Goal: Task Accomplishment & Management: Manage account settings

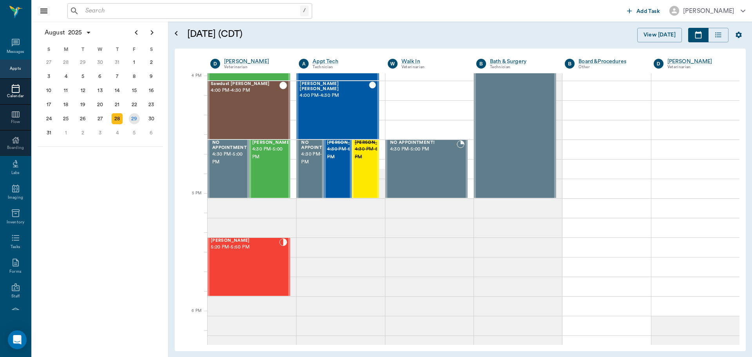
scroll to position [941, 0]
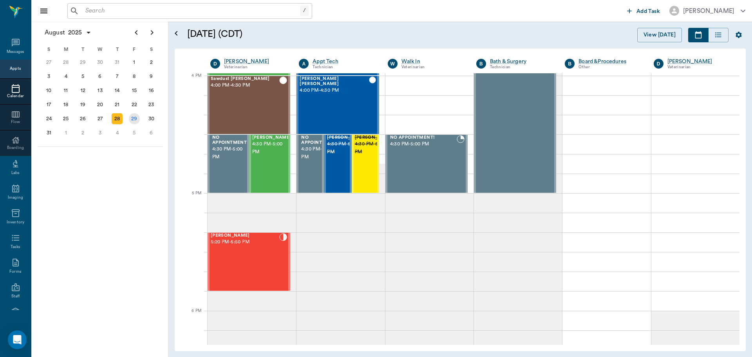
click at [132, 117] on div "29" at bounding box center [134, 118] width 11 height 11
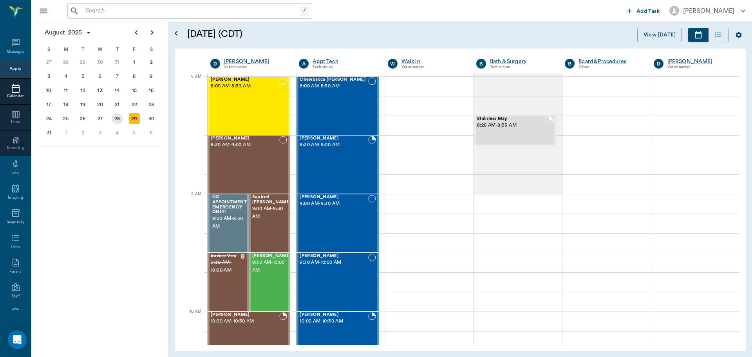
click at [122, 120] on div "28" at bounding box center [117, 118] width 11 height 11
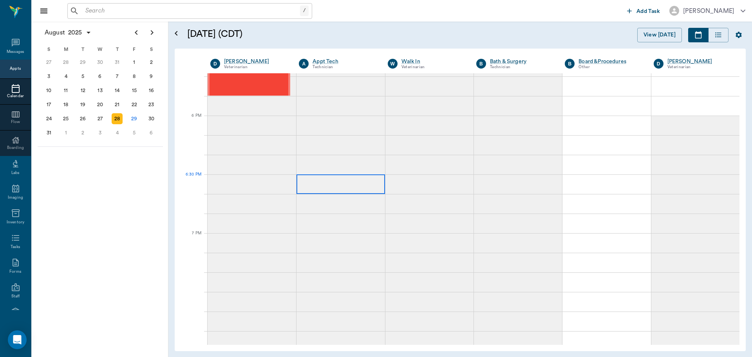
scroll to position [1057, 0]
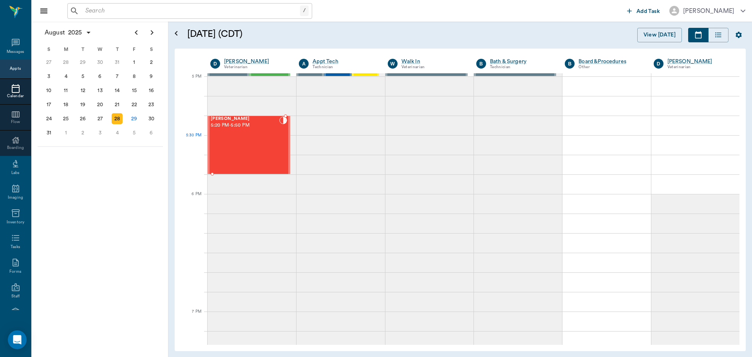
click at [255, 155] on div "Mocha Austin 5:20 PM - 5:50 PM" at bounding box center [245, 144] width 69 height 57
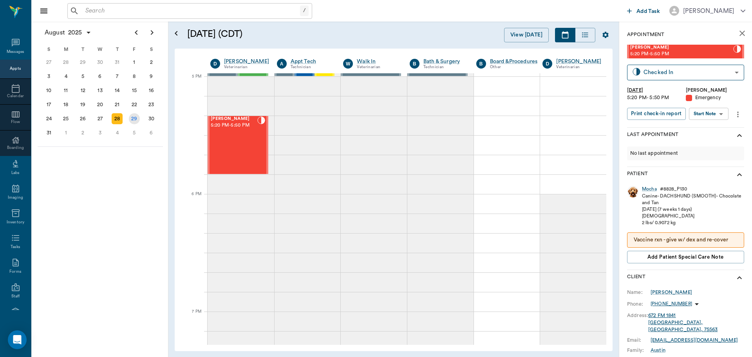
click at [135, 120] on div "29" at bounding box center [134, 118] width 11 height 11
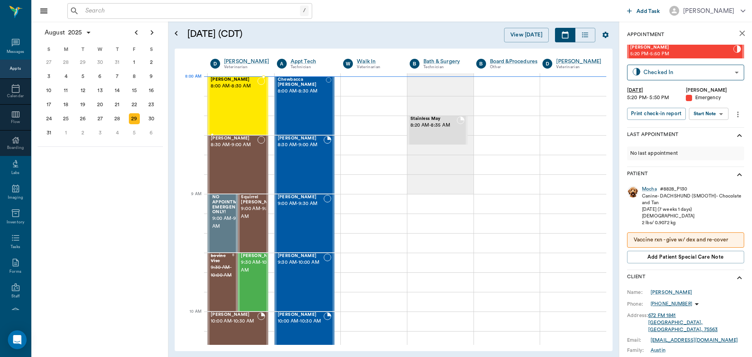
click at [248, 94] on div "Willow Smith 8:00 AM - 8:30 AM" at bounding box center [234, 105] width 47 height 57
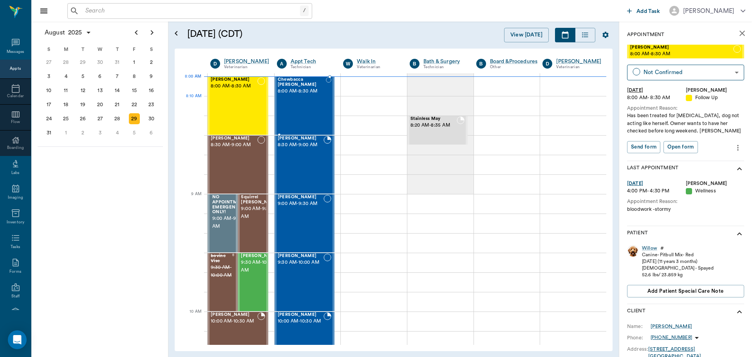
click at [300, 98] on div "Chewbacca Wadkins 8:00 AM - 8:30 AM" at bounding box center [302, 105] width 48 height 57
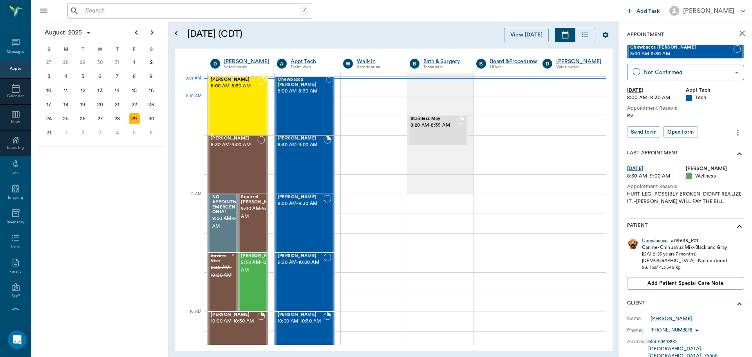
click at [235, 113] on div "Willow Smith 8:00 AM - 8:30 AM" at bounding box center [234, 105] width 47 height 57
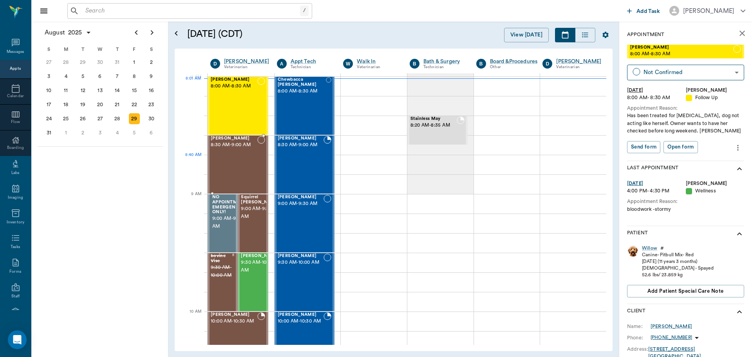
click at [229, 162] on div "[PERSON_NAME] 8:30 AM - 9:00 AM" at bounding box center [234, 164] width 47 height 57
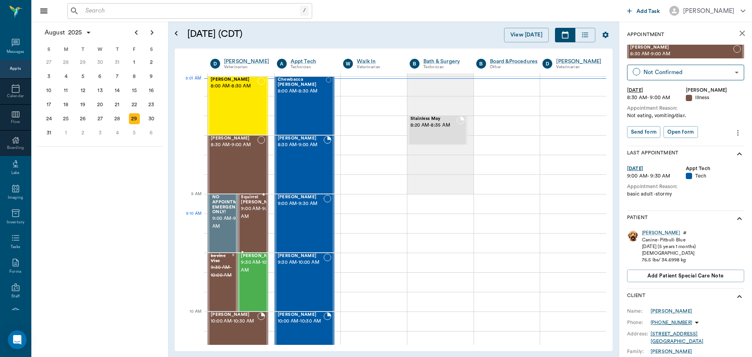
click at [247, 220] on span "9:00 AM - 9:30 AM" at bounding box center [260, 213] width 39 height 16
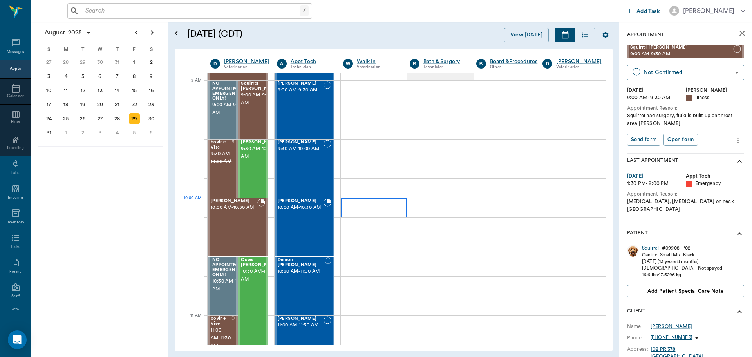
scroll to position [117, 0]
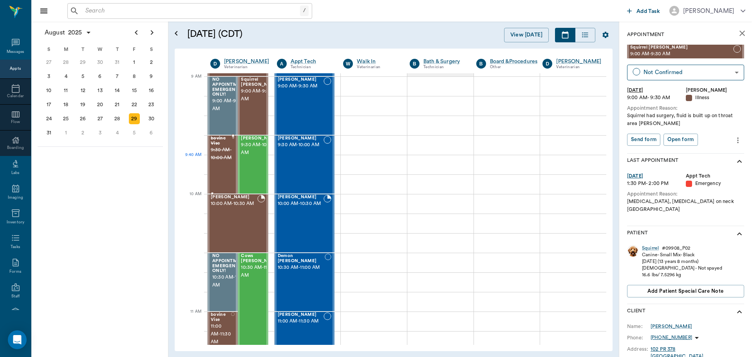
click at [217, 162] on span "9:30 AM - 10:00 AM" at bounding box center [221, 154] width 21 height 16
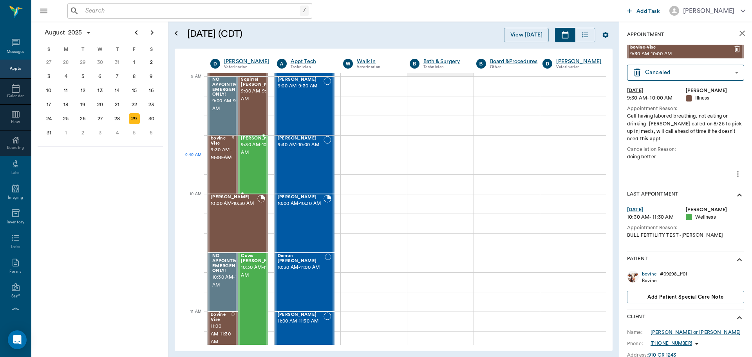
click at [247, 157] on span "9:30 AM - 10:00 AM" at bounding box center [260, 149] width 39 height 16
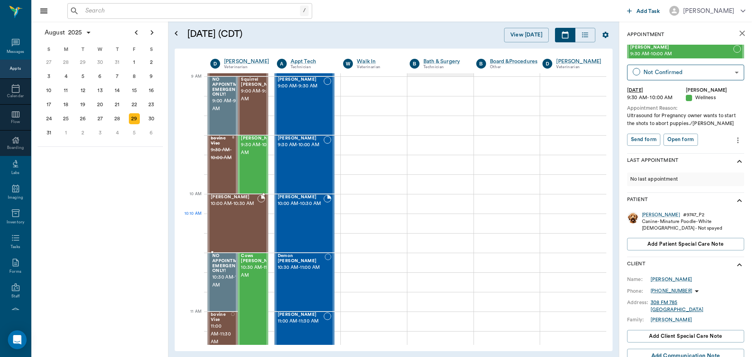
click at [254, 226] on div "Maverick Schanuel 10:00 AM - 10:30 AM" at bounding box center [234, 223] width 47 height 57
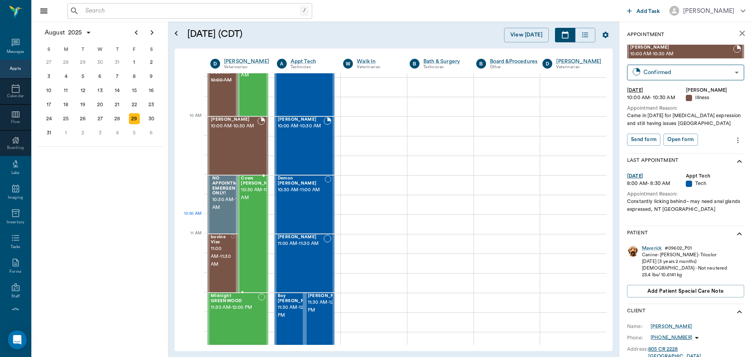
scroll to position [196, 0]
click at [259, 223] on div "Cows Evans 10:30 AM - 11:30 AM" at bounding box center [260, 233] width 39 height 116
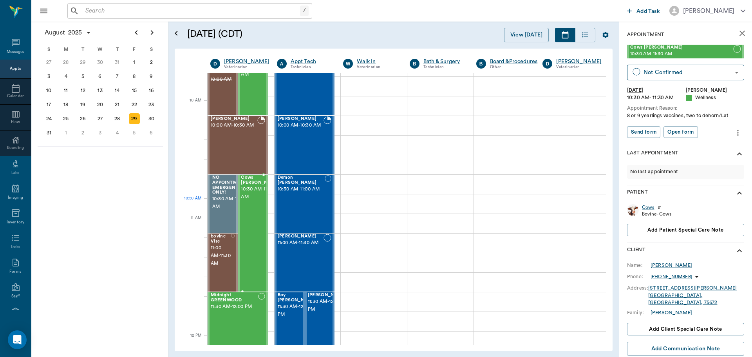
scroll to position [235, 0]
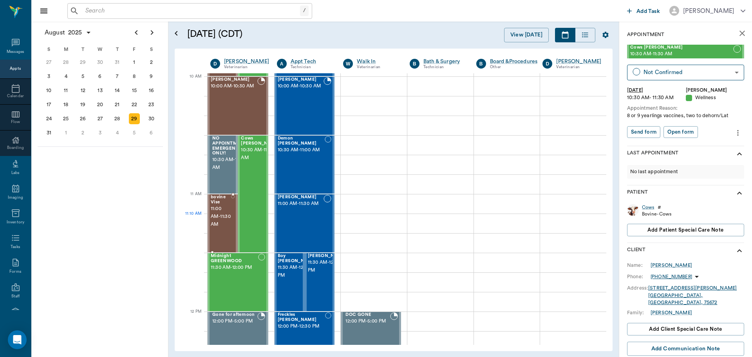
click at [225, 222] on span "11:00 AM - 11:30 AM" at bounding box center [221, 216] width 20 height 23
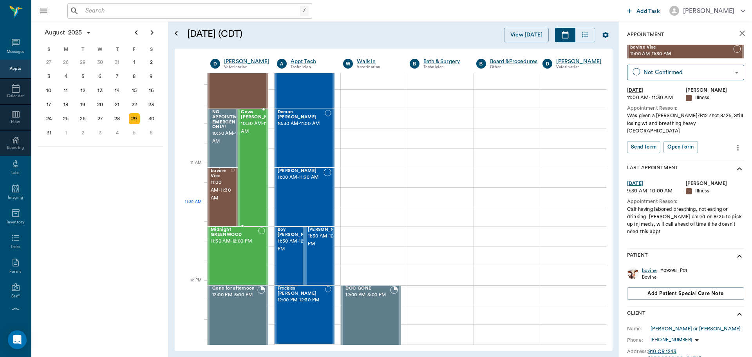
scroll to position [274, 0]
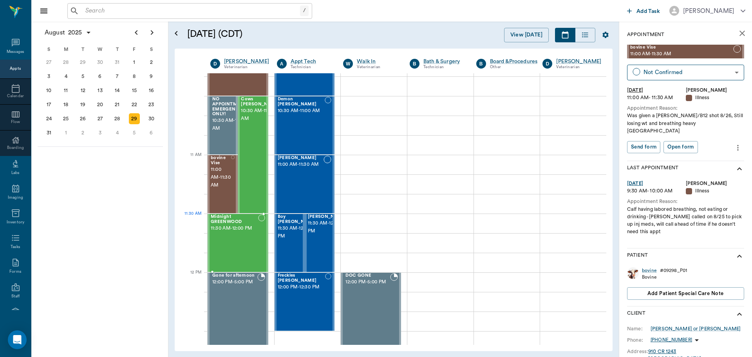
click at [249, 220] on span "Midnight GREENWOOD" at bounding box center [234, 219] width 47 height 10
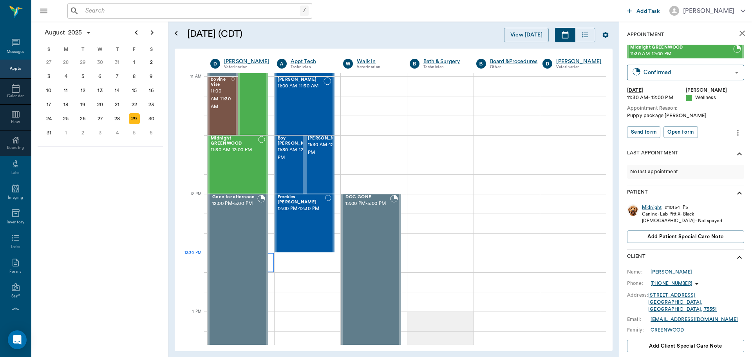
scroll to position [470, 0]
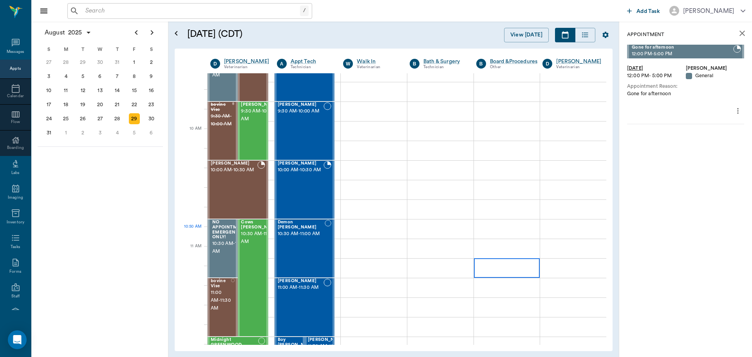
scroll to position [117, 0]
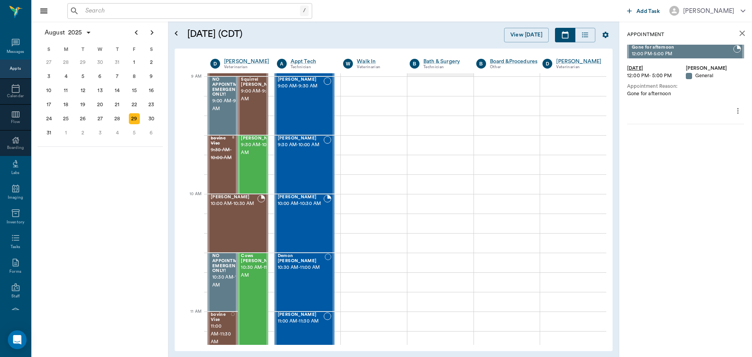
click at [739, 33] on icon "close" at bounding box center [741, 33] width 9 height 9
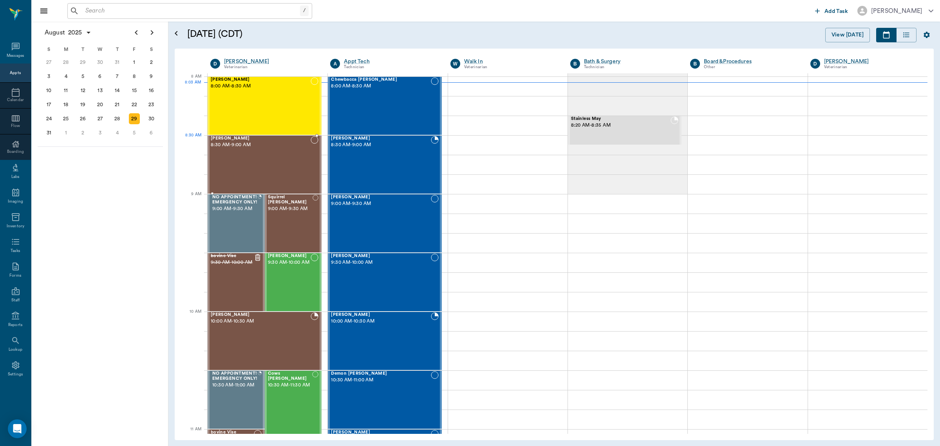
click at [305, 140] on span "[PERSON_NAME]" at bounding box center [261, 138] width 100 height 5
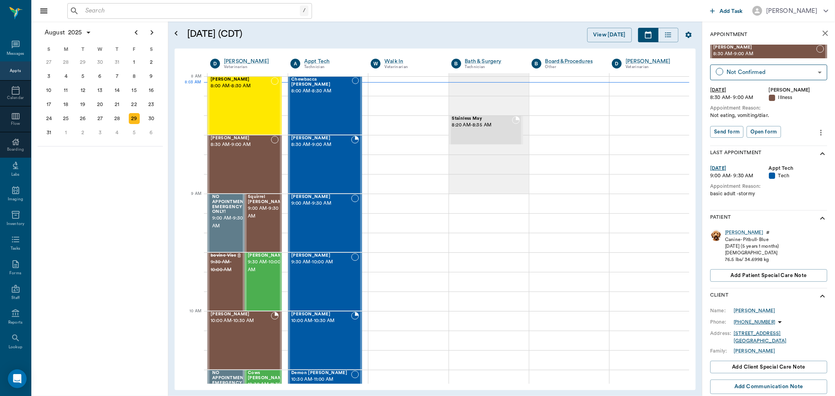
click at [68, 215] on div "[DATE] S M T W T F S 29 [DATE] 1 2 3 4 5 6 7 8 9 10 11 12 13 14 15 16 17 18 19 …" at bounding box center [99, 209] width 137 height 375
click at [258, 221] on div "Squirrel Eaton 9:00 AM - 9:30 AM" at bounding box center [267, 223] width 39 height 57
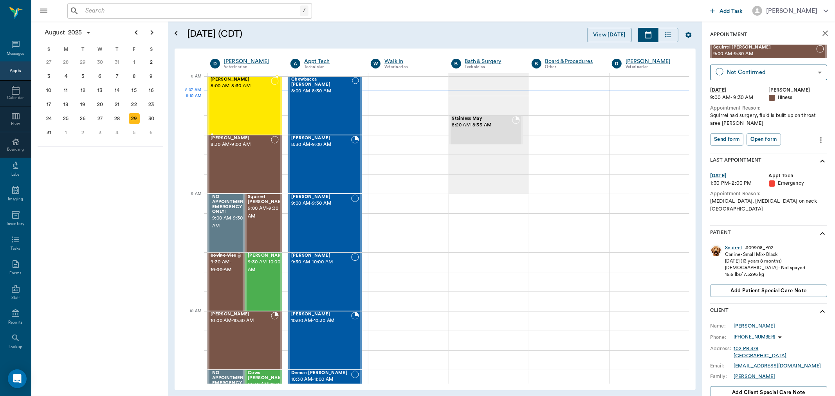
click at [247, 99] on div "Willow Smith 8:00 AM - 8:30 AM" at bounding box center [241, 105] width 60 height 57
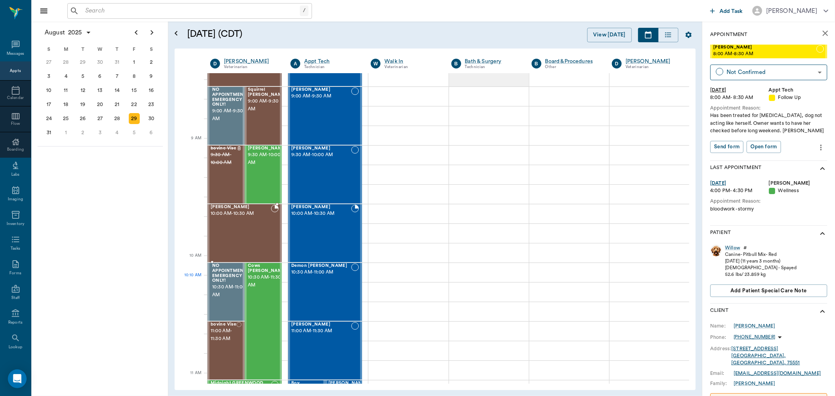
scroll to position [43, 0]
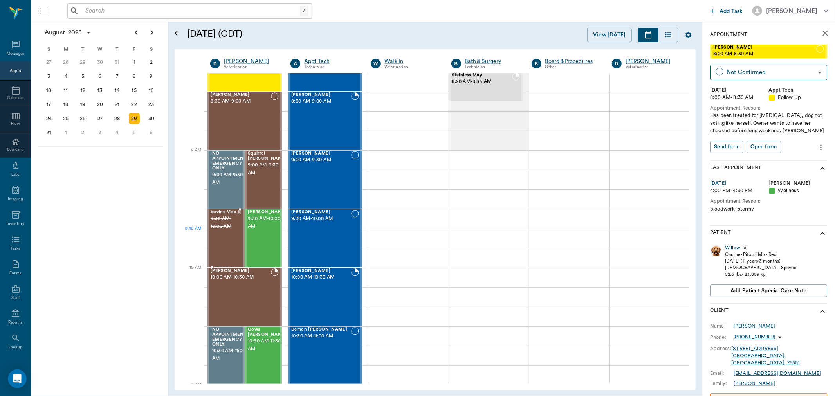
click at [216, 240] on div "bovine Vise 9:30 AM - 10:00 AM" at bounding box center [224, 238] width 26 height 57
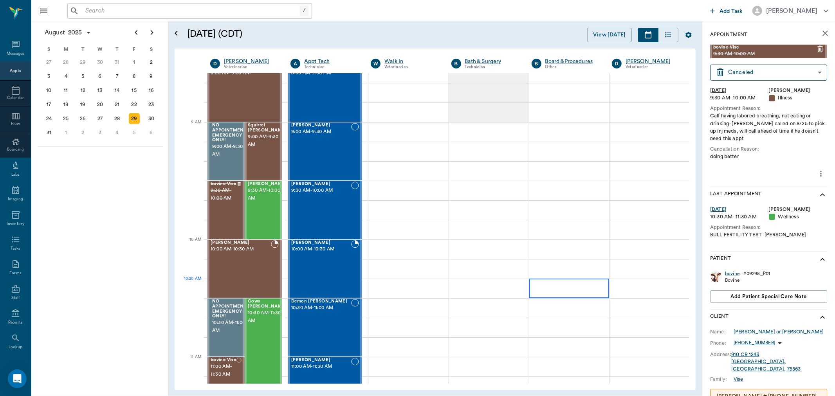
scroll to position [87, 0]
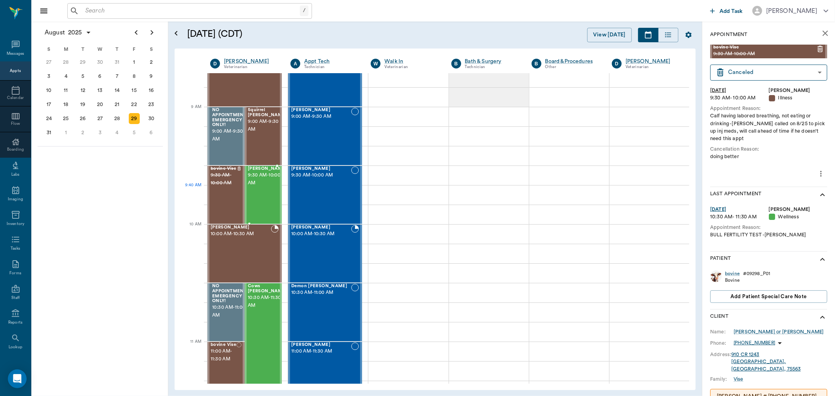
click at [267, 190] on div "Susie Forga 9:30 AM - 10:00 AM" at bounding box center [267, 194] width 39 height 57
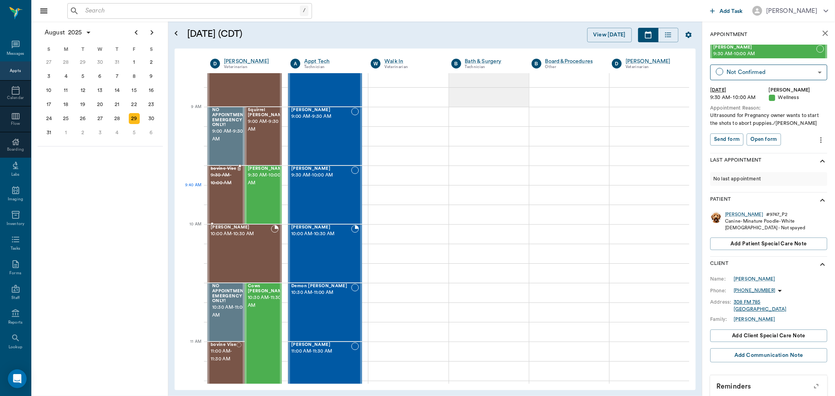
click at [225, 197] on div "bovine Vise 9:30 AM - 10:00 AM" at bounding box center [224, 194] width 26 height 57
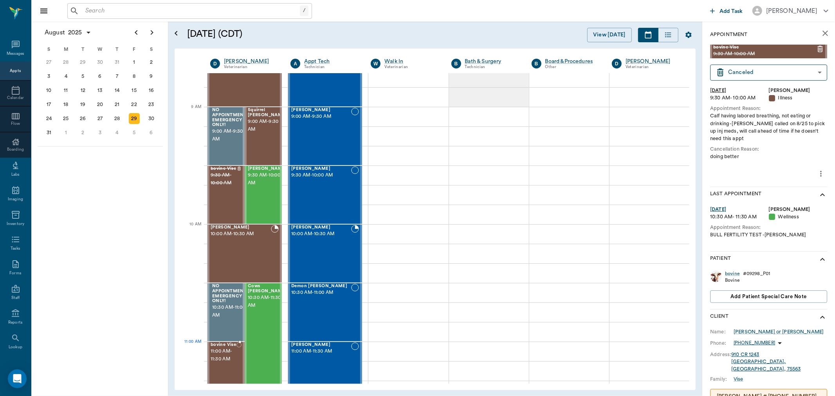
click at [231, 356] on span "11:00 AM - 11:30 AM" at bounding box center [224, 356] width 26 height 16
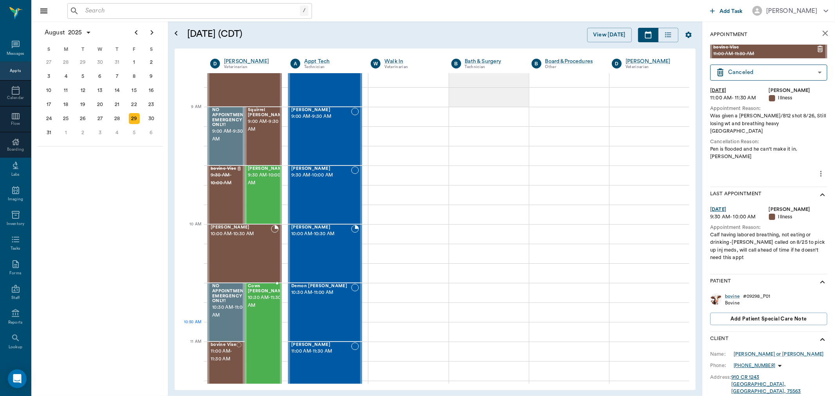
click at [268, 327] on div "Cows Evans 10:30 AM - 11:30 AM" at bounding box center [267, 342] width 39 height 116
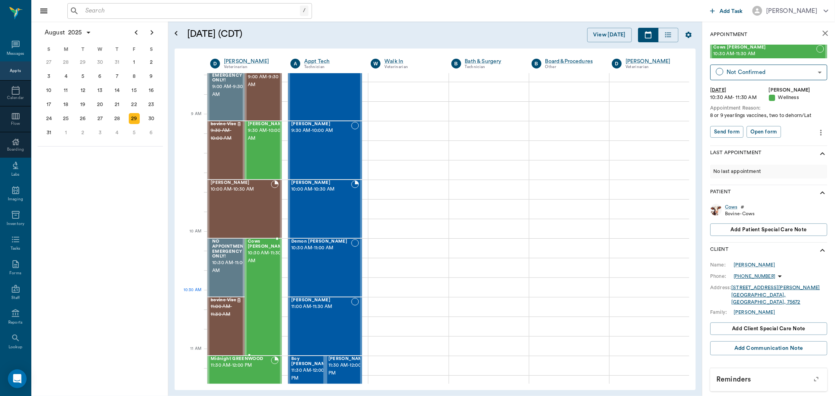
scroll to position [174, 0]
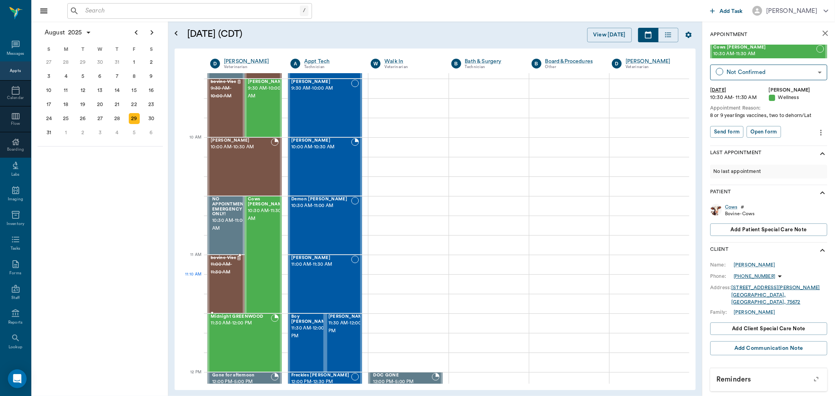
click at [229, 282] on div "bovine Vise 11:00 AM - 11:30 AM" at bounding box center [224, 284] width 26 height 57
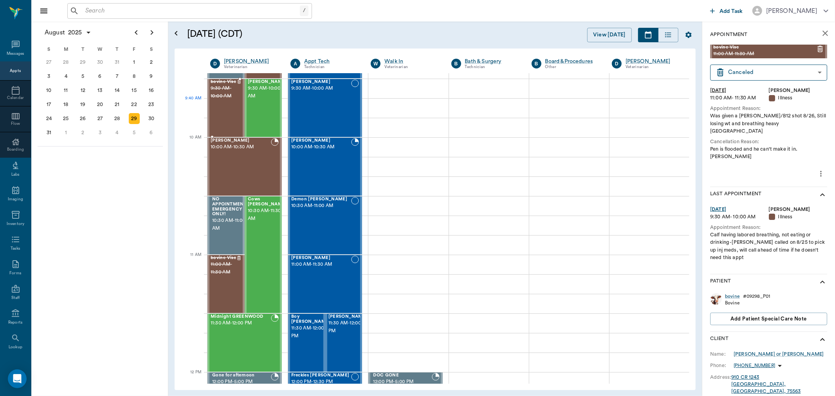
click at [229, 114] on div "bovine Vise 9:30 AM - 10:00 AM" at bounding box center [224, 107] width 26 height 57
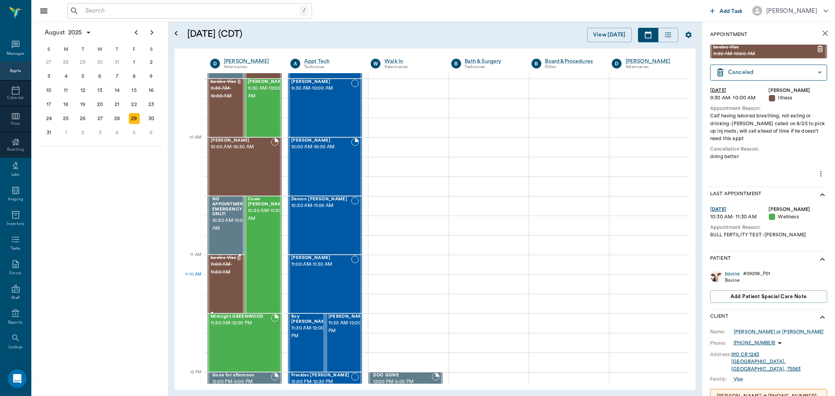
click at [218, 280] on div "bovine Vise 11:00 AM - 11:30 AM" at bounding box center [224, 284] width 26 height 57
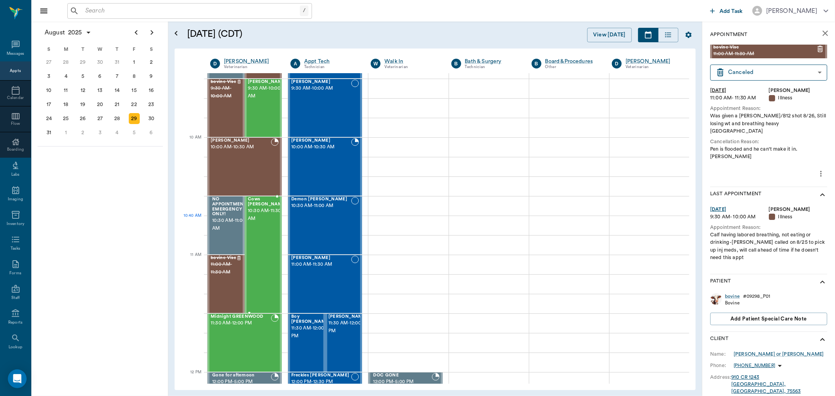
click at [271, 228] on div "Cows Evans 10:30 AM - 11:30 AM" at bounding box center [267, 255] width 39 height 116
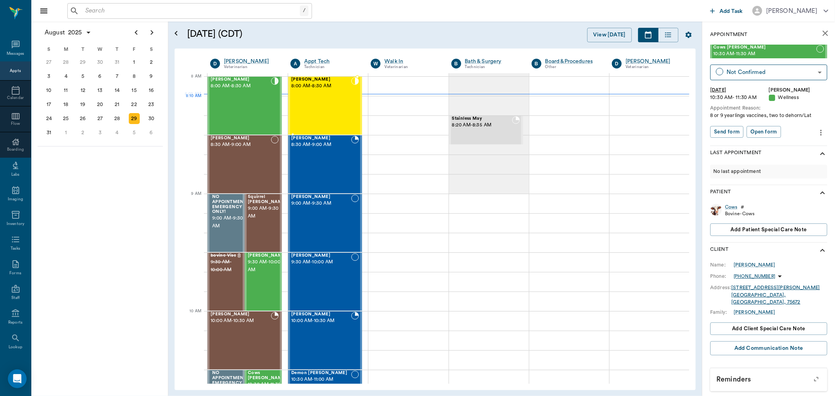
click at [315, 102] on div "Willow Smith 8:00 AM - 8:30 AM" at bounding box center [321, 105] width 60 height 57
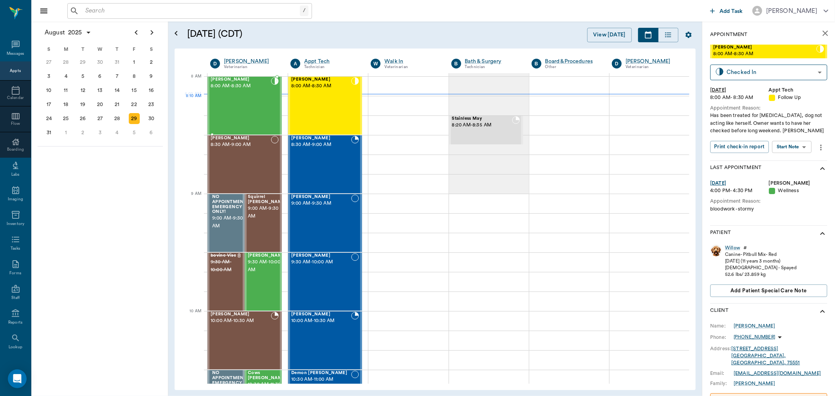
click at [244, 102] on div "Ruthie Smith 8:00 AM - 8:30 AM" at bounding box center [241, 105] width 60 height 57
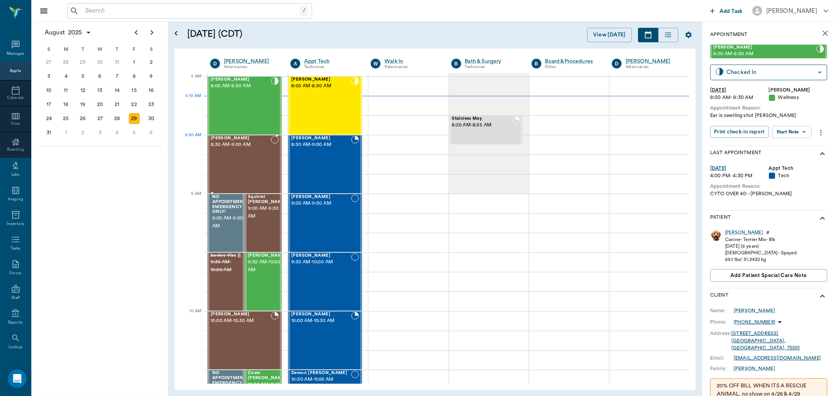
click at [234, 154] on div "[PERSON_NAME] 8:30 AM - 9:00 AM" at bounding box center [241, 164] width 60 height 57
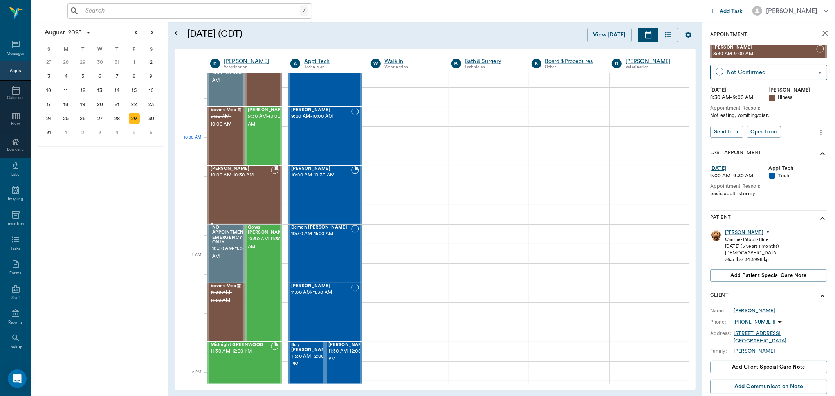
scroll to position [130, 0]
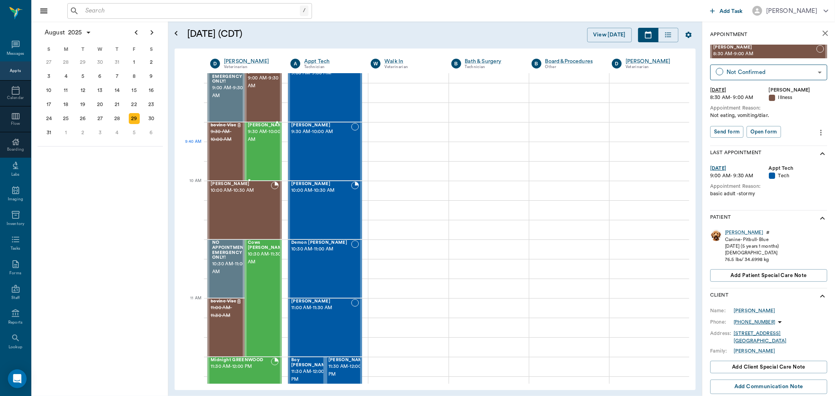
click at [260, 155] on div "Susie Forga 9:30 AM - 10:00 AM" at bounding box center [267, 151] width 39 height 57
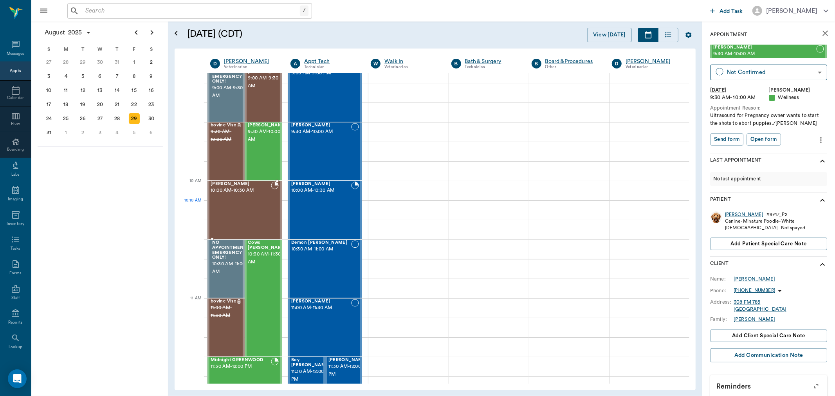
click at [245, 212] on div "Maverick Schanuel 10:00 AM - 10:30 AM" at bounding box center [241, 210] width 60 height 57
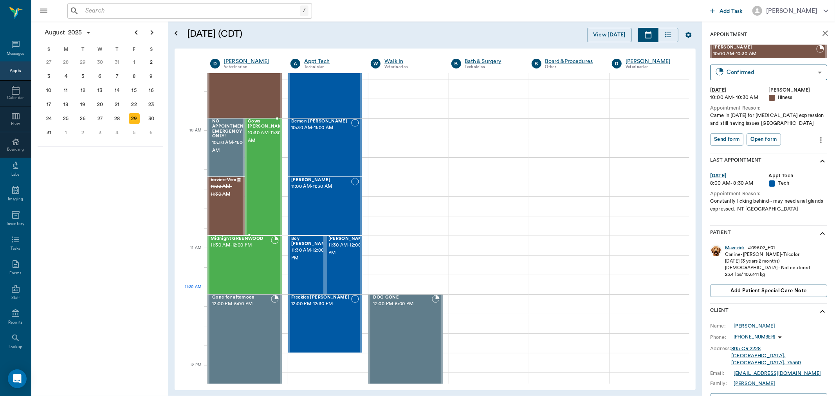
scroll to position [261, 0]
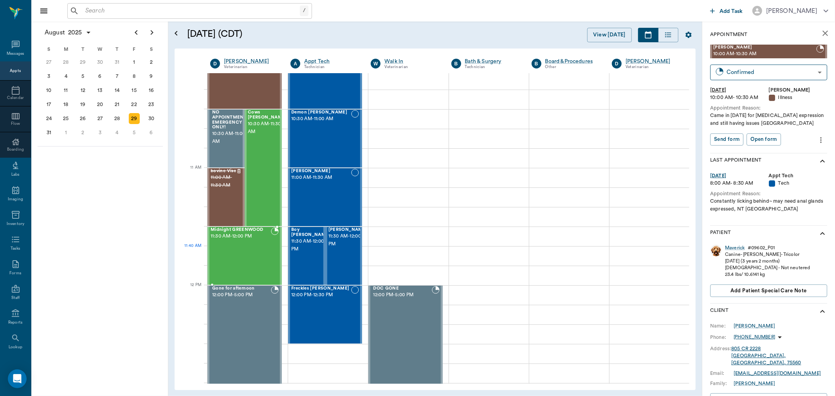
click at [240, 257] on div "Midnight GREENWOOD 11:30 AM - 12:00 PM" at bounding box center [241, 256] width 60 height 57
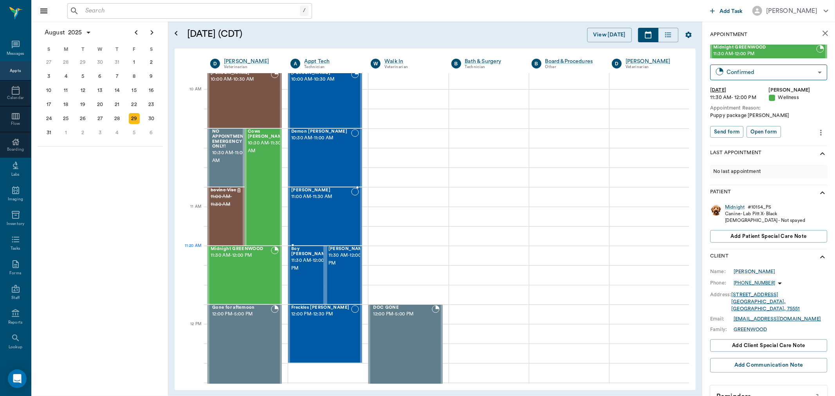
scroll to position [261, 0]
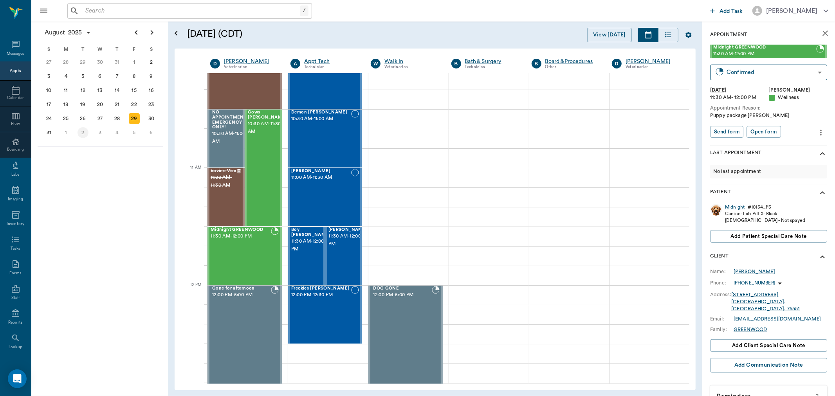
click at [83, 130] on div "2" at bounding box center [83, 132] width 11 height 11
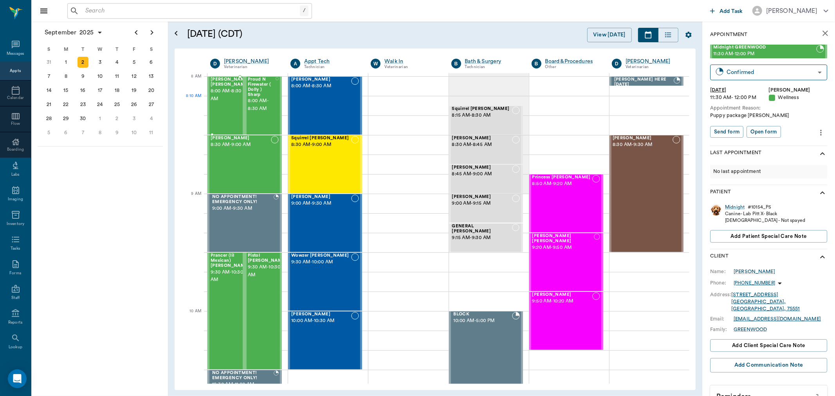
click at [224, 103] on span "8:00 AM - 8:30 AM" at bounding box center [230, 95] width 39 height 16
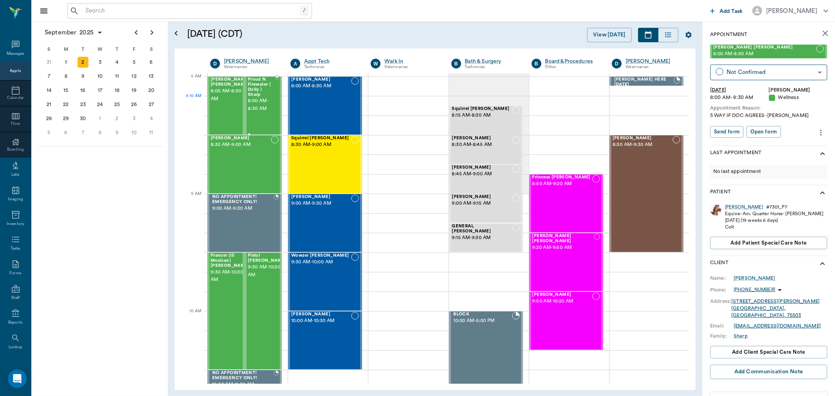
click at [266, 114] on div "Proud N Firewater ( Dolly ) Sharp 8:00 AM - 8:30 AM" at bounding box center [262, 105] width 28 height 57
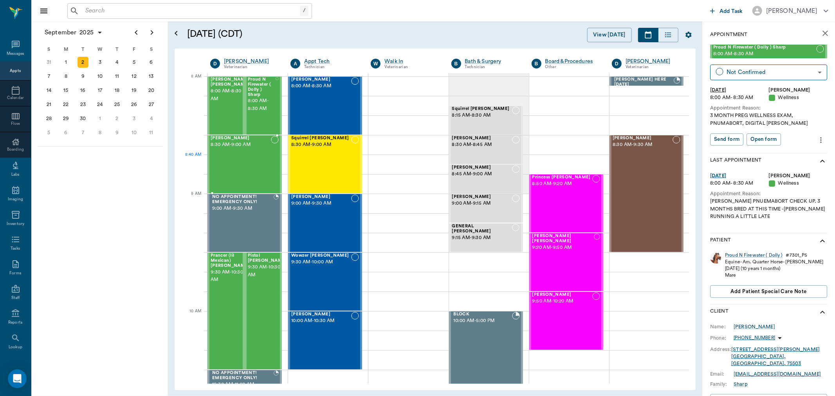
click at [221, 160] on div "Dean Cook 8:30 AM - 9:00 AM" at bounding box center [241, 164] width 60 height 57
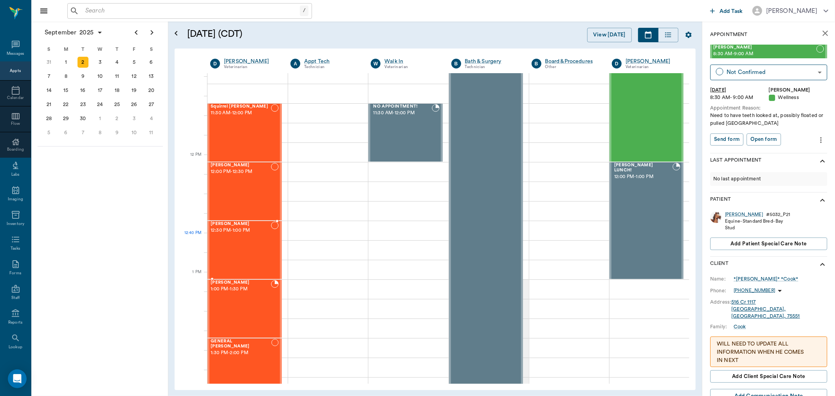
scroll to position [392, 0]
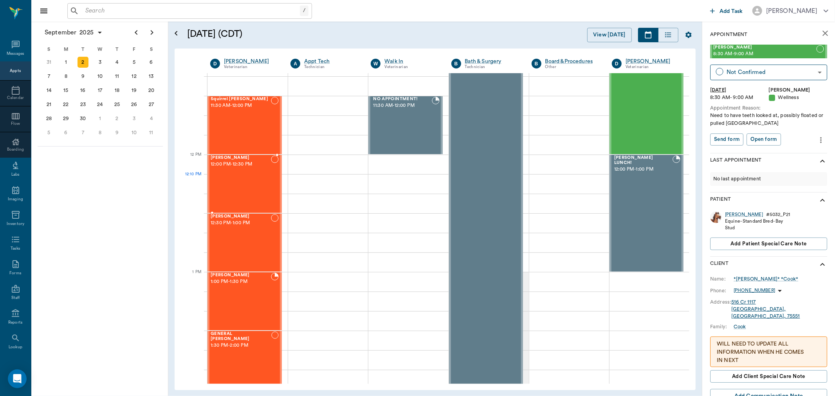
click at [249, 189] on div "Fiona Patrick 12:00 PM - 12:30 PM" at bounding box center [241, 183] width 60 height 57
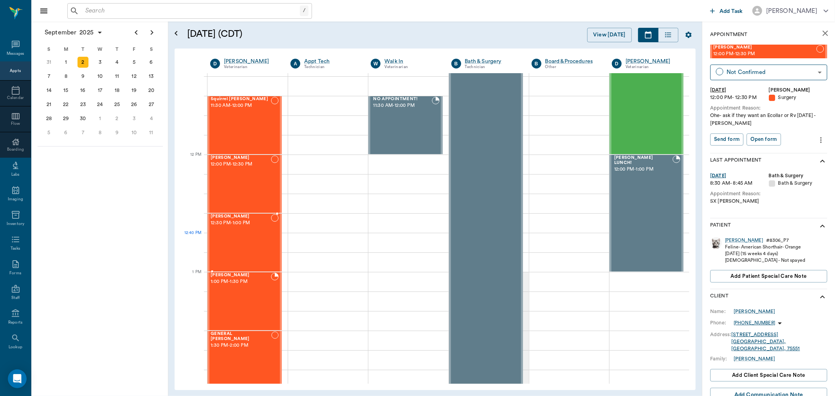
click at [233, 252] on div "Coco Patrick 12:30 PM - 1:00 PM" at bounding box center [241, 242] width 60 height 57
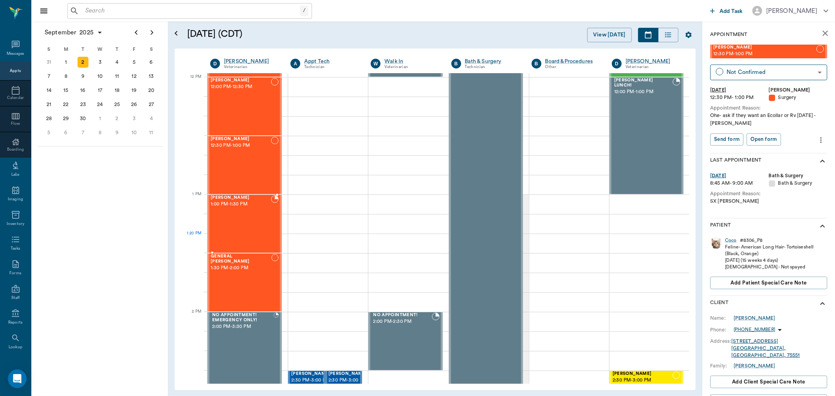
scroll to position [479, 0]
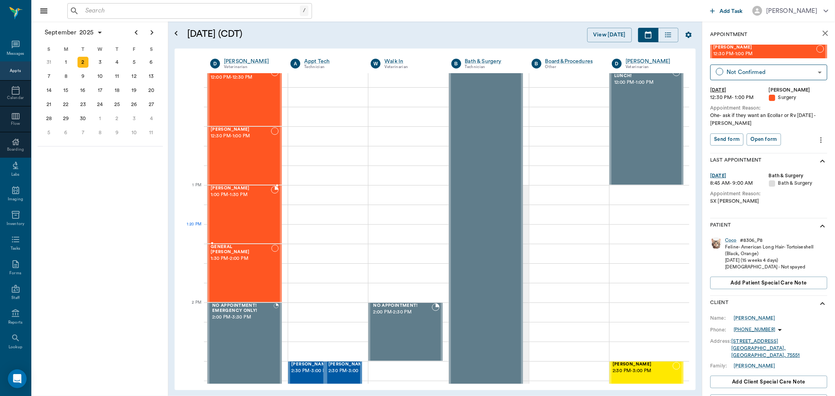
click at [246, 226] on div "Minnie Samuelson 1:00 PM - 1:30 PM" at bounding box center [241, 214] width 60 height 57
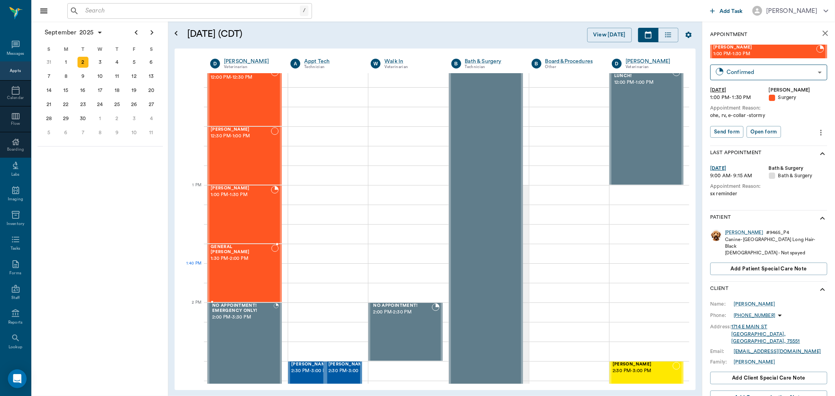
click at [241, 280] on div "GENERAL Spay 1:30 PM - 2:00 PM" at bounding box center [241, 273] width 61 height 57
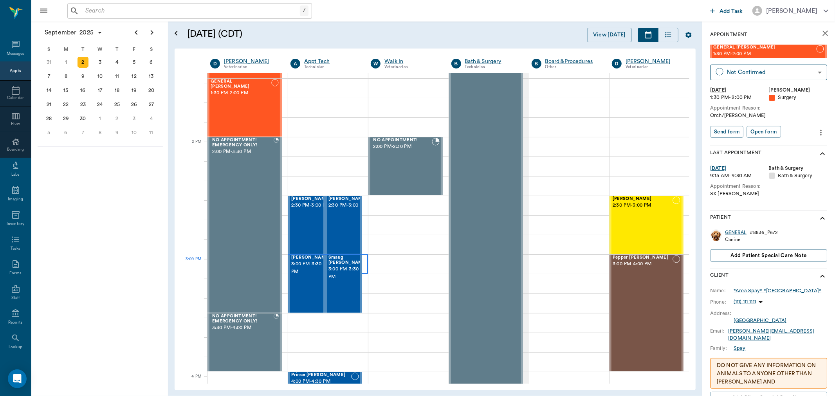
scroll to position [652, 0]
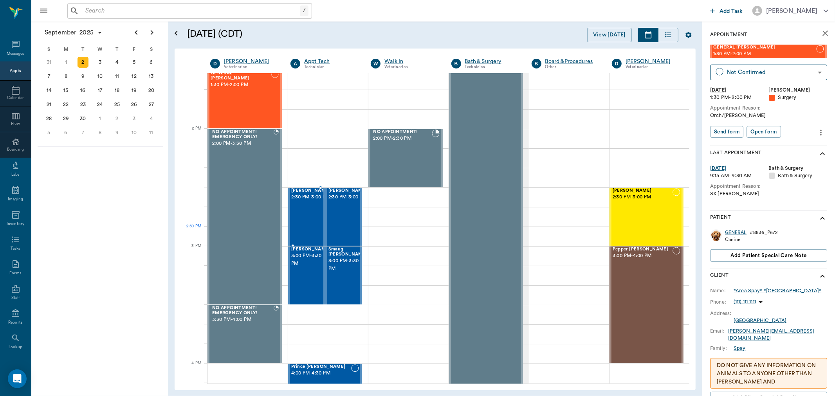
click at [312, 236] on div "Teddy COX 2:30 PM - 3:00 PM" at bounding box center [310, 216] width 39 height 57
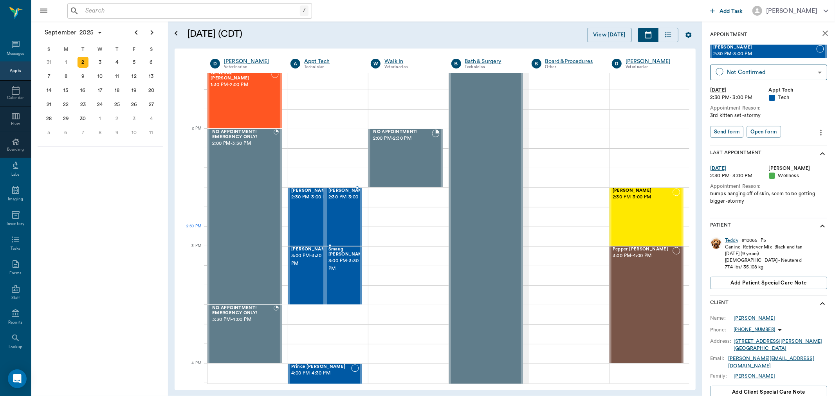
click at [341, 227] on div "Tiger Wynn 2:30 PM - 3:00 PM" at bounding box center [348, 216] width 39 height 57
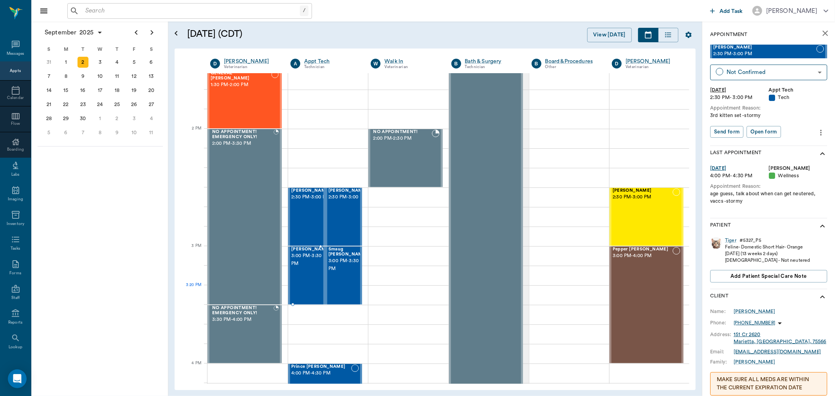
click at [303, 286] on div "Oliver Seagroves 3:00 PM - 3:30 PM" at bounding box center [310, 275] width 39 height 57
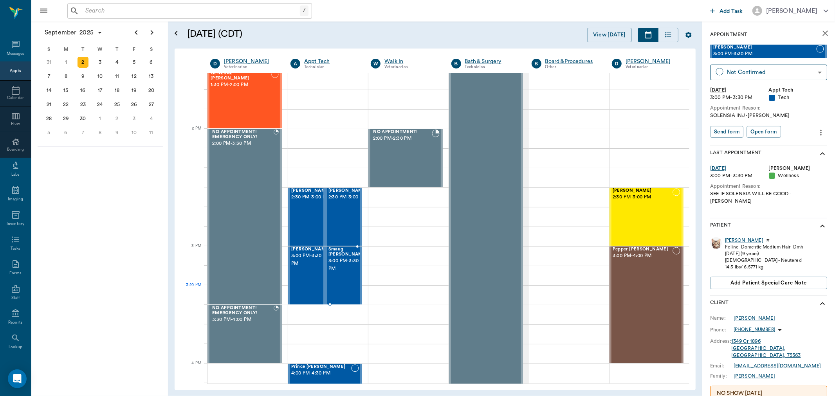
click at [335, 291] on div "Smaug Seagroves 3:00 PM - 3:30 PM" at bounding box center [348, 275] width 39 height 57
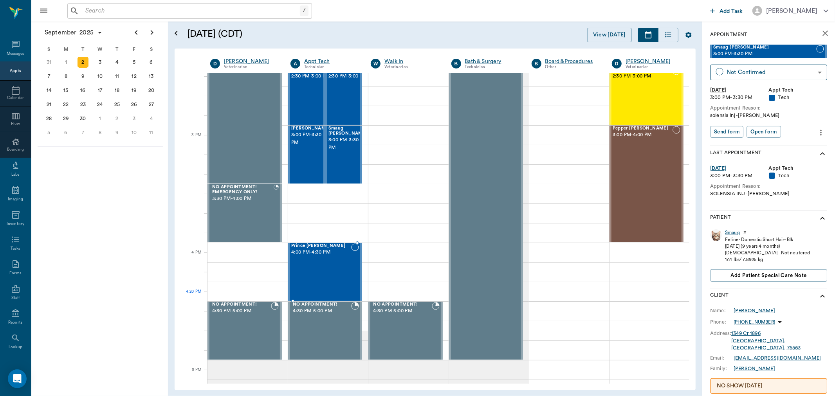
scroll to position [783, 0]
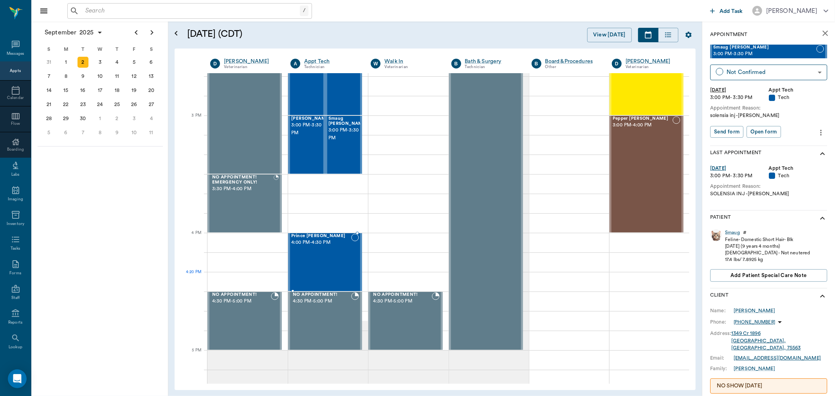
click at [324, 278] on div "Prince Crawford 4:00 PM - 4:30 PM" at bounding box center [321, 262] width 60 height 57
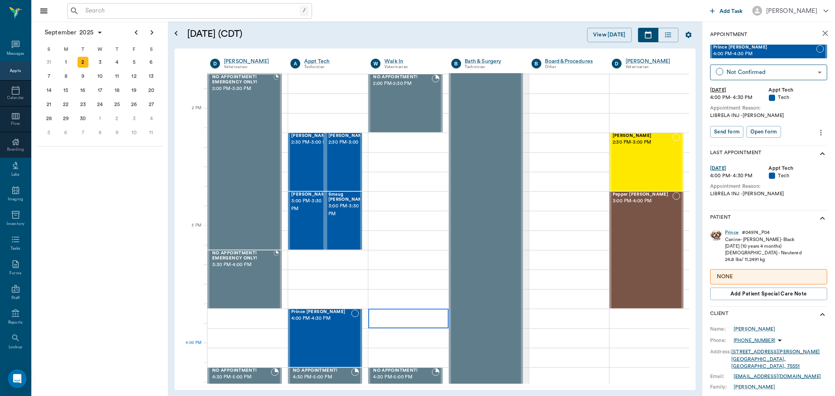
scroll to position [739, 0]
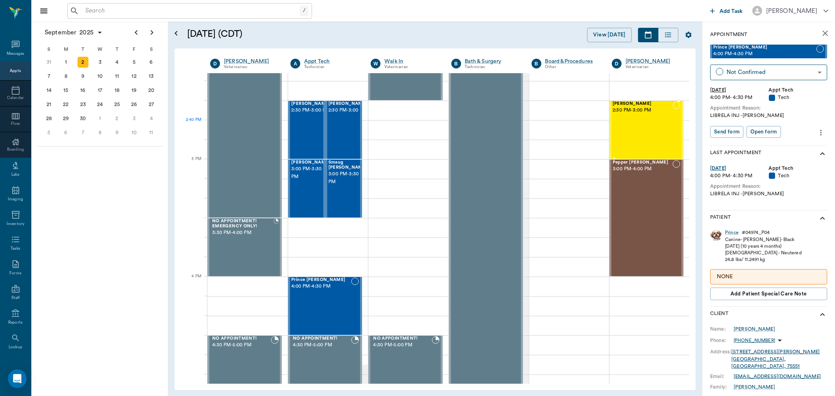
click at [659, 138] on div "Lilah Stephens 2:30 PM - 3:00 PM" at bounding box center [643, 129] width 60 height 57
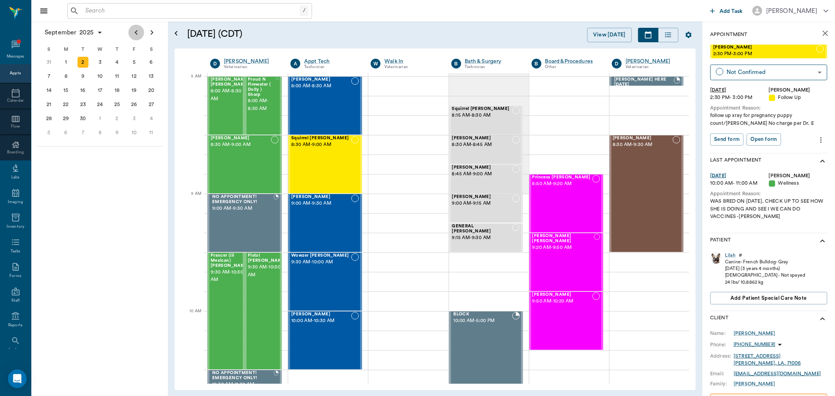
click at [138, 33] on icon "Previous page" at bounding box center [136, 32] width 9 height 9
click at [136, 113] on div "29" at bounding box center [134, 118] width 11 height 11
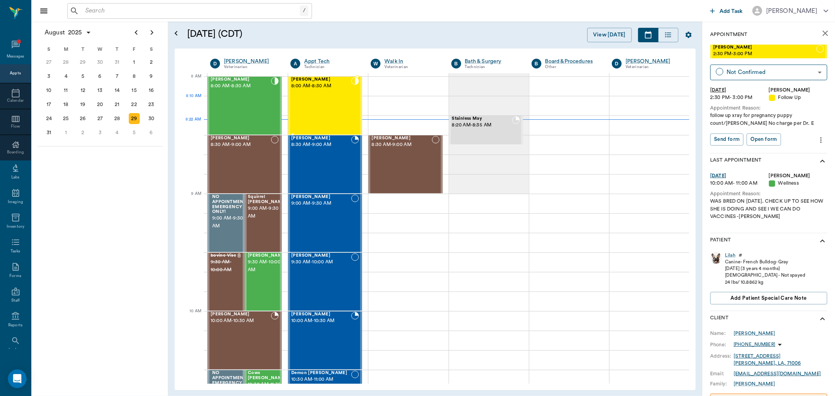
click at [319, 102] on div "Willow Smith 8:00 AM - 8:30 AM" at bounding box center [321, 105] width 60 height 57
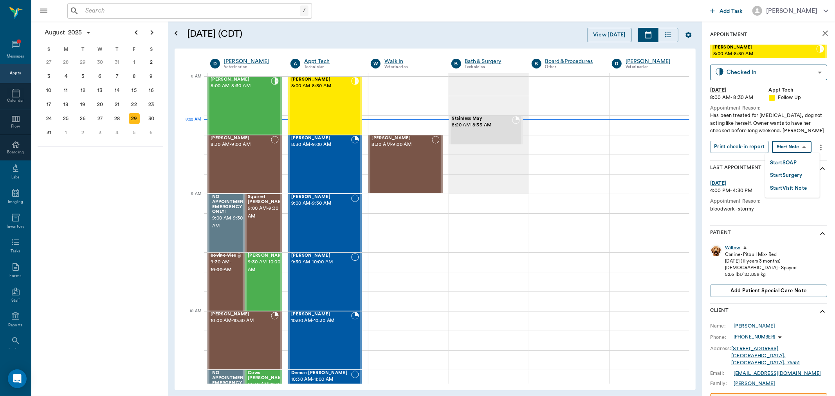
click at [793, 151] on body "/ ​ Add Task Dr. Bert Ellsworth Nectar Messages Appts Calendar Flow Boarding La…" at bounding box center [417, 198] width 835 height 396
click at [786, 166] on button "Start SOAP" at bounding box center [783, 163] width 27 height 9
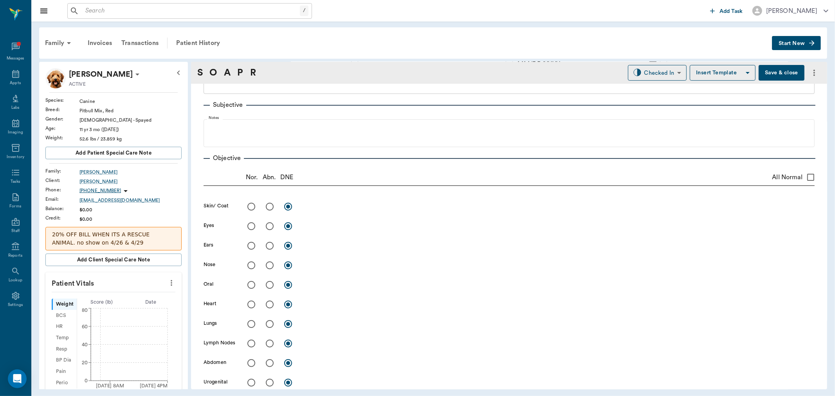
type input "63ec2f075fda476ae8351a4c"
type input "65d2be4f46e3a538d89b8c16"
type textarea "Has been treated for Pancreatitis, dog not acting like herself. Owner wants to …"
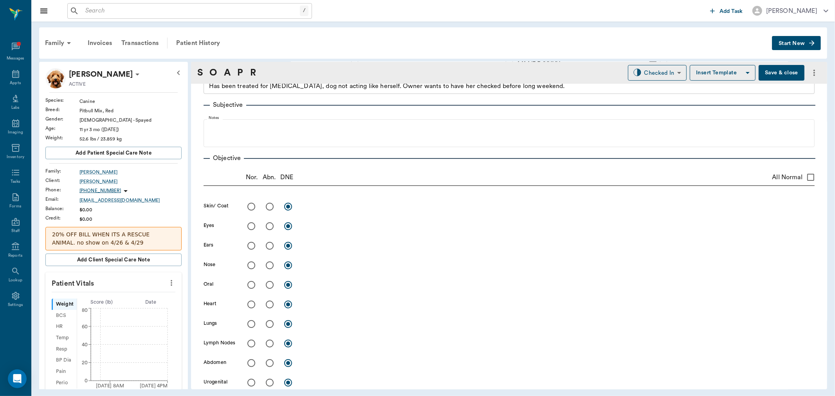
type input "[DATE]"
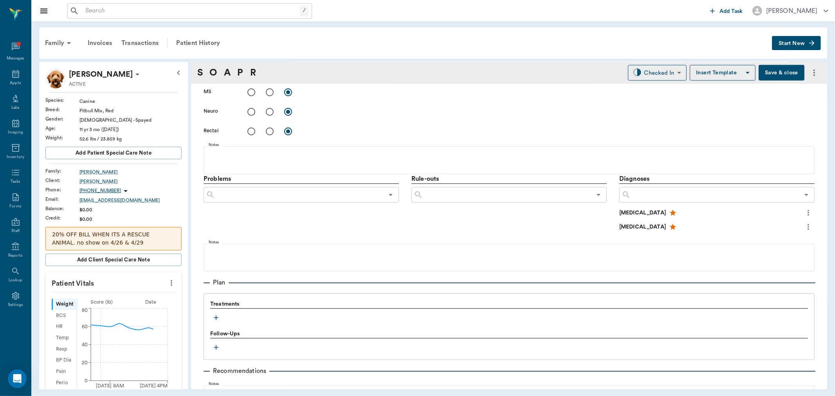
scroll to position [436, 0]
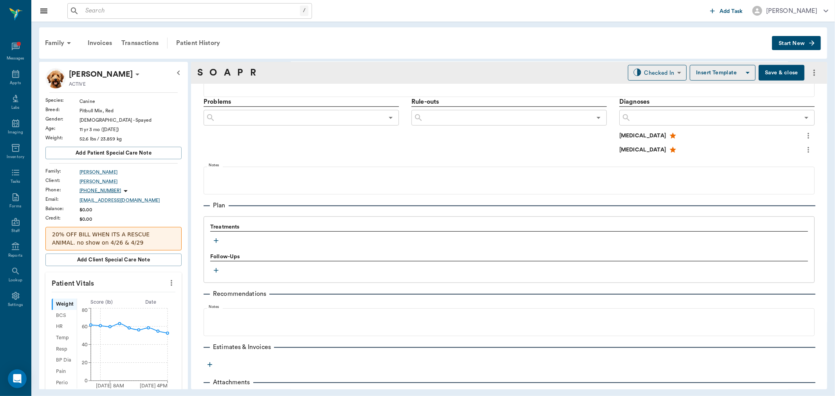
click at [214, 237] on button "button" at bounding box center [216, 241] width 12 height 12
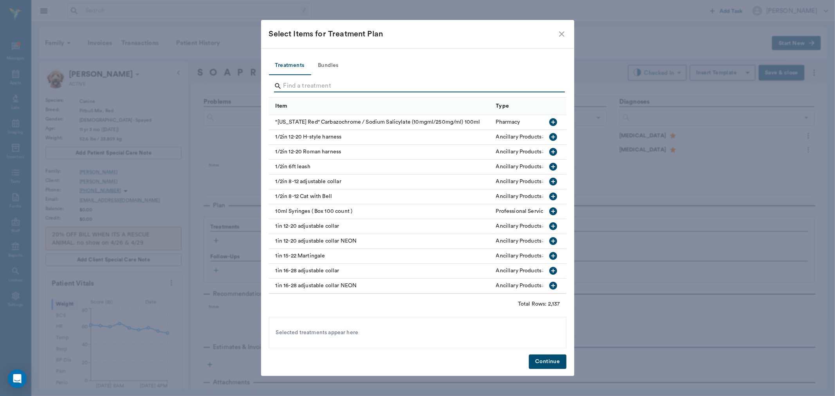
click at [288, 90] on input "Search" at bounding box center [419, 86] width 270 height 13
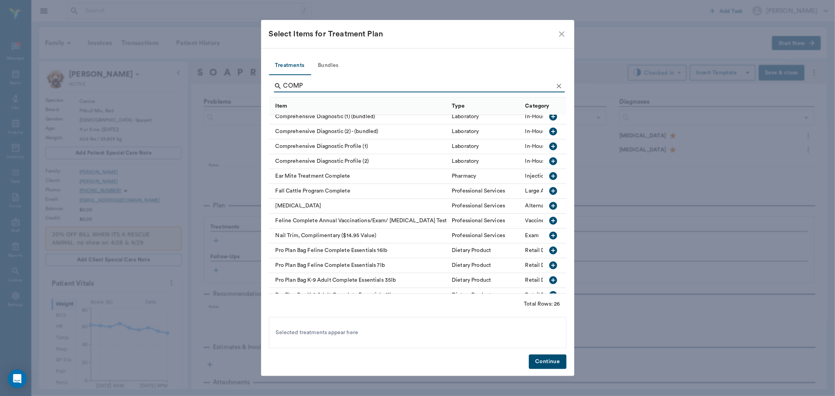
scroll to position [130, 0]
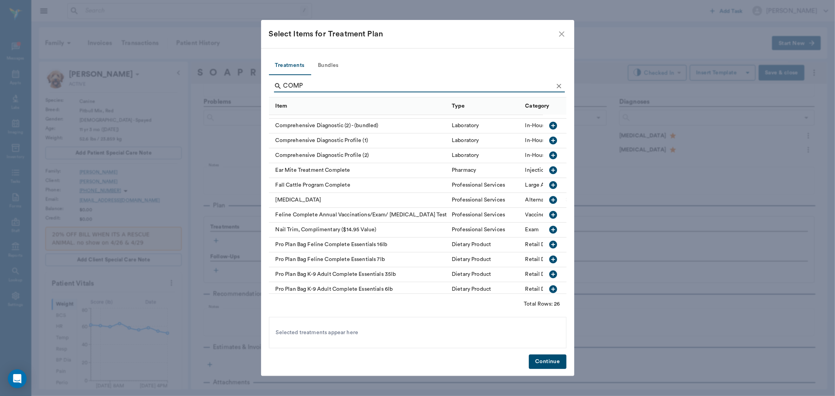
type input "COMP"
click at [549, 136] on icon "button" at bounding box center [553, 140] width 9 height 9
click at [554, 361] on button "Continue" at bounding box center [547, 362] width 37 height 14
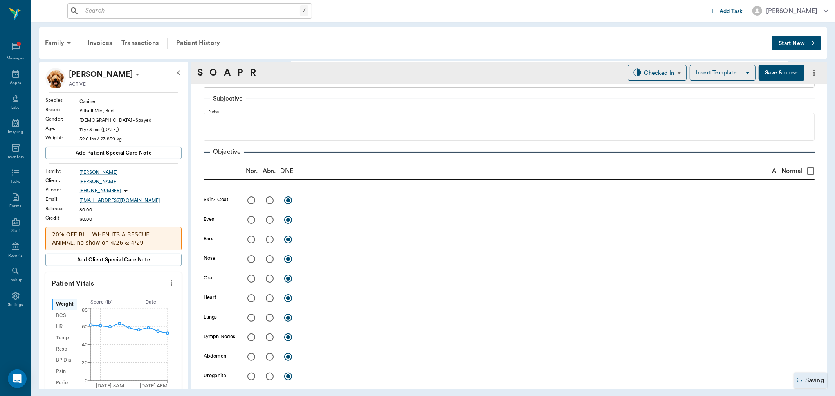
scroll to position [0, 0]
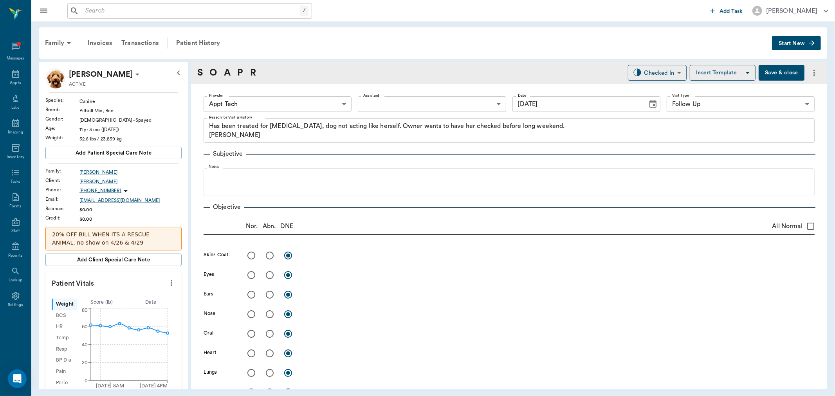
click at [303, 107] on body "/ ​ Add Task Dr. Bert Ellsworth Nectar Messages Appts Labs Imaging Inventory Ta…" at bounding box center [417, 198] width 835 height 396
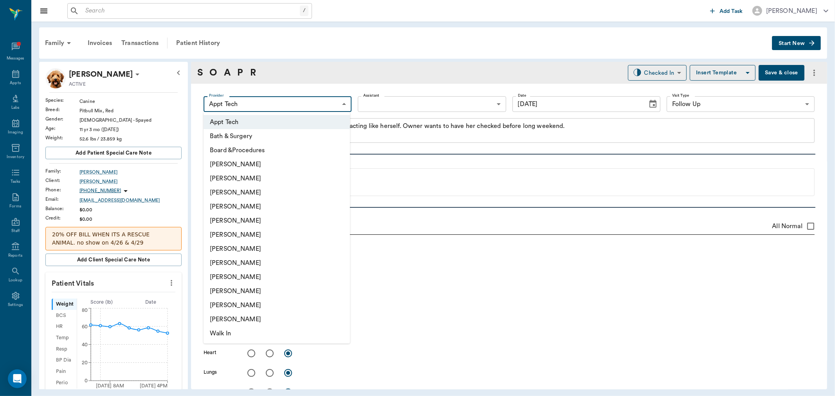
click at [249, 204] on li "[PERSON_NAME]" at bounding box center [277, 207] width 146 height 14
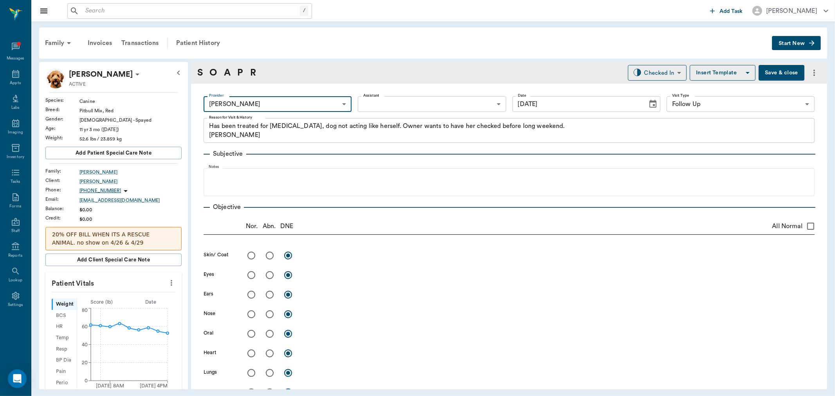
type input "63ec2f075fda476ae8351a4d"
click at [388, 101] on body "/ ​ Add Task Dr. Bert Ellsworth Nectar Messages Appts Labs Imaging Inventory Ta…" at bounding box center [417, 198] width 835 height 396
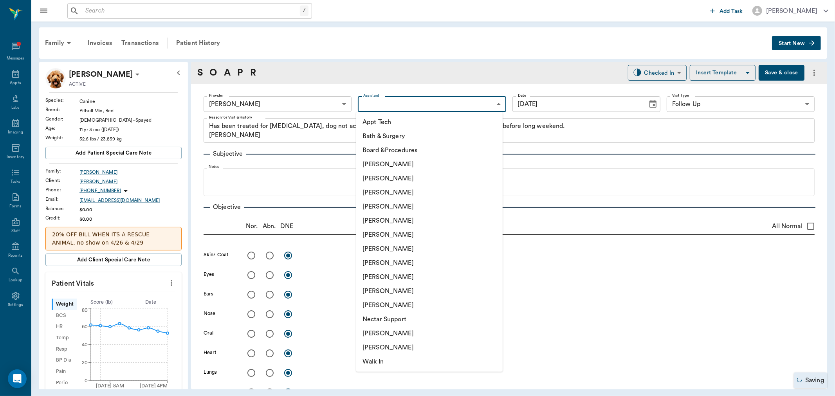
click at [380, 194] on li "[PERSON_NAME]" at bounding box center [429, 193] width 146 height 14
type input "642ef10e332a41444de2bad1"
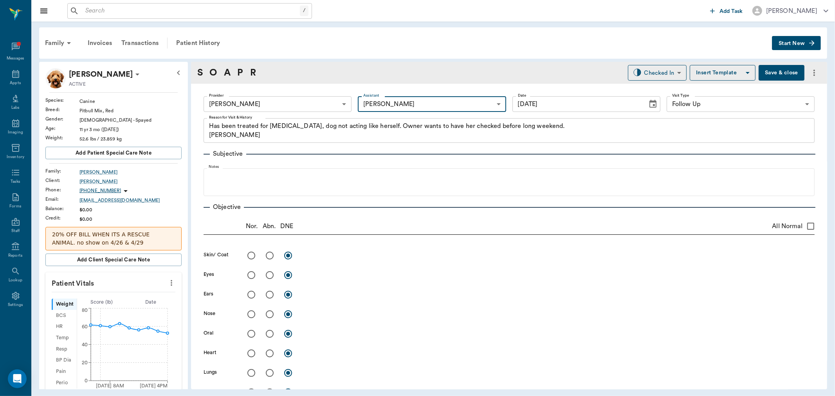
click at [761, 68] on button "Save & close" at bounding box center [782, 73] width 46 height 16
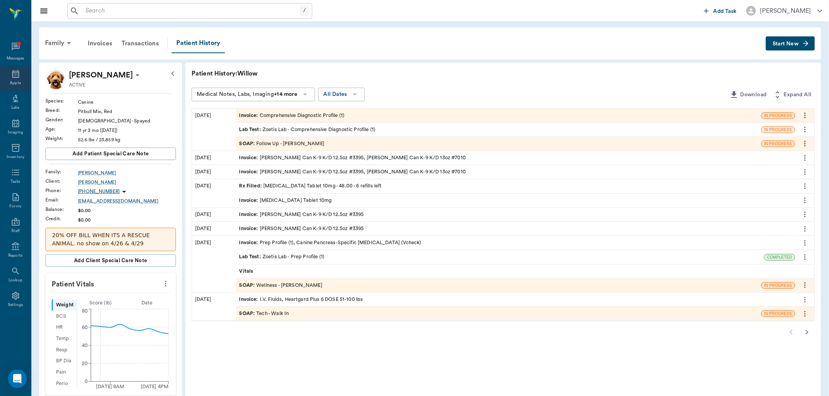
click at [25, 80] on div "Appts" at bounding box center [15, 78] width 31 height 25
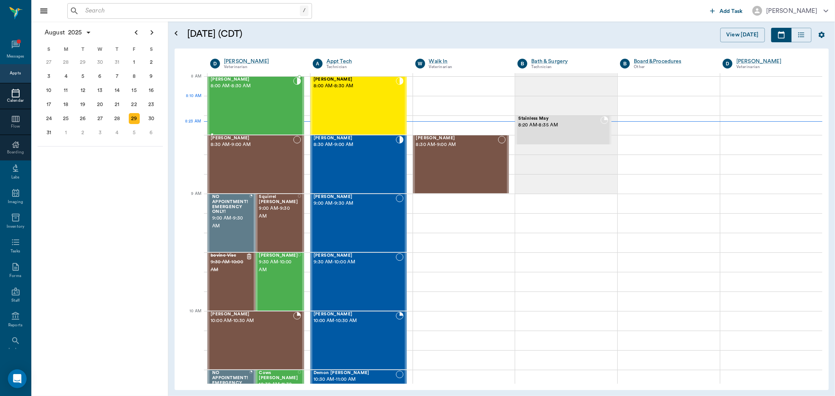
click at [268, 111] on div "Ruthie Smith 8:00 AM - 8:30 AM" at bounding box center [252, 105] width 83 height 57
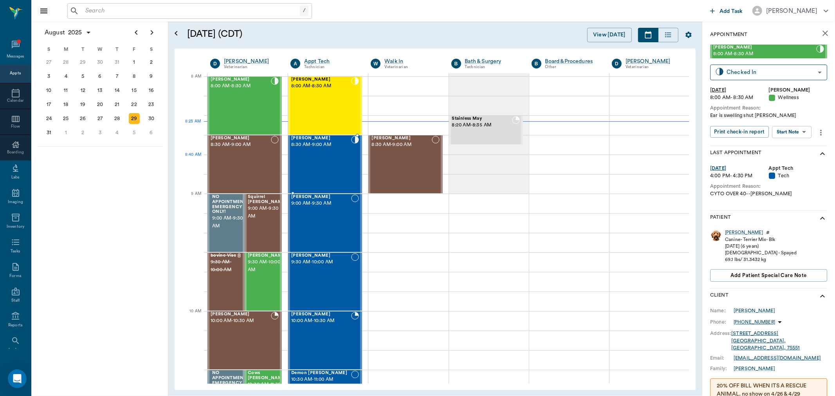
click at [309, 162] on div "Foxy Johnson 8:30 AM - 9:00 AM" at bounding box center [321, 164] width 60 height 57
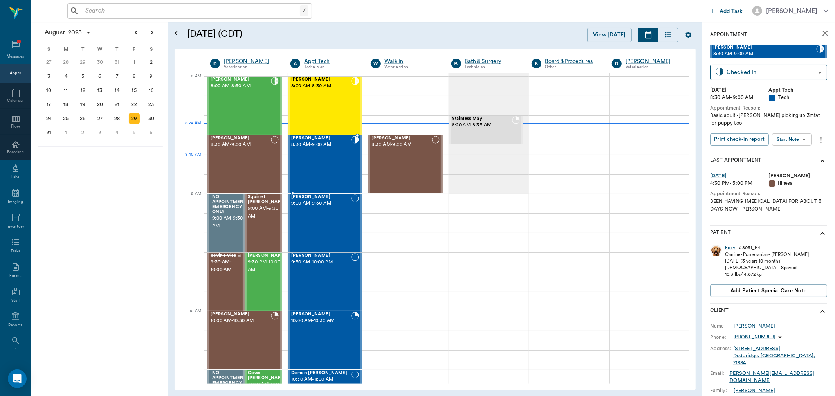
click at [333, 153] on div "Foxy Johnson 8:30 AM - 9:00 AM" at bounding box center [321, 164] width 60 height 57
click at [788, 133] on body "/ ​ Add Task Dr. Bert Ellsworth Nectar Messages Appts Calendar Flow Boarding La…" at bounding box center [417, 198] width 835 height 396
click at [786, 149] on button "Start SOAP" at bounding box center [783, 147] width 27 height 9
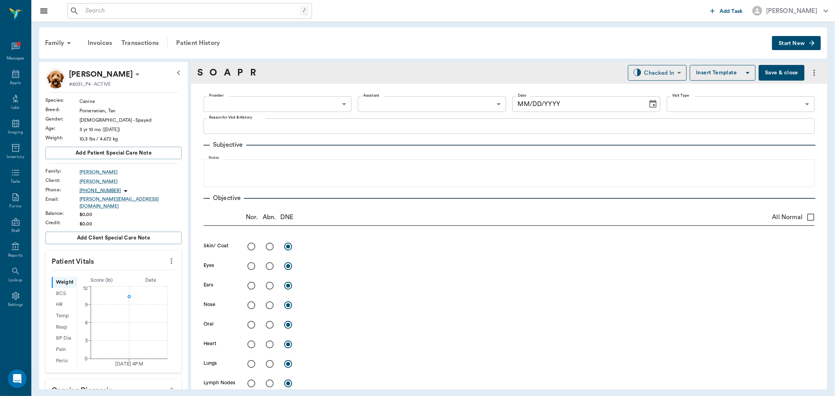
type input "63ec2f075fda476ae8351a4c"
type input "65d2be4f46e3a538d89b8c1a"
type textarea "Basic adult -jess picking up 3mfat for puppy too"
type input "[DATE]"
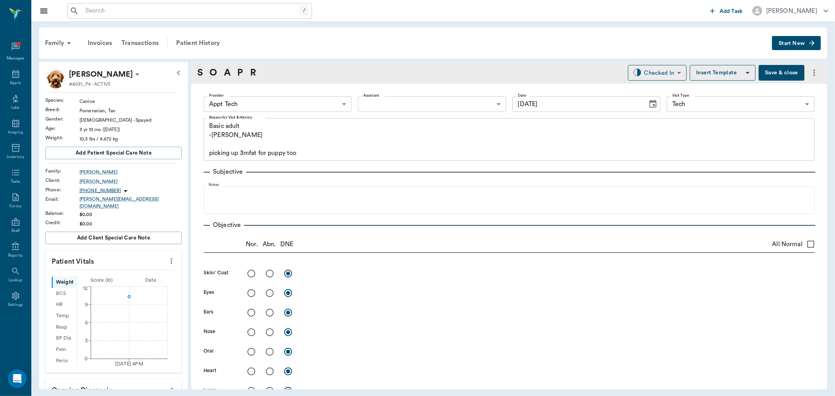
click at [165, 256] on button "more" at bounding box center [171, 261] width 13 height 13
click at [152, 271] on span "Enter Vitals" at bounding box center [132, 270] width 66 height 8
click at [134, 277] on input "text" at bounding box center [113, 285] width 68 height 16
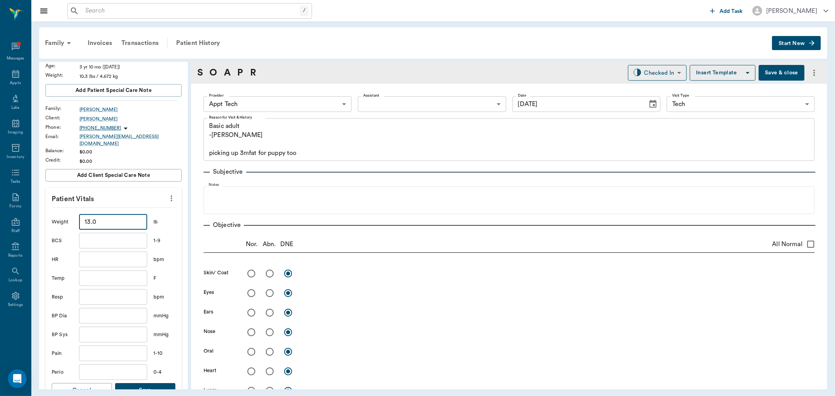
scroll to position [217, 0]
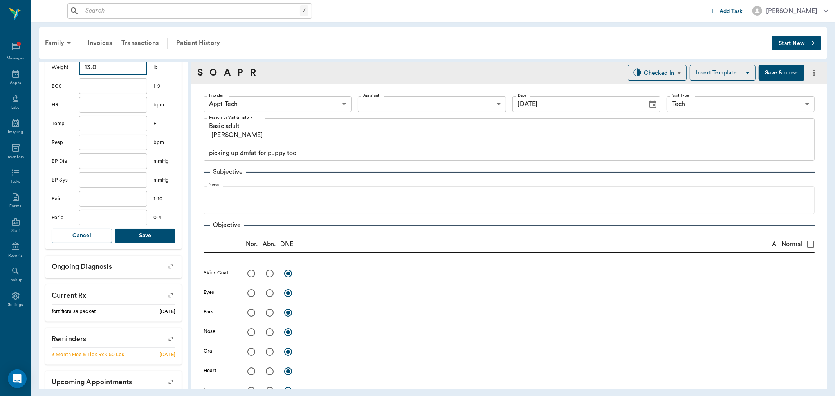
type input "13"
click at [140, 232] on button "Save" at bounding box center [145, 236] width 60 height 14
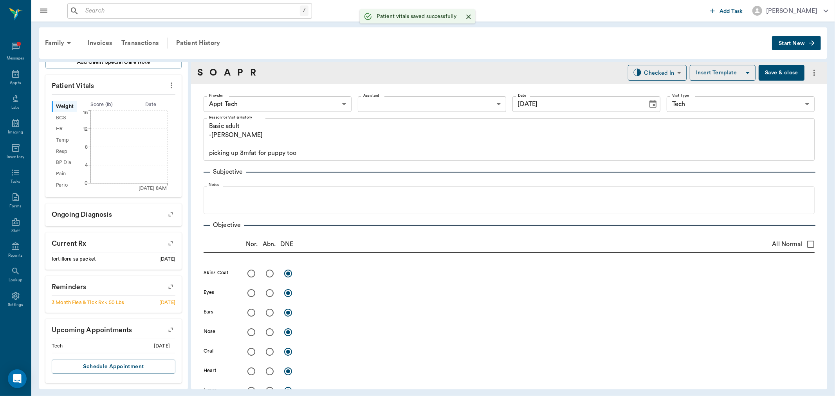
scroll to position [171, 0]
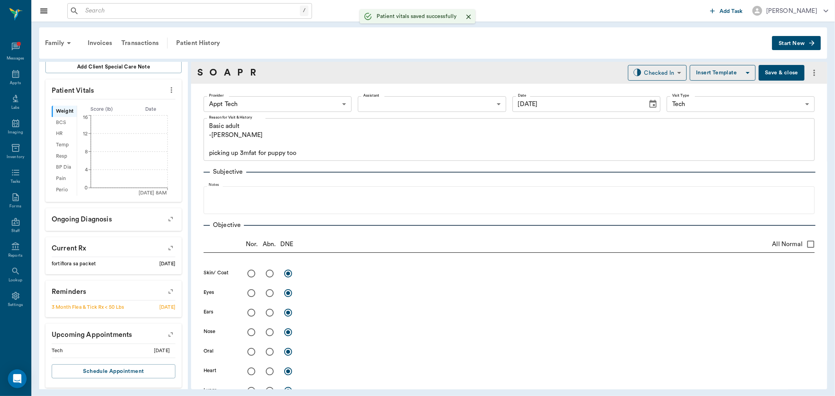
click at [246, 96] on body "/ ​ Add Task Dr. Bert Ellsworth Nectar Messages Appts Labs Imaging Inventory Ta…" at bounding box center [417, 198] width 835 height 396
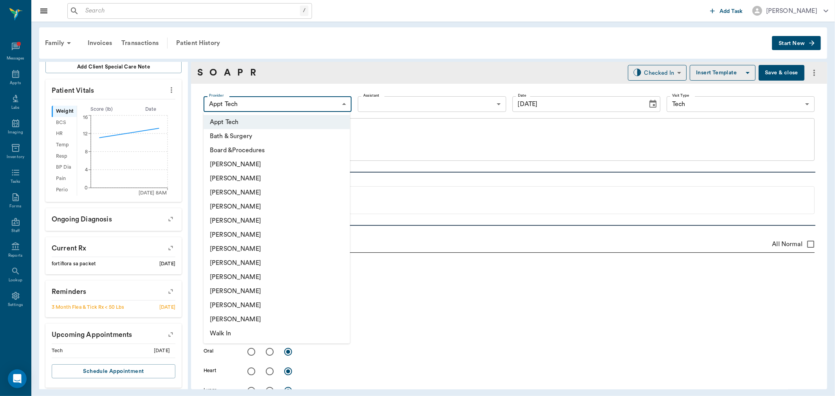
click at [256, 246] on li "[PERSON_NAME]" at bounding box center [277, 249] width 146 height 14
type input "682b670d8bdc6f7f8feef3db"
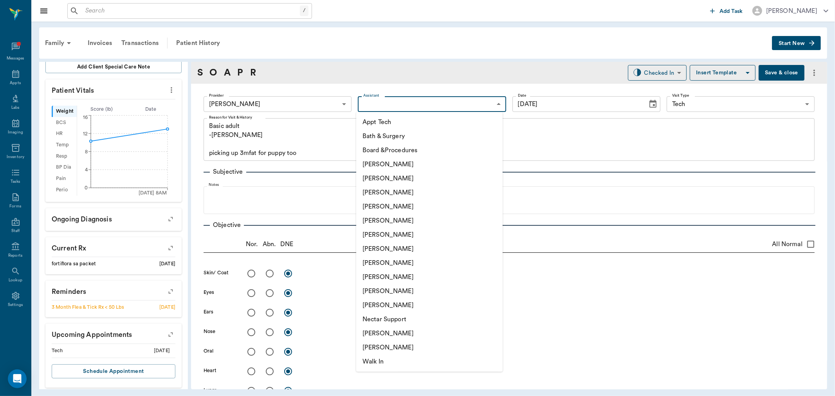
click at [380, 109] on body "/ ​ Add Task Dr. Bert Ellsworth Nectar Messages Appts Labs Imaging Inventory Ta…" at bounding box center [417, 198] width 835 height 396
click at [380, 123] on li "Appt Tech" at bounding box center [429, 122] width 146 height 14
type input "63ec2f075fda476ae8351a4c"
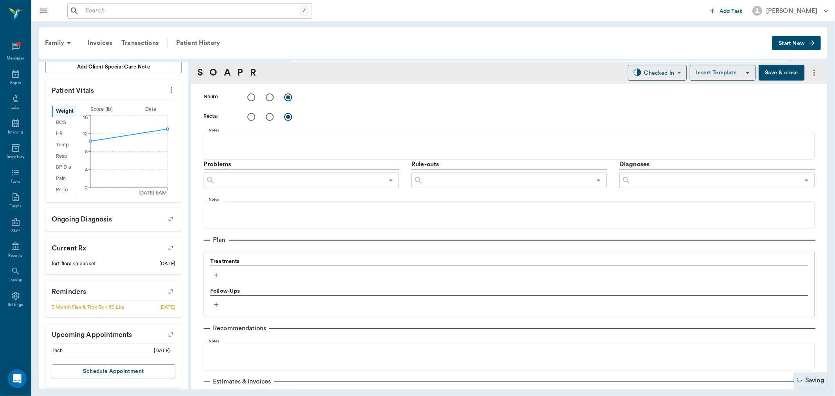
scroll to position [444, 0]
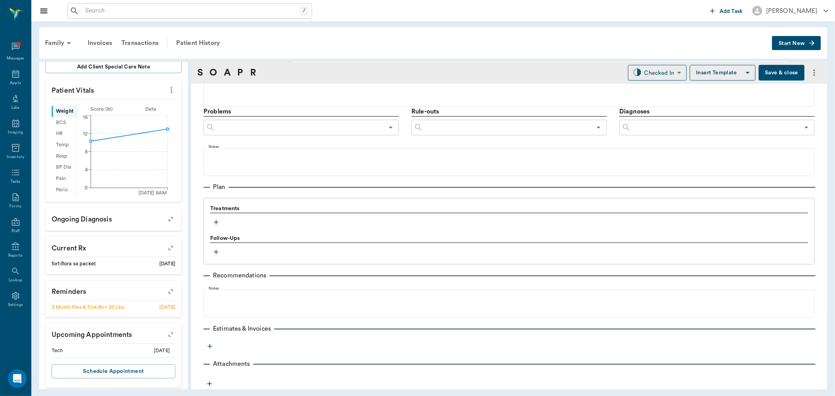
click at [219, 224] on icon "button" at bounding box center [216, 223] width 8 height 8
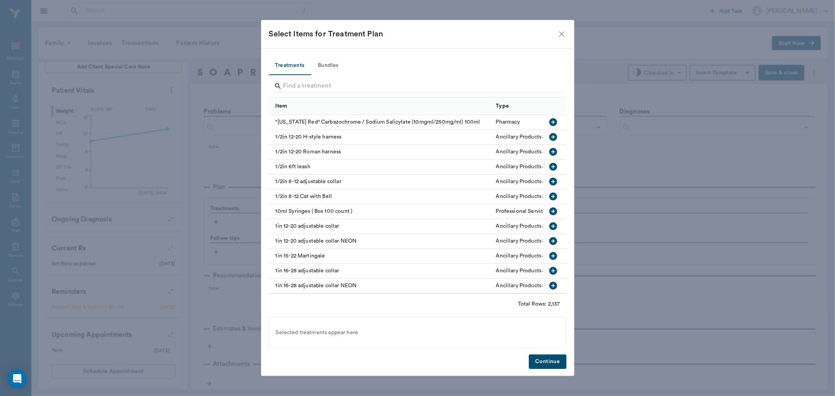
click at [334, 67] on button "Bundles" at bounding box center [328, 65] width 35 height 19
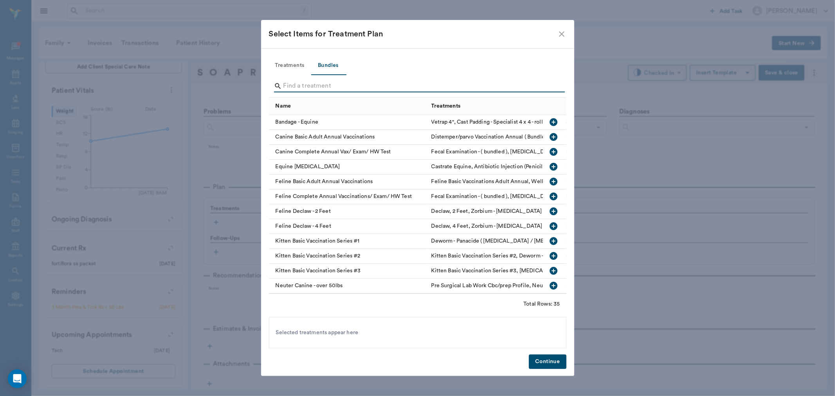
click at [332, 87] on input "Search" at bounding box center [419, 86] width 270 height 13
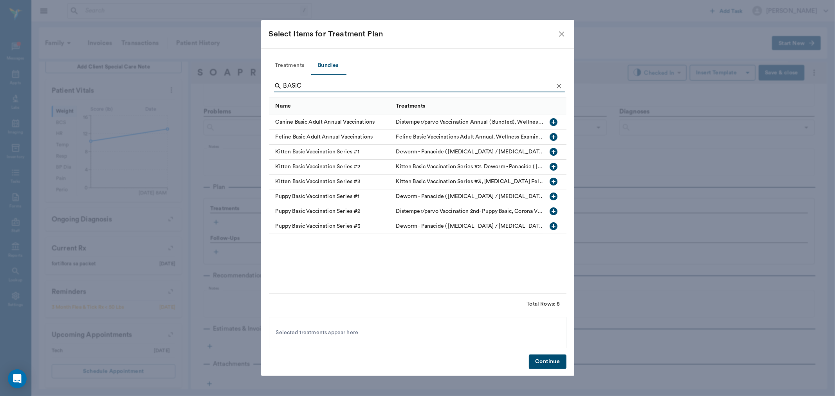
type input "BASIC"
click at [551, 121] on icon "button" at bounding box center [554, 122] width 8 height 8
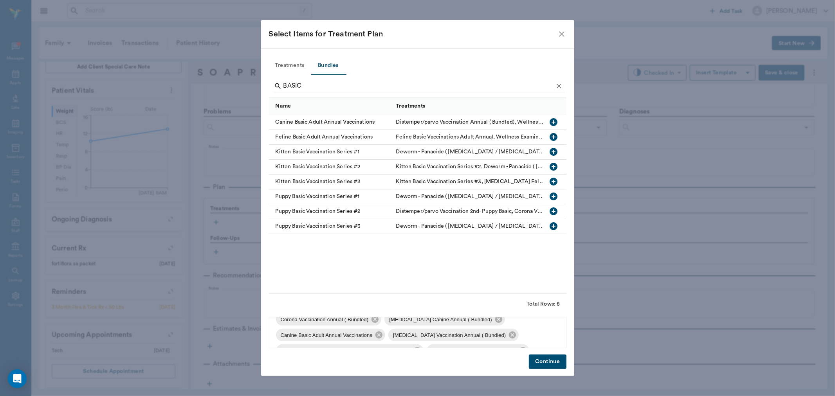
scroll to position [58, 0]
click at [373, 339] on icon at bounding box center [372, 335] width 9 height 9
click at [522, 338] on icon at bounding box center [522, 335] width 7 height 7
click at [559, 362] on button "Continue" at bounding box center [547, 362] width 37 height 14
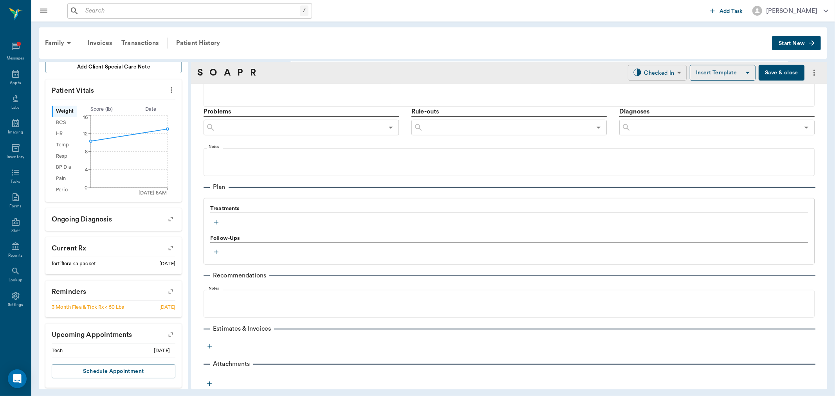
click at [653, 78] on body "/ ​ Add Task Dr. Bert Ellsworth Nectar Messages Appts Labs Imaging Inventory Ta…" at bounding box center [417, 198] width 835 height 396
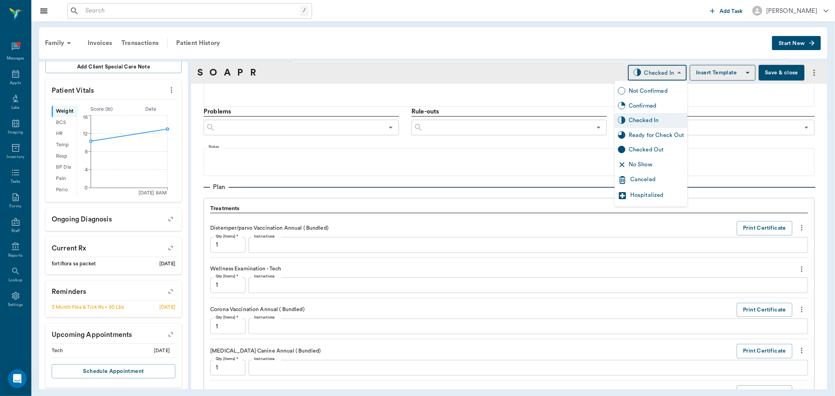
click at [655, 132] on div "Ready for Check Out" at bounding box center [657, 135] width 56 height 9
type input "READY_TO_CHECKOUT"
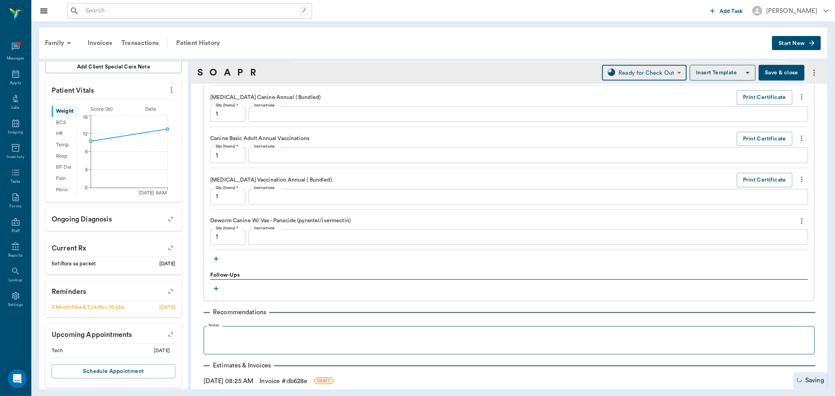
scroll to position [745, 0]
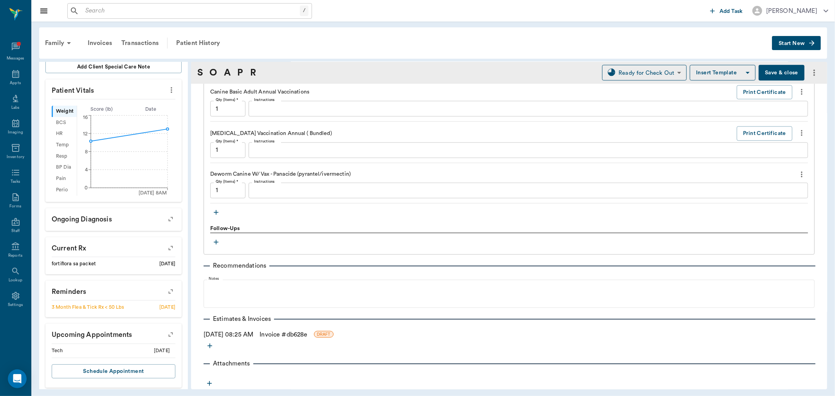
click at [217, 216] on icon "button" at bounding box center [216, 213] width 8 height 8
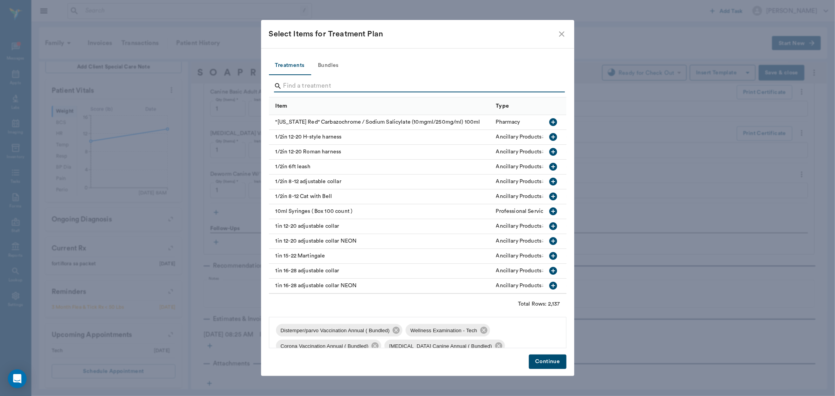
click at [324, 83] on input "Search" at bounding box center [419, 86] width 270 height 13
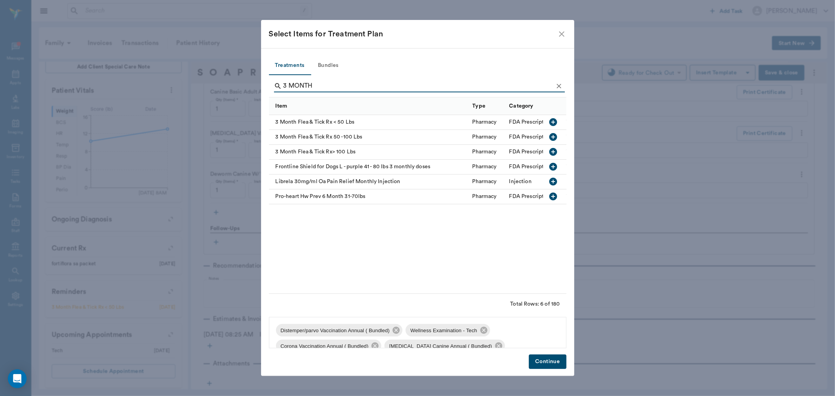
type input "3 MONTH"
click at [554, 119] on icon "button" at bounding box center [553, 122] width 8 height 8
click at [554, 362] on button "Continue" at bounding box center [547, 362] width 37 height 14
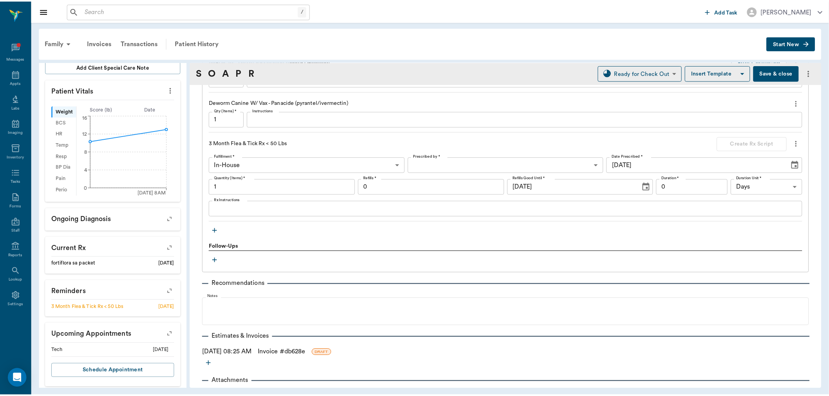
scroll to position [835, 0]
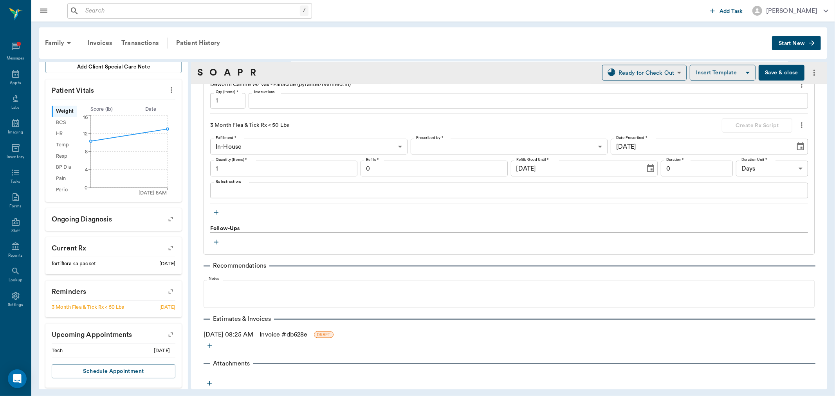
click at [288, 334] on link "Invoice # db628e" at bounding box center [284, 334] width 48 height 9
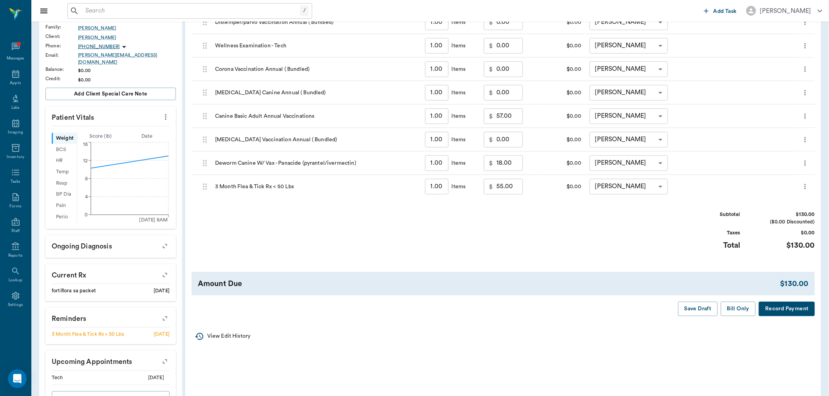
scroll to position [174, 0]
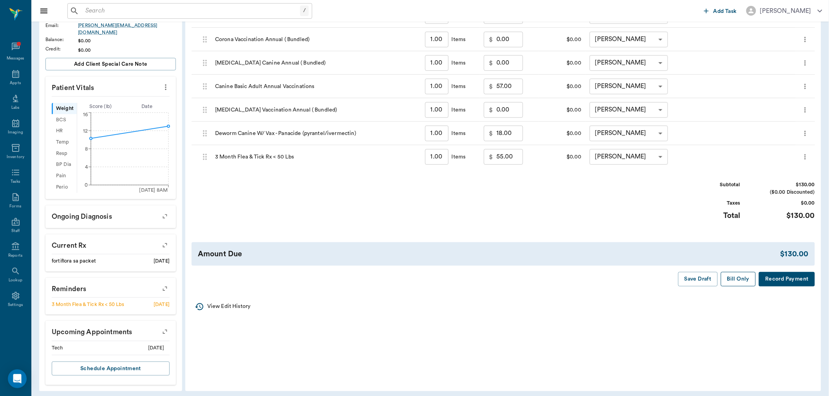
click at [738, 277] on button "Bill Only" at bounding box center [738, 279] width 35 height 14
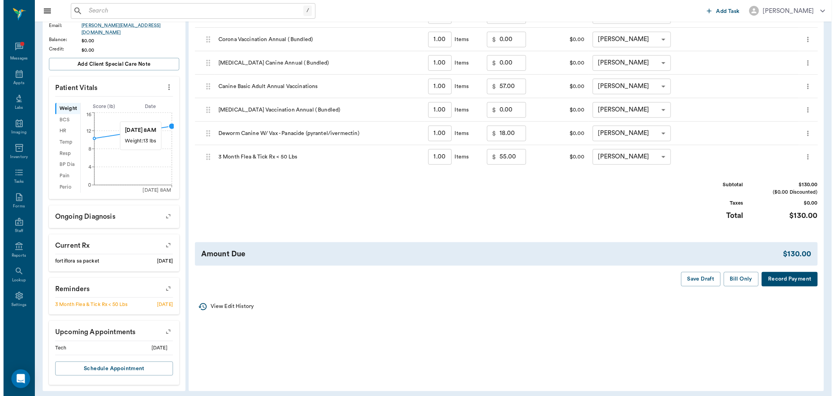
scroll to position [0, 0]
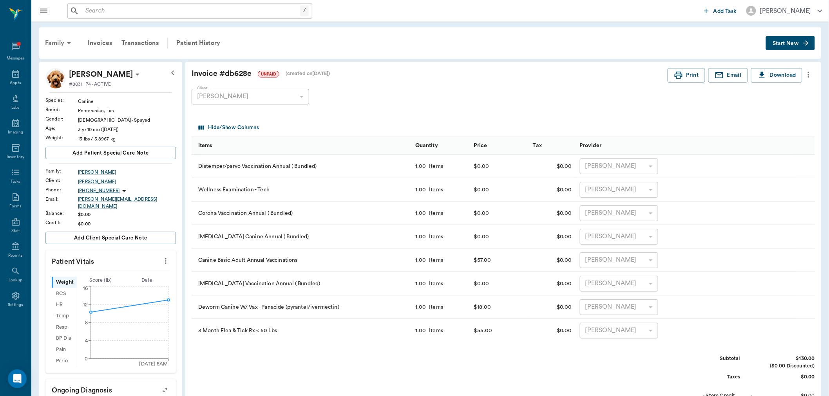
click at [60, 40] on div "Family" at bounding box center [59, 43] width 38 height 19
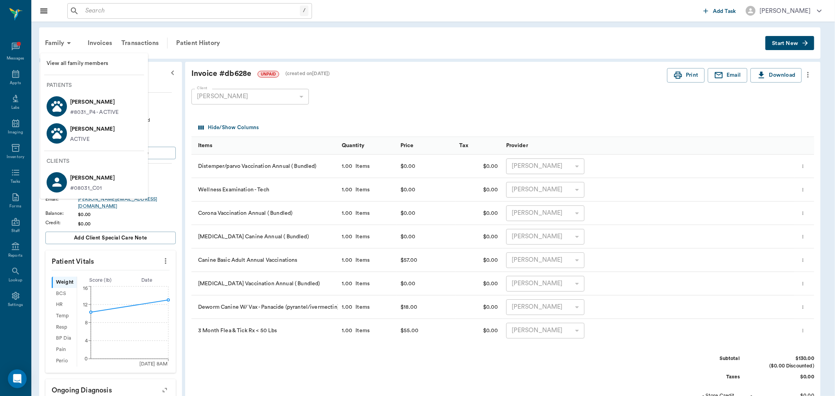
click at [108, 144] on li "Puppy Johnson ACTIVE" at bounding box center [94, 133] width 108 height 27
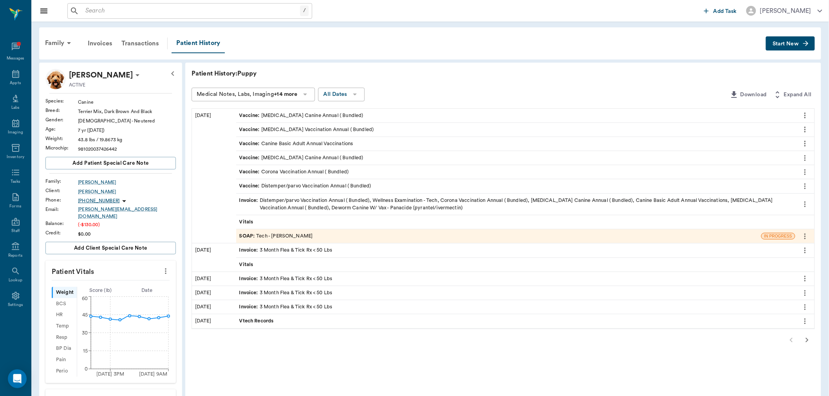
click at [801, 44] on button "Start New" at bounding box center [790, 43] width 49 height 14
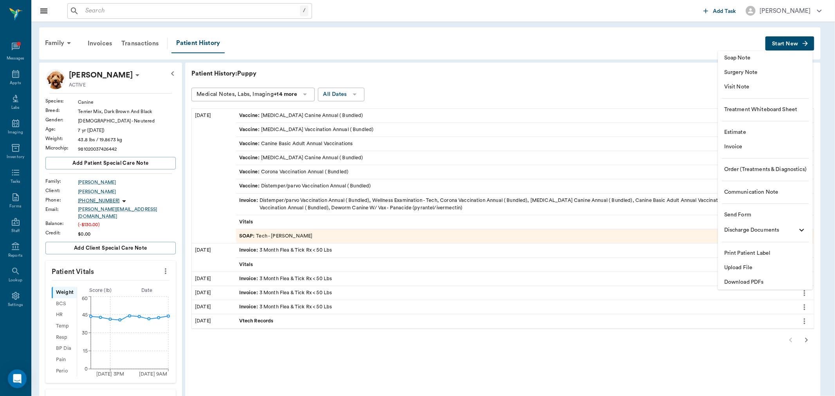
click at [737, 143] on span "Invoice" at bounding box center [765, 147] width 82 height 8
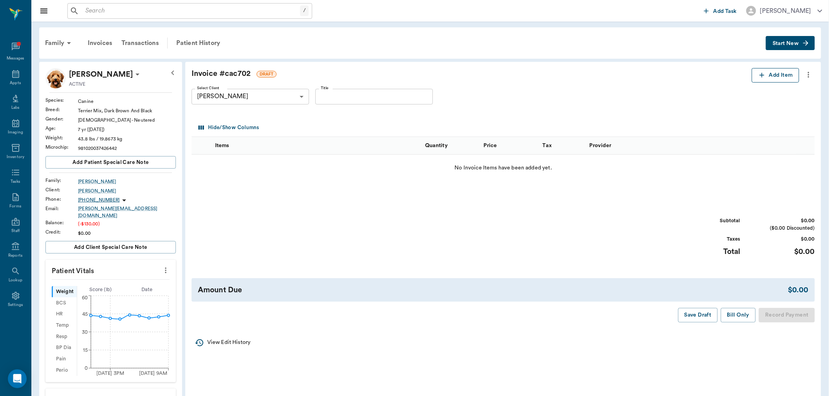
click at [765, 79] on button "Add Item" at bounding box center [774, 75] width 47 height 14
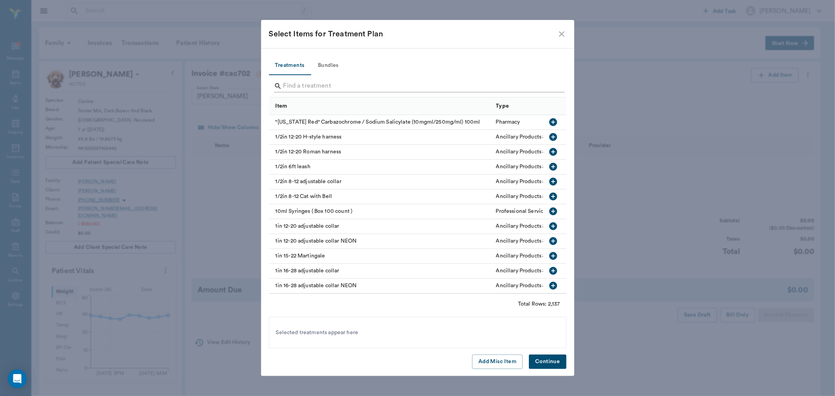
click at [367, 87] on input "Search" at bounding box center [419, 86] width 270 height 13
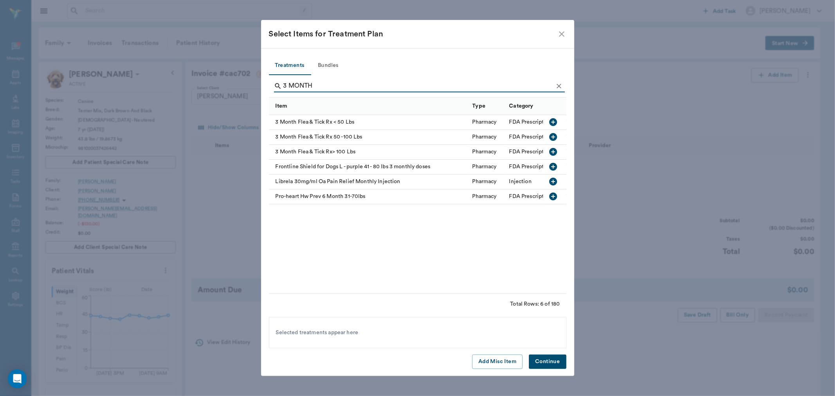
type input "3 MONTH"
click at [556, 124] on icon "button" at bounding box center [553, 122] width 8 height 8
click at [547, 366] on button "Continue" at bounding box center [547, 362] width 37 height 14
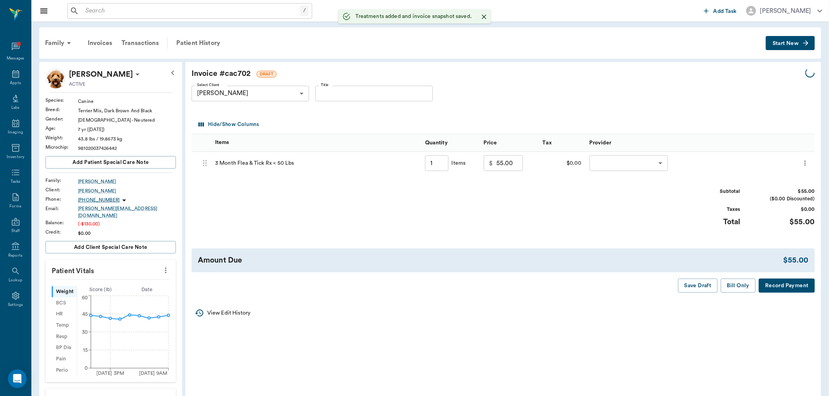
type input "1.00"
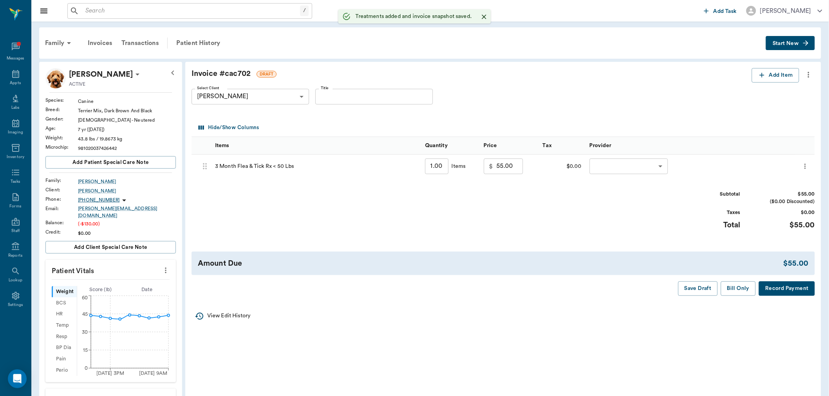
click at [641, 175] on div "​ ​" at bounding box center [690, 166] width 210 height 23
click at [640, 171] on body "/ ​ Add Task Dr. Bert Ellsworth Nectar Messages Appts Labs Imaging Inventory Ta…" at bounding box center [417, 320] width 835 height 641
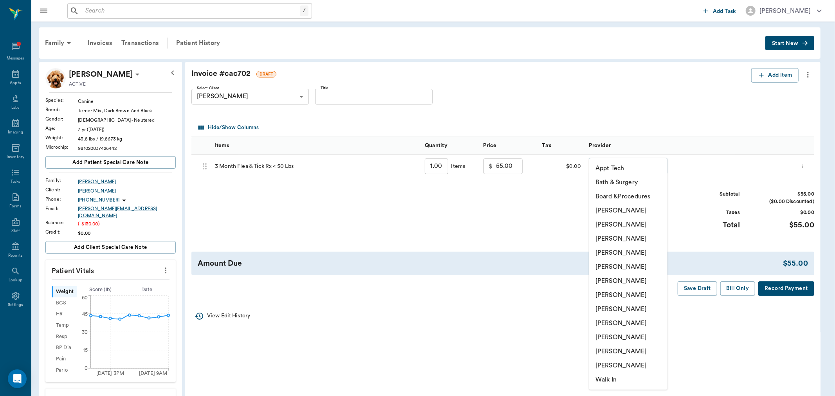
click at [614, 300] on li "[PERSON_NAME]" at bounding box center [628, 295] width 78 height 14
type input "none-682b670d8bdc6f7f8feef3db"
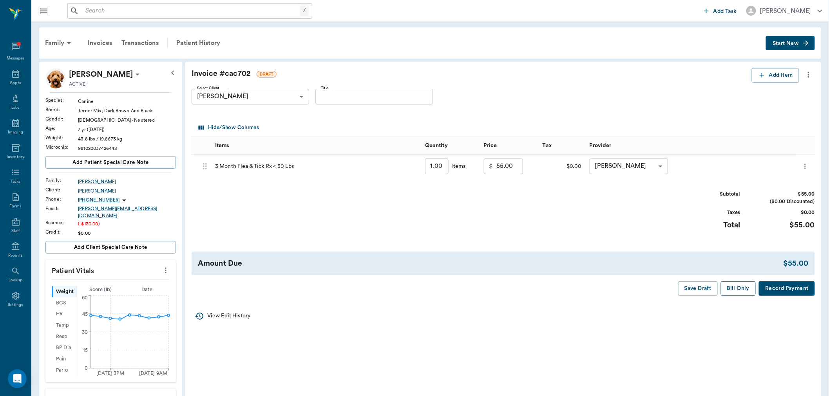
click at [734, 290] on button "Bill Only" at bounding box center [738, 289] width 35 height 14
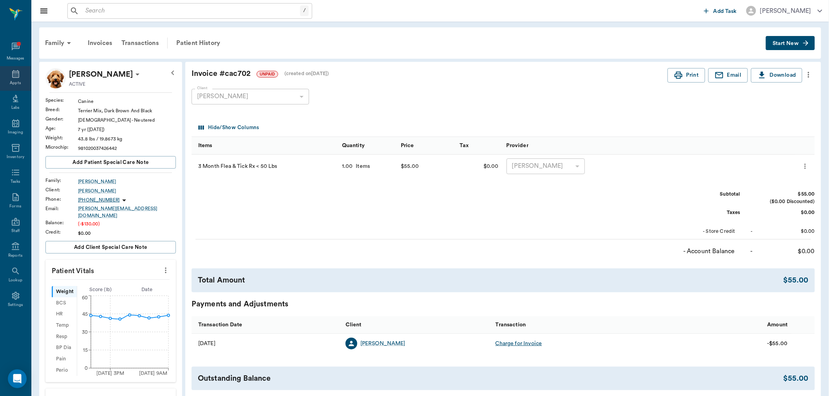
click at [14, 86] on div "Appts" at bounding box center [15, 83] width 11 height 6
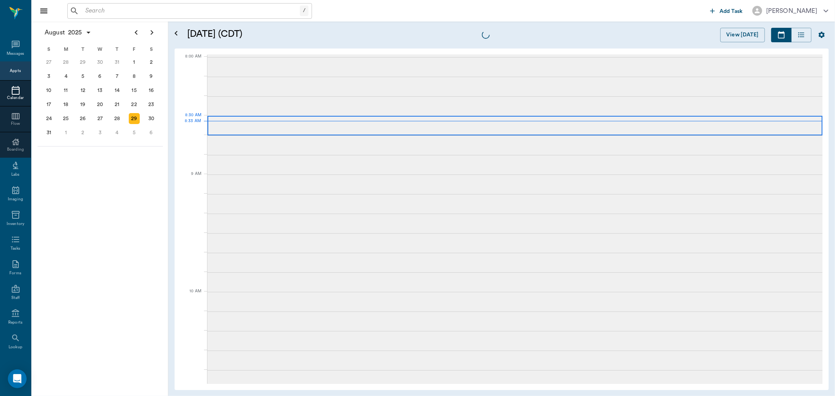
scroll to position [1, 0]
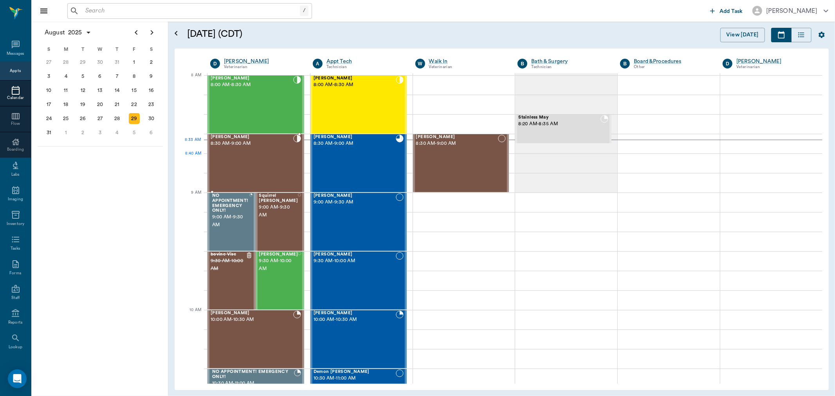
click at [267, 173] on div "[PERSON_NAME] 8:30 AM - 9:00 AM" at bounding box center [252, 163] width 83 height 57
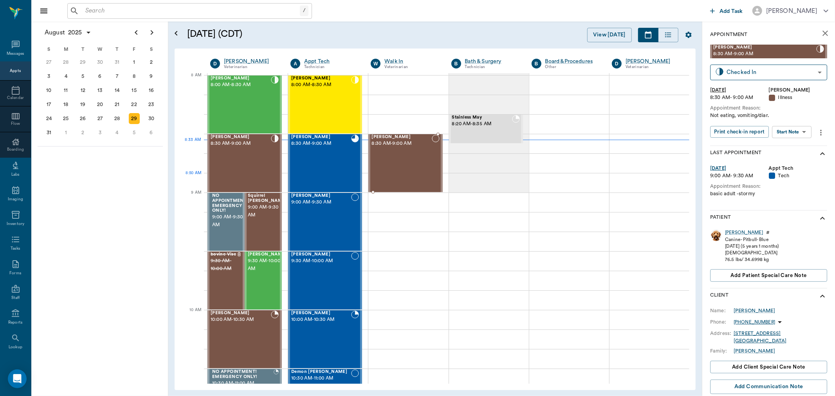
click at [402, 172] on div "Willow Kennedy 8:30 AM - 9:00 AM" at bounding box center [402, 163] width 60 height 57
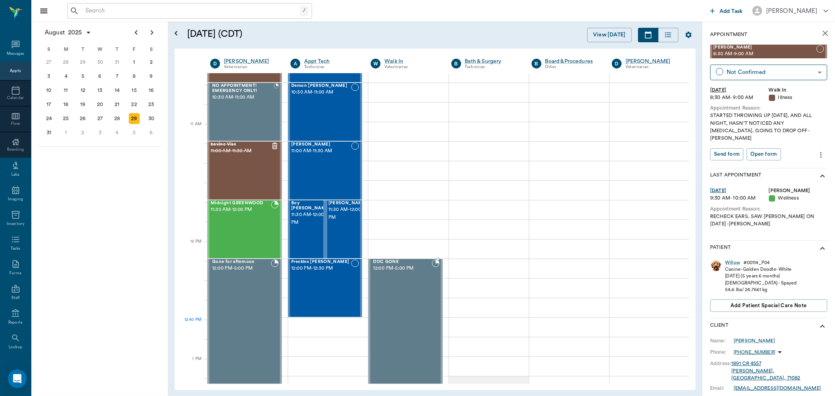
scroll to position [304, 0]
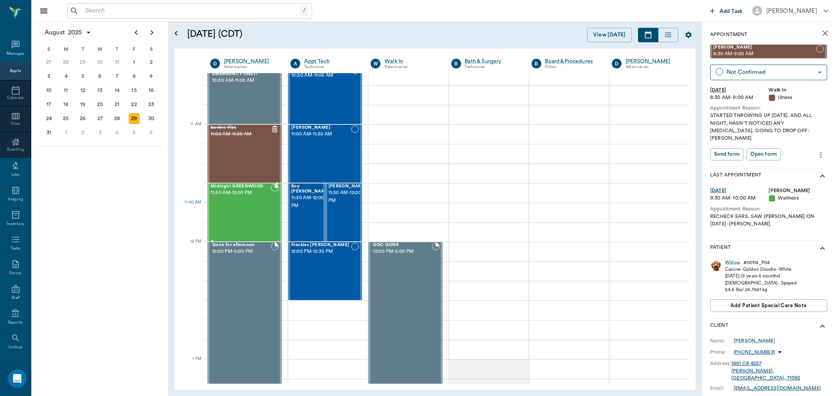
click at [233, 212] on div "Midnight GREENWOOD 11:30 AM - 12:00 PM" at bounding box center [241, 212] width 60 height 57
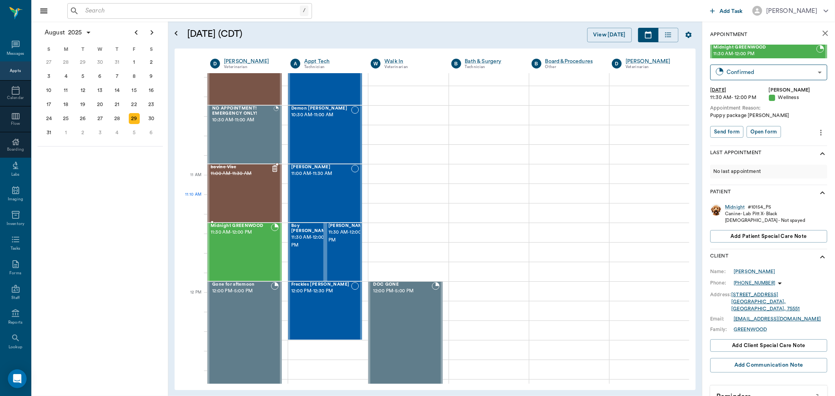
scroll to position [217, 0]
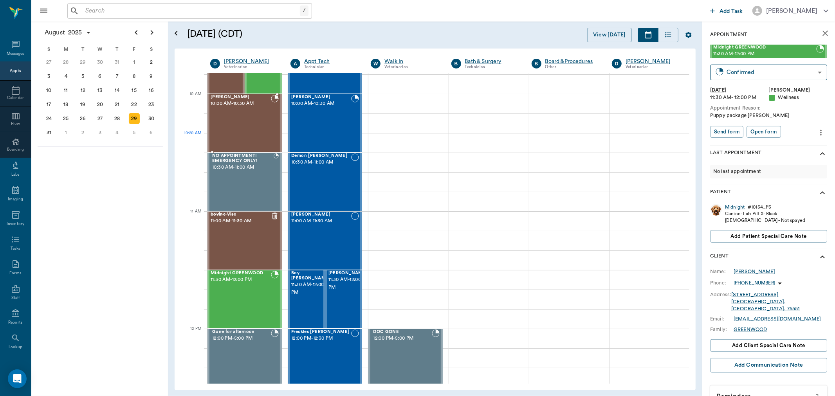
click at [243, 134] on div "[PERSON_NAME] 10:00 AM - 10:30 AM" at bounding box center [241, 123] width 60 height 57
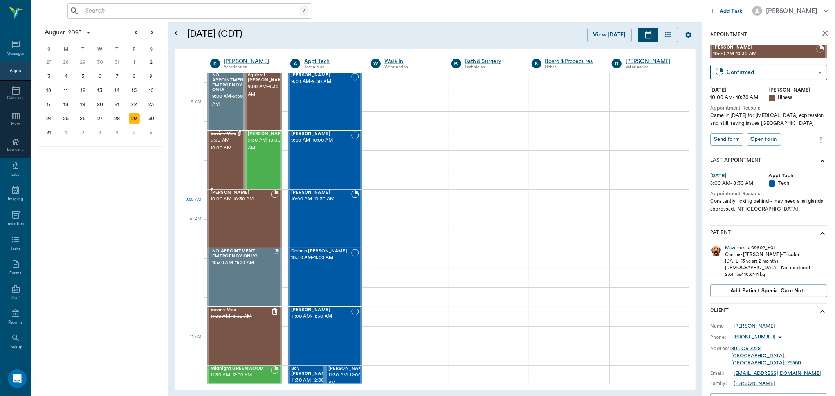
scroll to position [87, 0]
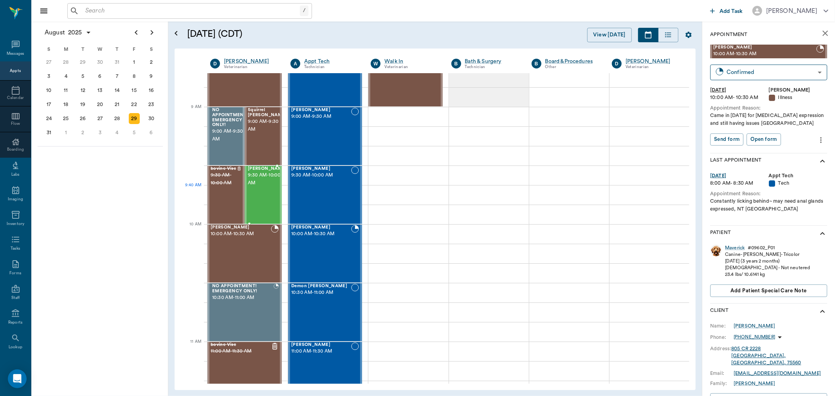
click at [262, 191] on div "[PERSON_NAME] 9:30 AM - 10:00 AM" at bounding box center [267, 194] width 39 height 57
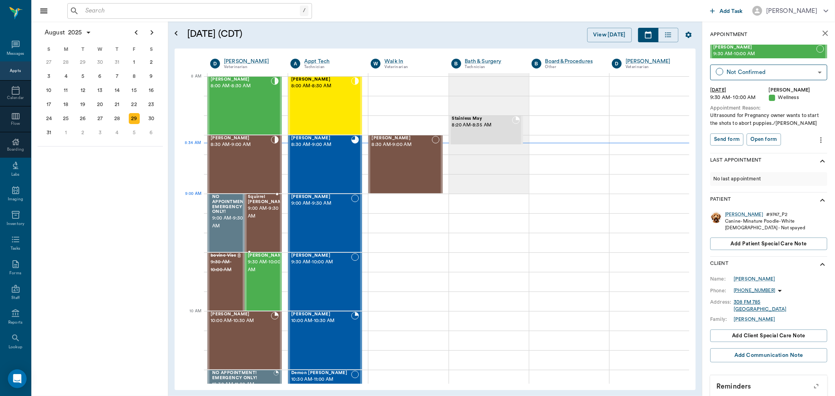
click at [261, 210] on span "9:00 AM - 9:30 AM" at bounding box center [267, 213] width 39 height 16
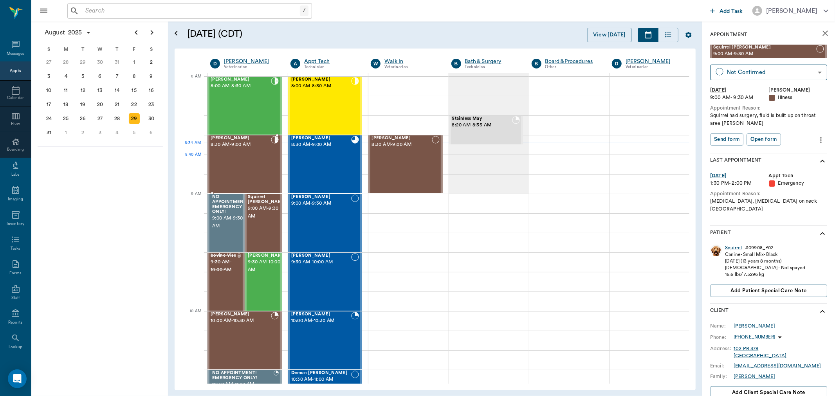
click at [244, 166] on div "[PERSON_NAME] 8:30 AM - 9:00 AM" at bounding box center [241, 164] width 60 height 57
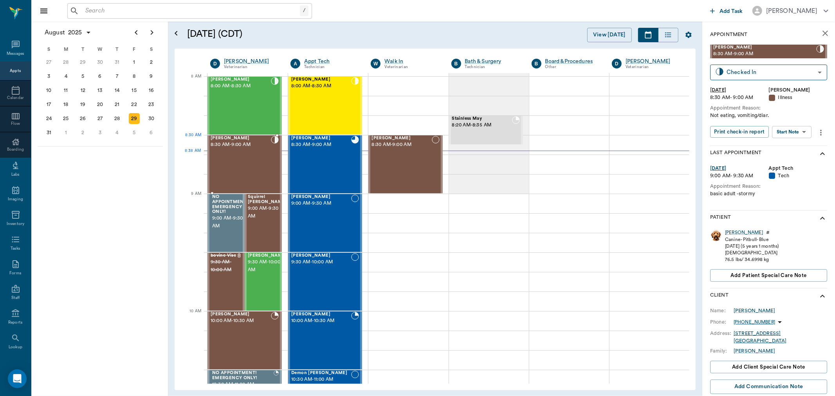
click at [247, 154] on div "[PERSON_NAME] 8:30 AM - 9:00 AM" at bounding box center [241, 164] width 60 height 57
click at [798, 132] on body "/ ​ Add Task Dr. Bert Ellsworth Nectar Messages Appts Calendar Flow Boarding La…" at bounding box center [417, 198] width 835 height 396
click at [786, 148] on button "Start SOAP" at bounding box center [783, 147] width 27 height 9
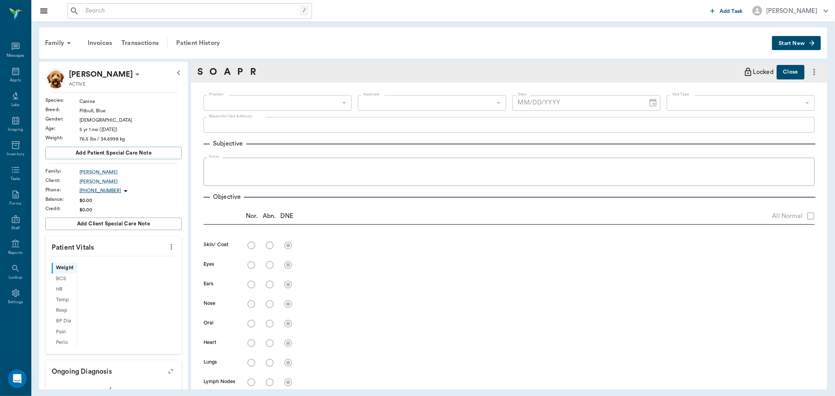
type input "63ec2f075fda476ae8351a4d"
type input "65d2be4f46e3a538d89b8c15"
type textarea "Not eating, vomiting/diar."
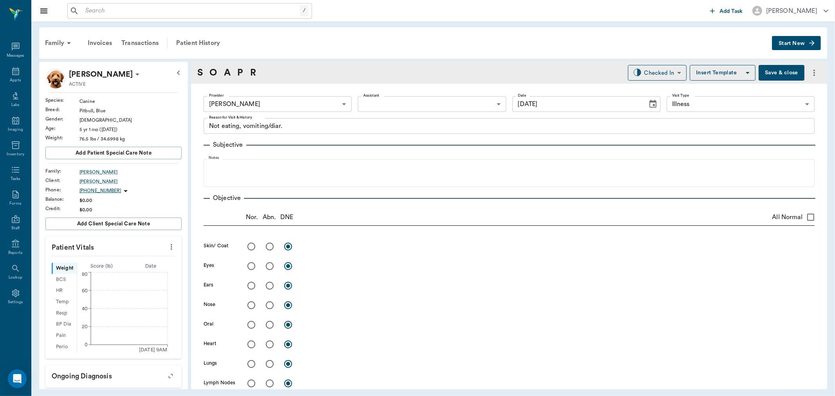
type input "[DATE]"
click at [167, 248] on icon "more" at bounding box center [171, 246] width 9 height 9
click at [116, 254] on li "Enter Vitals" at bounding box center [132, 260] width 78 height 14
click at [89, 274] on input "text" at bounding box center [113, 271] width 68 height 16
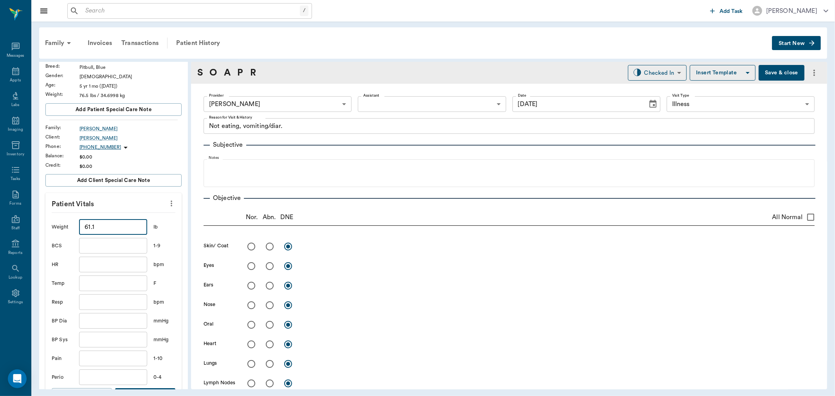
type input "61.1"
click at [93, 281] on input "text" at bounding box center [113, 284] width 68 height 16
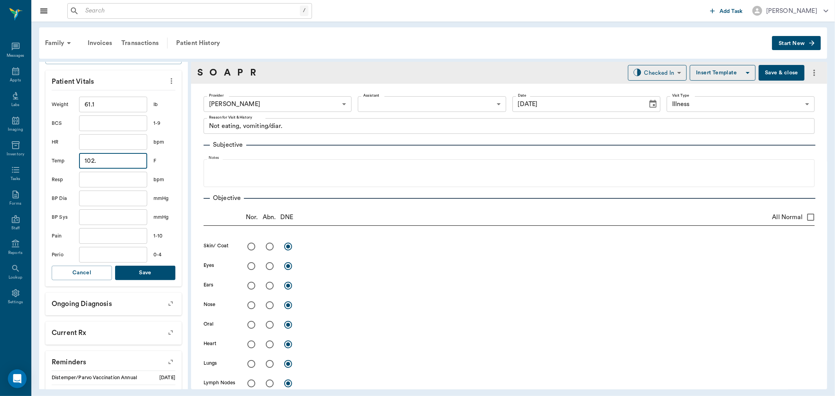
scroll to position [174, 0]
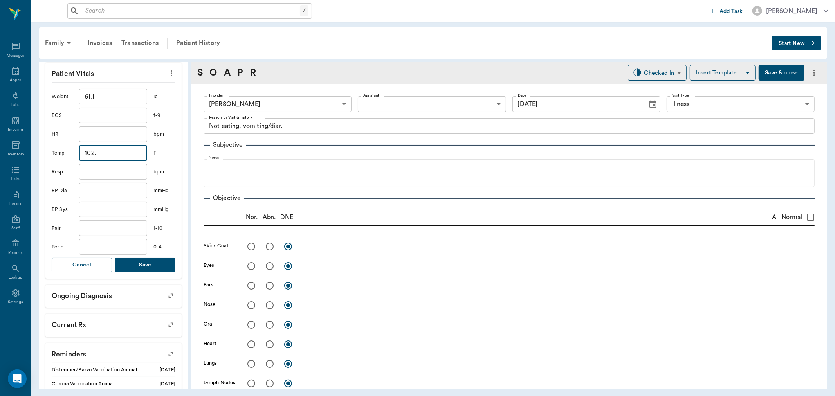
type input "102"
click at [154, 259] on button "Save" at bounding box center [145, 265] width 60 height 14
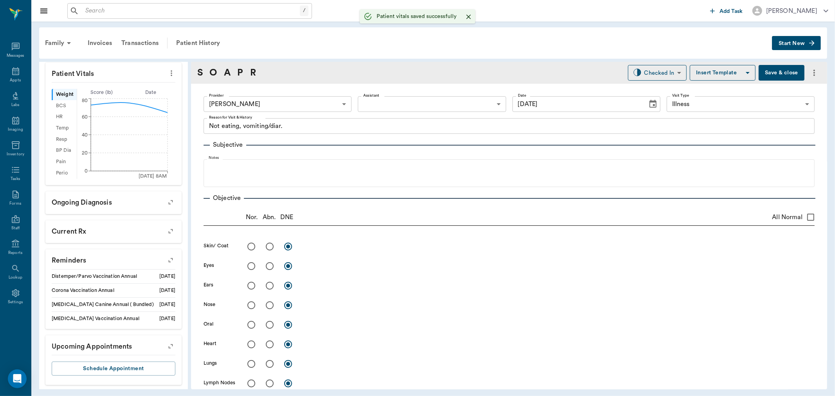
click at [407, 98] on body "/ ​ Add Task Dr. Bert Ellsworth Nectar Messages Appts Labs Imaging Inventory Ta…" at bounding box center [417, 198] width 835 height 396
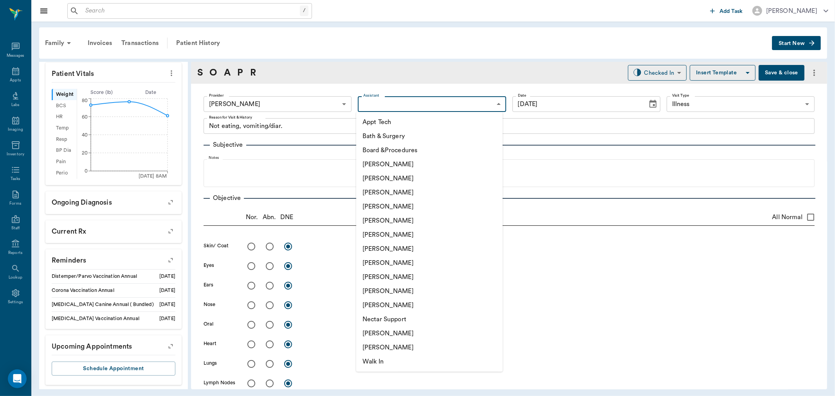
click at [381, 272] on li "[PERSON_NAME]" at bounding box center [429, 277] width 146 height 14
type input "63ec2e7e52e12b0ba117b124"
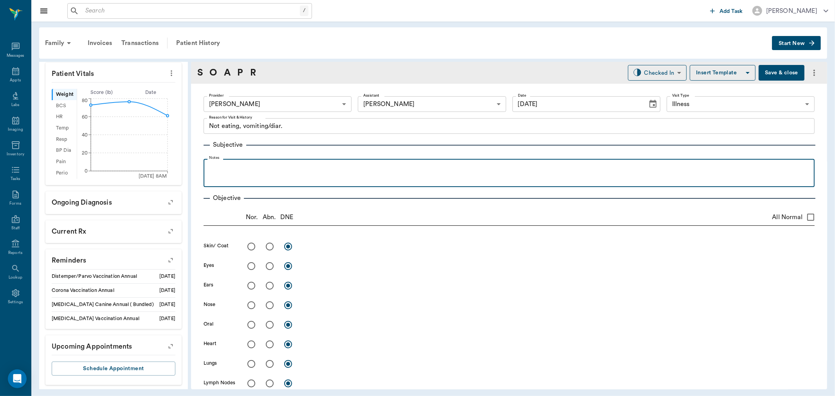
click at [216, 163] on p at bounding box center [509, 167] width 603 height 9
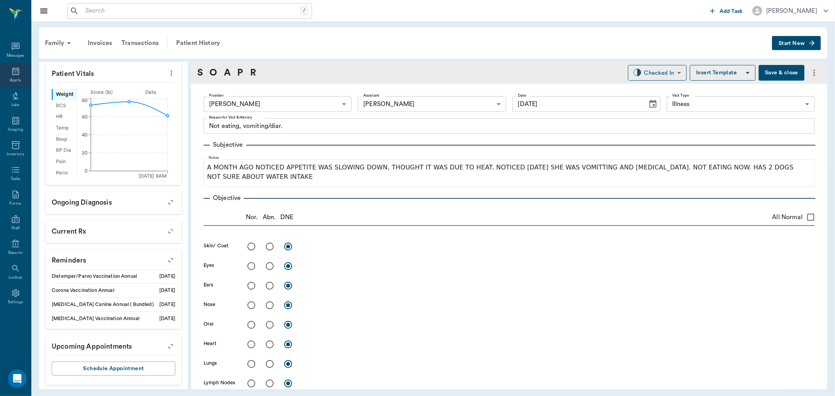
click at [16, 67] on icon at bounding box center [15, 71] width 9 height 9
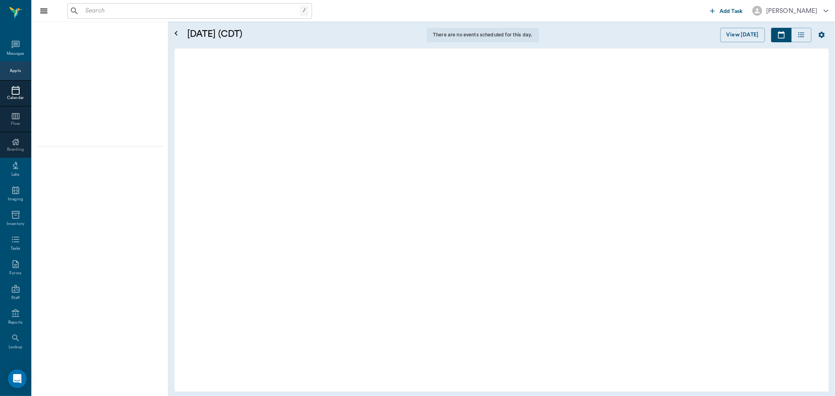
scroll to position [1, 0]
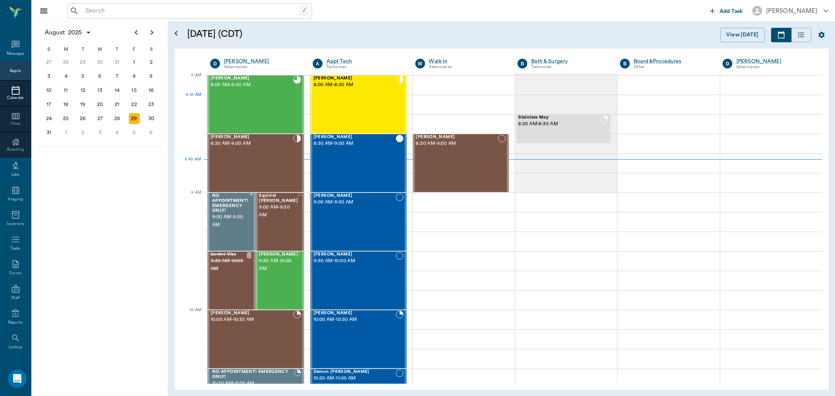
click at [346, 98] on div "Willow Smith 8:00 AM - 8:30 AM" at bounding box center [355, 104] width 82 height 57
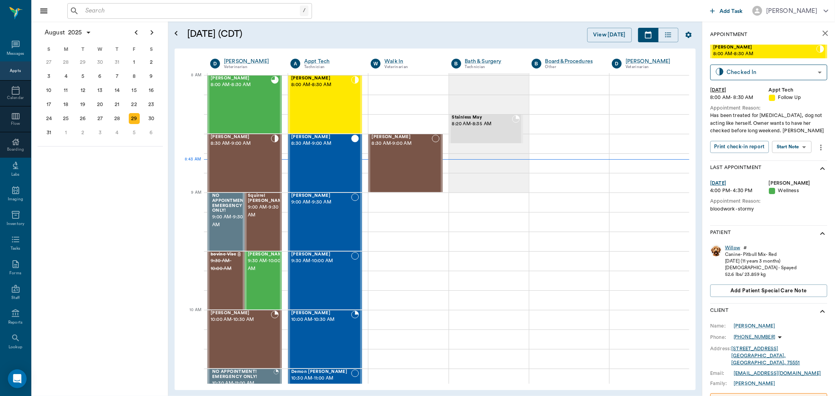
click at [735, 249] on div "Willow" at bounding box center [732, 248] width 15 height 7
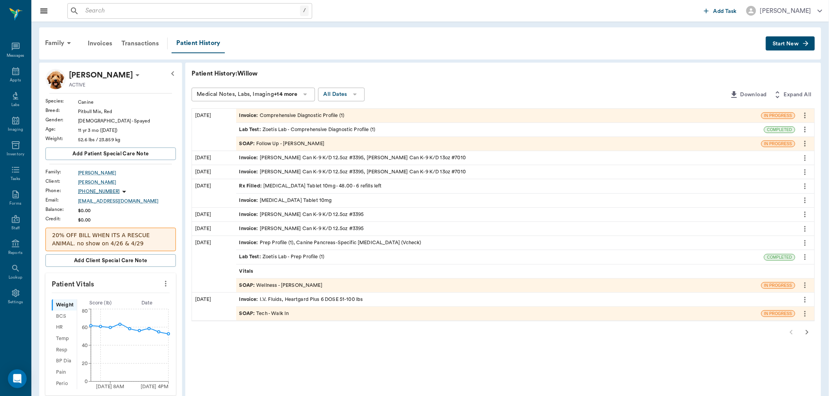
click at [807, 333] on icon "button" at bounding box center [806, 332] width 9 height 9
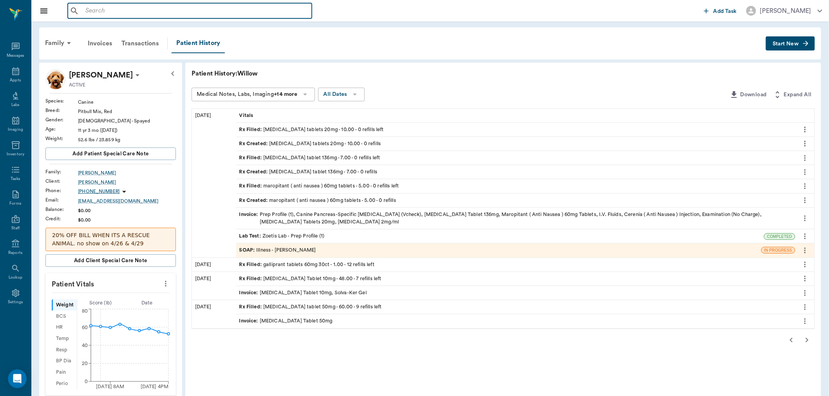
click at [261, 10] on input "text" at bounding box center [195, 10] width 226 height 11
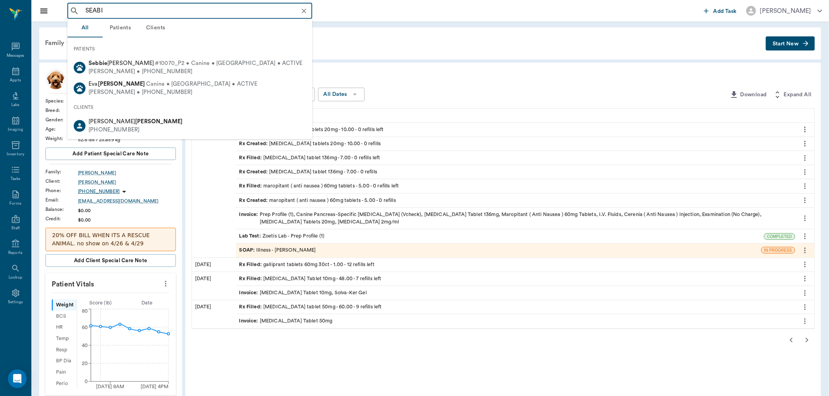
type input "SEABIS"
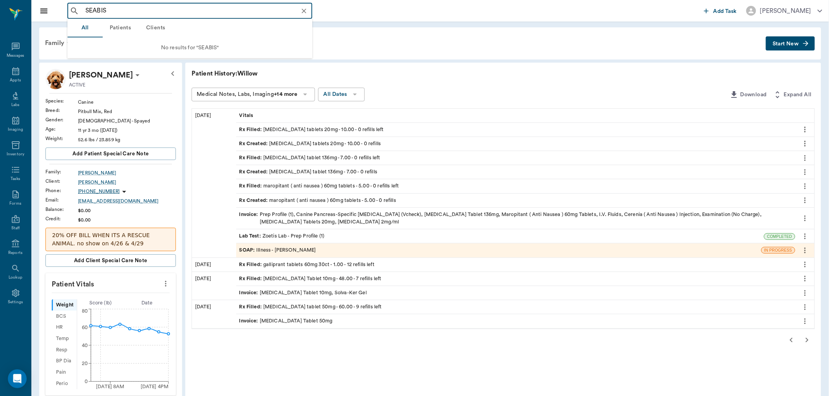
click at [302, 8] on icon "Clear" at bounding box center [304, 11] width 8 height 8
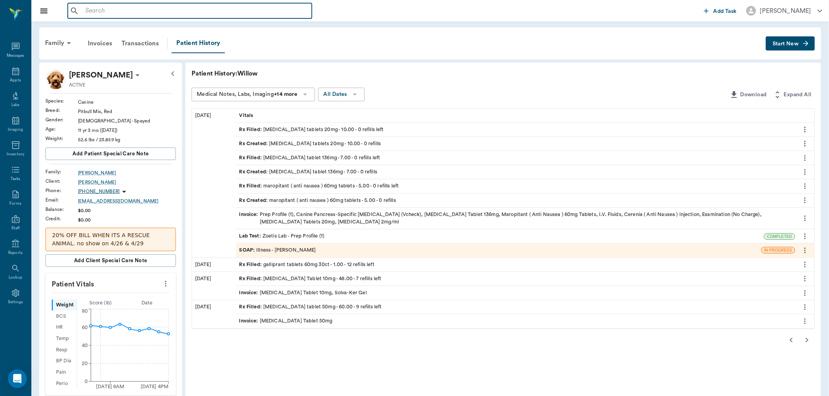
click at [363, 37] on div "Family Invoices Transactions Patient History" at bounding box center [402, 44] width 725 height 20
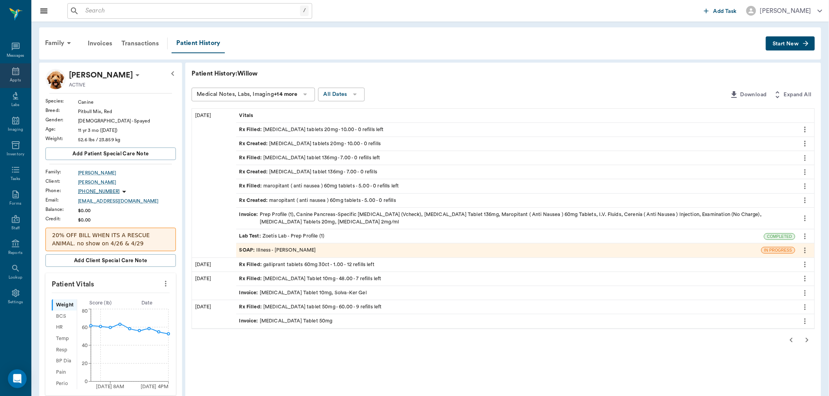
click at [14, 74] on icon at bounding box center [15, 71] width 9 height 9
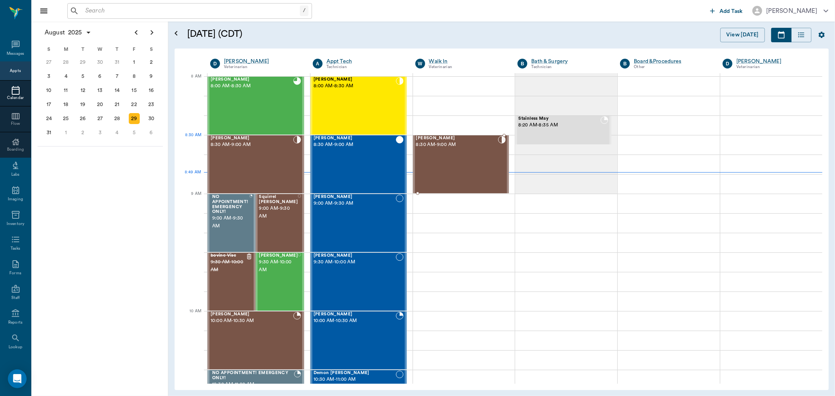
click at [457, 150] on div "Willow Kennedy 8:30 AM - 9:00 AM" at bounding box center [457, 164] width 82 height 57
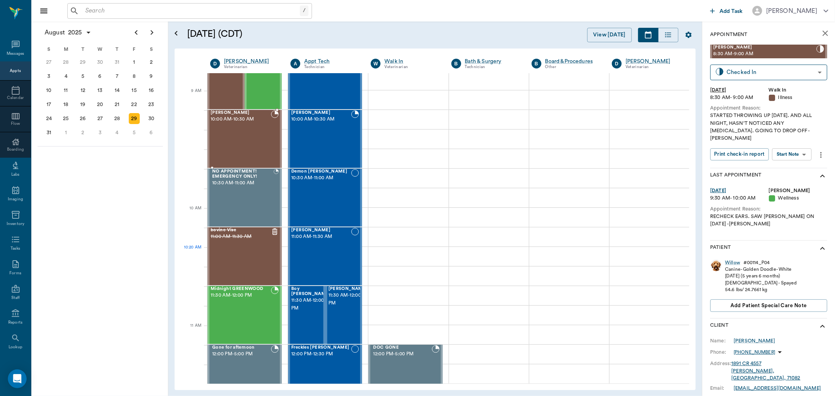
scroll to position [217, 0]
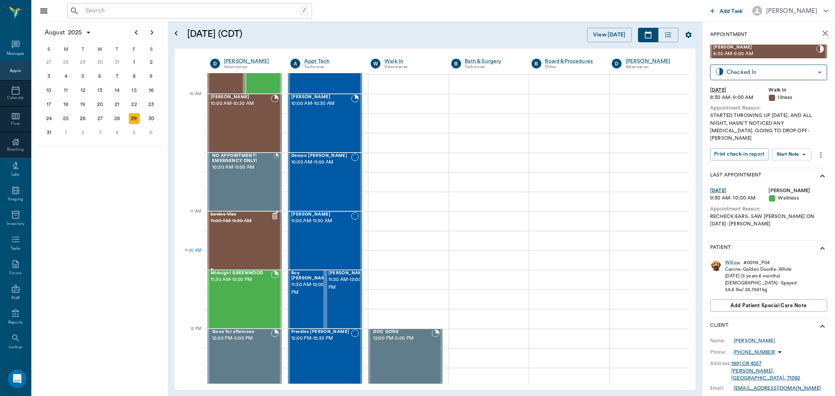
click at [248, 253] on div "bovine Vise 11:00 AM - 11:30 AM" at bounding box center [241, 240] width 60 height 57
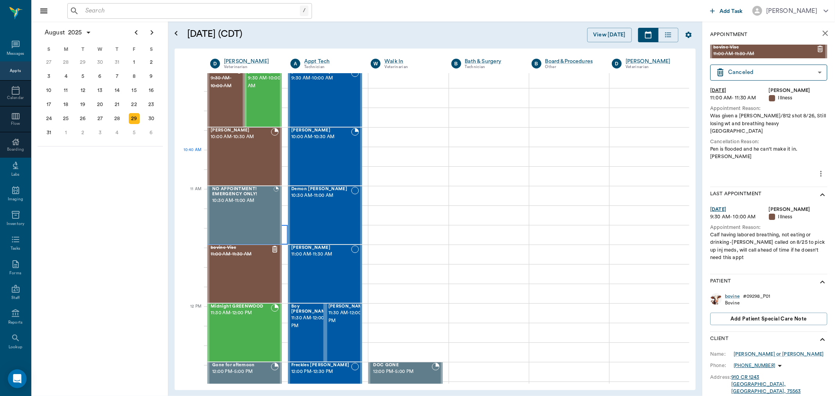
scroll to position [174, 0]
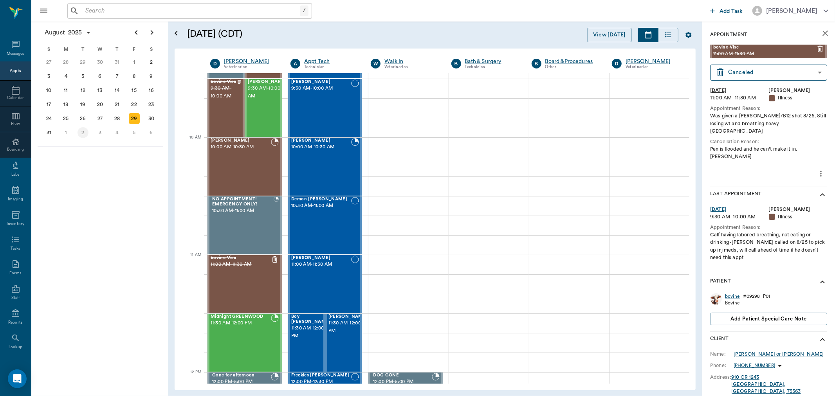
click at [79, 131] on div "2" at bounding box center [83, 132] width 11 height 11
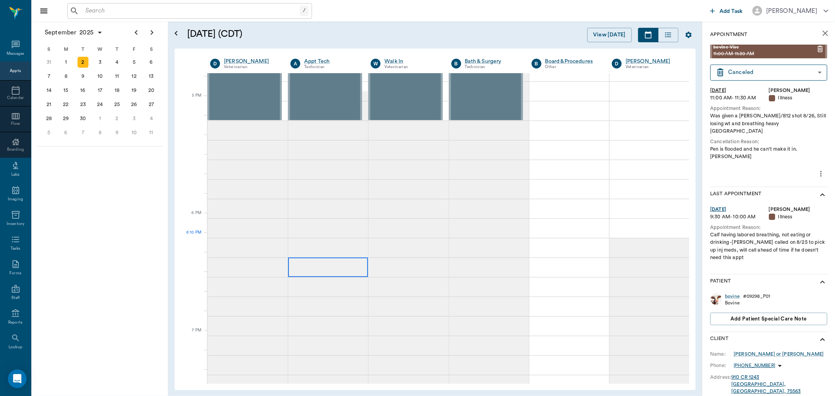
scroll to position [1044, 0]
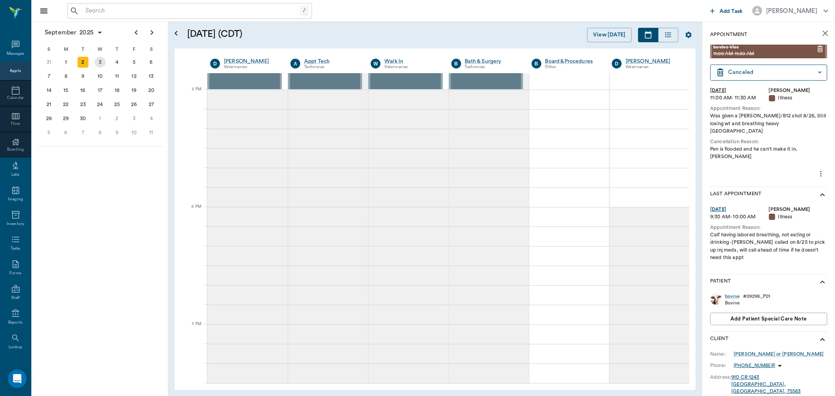
click at [93, 61] on div "3" at bounding box center [100, 62] width 17 height 14
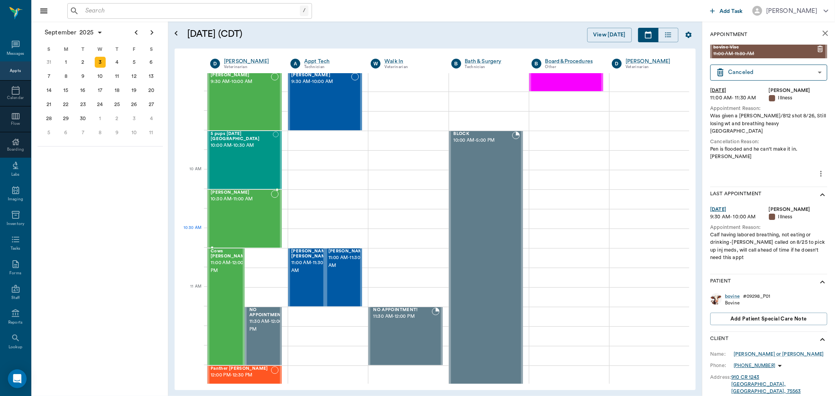
scroll to position [217, 0]
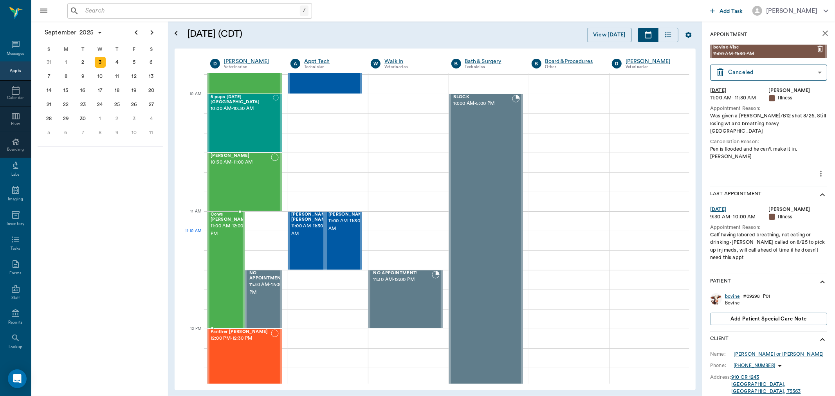
click at [231, 237] on div "Cows [PERSON_NAME] 11:00 AM - 12:00 PM" at bounding box center [230, 270] width 39 height 116
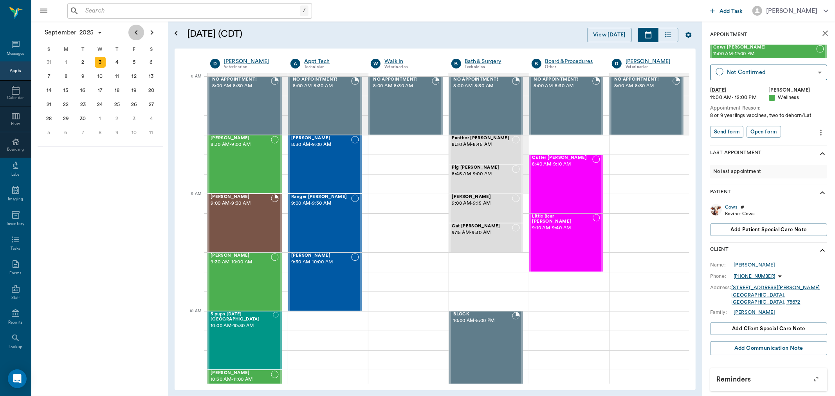
click at [135, 30] on icon "Previous page" at bounding box center [136, 32] width 9 height 9
click at [136, 115] on div "29" at bounding box center [134, 118] width 11 height 11
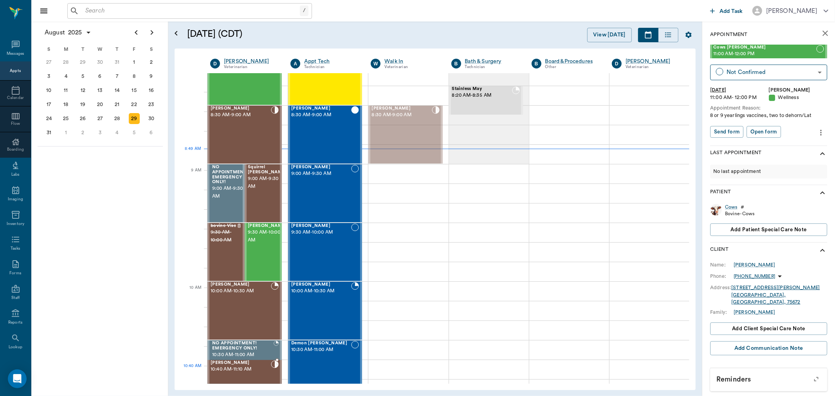
scroll to position [36, 0]
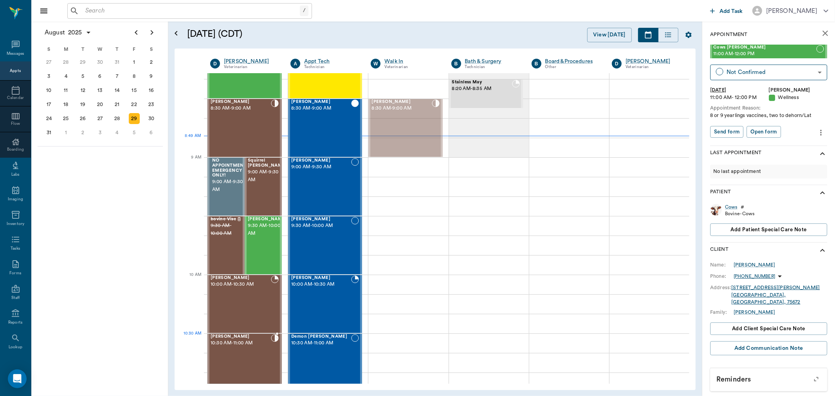
drag, startPoint x: 390, startPoint y: 150, endPoint x: 263, endPoint y: 349, distance: 235.9
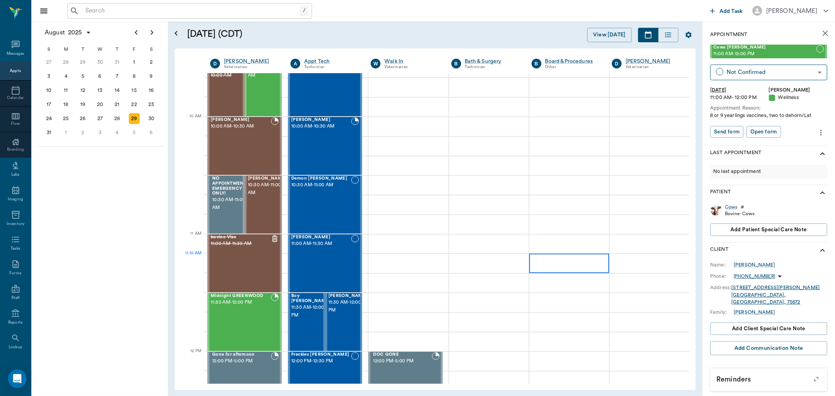
scroll to position [210, 0]
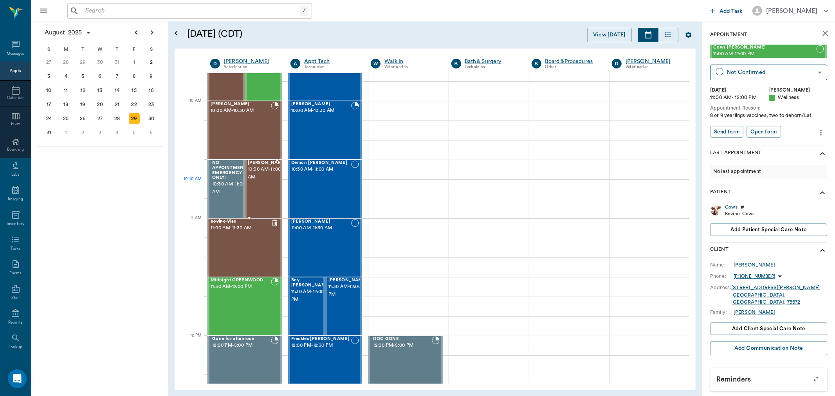
click at [269, 190] on div "[PERSON_NAME] 10:30 AM - 11:00 AM" at bounding box center [267, 189] width 39 height 57
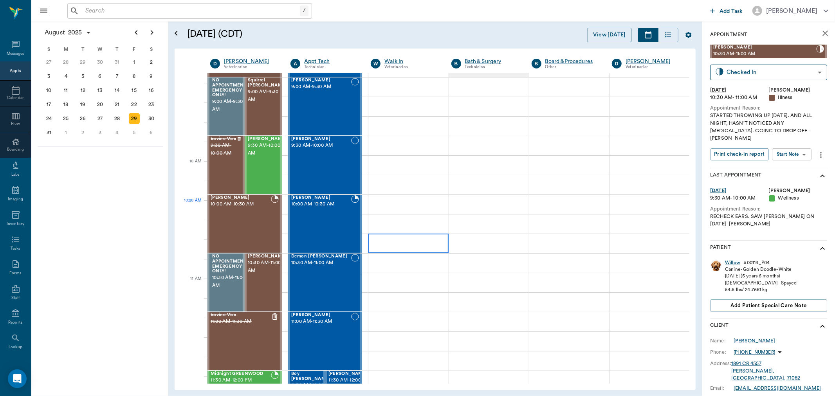
scroll to position [80, 0]
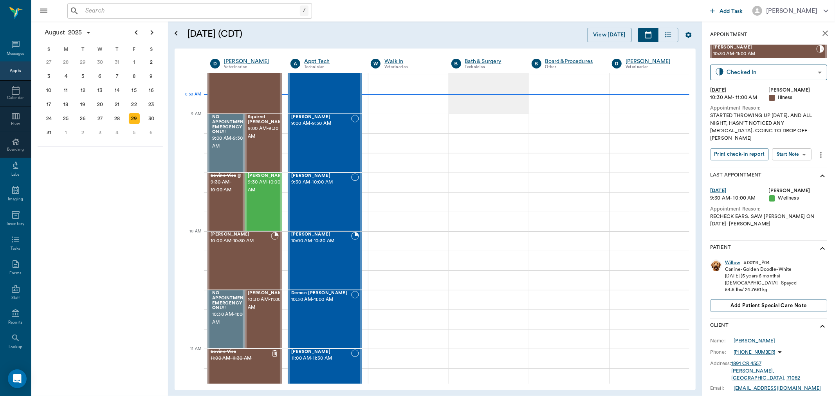
click at [122, 259] on div "[DATE] S M T W T F S 29 [DATE] 1 2 3 4 5 6 7 8 9 10 11 12 13 14 15 16 17 18 19 …" at bounding box center [99, 209] width 137 height 375
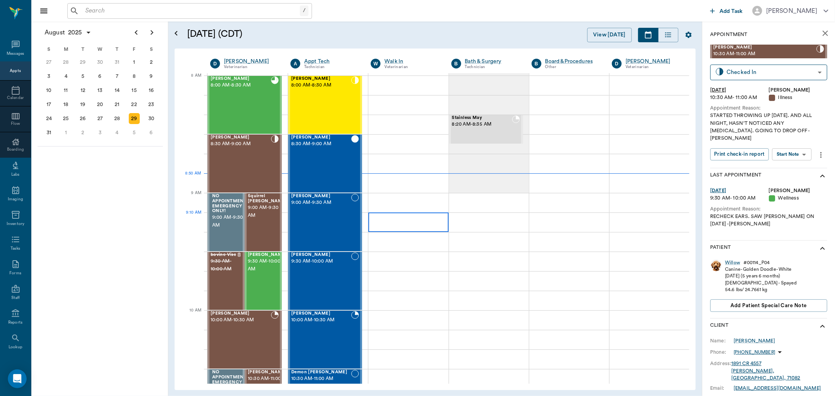
scroll to position [0, 0]
click at [271, 182] on div at bounding box center [275, 164] width 8 height 57
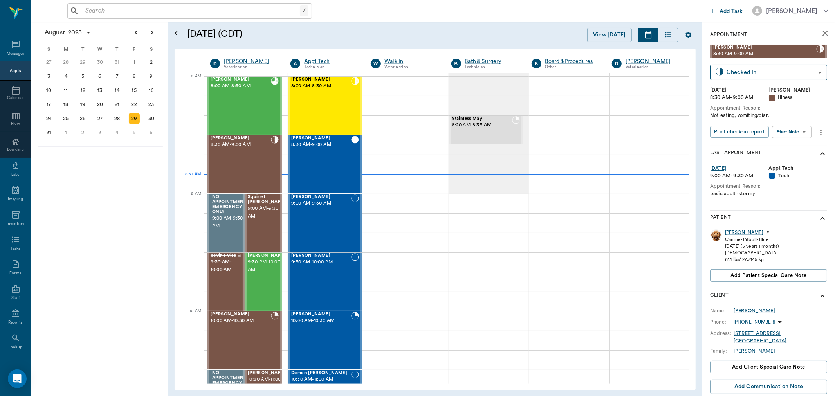
click at [782, 134] on body "/ ​ Add Task [PERSON_NAME] Nectar Messages Appts Calendar Flow Boarding Labs Im…" at bounding box center [417, 198] width 835 height 396
click at [781, 146] on button "View SOAP" at bounding box center [783, 147] width 27 height 9
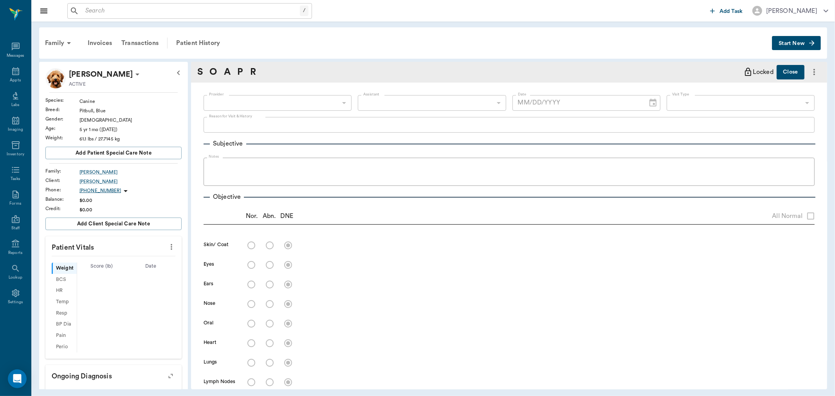
type input "63ec2f075fda476ae8351a4d"
type input "63ec2e7e52e12b0ba117b124"
type input "65d2be4f46e3a538d89b8c15"
type textarea "Not eating, vomiting/diar."
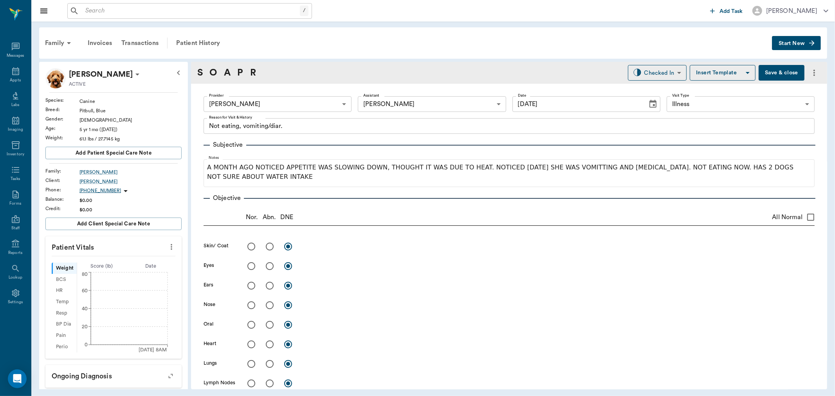
type input "[DATE]"
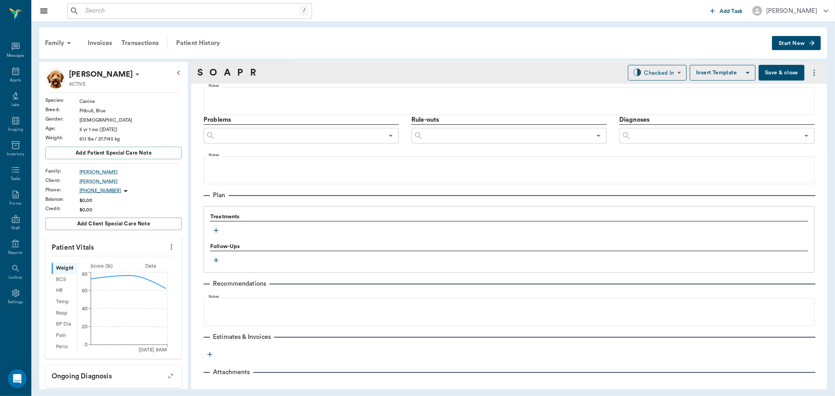
scroll to position [417, 0]
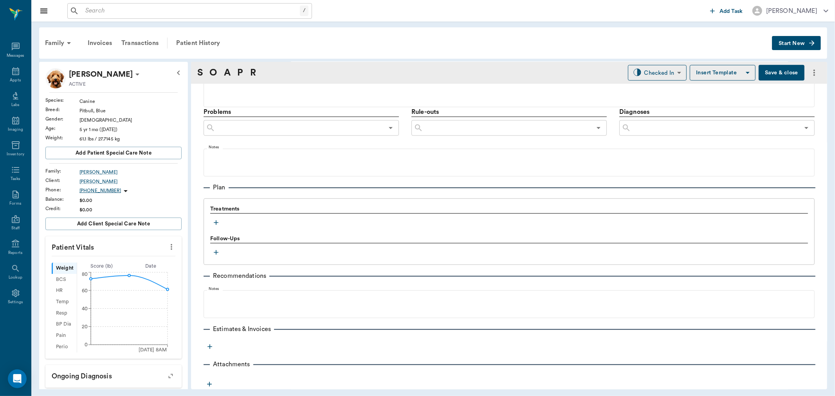
click at [217, 220] on icon "button" at bounding box center [216, 223] width 8 height 8
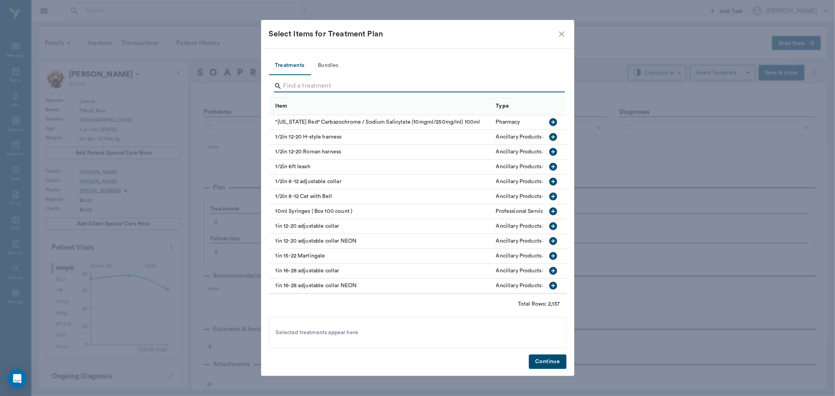
click at [365, 88] on input "Search" at bounding box center [419, 86] width 270 height 13
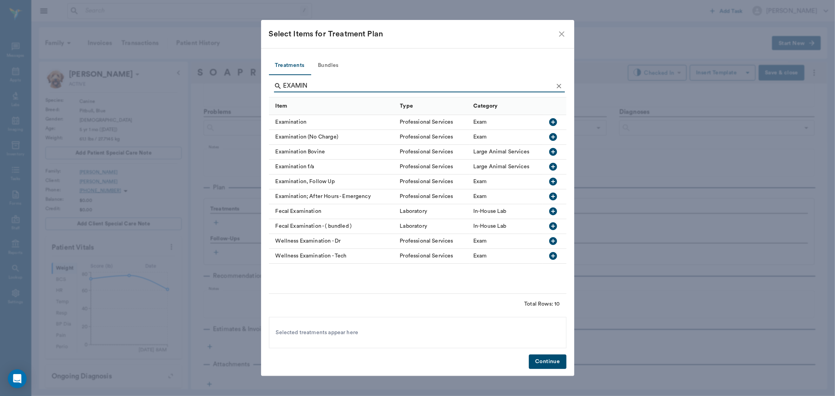
type input "EXAMIN"
click at [551, 119] on icon "button" at bounding box center [553, 122] width 8 height 8
click at [559, 83] on icon "Clear" at bounding box center [559, 86] width 8 height 8
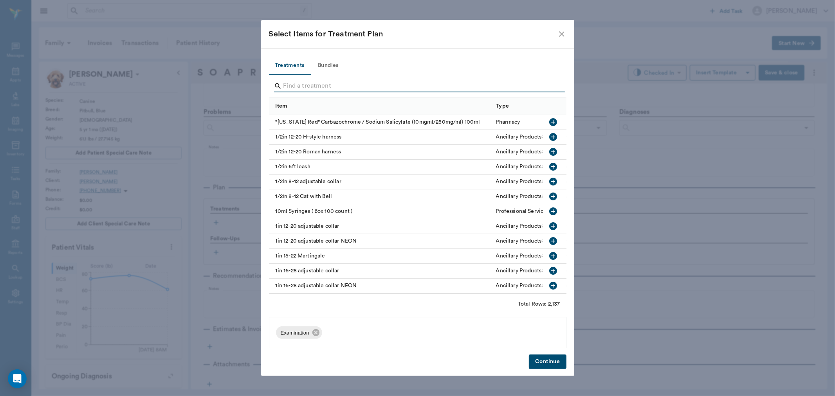
click at [544, 85] on input "Search" at bounding box center [419, 86] width 270 height 13
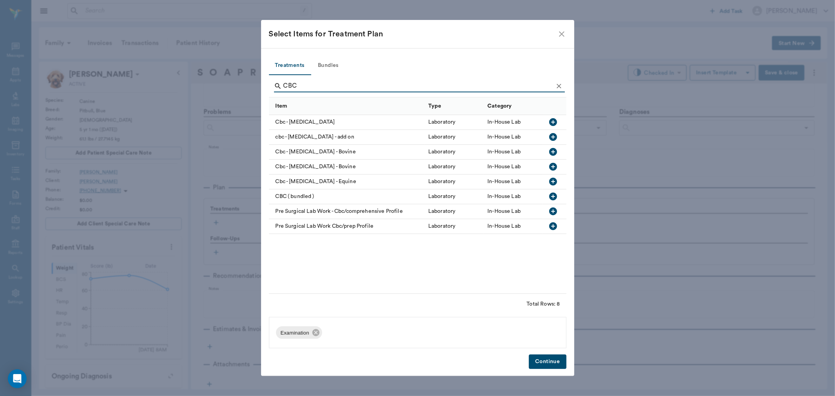
type input "CBC"
click at [554, 122] on icon "button" at bounding box center [553, 121] width 9 height 9
click at [559, 89] on icon "Clear" at bounding box center [559, 86] width 8 height 8
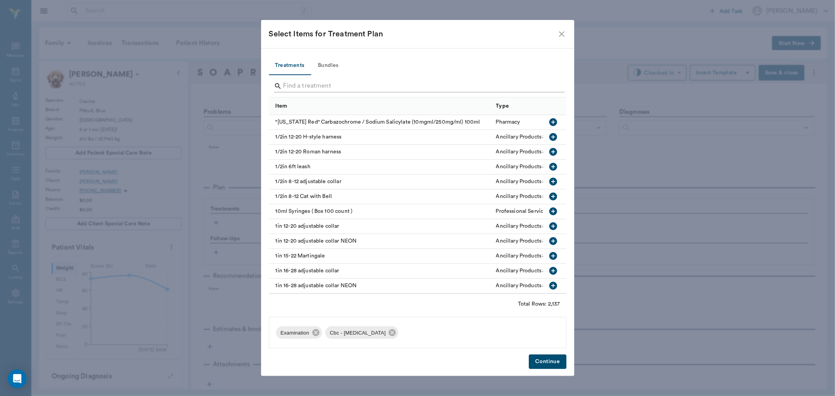
click at [539, 88] on input "Search" at bounding box center [419, 86] width 270 height 13
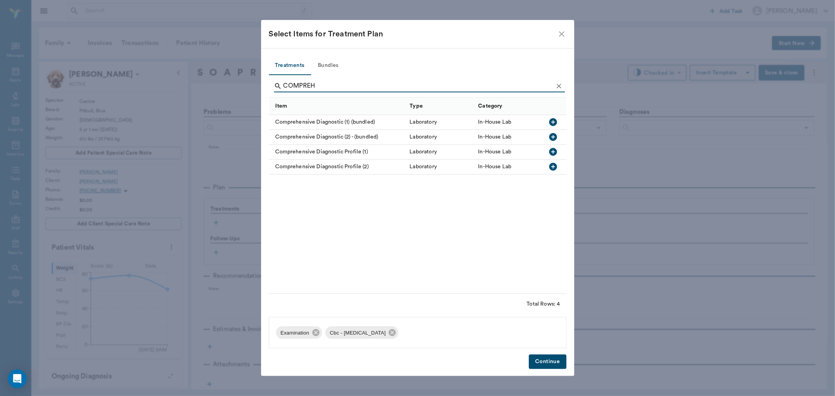
type input "COMPREH"
click at [554, 155] on icon "button" at bounding box center [553, 152] width 8 height 8
click at [554, 367] on button "Continue" at bounding box center [547, 362] width 37 height 14
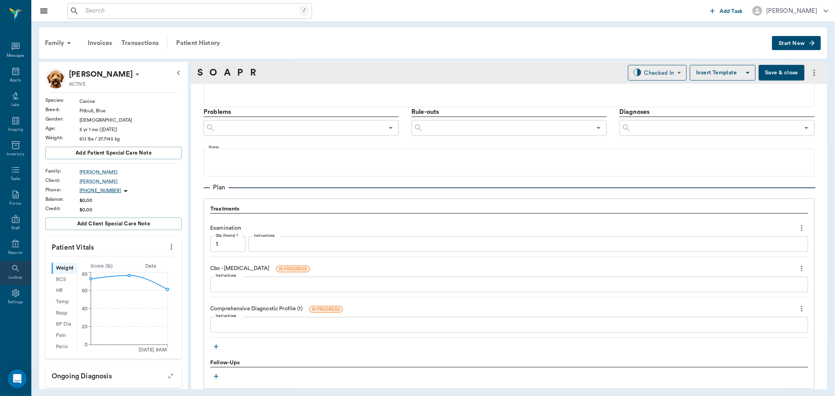
click at [20, 279] on div "Lookup" at bounding box center [16, 278] width 14 height 6
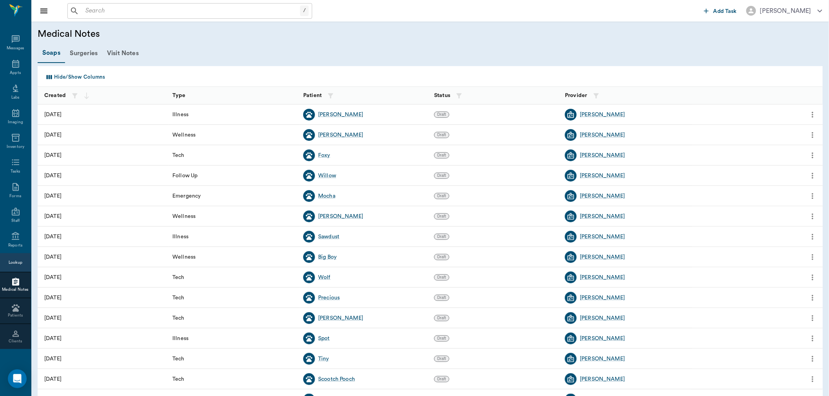
click at [99, 75] on button "Hide/Show Columns" at bounding box center [75, 77] width 64 height 13
click at [13, 238] on icon at bounding box center [15, 236] width 9 height 9
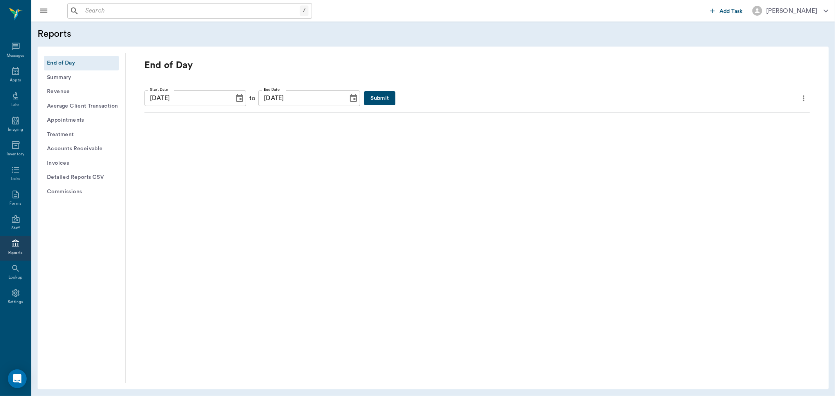
click at [76, 135] on button "Treatment" at bounding box center [81, 135] width 75 height 14
click at [14, 274] on div "Lookup" at bounding box center [15, 273] width 31 height 25
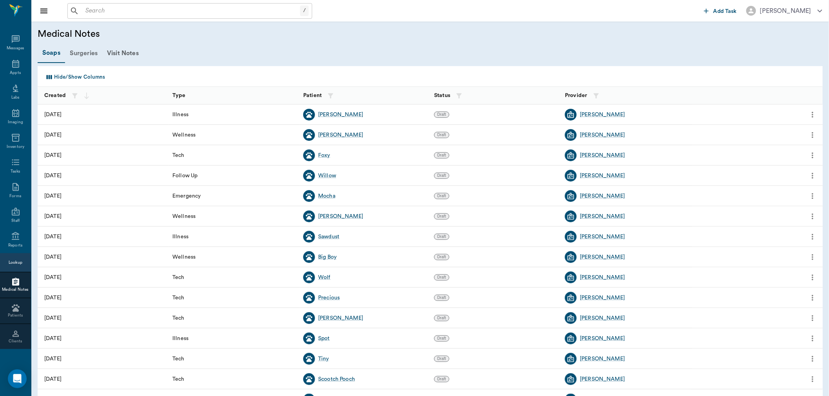
click at [87, 54] on div "Surgeries" at bounding box center [83, 53] width 37 height 19
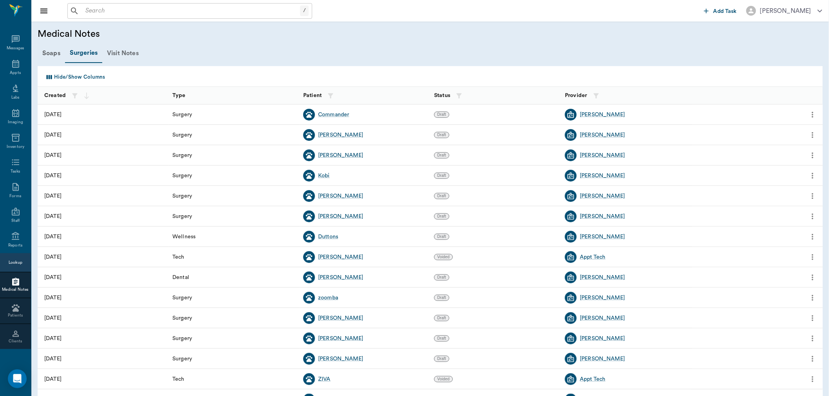
click at [136, 54] on div "Visit Notes" at bounding box center [122, 53] width 41 height 19
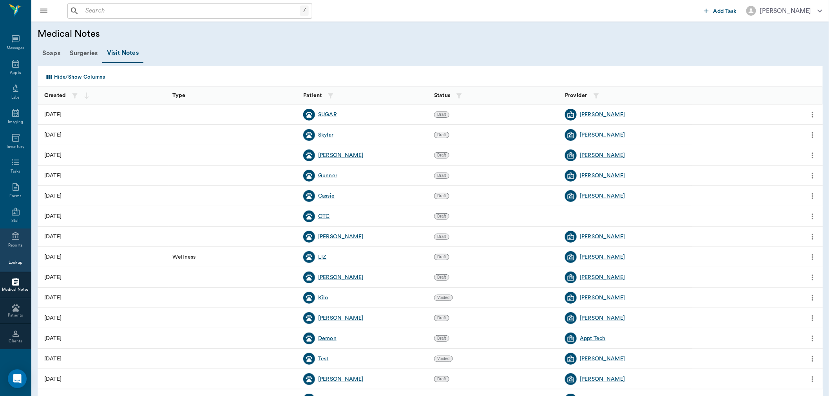
click at [9, 241] on div "Reports" at bounding box center [15, 241] width 31 height 25
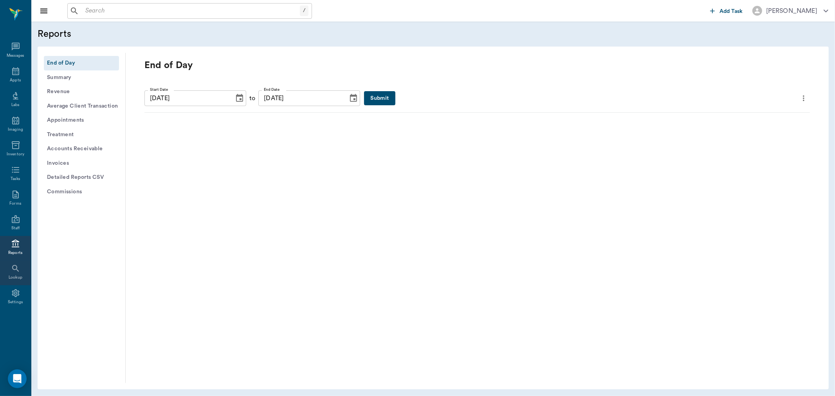
click at [22, 277] on div "Lookup" at bounding box center [16, 278] width 14 height 6
click at [22, 79] on div "Appts" at bounding box center [15, 75] width 31 height 25
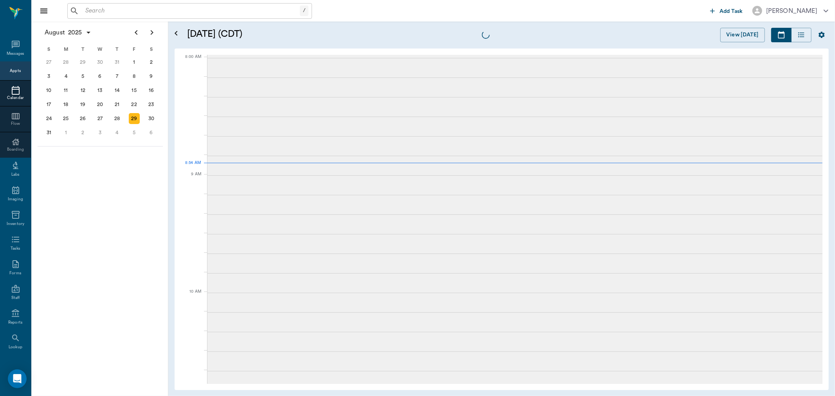
scroll to position [1, 0]
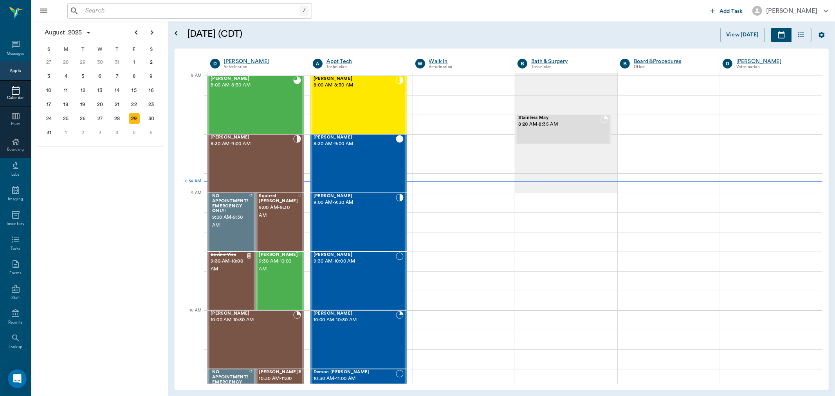
click at [92, 12] on input "text" at bounding box center [191, 10] width 218 height 11
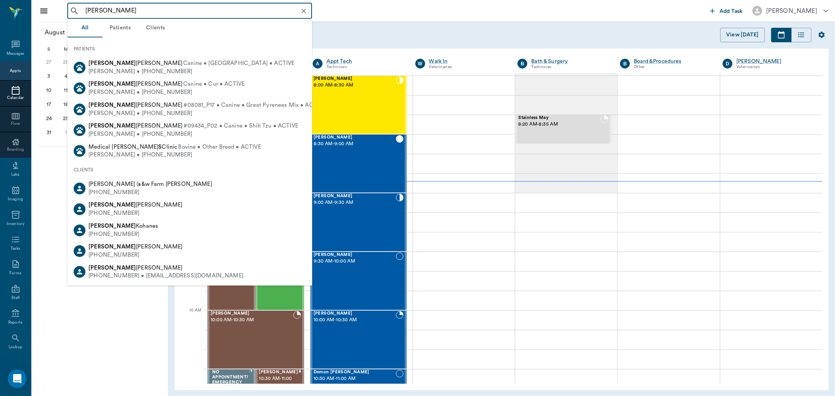
type input "[PERSON_NAME]"
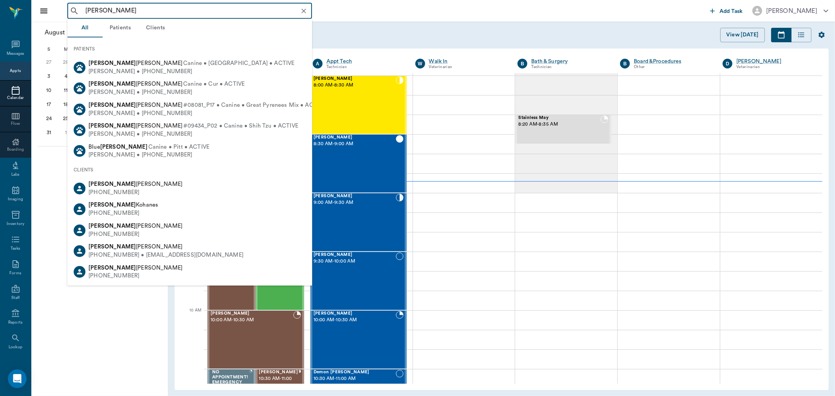
click at [302, 13] on icon "Clear" at bounding box center [304, 11] width 5 height 5
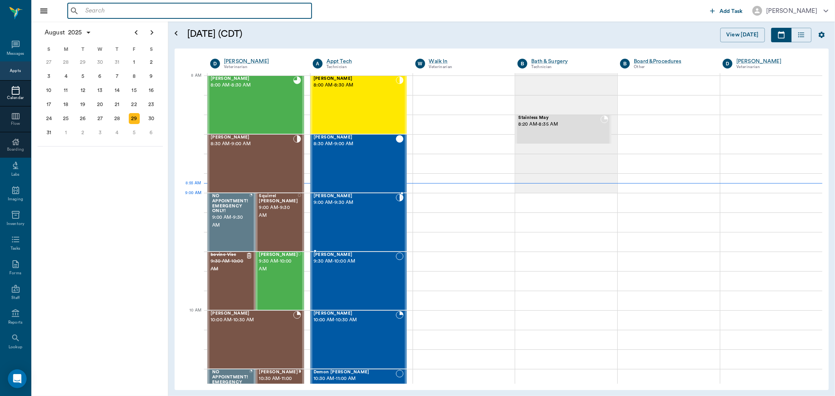
click at [358, 204] on span "9:00 AM - 9:30 AM" at bounding box center [355, 203] width 82 height 8
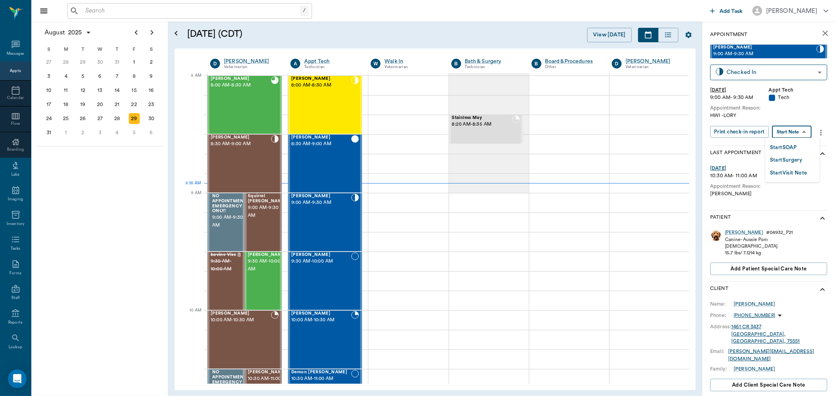
click at [795, 137] on body "/ ​ Add Task [PERSON_NAME] Nectar Messages Appts Calendar Flow Boarding Labs Im…" at bounding box center [417, 198] width 835 height 396
click at [794, 150] on button "Start SOAP" at bounding box center [783, 147] width 27 height 9
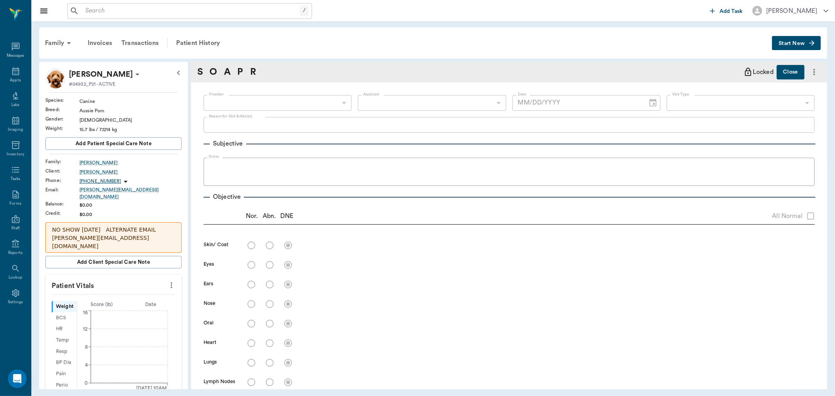
type input "63ec2f075fda476ae8351a4c"
type input "65d2be4f46e3a538d89b8c1a"
type textarea "HWI -LORY"
type input "[DATE]"
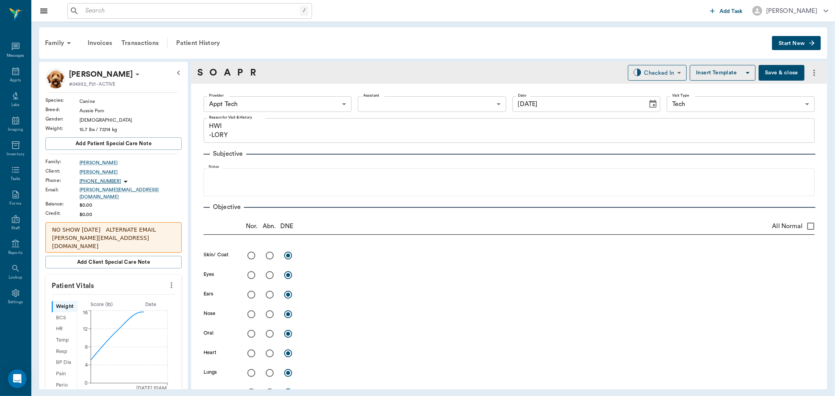
click at [308, 107] on body "/ ​ Add Task [PERSON_NAME] Nectar Messages Appts Labs Imaging Inventory Tasks F…" at bounding box center [417, 198] width 835 height 396
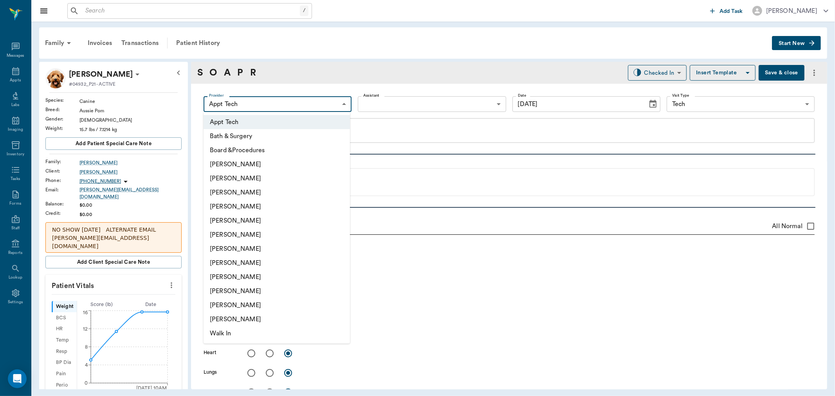
click at [268, 194] on li "[PERSON_NAME]" at bounding box center [277, 193] width 146 height 14
type input "642ef10e332a41444de2bad1"
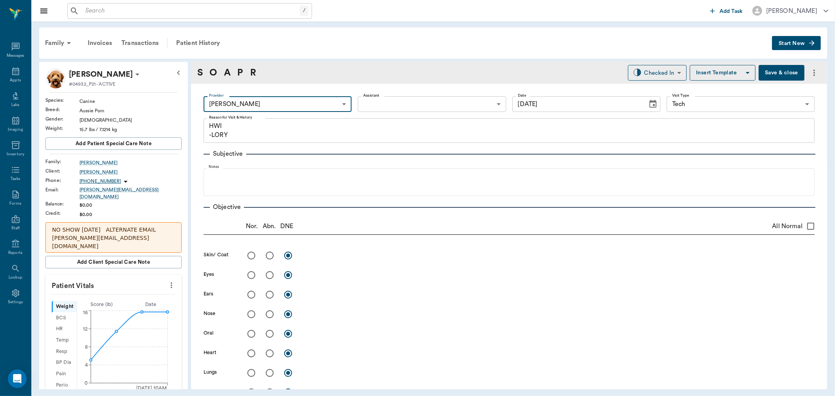
click at [165, 279] on button "more" at bounding box center [171, 285] width 13 height 13
click at [139, 292] on span "Enter Vitals" at bounding box center [132, 295] width 66 height 8
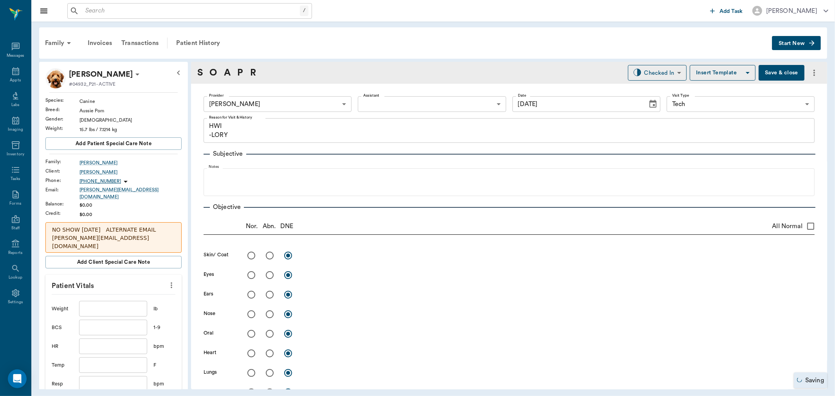
click at [125, 305] on input "text" at bounding box center [113, 309] width 68 height 16
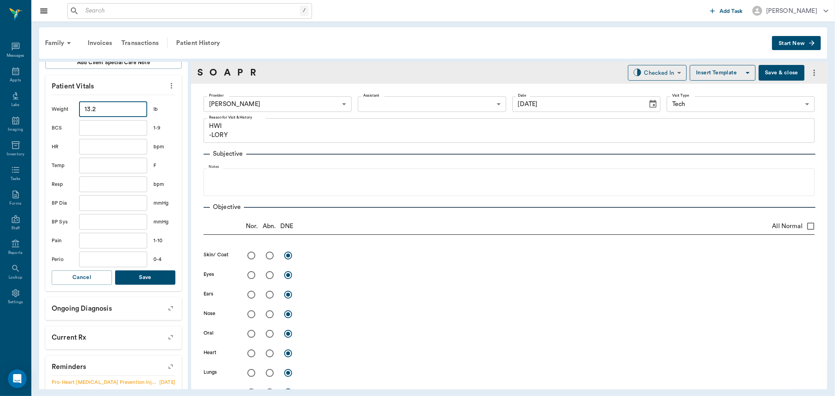
scroll to position [217, 0]
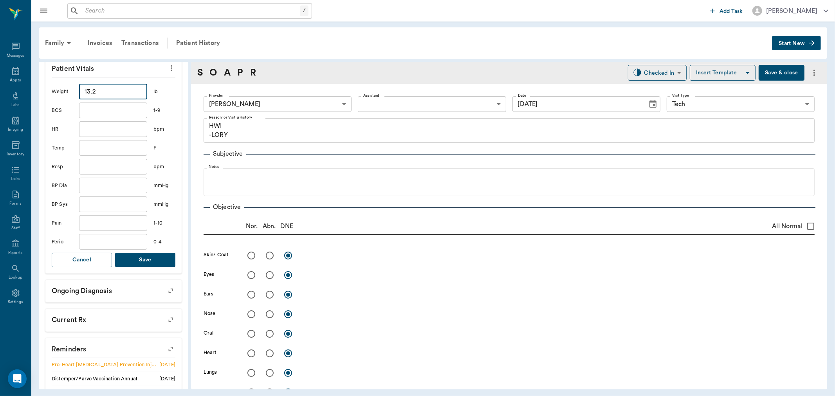
type input "13.2"
click at [146, 258] on button "Save" at bounding box center [145, 260] width 60 height 14
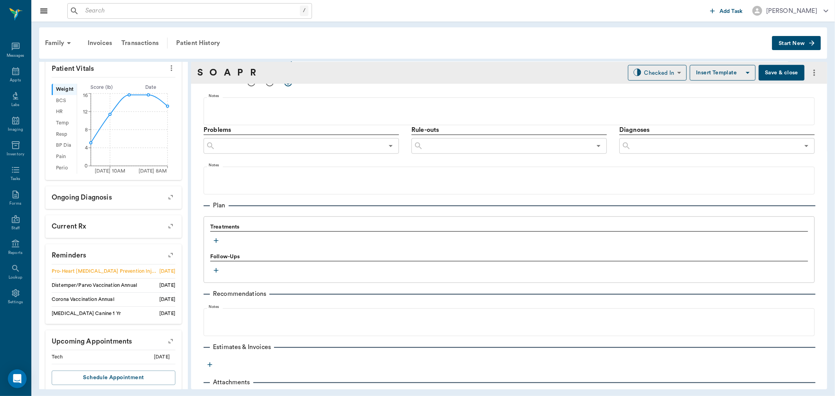
scroll to position [426, 0]
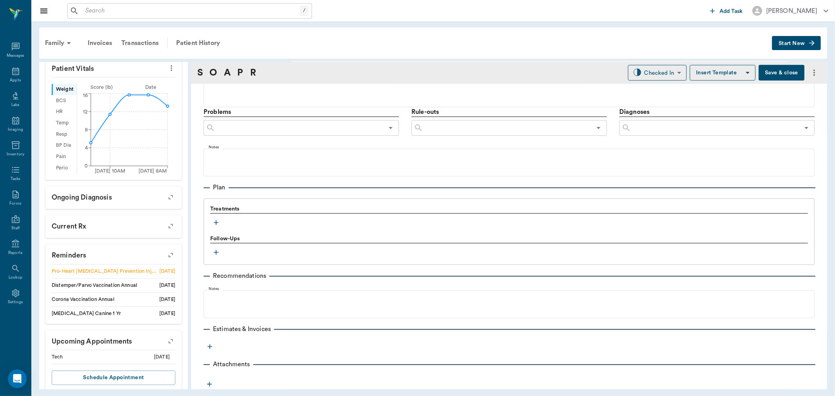
click at [218, 226] on icon "button" at bounding box center [216, 223] width 8 height 8
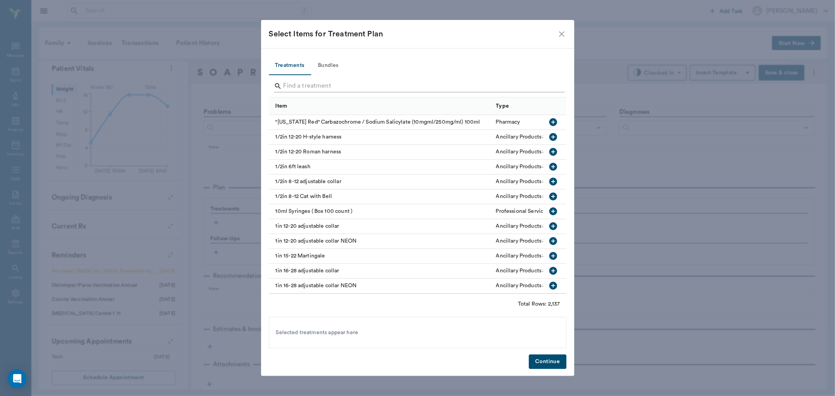
click at [394, 85] on input "Search" at bounding box center [419, 86] width 270 height 13
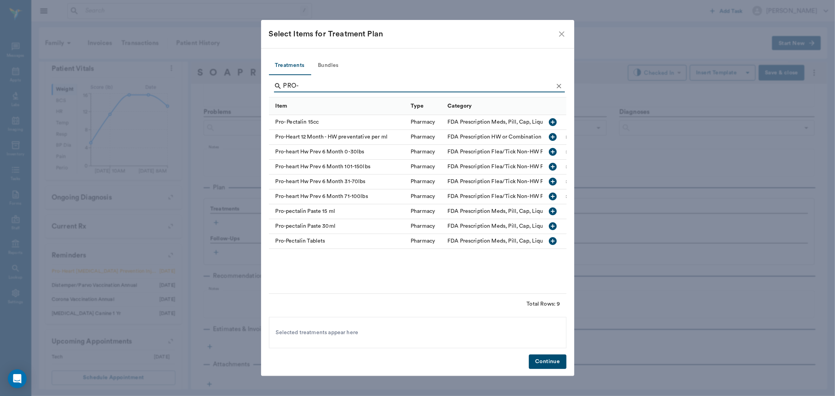
type input "PRO-"
click at [556, 154] on icon "button" at bounding box center [553, 152] width 8 height 8
click at [551, 361] on button "Continue" at bounding box center [547, 362] width 37 height 14
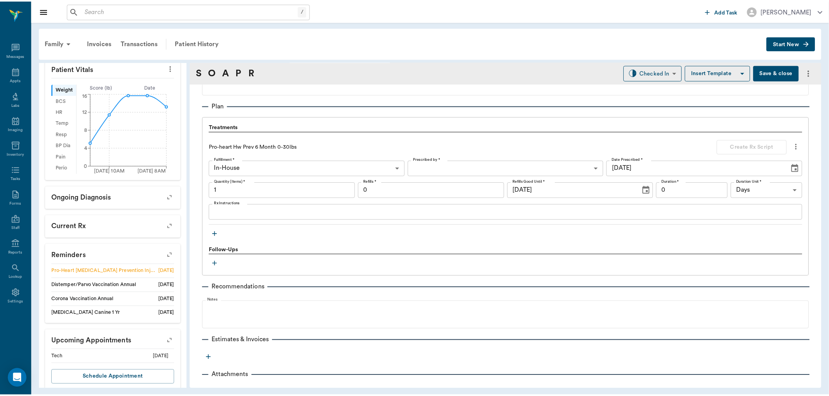
scroll to position [519, 0]
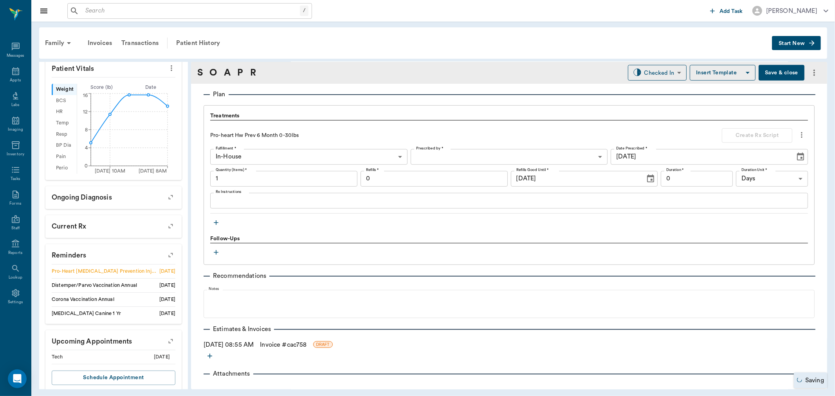
click at [295, 341] on link "Invoice # cac758" at bounding box center [283, 344] width 47 height 9
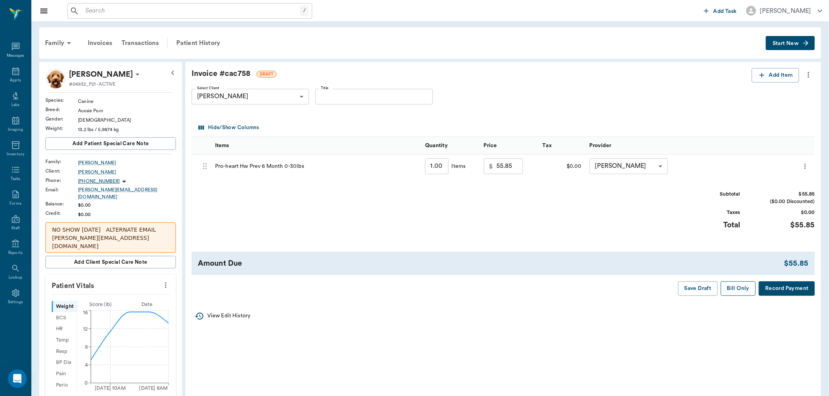
click at [734, 292] on button "Bill Only" at bounding box center [738, 289] width 35 height 14
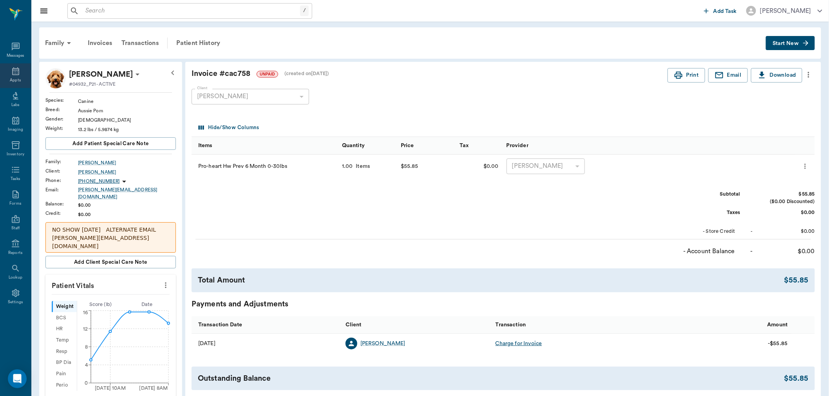
click at [19, 72] on icon at bounding box center [15, 71] width 9 height 9
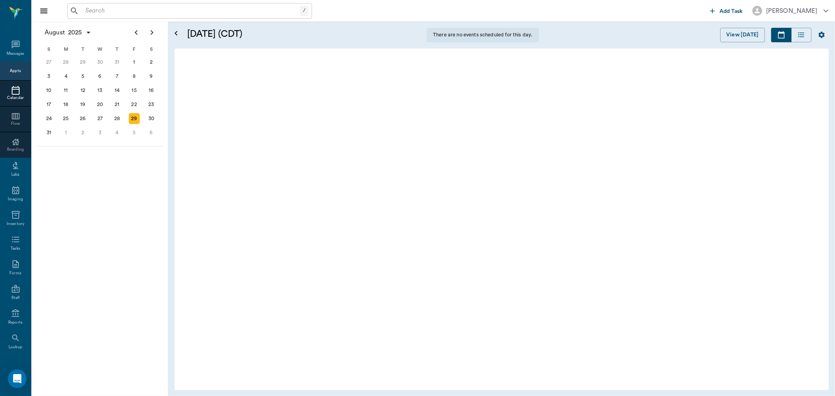
scroll to position [0, 0]
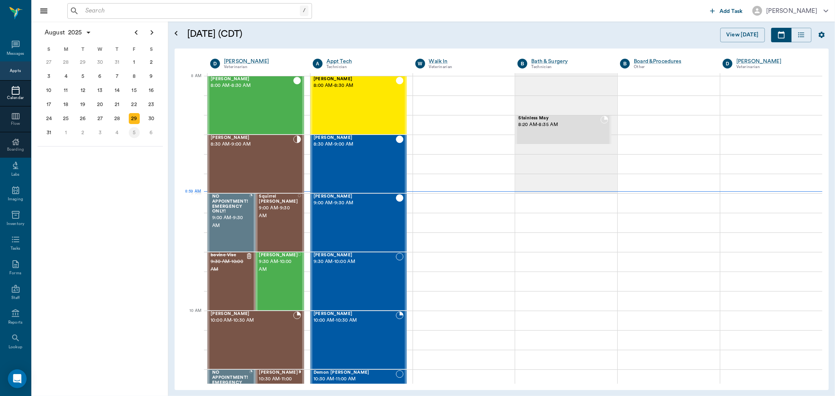
click at [131, 132] on div "5" at bounding box center [134, 132] width 11 height 11
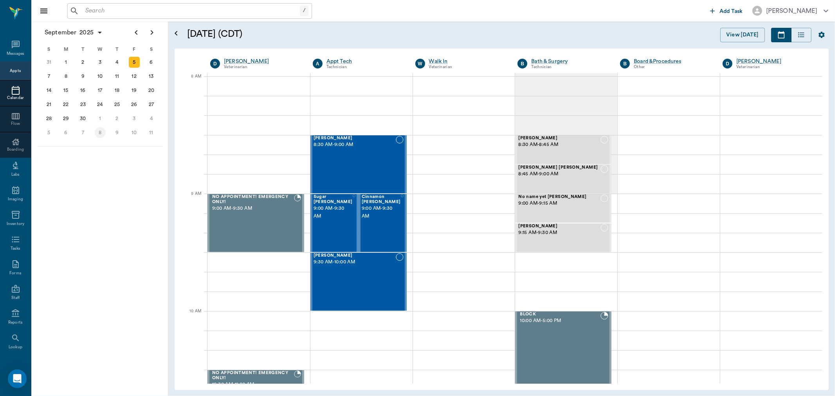
click at [105, 130] on div "8" at bounding box center [100, 132] width 11 height 11
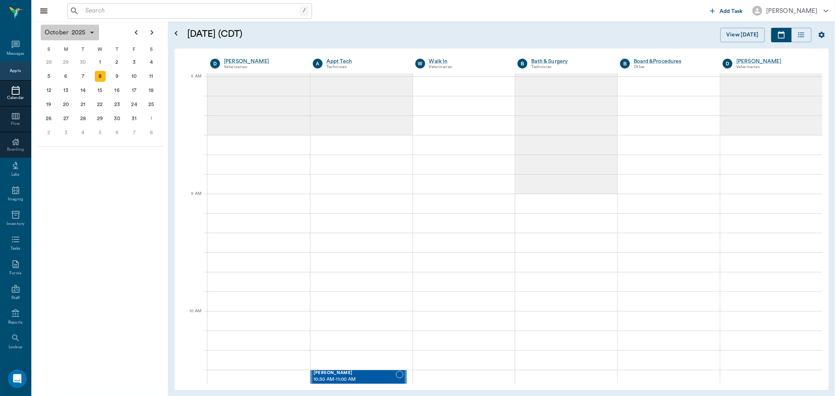
click at [94, 31] on icon "button" at bounding box center [91, 32] width 9 height 9
click at [137, 102] on div "Sep" at bounding box center [140, 103] width 28 height 13
click at [72, 75] on div "8" at bounding box center [66, 76] width 17 height 14
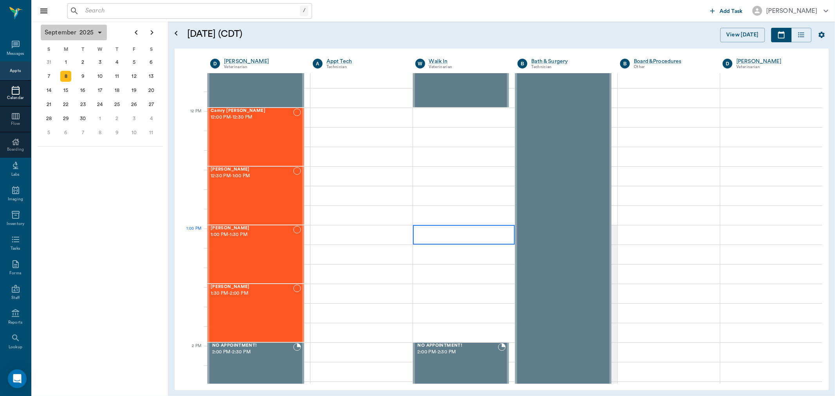
scroll to position [435, 0]
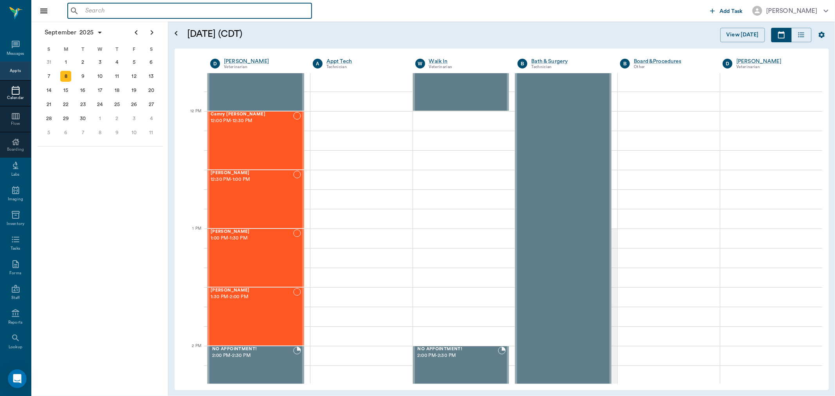
click at [107, 9] on input "text" at bounding box center [195, 10] width 226 height 11
click at [81, 90] on div "16" at bounding box center [83, 90] width 11 height 11
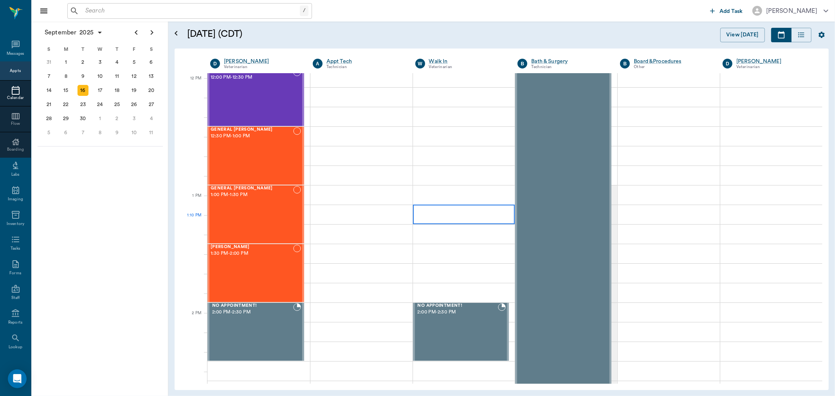
scroll to position [435, 0]
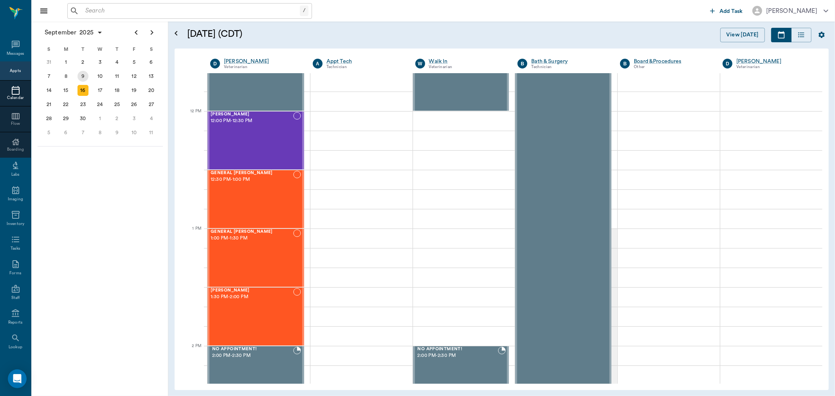
click at [81, 74] on div "9" at bounding box center [83, 76] width 11 height 11
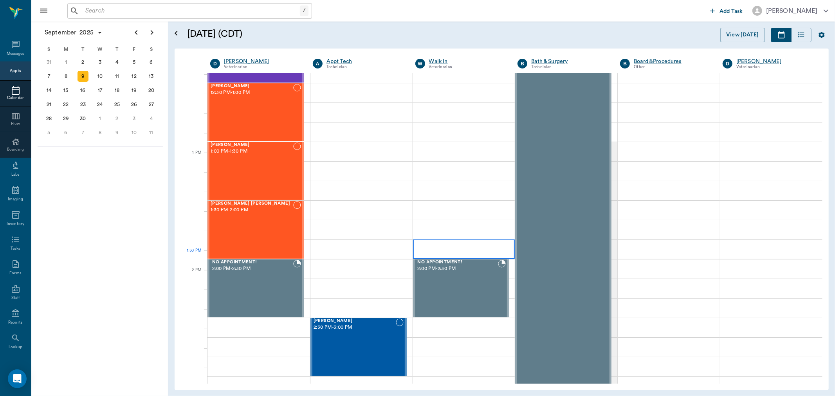
scroll to position [435, 0]
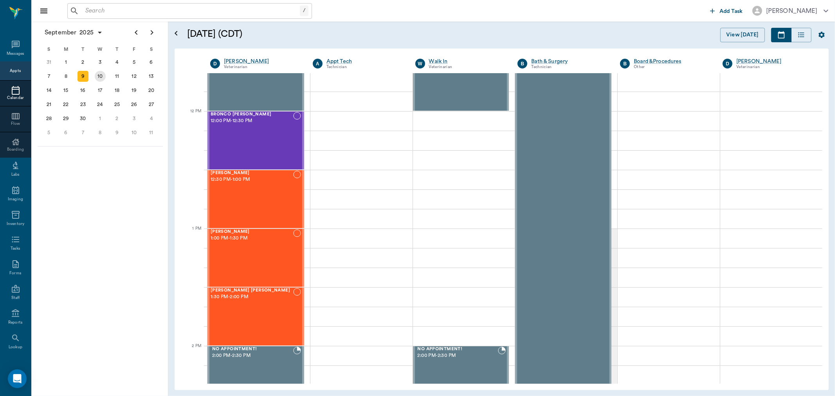
click at [97, 77] on div "10" at bounding box center [100, 76] width 11 height 11
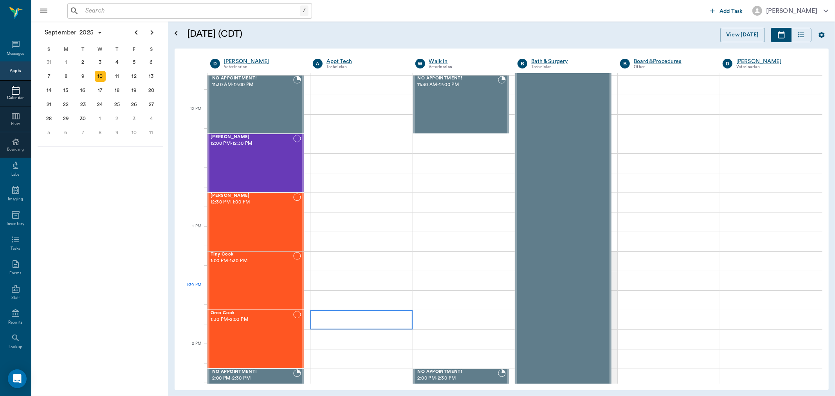
scroll to position [522, 0]
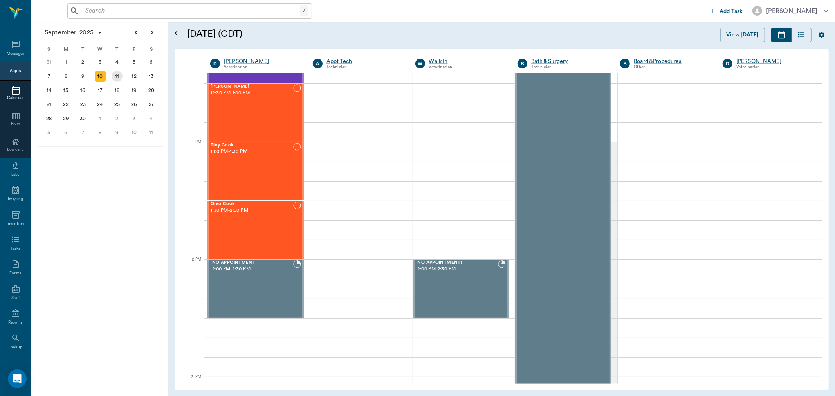
click at [117, 78] on div "11" at bounding box center [117, 76] width 11 height 11
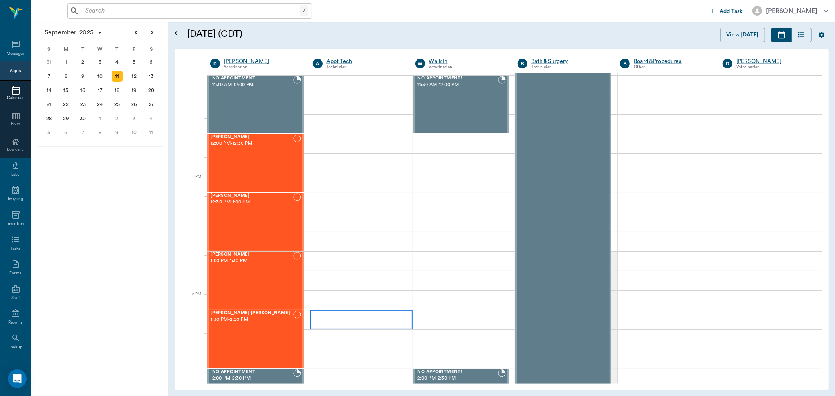
scroll to position [487, 0]
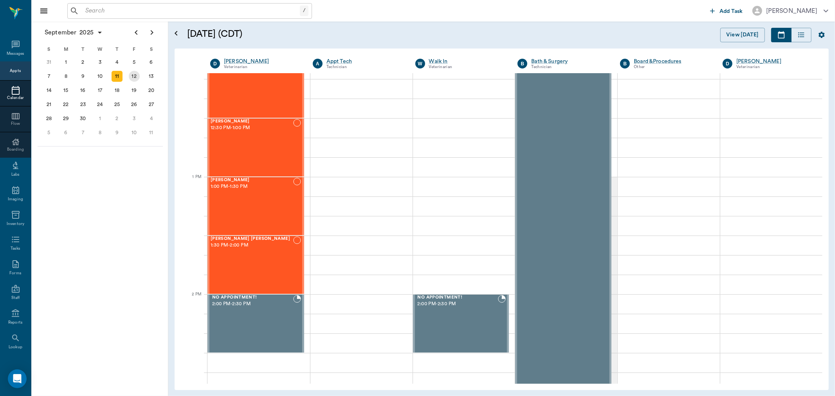
click at [136, 78] on div "12" at bounding box center [134, 76] width 11 height 11
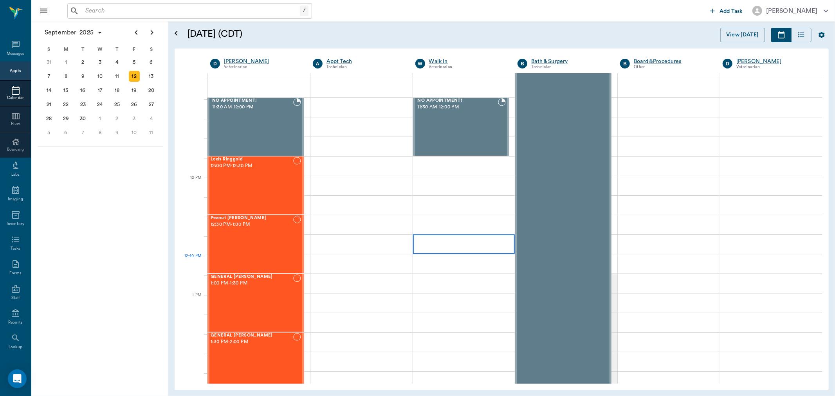
scroll to position [435, 0]
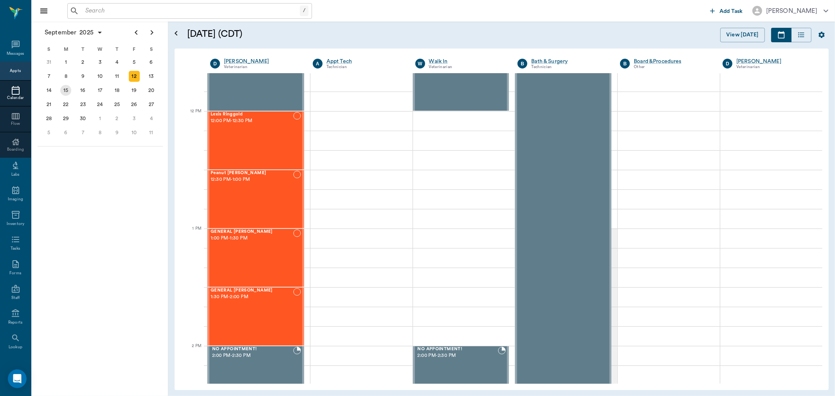
click at [72, 92] on div "15" at bounding box center [66, 90] width 17 height 14
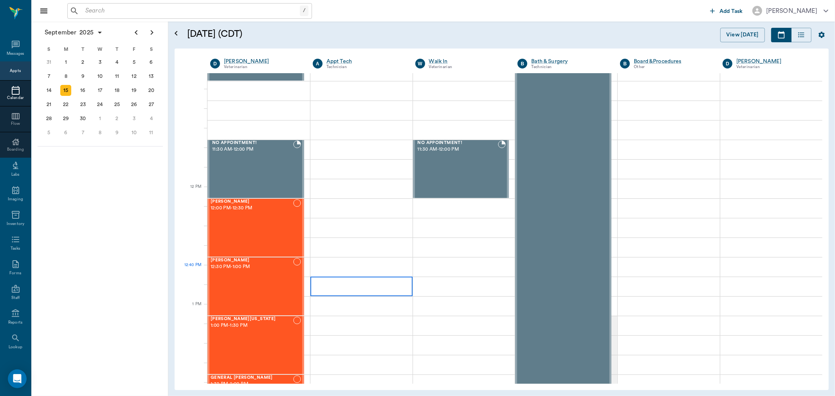
scroll to position [435, 0]
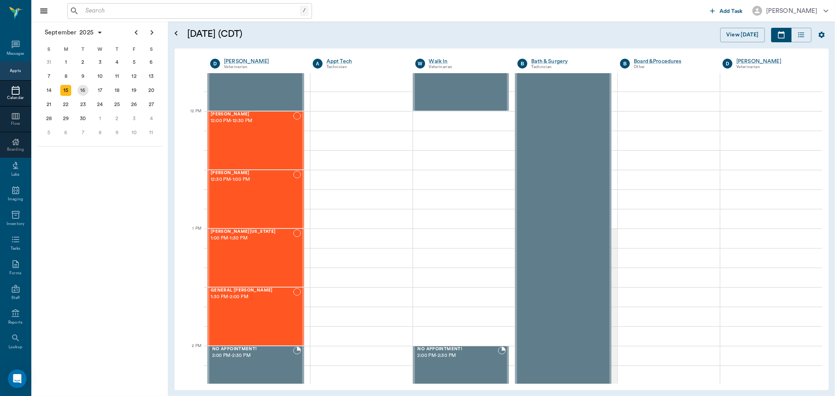
click at [81, 91] on div "16" at bounding box center [83, 90] width 11 height 11
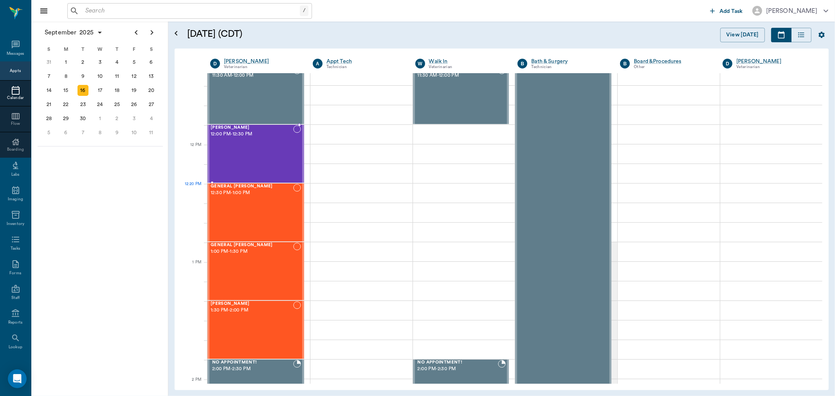
scroll to position [470, 0]
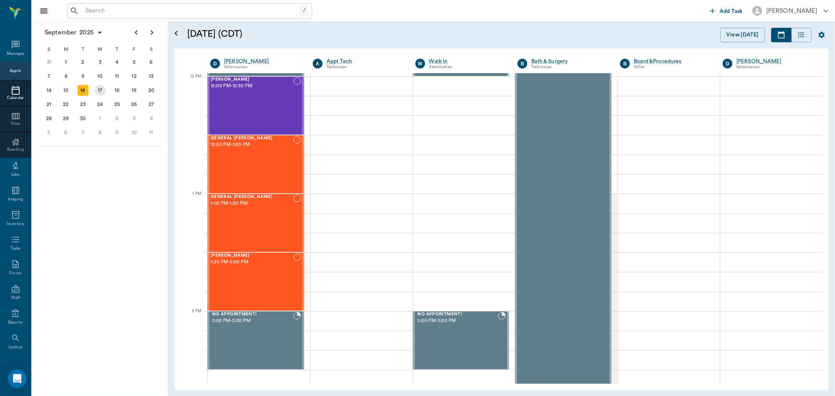
click at [99, 88] on div "17" at bounding box center [100, 90] width 11 height 11
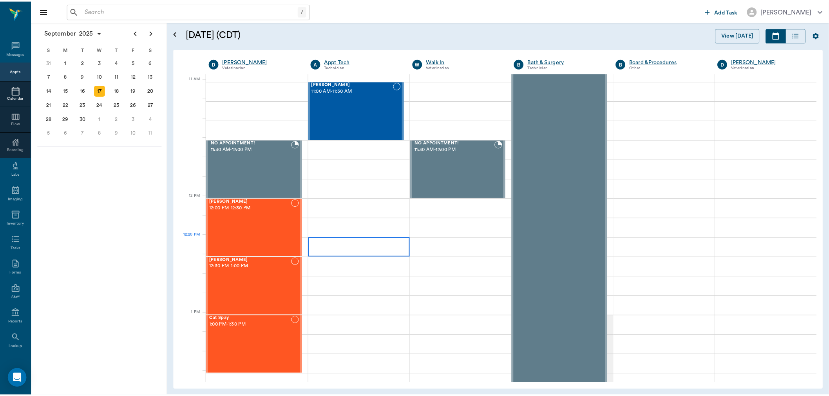
scroll to position [479, 0]
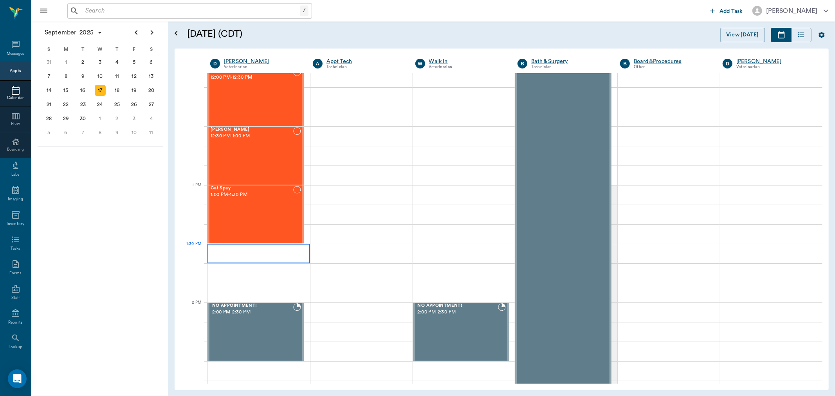
click at [294, 257] on div at bounding box center [259, 254] width 103 height 20
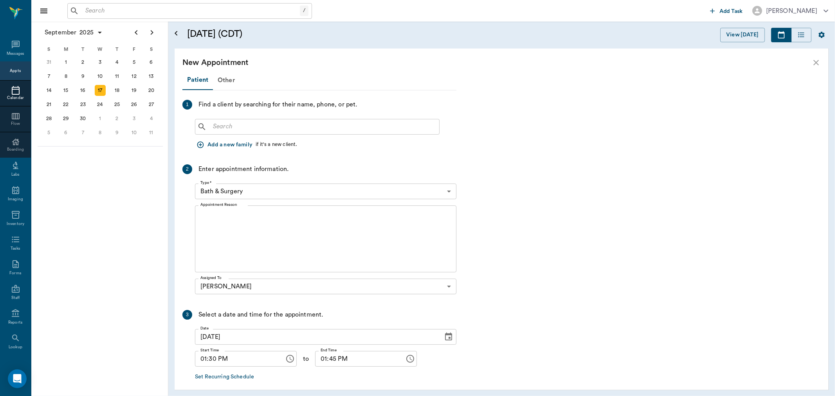
click at [233, 123] on input "text" at bounding box center [323, 126] width 226 height 11
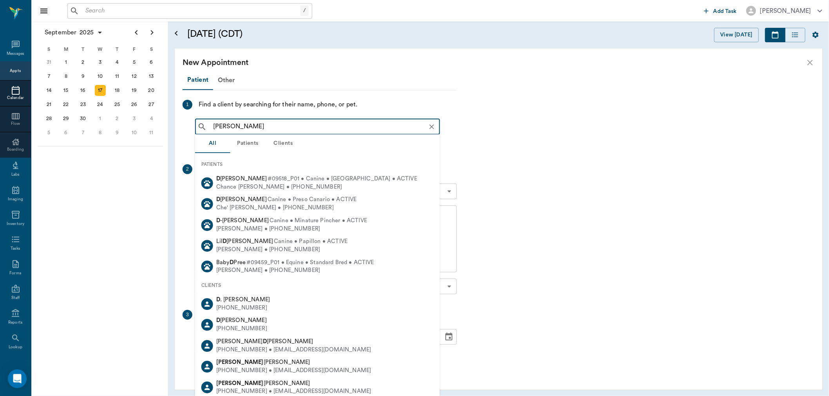
type input "shannon davis"
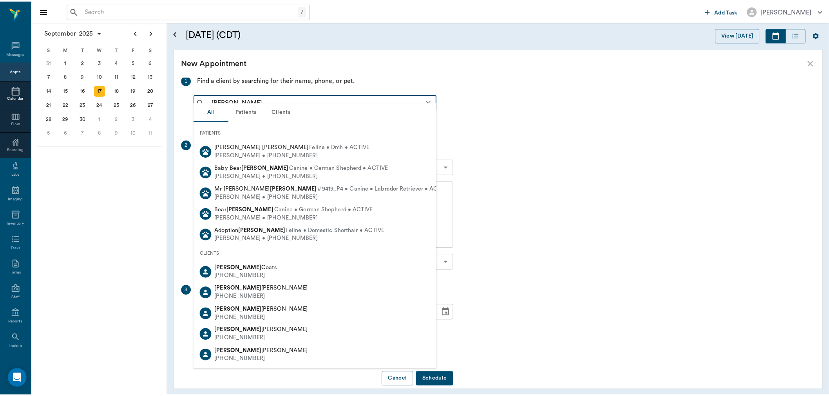
scroll to position [34, 0]
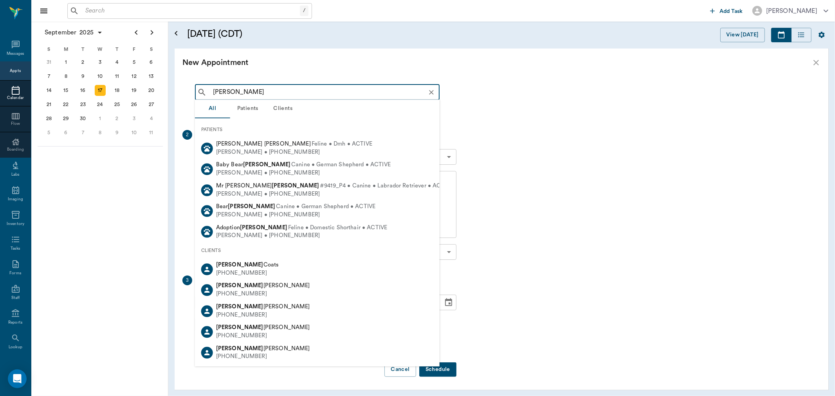
click at [435, 89] on icon "Clear" at bounding box center [432, 93] width 8 height 8
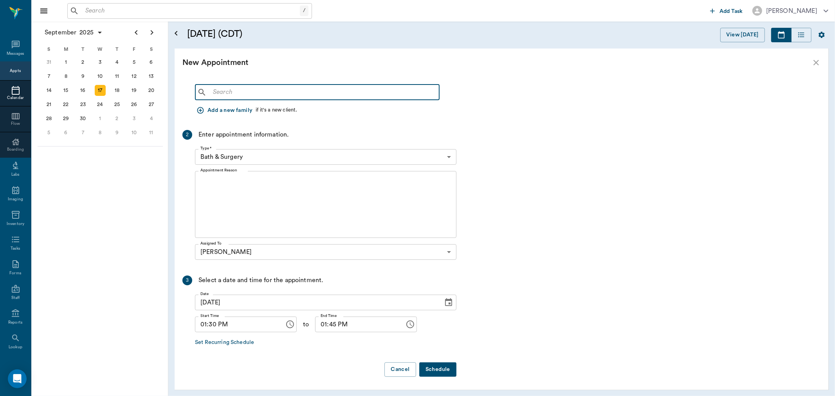
click at [350, 91] on input "text" at bounding box center [323, 92] width 226 height 11
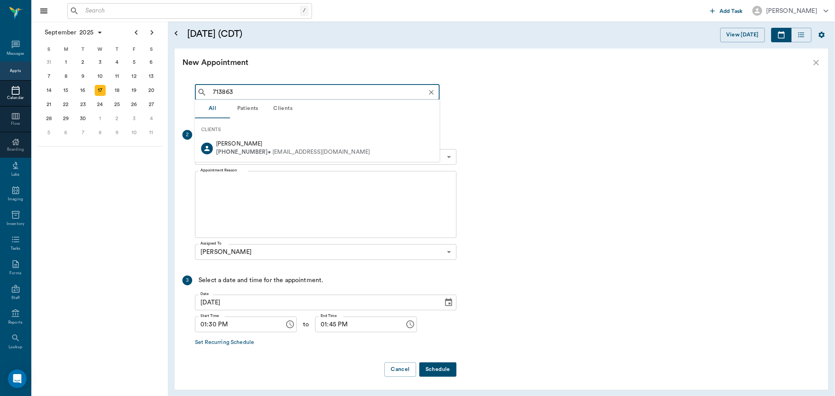
type input "713863"
click at [100, 11] on input "text" at bounding box center [191, 10] width 218 height 11
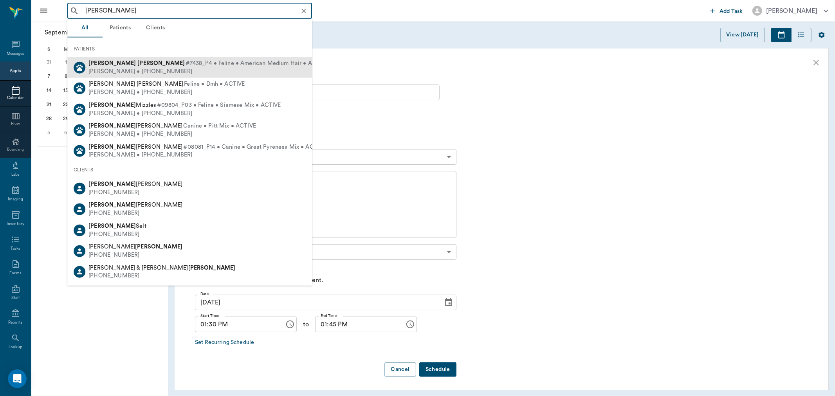
click at [105, 68] on div "Shana Davis • (903) 720-6985" at bounding box center [209, 71] width 240 height 8
type input "sabrina davis"
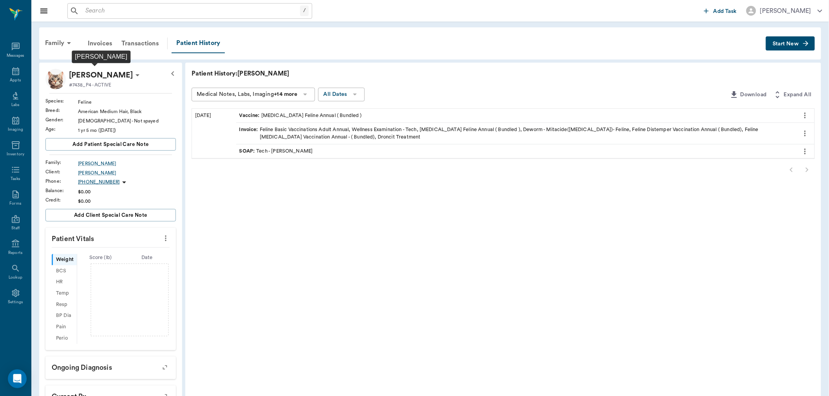
click at [107, 76] on p "Sabrina Davis" at bounding box center [101, 75] width 64 height 13
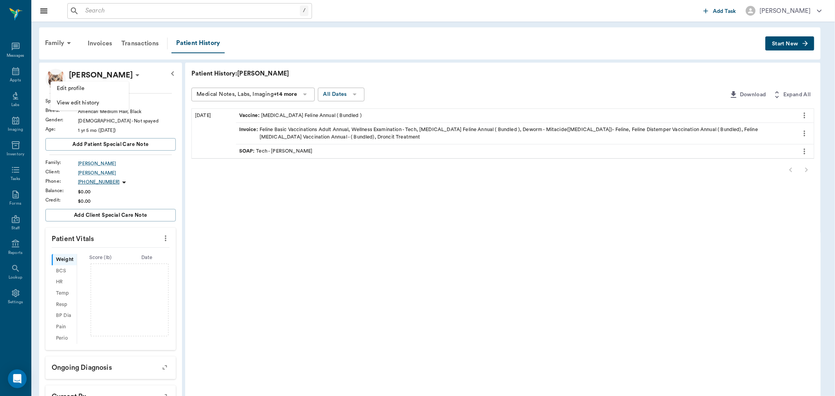
click at [353, 316] on div at bounding box center [417, 198] width 835 height 396
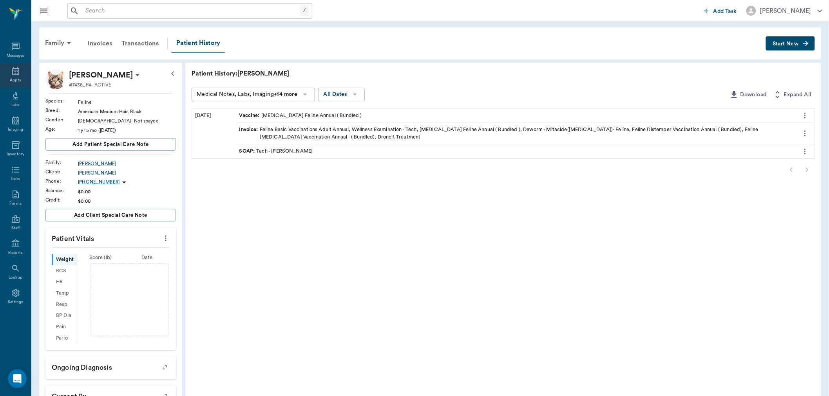
click at [16, 78] on div "Appts" at bounding box center [15, 81] width 11 height 6
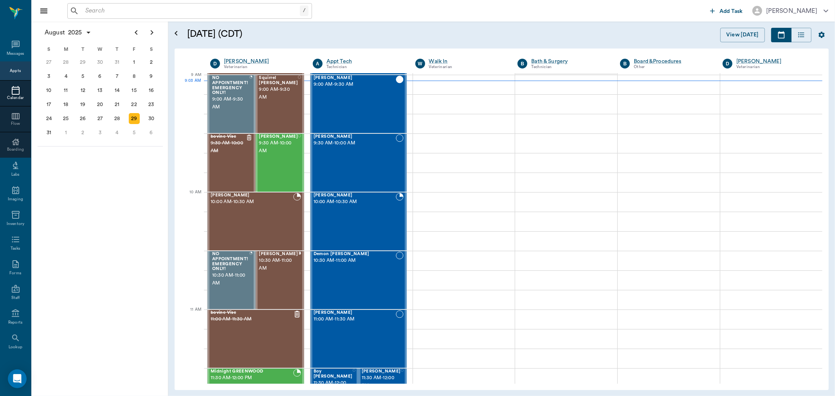
scroll to position [119, 0]
click at [152, 31] on icon "Next page" at bounding box center [151, 32] width 9 height 9
click at [102, 87] on div "17" at bounding box center [100, 90] width 11 height 11
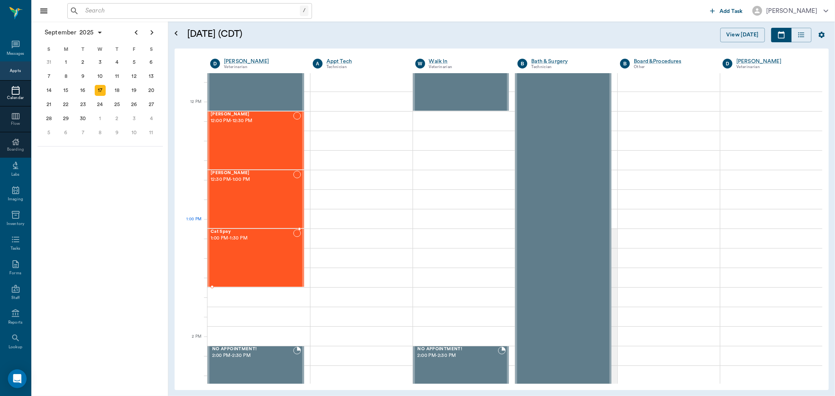
scroll to position [609, 0]
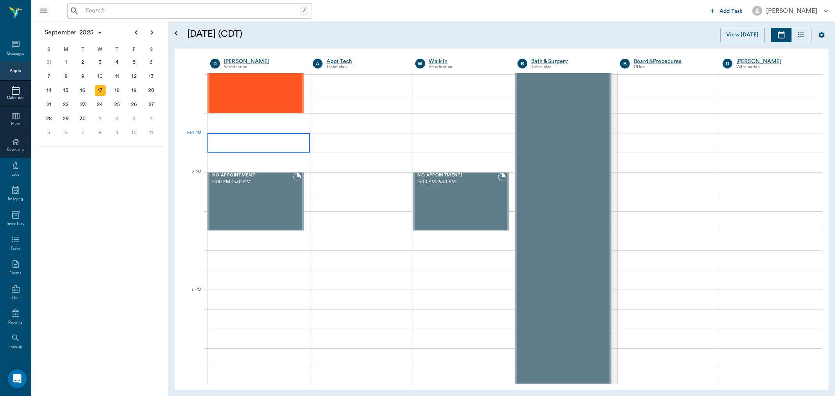
click at [255, 133] on div at bounding box center [259, 143] width 103 height 20
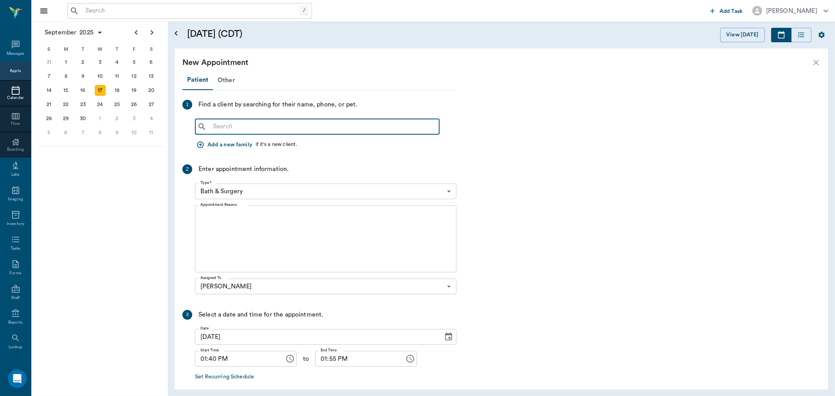
click at [222, 123] on input "text" at bounding box center [323, 126] width 226 height 11
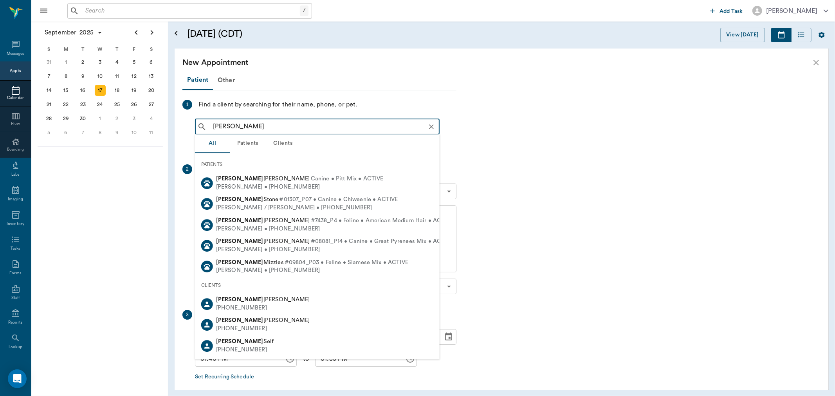
type input "sabrina davis"
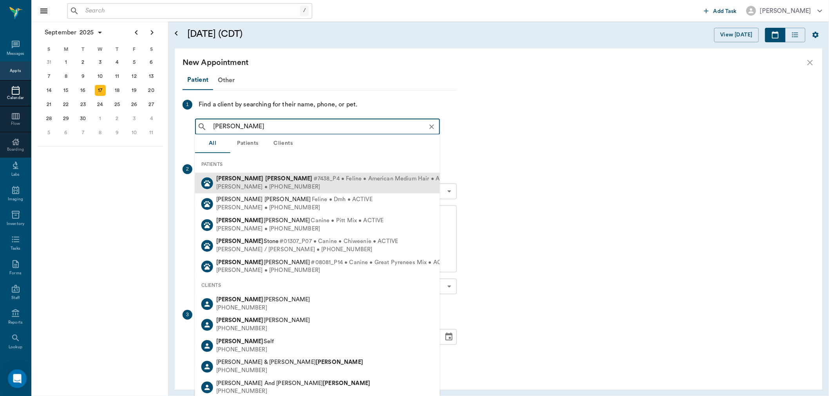
click at [357, 182] on span "#7438_P4 • Feline • American Medium Hair • ACTIVE" at bounding box center [384, 179] width 143 height 8
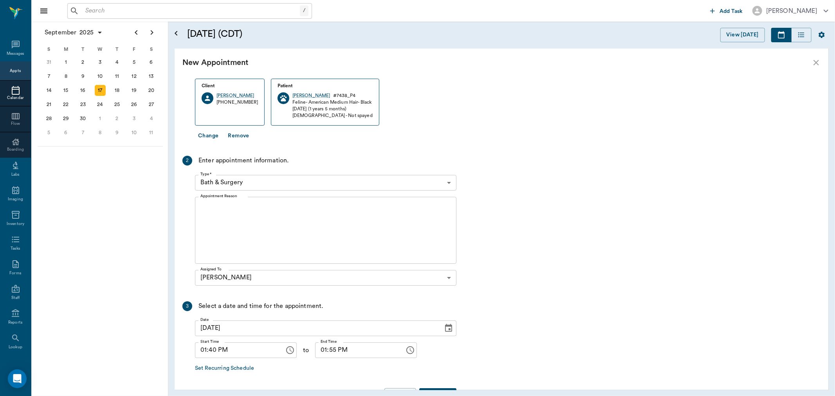
scroll to position [0, 0]
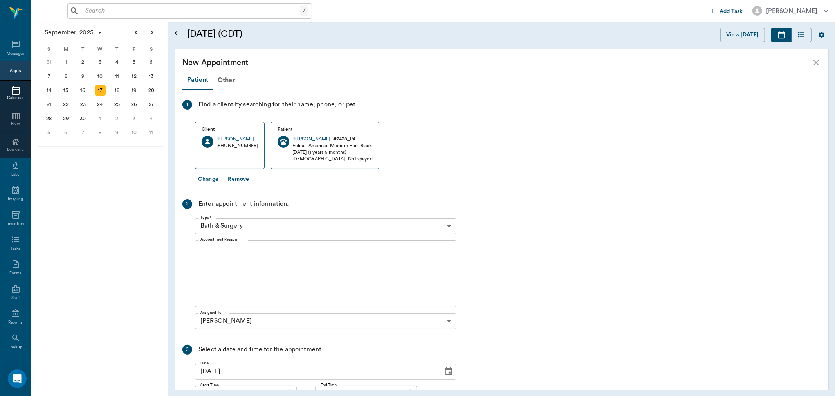
click at [261, 227] on body "/ ​ Add Task Dr. Bert Ellsworth Nectar Messages Appts Calendar Flow Boarding La…" at bounding box center [417, 198] width 835 height 396
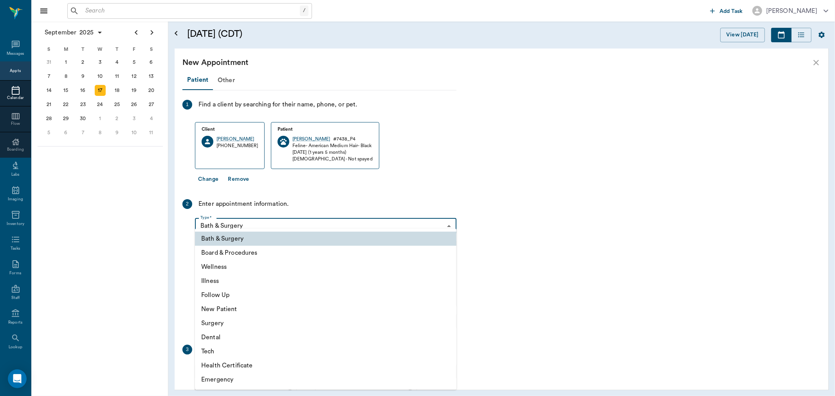
scroll to position [609, 0]
click at [238, 324] on li "Surgery" at bounding box center [326, 323] width 262 height 14
type input "65d2be4f46e3a538d89b8c18"
type input "02:10 PM"
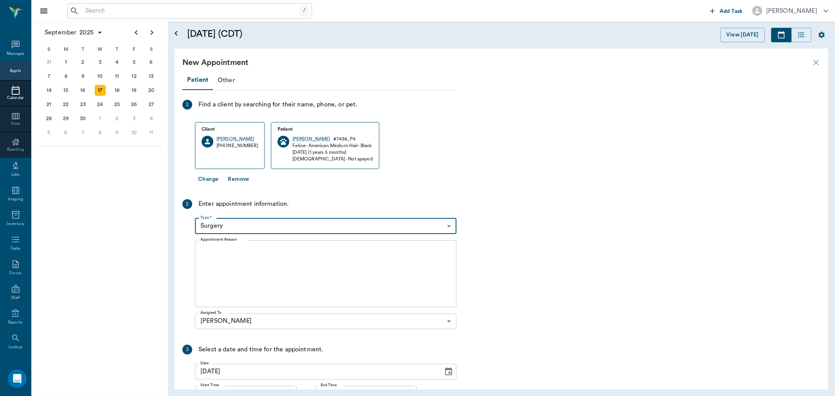
click at [257, 269] on textarea "Appointment Reason" at bounding box center [325, 274] width 251 height 54
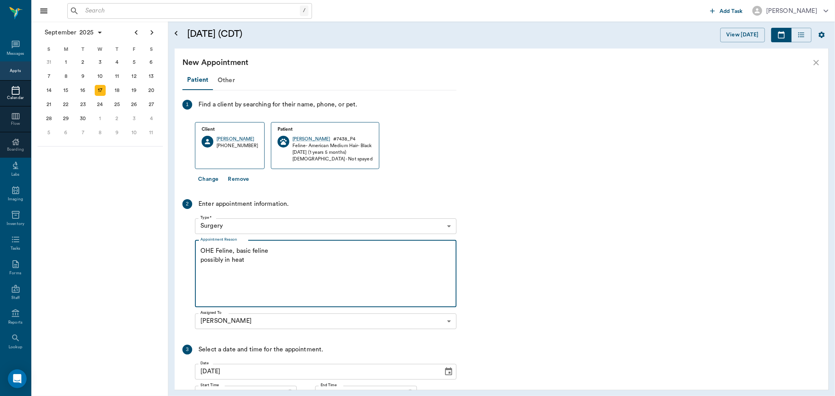
click at [203, 260] on textarea "OHE Feline, basic feline possibly in heat" at bounding box center [325, 274] width 251 height 54
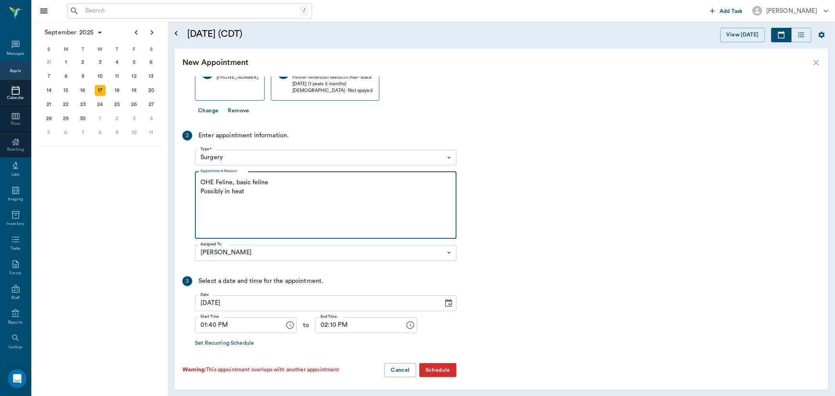
scroll to position [69, 0]
type textarea "OHE Feline, basic feline Possibly in heat"
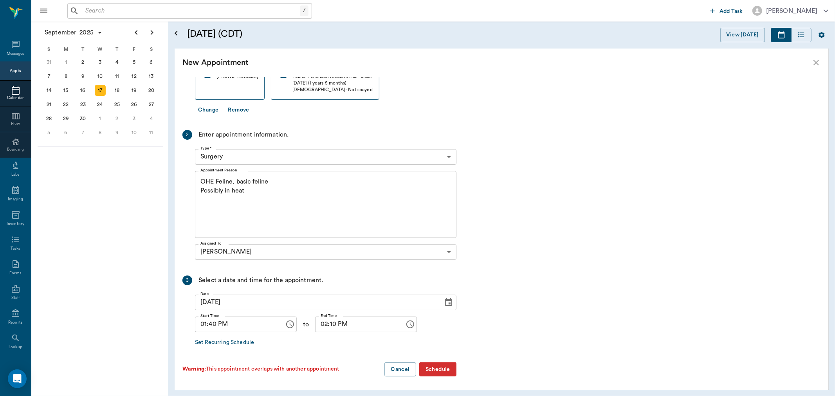
click at [439, 370] on button "Schedule" at bounding box center [437, 370] width 37 height 14
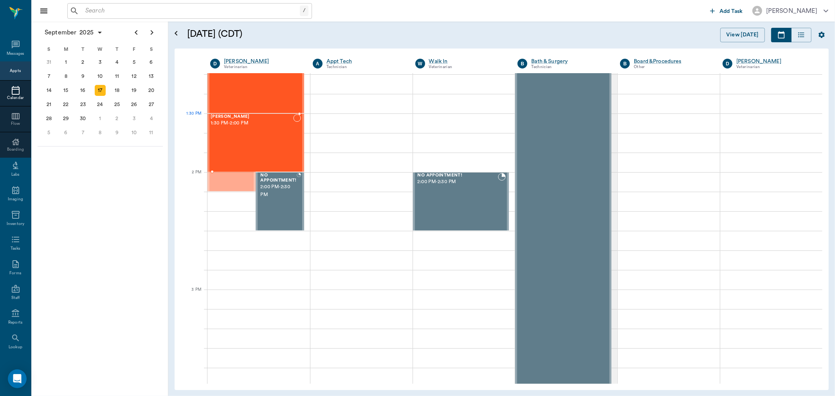
drag, startPoint x: 229, startPoint y: 154, endPoint x: 226, endPoint y: 137, distance: 17.5
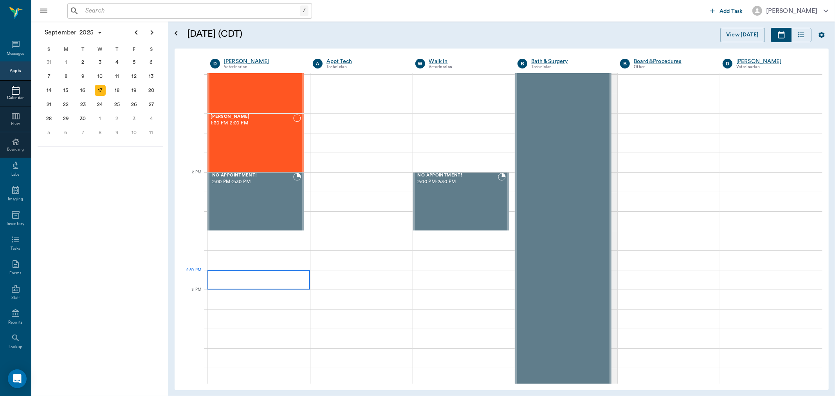
scroll to position [435, 0]
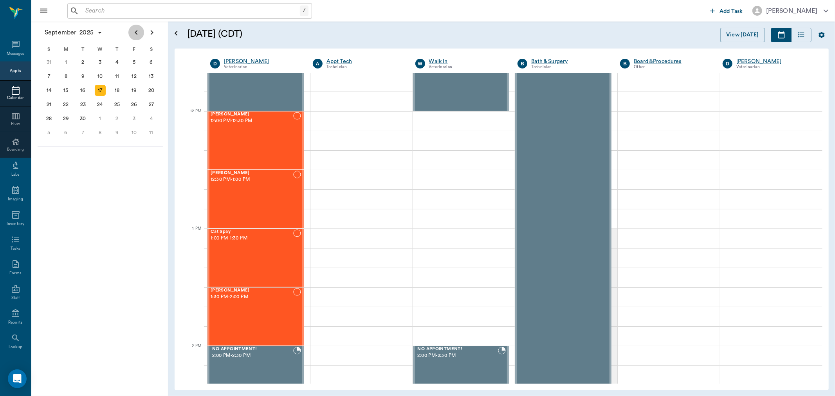
click at [132, 33] on icon "Previous page" at bounding box center [136, 32] width 9 height 9
click at [131, 115] on div "29" at bounding box center [134, 118] width 11 height 11
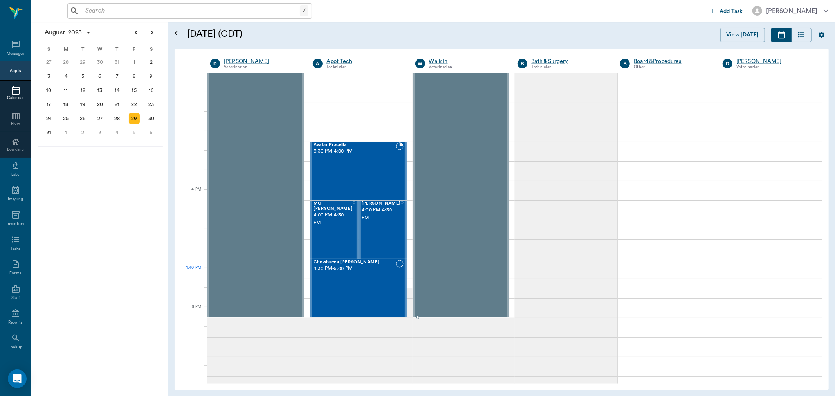
scroll to position [827, 0]
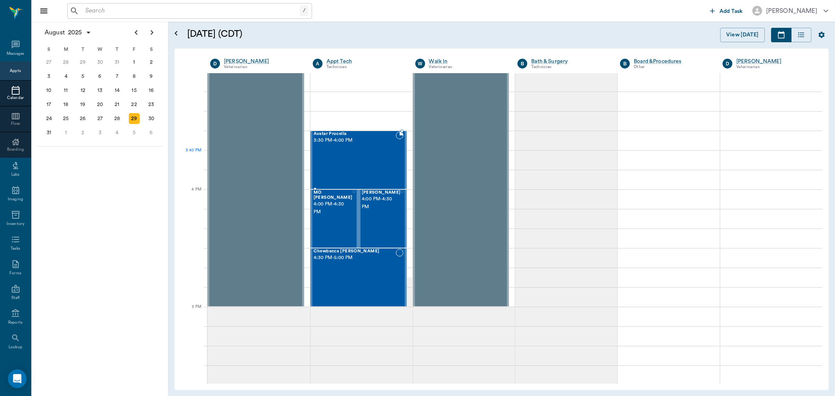
click at [381, 163] on div "Avatar Procella 3:30 PM - 4:00 PM" at bounding box center [355, 160] width 82 height 57
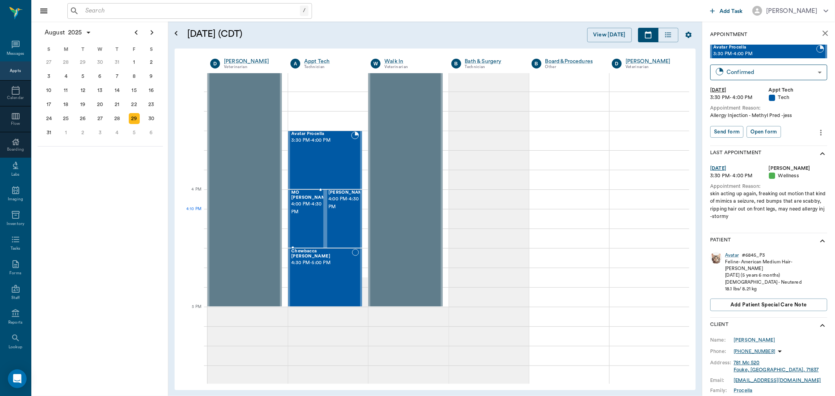
click at [312, 210] on span "4:00 PM - 4:30 PM" at bounding box center [310, 208] width 39 height 16
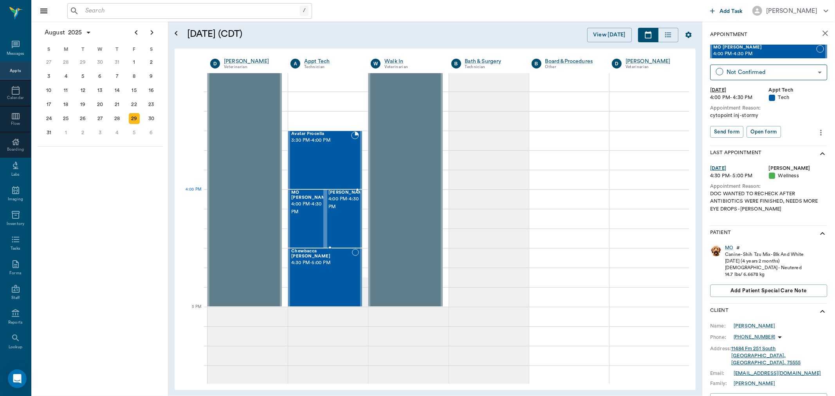
click at [347, 206] on span "4:00 PM - 4:30 PM" at bounding box center [348, 203] width 39 height 16
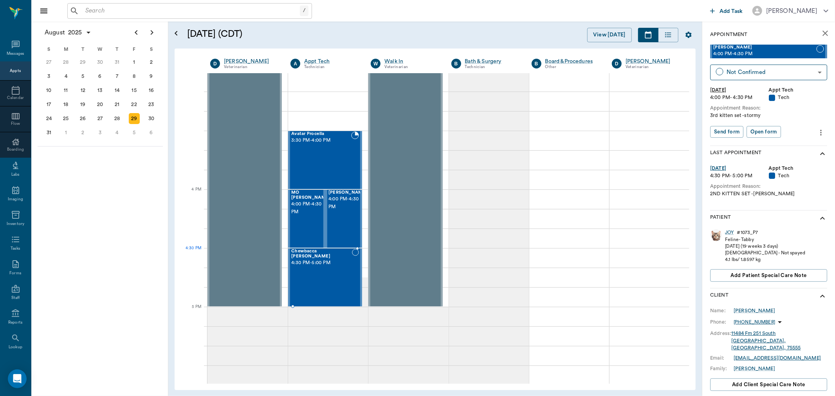
click at [327, 271] on div "Chewbacca Wadkins 4:30 PM - 5:00 PM" at bounding box center [321, 277] width 61 height 57
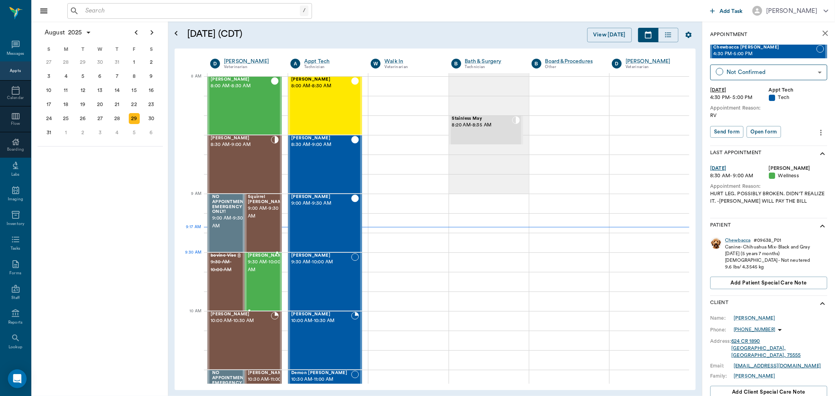
click at [271, 268] on span "9:30 AM - 10:00 AM" at bounding box center [267, 266] width 39 height 16
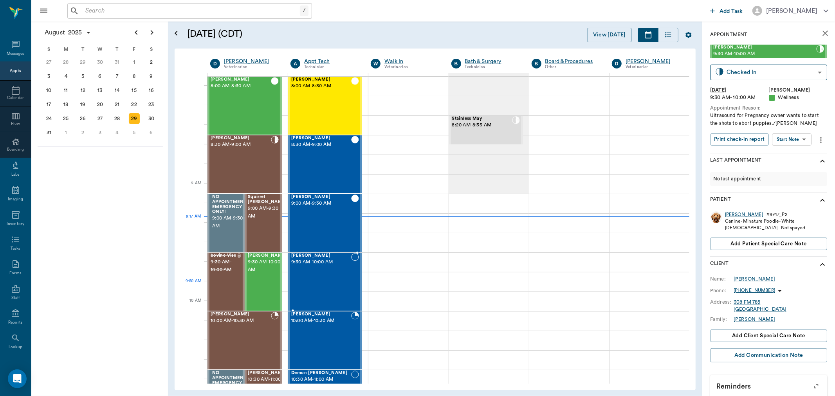
scroll to position [43, 0]
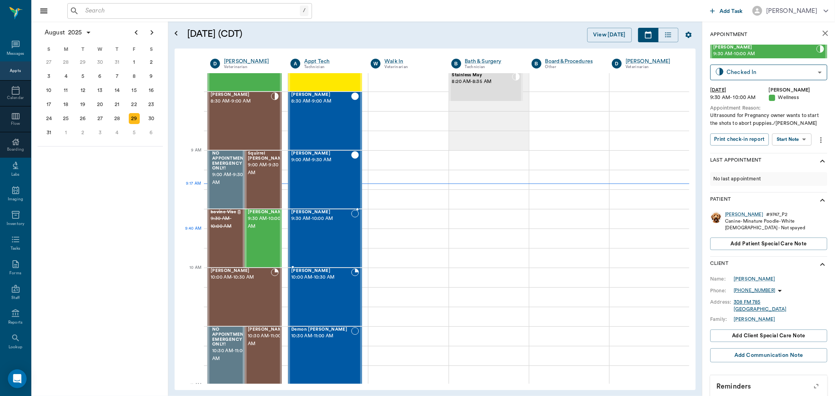
click at [325, 231] on div "Max Woods 9:30 AM - 10:00 AM" at bounding box center [321, 238] width 60 height 57
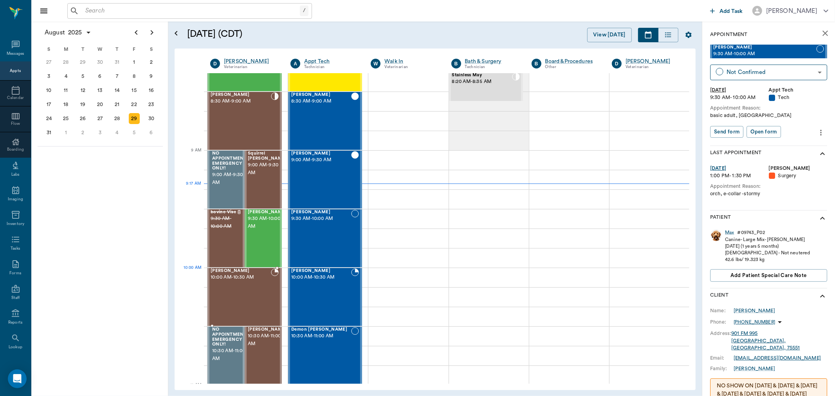
click at [248, 287] on div "[PERSON_NAME] 10:00 AM - 10:30 AM" at bounding box center [241, 297] width 60 height 57
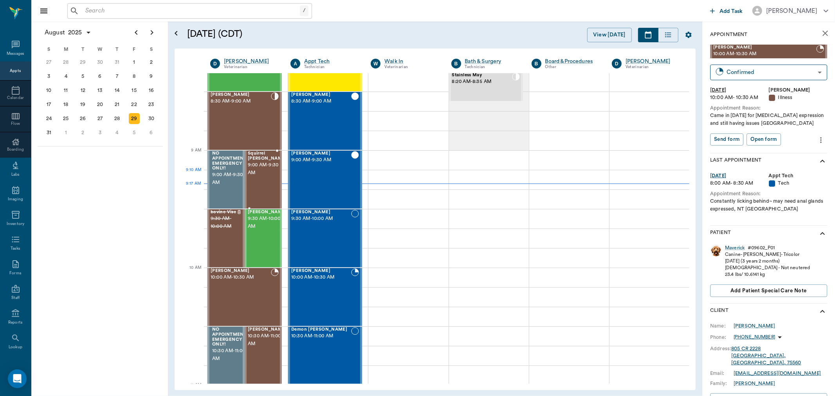
click at [271, 188] on div "Squirrel Eaton 9:00 AM - 9:30 AM" at bounding box center [267, 179] width 39 height 57
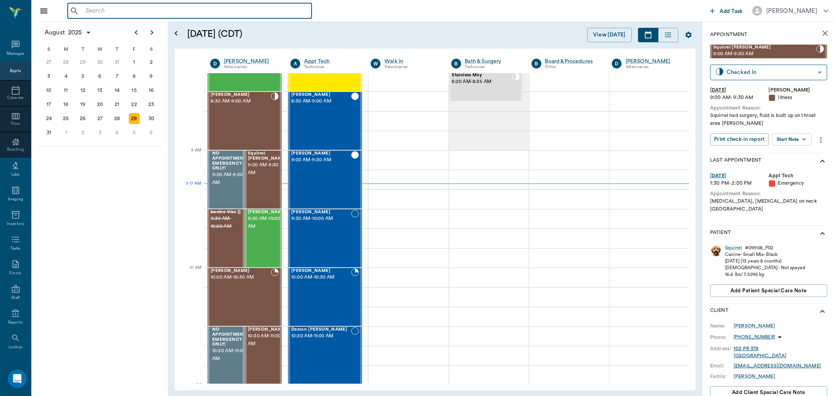
click at [116, 10] on input "text" at bounding box center [195, 10] width 226 height 11
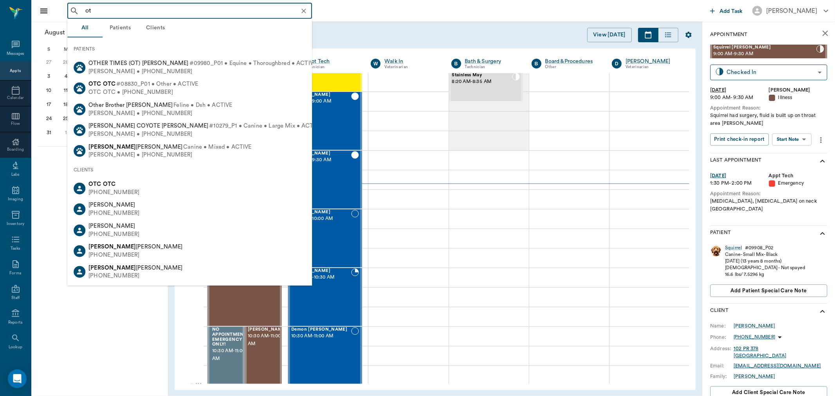
type input "otc"
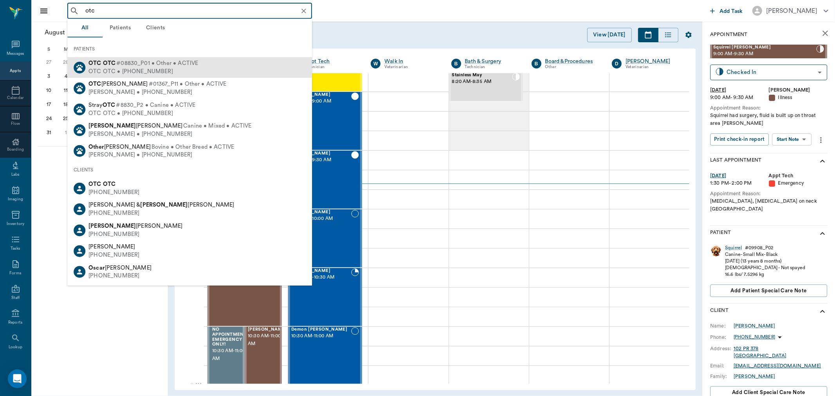
click at [139, 65] on span "#08830_P01 • Other • ACTIVE" at bounding box center [157, 64] width 82 height 8
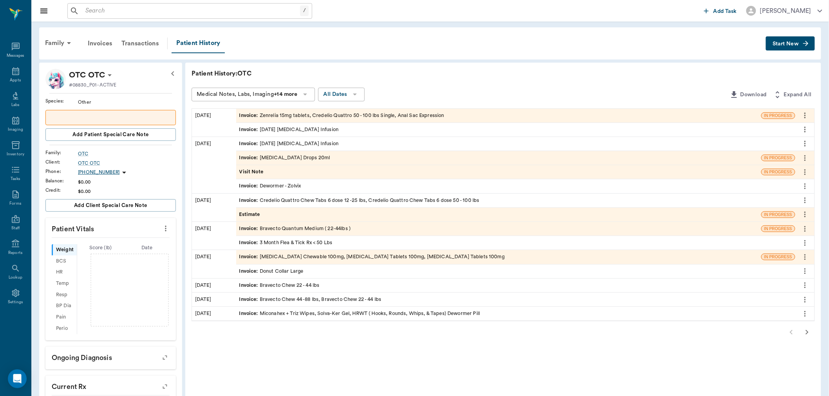
click at [786, 44] on span "Start New" at bounding box center [785, 44] width 26 height 0
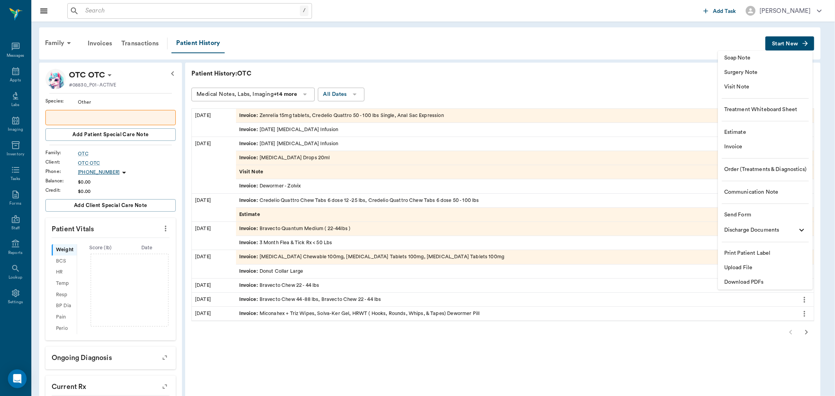
click at [769, 134] on span "Estimate" at bounding box center [765, 132] width 82 height 8
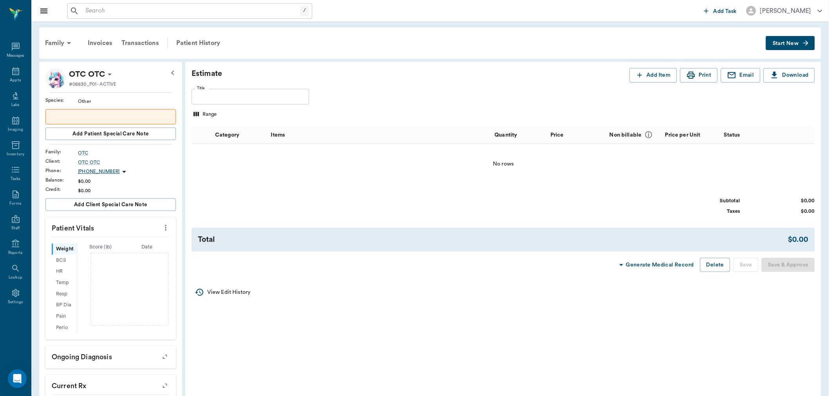
click at [285, 206] on div "Subtotal $0.00 Taxes $0.00" at bounding box center [502, 206] width 623 height 18
click at [254, 100] on input "Title" at bounding box center [249, 97] width 117 height 16
type input "u"
click at [653, 74] on button "Add Item" at bounding box center [652, 75] width 47 height 14
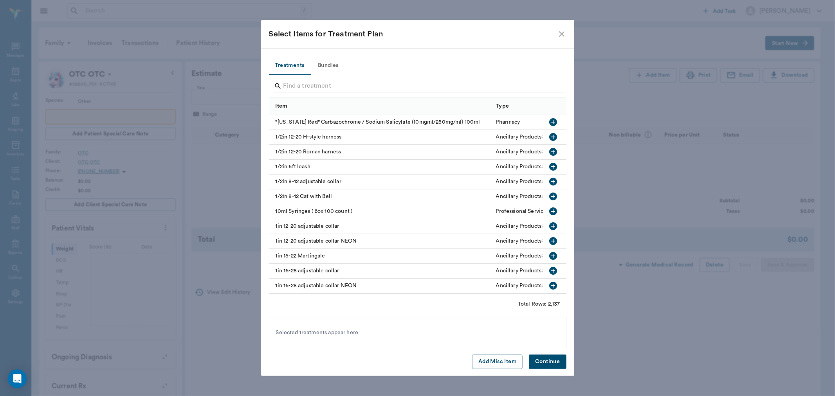
click at [305, 80] on input "Search" at bounding box center [419, 86] width 270 height 13
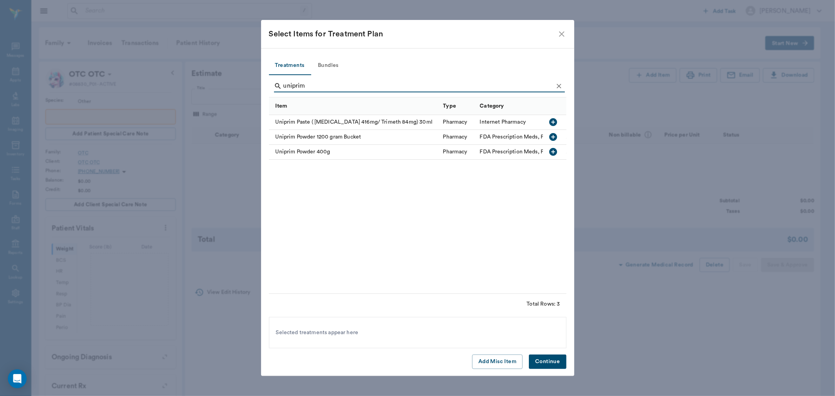
type input "uniprim"
click at [550, 148] on icon "button" at bounding box center [553, 151] width 9 height 9
click at [547, 355] on button "Continue" at bounding box center [547, 362] width 37 height 14
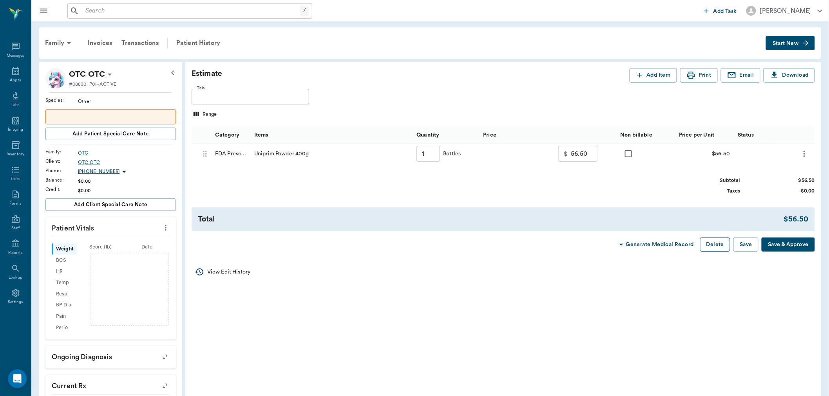
click at [714, 247] on button "Delete" at bounding box center [715, 245] width 30 height 14
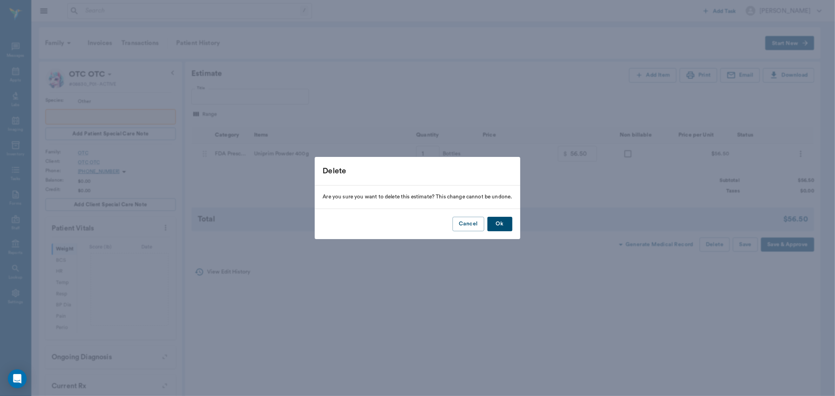
click at [500, 220] on button "Ok" at bounding box center [500, 224] width 25 height 14
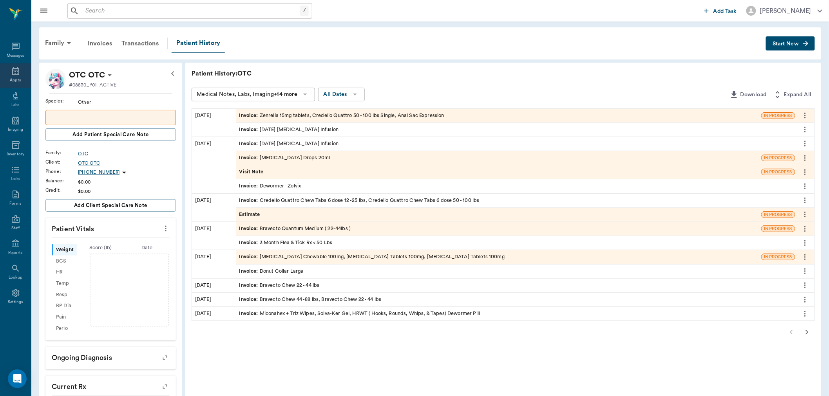
click at [17, 73] on icon at bounding box center [15, 71] width 9 height 9
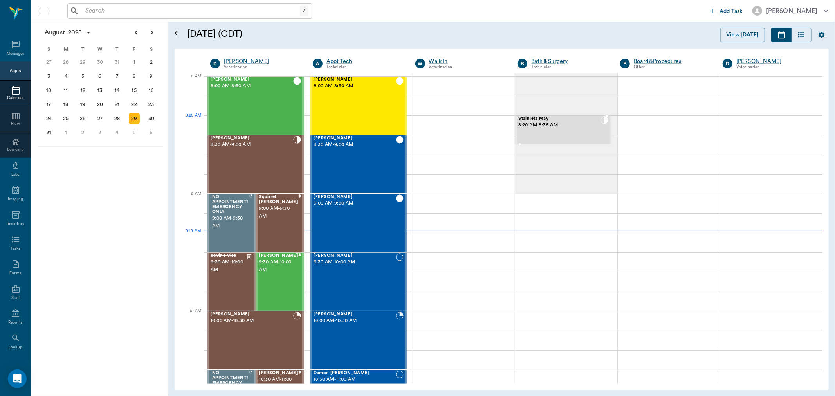
click at [580, 123] on span "8:20 AM - 8:35 AM" at bounding box center [559, 125] width 82 height 8
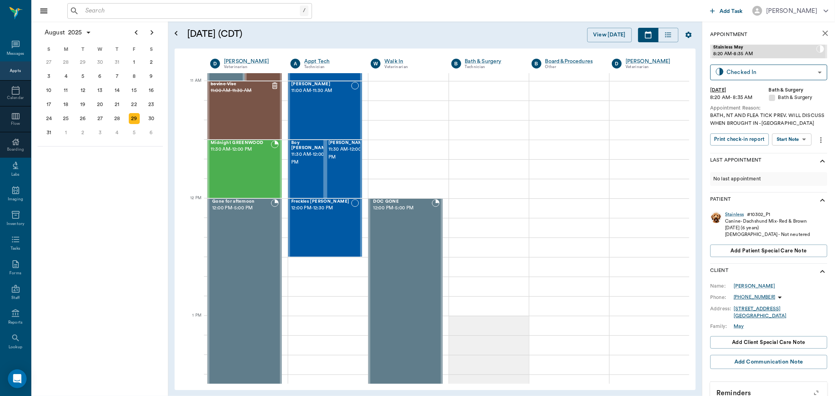
click at [134, 10] on input "text" at bounding box center [191, 10] width 218 height 11
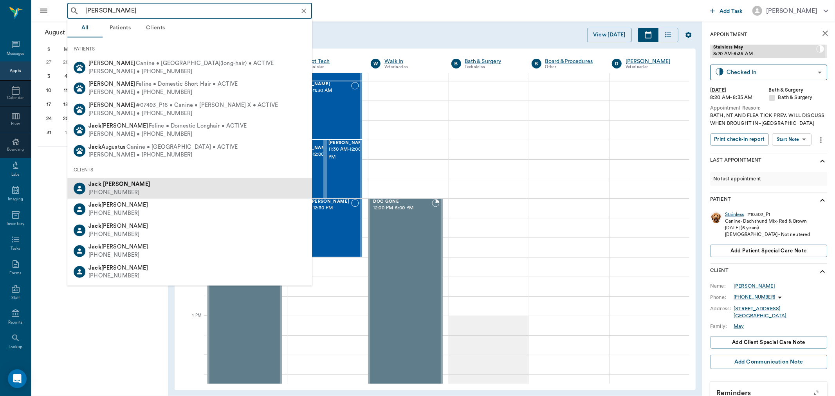
click at [100, 181] on div "Jack Tolbert" at bounding box center [120, 185] width 62 height 8
type input "jack tolb"
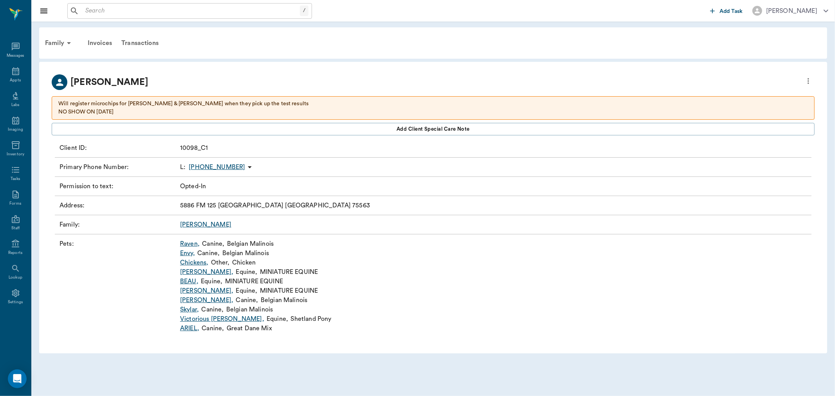
click at [190, 262] on link "Chickens ," at bounding box center [194, 262] width 28 height 9
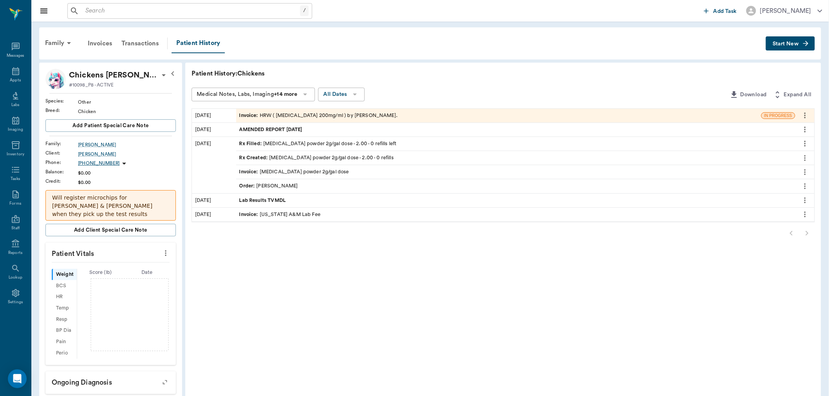
click at [283, 117] on div "Invoice : HRW ( Fenbendazole 200mg/ml ) by Oz." at bounding box center [318, 115] width 159 height 7
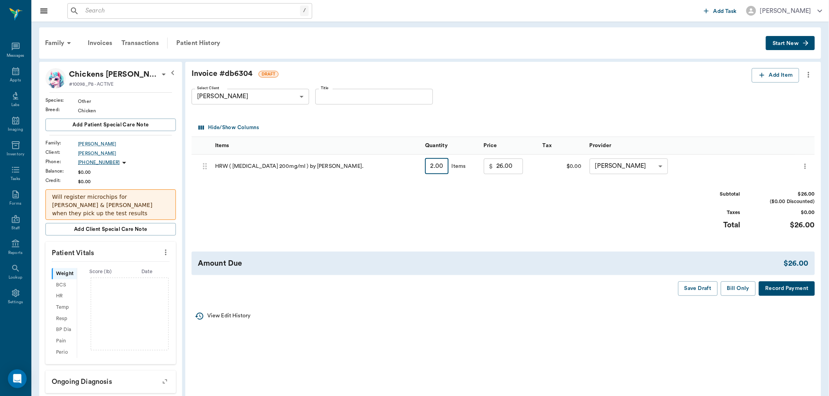
click at [441, 164] on input "2.00" at bounding box center [436, 167] width 23 height 16
type input "1"
type input "15.50"
type input "1"
type input "0.00"
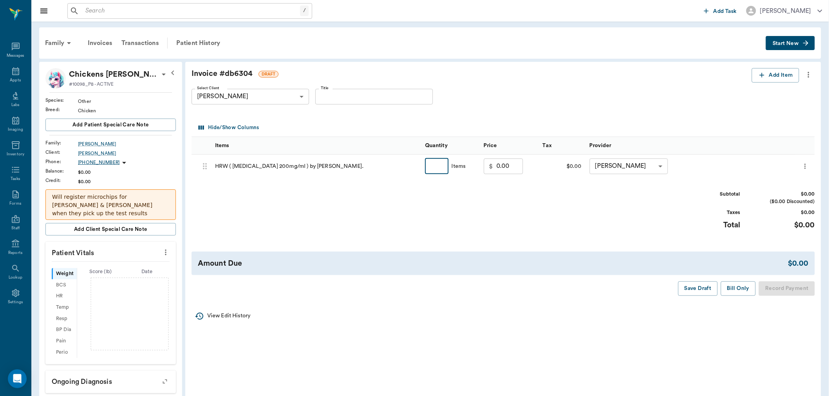
type input "2"
type input "26.00"
type input "25"
type input "215.00"
type input "250"
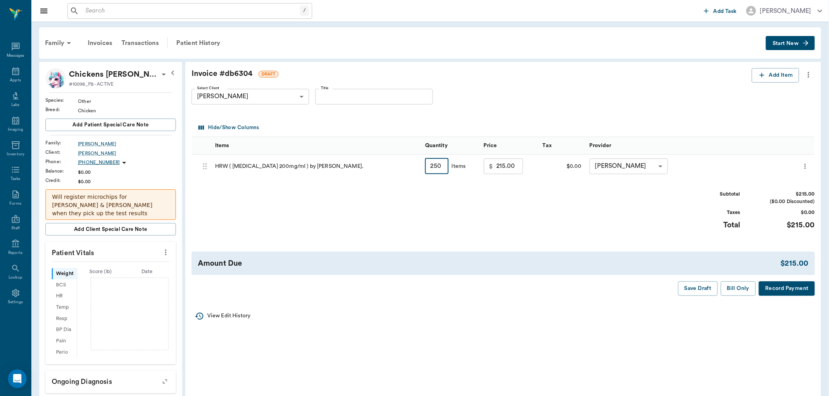
type input "2105.00"
type input "25"
type input "215.00"
type input "2"
type input "26.00"
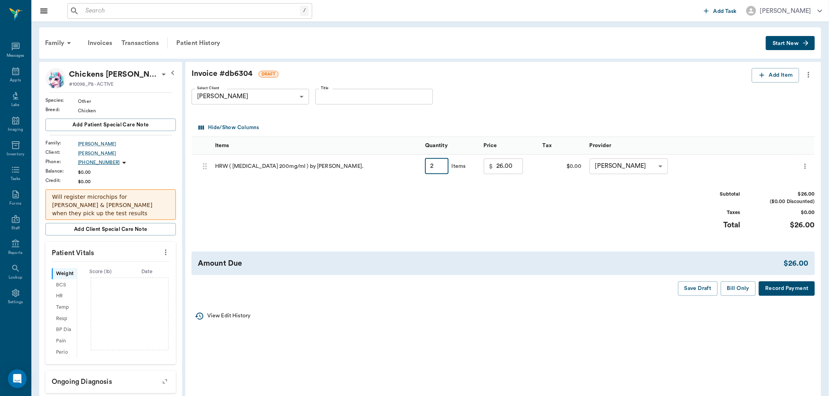
type input "2"
type input "0.00"
type input "1"
type input "15.50"
click at [688, 289] on button "Save Draft" at bounding box center [698, 289] width 40 height 14
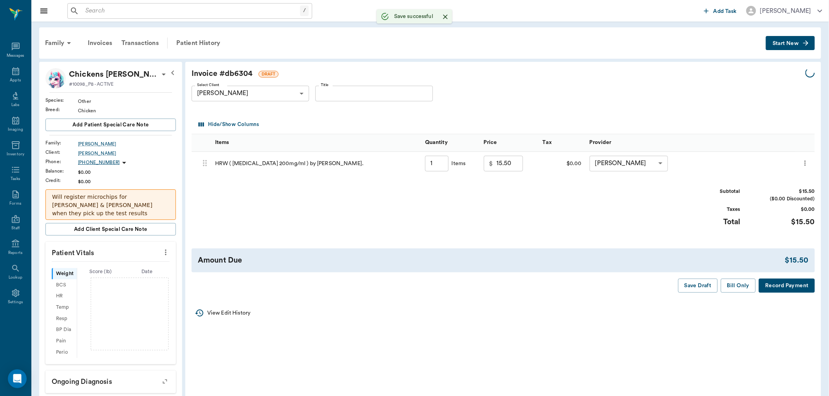
type input "1.00"
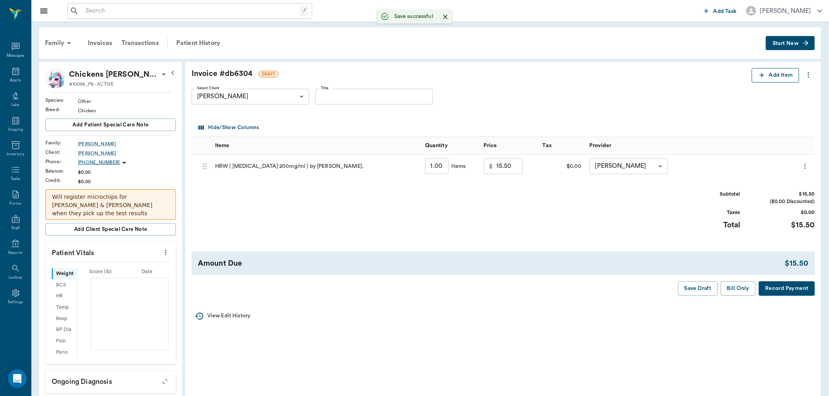
click at [792, 76] on button "Add Item" at bounding box center [774, 75] width 47 height 14
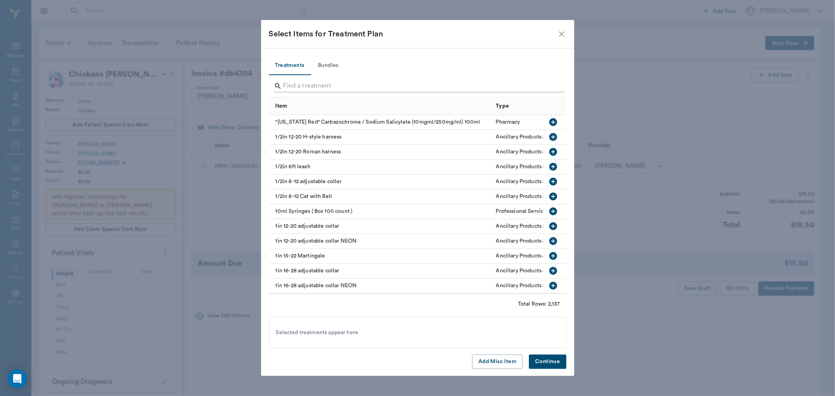
click at [342, 85] on input "Search" at bounding box center [419, 86] width 270 height 13
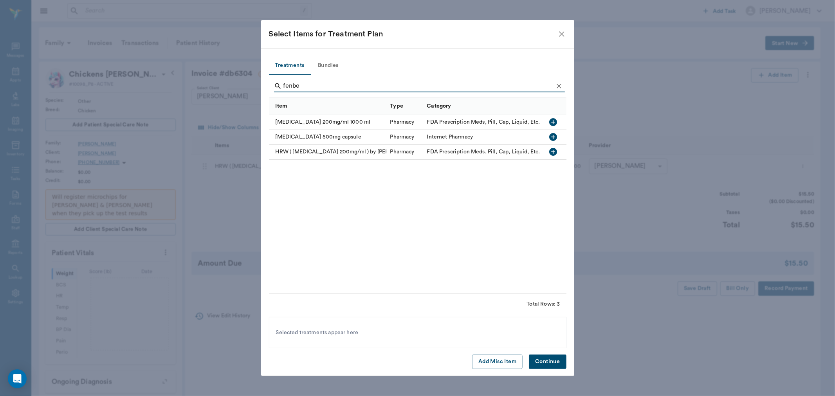
type input "fenbe"
click at [557, 122] on icon "button" at bounding box center [553, 122] width 8 height 8
click at [558, 367] on button "Continue" at bounding box center [547, 362] width 37 height 14
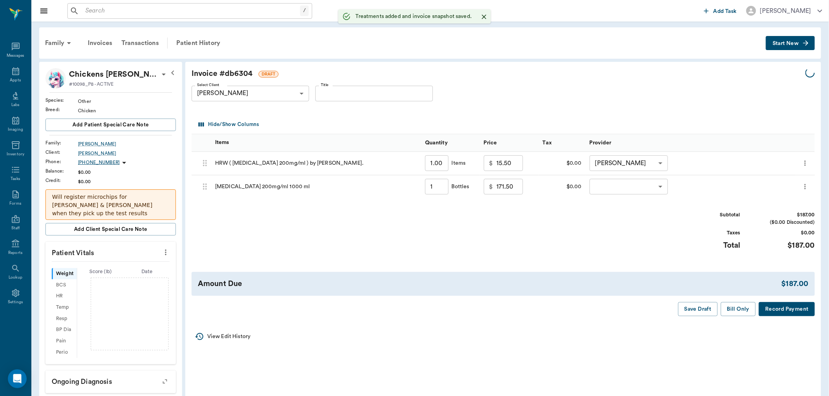
type input "1.00"
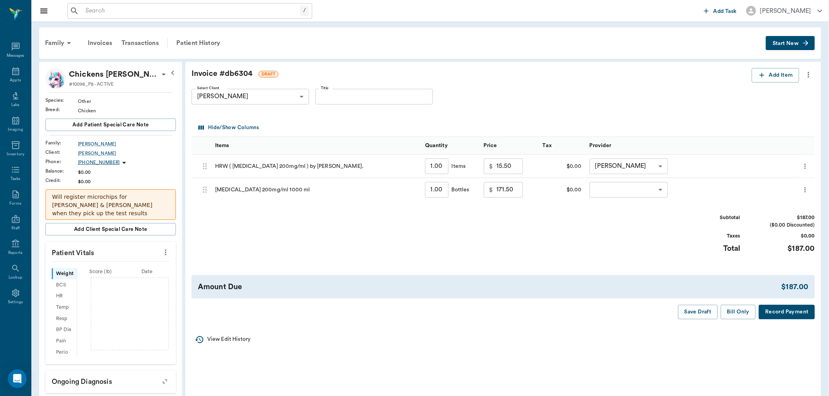
click at [807, 189] on icon "more" at bounding box center [805, 189] width 8 height 9
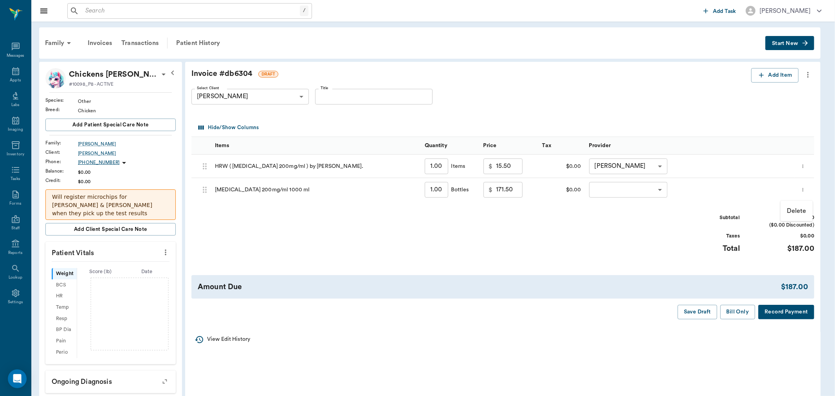
click at [793, 206] on p "Delete" at bounding box center [797, 210] width 20 height 9
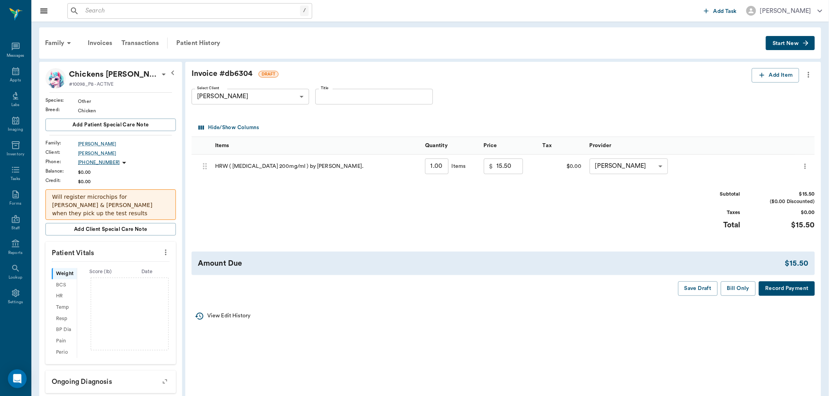
click at [441, 164] on input "1.00" at bounding box center [436, 167] width 23 height 16
type input "8"
type input "72.20"
click at [699, 285] on button "Save Draft" at bounding box center [698, 289] width 40 height 14
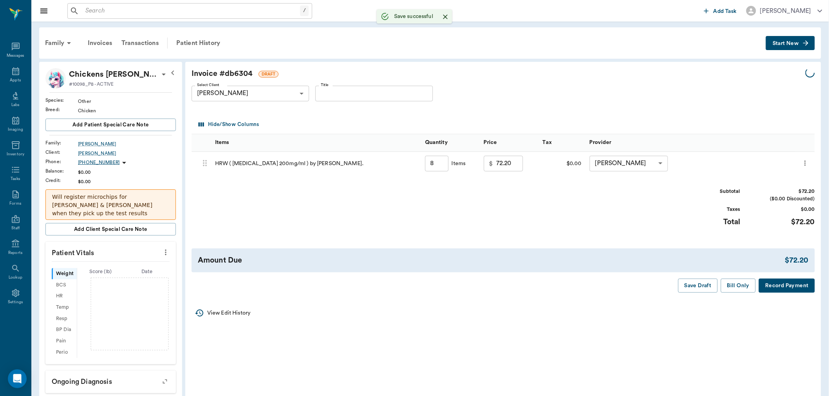
type input "8.00"
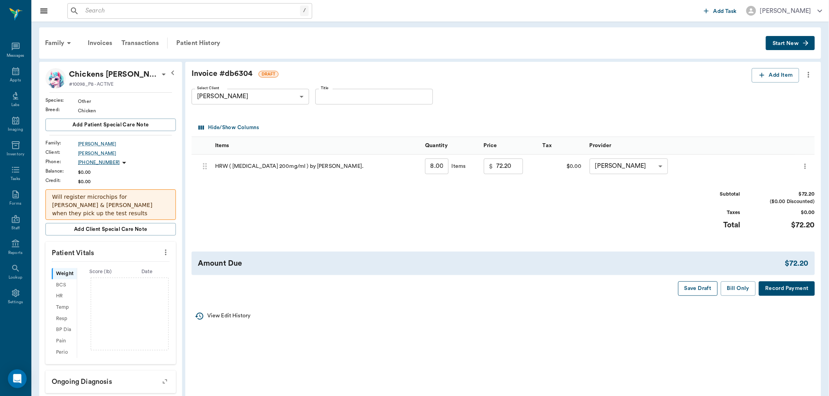
click at [699, 292] on button "Save Draft" at bounding box center [698, 289] width 40 height 14
click at [16, 80] on div "Appts" at bounding box center [15, 81] width 11 height 6
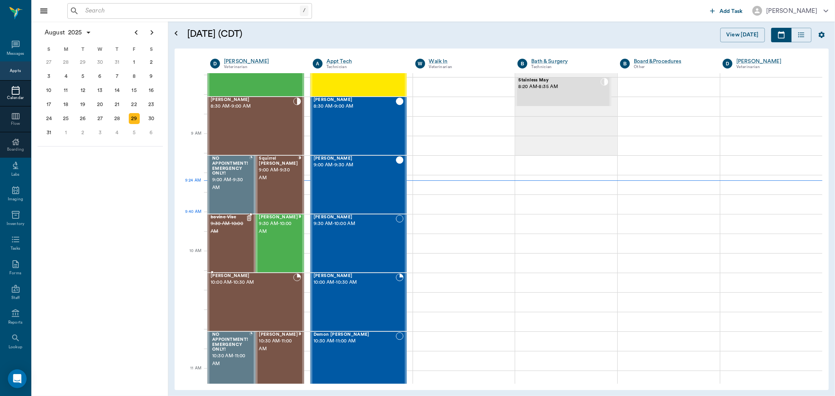
scroll to position [32, 0]
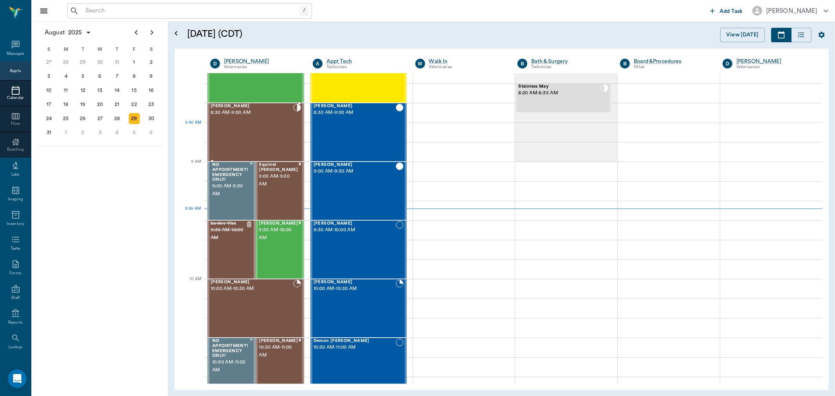
click at [256, 127] on div "[PERSON_NAME] 8:30 AM - 9:00 AM" at bounding box center [252, 132] width 83 height 57
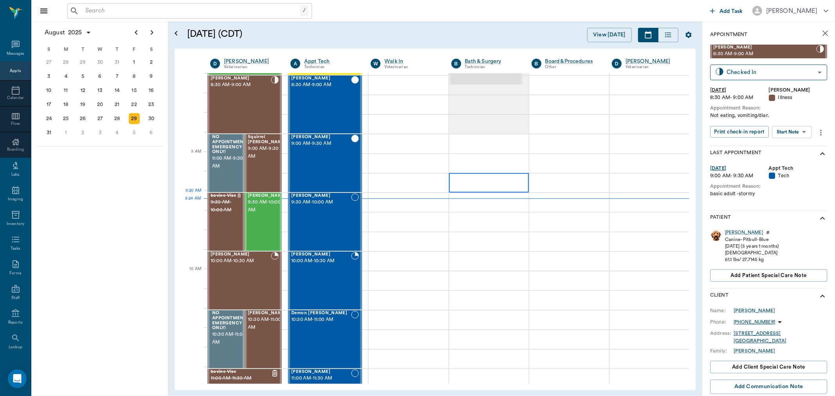
scroll to position [76, 0]
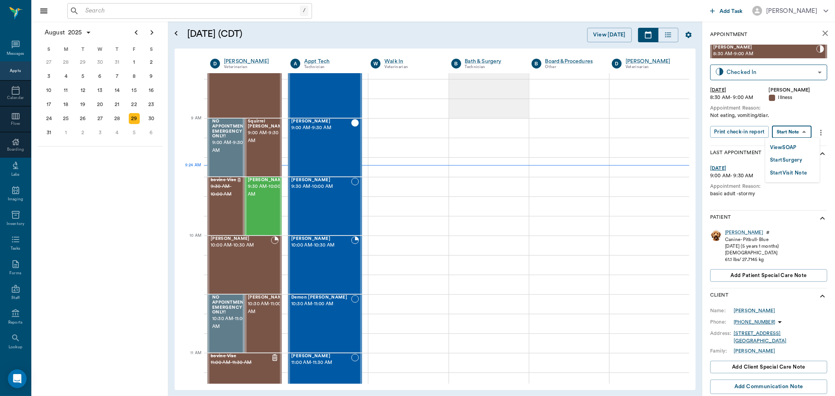
click at [793, 131] on body "/ ​ Add Task Dr. Bert Ellsworth Nectar Messages Appts Calendar Flow Boarding La…" at bounding box center [417, 198] width 835 height 396
click at [796, 145] on button "View SOAP" at bounding box center [783, 147] width 27 height 9
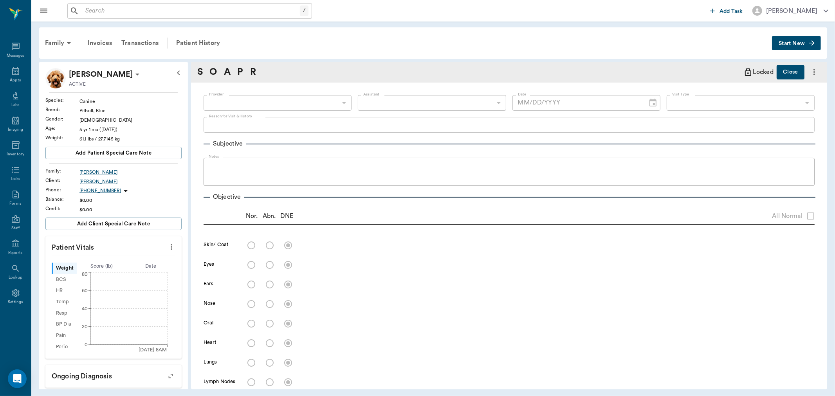
type input "63ec2f075fda476ae8351a4d"
type input "63ec2e7e52e12b0ba117b124"
type input "65d2be4f46e3a538d89b8c15"
type textarea "Not eating, vomiting/diar."
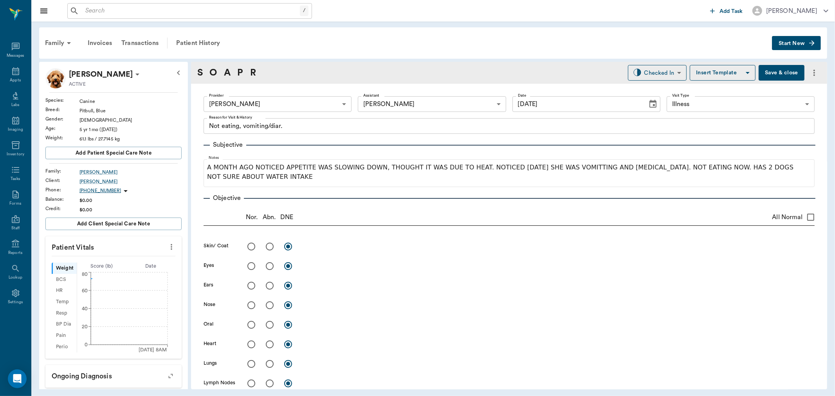
type input "[DATE]"
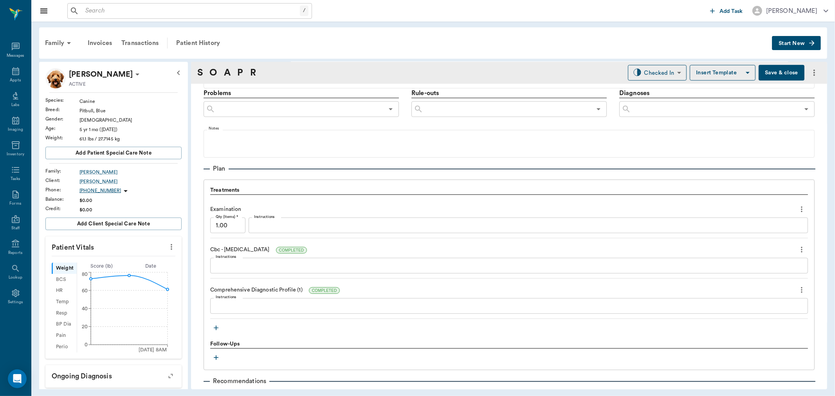
scroll to position [522, 0]
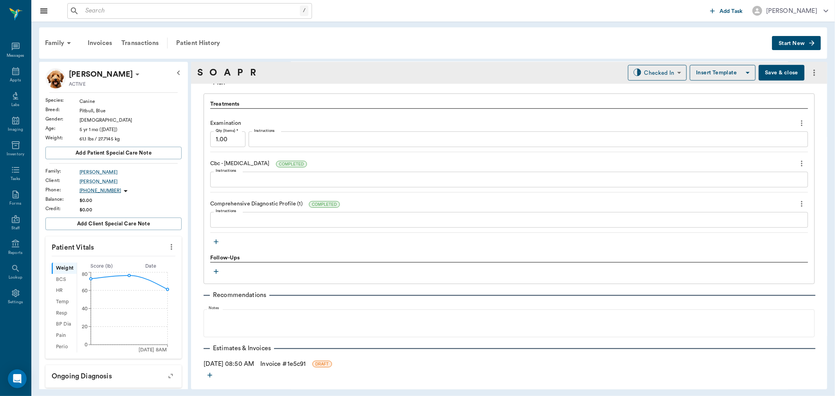
click at [215, 242] on icon "button" at bounding box center [216, 242] width 5 height 5
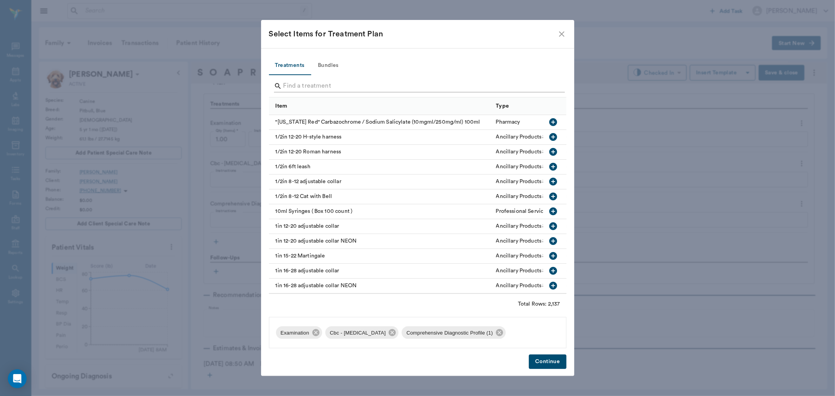
click at [327, 87] on input "Search" at bounding box center [419, 86] width 270 height 13
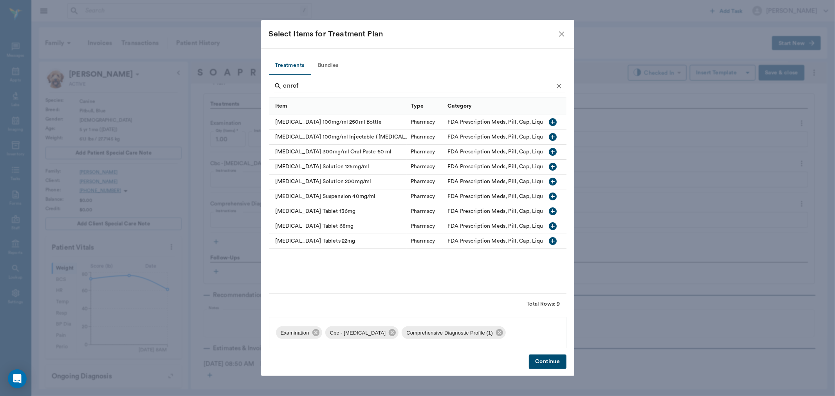
click at [551, 213] on icon "button" at bounding box center [553, 212] width 8 height 8
type input "e"
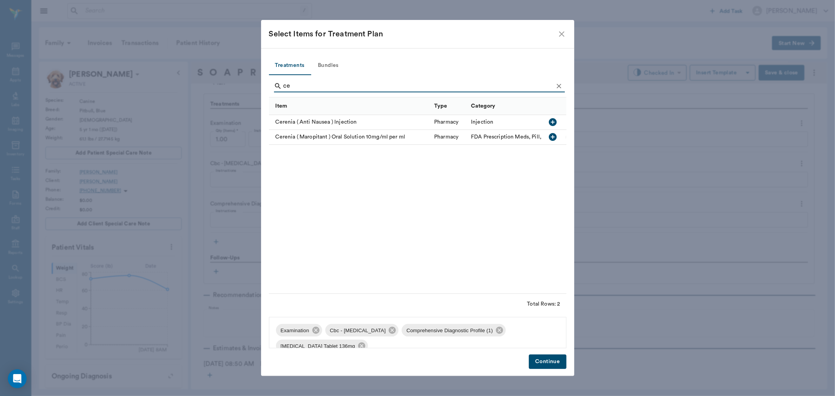
type input "c"
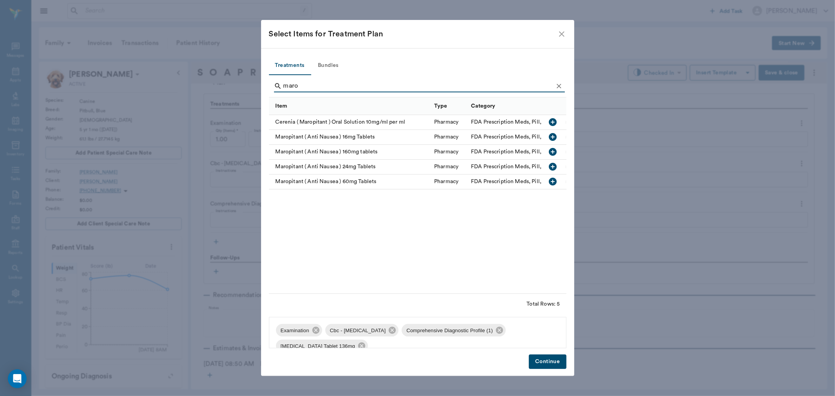
type input "maro"
click at [553, 179] on icon "button" at bounding box center [553, 182] width 8 height 8
click at [544, 355] on button "Continue" at bounding box center [547, 362] width 37 height 14
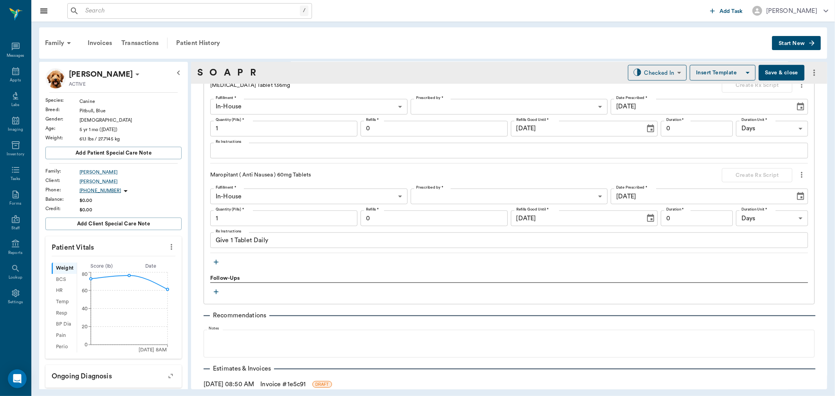
scroll to position [696, 0]
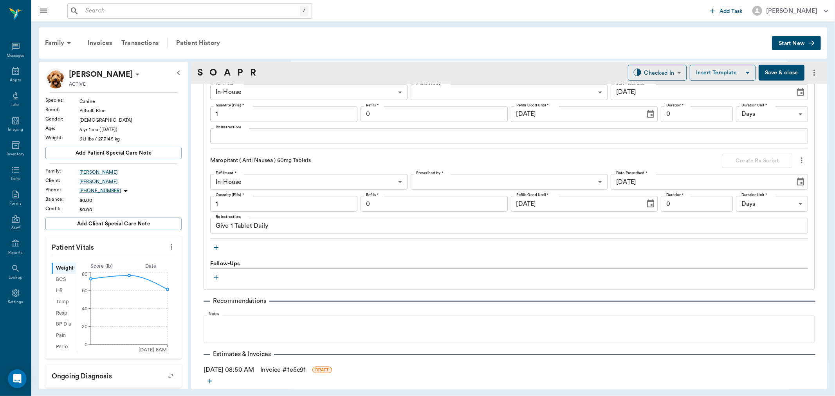
click at [215, 248] on icon "button" at bounding box center [216, 248] width 8 height 8
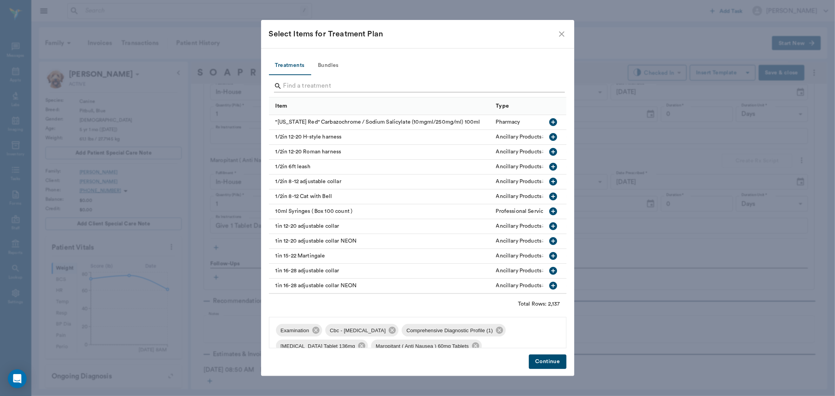
click at [302, 82] on input "Search" at bounding box center [419, 86] width 270 height 13
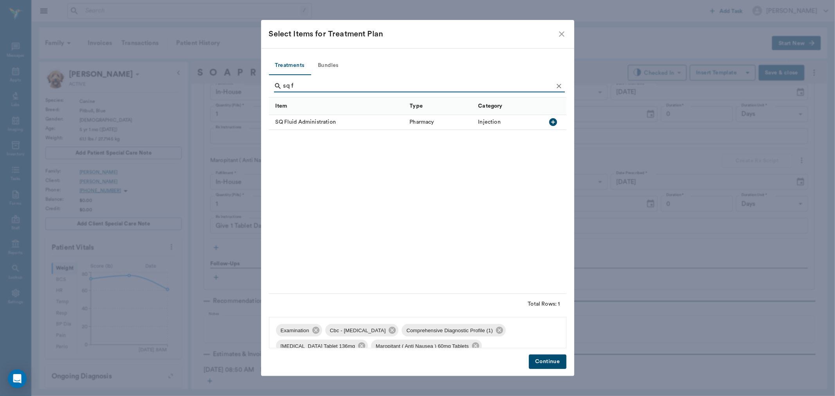
type input "sq f"
click at [555, 123] on icon "button" at bounding box center [553, 122] width 8 height 8
click at [546, 359] on button "Continue" at bounding box center [547, 362] width 37 height 14
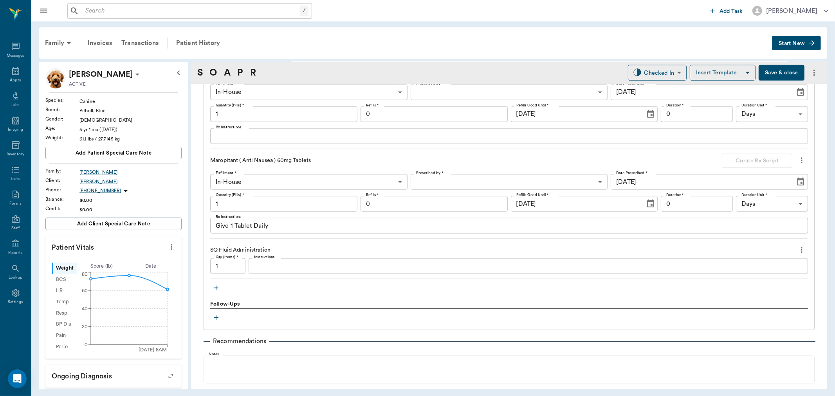
click at [280, 267] on textarea "Instructions" at bounding box center [528, 266] width 549 height 9
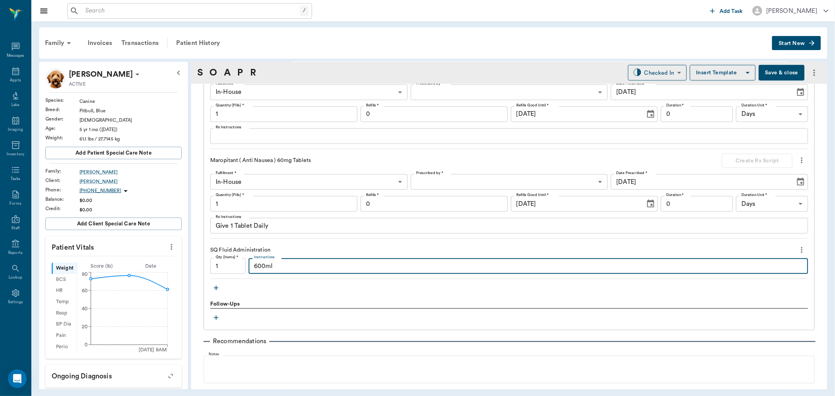
type textarea "600ml"
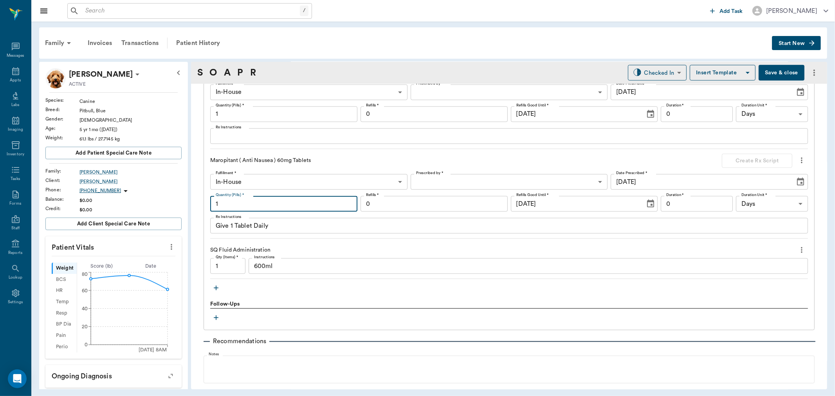
click at [249, 204] on input "1" at bounding box center [283, 204] width 147 height 16
type input "5"
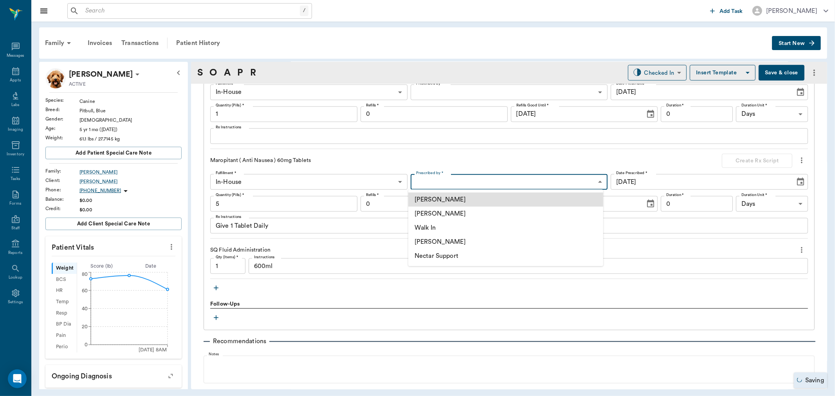
click at [537, 177] on body "/ ​ Add Task Dr. Bert Ellsworth Nectar Messages Appts Labs Imaging Inventory Ta…" at bounding box center [417, 198] width 835 height 396
click at [463, 209] on li "[PERSON_NAME]" at bounding box center [505, 214] width 195 height 14
type input "63ec2f075fda476ae8351a4d"
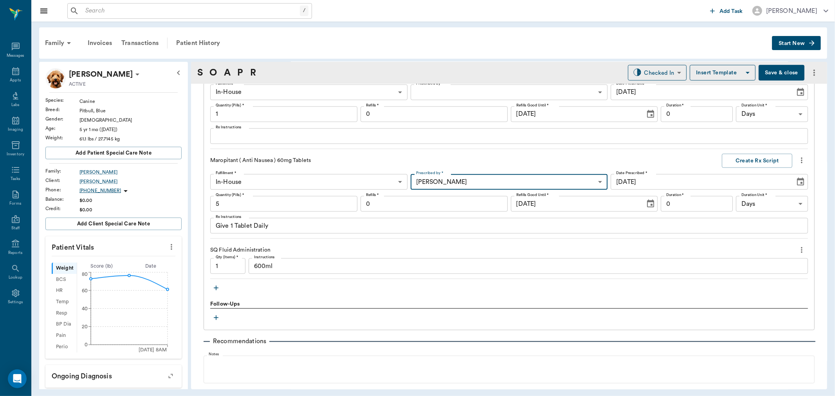
click at [233, 202] on input "5" at bounding box center [283, 204] width 147 height 16
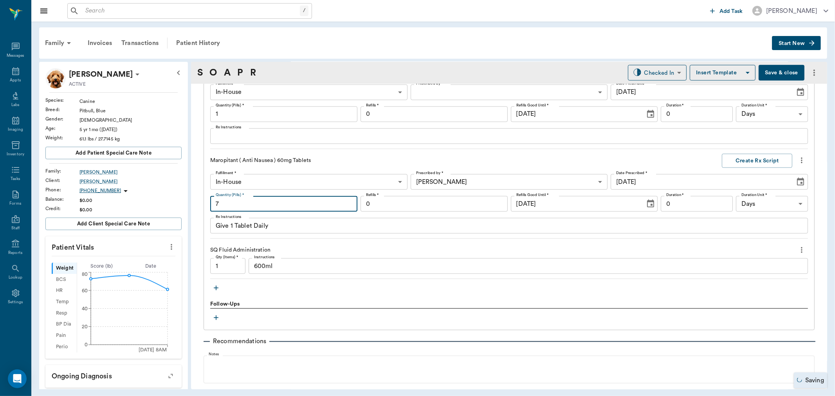
type input "7"
click at [687, 208] on input "0" at bounding box center [697, 204] width 72 height 16
type input "7"
click at [743, 160] on button "Create Rx Script" at bounding box center [757, 161] width 70 height 14
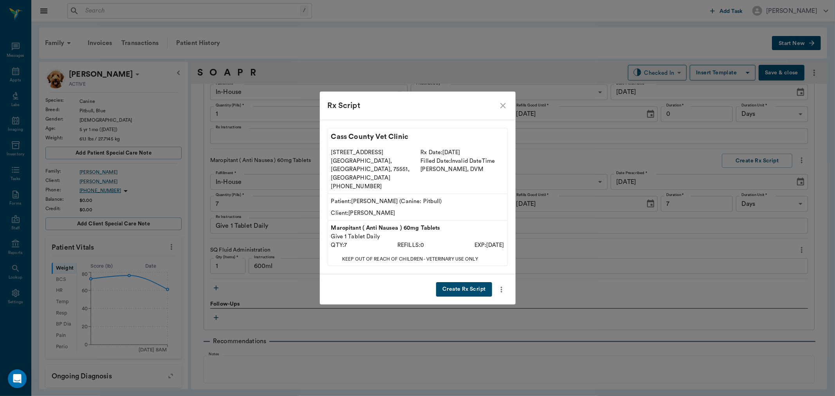
click at [471, 282] on button "Create Rx Script" at bounding box center [464, 289] width 56 height 14
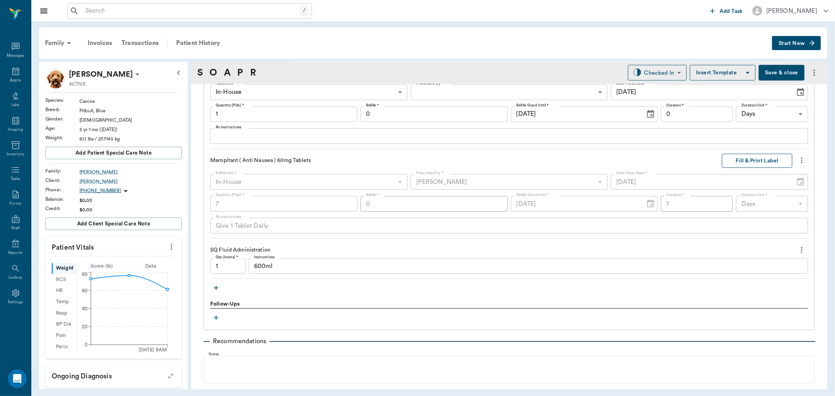
click at [755, 157] on button "Fill & Print Label" at bounding box center [757, 161] width 70 height 14
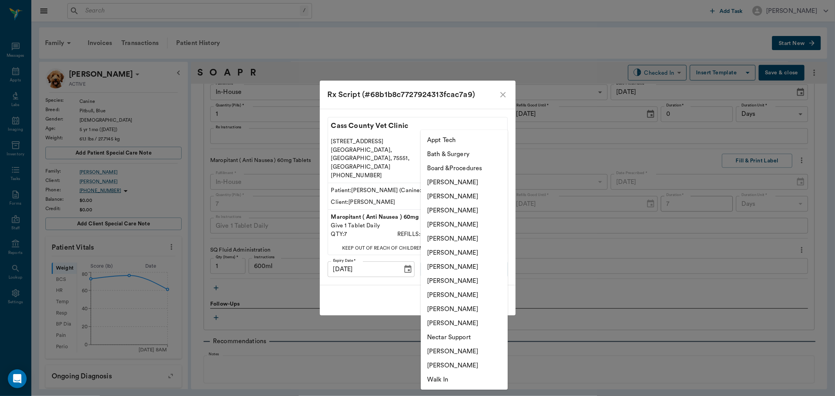
click at [490, 258] on body "/ ​ Add Task Dr. Bert Ellsworth Nectar Messages Appts Labs Imaging Inventory Ta…" at bounding box center [417, 198] width 835 height 396
click at [471, 219] on li "[PERSON_NAME]" at bounding box center [464, 225] width 87 height 14
type input "63ec2f075fda476ae8351a4d"
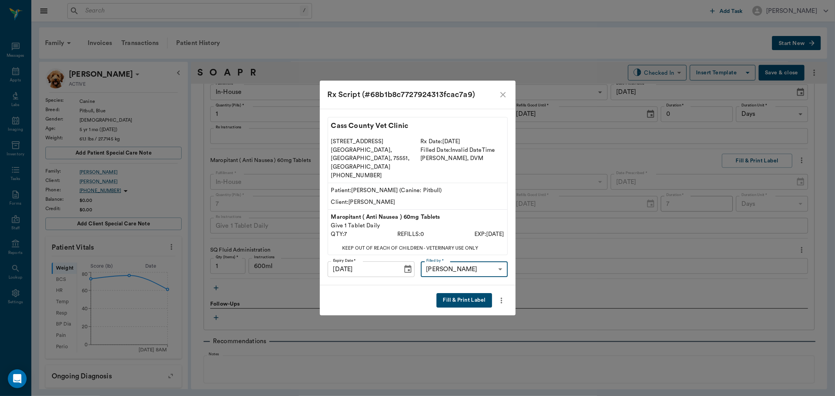
click at [462, 294] on button "Fill & Print Label" at bounding box center [464, 300] width 55 height 14
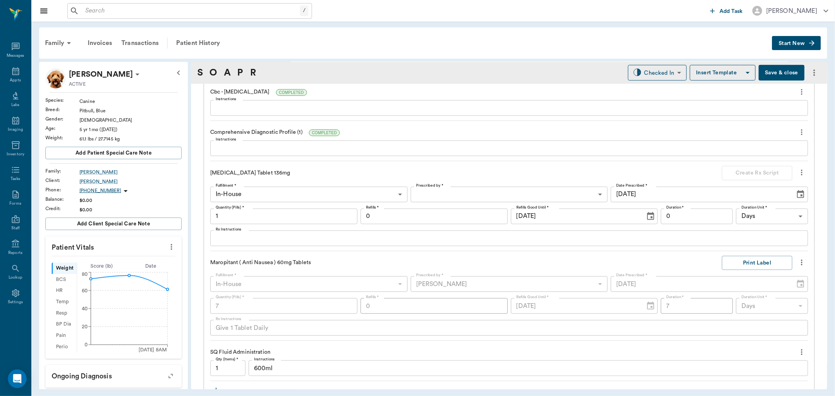
scroll to position [609, 0]
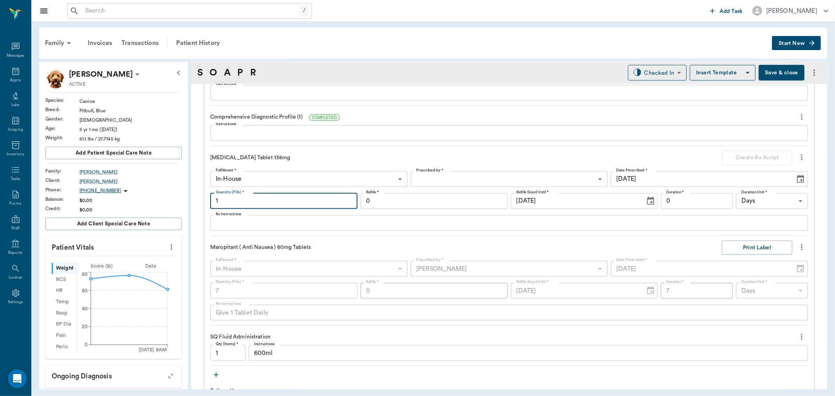
click at [250, 205] on input "1" at bounding box center [283, 201] width 147 height 16
type input "15"
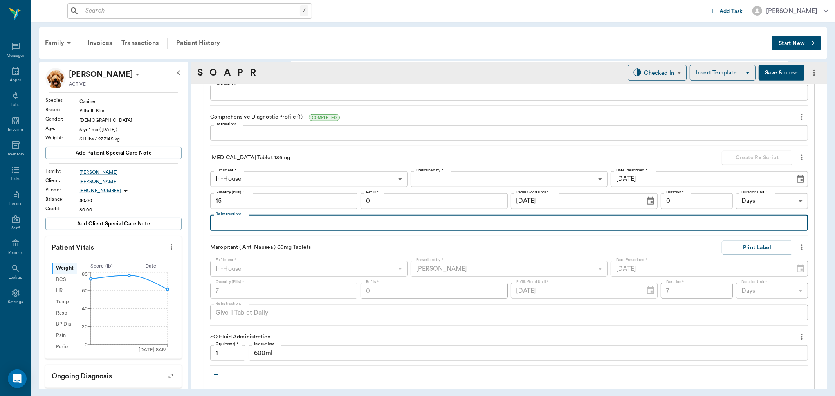
click at [243, 224] on textarea "Rx Instructions" at bounding box center [509, 223] width 587 height 9
click at [233, 220] on textarea "Give 1&1/2 tablets once daily" at bounding box center [509, 223] width 587 height 9
click at [239, 222] on textarea "Give 1 &1/2 tablets once daily" at bounding box center [509, 223] width 587 height 9
click at [314, 225] on textarea "Give 1 & 1/2 tablets once daily" at bounding box center [509, 223] width 587 height 9
click at [316, 223] on textarea "Give 1 & 1/2 tablets once daily untill gone" at bounding box center [509, 223] width 587 height 9
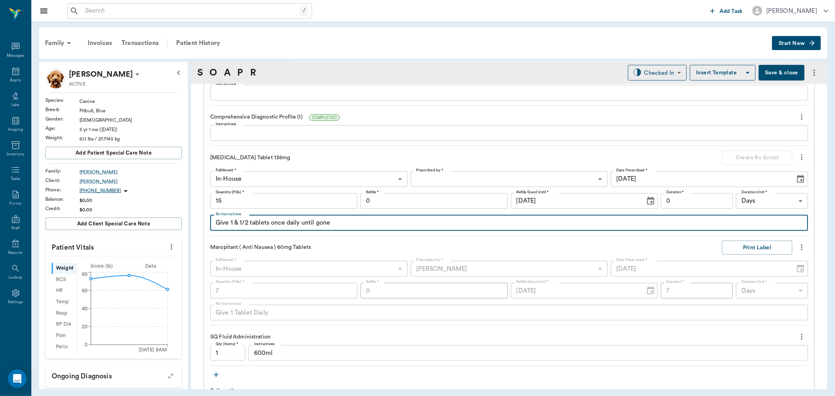
type textarea "Give 1 & 1/2 tablets once daily until gone"
click at [464, 173] on body "/ ​ Add Task Dr. Bert Ellsworth Nectar Messages Appts Labs Imaging Inventory Ta…" at bounding box center [417, 198] width 835 height 396
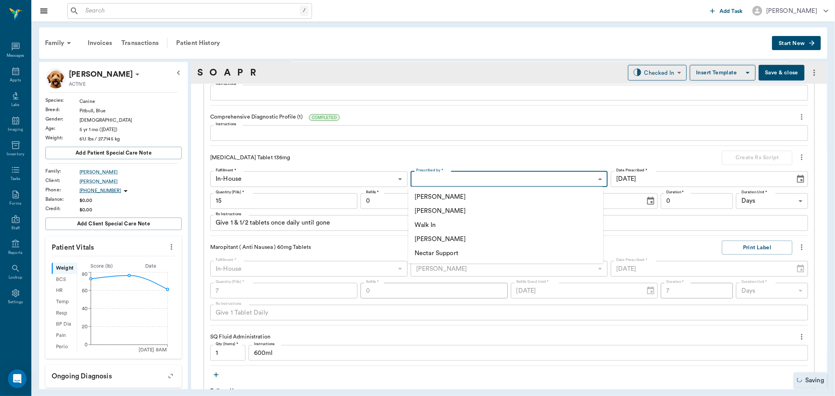
click at [462, 213] on li "[PERSON_NAME]" at bounding box center [505, 211] width 195 height 14
type input "63ec2f075fda476ae8351a4d"
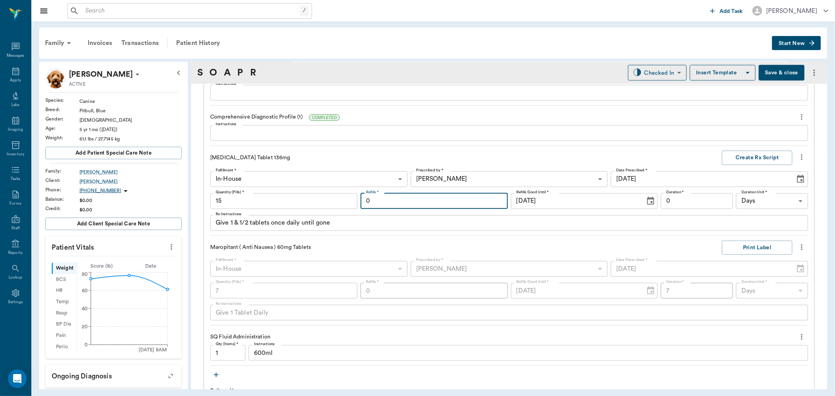
click at [459, 201] on input "0" at bounding box center [434, 201] width 147 height 16
type input "1"
click at [704, 206] on input "0" at bounding box center [697, 201] width 72 height 16
type input "10"
click at [733, 156] on button "Create Rx Script" at bounding box center [757, 158] width 70 height 14
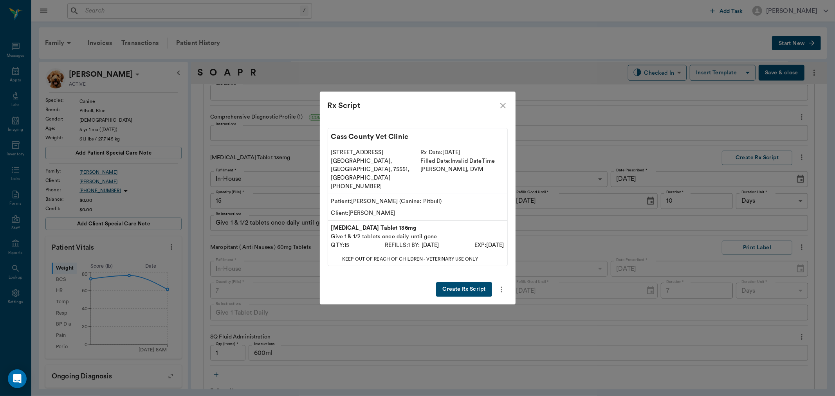
click at [455, 282] on button "Create Rx Script" at bounding box center [464, 289] width 56 height 14
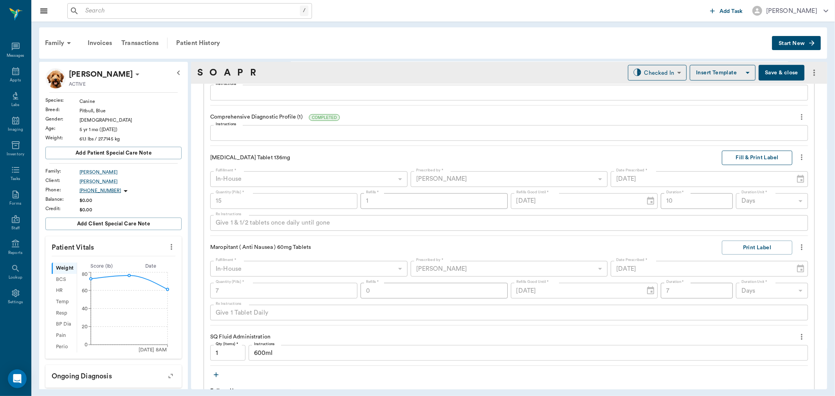
click at [743, 158] on button "Fill & Print Label" at bounding box center [757, 158] width 70 height 14
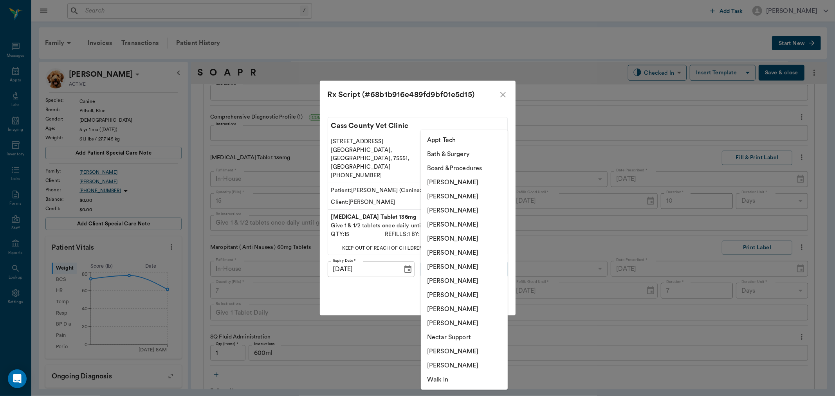
click at [457, 260] on body "/ ​ Add Task Dr. Bert Ellsworth Nectar Messages Appts Labs Imaging Inventory Ta…" at bounding box center [417, 198] width 835 height 396
drag, startPoint x: 451, startPoint y: 222, endPoint x: 450, endPoint y: 247, distance: 25.1
click at [451, 223] on li "[PERSON_NAME]" at bounding box center [464, 225] width 87 height 14
type input "63ec2f075fda476ae8351a4d"
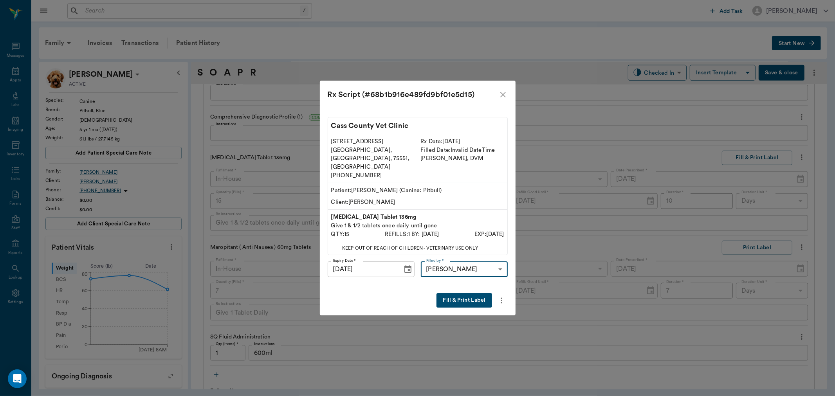
drag, startPoint x: 466, startPoint y: 291, endPoint x: 461, endPoint y: 291, distance: 5.1
click at [465, 293] on button "Fill & Print Label" at bounding box center [464, 300] width 55 height 14
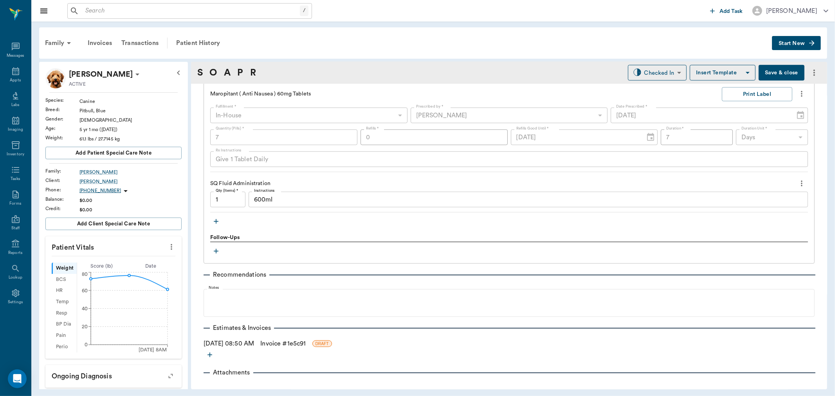
scroll to position [771, 0]
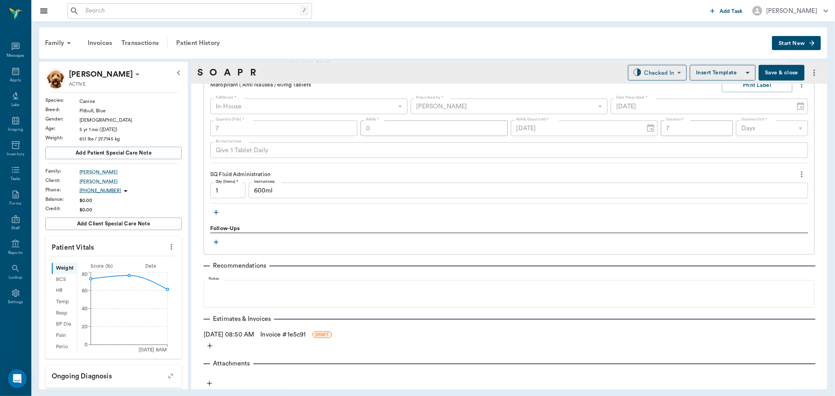
click at [216, 209] on icon "button" at bounding box center [216, 213] width 8 height 8
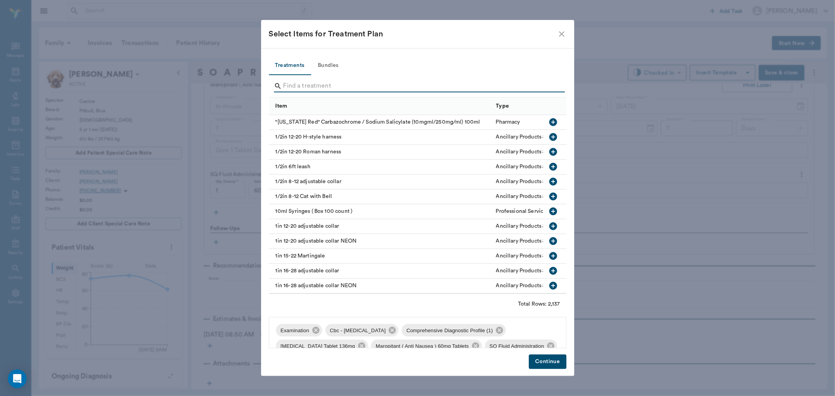
click at [307, 81] on input "Search" at bounding box center [419, 86] width 270 height 13
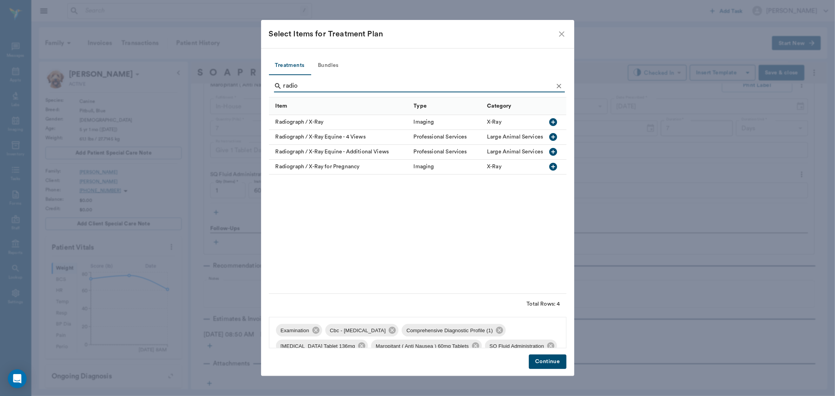
type input "radio"
click at [553, 120] on icon "button" at bounding box center [553, 122] width 8 height 8
click at [557, 363] on button "Continue" at bounding box center [547, 362] width 37 height 14
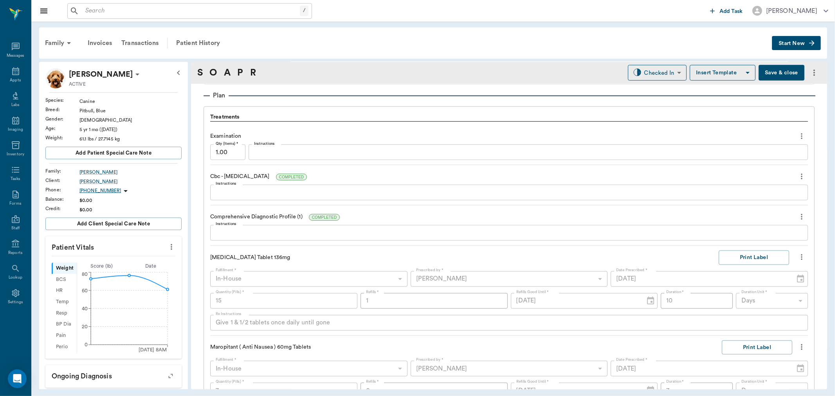
scroll to position [510, 0]
click at [751, 255] on button "Print Label" at bounding box center [754, 256] width 70 height 14
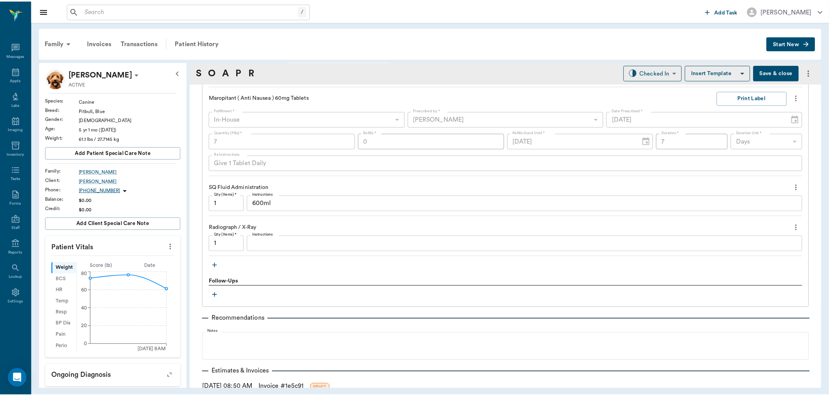
scroll to position [811, 0]
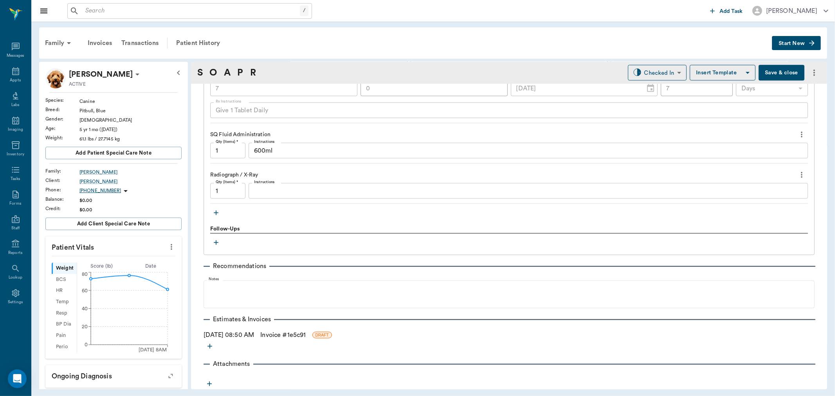
click at [287, 332] on link "Invoice # 1e5c91" at bounding box center [282, 335] width 45 height 9
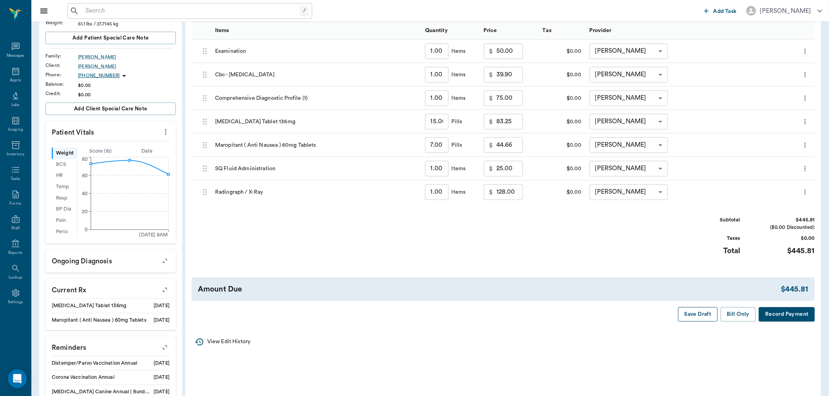
scroll to position [130, 0]
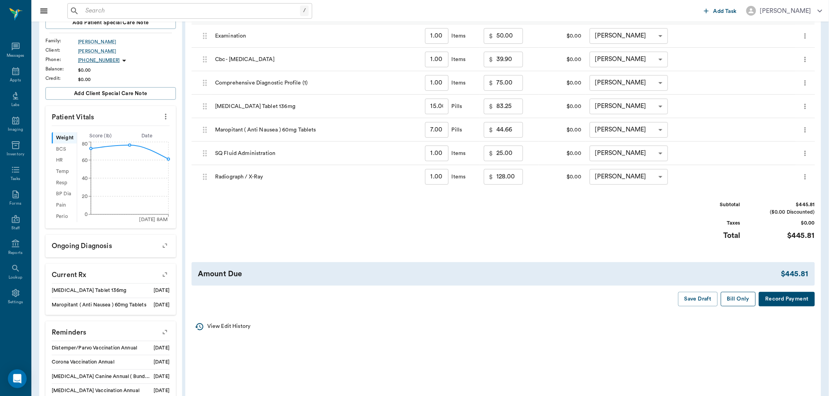
click at [735, 301] on button "Bill Only" at bounding box center [738, 299] width 35 height 14
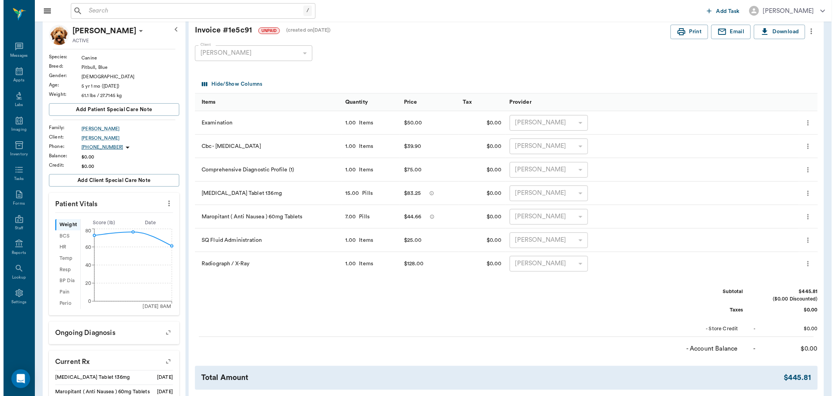
scroll to position [0, 0]
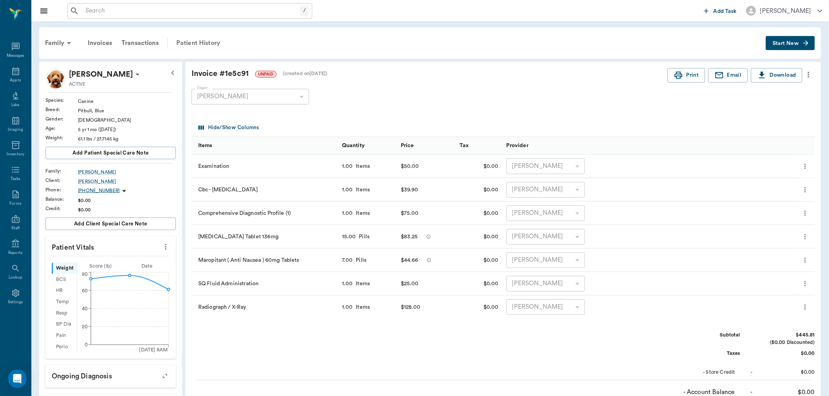
click at [191, 40] on div "Patient History" at bounding box center [198, 43] width 53 height 19
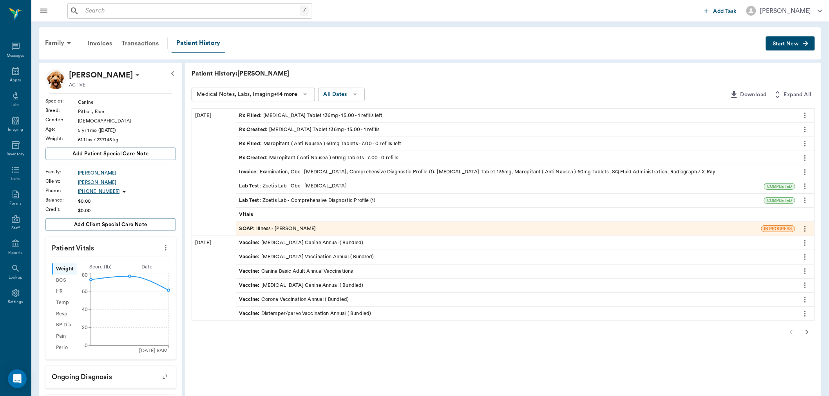
click at [246, 227] on span "SOAP :" at bounding box center [247, 228] width 17 height 7
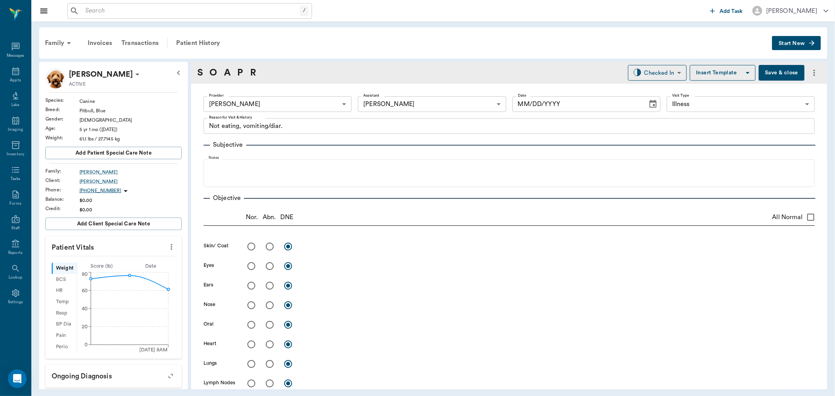
type input "63ec2f075fda476ae8351a4d"
type input "63ec2e7e52e12b0ba117b124"
type input "65d2be4f46e3a538d89b8c15"
type textarea "Not eating, vomiting/diar."
type input "[DATE]"
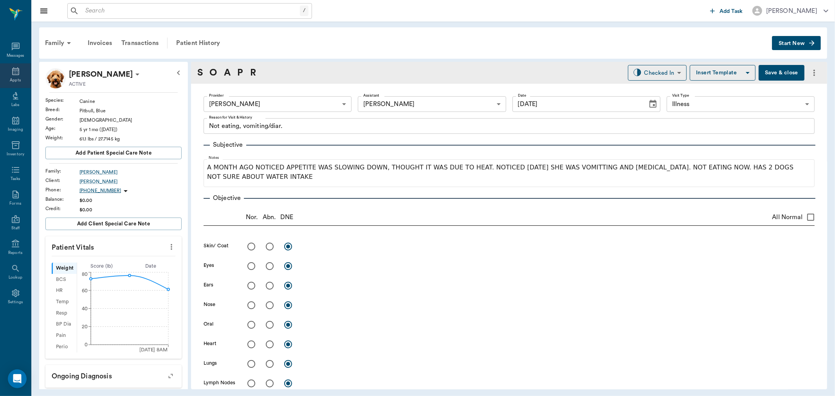
click at [19, 68] on icon at bounding box center [15, 71] width 9 height 9
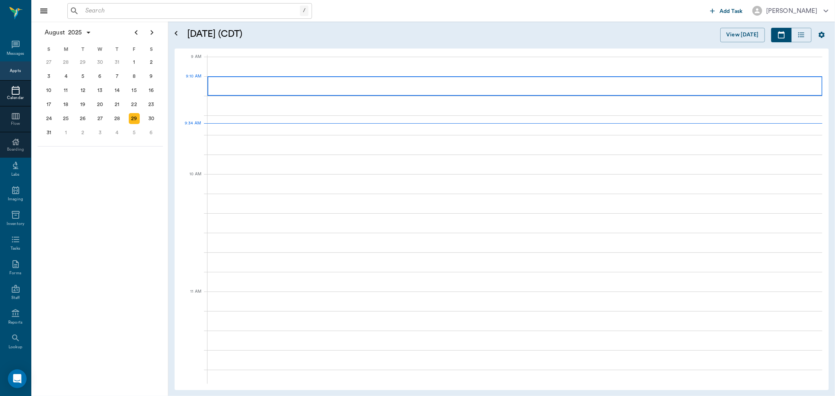
scroll to position [118, 0]
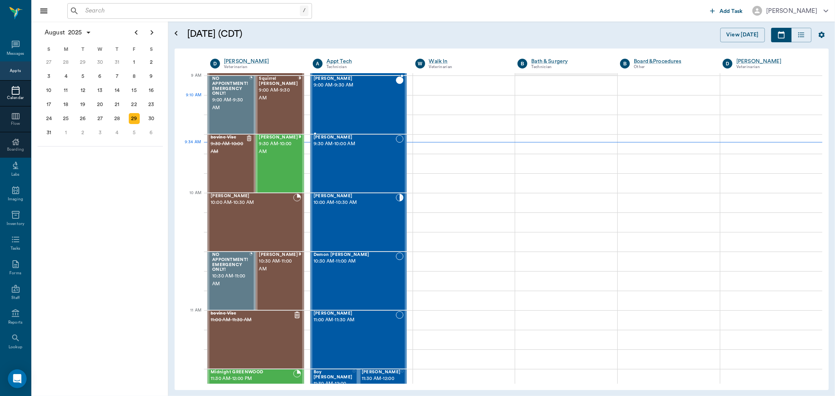
click at [337, 103] on div "Sandy McCasland 9:00 AM - 9:30 AM" at bounding box center [355, 104] width 82 height 57
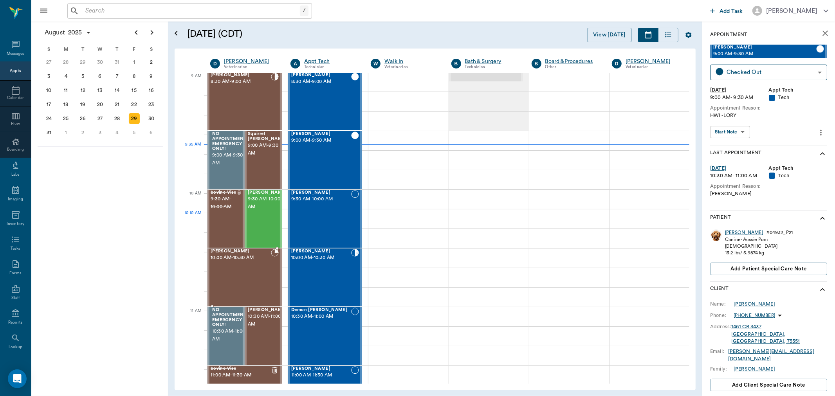
scroll to position [130, 0]
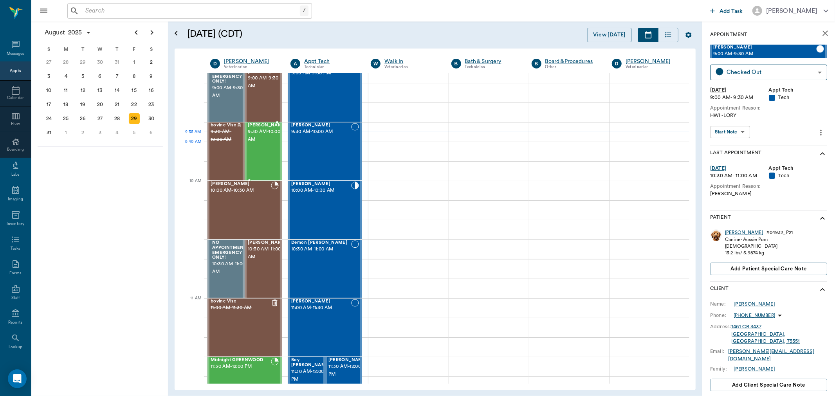
click at [267, 149] on div "[PERSON_NAME] 9:30 AM - 10:00 AM" at bounding box center [267, 151] width 39 height 57
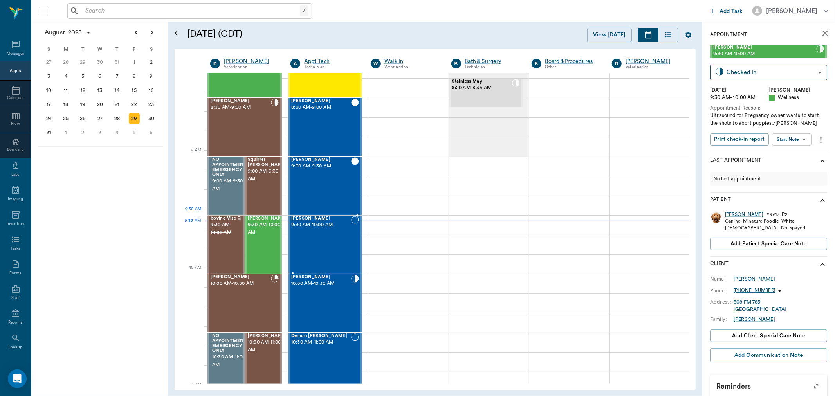
scroll to position [43, 0]
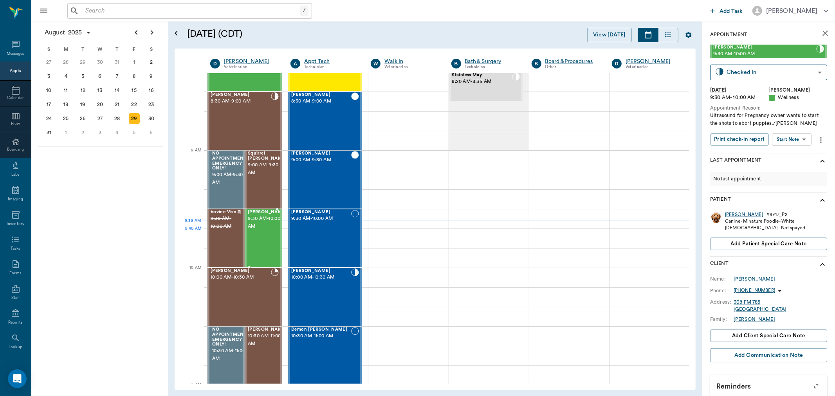
click at [261, 239] on div "[PERSON_NAME] 9:30 AM - 10:00 AM" at bounding box center [267, 238] width 39 height 57
click at [803, 139] on body "/ ​ Add Task [PERSON_NAME] Nectar Messages Appts Calendar Flow Boarding Labs Im…" at bounding box center [417, 198] width 835 height 396
click at [792, 150] on li "Start SOAP" at bounding box center [793, 155] width 54 height 13
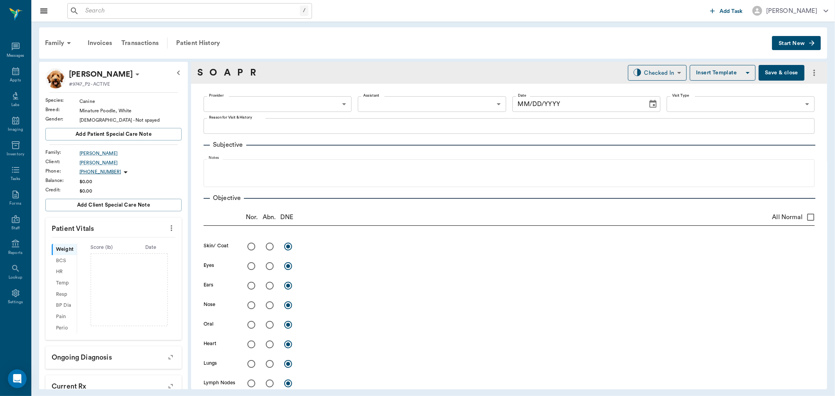
type input "63ec2f075fda476ae8351a4d"
type input "65d2be4f46e3a538d89b8c14"
type textarea "Ultrasound for Pregnancy owner wants to start the shots to abort puppies./[PERS…"
type input "[DATE]"
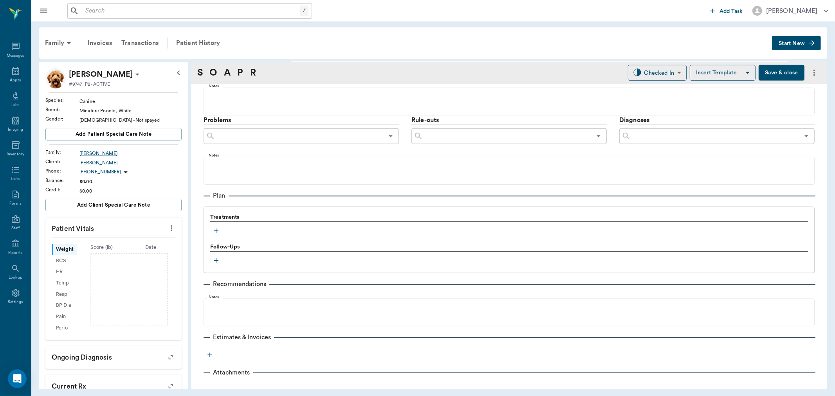
scroll to position [417, 0]
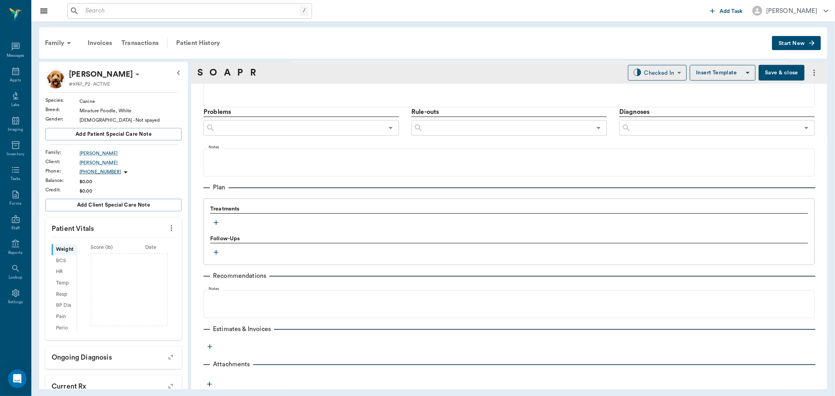
click at [217, 225] on icon "button" at bounding box center [216, 223] width 8 height 8
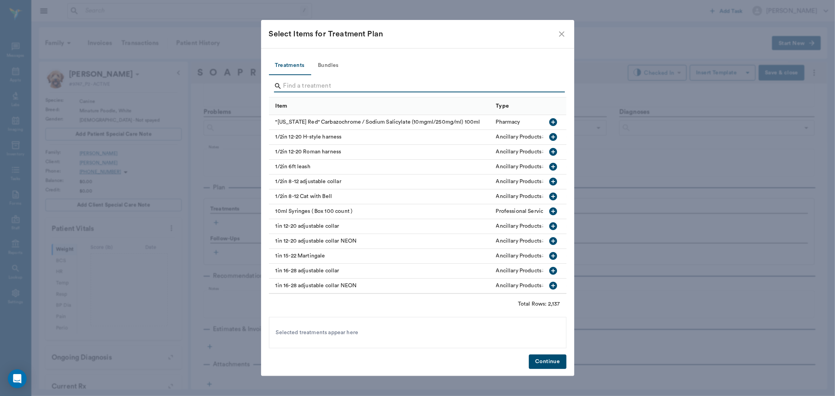
click at [296, 80] on input "Search" at bounding box center [419, 86] width 270 height 13
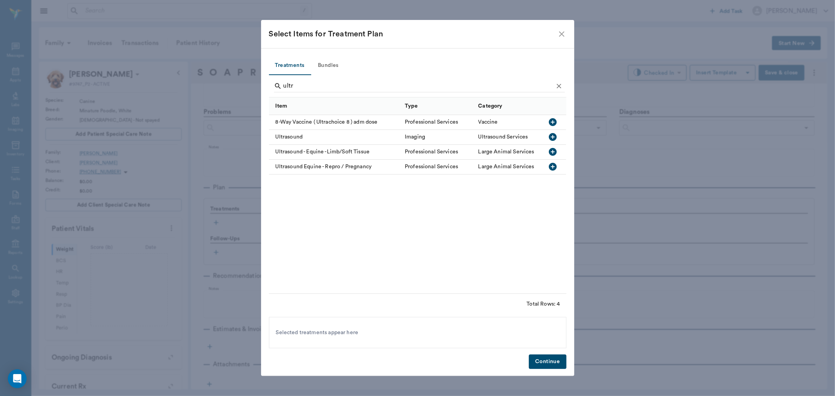
click at [553, 134] on icon "button" at bounding box center [553, 137] width 8 height 8
type input "u"
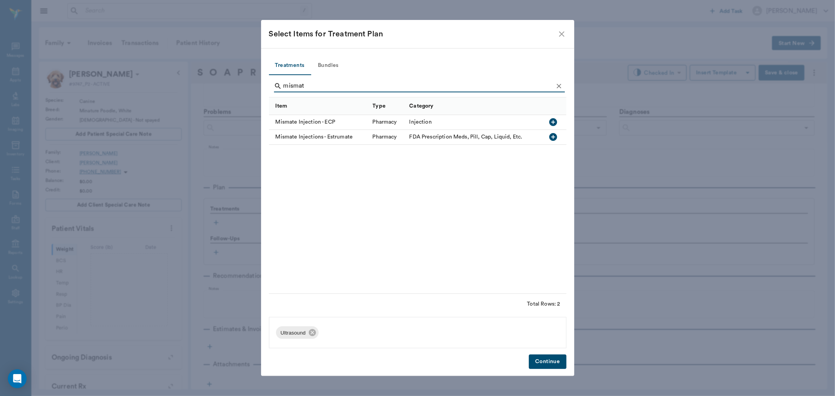
type input "mismat"
click at [553, 136] on icon "button" at bounding box center [553, 136] width 9 height 9
click at [550, 358] on button "Continue" at bounding box center [547, 362] width 37 height 14
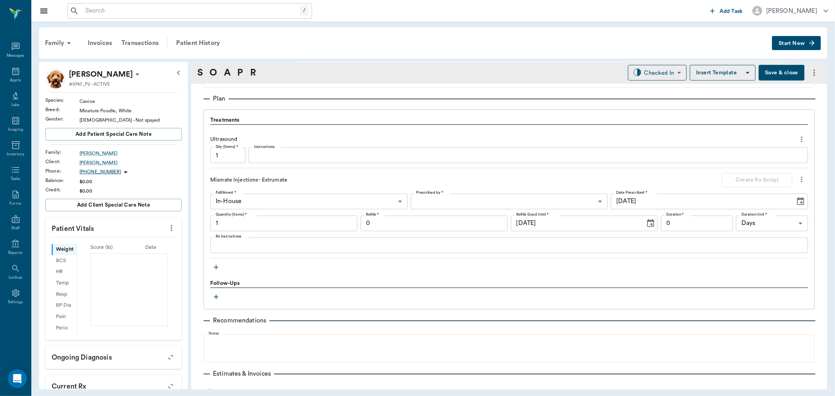
scroll to position [504, 0]
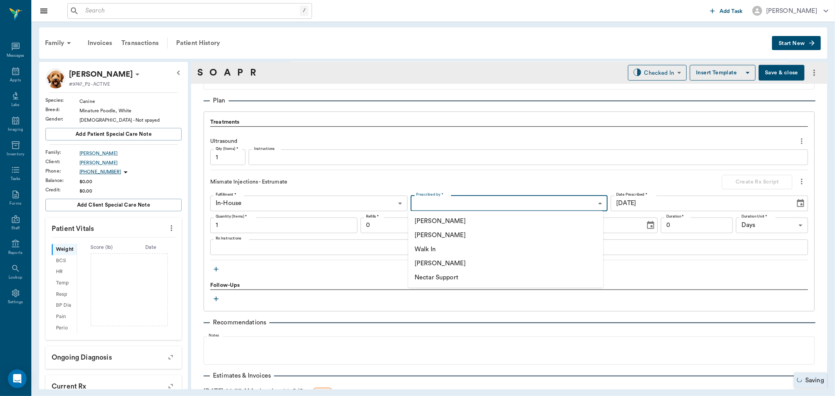
click at [470, 199] on body "/ ​ Add Task [PERSON_NAME] Nectar Messages Appts Labs Imaging Inventory Tasks F…" at bounding box center [417, 198] width 835 height 396
click at [453, 235] on li "[PERSON_NAME]" at bounding box center [505, 235] width 195 height 14
type input "63ec2f075fda476ae8351a4d"
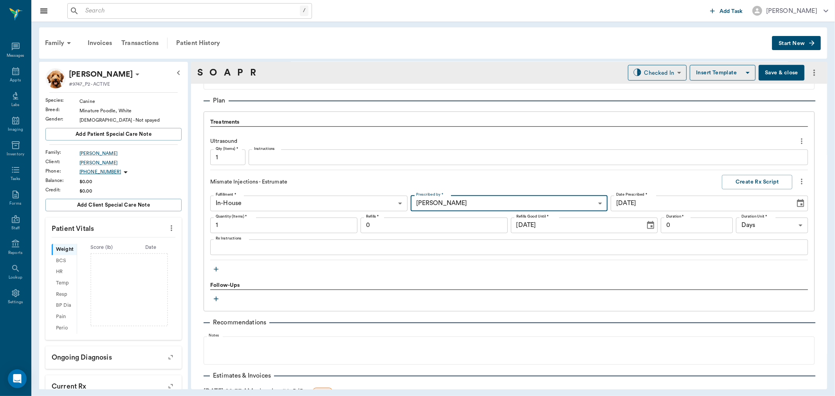
click at [242, 248] on textarea "Rx Instructions" at bounding box center [509, 247] width 587 height 9
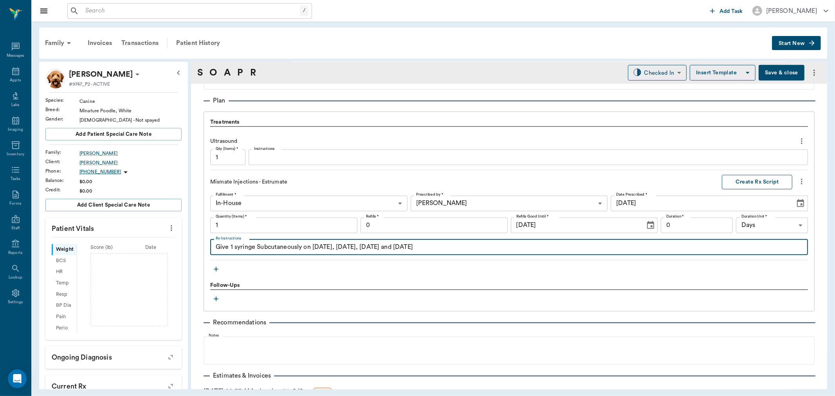
type textarea "Give 1 syringe Subcutaneously on [DATE], [DATE], [DATE] and [DATE]"
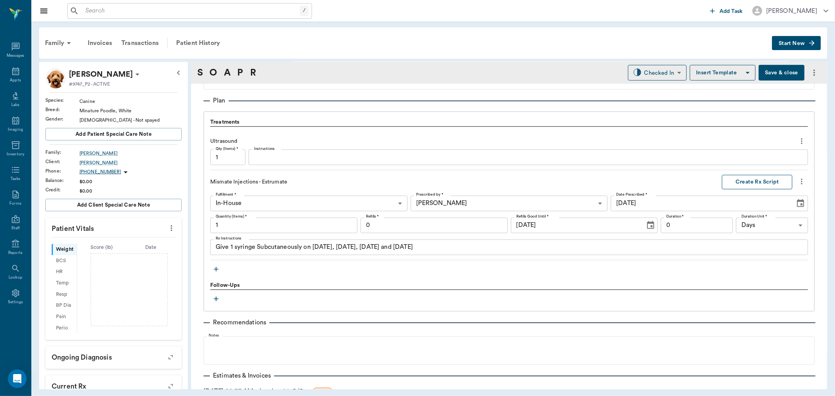
click at [757, 181] on button "Create Rx Script" at bounding box center [757, 182] width 70 height 14
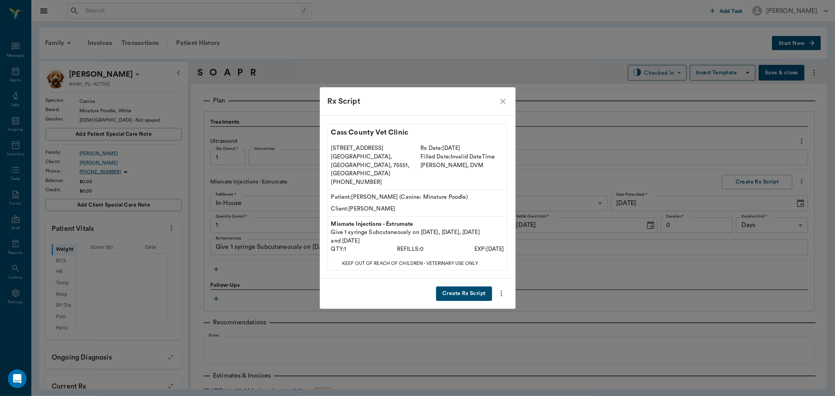
click at [471, 287] on button "Create Rx Script" at bounding box center [464, 294] width 56 height 14
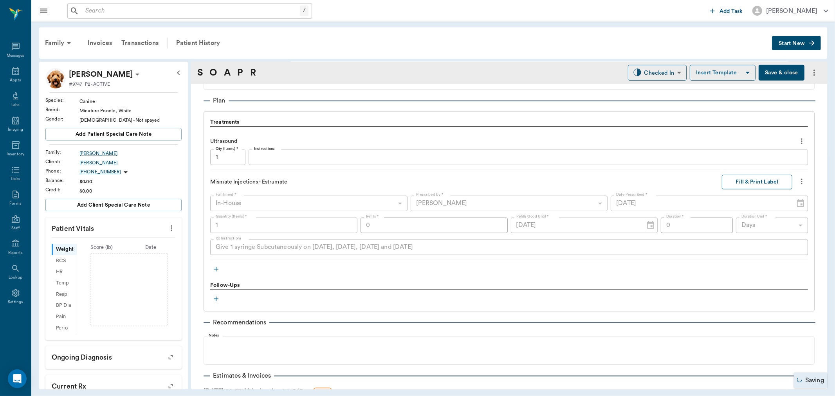
click at [738, 183] on button "Fill & Print Label" at bounding box center [757, 182] width 70 height 14
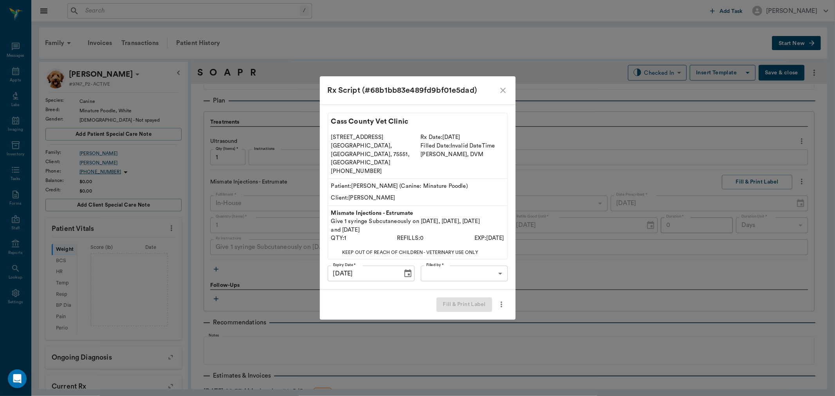
click at [495, 258] on body "/ ​ Add Task [PERSON_NAME] Nectar Messages Appts Labs Imaging Inventory Tasks F…" at bounding box center [417, 198] width 835 height 396
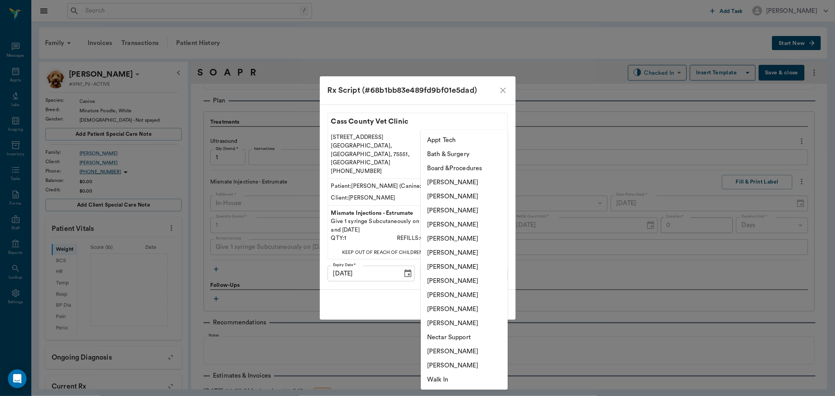
click at [469, 210] on li "[PERSON_NAME]" at bounding box center [464, 211] width 87 height 14
type input "642ef10e332a41444de2bad1"
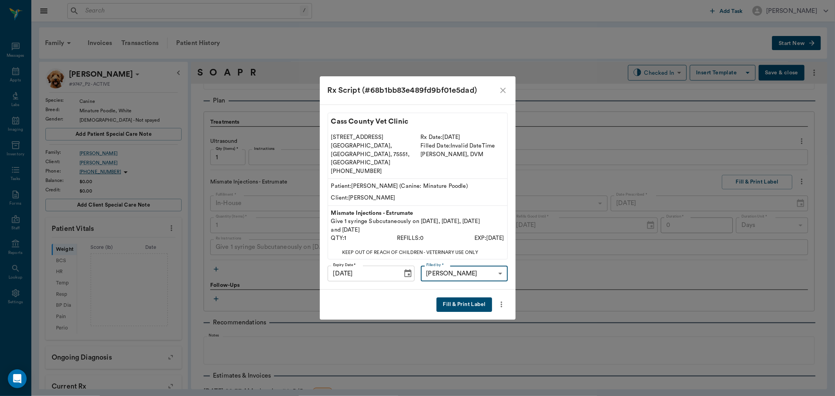
click at [466, 298] on button "Fill & Print Label" at bounding box center [464, 305] width 55 height 14
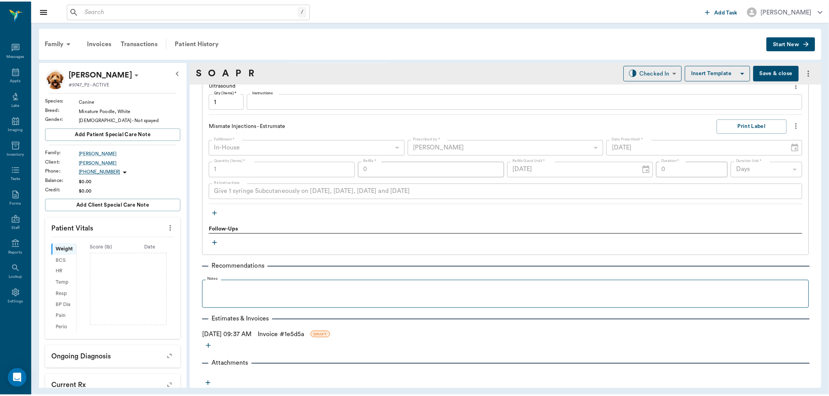
scroll to position [560, 0]
click at [277, 334] on link "Invoice # 1e5d5a" at bounding box center [283, 335] width 47 height 9
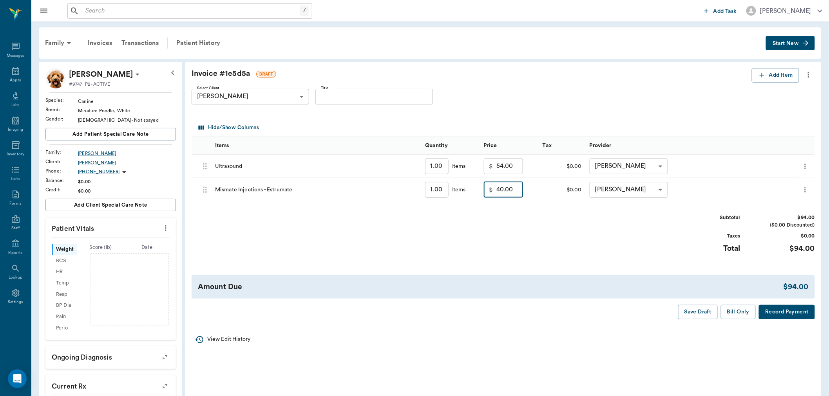
click at [516, 191] on input "40.00" at bounding box center [509, 190] width 27 height 16
type input "30.00"
click at [546, 259] on div "Subtotal $84.00 ($0.00 Discounted) Taxes $0.00 Total $84.00" at bounding box center [502, 238] width 623 height 48
click at [742, 310] on button "Bill Only" at bounding box center [738, 312] width 35 height 14
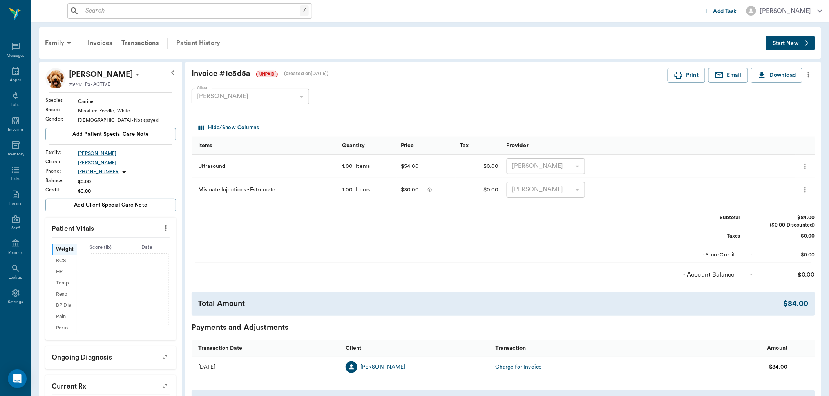
click at [199, 35] on div "Patient History" at bounding box center [198, 43] width 53 height 19
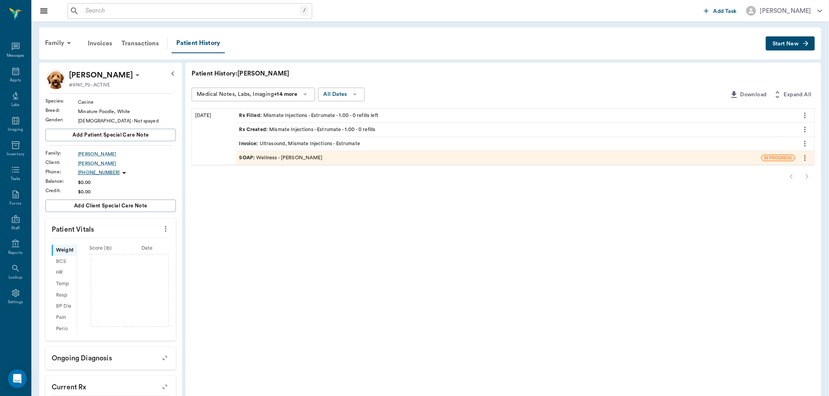
click at [303, 153] on div "SOAP : Wellness - [PERSON_NAME]" at bounding box center [498, 158] width 525 height 14
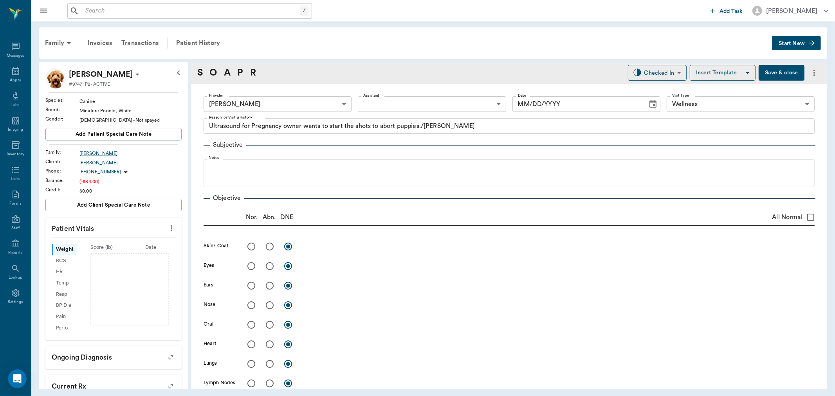
type input "63ec2f075fda476ae8351a4d"
type input "65d2be4f46e3a538d89b8c14"
type textarea "Ultrasound for Pregnancy owner wants to start the shots to abort puppies./Lisa"
type input "[DATE]"
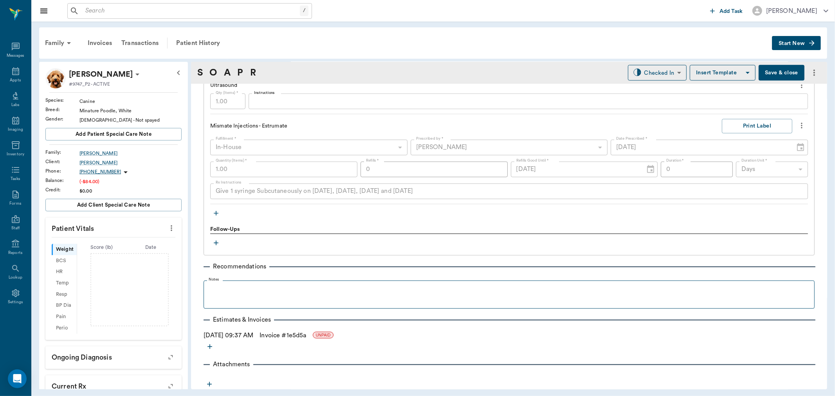
scroll to position [560, 0]
click at [260, 294] on div at bounding box center [509, 294] width 603 height 20
click at [256, 295] on div "Recheck on Sep 5 or 8th" at bounding box center [509, 294] width 603 height 20
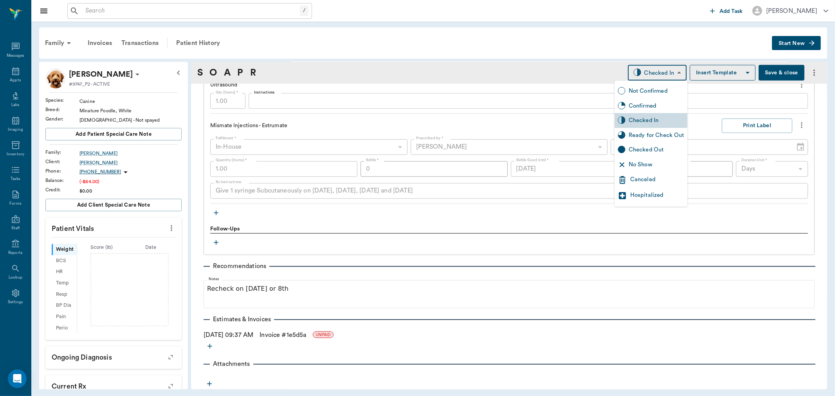
click at [665, 70] on body "/ ​ Add Task Dr. Bert Ellsworth Nectar Messages Appts Labs Imaging Inventory Ta…" at bounding box center [417, 198] width 835 height 396
click at [663, 137] on div "Ready for Check Out" at bounding box center [657, 135] width 56 height 9
type input "READY_TO_CHECKOUT"
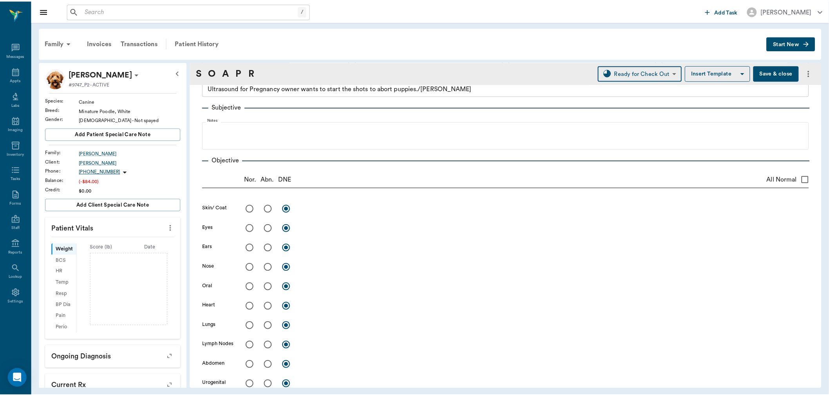
scroll to position [169, 0]
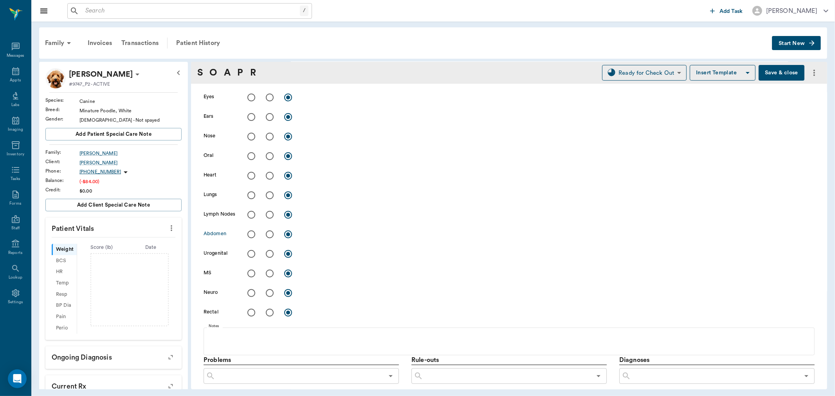
click at [271, 237] on input "radio" at bounding box center [270, 234] width 16 height 16
radio input "true"
click at [322, 235] on textarea at bounding box center [559, 234] width 512 height 9
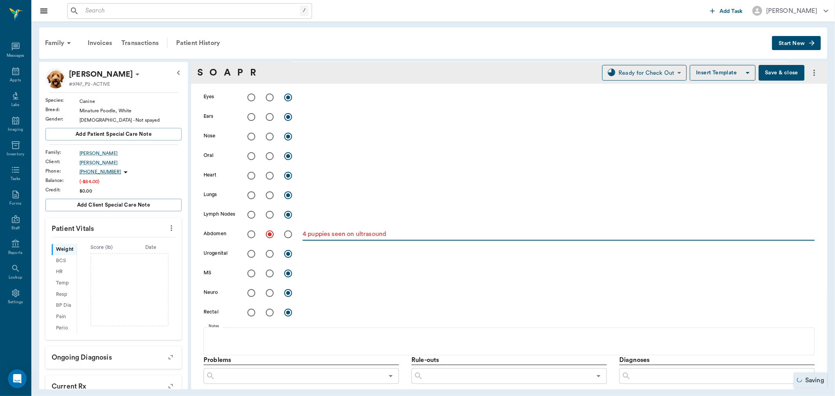
type textarea "4 puppies seen on ultrasound"
click at [765, 73] on button "Save & close" at bounding box center [782, 73] width 46 height 16
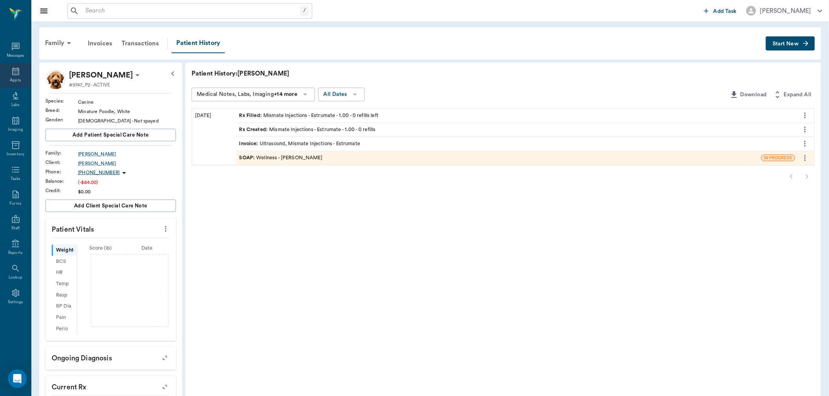
click at [13, 68] on icon at bounding box center [15, 71] width 7 height 8
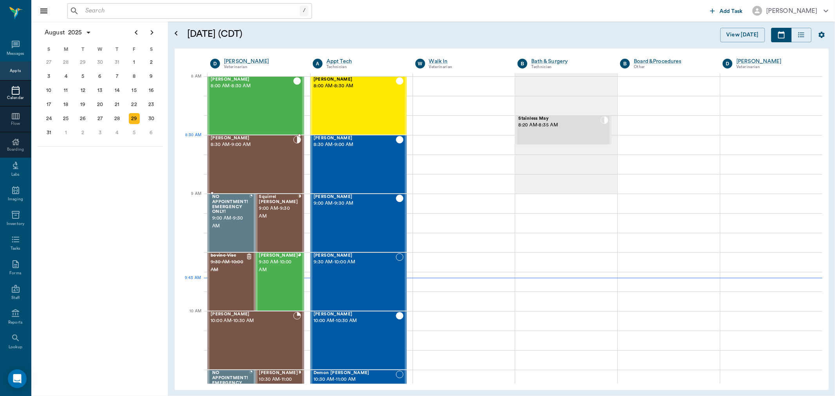
click at [260, 150] on div "[PERSON_NAME] 8:30 AM - 9:00 AM" at bounding box center [252, 164] width 83 height 57
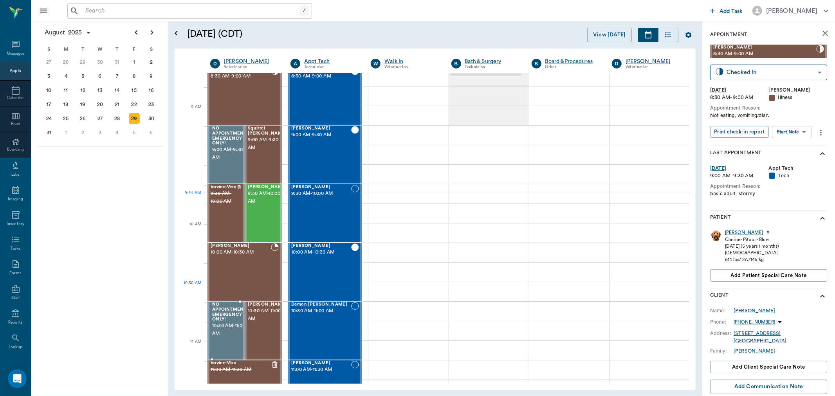
scroll to position [87, 0]
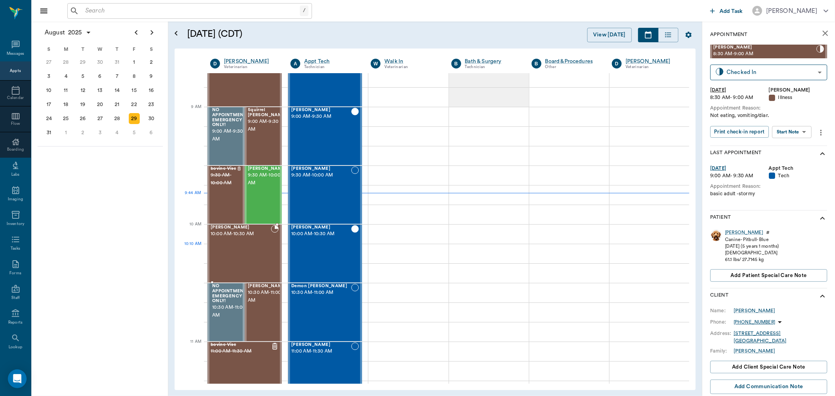
click at [249, 249] on div "Maverick Schanuel 10:00 AM - 10:30 AM" at bounding box center [241, 253] width 60 height 57
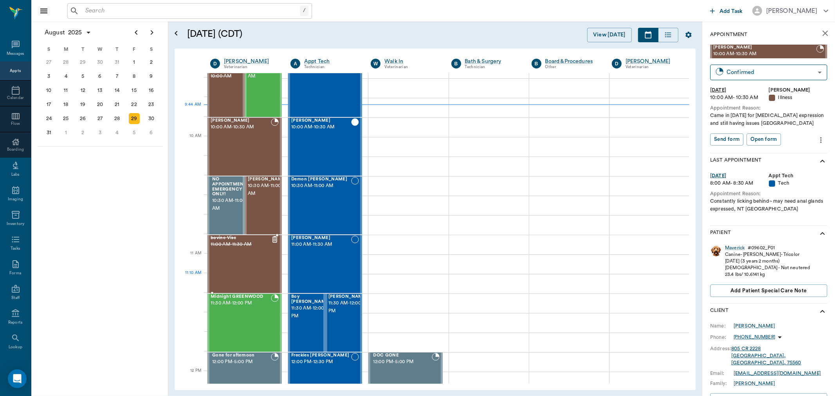
scroll to position [174, 0]
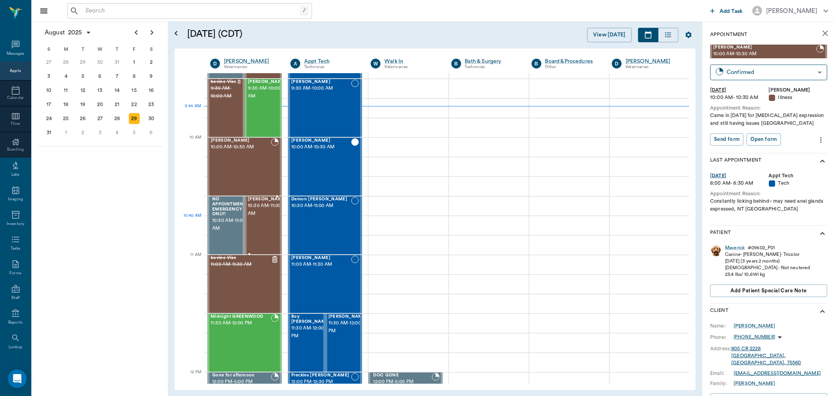
click at [263, 222] on div "Willow Kennedy 10:30 AM - 11:00 AM" at bounding box center [267, 225] width 39 height 57
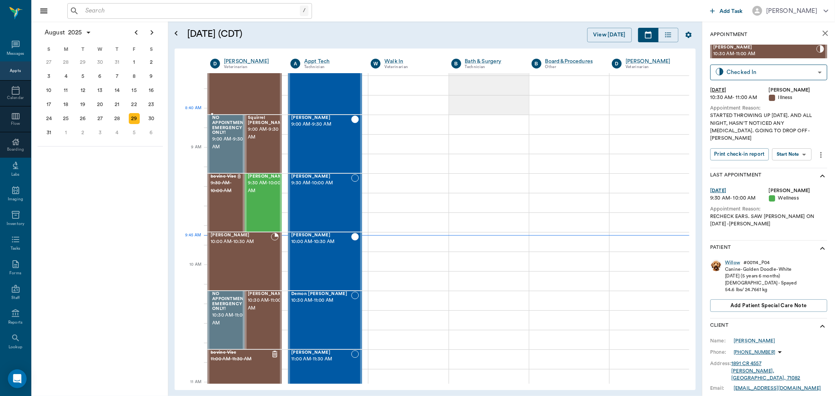
scroll to position [43, 0]
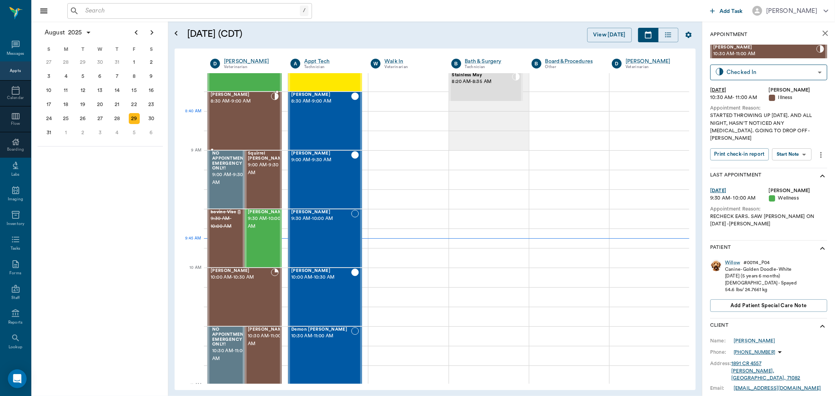
click at [257, 121] on div "[PERSON_NAME] 8:30 AM - 9:00 AM" at bounding box center [241, 120] width 60 height 57
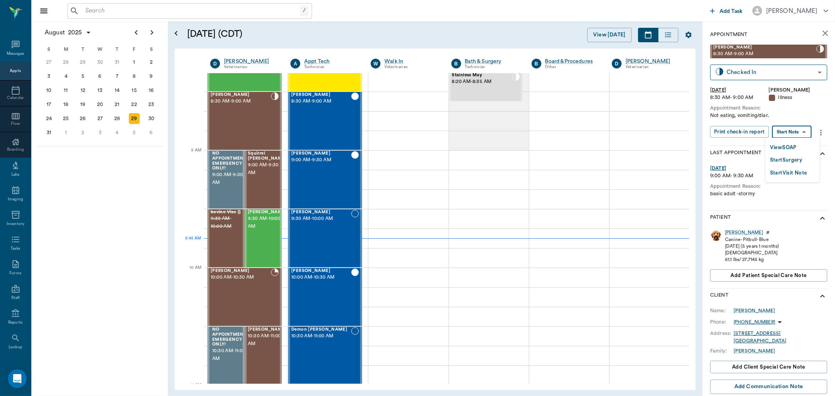
click at [800, 134] on body "/ ​ Add Task Dr. Bert Ellsworth Nectar Messages Appts Calendar Flow Boarding La…" at bounding box center [417, 198] width 835 height 396
click at [797, 145] on button "View SOAP" at bounding box center [783, 147] width 27 height 9
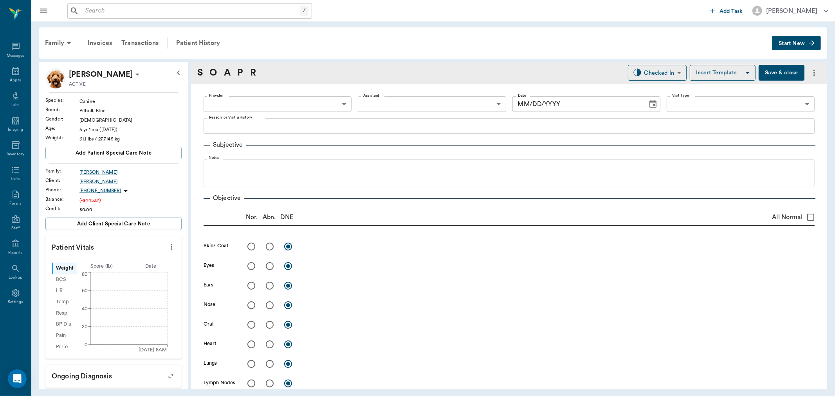
type input "63ec2f075fda476ae8351a4d"
type input "63ec2e7e52e12b0ba117b124"
type input "65d2be4f46e3a538d89b8c15"
type textarea "Not eating, vomiting/diar."
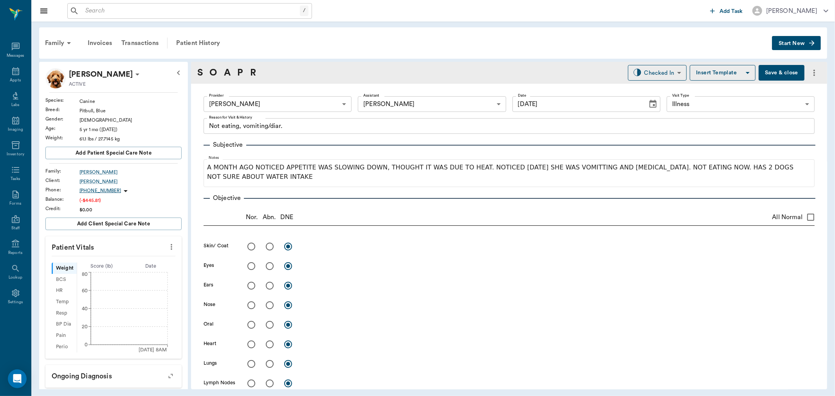
type input "[DATE]"
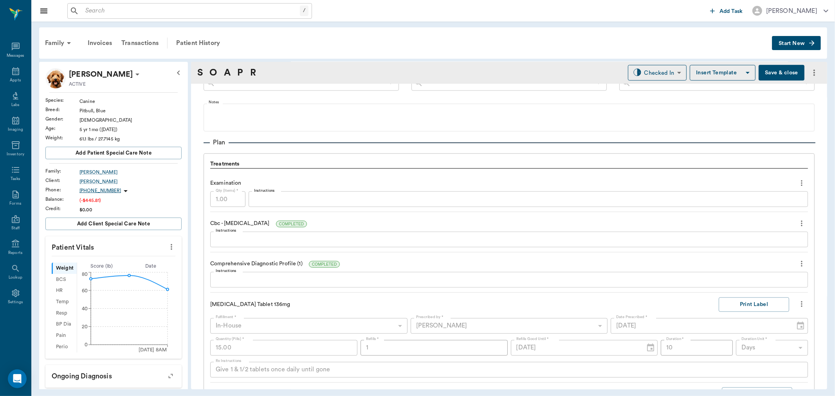
scroll to position [479, 0]
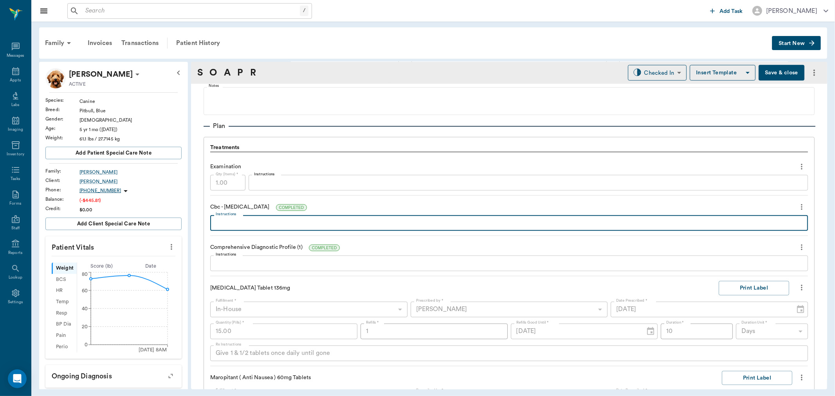
click at [260, 225] on textarea "Instructions" at bounding box center [509, 223] width 587 height 9
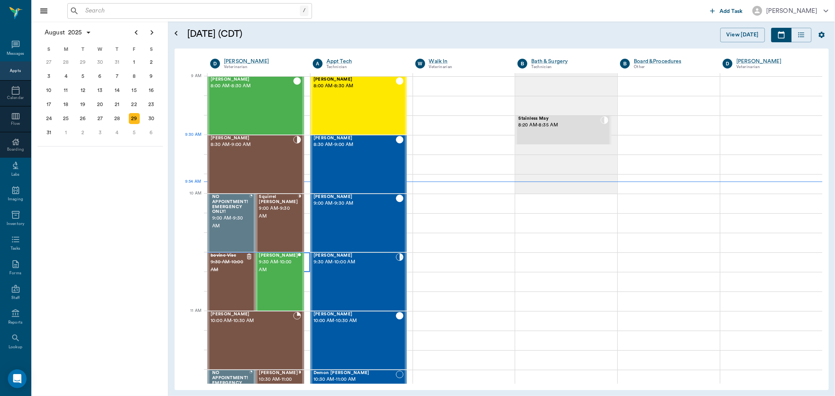
scroll to position [118, 0]
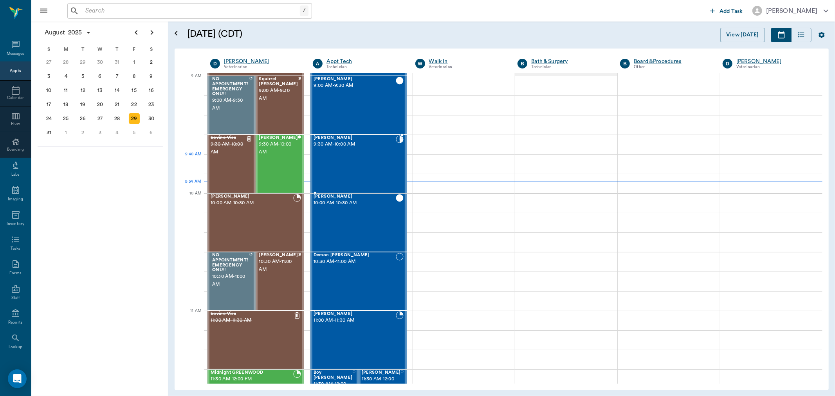
click at [341, 172] on div "[PERSON_NAME] 9:30 AM - 10:00 AM" at bounding box center [355, 163] width 82 height 57
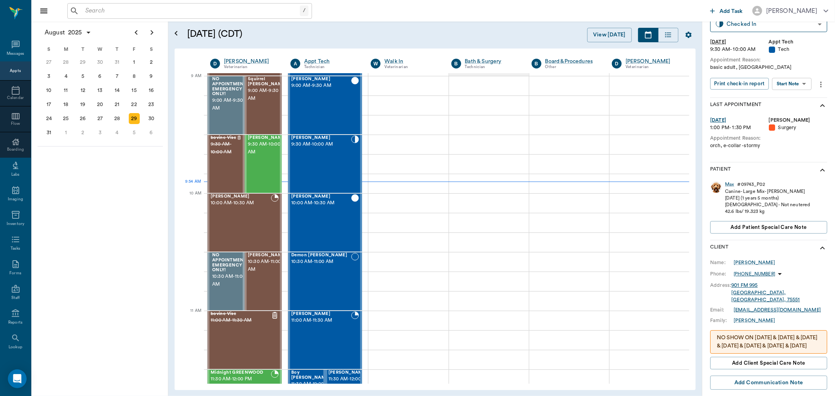
scroll to position [41, 0]
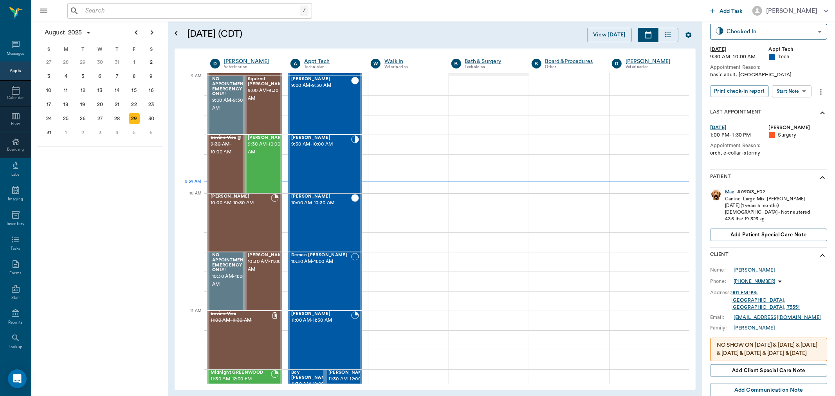
click at [732, 193] on div "Max" at bounding box center [729, 192] width 9 height 7
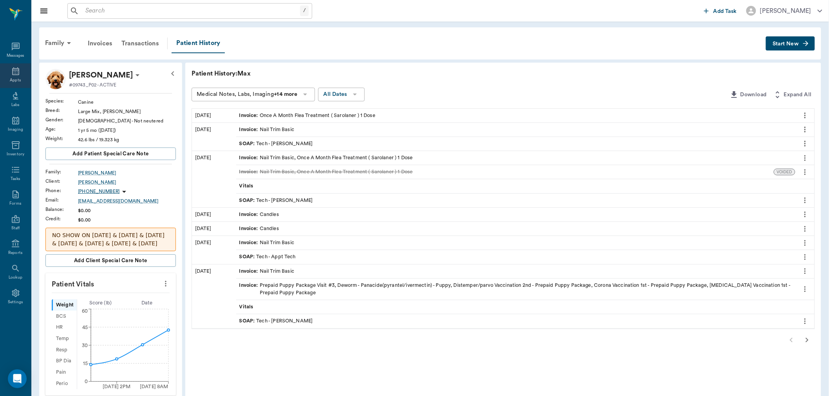
click at [7, 79] on div "Appts" at bounding box center [15, 75] width 31 height 25
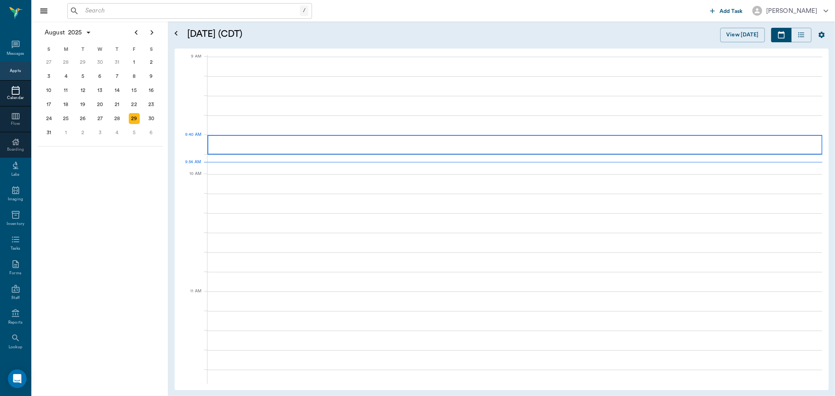
scroll to position [119, 0]
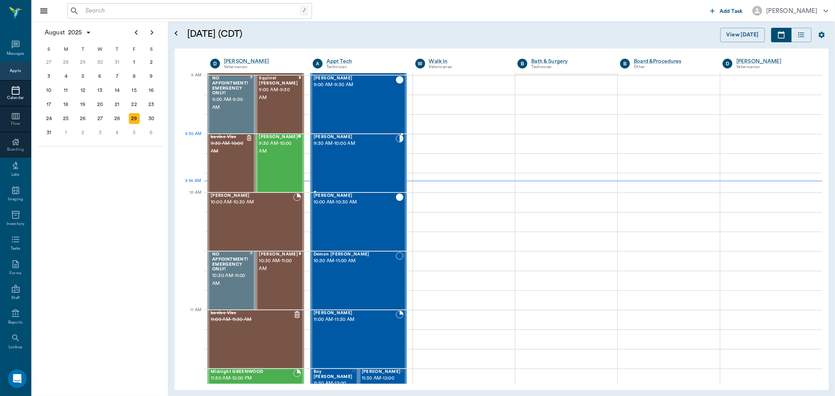
click at [346, 153] on div "[PERSON_NAME] 9:30 AM - 10:00 AM" at bounding box center [355, 163] width 82 height 57
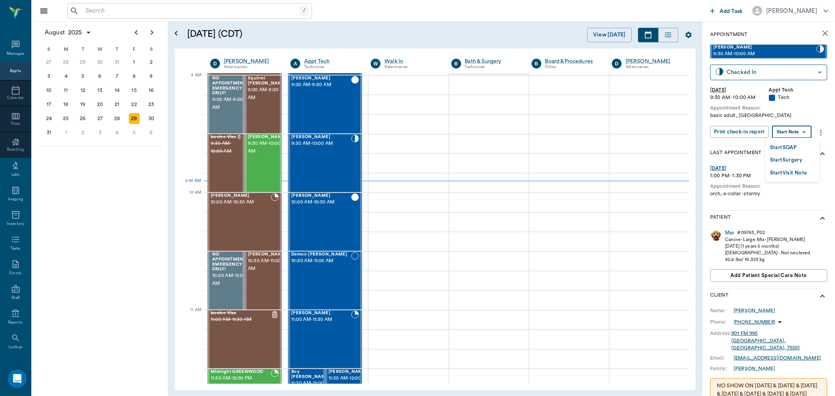
click at [795, 131] on body "/ ​ Add Task [PERSON_NAME] Nectar Messages Appts Calendar Flow Boarding Labs Im…" at bounding box center [417, 198] width 835 height 396
click at [786, 145] on button "Start SOAP" at bounding box center [783, 147] width 27 height 9
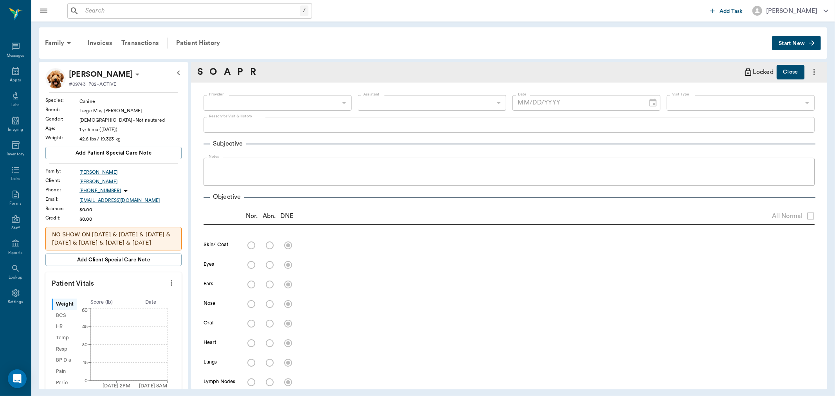
type input "63ec2f075fda476ae8351a4c"
type input "65d2be4f46e3a538d89b8c1a"
type textarea "basic adult, [GEOGRAPHIC_DATA]"
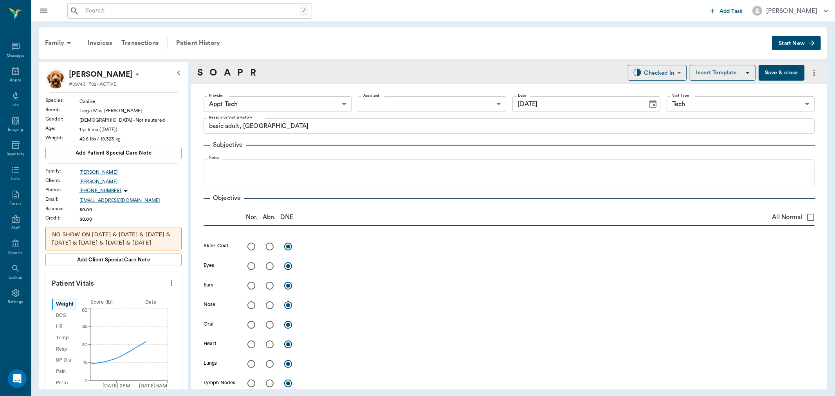
type input "[DATE]"
click at [167, 282] on icon "more" at bounding box center [171, 282] width 9 height 9
click at [106, 295] on span "Enter Vitals" at bounding box center [132, 297] width 66 height 8
click at [95, 310] on input "text" at bounding box center [113, 307] width 68 height 16
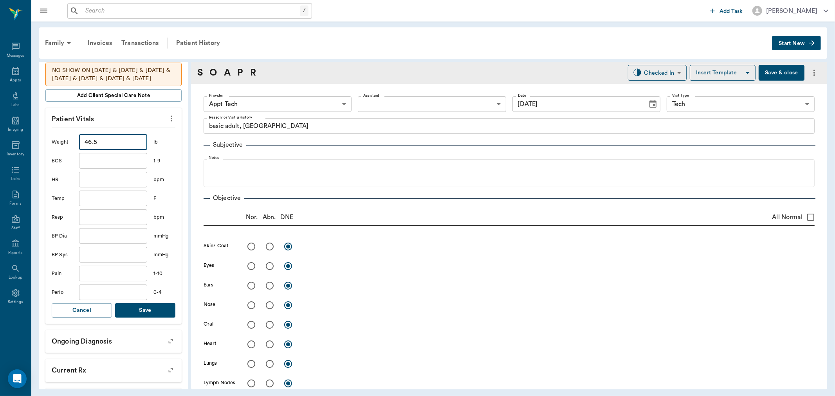
scroll to position [217, 0]
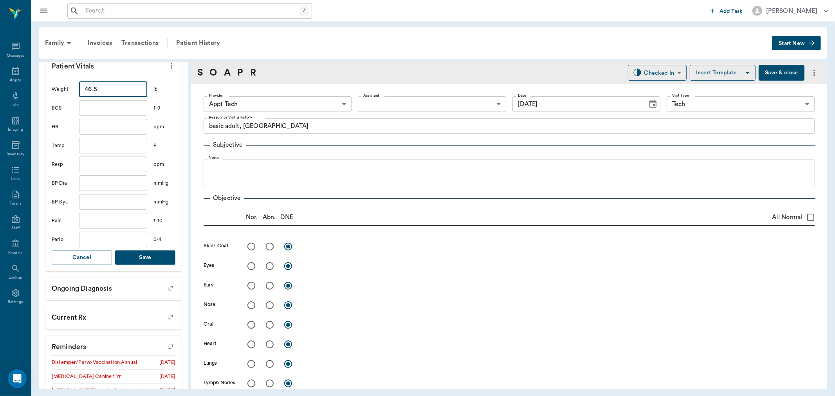
type input "46.5"
click at [158, 254] on button "Save" at bounding box center [145, 258] width 60 height 14
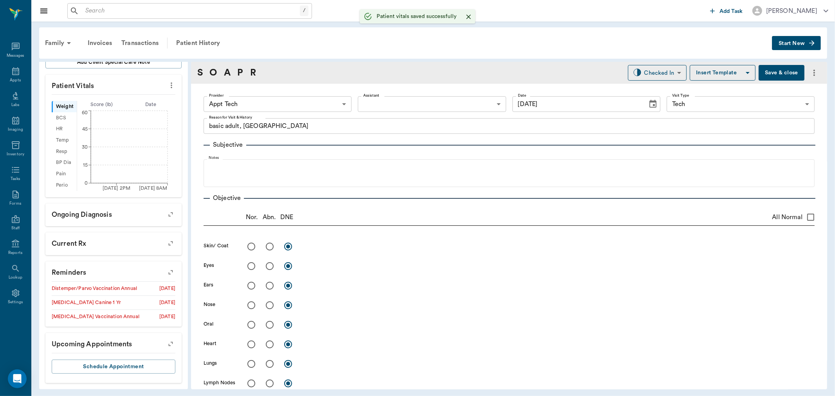
scroll to position [198, 0]
click at [319, 107] on body "/ ​ Add Task [PERSON_NAME] Nectar Messages Appts Labs Imaging Inventory Tasks F…" at bounding box center [417, 198] width 835 height 396
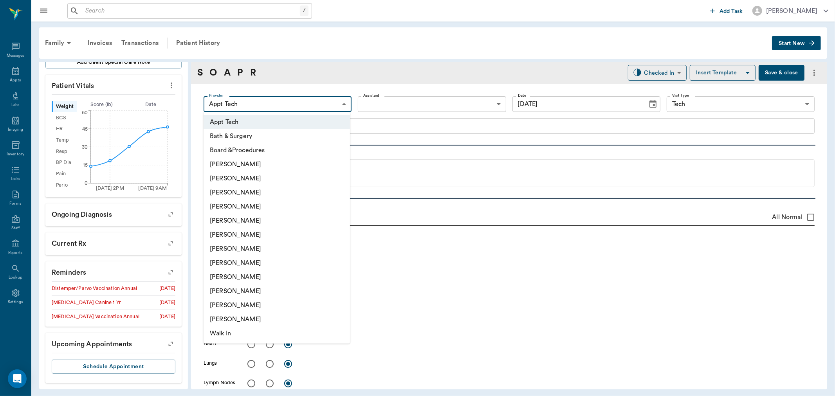
click at [228, 278] on li "[PERSON_NAME]" at bounding box center [277, 277] width 146 height 14
type input "63ec2e7e52e12b0ba117b124"
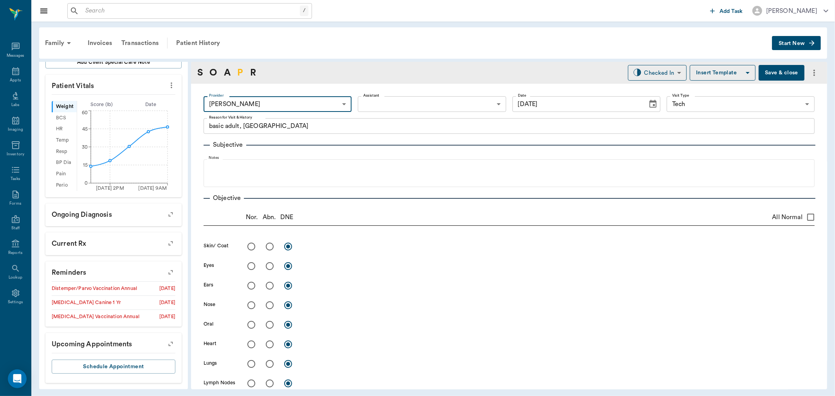
click at [241, 74] on link "P" at bounding box center [240, 73] width 6 height 14
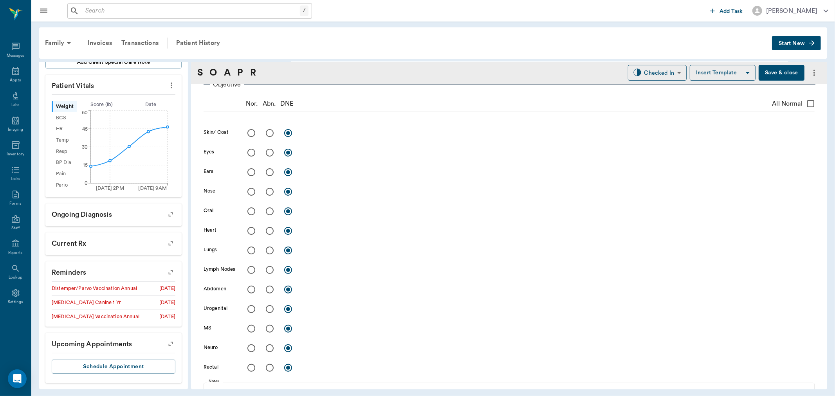
scroll to position [417, 0]
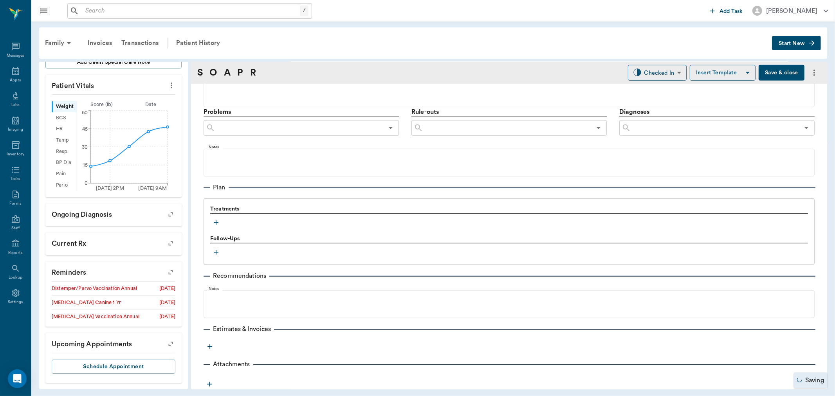
click at [216, 218] on button "button" at bounding box center [216, 223] width 12 height 12
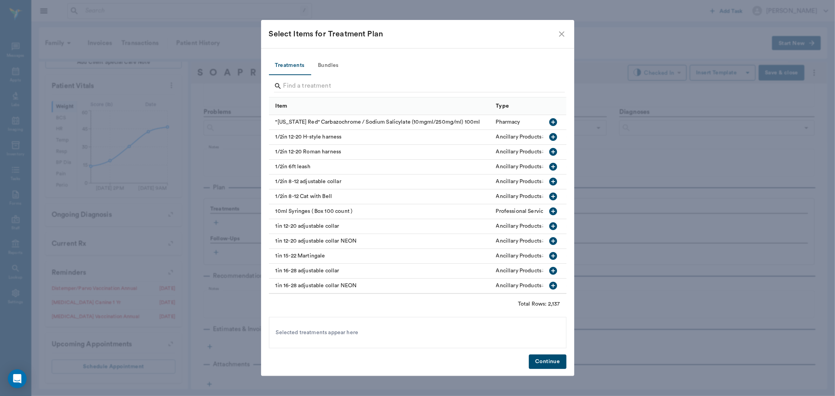
click at [336, 65] on button "Bundles" at bounding box center [328, 65] width 35 height 19
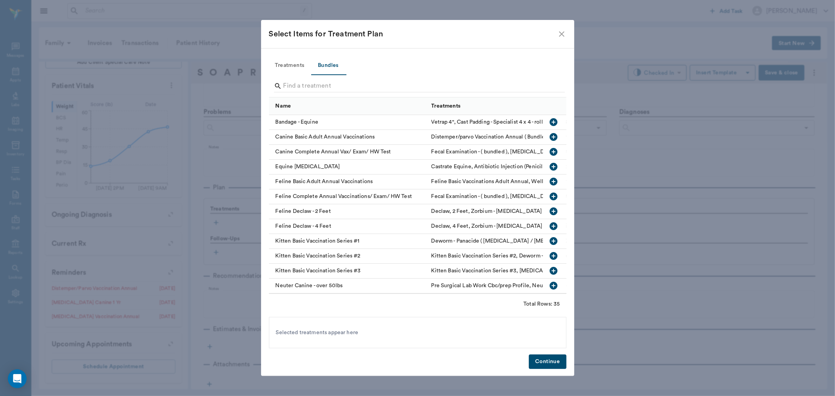
click at [550, 135] on icon "button" at bounding box center [554, 137] width 8 height 8
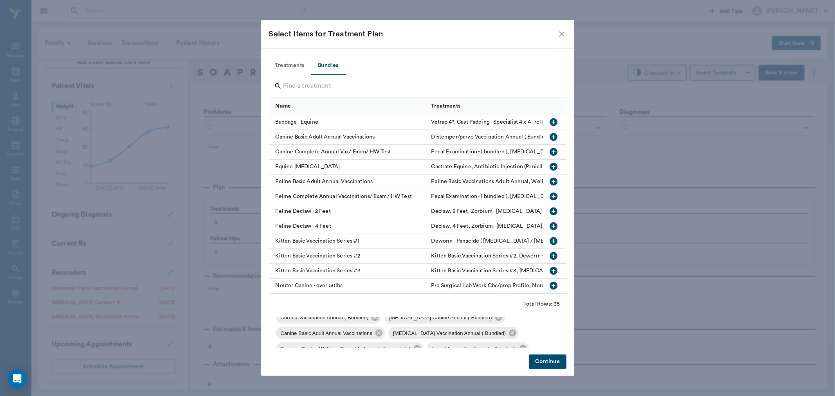
scroll to position [58, 0]
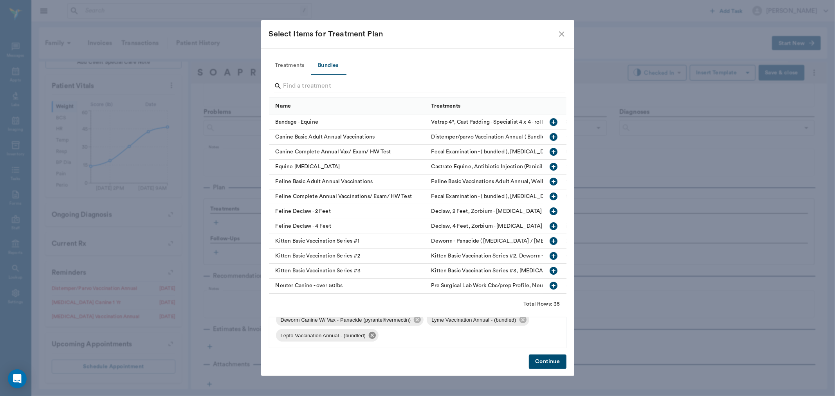
click at [374, 337] on icon at bounding box center [372, 335] width 9 height 9
click at [525, 336] on icon at bounding box center [522, 335] width 7 height 7
click at [549, 357] on button "Continue" at bounding box center [547, 362] width 37 height 14
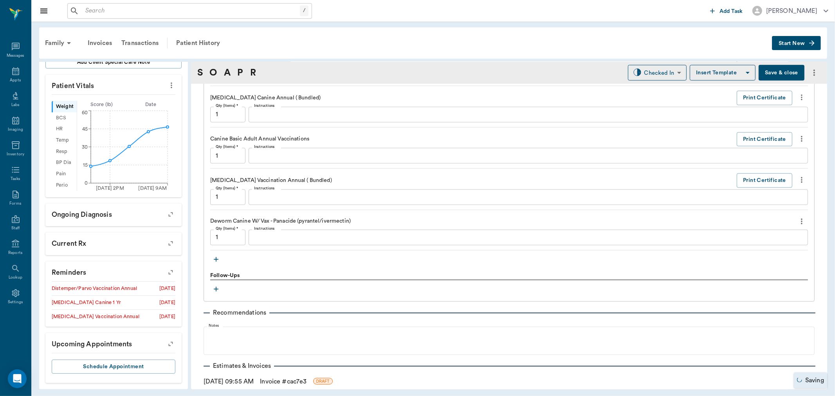
scroll to position [718, 0]
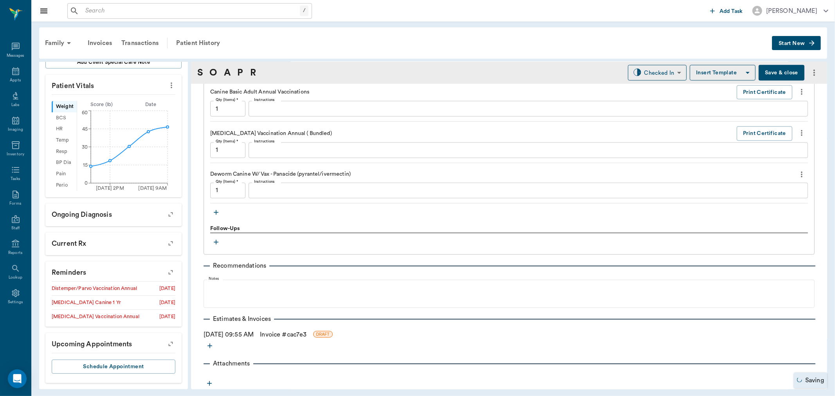
click at [215, 216] on icon "button" at bounding box center [216, 213] width 8 height 8
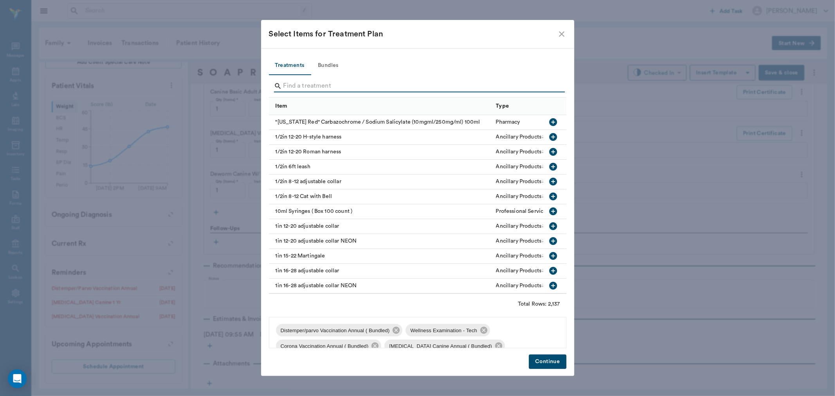
click at [298, 83] on input "Search" at bounding box center [419, 86] width 270 height 13
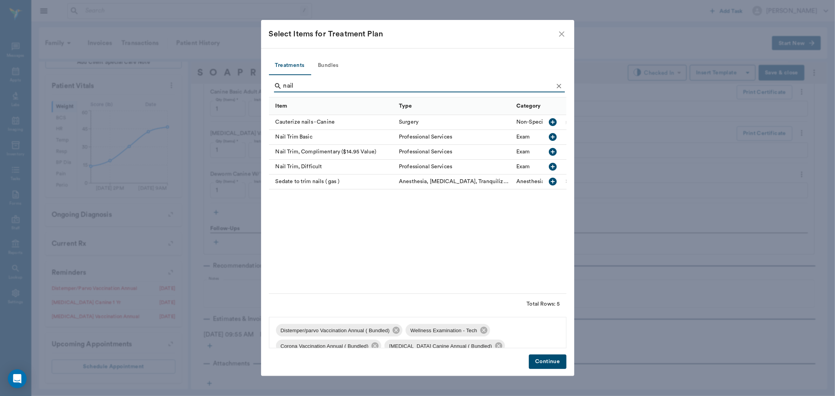
type input "nail"
click at [553, 135] on icon "button" at bounding box center [553, 137] width 8 height 8
click at [550, 361] on button "Continue" at bounding box center [547, 362] width 37 height 14
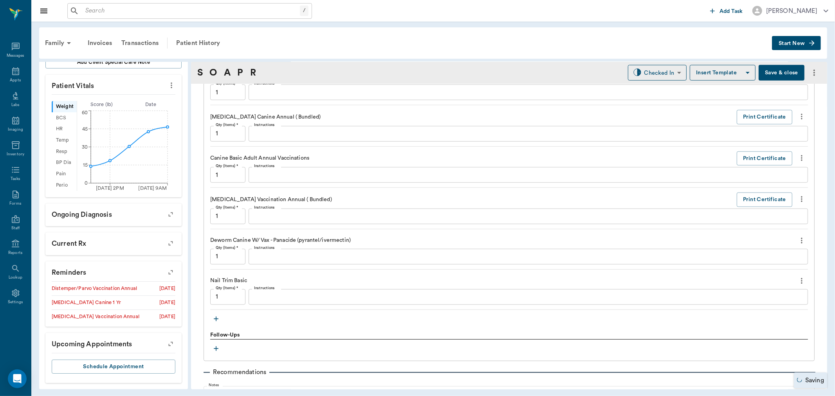
scroll to position [631, 0]
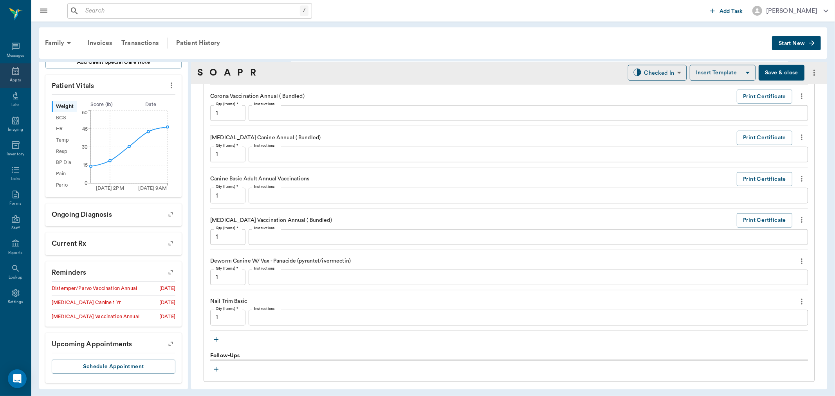
click at [17, 78] on div "Appts" at bounding box center [15, 81] width 11 height 6
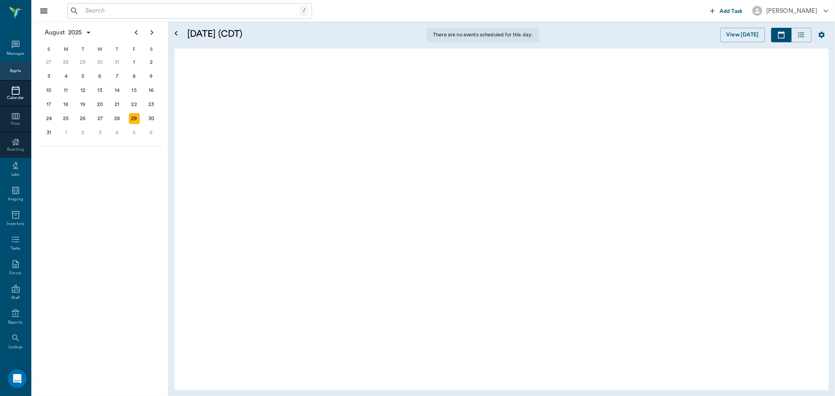
scroll to position [119, 0]
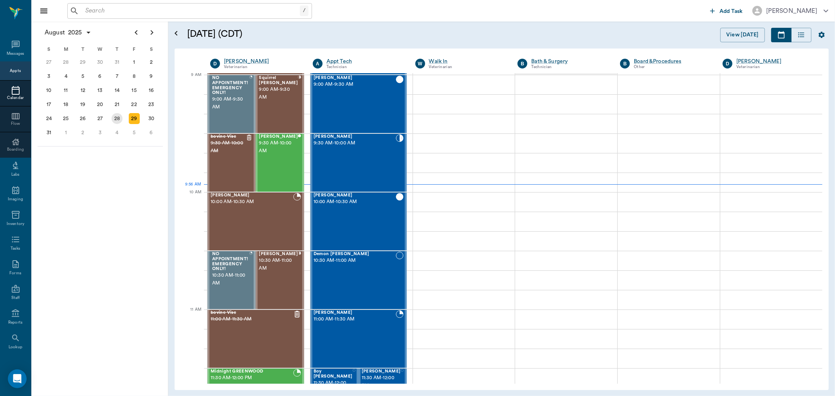
click at [117, 113] on div "28" at bounding box center [117, 118] width 11 height 11
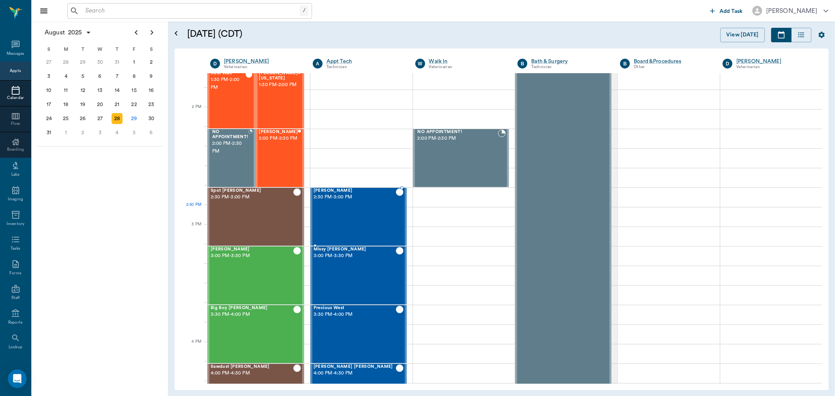
scroll to position [696, 0]
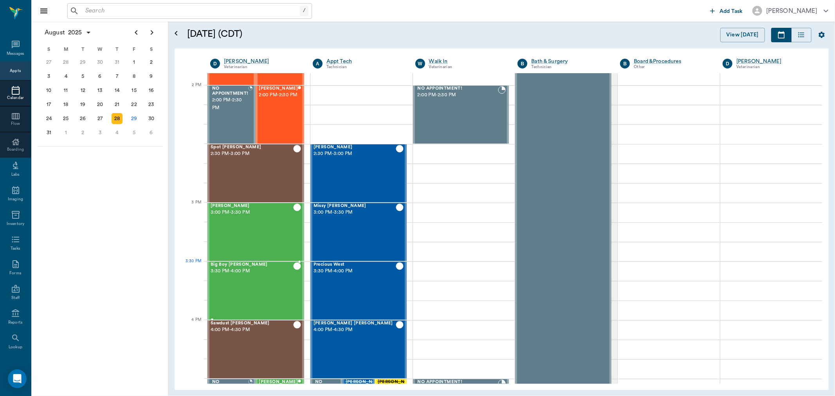
click at [284, 270] on span "3:30 PM - 4:00 PM" at bounding box center [252, 271] width 83 height 8
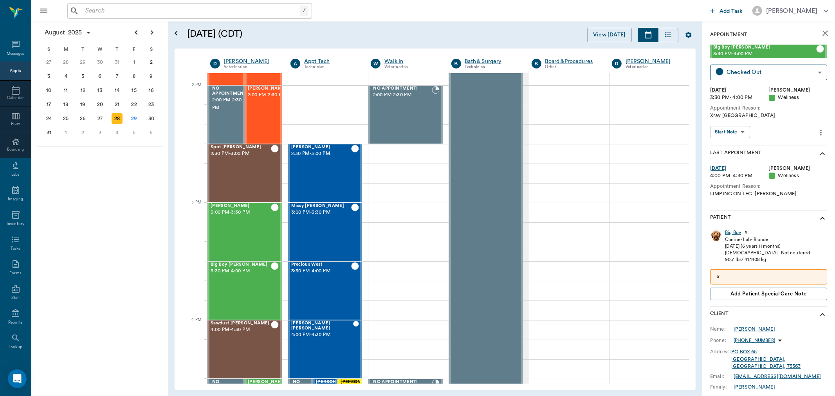
click at [728, 231] on div "Big Boy" at bounding box center [733, 232] width 16 height 7
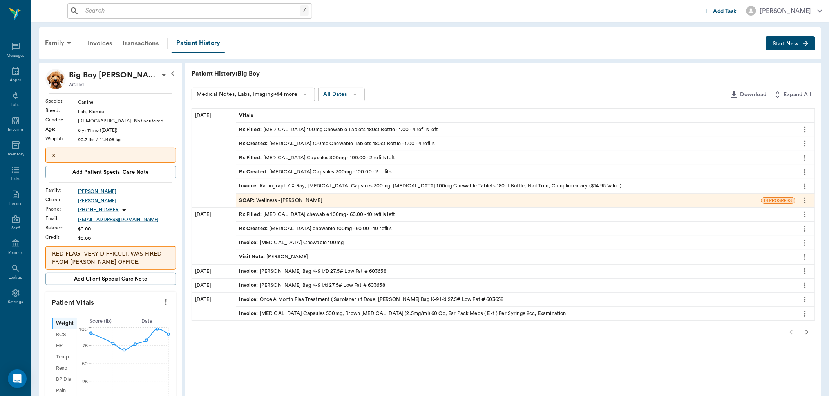
click at [247, 198] on span "SOAP :" at bounding box center [247, 200] width 17 height 7
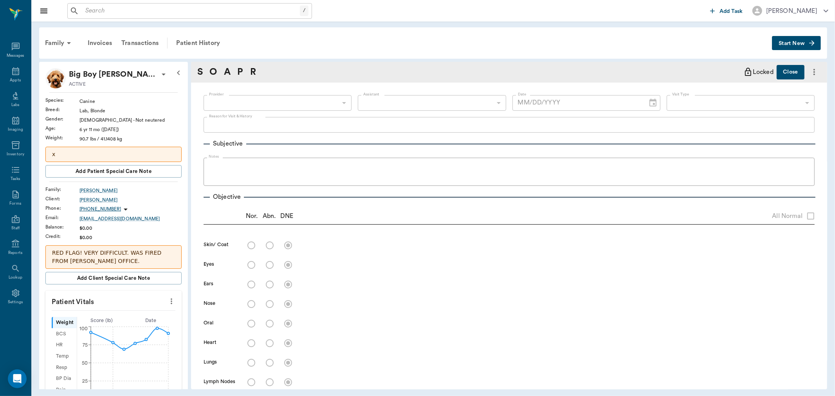
type input "63ec2f075fda476ae8351a4d"
type input "65d2be4f46e3a538d89b8c14"
type textarea "Xray Caryn"
radio input "true"
type textarea "Still has open elbow sores."
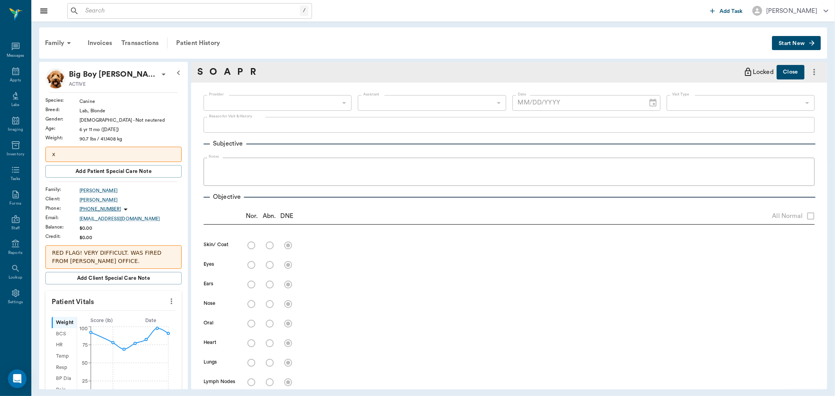
radio input "true"
type textarea "Radiographs show no abnormalities of distal limb, but definately arthritis in e…"
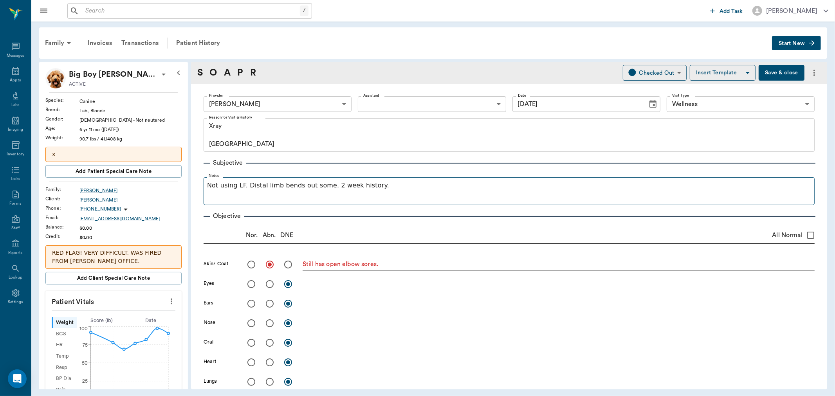
type input "08/28/2025"
click at [16, 79] on div "Appts" at bounding box center [15, 81] width 11 height 6
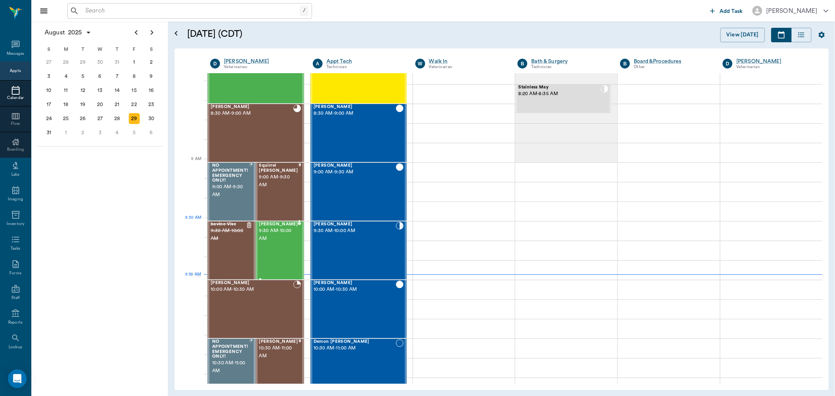
scroll to position [31, 0]
click at [262, 126] on div "Roxie Willis 8:30 AM - 9:00 AM" at bounding box center [252, 133] width 83 height 57
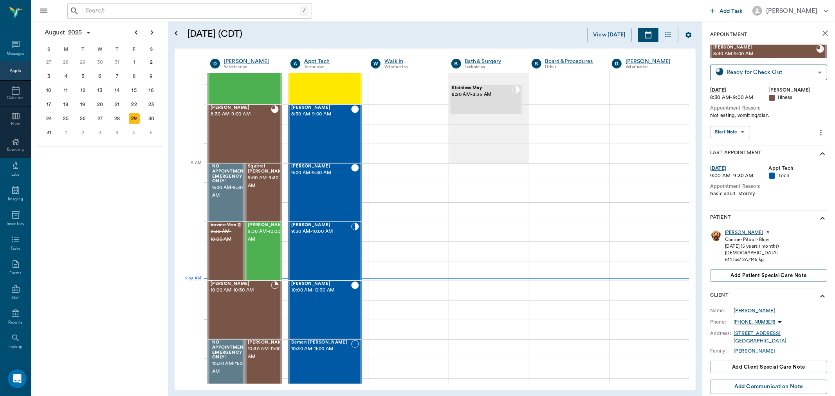
click at [729, 233] on div "[PERSON_NAME]" at bounding box center [744, 232] width 38 height 7
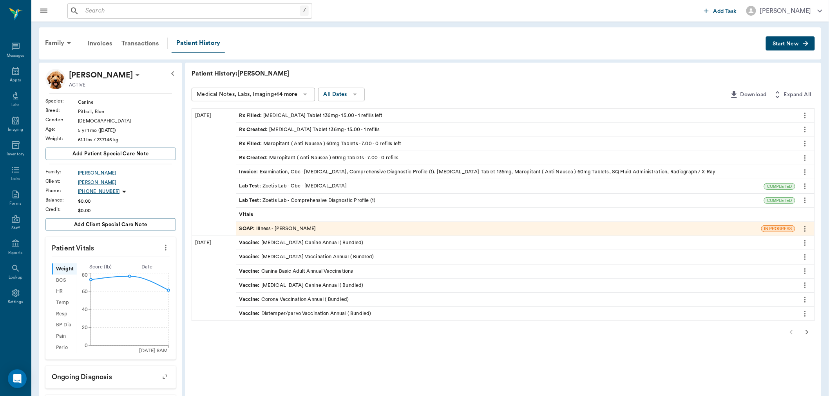
click at [333, 226] on div "SOAP : Illness - [PERSON_NAME]" at bounding box center [498, 229] width 525 height 14
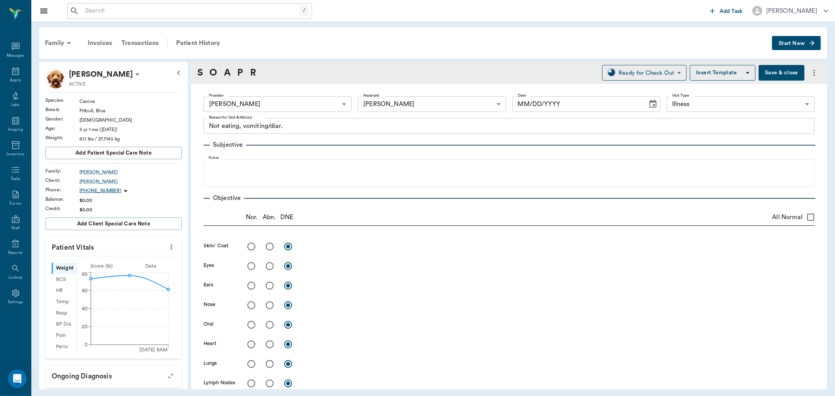
type input "63ec2f075fda476ae8351a4d"
type input "63ec2e7e52e12b0ba117b124"
type input "65d2be4f46e3a538d89b8c15"
type textarea "Not eating, vomiting/diar."
type input "[DATE]"
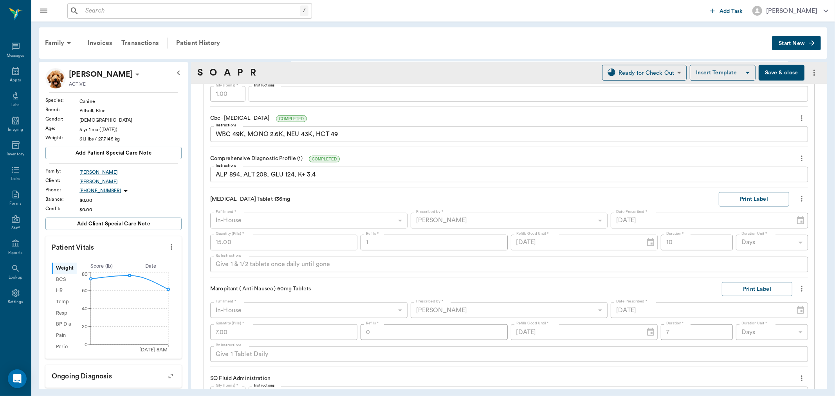
scroll to position [565, 0]
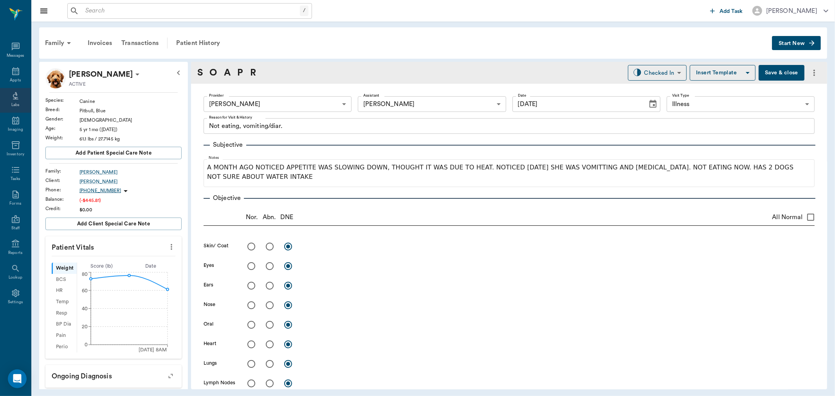
scroll to position [479, 0]
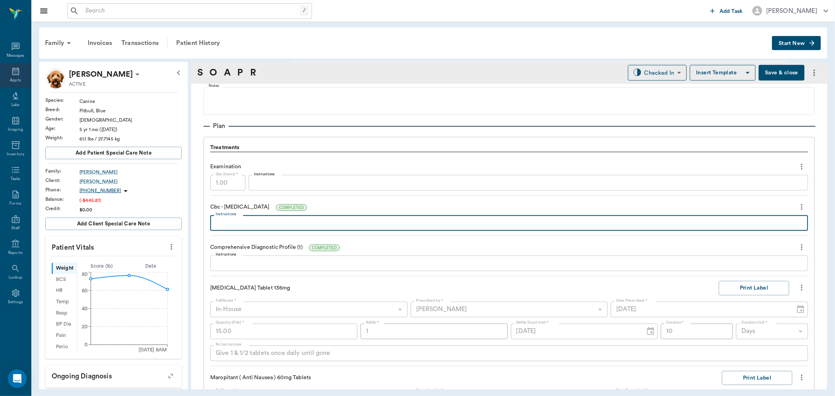
click at [20, 74] on icon at bounding box center [15, 71] width 9 height 9
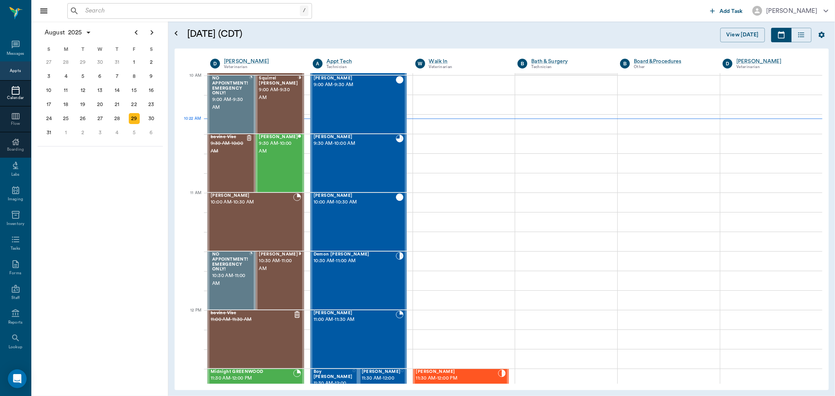
scroll to position [236, 0]
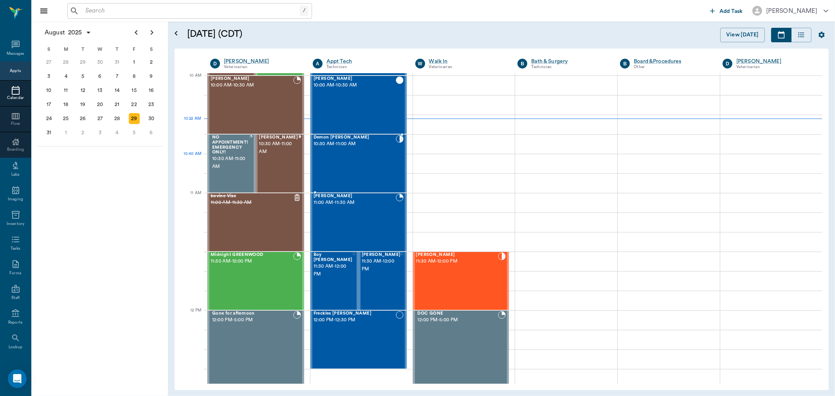
click at [360, 158] on div "Demon [PERSON_NAME] 10:30 AM - 11:00 AM" at bounding box center [355, 163] width 82 height 57
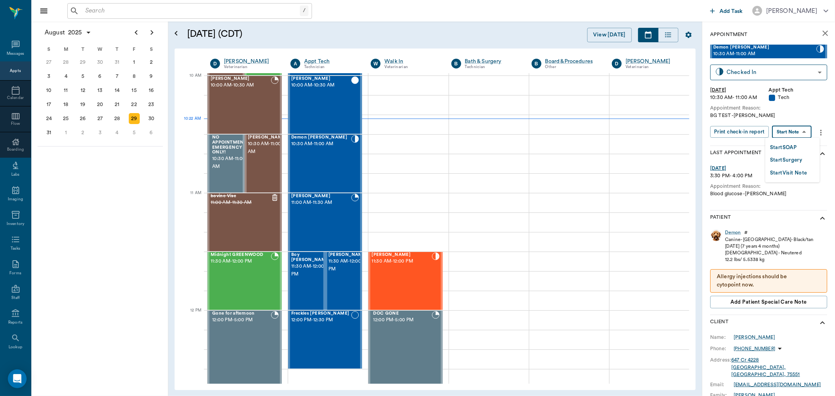
click at [790, 132] on body "/ ​ Add Task [PERSON_NAME] Nectar Messages Appts Calendar Flow Boarding Labs Im…" at bounding box center [417, 198] width 835 height 396
click at [800, 147] on li "Start SOAP" at bounding box center [793, 147] width 54 height 13
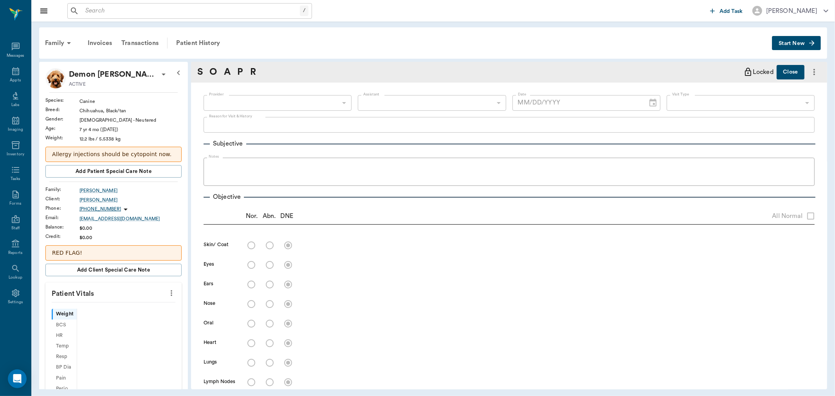
type input "63ec2f075fda476ae8351a4c"
type input "65d2be4f46e3a538d89b8c1a"
type textarea "BG TEST -[PERSON_NAME]"
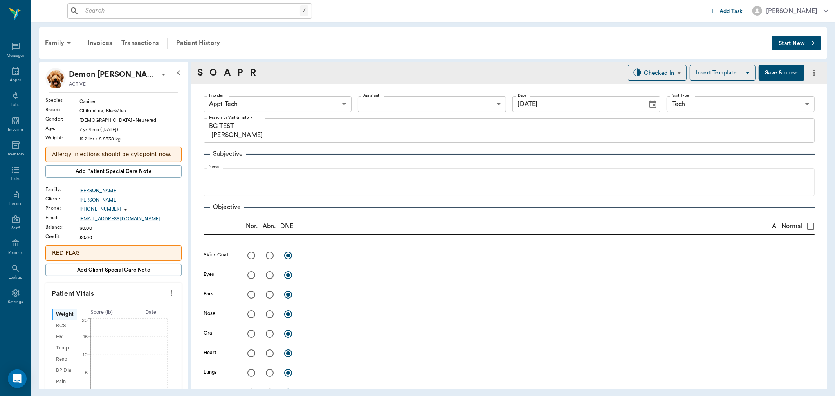
type input "[DATE]"
click at [309, 103] on body "/ ​ Add Task Dr. Bert Ellsworth Nectar Messages Appts Labs Imaging Inventory Ta…" at bounding box center [417, 198] width 835 height 396
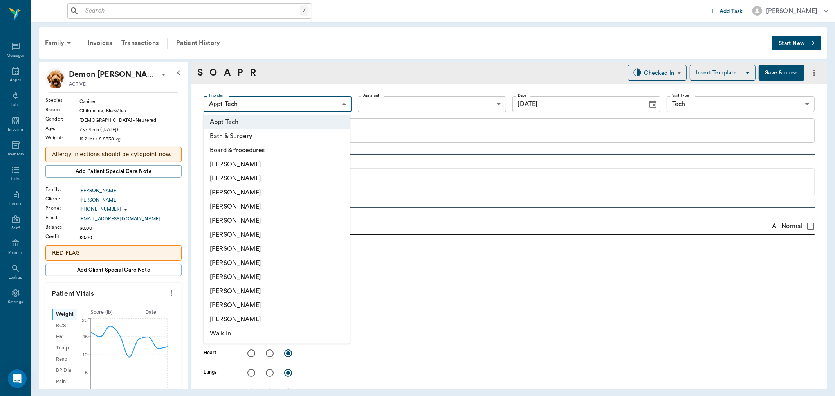
click at [277, 188] on li "[PERSON_NAME]" at bounding box center [277, 193] width 146 height 14
type input "642ef10e332a41444de2bad1"
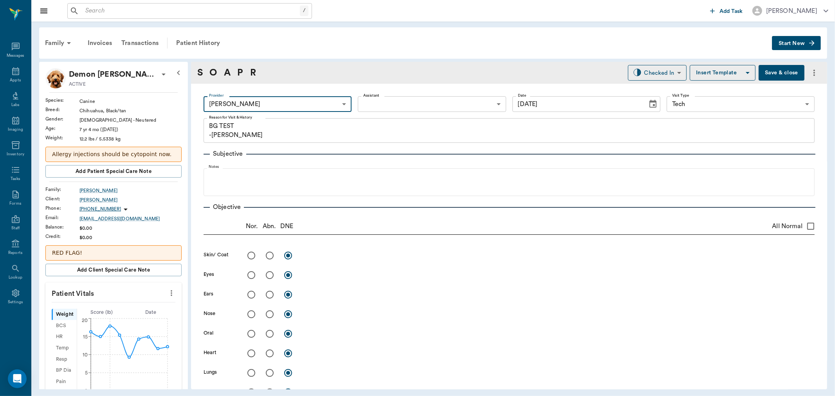
click at [467, 107] on body "/ ​ Add Task Dr. Bert Ellsworth Nectar Messages Appts Labs Imaging Inventory Ta…" at bounding box center [417, 198] width 835 height 396
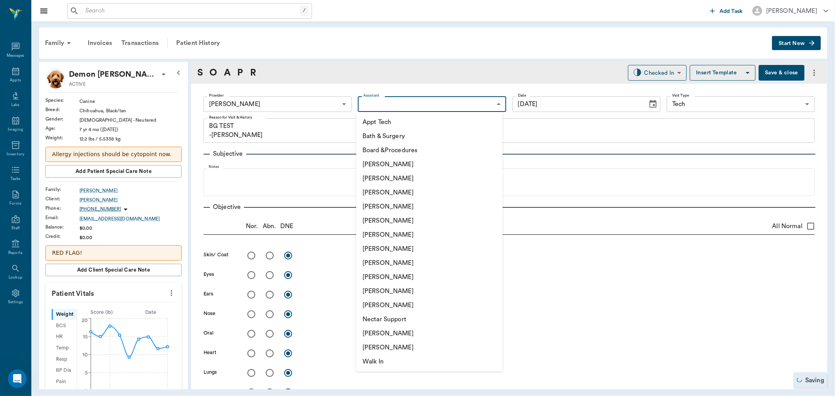
click at [319, 215] on div at bounding box center [417, 198] width 835 height 396
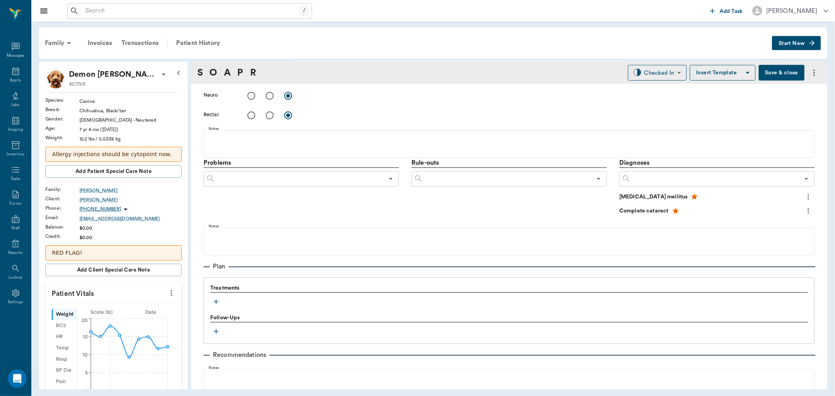
scroll to position [455, 0]
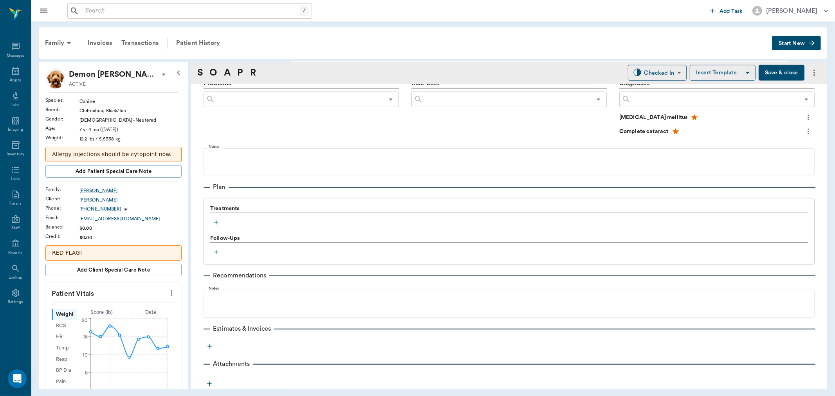
click at [216, 228] on div "Treatments Follow-Ups" at bounding box center [509, 231] width 611 height 67
click at [216, 225] on icon "button" at bounding box center [216, 223] width 8 height 8
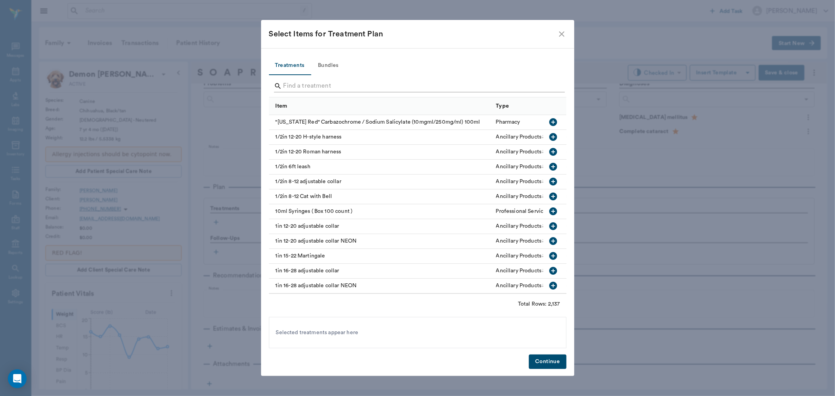
click at [324, 83] on input "Search" at bounding box center [419, 86] width 270 height 13
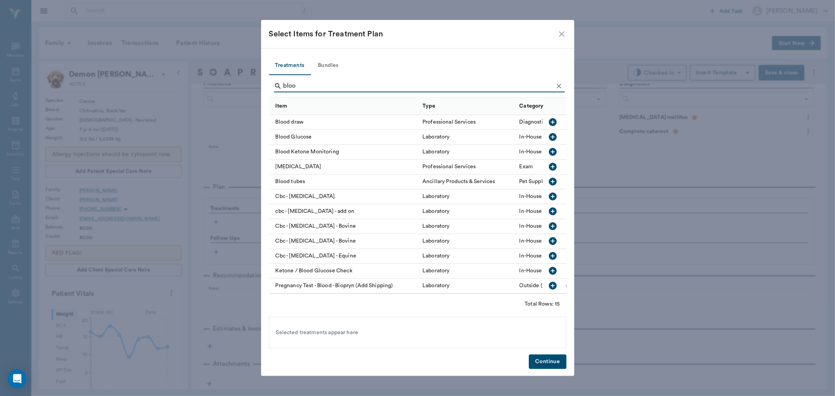
type input "bloo"
click at [549, 135] on icon "button" at bounding box center [553, 137] width 8 height 8
click at [559, 361] on button "Continue" at bounding box center [547, 362] width 37 height 14
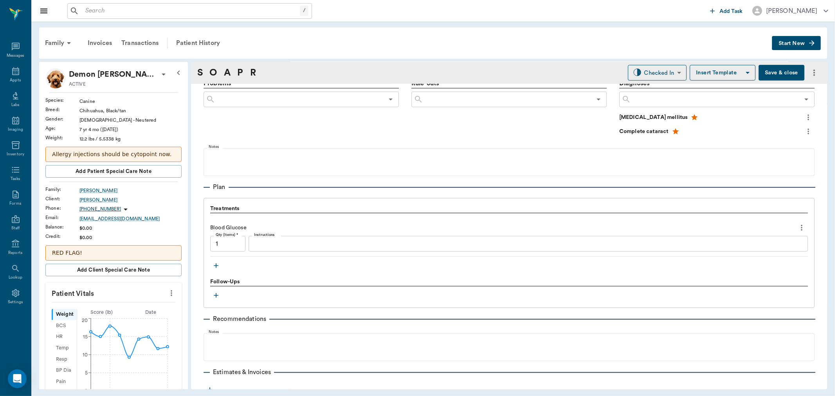
click at [284, 241] on textarea "Instructions" at bounding box center [528, 244] width 549 height 9
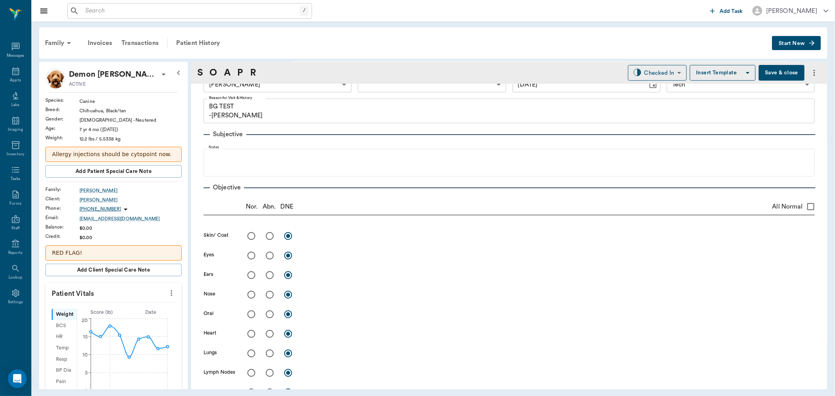
scroll to position [0, 0]
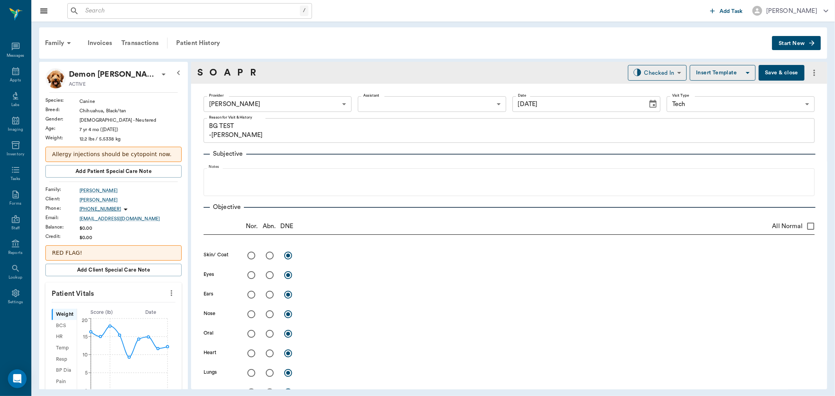
type textarea "Last Dose: 5u @ 6am BG:"
click at [405, 101] on body "/ ​ Add Task Dr. Bert Ellsworth Nectar Messages Appts Labs Imaging Inventory Ta…" at bounding box center [417, 198] width 835 height 396
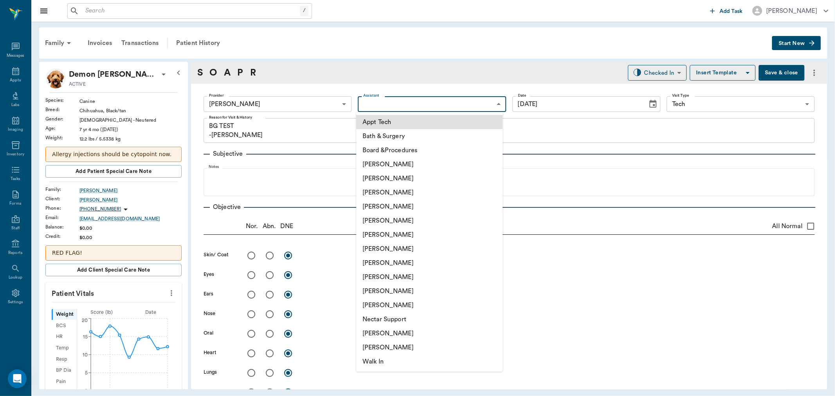
click at [419, 279] on li "[PERSON_NAME]" at bounding box center [429, 277] width 146 height 14
type input "63ec2e7e52e12b0ba117b124"
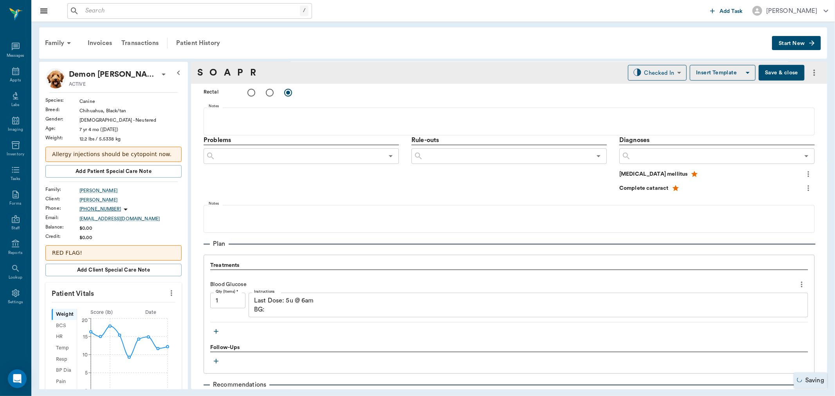
scroll to position [516, 0]
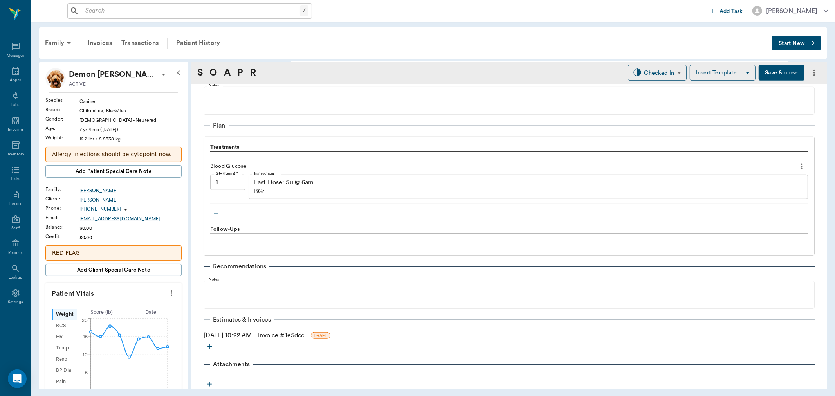
click at [167, 290] on icon "more" at bounding box center [171, 293] width 9 height 9
click at [130, 302] on li "Enter Vitals" at bounding box center [132, 307] width 78 height 14
click at [116, 312] on input "text" at bounding box center [113, 317] width 68 height 16
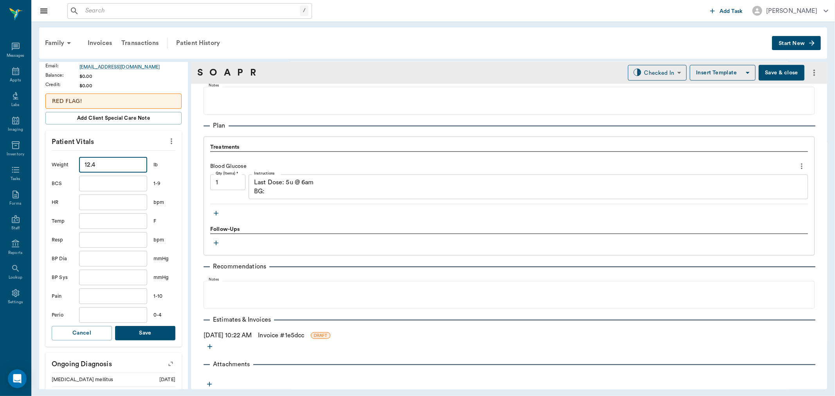
scroll to position [174, 0]
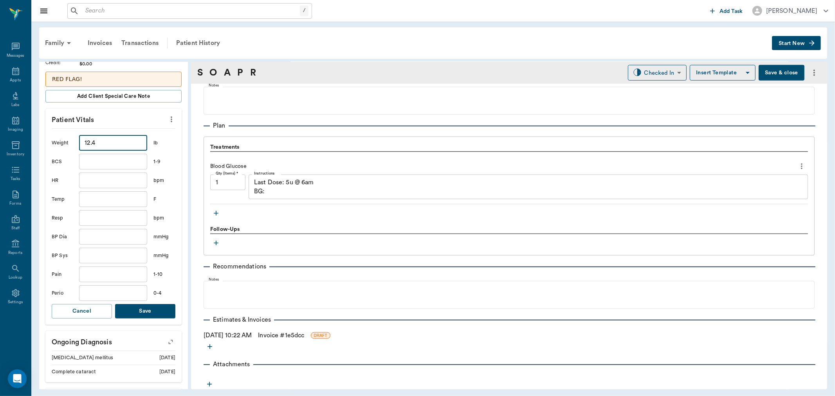
type input "12.4"
click at [146, 310] on button "Save" at bounding box center [145, 311] width 60 height 14
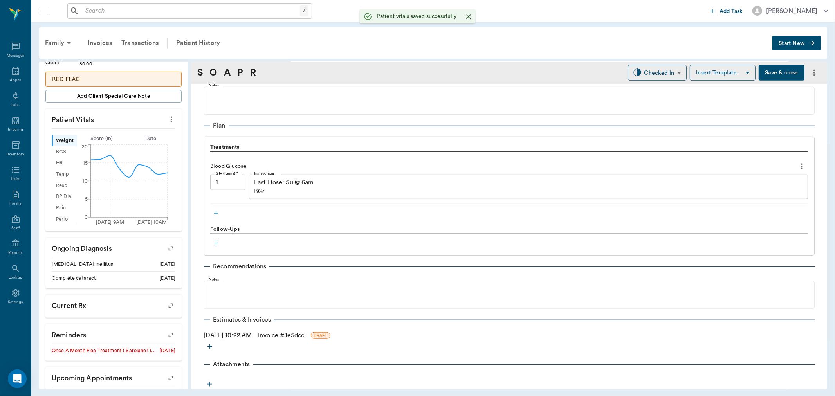
scroll to position [0, 0]
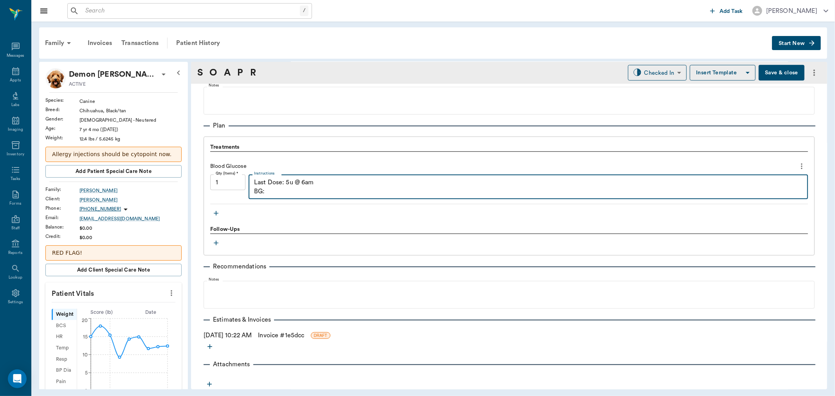
click at [408, 192] on textarea "Last Dose: 5u @ 6am BG:" at bounding box center [528, 187] width 549 height 18
type textarea "Last Dose: 5u @ 6am BG: 185"
click at [778, 72] on button "Save & close" at bounding box center [782, 73] width 46 height 16
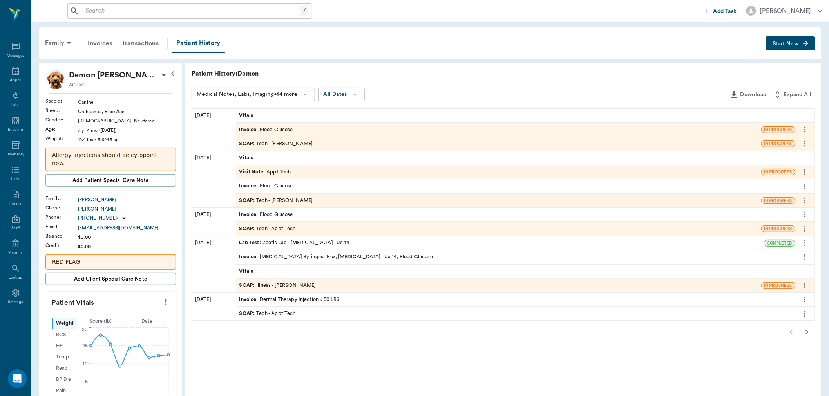
click at [279, 198] on div "SOAP : Tech - Daniel Virnala" at bounding box center [276, 200] width 74 height 7
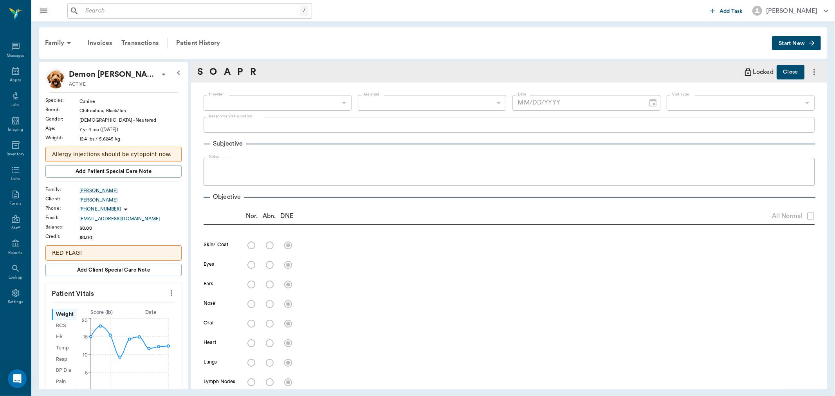
type input "642ef10e332a41444de2bad1"
type input "65d2be4f46e3a538d89b8c1a"
type textarea "Blood glucose -[PERSON_NAME]"
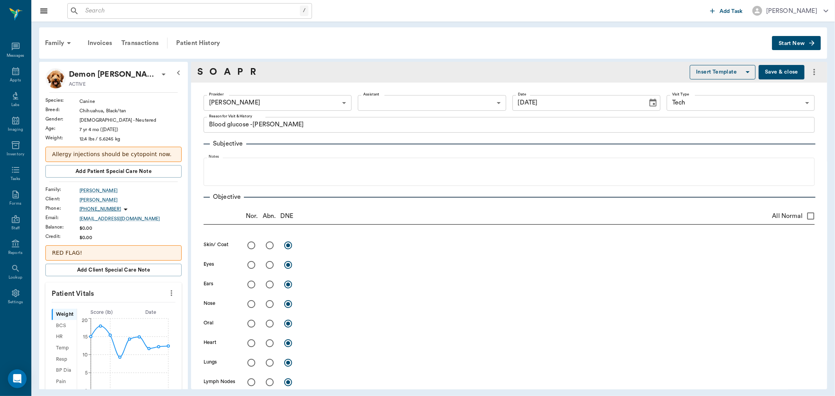
type input "08/22/2025"
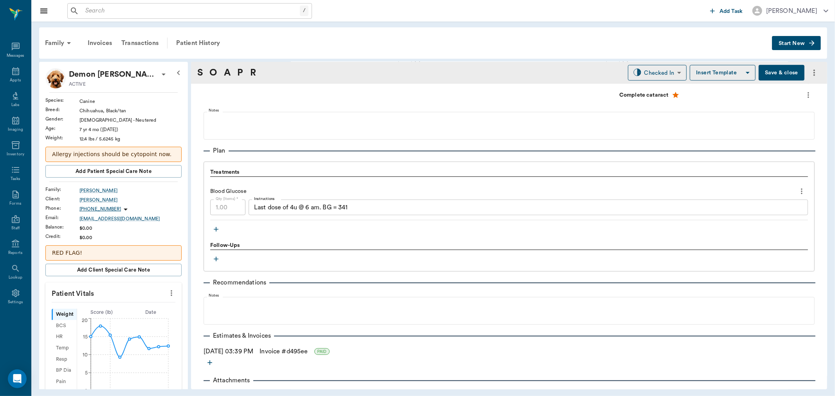
scroll to position [499, 0]
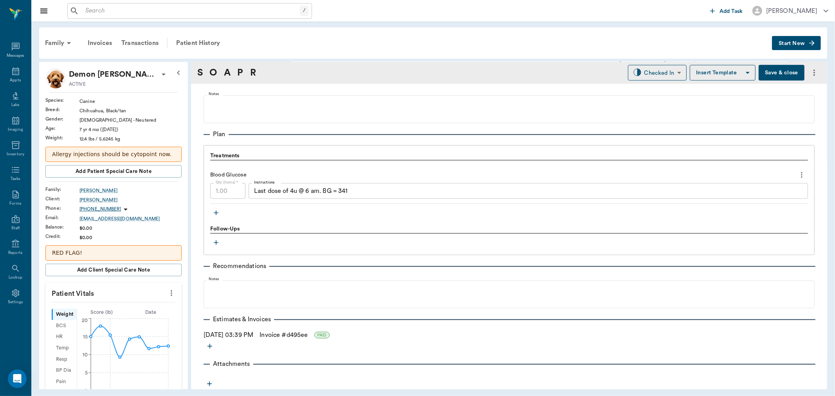
click at [307, 338] on link "Invoice # d495ee" at bounding box center [284, 335] width 48 height 9
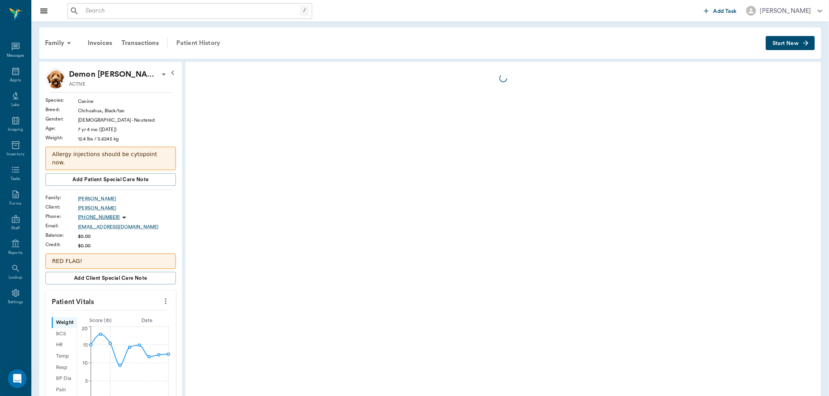
click at [193, 45] on div "Patient History" at bounding box center [198, 43] width 53 height 19
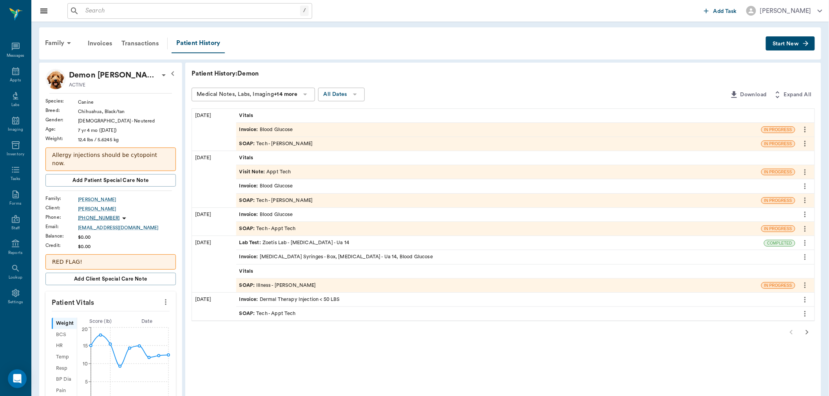
click at [280, 131] on div "Invoice : Blood Glucose" at bounding box center [266, 129] width 54 height 7
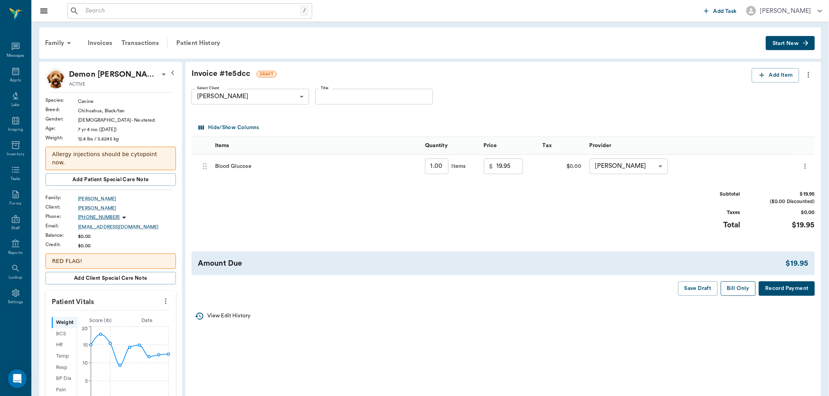
click at [737, 288] on button "Bill Only" at bounding box center [738, 289] width 35 height 14
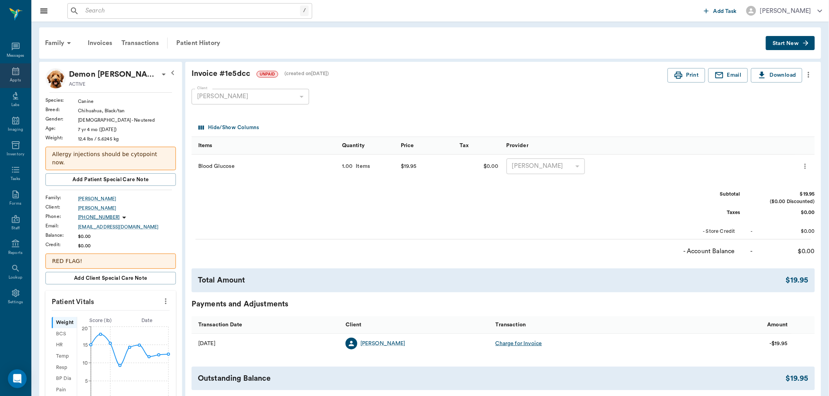
click at [22, 77] on div "Appts" at bounding box center [15, 75] width 31 height 25
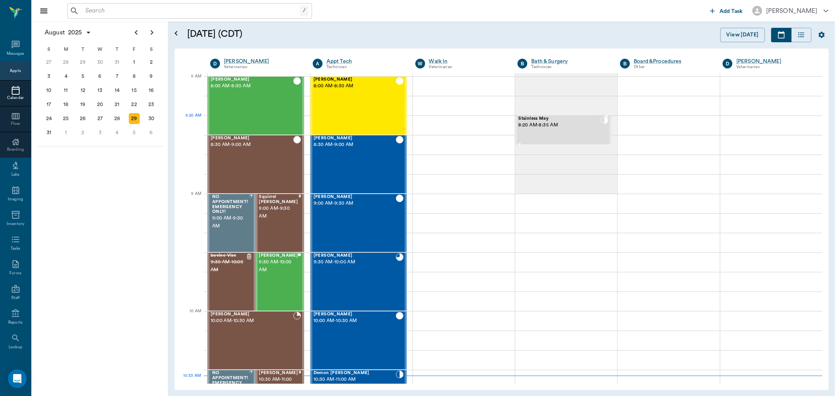
click at [542, 123] on span "8:20 AM - 8:35 AM" at bounding box center [559, 125] width 82 height 8
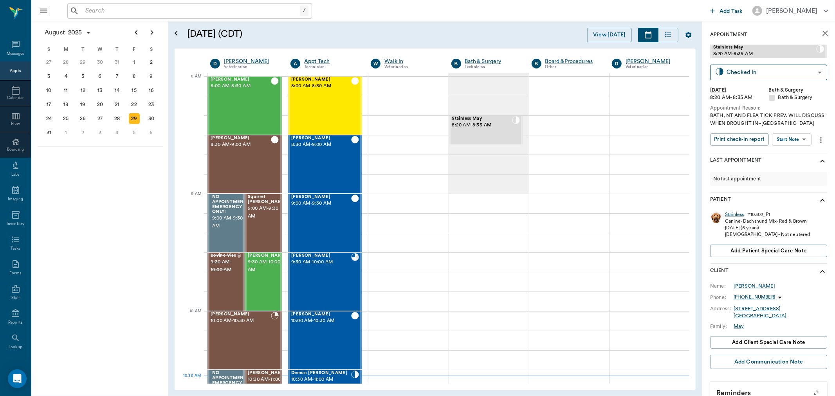
click at [804, 135] on body "/ ​ Add Task Dr. Bert Ellsworth Nectar Messages Appts Calendar Flow Boarding La…" at bounding box center [417, 198] width 835 height 396
click at [793, 156] on button "Start SOAP" at bounding box center [783, 155] width 27 height 9
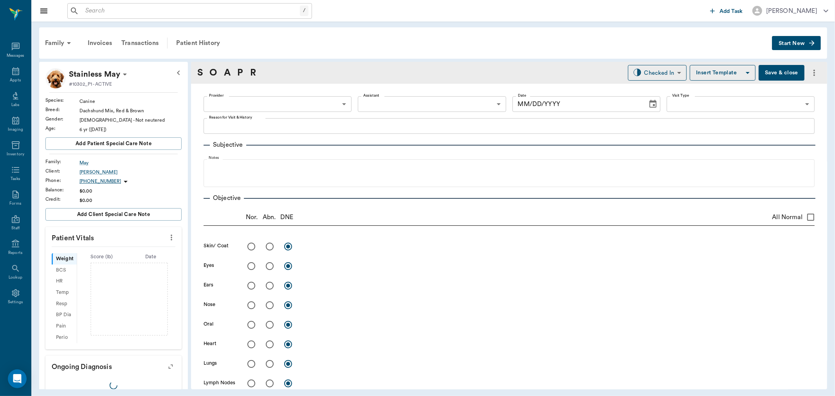
type input "63ec2f075fda476ae8351a4a"
type input "67479aab0de4f58b269e34fc"
type textarea "BATH, NT AND FLEA TICK PREV. WILL DISCUSS WHEN BROUGHT IN -LORY"
type input "[DATE]"
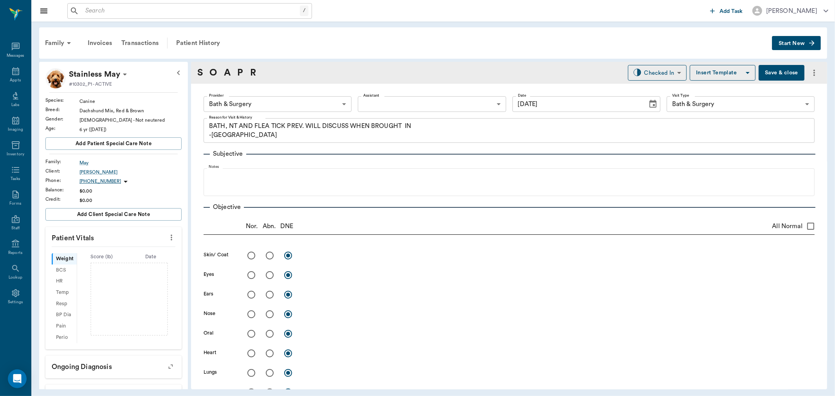
click at [308, 108] on body "/ ​ Add Task Dr. Bert Ellsworth Nectar Messages Appts Labs Imaging Inventory Ta…" at bounding box center [417, 198] width 835 height 396
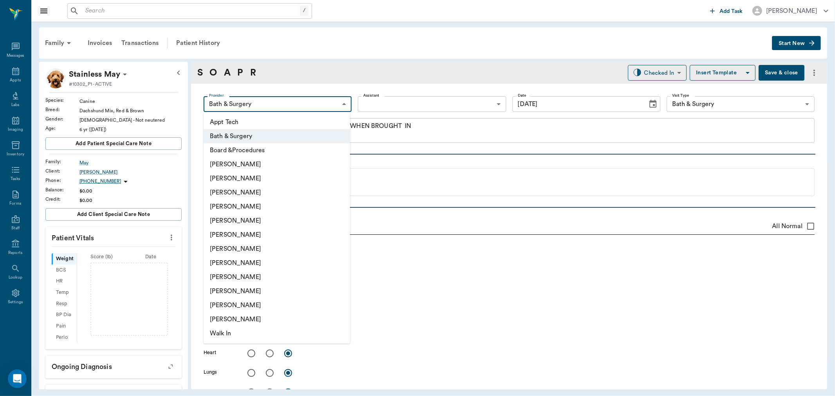
click at [281, 195] on li "[PERSON_NAME]" at bounding box center [277, 193] width 146 height 14
type input "642ef10e332a41444de2bad1"
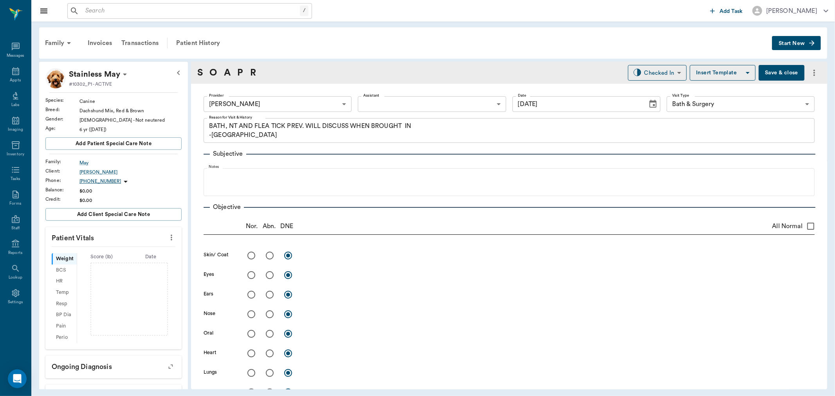
click at [157, 239] on p "Patient Vitals" at bounding box center [113, 237] width 136 height 20
click at [167, 239] on icon "more" at bounding box center [171, 237] width 9 height 9
click at [153, 245] on li "Enter Vitals" at bounding box center [132, 251] width 78 height 14
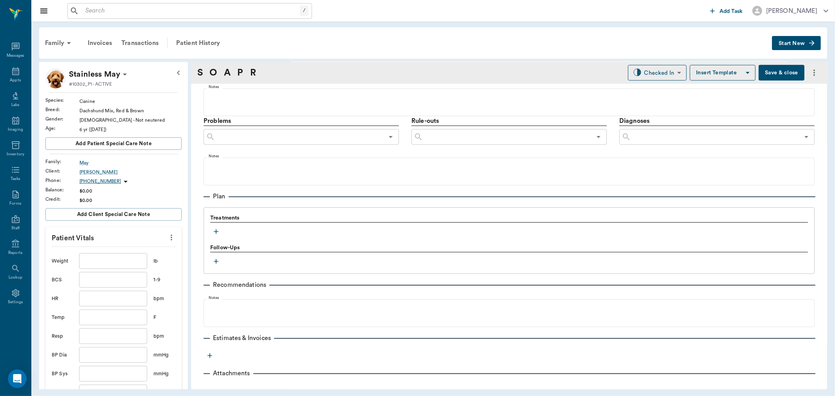
scroll to position [426, 0]
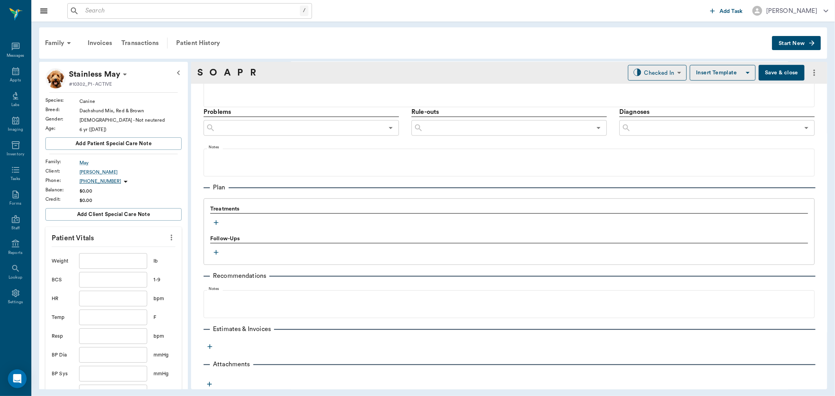
click at [213, 223] on icon "button" at bounding box center [216, 223] width 8 height 8
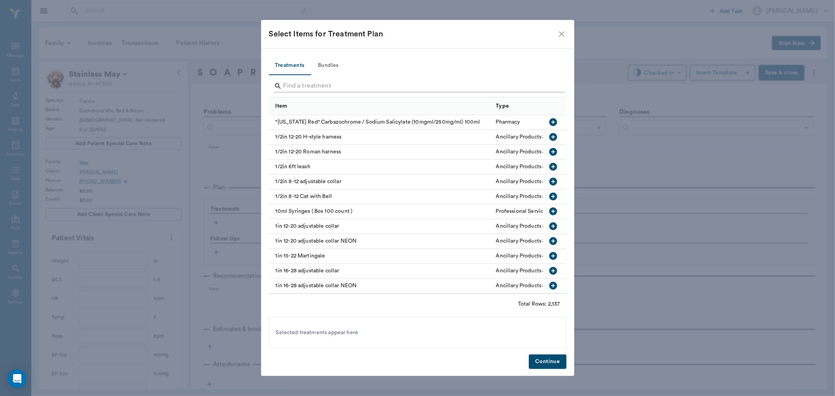
click at [320, 85] on input "Search" at bounding box center [419, 86] width 270 height 13
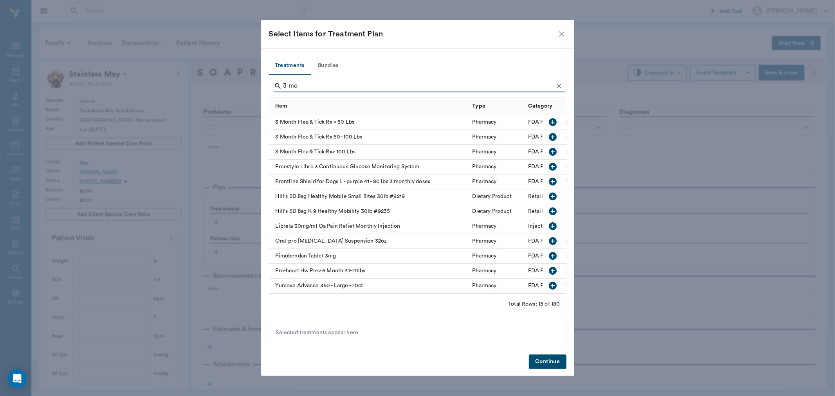
click at [549, 123] on icon "button" at bounding box center [553, 122] width 8 height 8
click at [380, 85] on input "3 mo" at bounding box center [419, 86] width 270 height 13
type input "3"
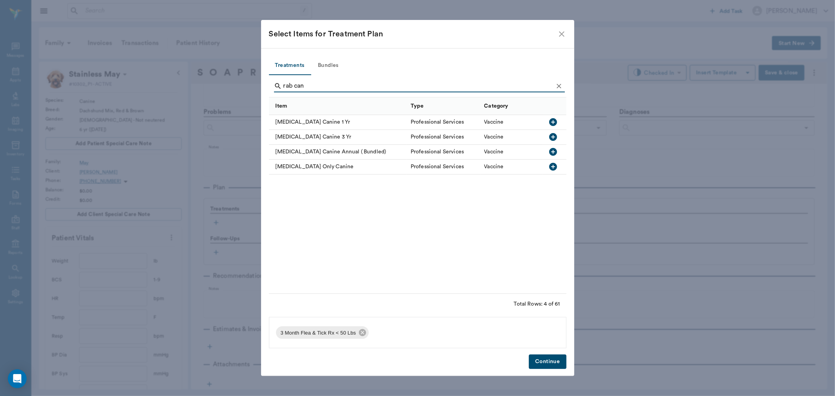
click at [553, 120] on icon "button" at bounding box center [553, 121] width 9 height 9
click at [434, 89] on input "rab can" at bounding box center [419, 86] width 270 height 13
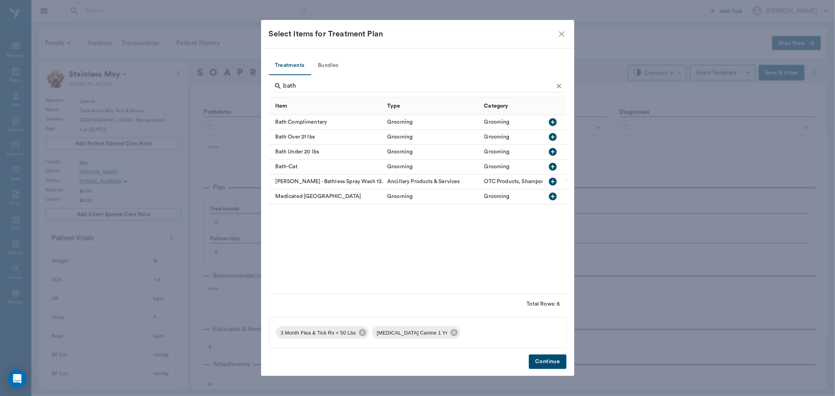
click at [552, 134] on icon "button" at bounding box center [553, 137] width 8 height 8
click at [390, 87] on input "bath" at bounding box center [419, 86] width 270 height 13
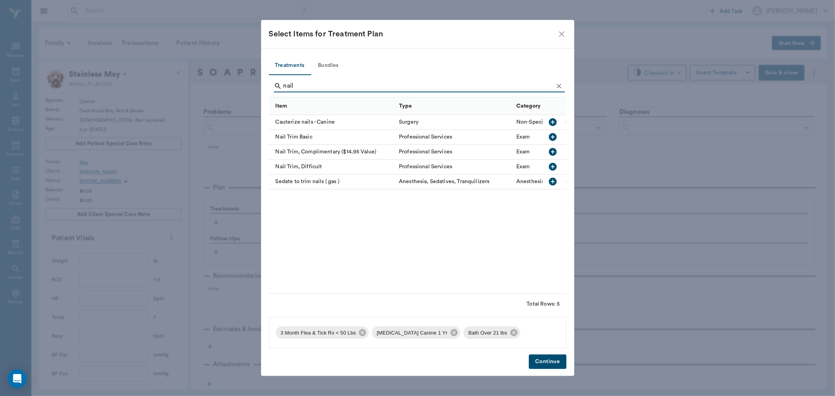
type input "nail"
click at [553, 130] on button "button" at bounding box center [553, 136] width 13 height 13
click at [537, 359] on button "Continue" at bounding box center [547, 362] width 37 height 14
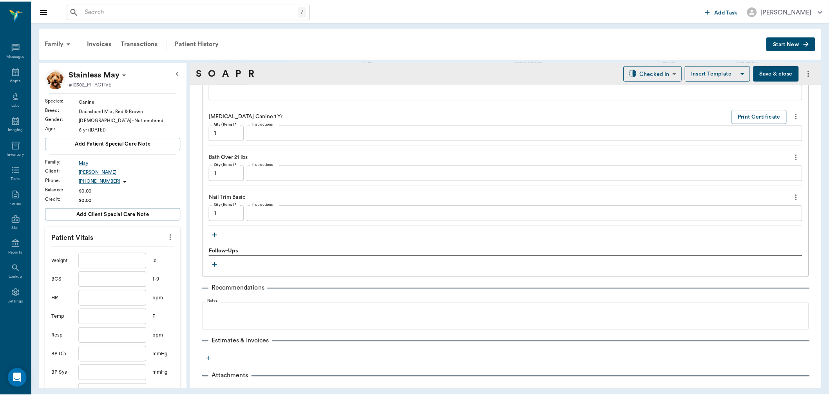
scroll to position [641, 0]
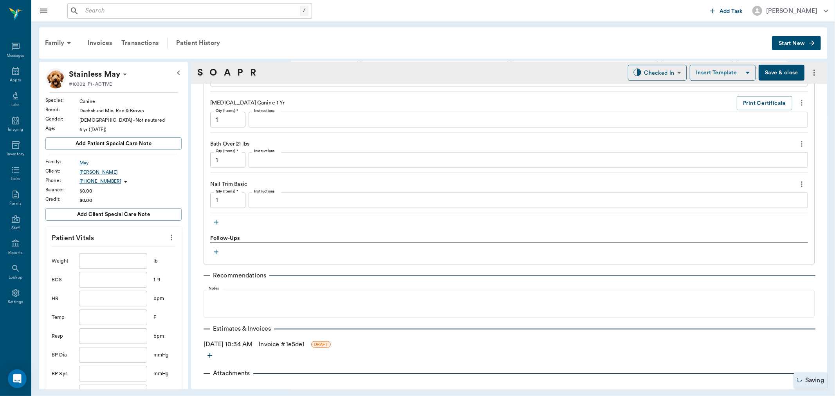
click at [294, 343] on link "Invoice # 1e5de1" at bounding box center [282, 344] width 46 height 9
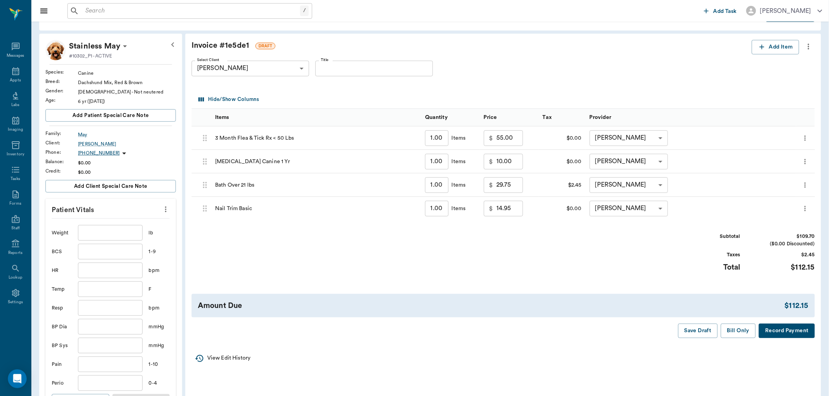
scroll to position [43, 0]
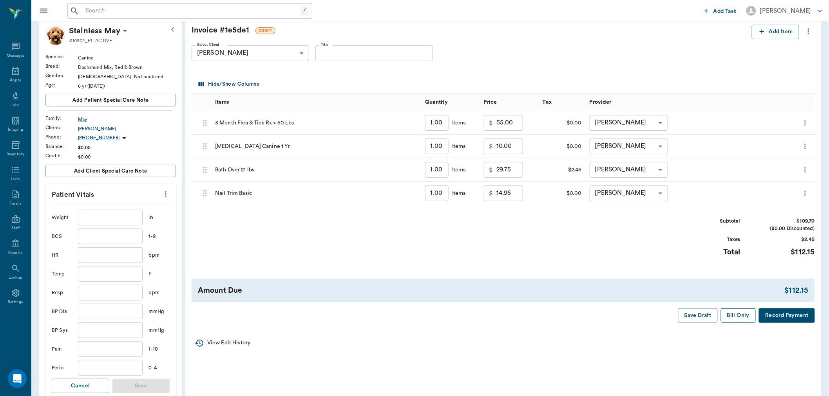
click at [735, 314] on button "Bill Only" at bounding box center [738, 316] width 35 height 14
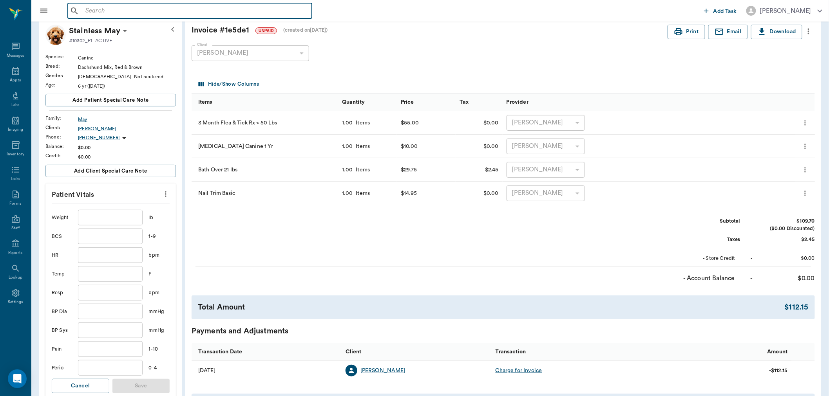
click at [104, 14] on input "text" at bounding box center [195, 10] width 226 height 11
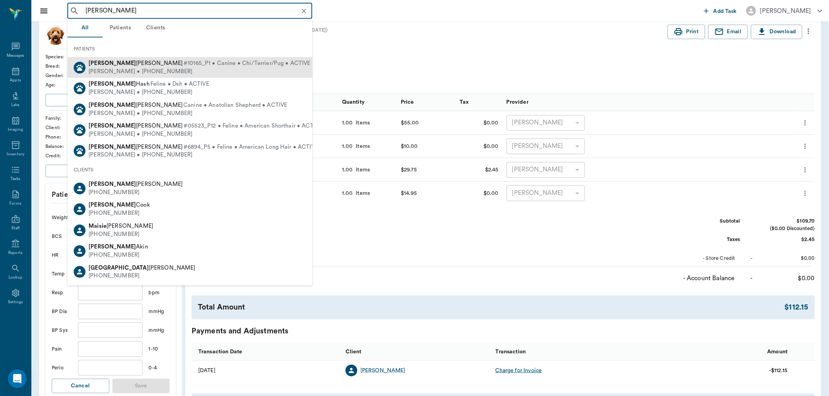
click at [183, 65] on span "#10165_P1 • Canine • Chi/Terrier/Pug • ACTIVE" at bounding box center [246, 64] width 127 height 8
type input "mavis"
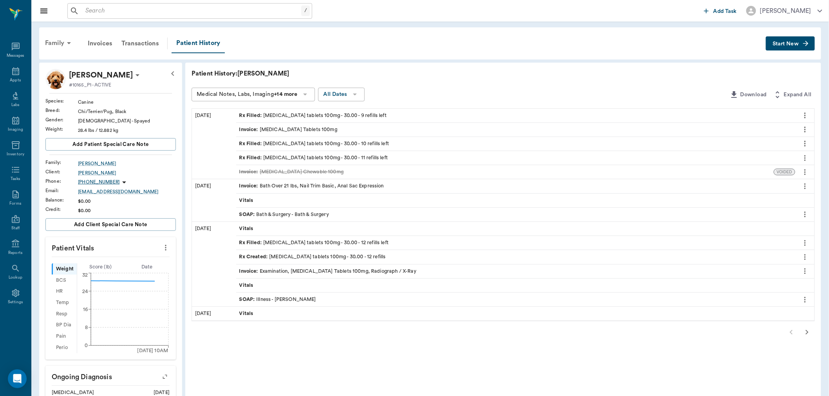
click at [58, 46] on div "Family" at bounding box center [59, 43] width 38 height 19
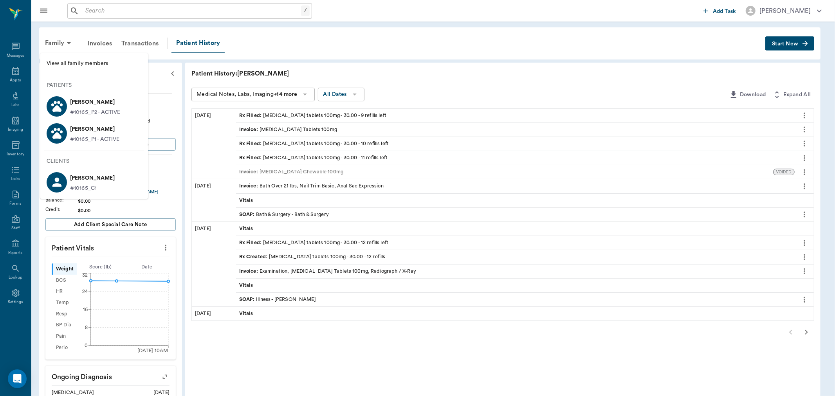
click at [445, 61] on div at bounding box center [417, 198] width 835 height 396
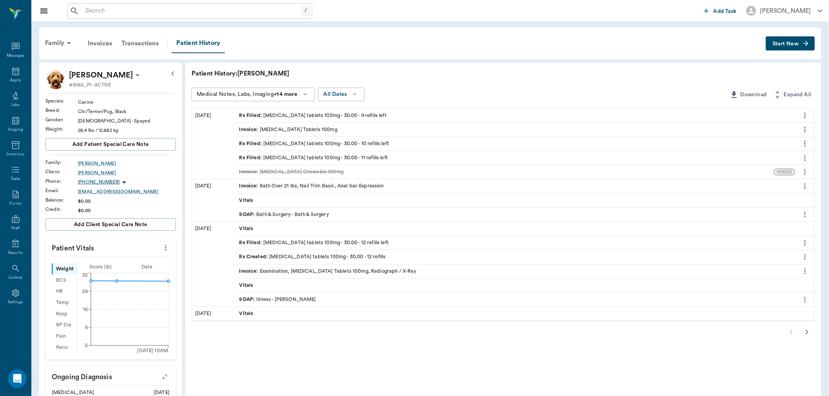
click at [778, 44] on span "Start New" at bounding box center [785, 44] width 26 height 0
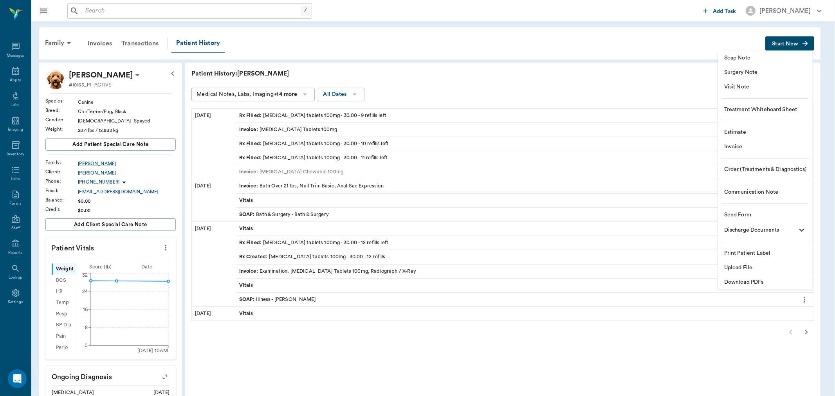
click at [749, 52] on li "Soap Note" at bounding box center [765, 58] width 95 height 14
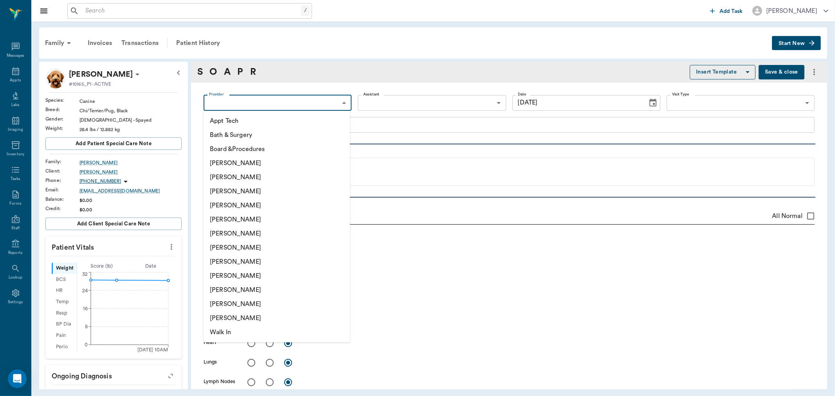
click at [300, 107] on body "/ ​ Add Task Dr. Bert Ellsworth Nectar Messages Appts Labs Imaging Inventory Ta…" at bounding box center [417, 198] width 835 height 396
click at [294, 122] on li "Appt Tech" at bounding box center [277, 121] width 146 height 14
click at [235, 108] on body "/ ​ Add Task Dr. Bert Ellsworth Nectar Messages Appts Labs Imaging Inventory Ta…" at bounding box center [417, 198] width 835 height 396
click at [242, 245] on li "[PERSON_NAME]" at bounding box center [277, 248] width 146 height 14
type input "682b670d8bdc6f7f8feef3db"
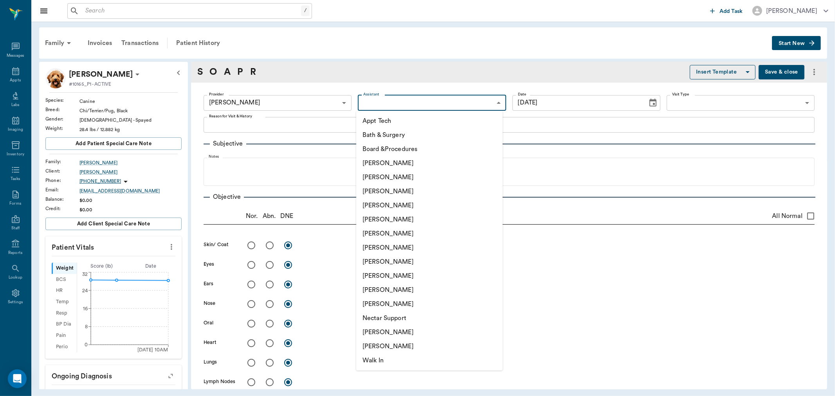
click at [385, 95] on body "/ ​ Add Task Dr. Bert Ellsworth Nectar Messages Appts Labs Imaging Inventory Ta…" at bounding box center [417, 198] width 835 height 396
click at [382, 115] on li "Appt Tech" at bounding box center [429, 121] width 146 height 14
type input "63ec2f075fda476ae8351a4c"
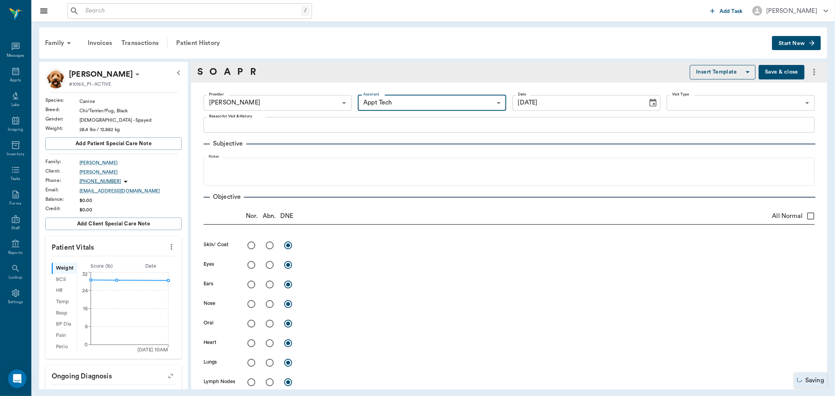
click at [167, 247] on icon "more" at bounding box center [171, 246] width 9 height 9
click at [143, 262] on span "Enter Vitals" at bounding box center [132, 260] width 66 height 8
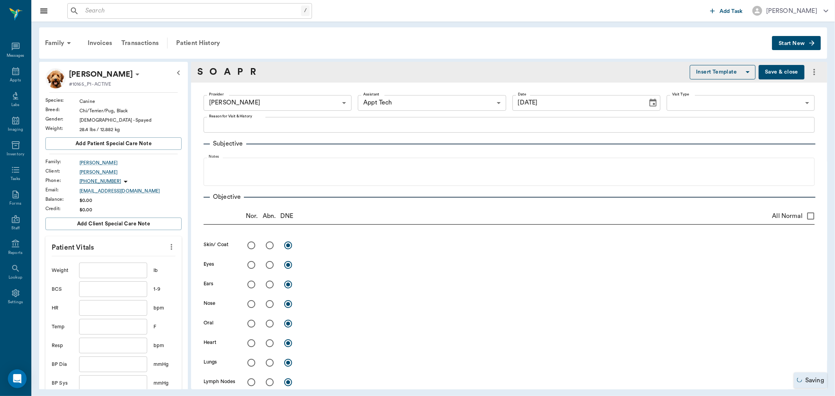
click at [121, 271] on input "text" at bounding box center [113, 271] width 68 height 16
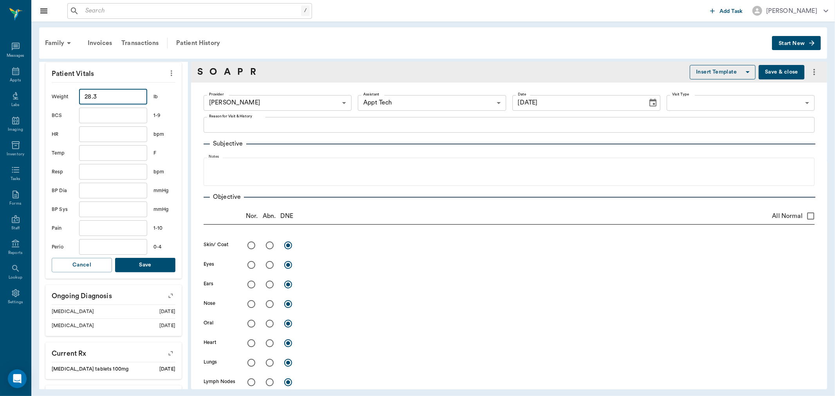
type input "28.3"
click at [127, 269] on button "Save" at bounding box center [145, 265] width 60 height 14
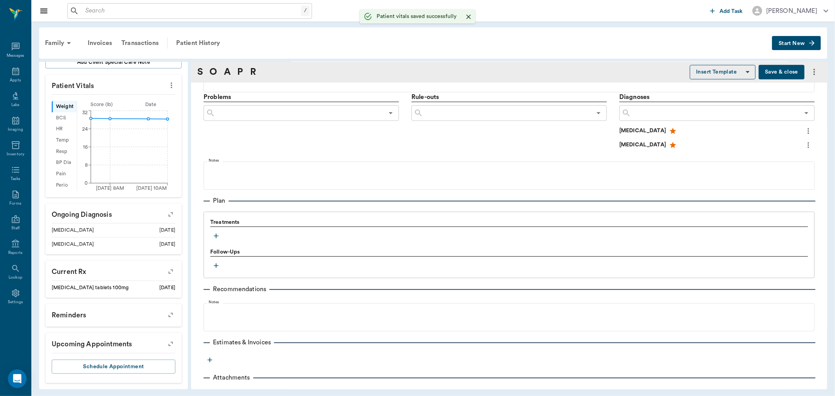
scroll to position [435, 0]
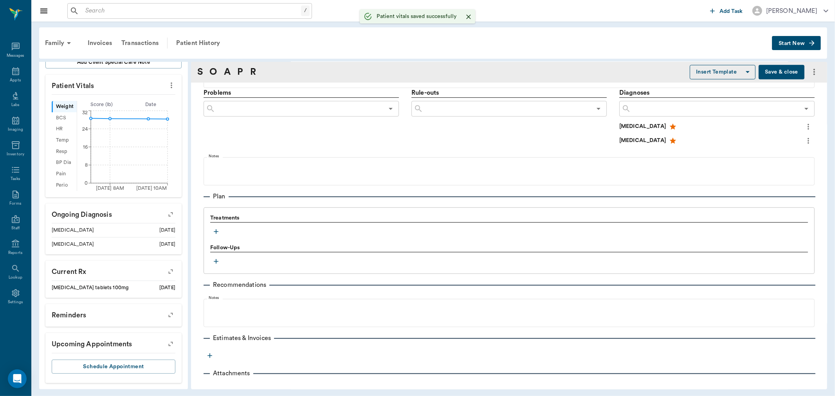
click at [219, 232] on icon "button" at bounding box center [216, 232] width 8 height 8
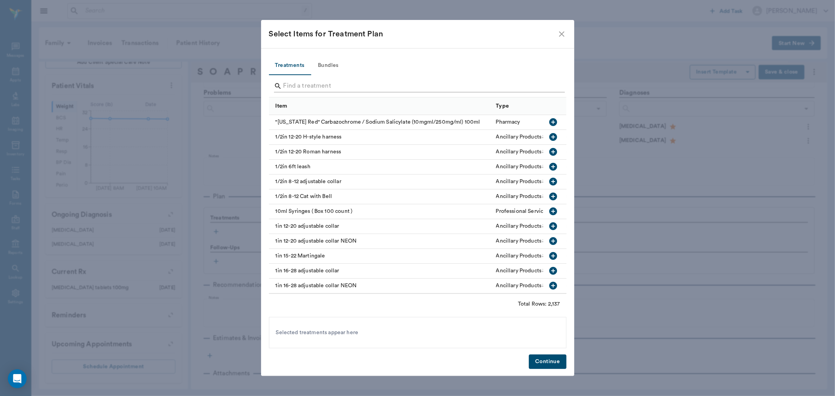
click at [329, 81] on input "Search" at bounding box center [419, 86] width 270 height 13
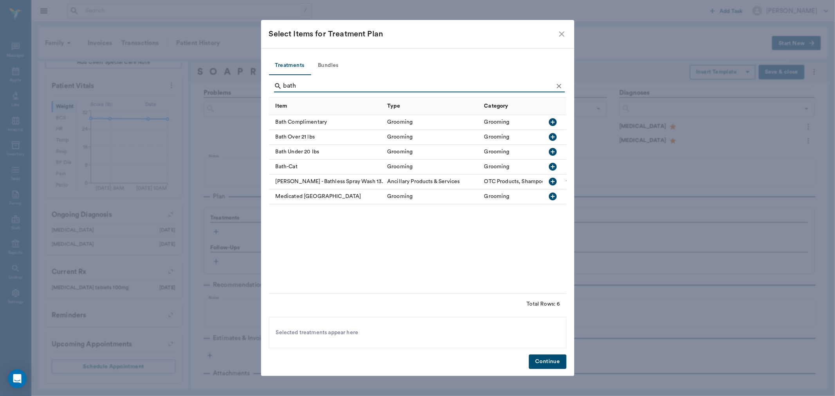
type input "bath"
click at [553, 138] on icon "button" at bounding box center [553, 136] width 9 height 9
click at [558, 87] on icon "Clear" at bounding box center [559, 86] width 5 height 5
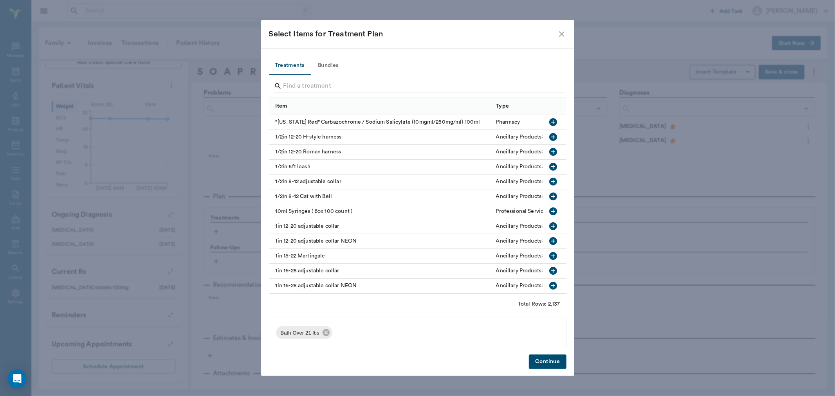
click at [542, 87] on input "Search" at bounding box center [419, 86] width 270 height 13
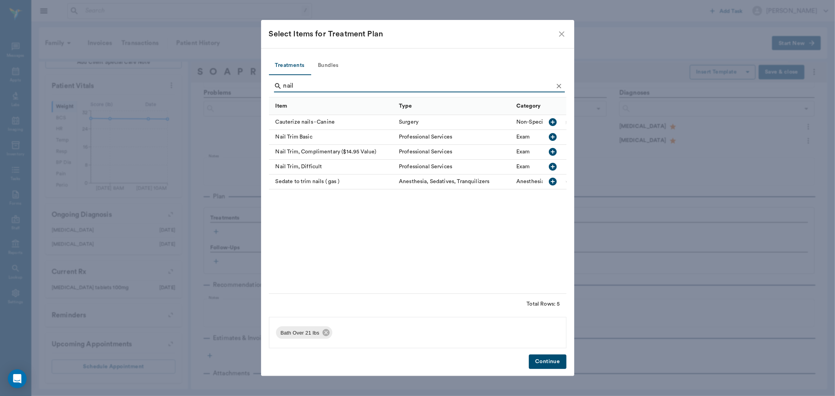
type input "nail"
click at [550, 135] on icon "button" at bounding box center [553, 137] width 8 height 8
click at [562, 83] on icon "Clear" at bounding box center [559, 86] width 8 height 8
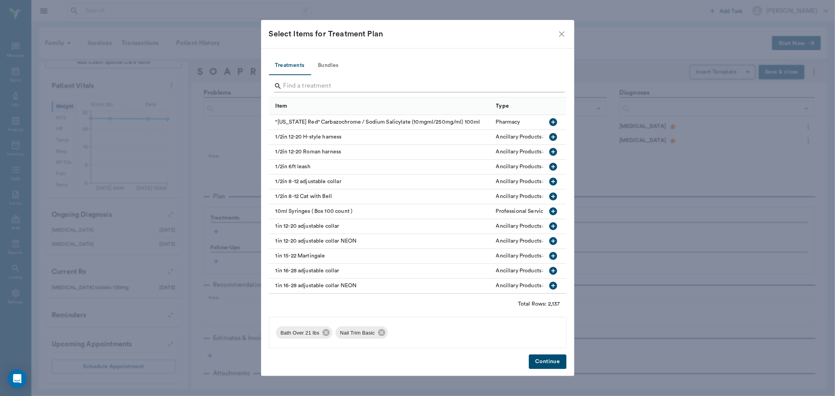
click at [554, 85] on div "Search" at bounding box center [419, 86] width 291 height 13
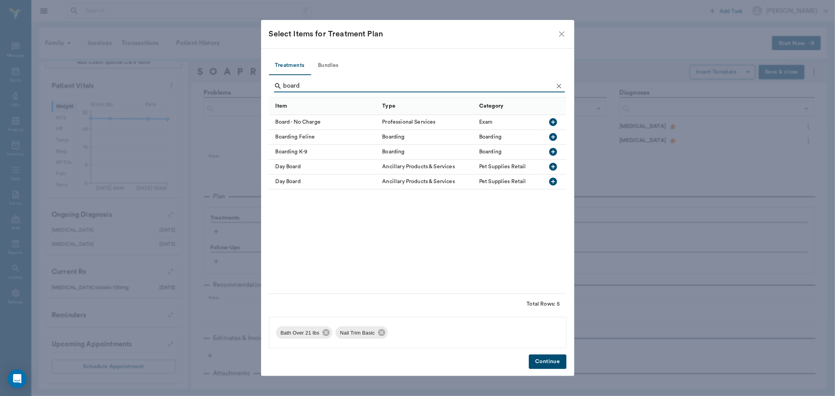
type input "board"
click at [551, 150] on icon "button" at bounding box center [553, 152] width 8 height 8
click at [551, 365] on button "Continue" at bounding box center [547, 362] width 37 height 14
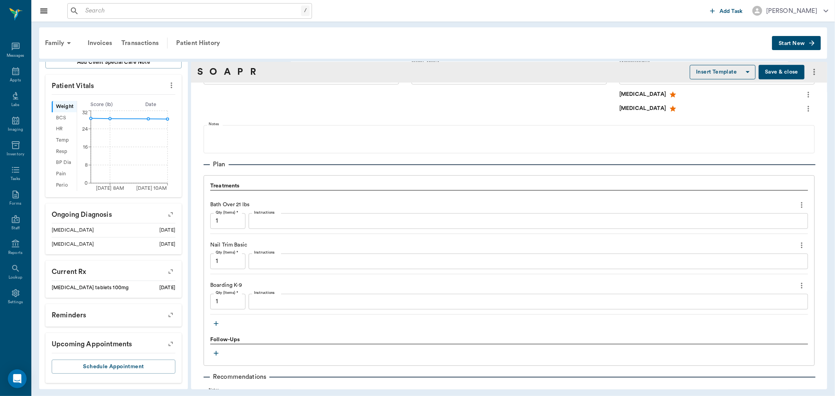
scroll to position [522, 0]
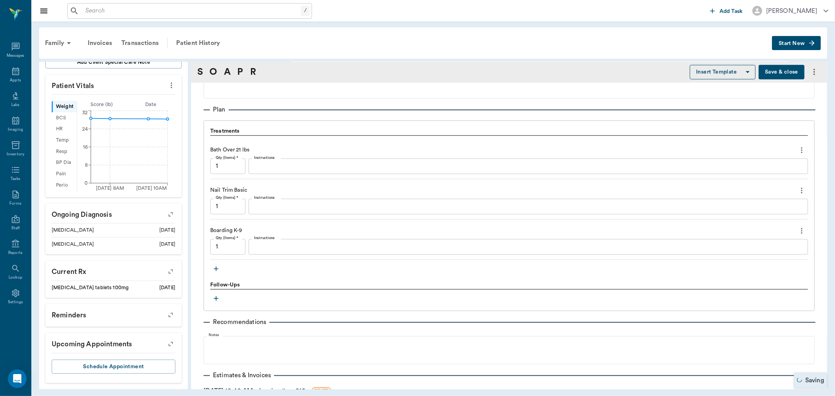
click at [292, 170] on textarea "Instructions" at bounding box center [528, 166] width 549 height 9
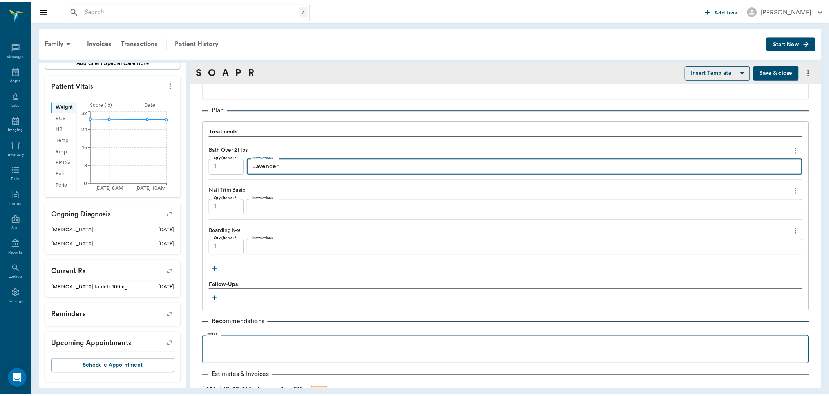
scroll to position [578, 0]
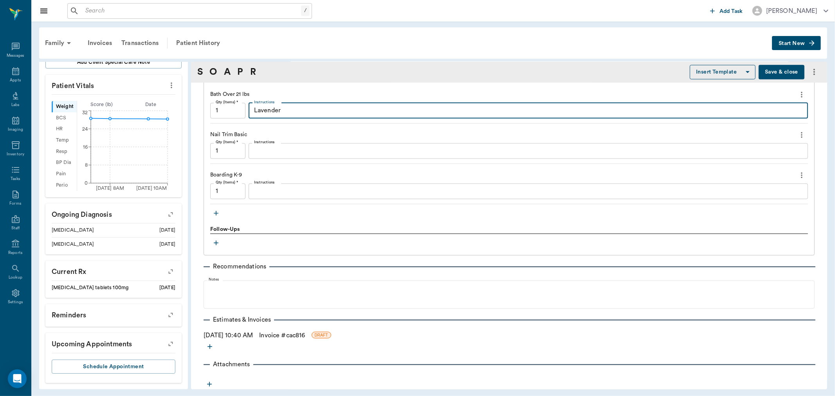
type textarea "Lavender"
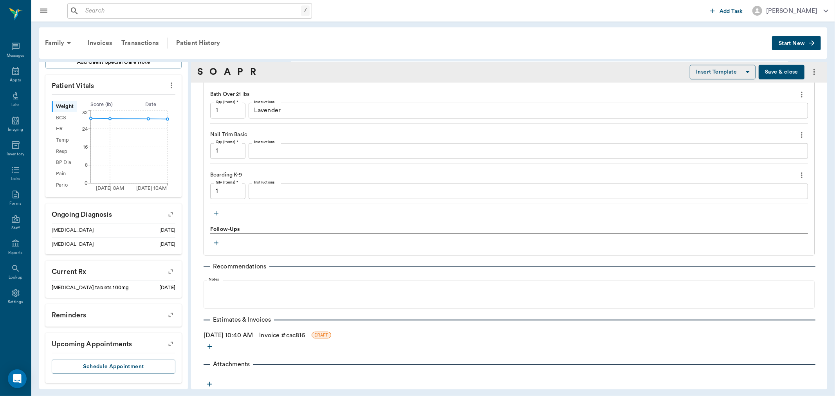
click at [783, 75] on button "Save & close" at bounding box center [782, 72] width 46 height 14
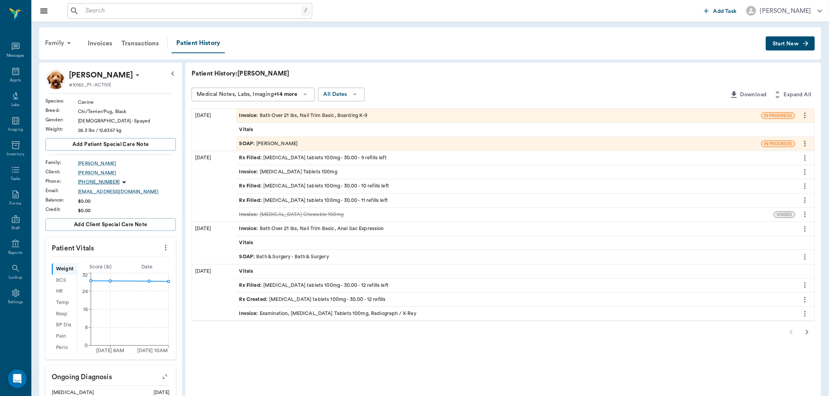
click at [60, 39] on div "Family" at bounding box center [59, 43] width 38 height 19
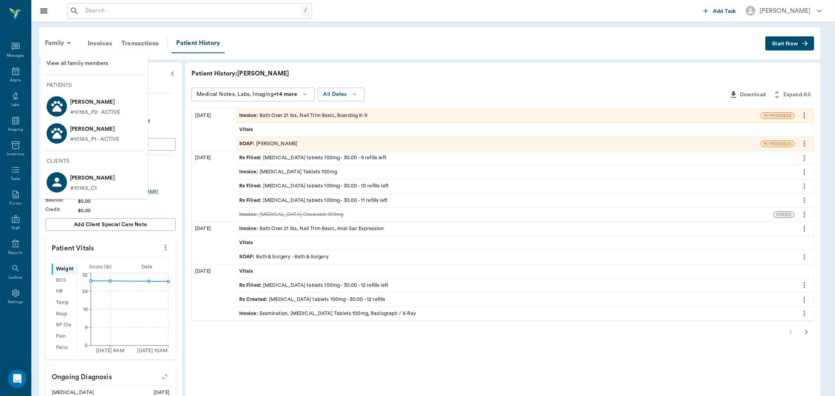
click at [100, 108] on p "#10165_P2 - ACTIVE" at bounding box center [95, 112] width 50 height 8
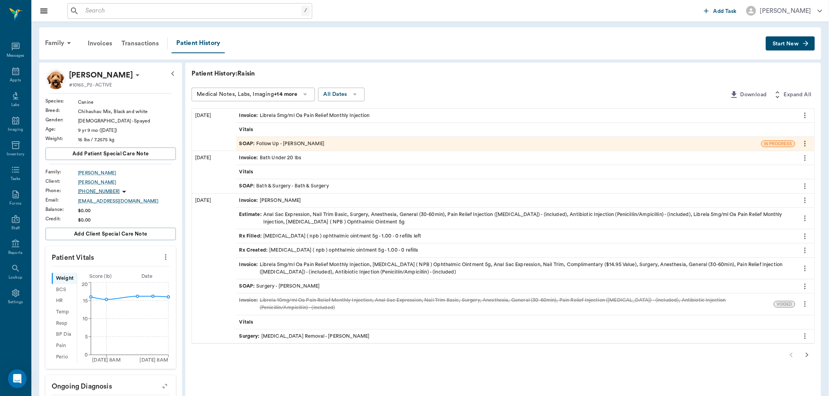
click at [776, 44] on span "Start New" at bounding box center [785, 44] width 26 height 0
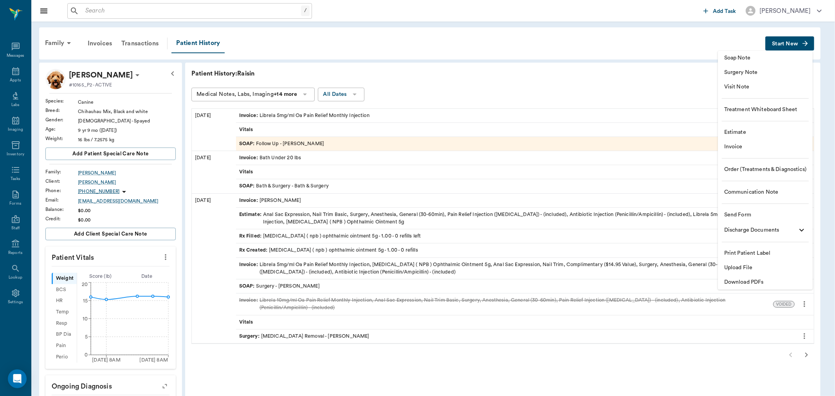
click at [776, 62] on span "Soap Note" at bounding box center [765, 58] width 82 height 8
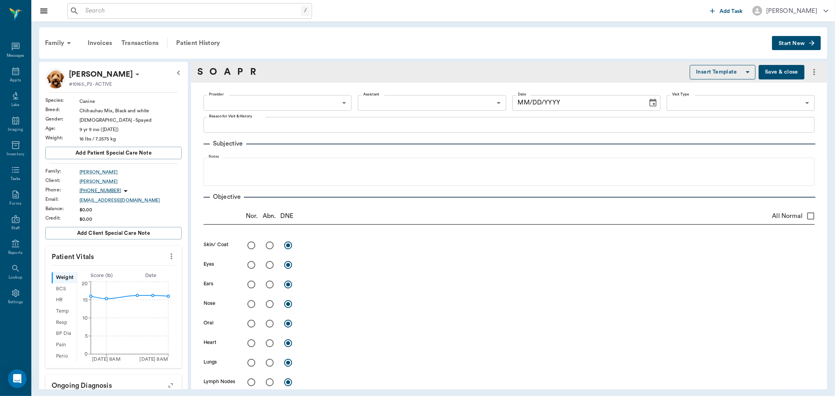
type input "[DATE]"
click at [167, 258] on icon "more" at bounding box center [171, 256] width 9 height 9
click at [132, 265] on li "Enter Vitals" at bounding box center [132, 270] width 78 height 14
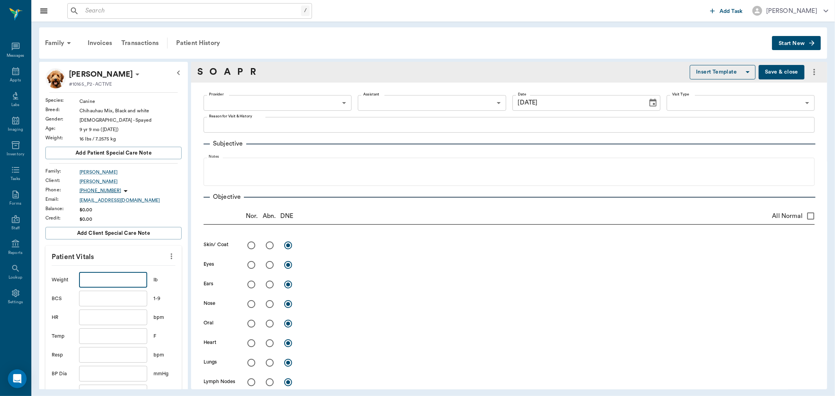
click at [116, 280] on input "text" at bounding box center [113, 280] width 68 height 16
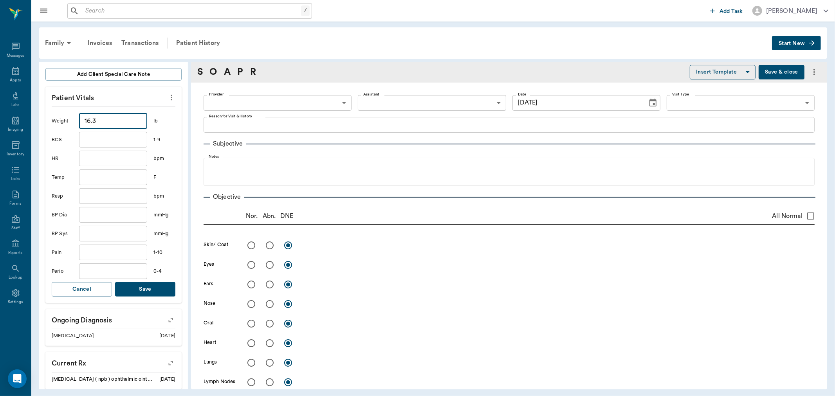
scroll to position [174, 0]
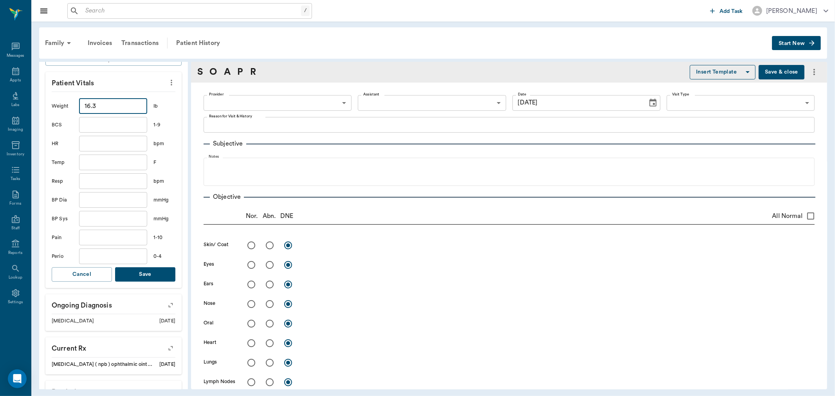
type input "16.3"
click at [132, 278] on button "Save" at bounding box center [145, 274] width 60 height 14
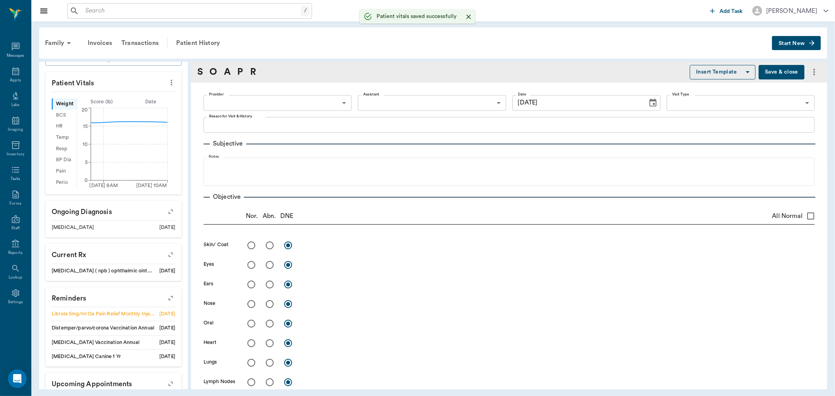
click at [234, 105] on body "/ ​ Add Task Dr. Bert Ellsworth Nectar Messages Appts Labs Imaging Inventory Ta…" at bounding box center [417, 198] width 835 height 396
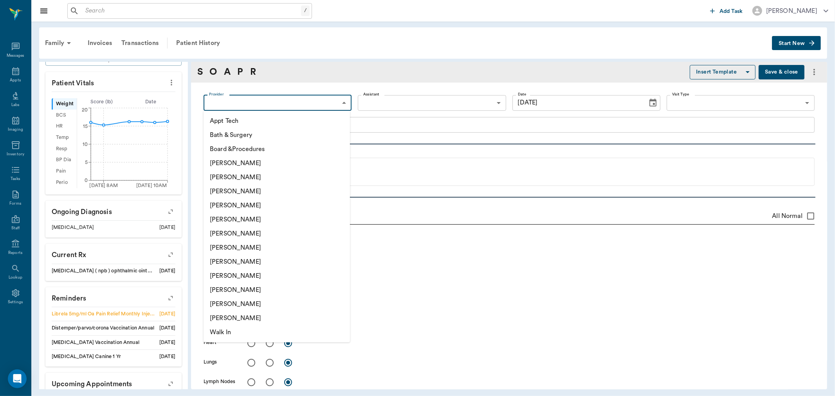
click at [264, 245] on li "[PERSON_NAME]" at bounding box center [277, 248] width 146 height 14
type input "682b670d8bdc6f7f8feef3db"
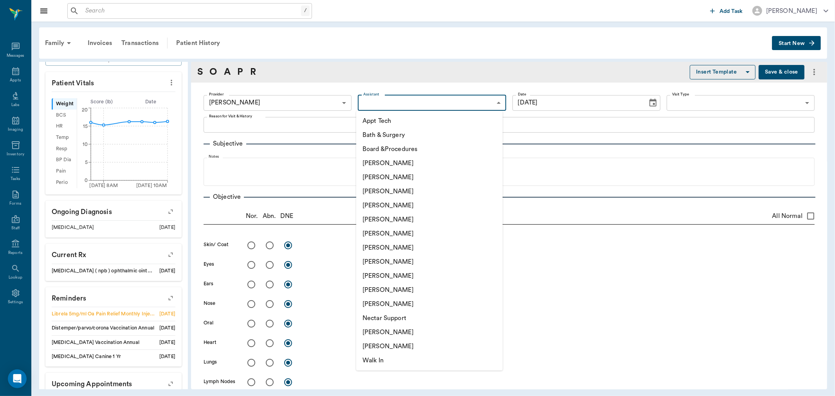
click at [376, 102] on body "/ ​ Add Task Dr. Bert Ellsworth Nectar Messages Appts Labs Imaging Inventory Ta…" at bounding box center [417, 198] width 835 height 396
click at [382, 122] on li "Appt Tech" at bounding box center [429, 121] width 146 height 14
type input "63ec2f075fda476ae8351a4c"
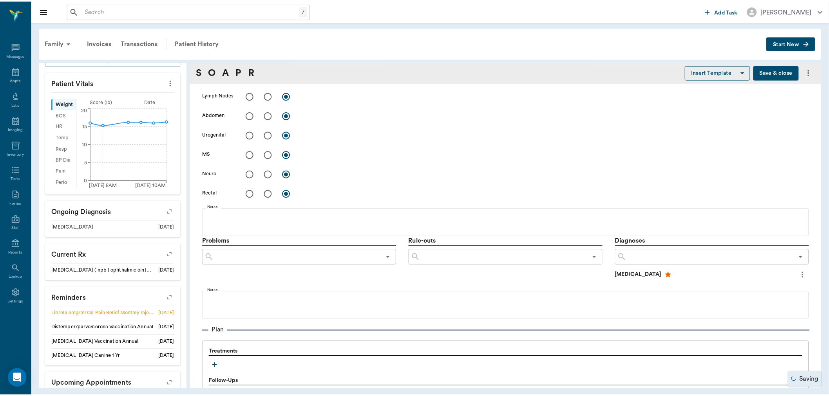
scroll to position [348, 0]
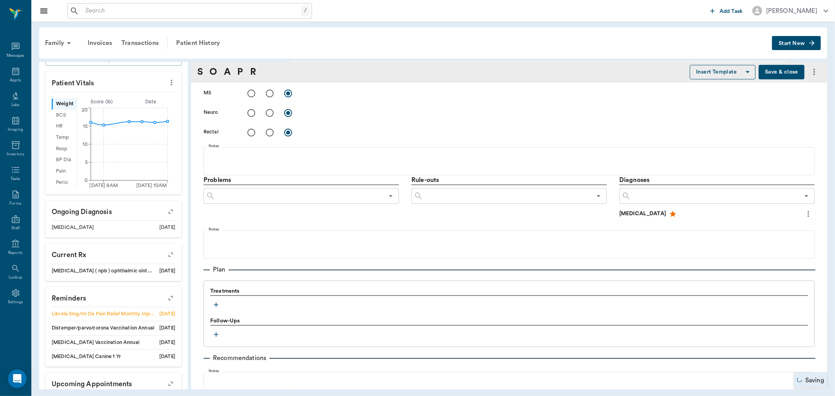
click at [219, 305] on icon "button" at bounding box center [216, 305] width 8 height 8
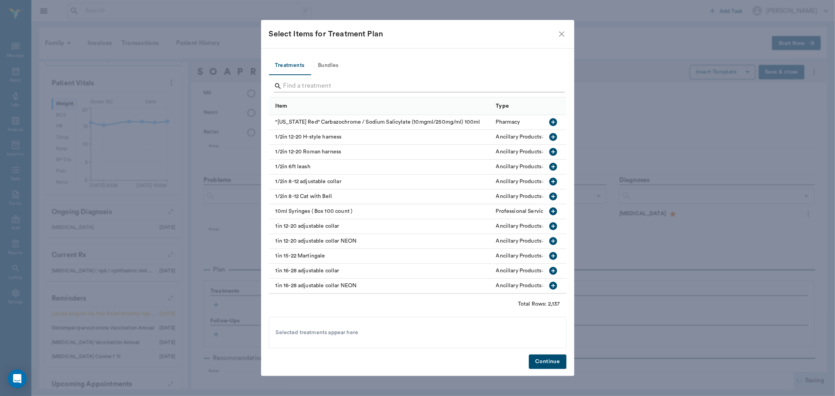
click at [290, 81] on input "Search" at bounding box center [419, 86] width 270 height 13
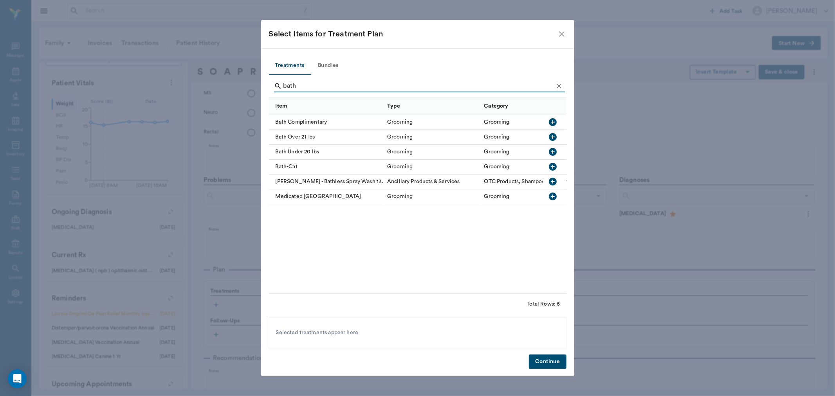
type input "bath"
click at [554, 149] on icon "button" at bounding box center [553, 152] width 8 height 8
click at [557, 84] on icon "Clear" at bounding box center [559, 86] width 5 height 5
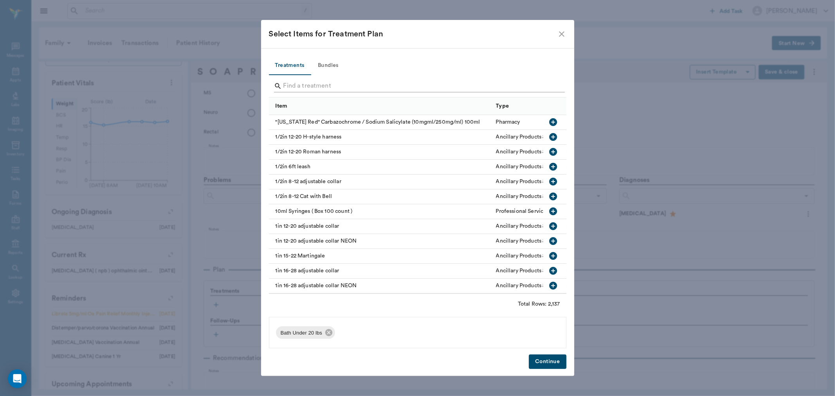
click at [545, 86] on input "Search" at bounding box center [419, 86] width 270 height 13
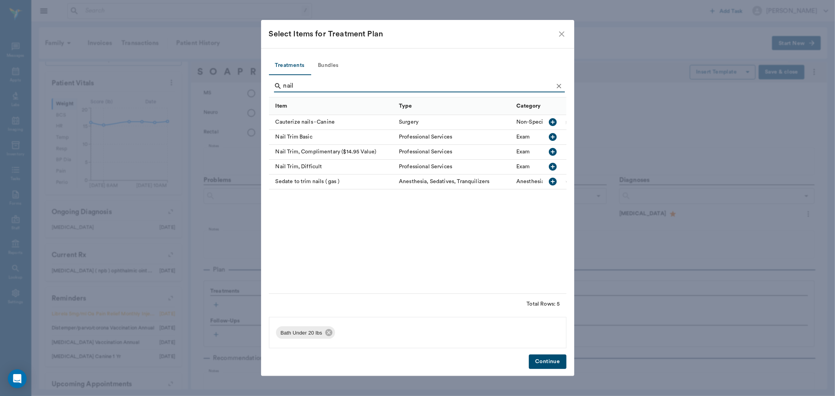
type input "nail"
click at [554, 139] on icon "button" at bounding box center [553, 137] width 8 height 8
click at [560, 85] on icon "Clear" at bounding box center [559, 86] width 5 height 5
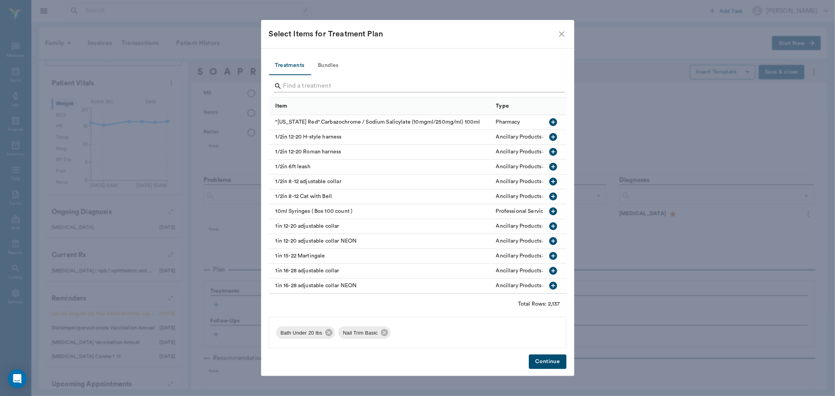
click at [545, 85] on input "Search" at bounding box center [419, 86] width 270 height 13
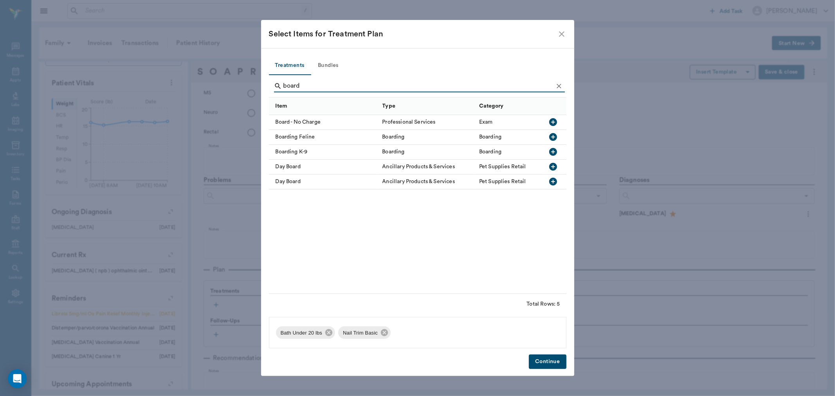
type input "board"
click at [551, 152] on icon "button" at bounding box center [553, 151] width 9 height 9
click at [556, 361] on button "Continue" at bounding box center [547, 362] width 37 height 14
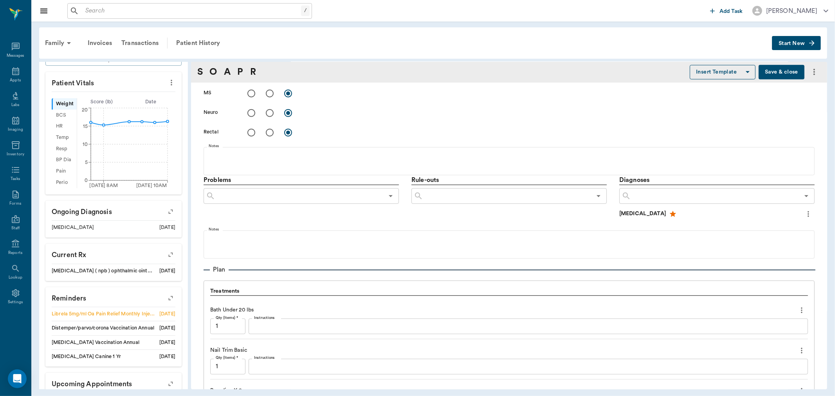
click at [775, 72] on button "Save & close" at bounding box center [782, 72] width 46 height 14
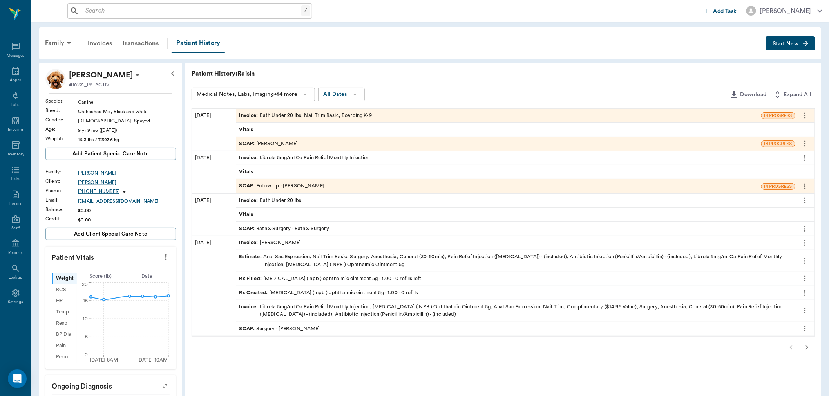
click at [300, 142] on div "SOAP : Hunter Graves" at bounding box center [498, 144] width 525 height 14
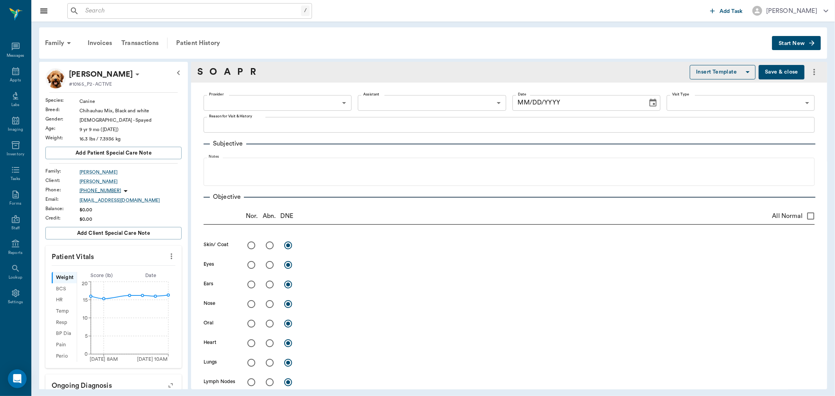
type input "682b670d8bdc6f7f8feef3db"
type input "63ec2f075fda476ae8351a4c"
type input "[DATE]"
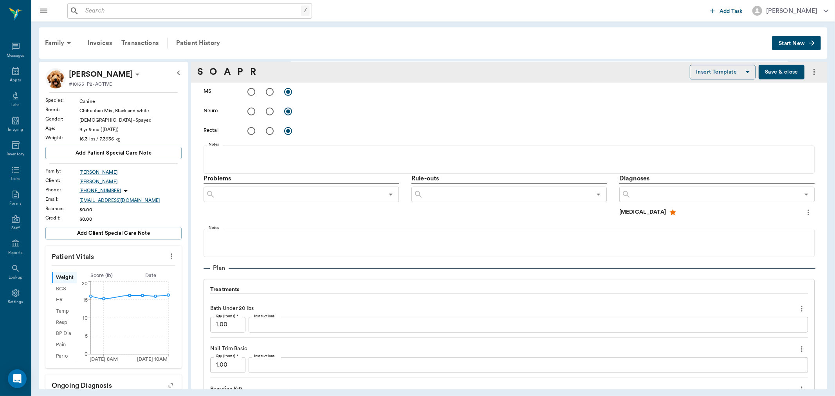
scroll to position [392, 0]
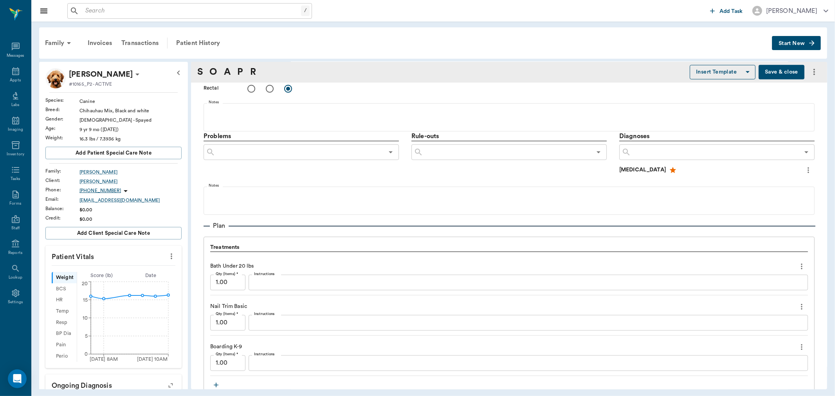
click at [282, 284] on textarea "Instructions" at bounding box center [528, 282] width 549 height 9
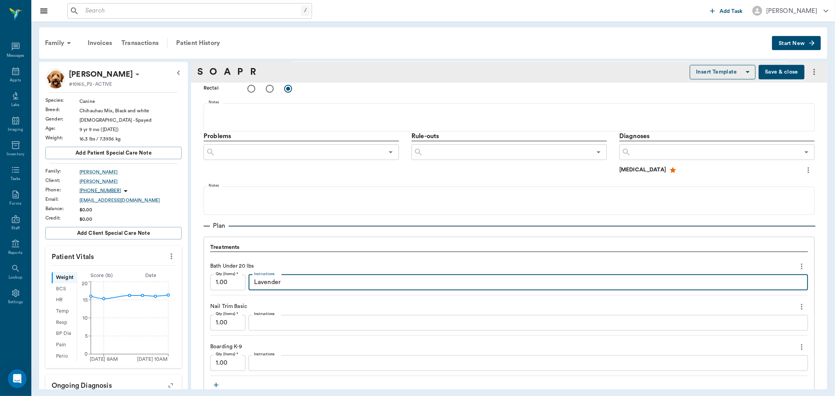
type textarea "Lavender"
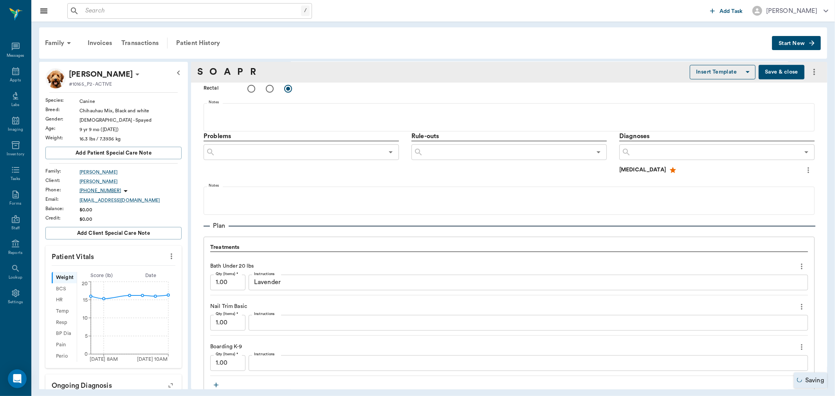
click at [782, 72] on button "Save & close" at bounding box center [782, 72] width 46 height 14
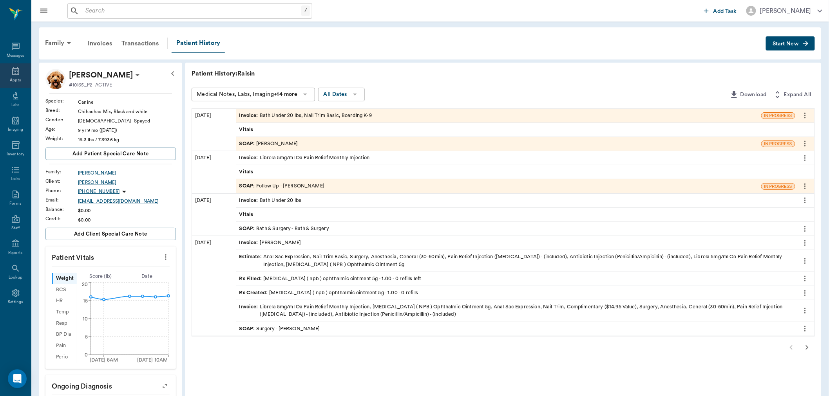
click at [14, 72] on icon at bounding box center [15, 71] width 9 height 9
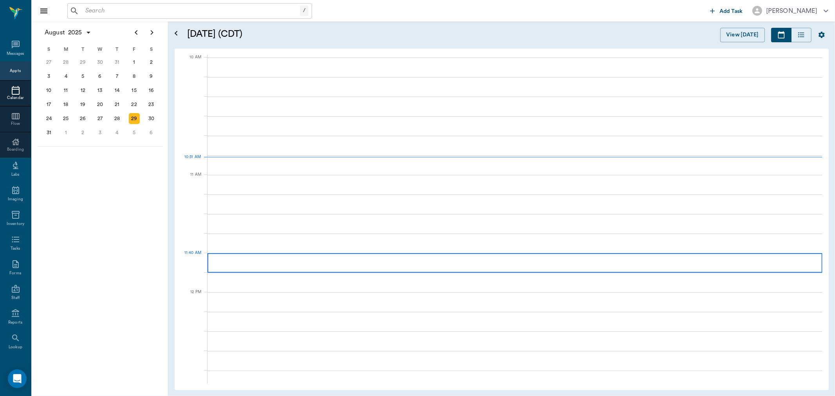
scroll to position [235, 0]
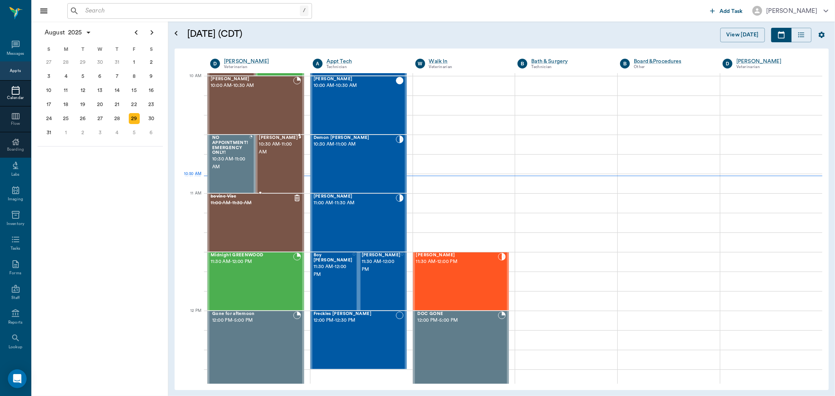
click at [275, 175] on div "Willow Kennedy 10:30 AM - 11:00 AM" at bounding box center [278, 163] width 39 height 57
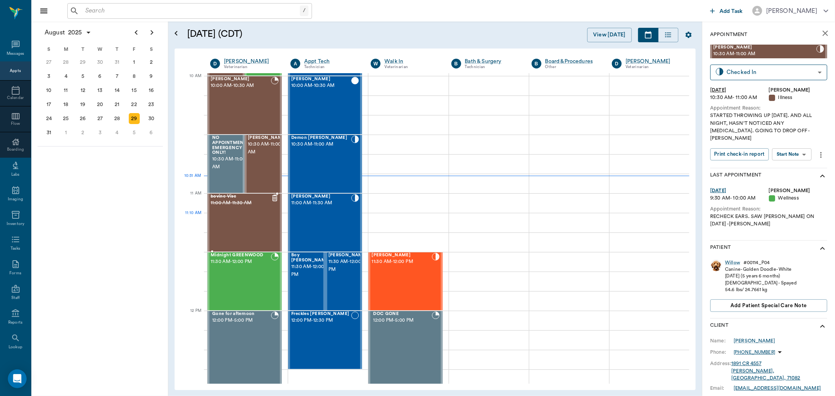
click at [261, 221] on div "bovine Vise 11:00 AM - 11:30 AM" at bounding box center [241, 222] width 60 height 57
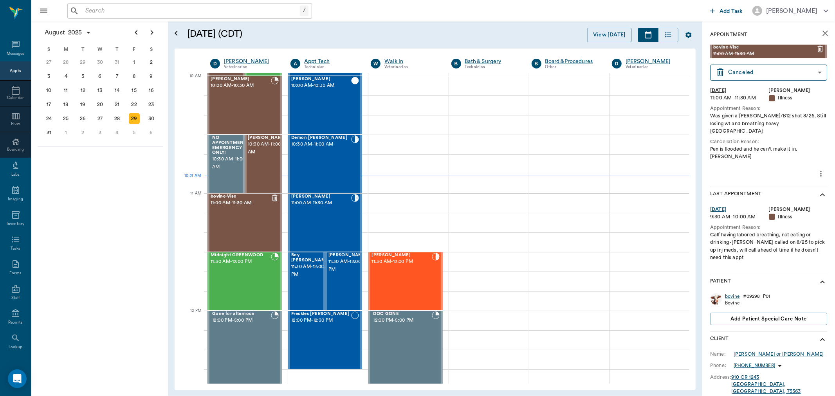
click at [13, 70] on div "Appts" at bounding box center [15, 71] width 11 height 6
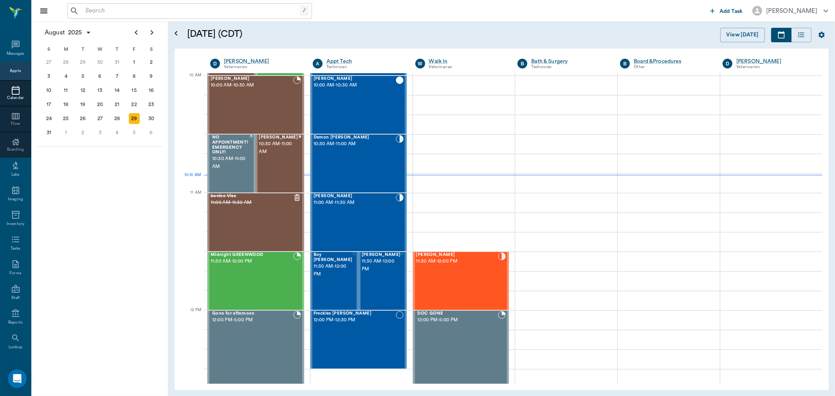
scroll to position [236, 0]
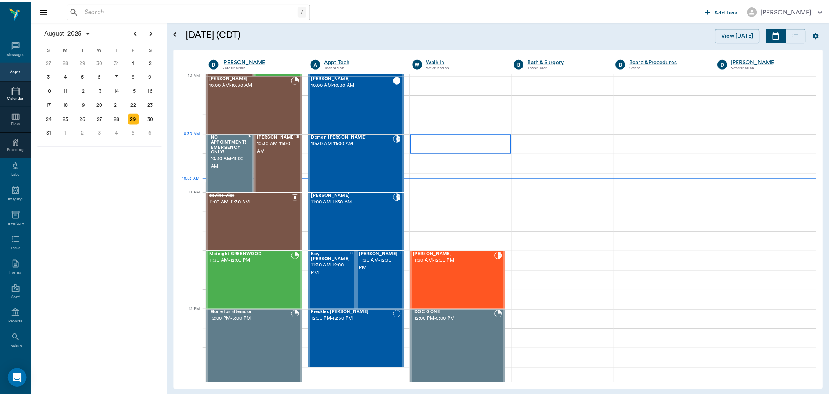
scroll to position [280, 0]
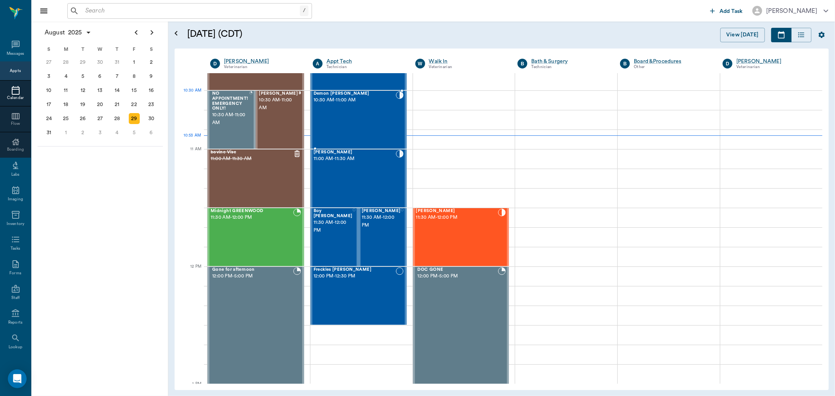
click at [361, 102] on span "10:30 AM - 11:00 AM" at bounding box center [355, 100] width 82 height 8
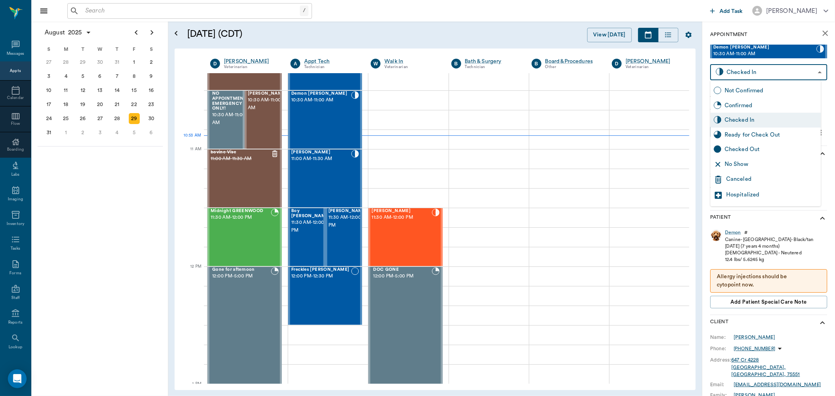
click at [782, 77] on body "/ ​ Add Task [PERSON_NAME] Nectar Messages Appts Calendar Flow Boarding Labs Im…" at bounding box center [417, 198] width 835 height 396
click at [778, 130] on div "Ready for Check Out" at bounding box center [766, 135] width 110 height 15
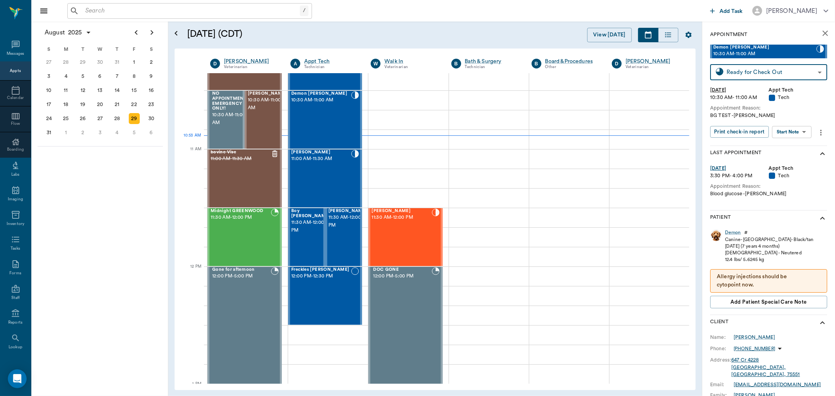
type input "READY_TO_CHECKOUT"
click at [316, 174] on div "[PERSON_NAME] 11:00 AM - 11:30 AM" at bounding box center [321, 178] width 60 height 57
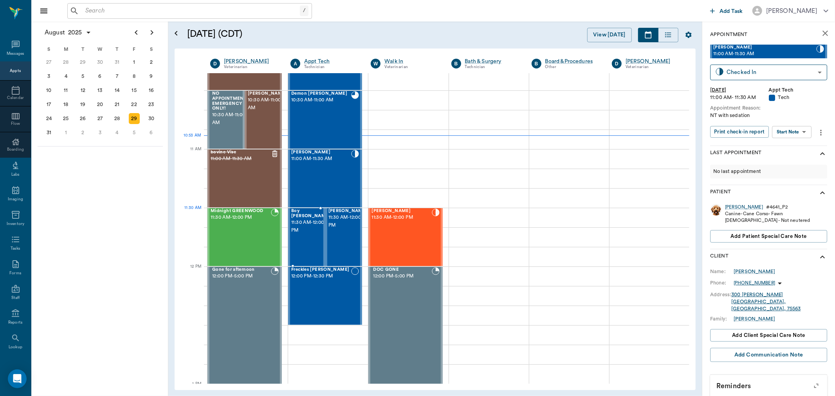
click at [307, 226] on span "11:30 AM - 12:00 PM" at bounding box center [310, 227] width 39 height 16
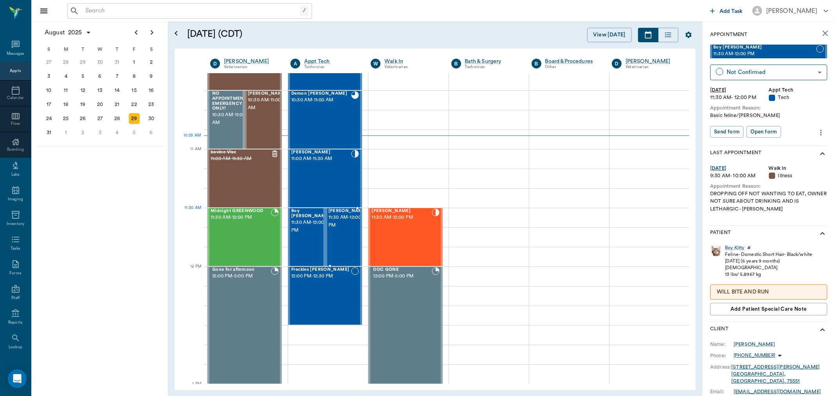
click at [348, 224] on span "11:30 AM - 12:00 PM" at bounding box center [348, 222] width 39 height 16
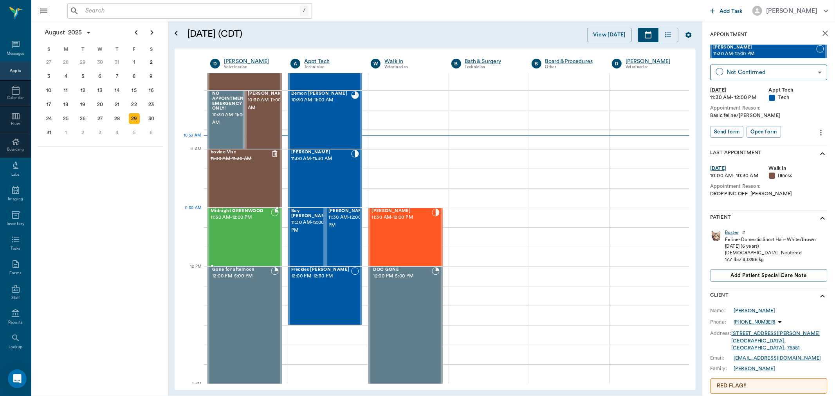
click at [243, 226] on div "Midnight GREENWOOD 11:30 AM - 12:00 PM" at bounding box center [241, 237] width 60 height 57
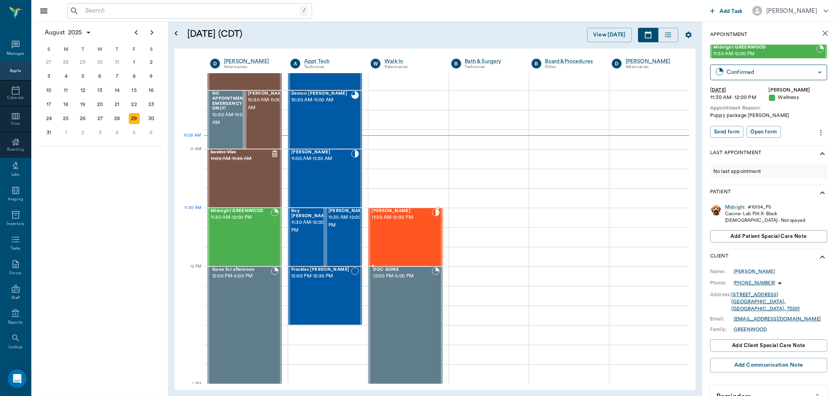
click at [406, 226] on div "[PERSON_NAME] 11:30 AM - 12:00 PM" at bounding box center [402, 237] width 60 height 57
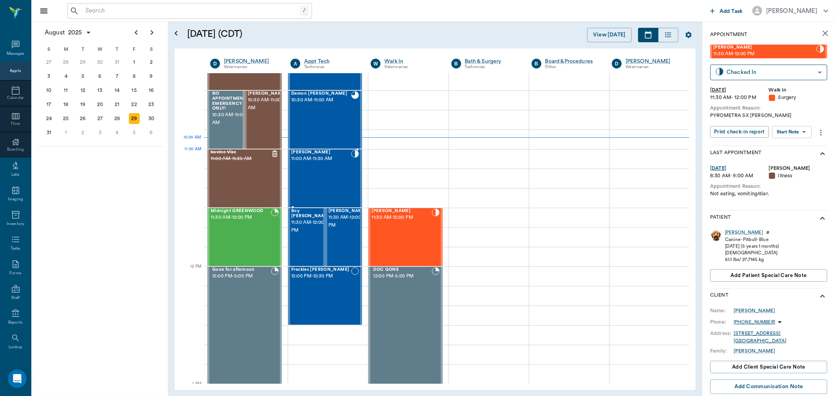
click at [319, 168] on div "[PERSON_NAME] 11:00 AM - 11:30 AM" at bounding box center [321, 178] width 60 height 57
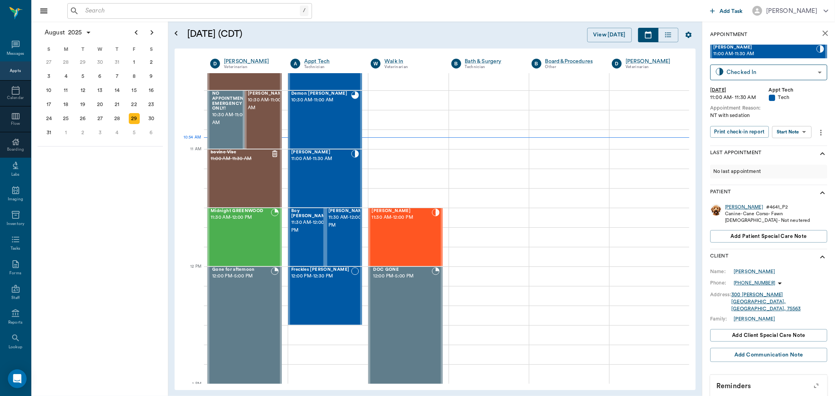
click at [726, 207] on div "[PERSON_NAME]" at bounding box center [744, 207] width 38 height 7
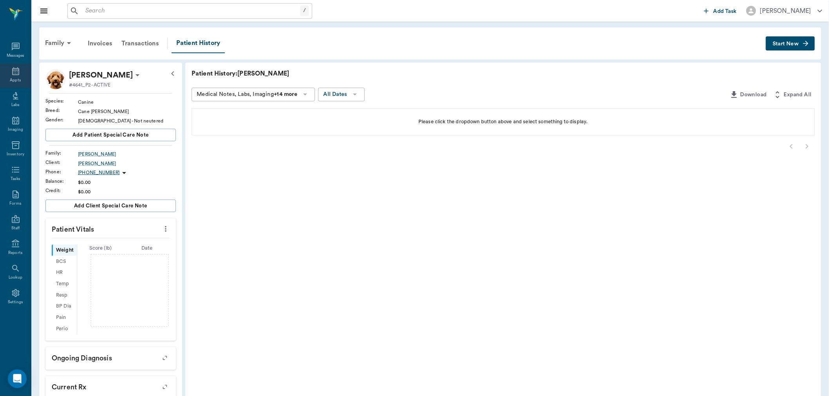
click at [22, 71] on div "Appts" at bounding box center [15, 75] width 31 height 25
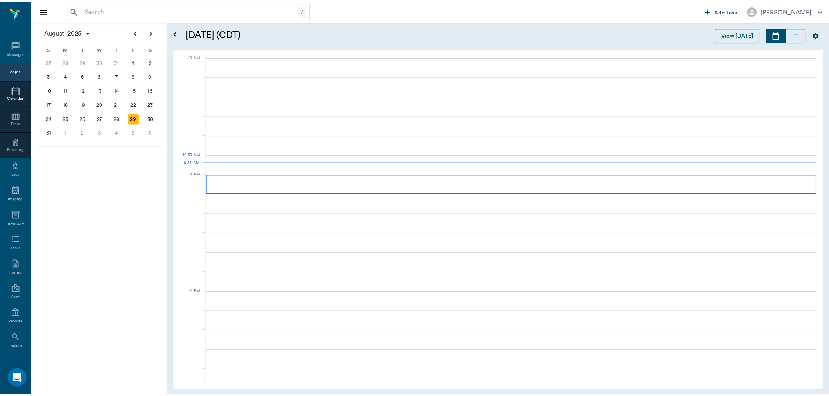
scroll to position [236, 0]
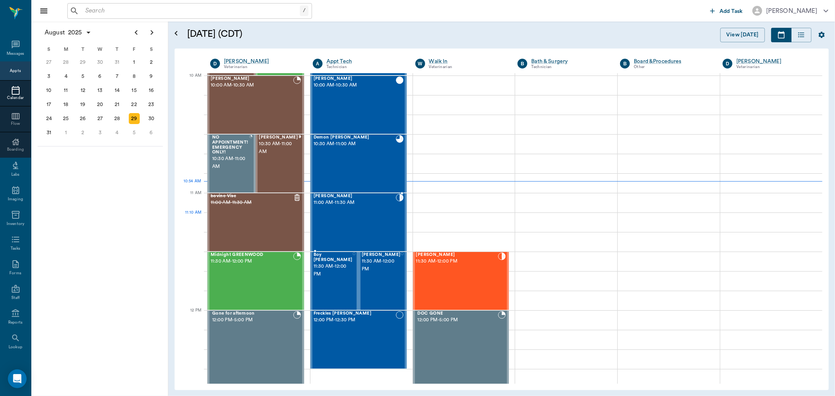
click at [352, 224] on div "[PERSON_NAME] 11:00 AM - 11:30 AM" at bounding box center [355, 222] width 82 height 57
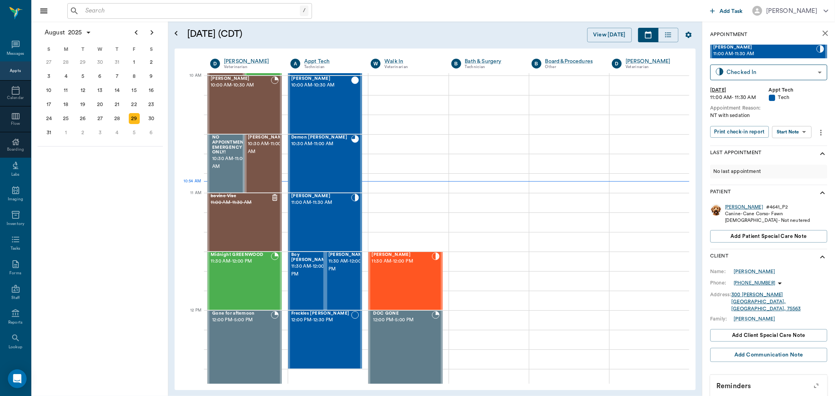
click at [726, 209] on div "[PERSON_NAME]" at bounding box center [744, 207] width 38 height 7
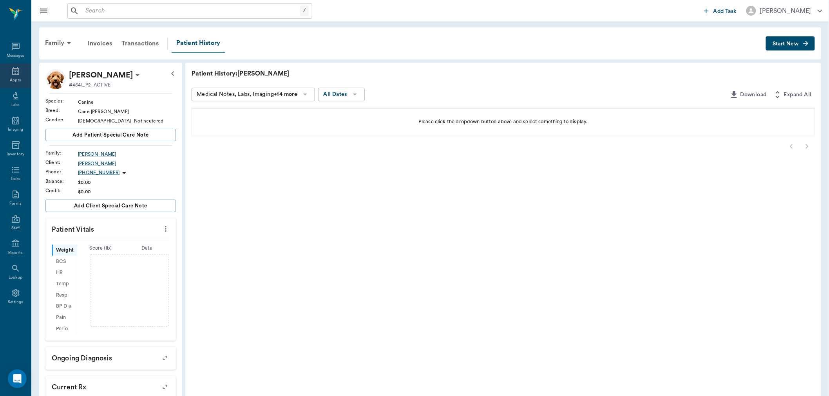
click at [18, 76] on icon at bounding box center [15, 71] width 9 height 9
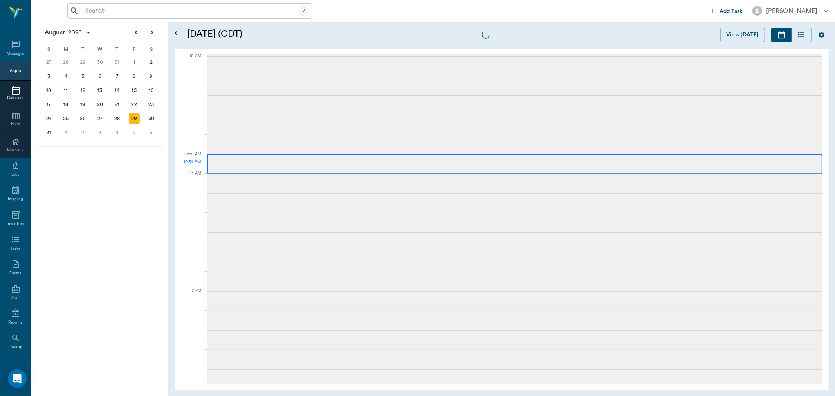
scroll to position [236, 0]
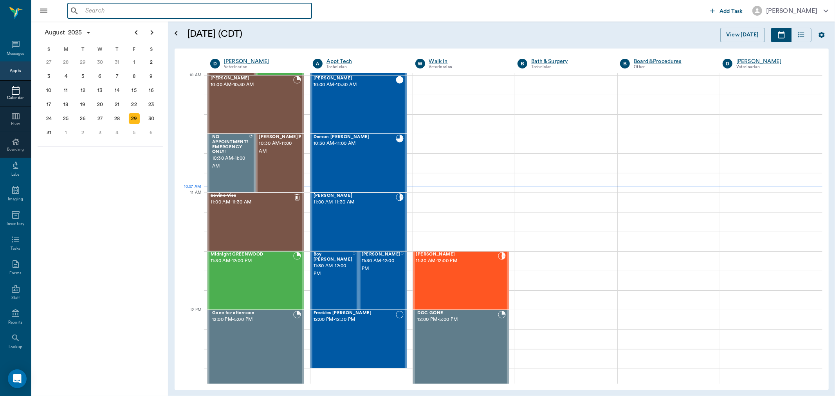
click at [127, 11] on input "text" at bounding box center [195, 10] width 226 height 11
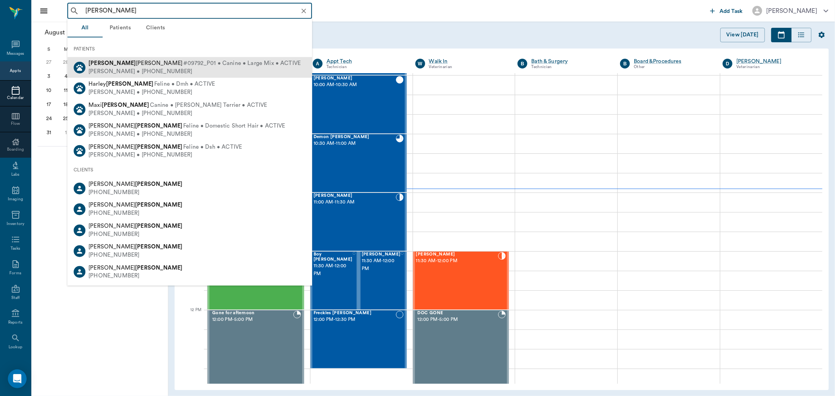
click at [183, 64] on span "#09792_P01 • Canine • Large Mix • ACTIVE" at bounding box center [241, 64] width 117 height 8
type input "[PERSON_NAME]"
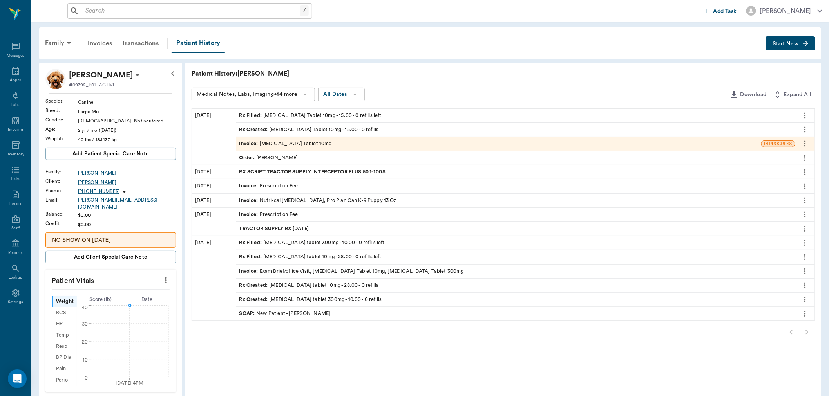
click at [318, 114] on div "Rx Filled : [MEDICAL_DATA] Tablet 10mg - 15.00 - 0 refills left" at bounding box center [310, 115] width 142 height 7
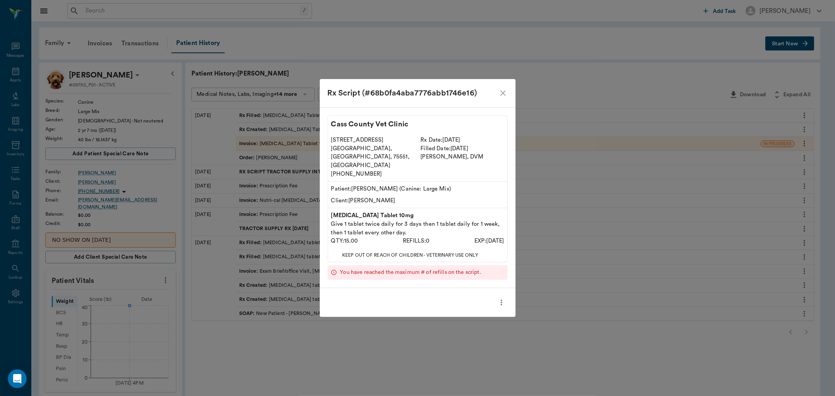
click at [500, 298] on icon "more" at bounding box center [501, 302] width 9 height 9
click at [470, 304] on span "Print Label" at bounding box center [469, 307] width 66 height 8
click at [500, 98] on icon "close" at bounding box center [503, 93] width 9 height 9
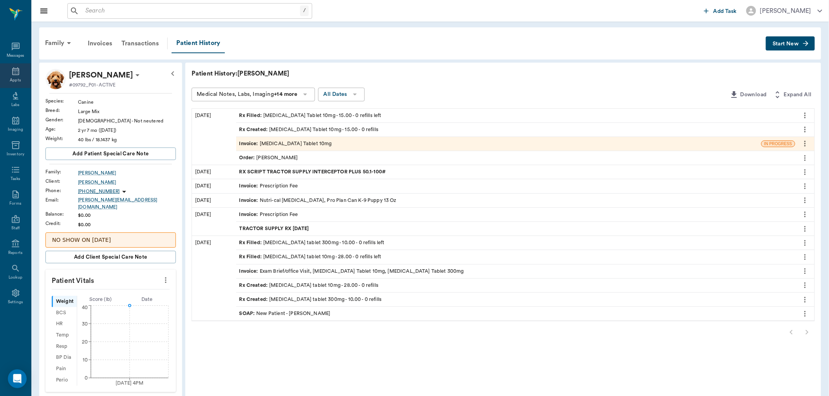
click at [20, 76] on div "Appts" at bounding box center [15, 75] width 31 height 25
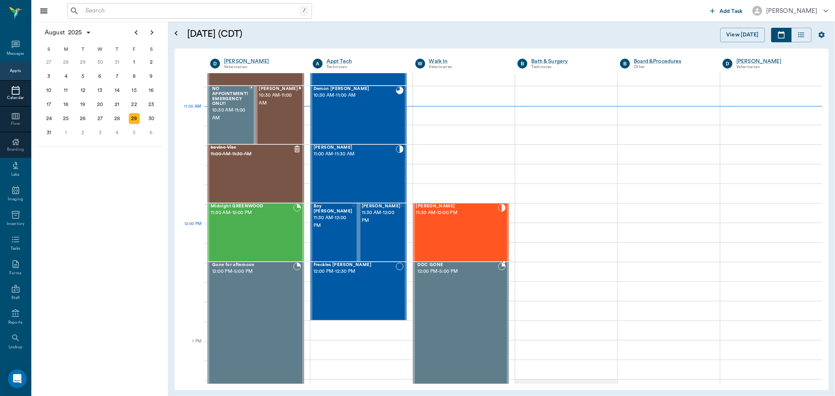
scroll to position [174, 0]
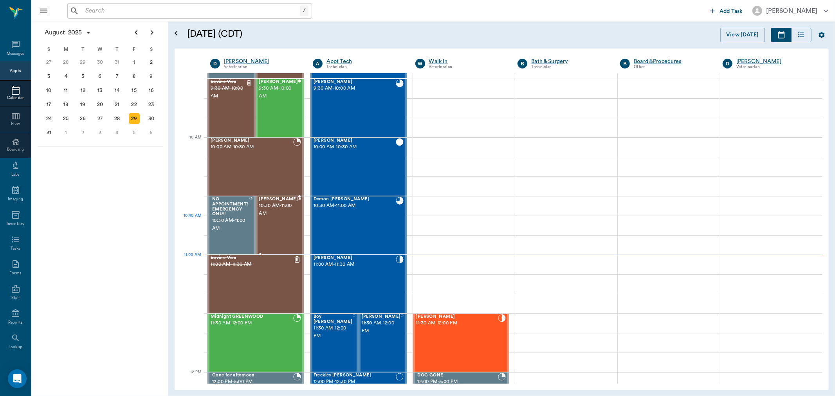
click at [268, 220] on div "[PERSON_NAME] 10:30 AM - 11:00 AM" at bounding box center [278, 225] width 39 height 57
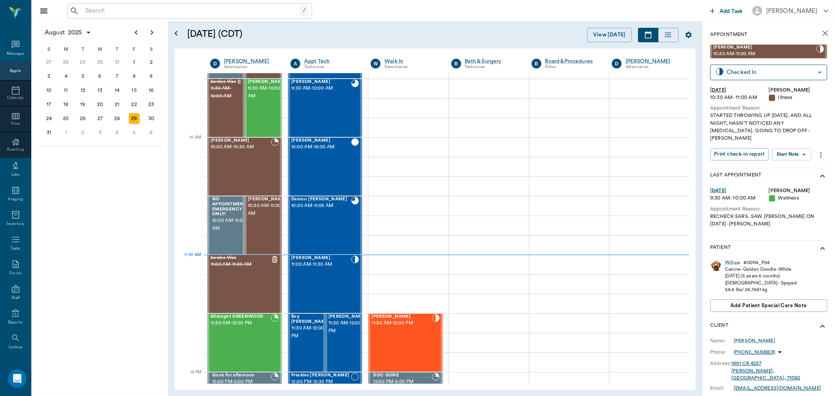
click at [803, 152] on body "/ ​ Add Task [PERSON_NAME] Nectar Messages Appts Calendar Flow Boarding Labs Im…" at bounding box center [417, 198] width 835 height 396
click at [799, 167] on li "Start SOAP" at bounding box center [793, 162] width 54 height 13
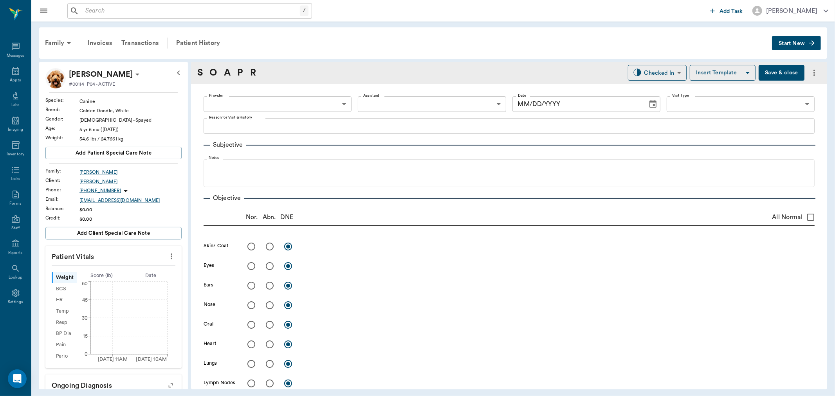
type input "63ec2f075fda476ae8351a4d"
type input "65d2be4f46e3a538d89b8c15"
type textarea "STARTED THROWING UP [DATE]. AND ALL NIGHT, HASN'T NOTICED ANY [MEDICAL_DATA]. G…"
type input "[DATE]"
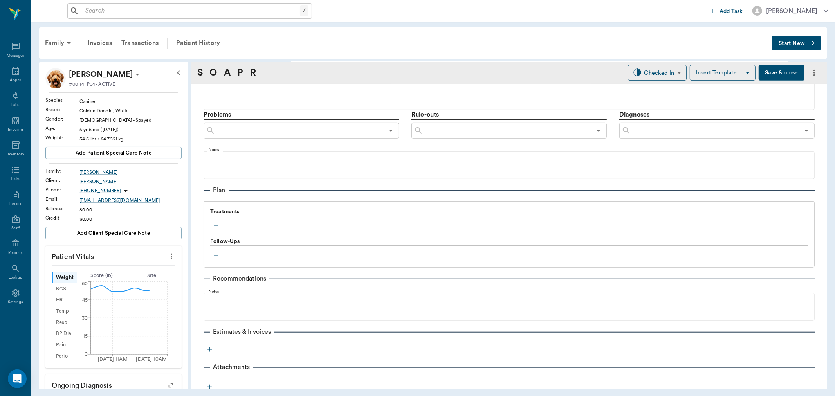
scroll to position [426, 0]
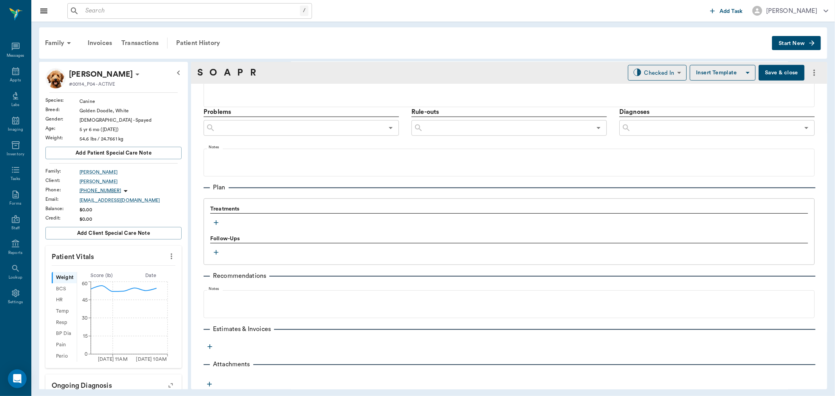
click at [216, 222] on icon "button" at bounding box center [216, 223] width 8 height 8
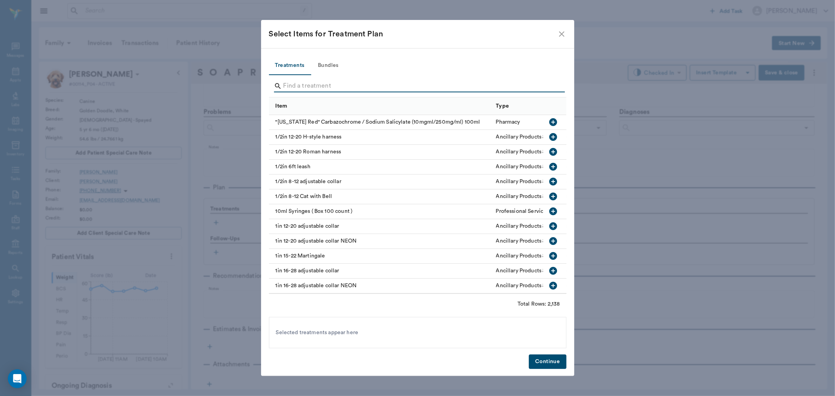
click at [305, 88] on input "Search" at bounding box center [419, 86] width 270 height 13
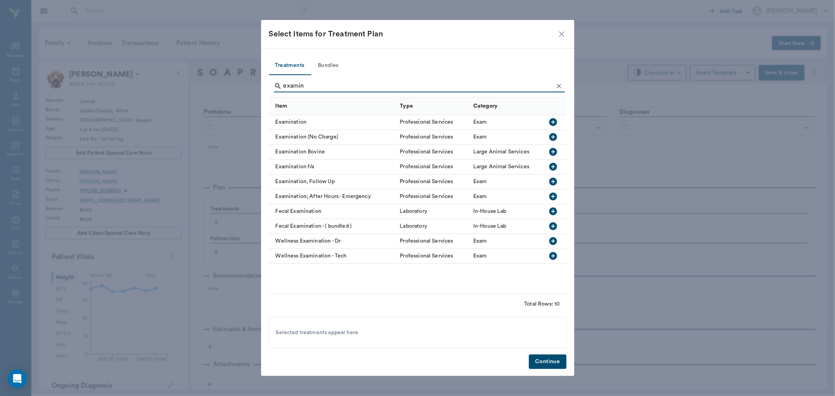
type input "examin"
click at [550, 122] on icon "button" at bounding box center [553, 122] width 8 height 8
click at [555, 85] on icon "Clear" at bounding box center [559, 86] width 8 height 8
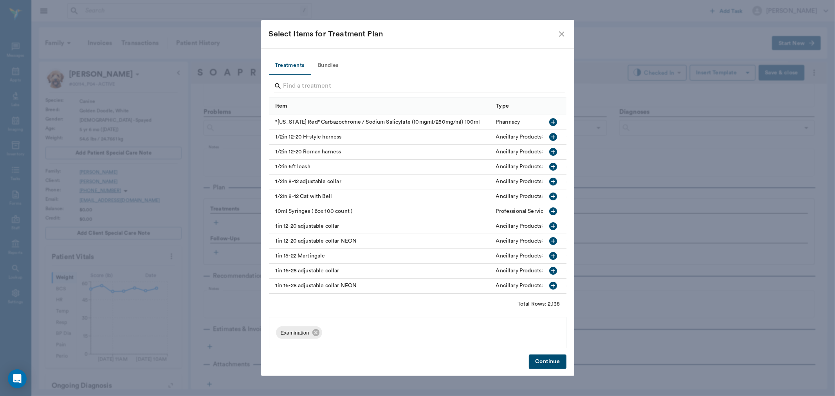
click at [539, 85] on input "Search" at bounding box center [419, 86] width 270 height 13
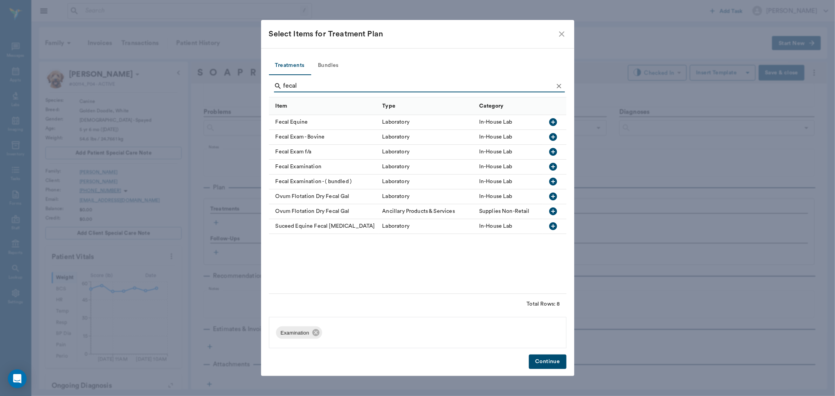
type input "fecal"
click at [553, 170] on icon "button" at bounding box center [553, 167] width 8 height 8
click at [557, 84] on icon "Clear" at bounding box center [559, 86] width 8 height 8
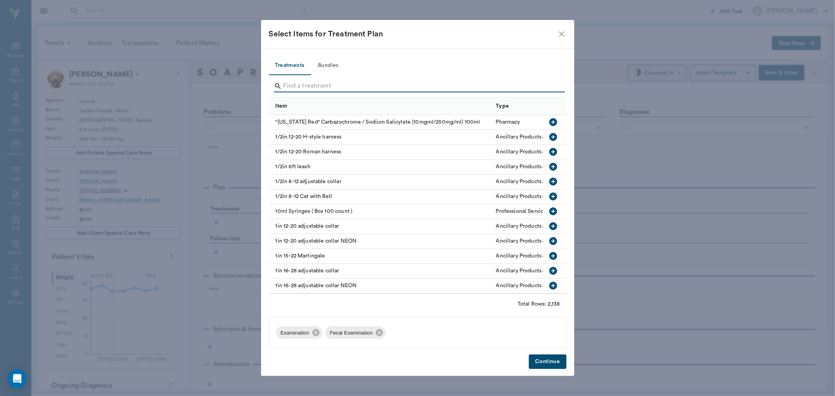
click at [534, 88] on input "Search" at bounding box center [419, 86] width 270 height 13
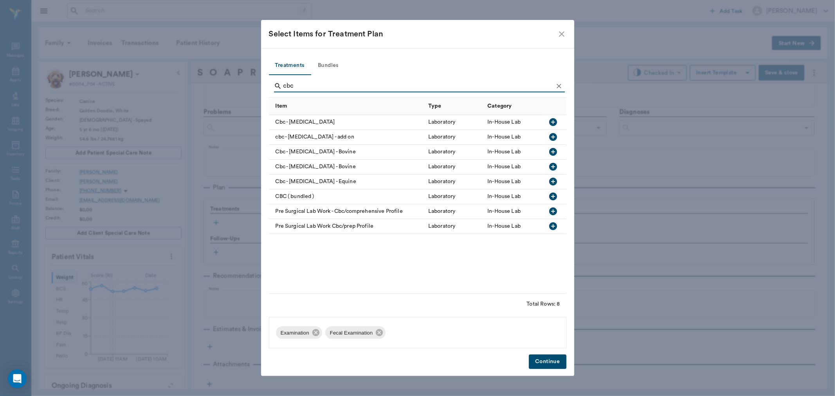
type input "cbc"
click at [554, 122] on icon "button" at bounding box center [553, 121] width 9 height 9
click at [555, 83] on icon "Clear" at bounding box center [559, 86] width 8 height 8
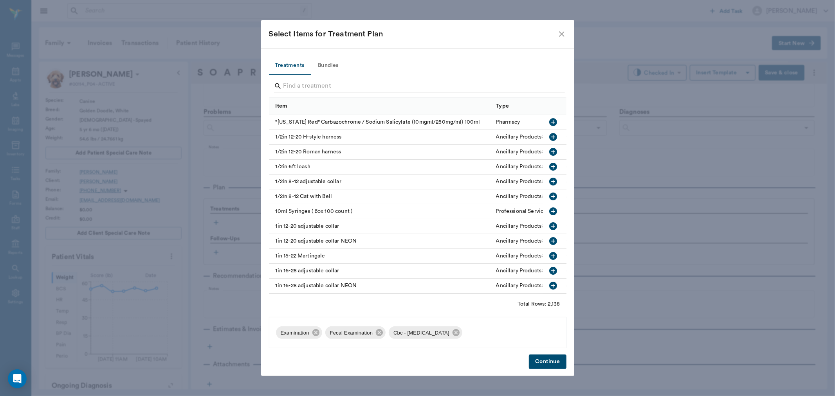
click at [533, 87] on input "Search" at bounding box center [419, 86] width 270 height 13
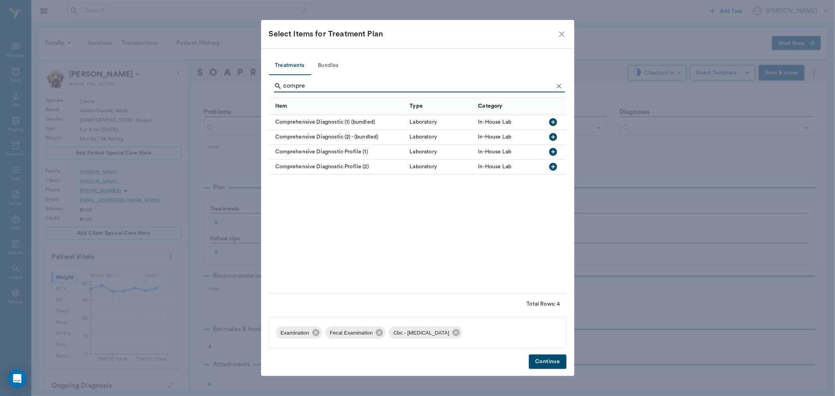
type input "compre"
click at [552, 151] on icon "button" at bounding box center [553, 152] width 8 height 8
click at [538, 358] on button "Continue" at bounding box center [547, 362] width 37 height 14
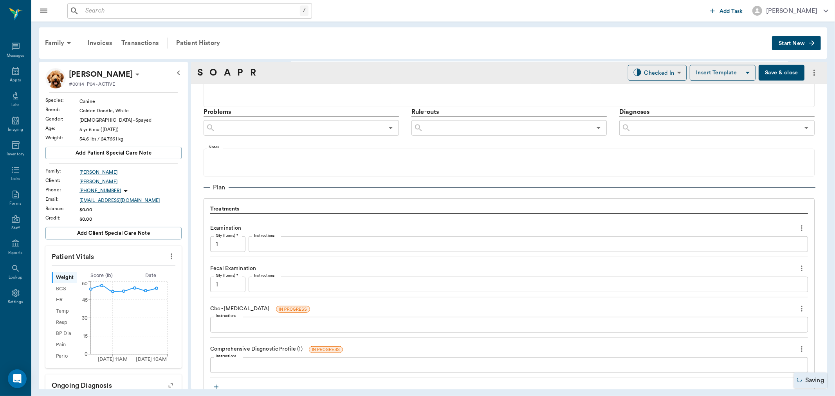
click at [167, 255] on icon "more" at bounding box center [171, 256] width 9 height 9
click at [140, 268] on span "Enter Vitals" at bounding box center [132, 270] width 66 height 8
click at [113, 334] on input "text" at bounding box center [113, 337] width 68 height 16
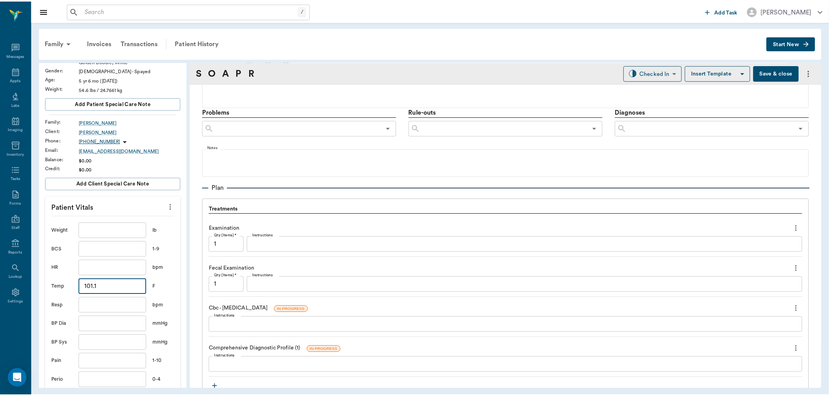
scroll to position [130, 0]
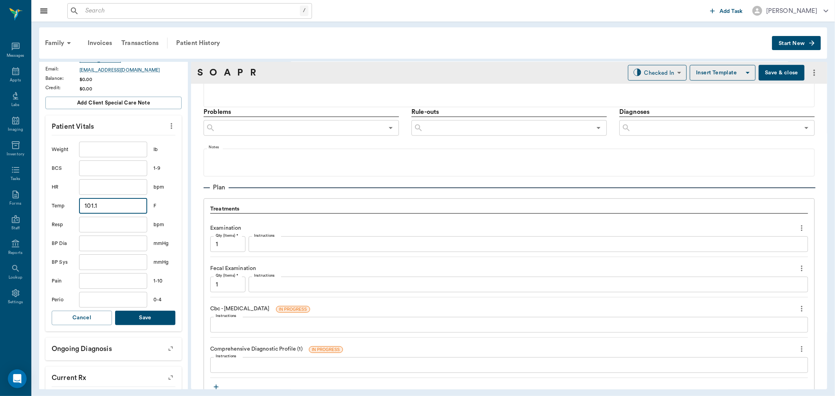
type input "101.1"
click at [128, 150] on input "text" at bounding box center [113, 150] width 68 height 16
type input "52.3"
click at [146, 318] on button "Save" at bounding box center [145, 318] width 60 height 14
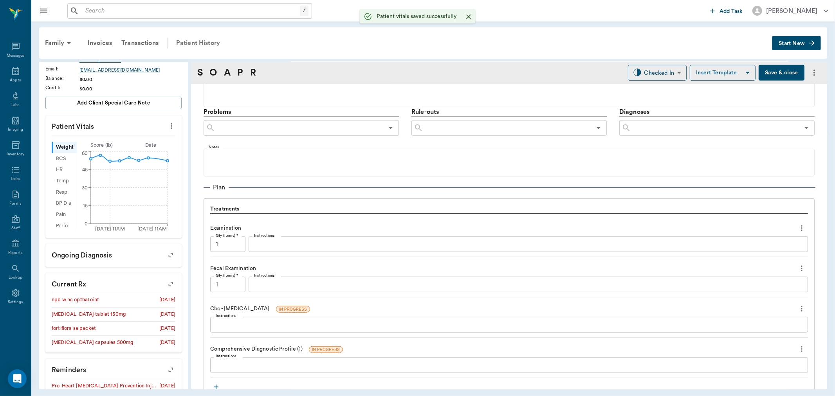
click at [197, 41] on div "Patient History" at bounding box center [198, 43] width 53 height 19
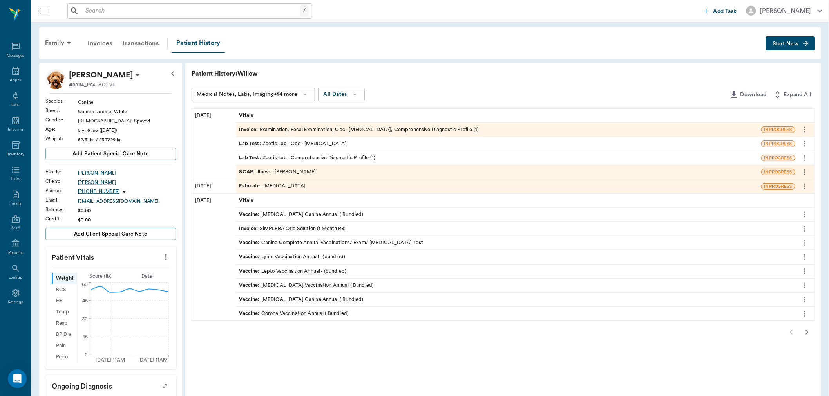
click at [305, 130] on div "Invoice : Examination, Fecal Examination, Cbc - Complete Blood Count, Comprehen…" at bounding box center [359, 129] width 240 height 7
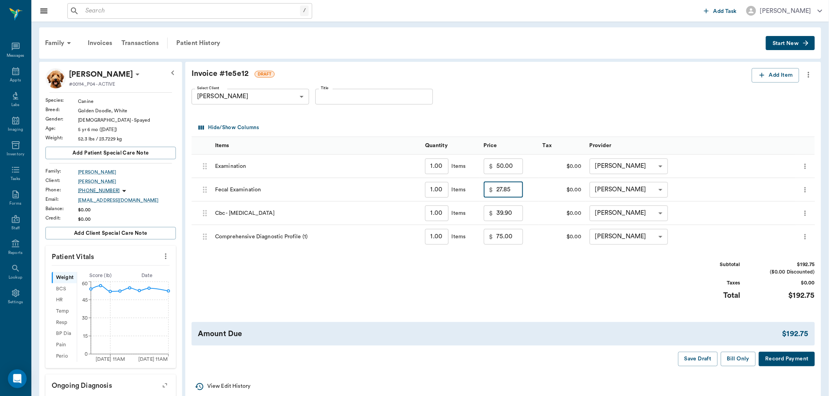
click at [500, 191] on input "27.85" at bounding box center [509, 190] width 27 height 16
type input "0.00"
click at [704, 363] on button "Save Draft" at bounding box center [698, 359] width 40 height 14
click at [11, 80] on div "Appts" at bounding box center [15, 81] width 11 height 6
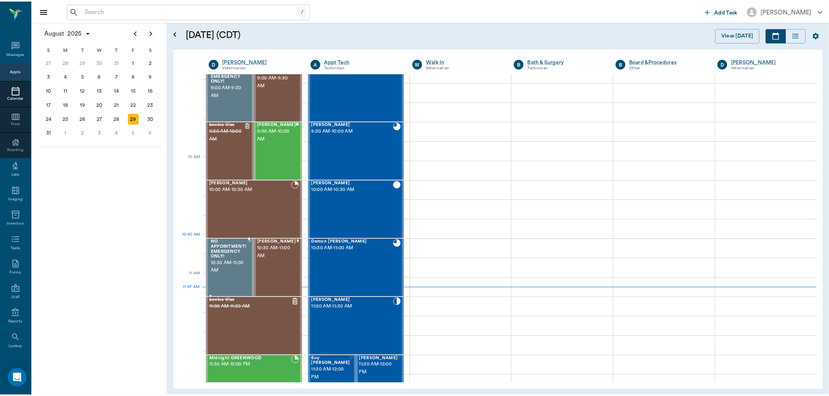
scroll to position [130, 0]
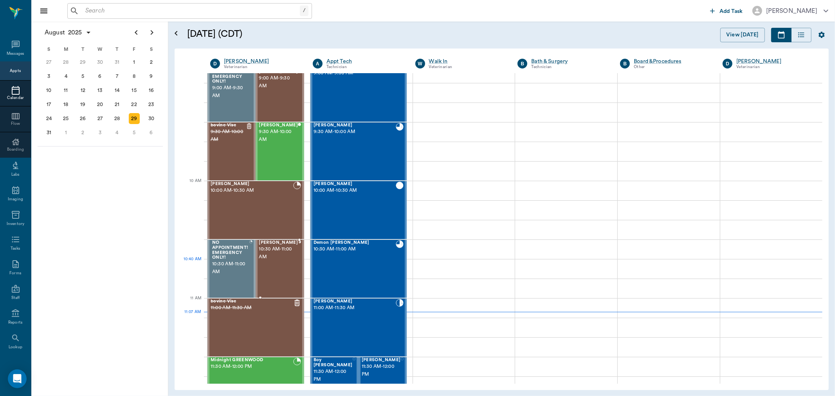
click at [276, 261] on div "Willow Kennedy 10:30 AM - 11:00 AM" at bounding box center [278, 268] width 39 height 57
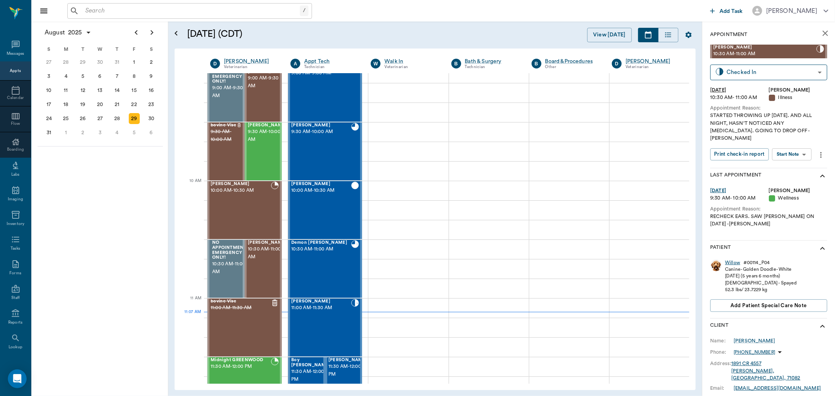
click at [732, 260] on div "Willow" at bounding box center [732, 263] width 15 height 7
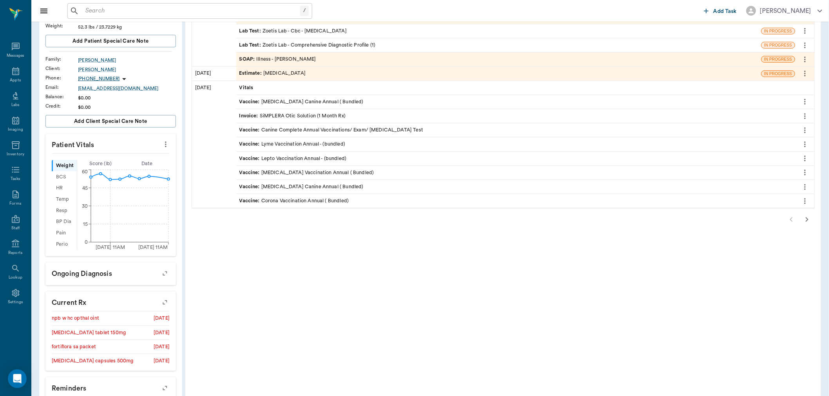
scroll to position [87, 0]
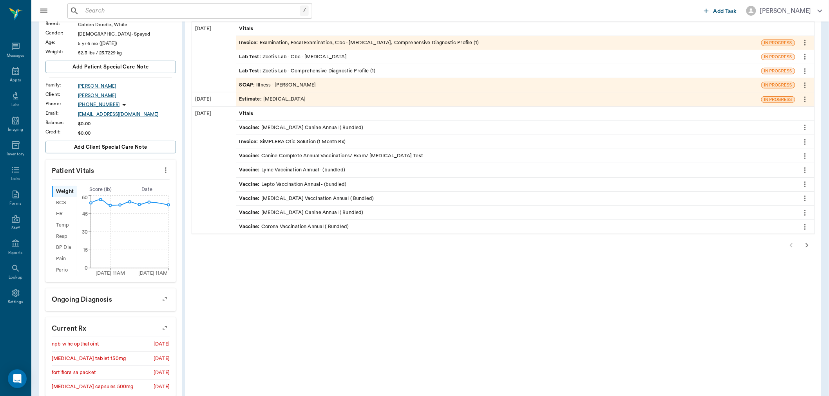
click at [808, 245] on icon "button" at bounding box center [806, 245] width 9 height 9
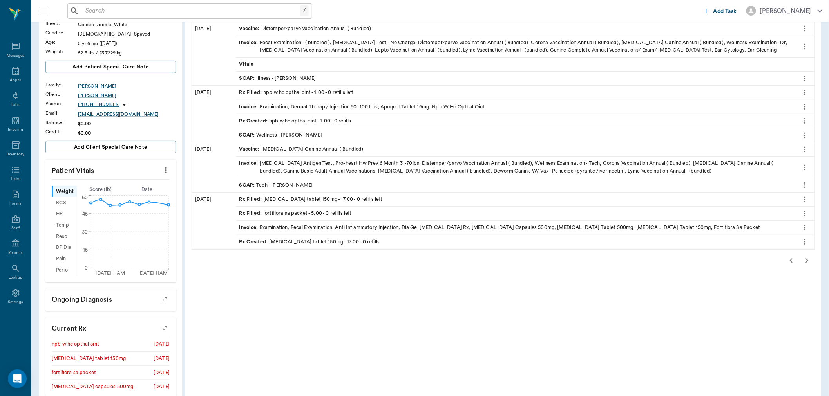
click at [807, 261] on icon "button" at bounding box center [807, 260] width 3 height 5
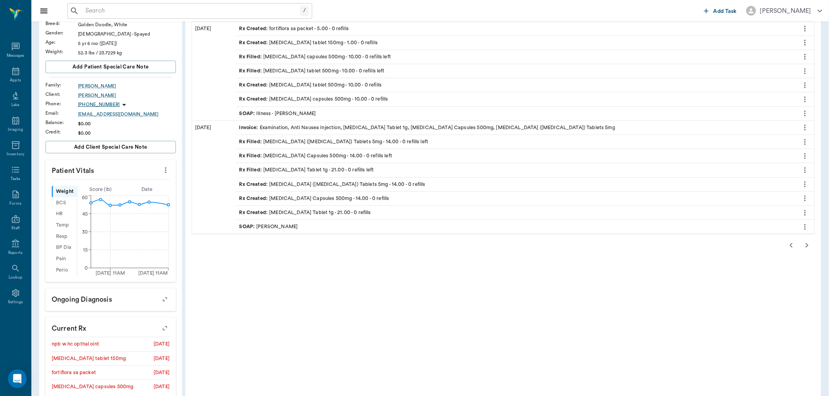
scroll to position [43, 0]
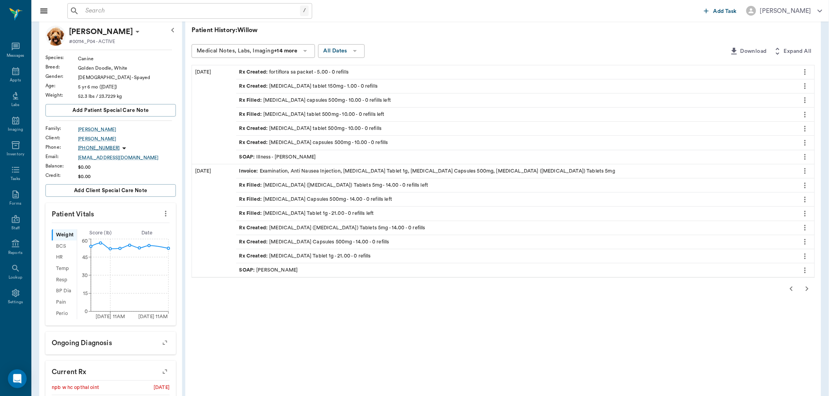
click at [291, 158] on div "SOAP : Illness - [PERSON_NAME]" at bounding box center [277, 157] width 77 height 7
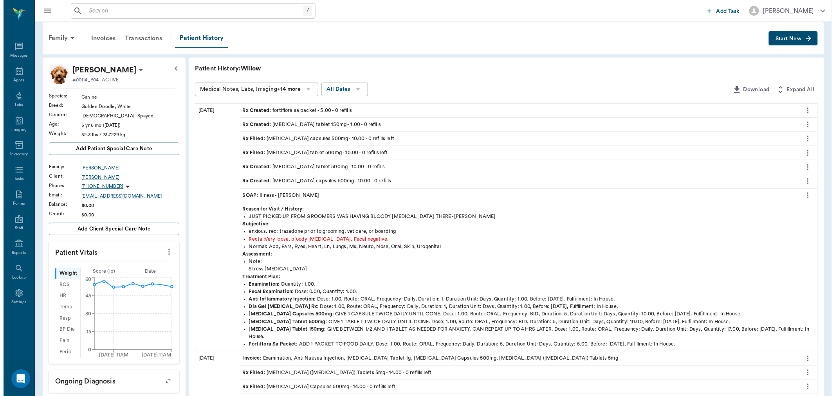
scroll to position [0, 0]
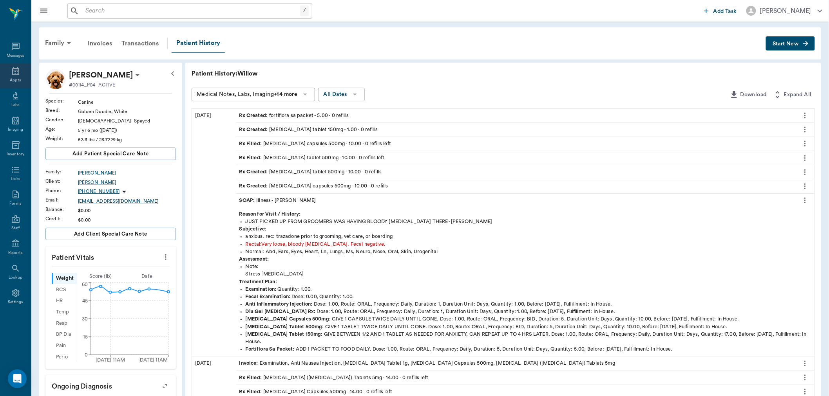
click at [18, 71] on icon at bounding box center [15, 71] width 7 height 8
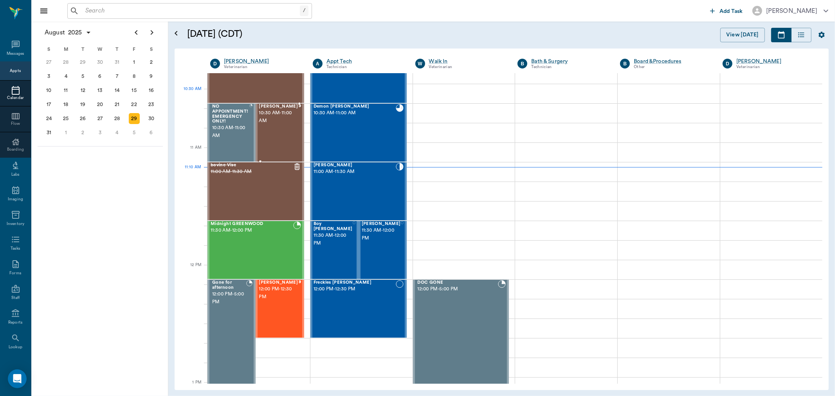
scroll to position [266, 0]
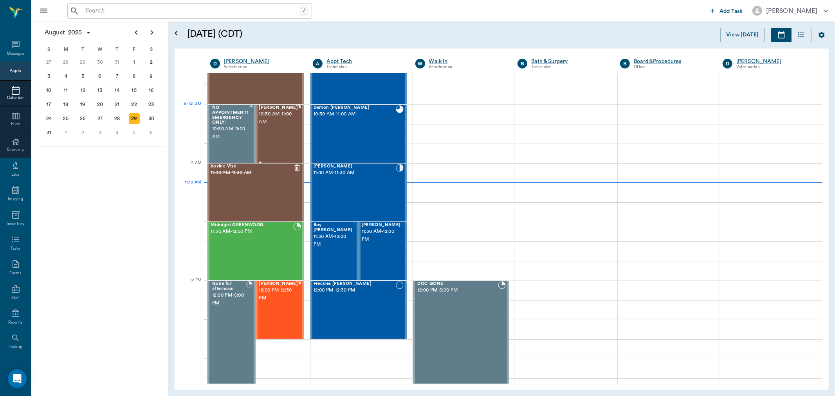
click at [276, 122] on span "10:30 AM - 11:00 AM" at bounding box center [278, 118] width 39 height 16
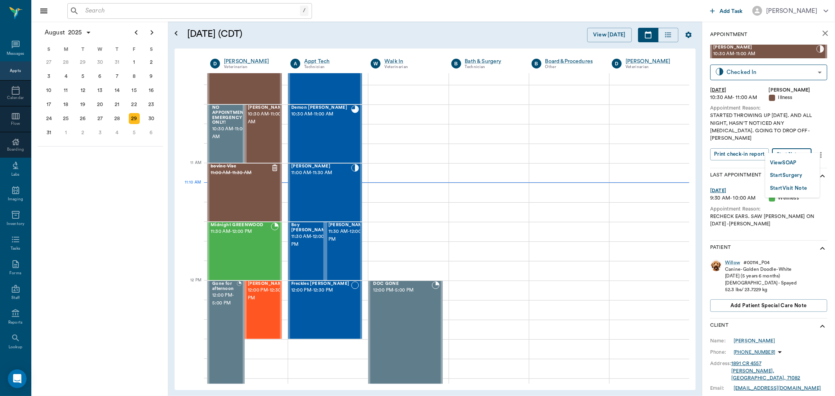
click at [787, 145] on body "/ ​ Add Task Dr. Bert Ellsworth Nectar Messages Appts Calendar Flow Boarding La…" at bounding box center [417, 198] width 835 height 396
click at [786, 163] on button "View SOAP" at bounding box center [783, 163] width 27 height 9
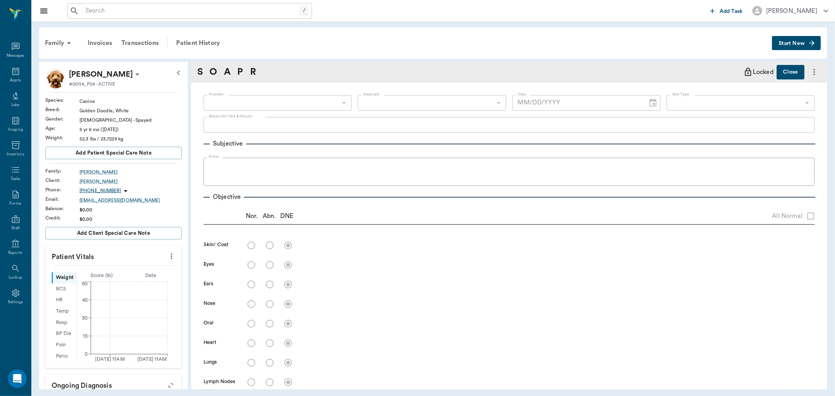
type input "63ec2f075fda476ae8351a4d"
type input "65d2be4f46e3a538d89b8c15"
type textarea "STARTED THROWING UP YESTERDAY. AND ALL NIGHT, HASN'T NOTICED ANY DIARRHEA. GOIN…"
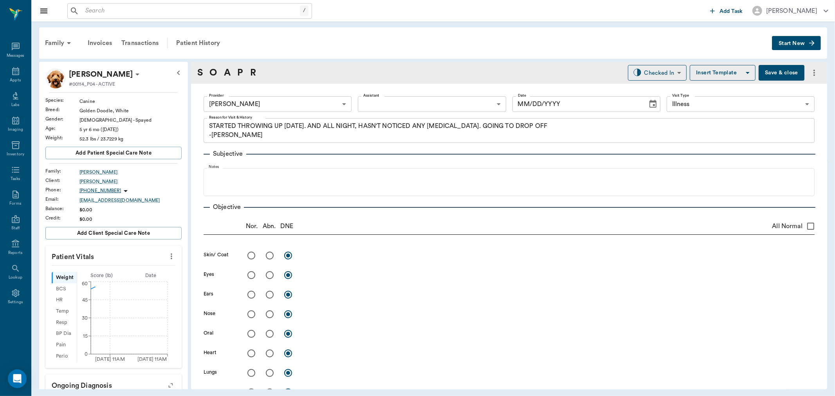
type input "[DATE]"
click at [249, 255] on input "radio" at bounding box center [251, 255] width 16 height 16
radio input "true"
click at [249, 276] on input "radio" at bounding box center [251, 275] width 16 height 16
radio input "true"
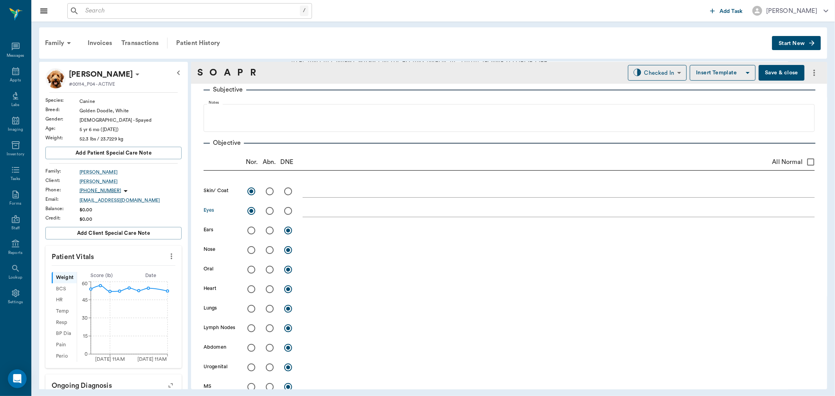
scroll to position [87, 0]
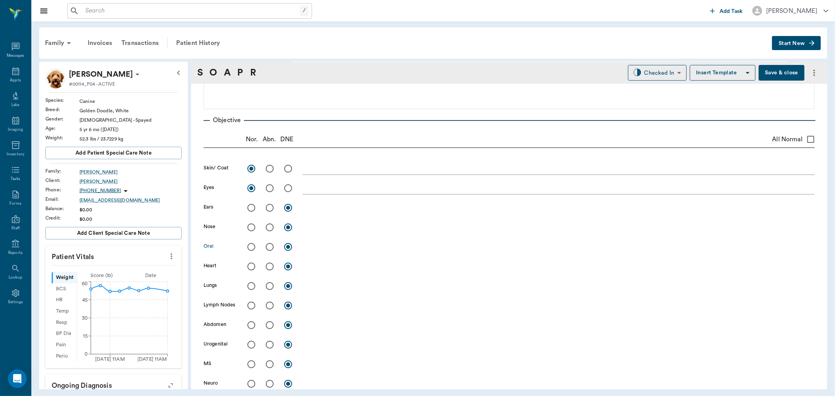
click at [250, 247] on input "radio" at bounding box center [251, 247] width 16 height 16
radio input "true"
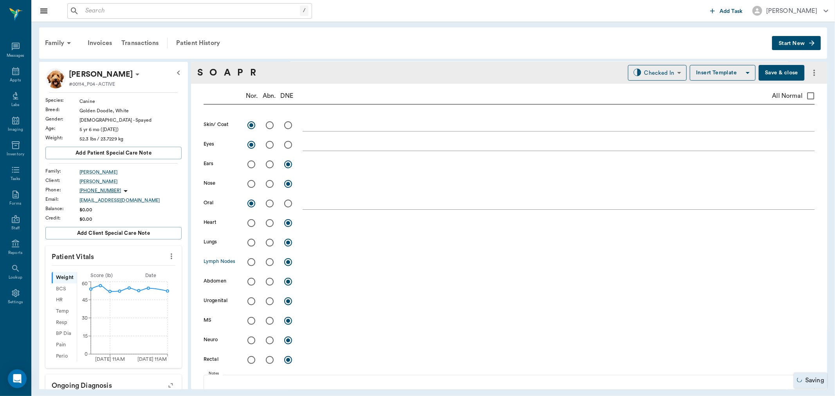
click at [252, 263] on input "radio" at bounding box center [251, 262] width 16 height 16
radio input "true"
click at [252, 281] on input "radio" at bounding box center [251, 282] width 16 height 16
radio input "true"
click at [312, 282] on textarea at bounding box center [559, 281] width 512 height 9
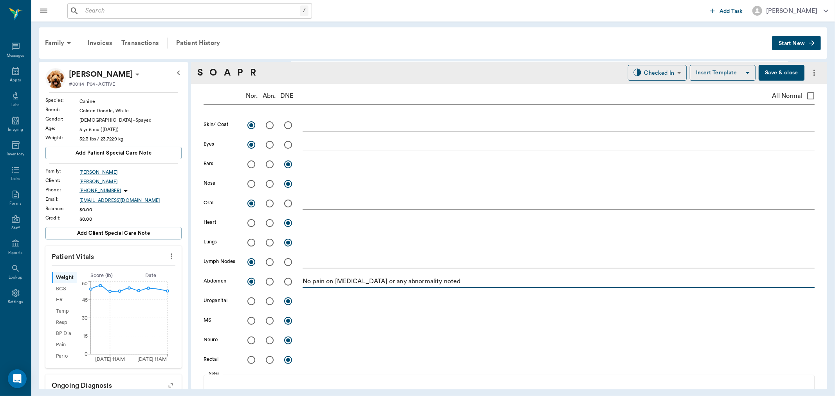
type textarea "No pain on palpation or any abnormality noted"
click at [251, 302] on input "radio" at bounding box center [251, 301] width 16 height 16
radio input "true"
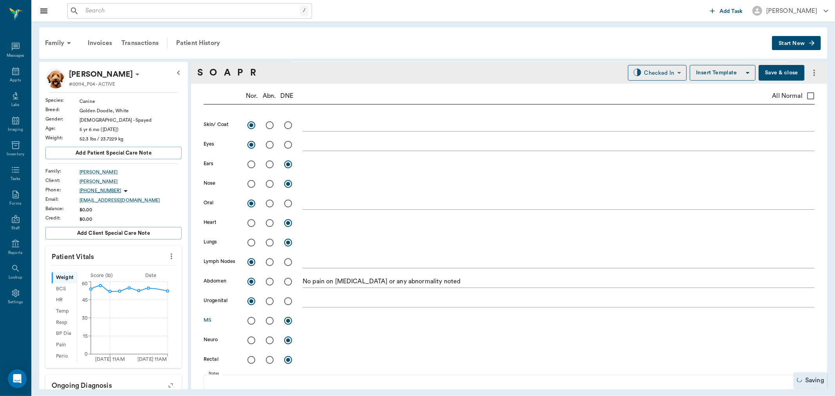
click at [251, 321] on input "radio" at bounding box center [251, 321] width 16 height 16
radio input "true"
click at [252, 345] on input "radio" at bounding box center [251, 340] width 16 height 16
radio input "true"
click at [251, 361] on input "radio" at bounding box center [251, 360] width 16 height 16
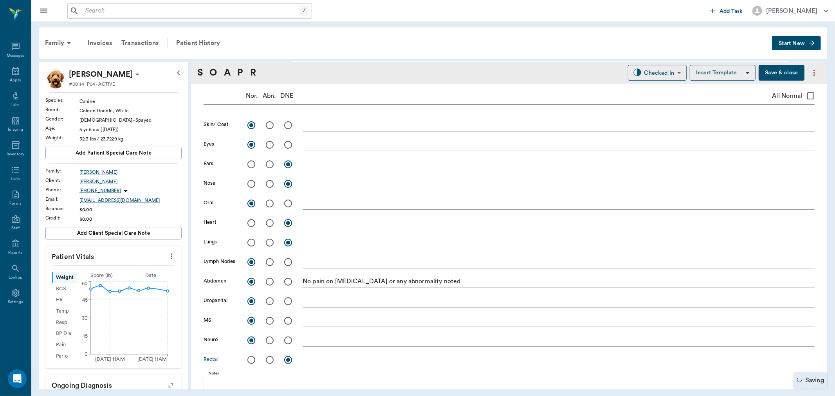
radio input "true"
click at [328, 354] on div "x" at bounding box center [559, 360] width 512 height 16
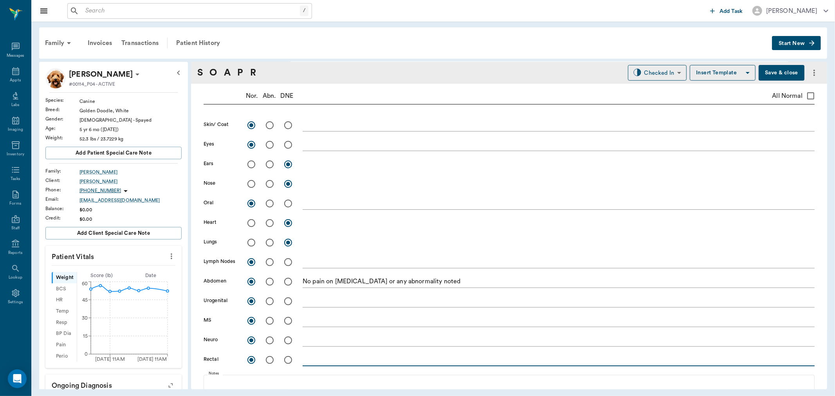
click at [327, 357] on textarea at bounding box center [559, 360] width 512 height 9
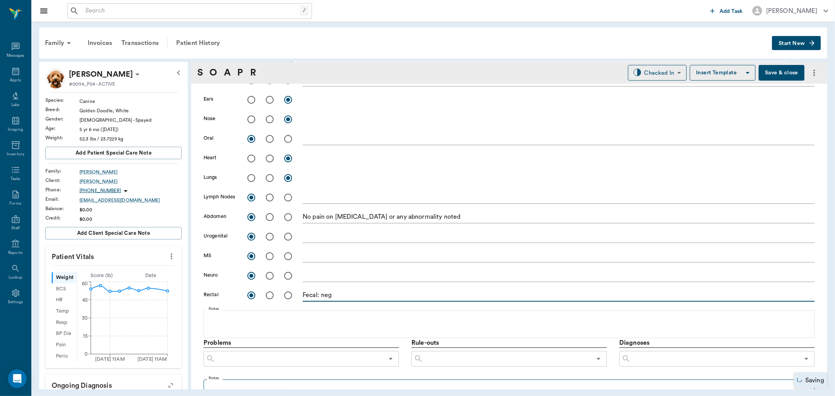
scroll to position [217, 0]
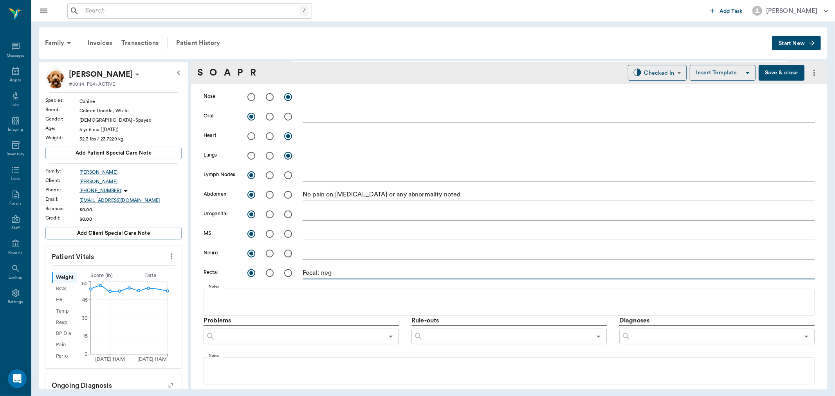
type textarea "Fecal: neg"
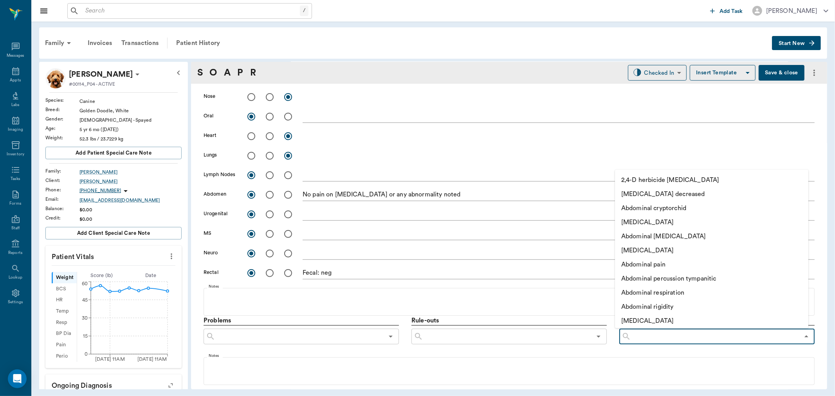
click at [682, 338] on input "text" at bounding box center [715, 336] width 168 height 11
type input "gastritis"
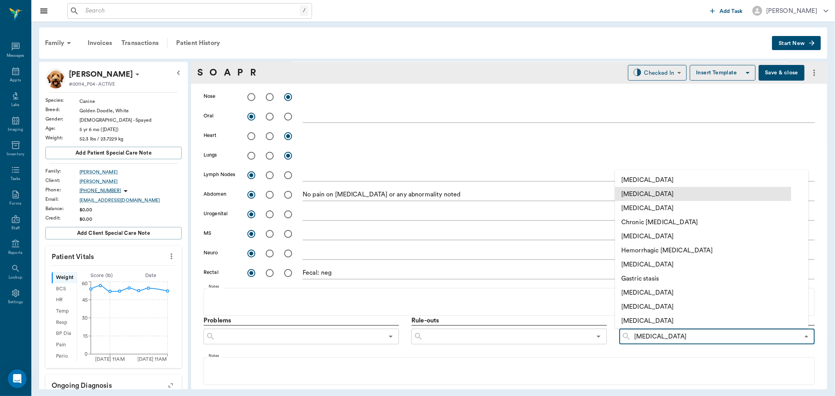
click at [657, 193] on li "Acute gastritis" at bounding box center [703, 194] width 176 height 14
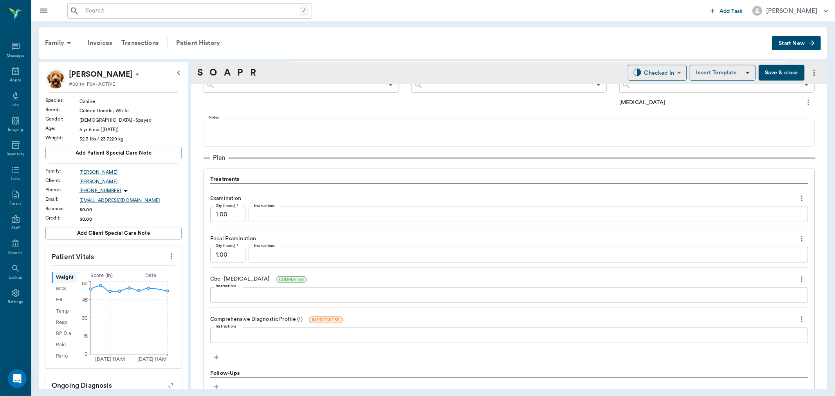
scroll to position [522, 0]
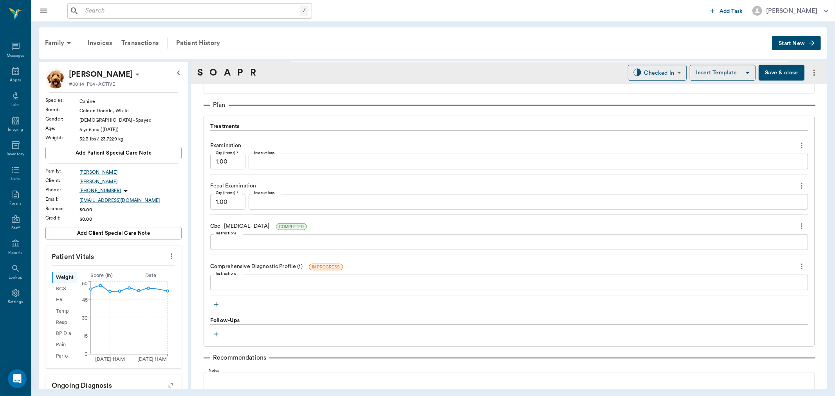
click at [273, 283] on textarea "Instructions" at bounding box center [509, 282] width 587 height 9
click at [778, 73] on button "Save & close" at bounding box center [782, 73] width 46 height 16
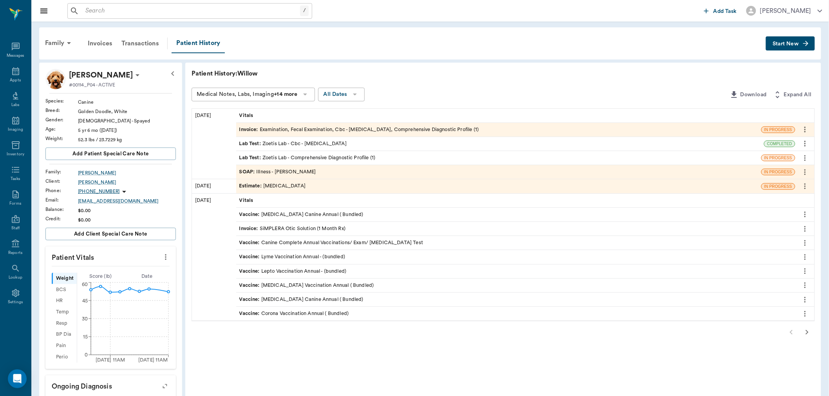
click at [265, 110] on div "Vitals" at bounding box center [515, 116] width 559 height 14
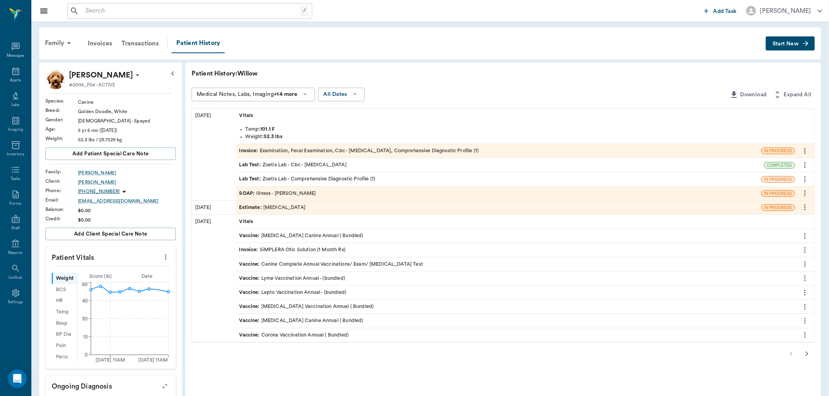
click at [280, 196] on div "SOAP : Illness - [PERSON_NAME]" at bounding box center [277, 193] width 77 height 7
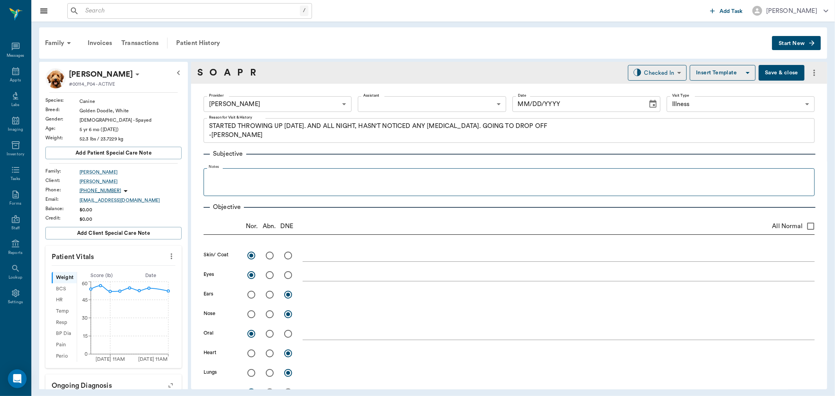
type input "63ec2f075fda476ae8351a4d"
type input "65d2be4f46e3a538d89b8c15"
type textarea "STARTED THROWING UP YESTERDAY. AND ALL NIGHT, HASN'T NOTICED ANY DIARRHEA. GOIN…"
radio input "true"
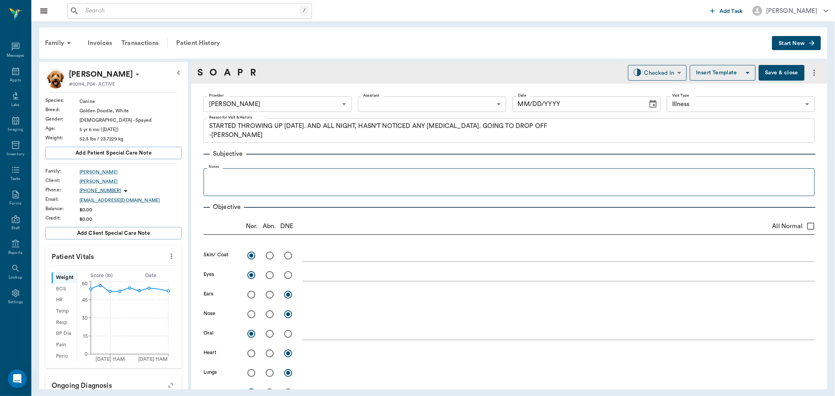
radio input "true"
type textarea "No pain on palpation or any abnormality noted"
radio input "true"
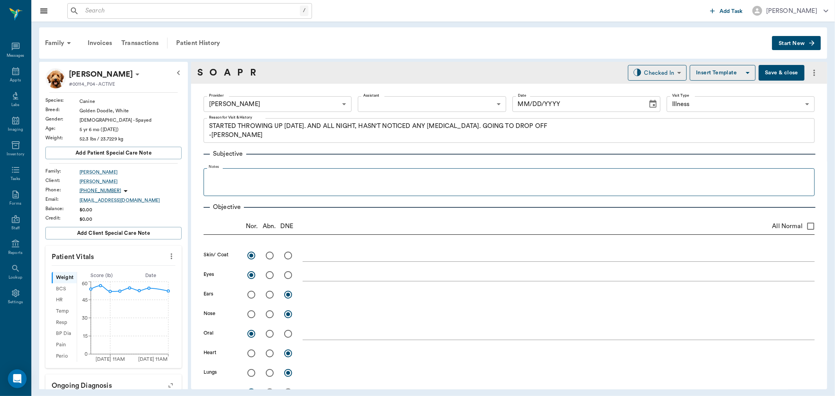
radio input "true"
type textarea "Fecal: neg"
type input "[DATE]"
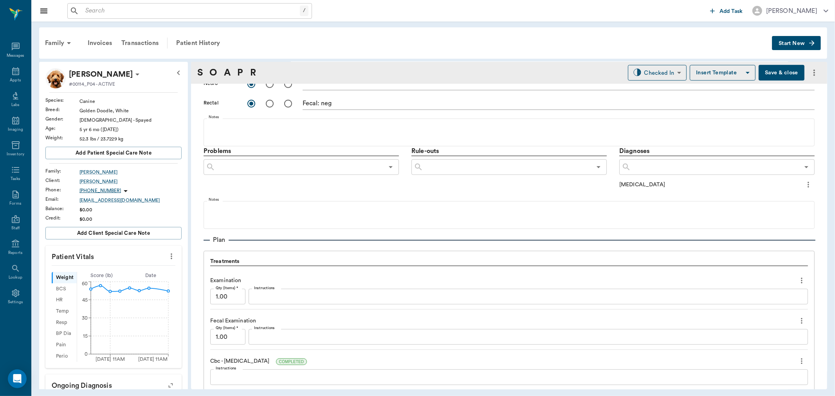
scroll to position [565, 0]
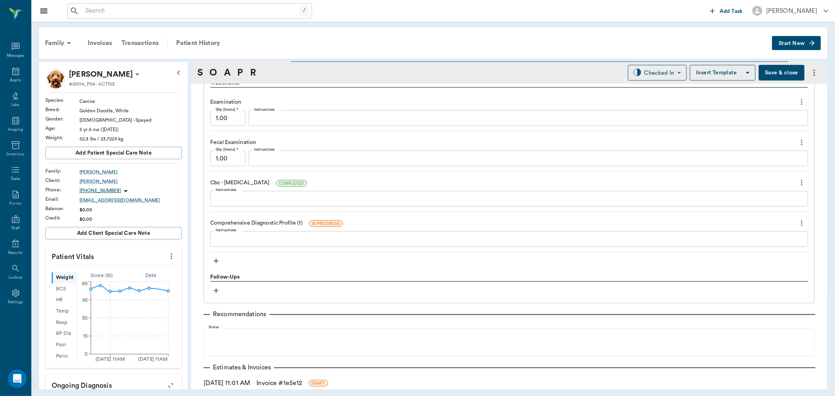
click at [217, 258] on icon "button" at bounding box center [216, 261] width 8 height 8
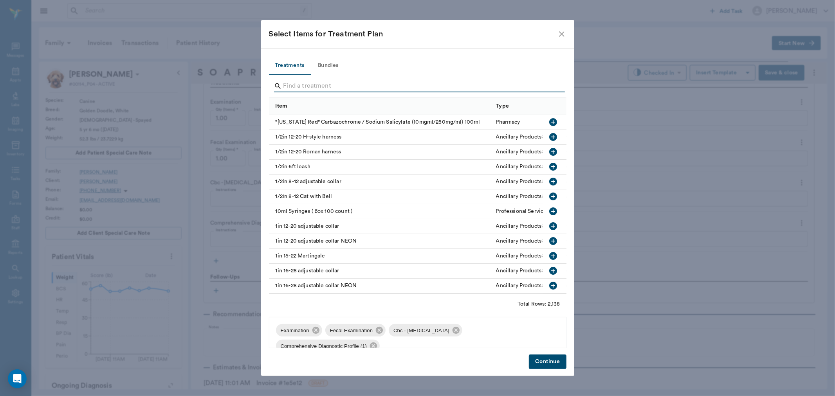
click at [331, 82] on input "Search" at bounding box center [419, 86] width 270 height 13
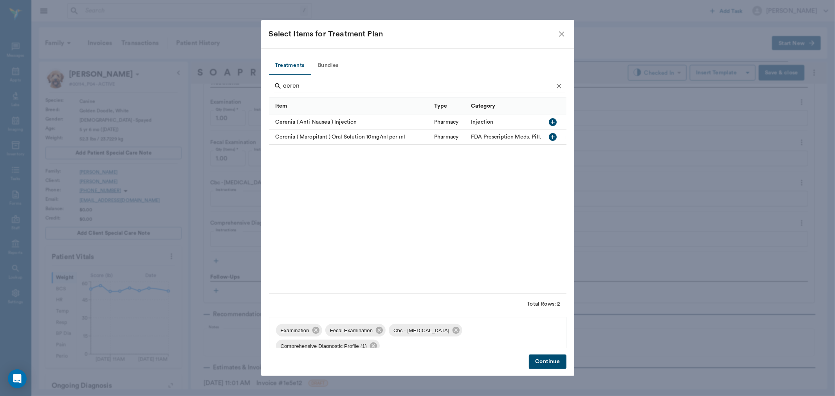
click at [554, 124] on icon "button" at bounding box center [553, 122] width 8 height 8
type input "c"
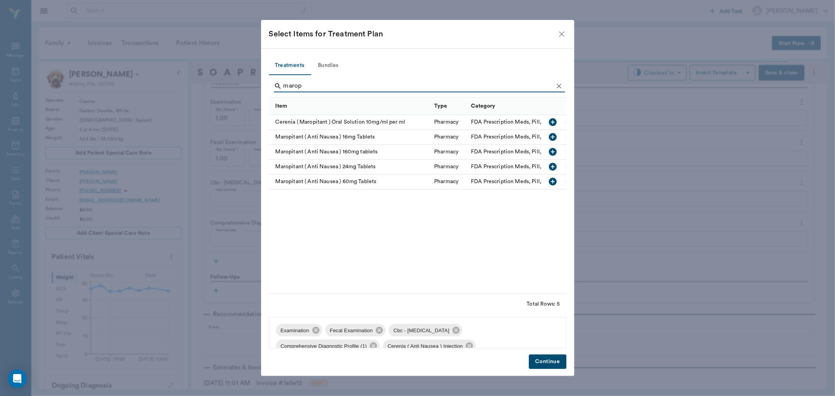
type input "marop"
click at [555, 184] on icon "button" at bounding box center [553, 182] width 8 height 8
click at [552, 363] on button "Continue" at bounding box center [547, 362] width 37 height 14
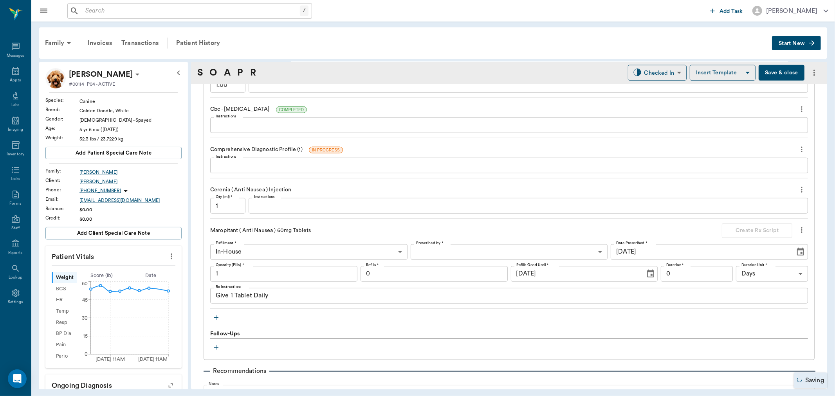
scroll to position [696, 0]
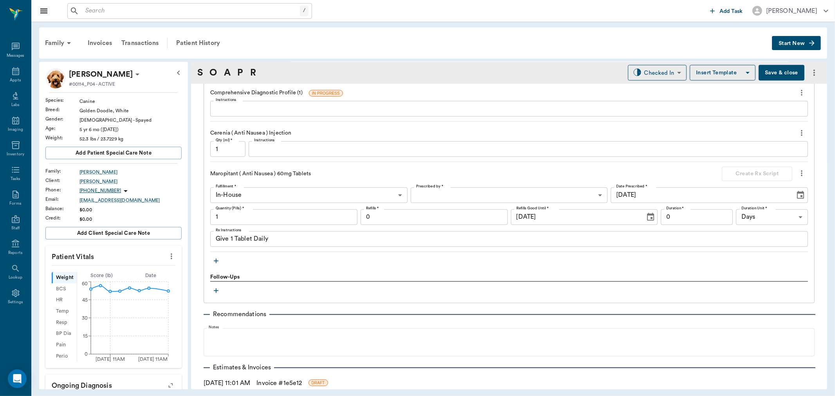
click at [235, 215] on input "1" at bounding box center [283, 218] width 147 height 16
click at [236, 214] on input "1" at bounding box center [283, 218] width 147 height 16
type input "4"
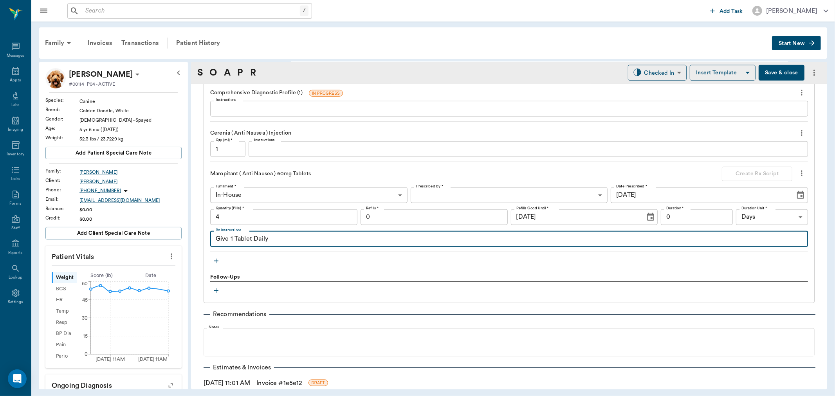
click at [291, 241] on textarea "Give 1 Tablet Daily" at bounding box center [509, 239] width 587 height 9
type textarea "Give 1 Tablet Daily starting Sat"
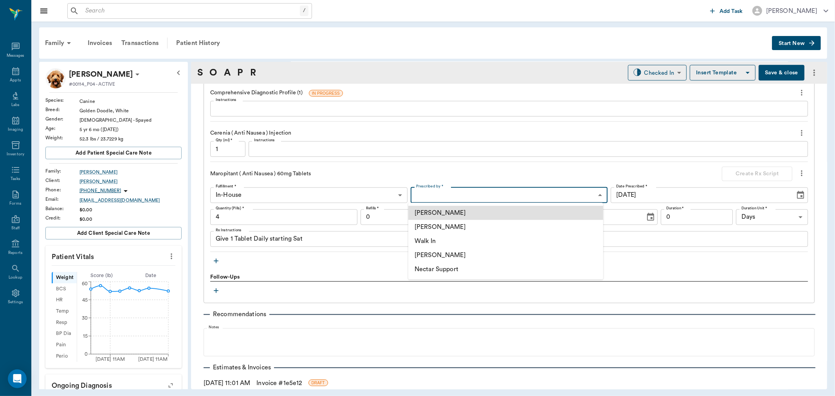
click at [470, 199] on body "/ ​ Add Task Dr. Bert Ellsworth Nectar Messages Appts Labs Imaging Inventory Ta…" at bounding box center [417, 198] width 835 height 396
click at [460, 226] on li "[PERSON_NAME]" at bounding box center [505, 227] width 195 height 14
type input "63ec2f075fda476ae8351a4d"
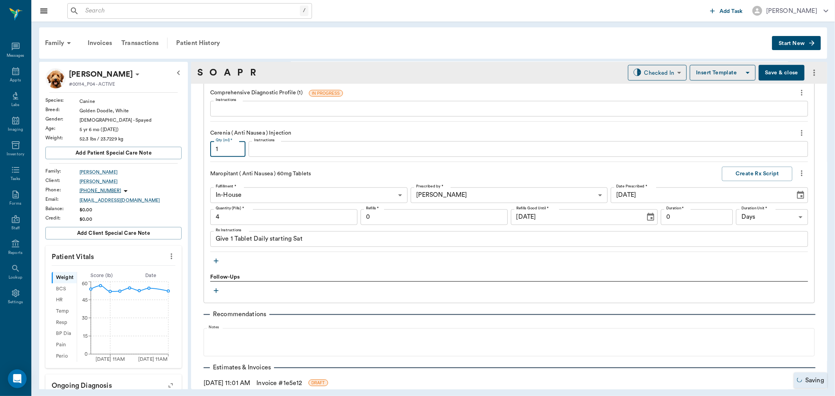
click at [235, 148] on input "1" at bounding box center [227, 149] width 35 height 16
type input "2.6"
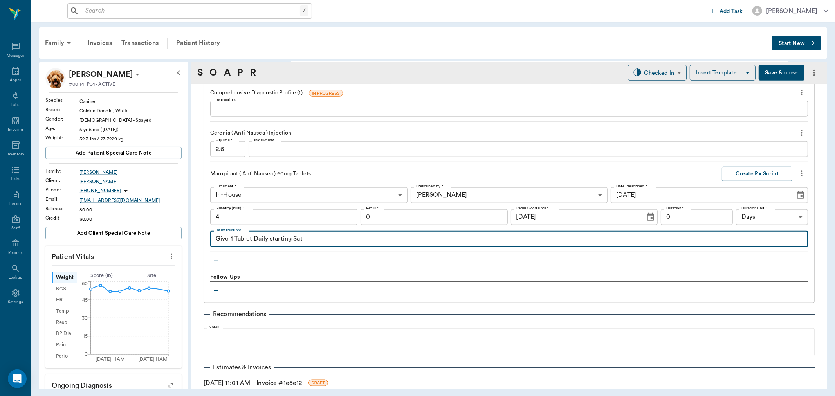
click at [324, 239] on textarea "Give 1 Tablet Daily starting Sat" at bounding box center [509, 239] width 587 height 9
click at [706, 217] on input "0" at bounding box center [697, 218] width 72 height 16
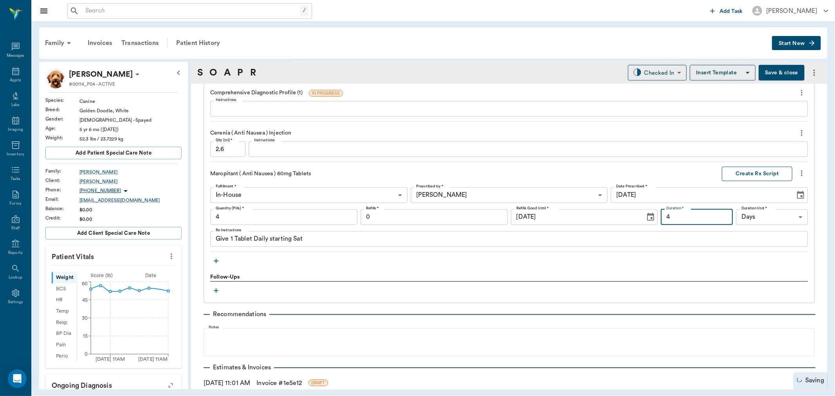
type input "4"
click at [746, 175] on button "Create Rx Script" at bounding box center [757, 174] width 70 height 14
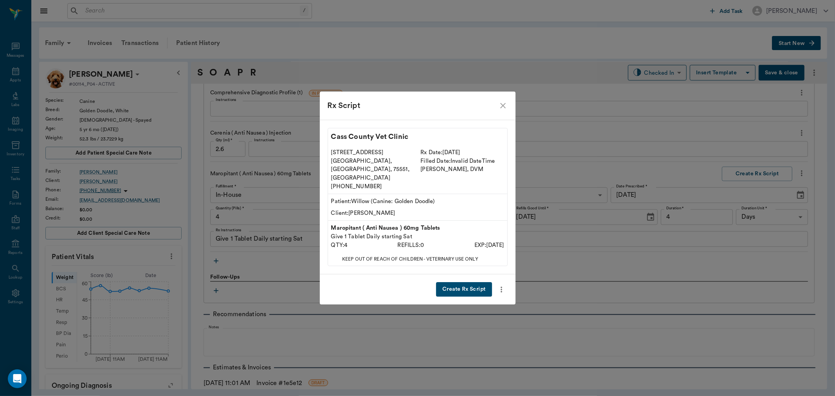
click at [476, 282] on button "Create Rx Script" at bounding box center [464, 289] width 56 height 14
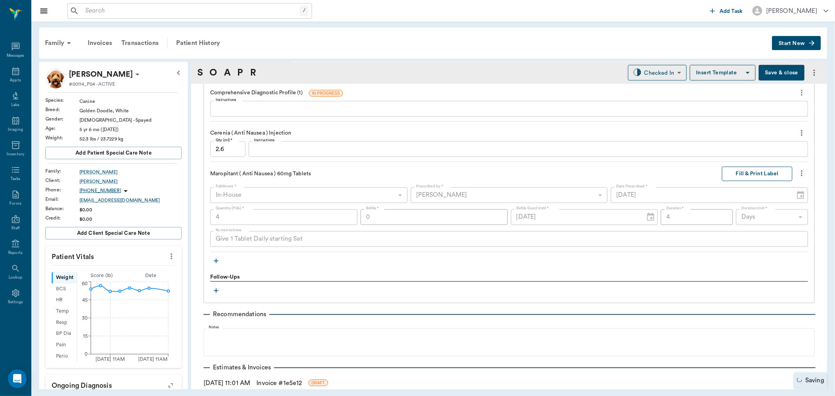
click at [751, 171] on button "Fill & Print Label" at bounding box center [757, 174] width 70 height 14
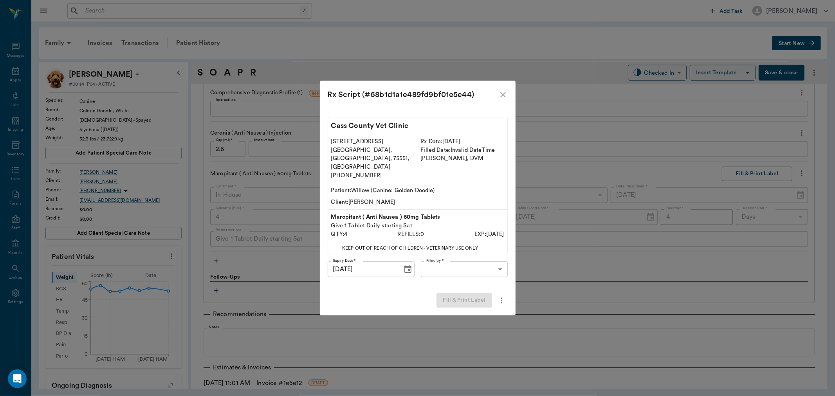
click at [449, 256] on body "/ ​ Add Task Dr. Bert Ellsworth Nectar Messages Appts Labs Imaging Inventory Ta…" at bounding box center [417, 198] width 835 height 396
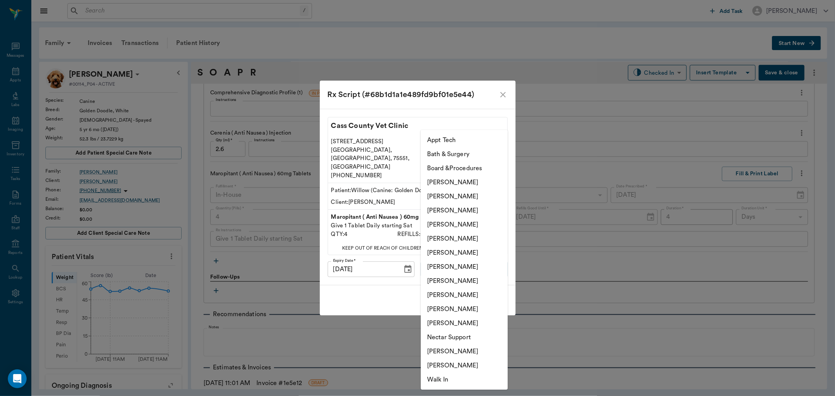
click at [451, 222] on li "[PERSON_NAME]" at bounding box center [464, 225] width 87 height 14
type input "63ec2f075fda476ae8351a4d"
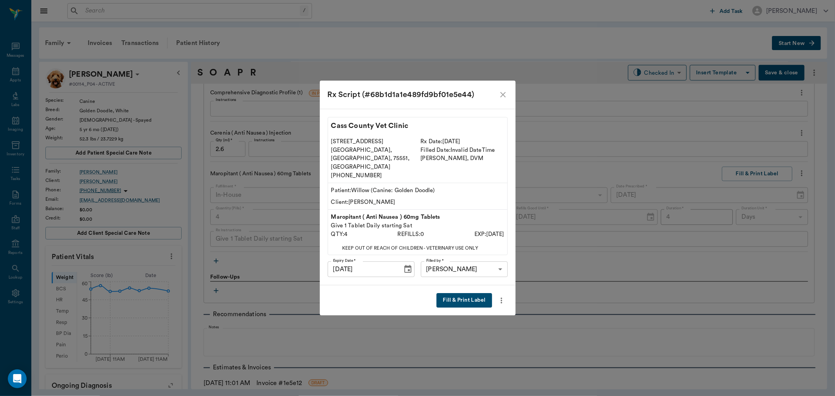
click at [465, 293] on button "Fill & Print Label" at bounding box center [464, 300] width 55 height 14
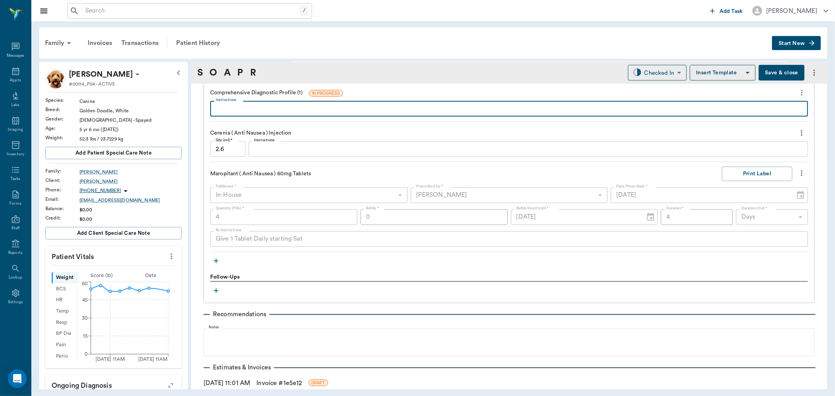
click at [244, 109] on textarea "Instructions" at bounding box center [509, 109] width 587 height 9
type textarea "a"
type textarea "ALP 15,(L), GLU 111 (SL HI)"
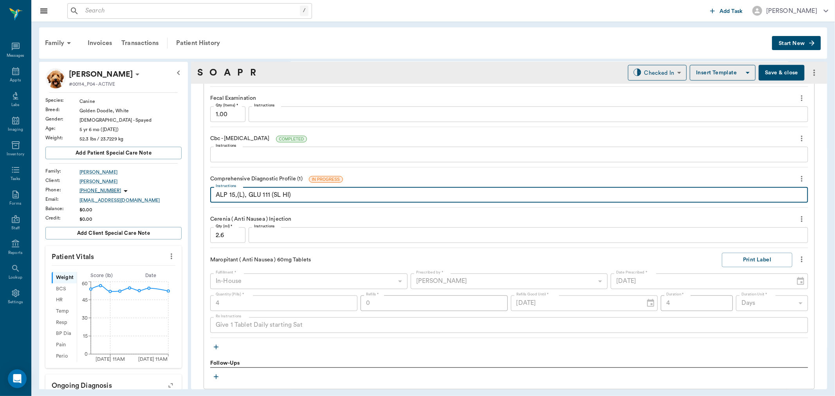
scroll to position [609, 0]
type textarea "ALP 15,(L), GLU 111 (SL HI)"
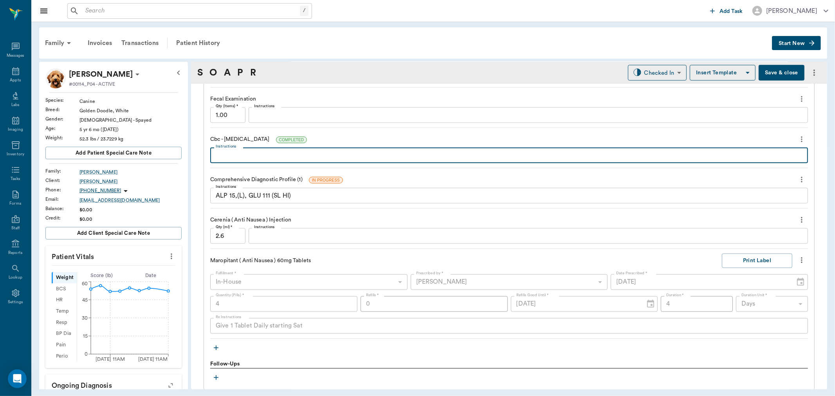
click at [278, 152] on textarea "Instructions" at bounding box center [509, 155] width 587 height 9
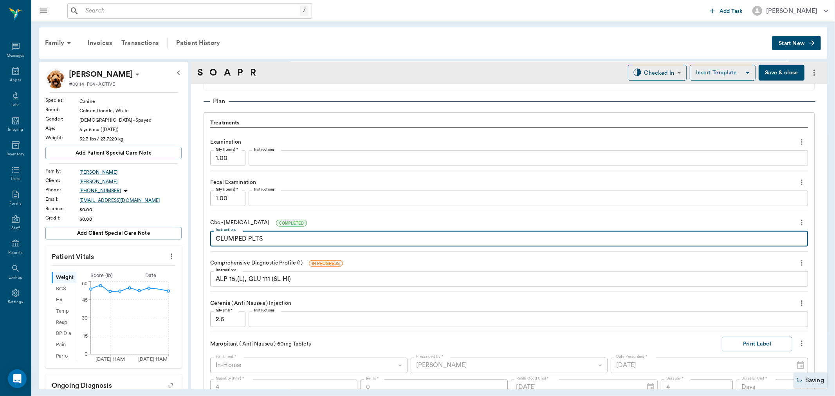
scroll to position [522, 0]
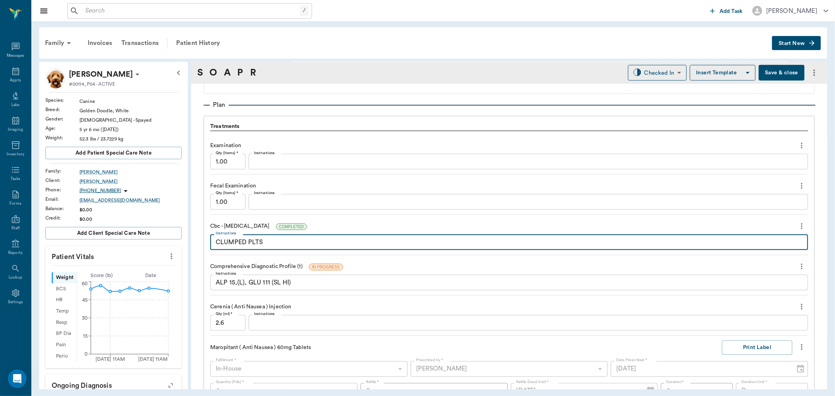
type textarea "CLUMPED PLTS"
click at [287, 199] on textarea "Instructions" at bounding box center [528, 202] width 549 height 9
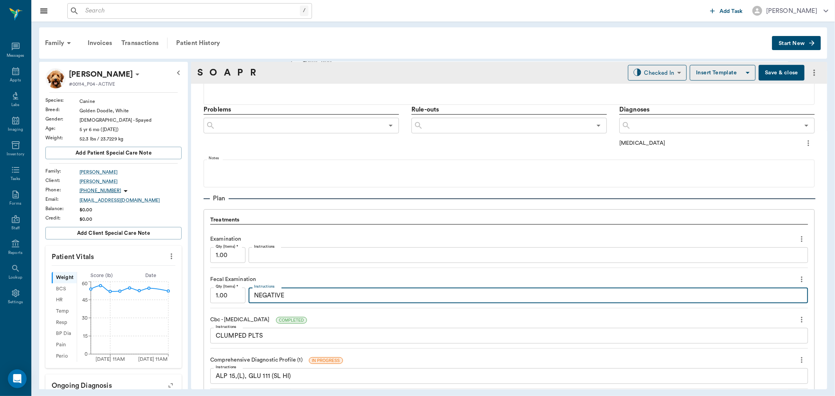
scroll to position [396, 0]
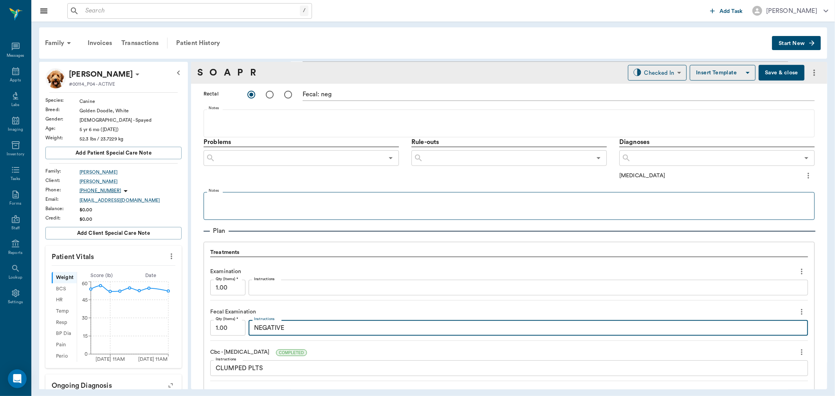
type textarea "NEGATIVE"
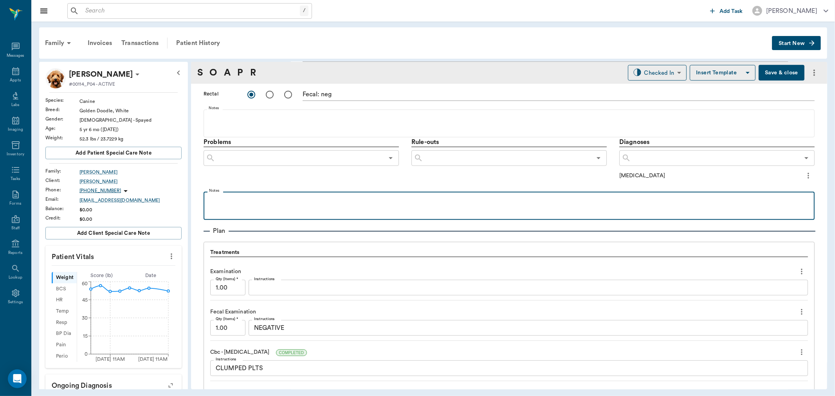
click at [222, 202] on p at bounding box center [509, 200] width 603 height 9
click at [210, 199] on p "sENT HOME GASTRI CALM TOO, 1 BID #6" at bounding box center [509, 200] width 603 height 9
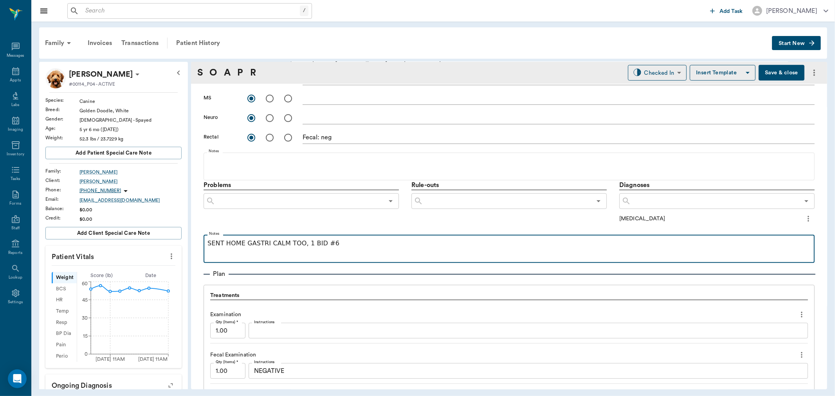
scroll to position [222, 0]
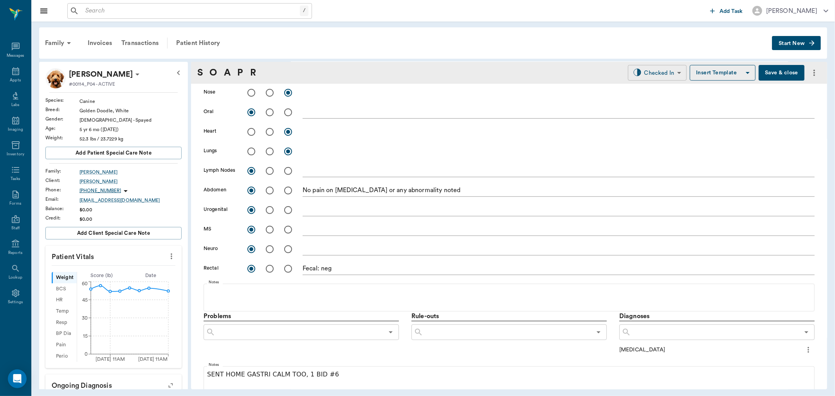
click at [666, 71] on body "/ ​ Add Task [PERSON_NAME] Nectar Messages Appts Labs Imaging Inventory Tasks F…" at bounding box center [417, 198] width 835 height 396
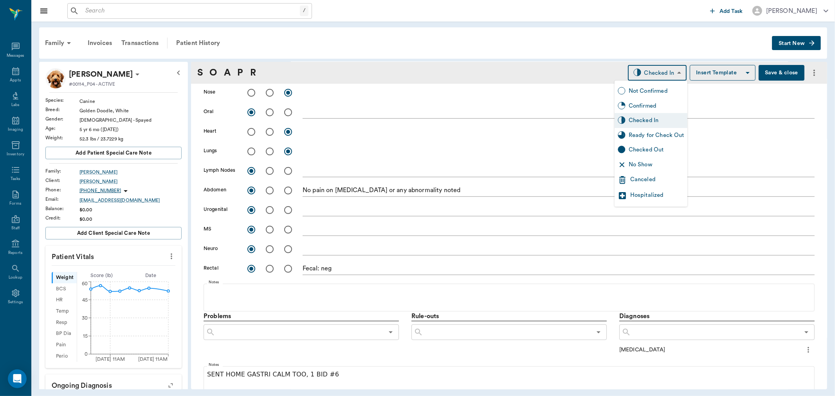
click at [657, 134] on div "Ready for Check Out" at bounding box center [657, 135] width 56 height 9
type input "READY_TO_CHECKOUT"
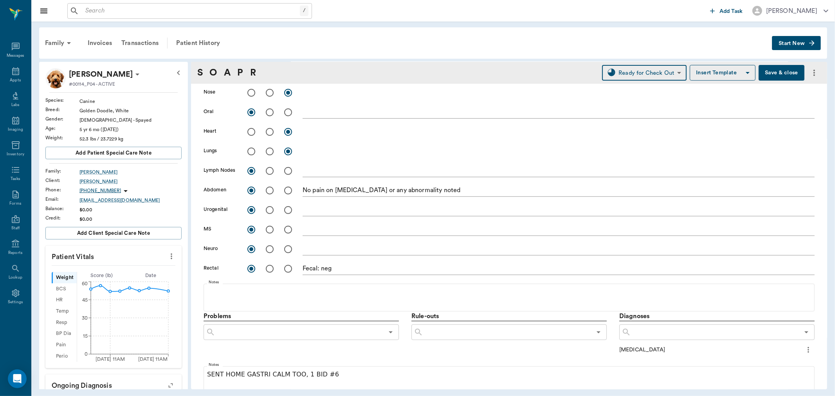
scroll to position [396, 0]
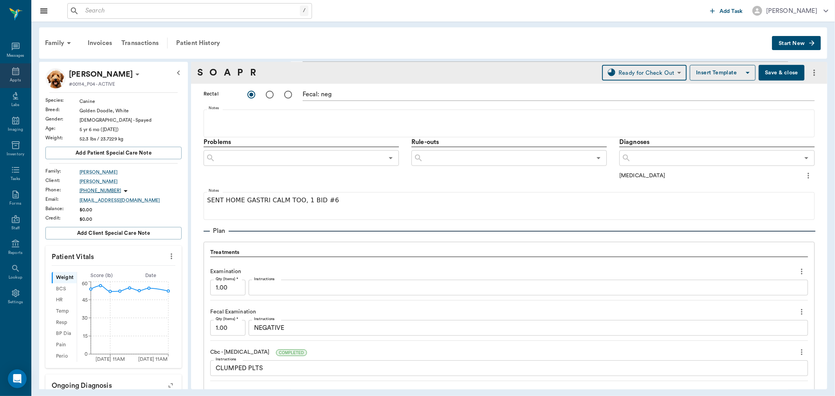
click at [18, 76] on icon at bounding box center [15, 71] width 9 height 9
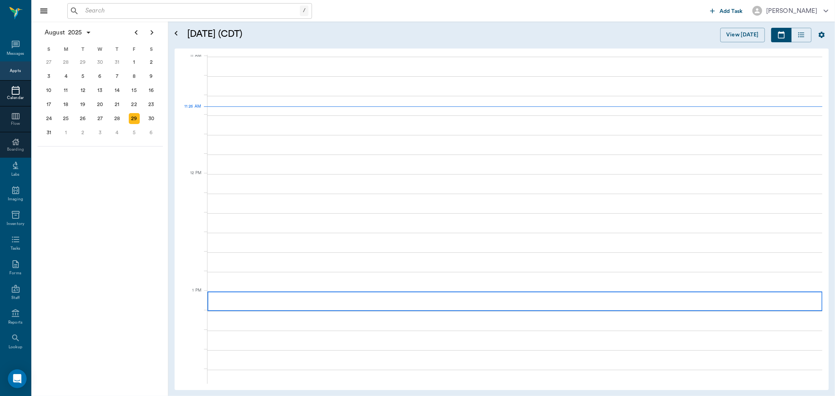
scroll to position [354, 0]
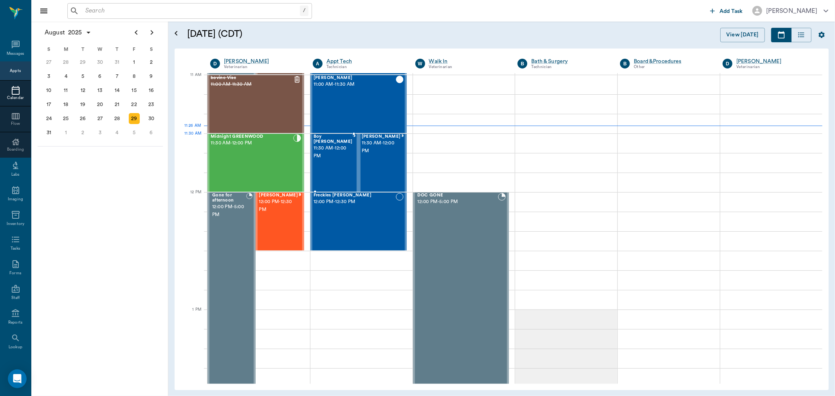
click at [324, 145] on span "11:30 AM - 12:00 PM" at bounding box center [333, 152] width 39 height 16
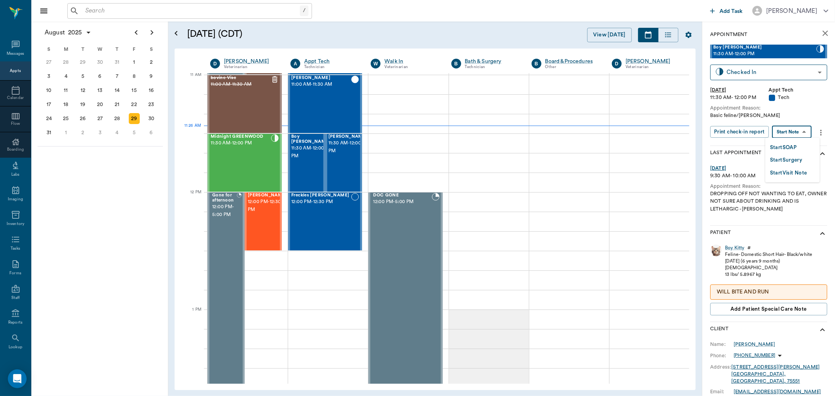
click at [795, 134] on body "/ ​ Add Task [PERSON_NAME] Nectar Messages Appts Calendar Flow Boarding Labs Im…" at bounding box center [417, 198] width 835 height 396
click at [799, 148] on li "Start SOAP" at bounding box center [793, 147] width 54 height 13
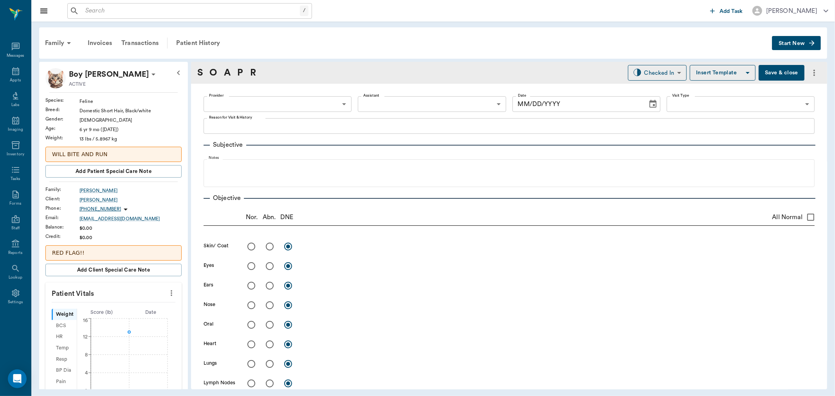
type input "63ec2f075fda476ae8351a4c"
type input "65d2be4f46e3a538d89b8c1a"
type textarea "Basic feline/[PERSON_NAME]"
type input "[DATE]"
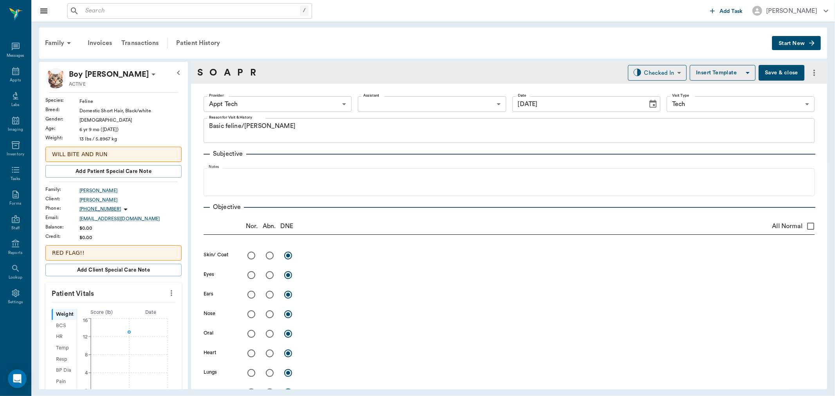
click at [167, 291] on icon "more" at bounding box center [171, 293] width 9 height 9
click at [145, 305] on span "Enter Vitals" at bounding box center [132, 307] width 66 height 8
click at [126, 319] on input "text" at bounding box center [113, 317] width 68 height 16
type input "13.9"
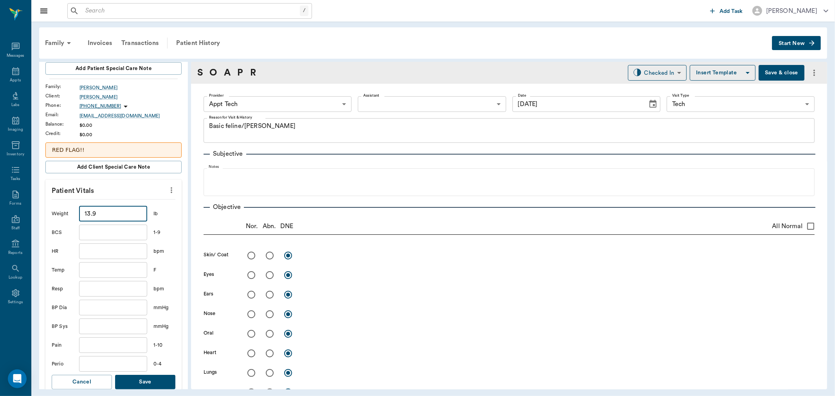
scroll to position [130, 0]
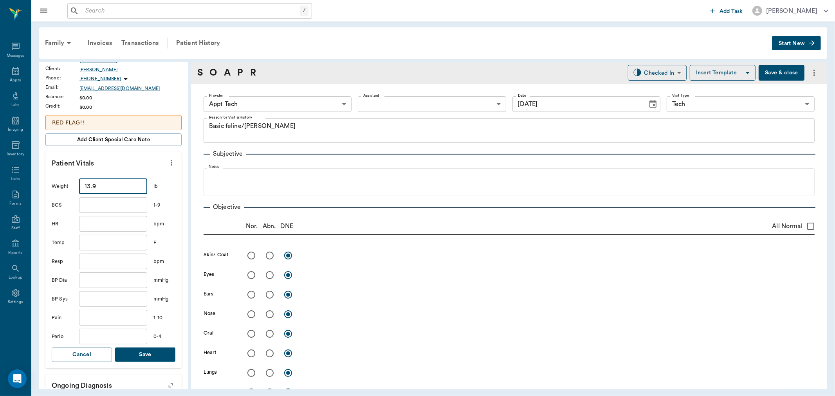
click at [138, 358] on button "Save" at bounding box center [145, 355] width 60 height 14
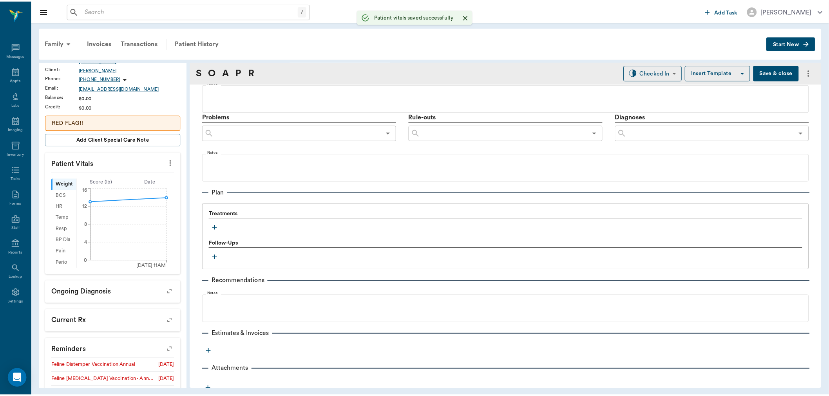
scroll to position [426, 0]
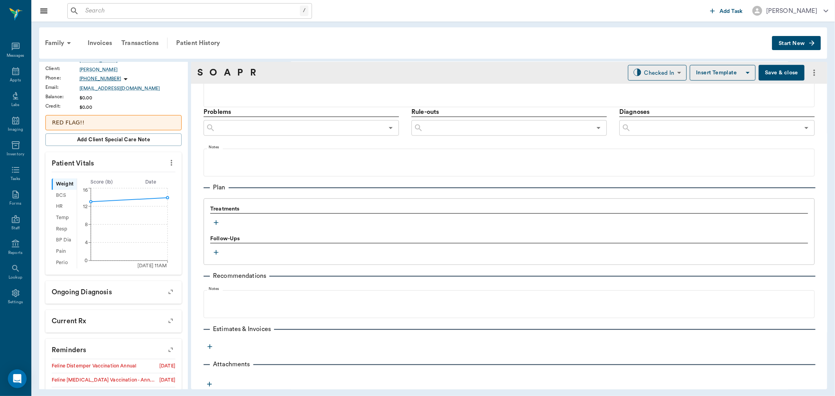
click at [210, 347] on icon "more" at bounding box center [210, 347] width 5 height 5
click at [204, 358] on span "Estimate" at bounding box center [210, 360] width 66 height 8
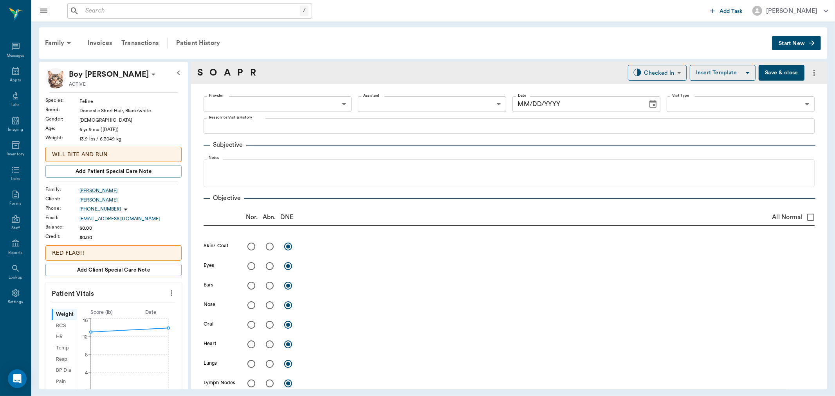
type input "63ec2f075fda476ae8351a4c"
type input "65d2be4f46e3a538d89b8c1a"
type textarea "Basic feline/[PERSON_NAME]"
type input "[DATE]"
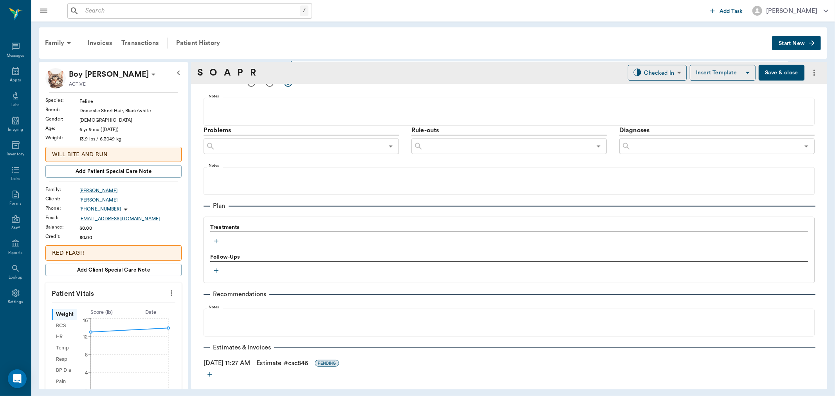
scroll to position [392, 0]
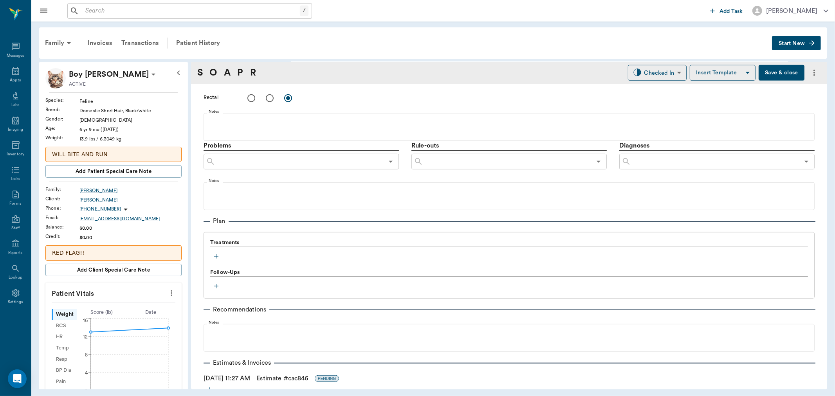
click at [211, 254] on button "button" at bounding box center [216, 257] width 12 height 12
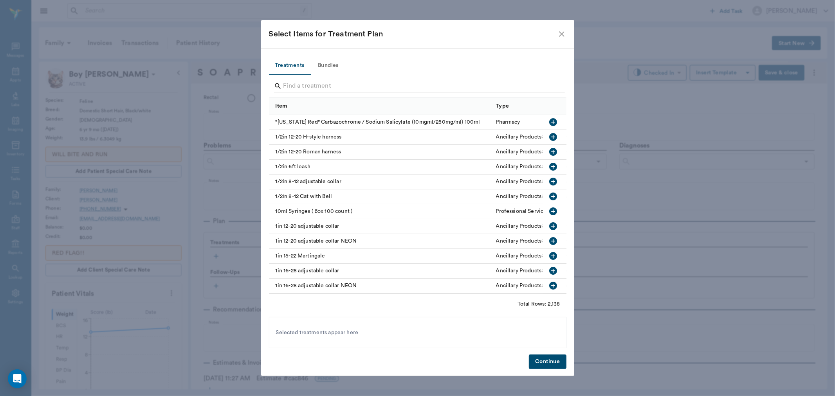
click at [340, 83] on input "Search" at bounding box center [419, 86] width 270 height 13
click at [332, 63] on button "Bundles" at bounding box center [328, 65] width 35 height 19
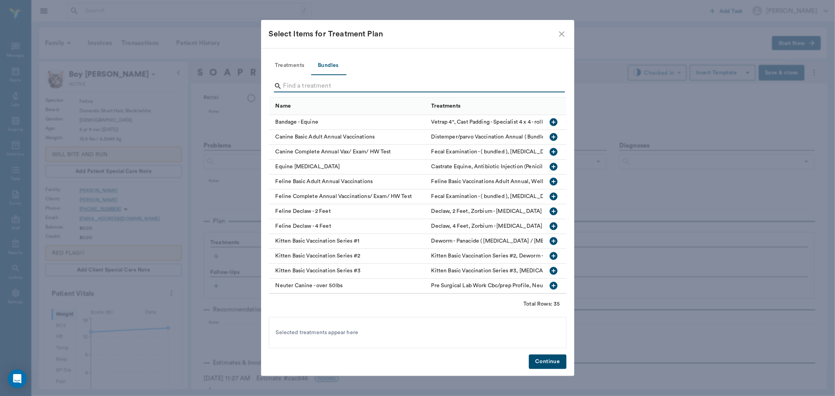
click at [316, 82] on input "Search" at bounding box center [419, 86] width 270 height 13
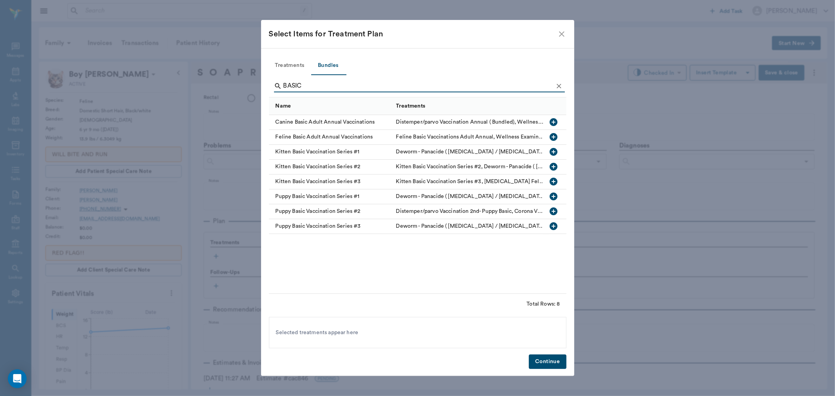
type input "BASIC"
click at [554, 137] on icon "button" at bounding box center [553, 136] width 9 height 9
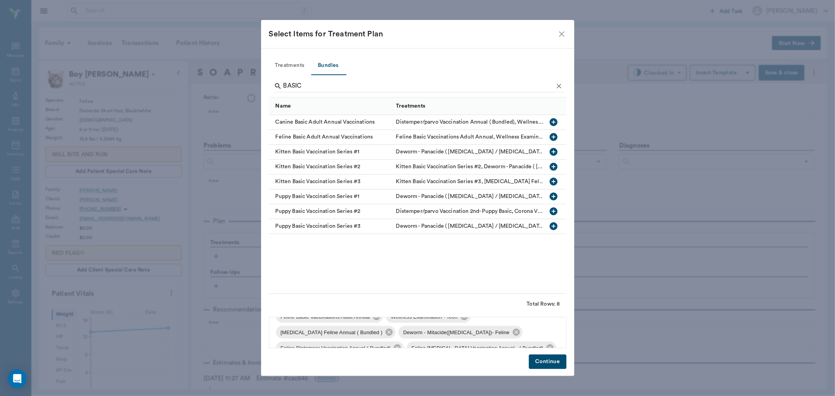
scroll to position [26, 0]
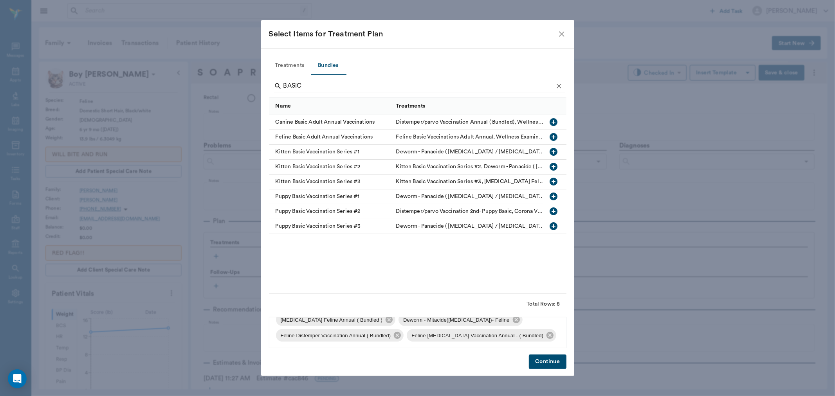
click at [558, 363] on button "Continue" at bounding box center [547, 362] width 37 height 14
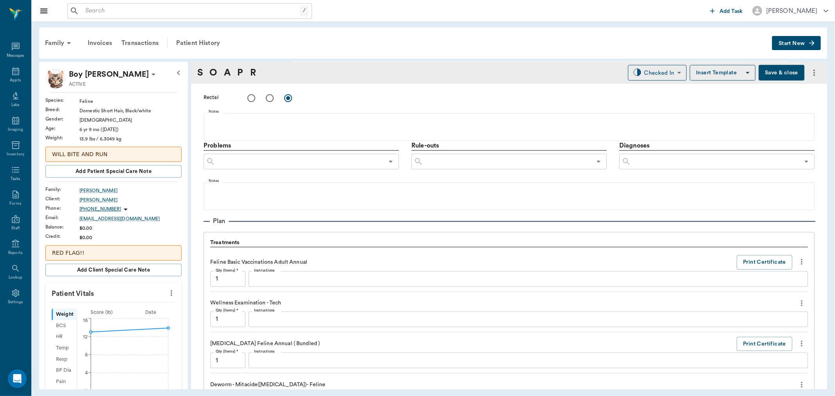
click at [782, 71] on button "Save & close" at bounding box center [782, 73] width 46 height 16
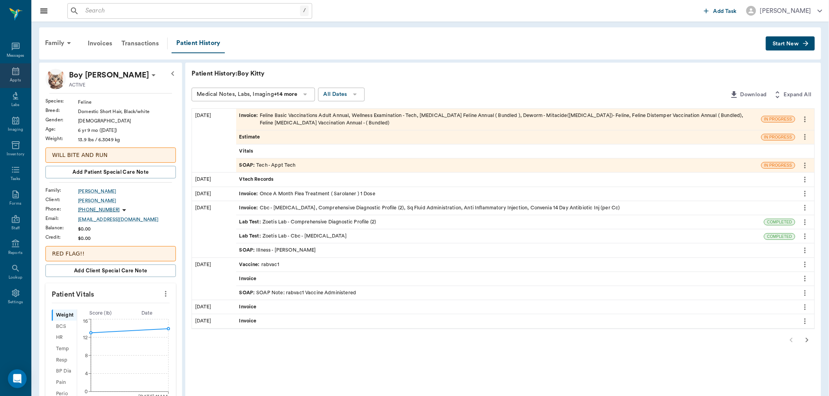
click at [14, 74] on icon at bounding box center [15, 71] width 9 height 9
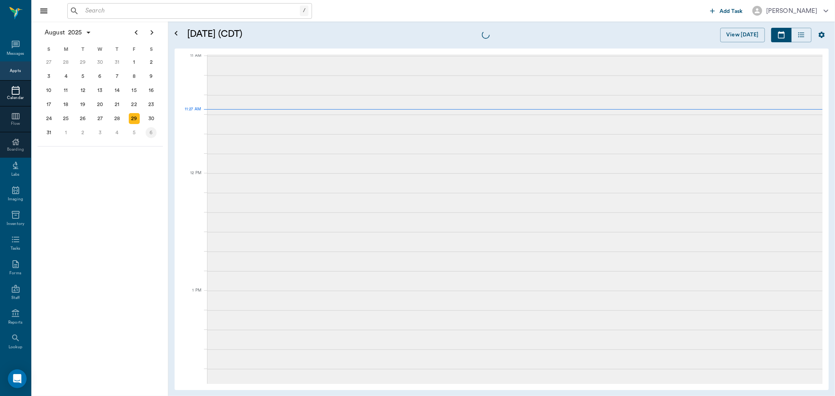
scroll to position [354, 0]
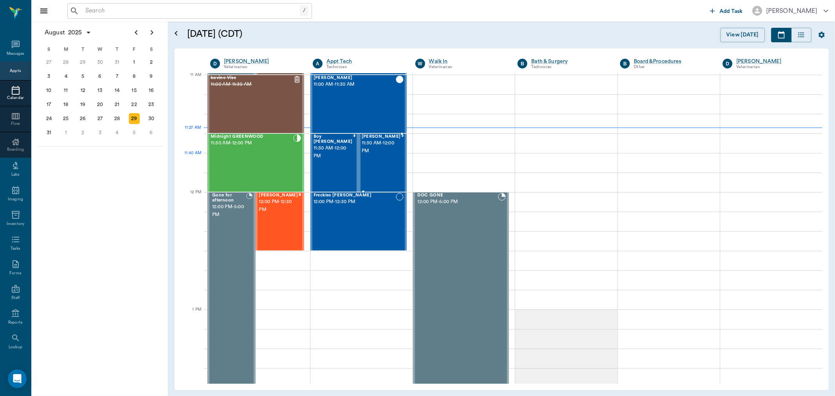
click at [385, 154] on span "11:30 AM - 12:00 PM" at bounding box center [381, 147] width 39 height 16
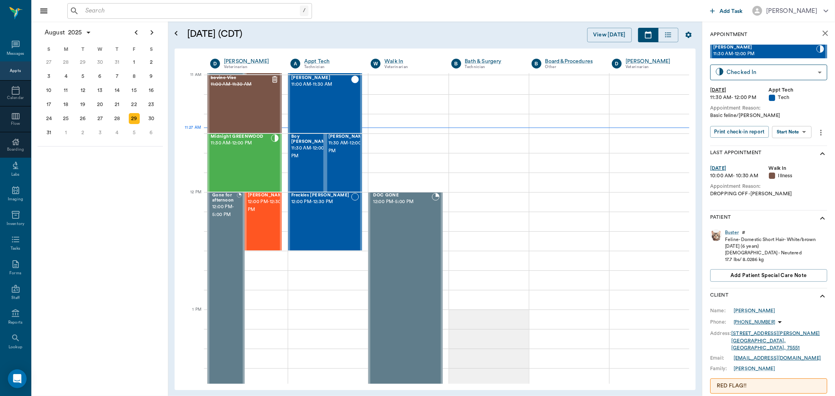
click at [800, 131] on body "/ ​ Add Task Dr. Bert Ellsworth Nectar Messages Appts Calendar Flow Boarding La…" at bounding box center [417, 198] width 835 height 396
click at [800, 144] on li "Start SOAP" at bounding box center [793, 147] width 54 height 13
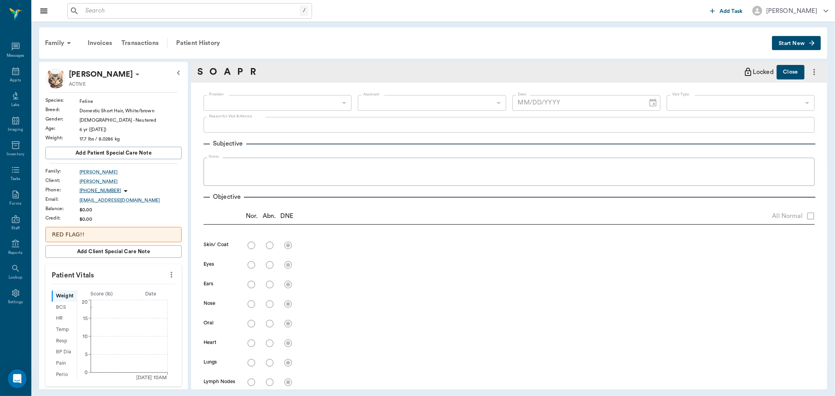
type input "63ec2f075fda476ae8351a4c"
type input "65d2be4f46e3a538d89b8c1a"
type textarea "Basic feline/wormer Christy"
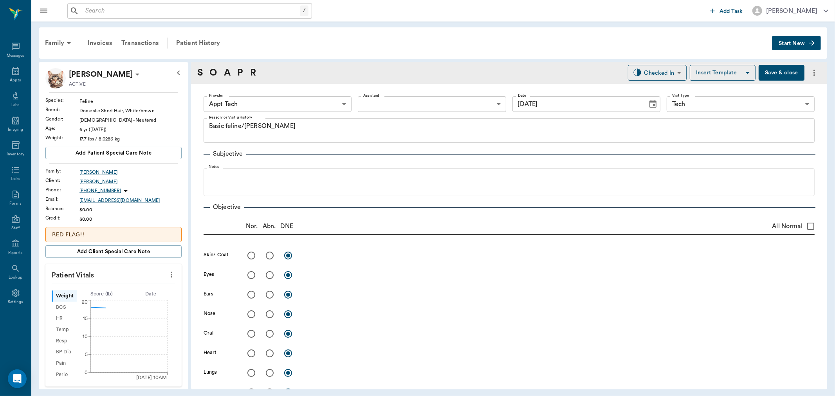
type input "[DATE]"
click at [415, 102] on body "/ ​ Add Task Dr. Bert Ellsworth Nectar Messages Appts Labs Imaging Inventory Ta…" at bounding box center [417, 198] width 835 height 396
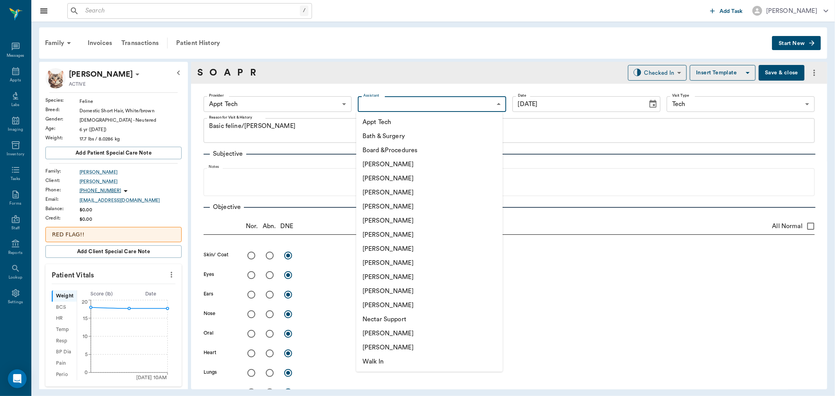
click at [399, 331] on li "[PERSON_NAME]" at bounding box center [429, 334] width 146 height 14
type input "6740bf97de10e07744acf1eb"
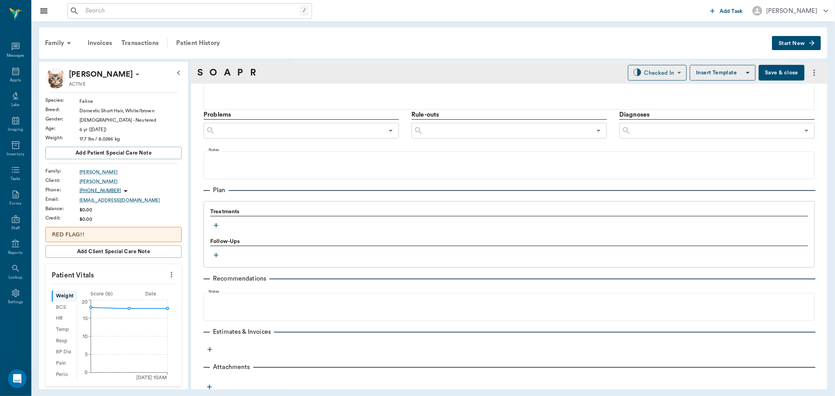
scroll to position [426, 0]
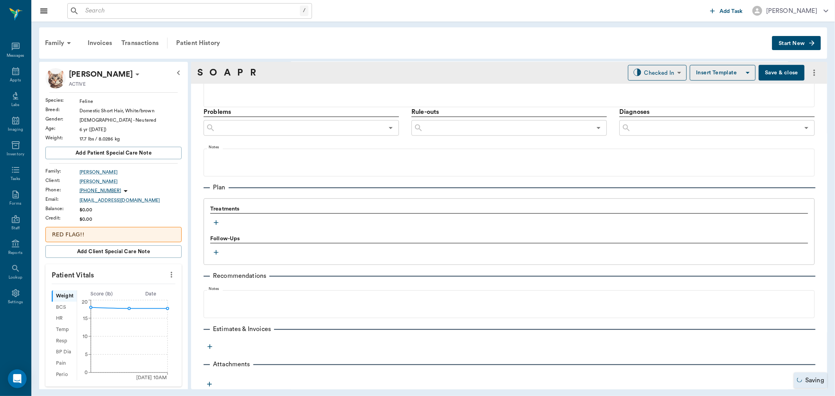
click at [215, 220] on icon "button" at bounding box center [216, 223] width 8 height 8
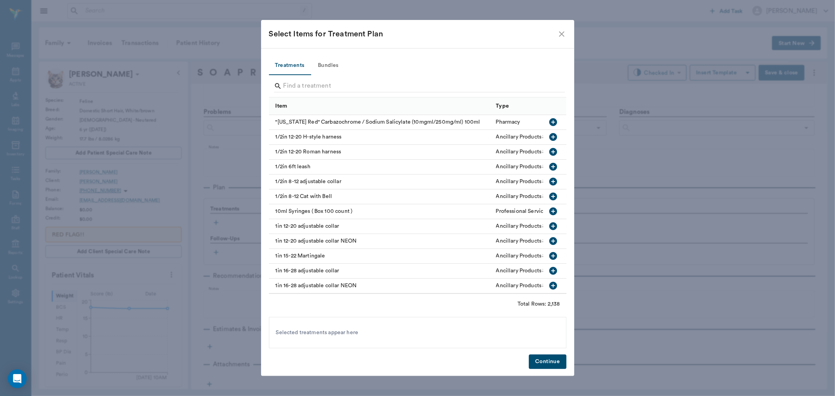
click at [322, 63] on button "Bundles" at bounding box center [328, 65] width 35 height 19
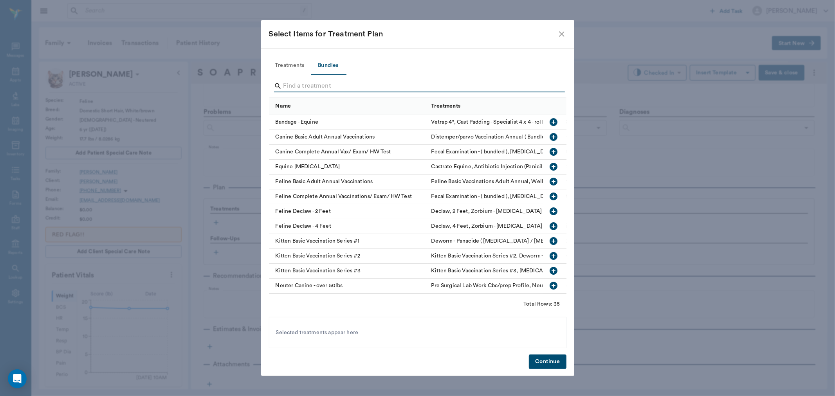
click at [333, 87] on input "Search" at bounding box center [419, 86] width 270 height 13
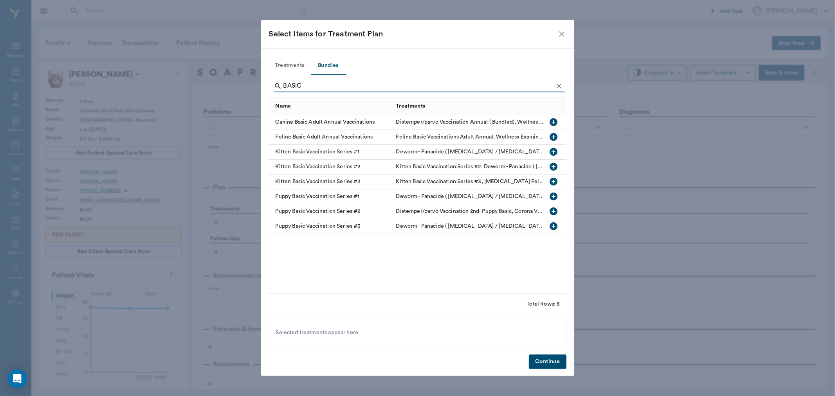
type input "BASIC"
click at [550, 137] on icon "button" at bounding box center [554, 137] width 8 height 8
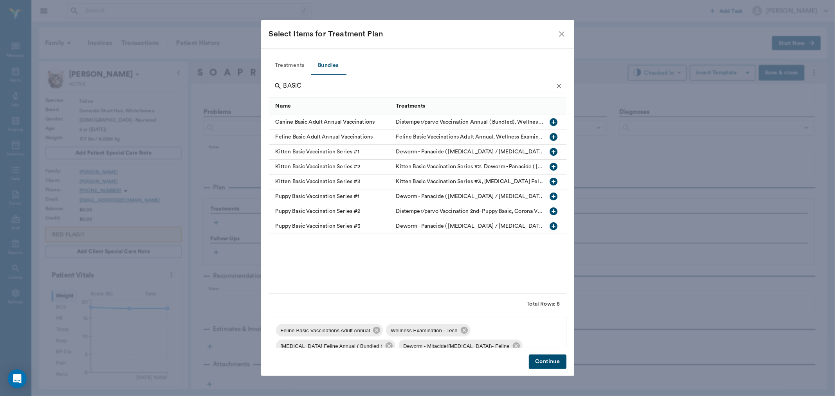
click at [549, 360] on button "Continue" at bounding box center [547, 362] width 37 height 14
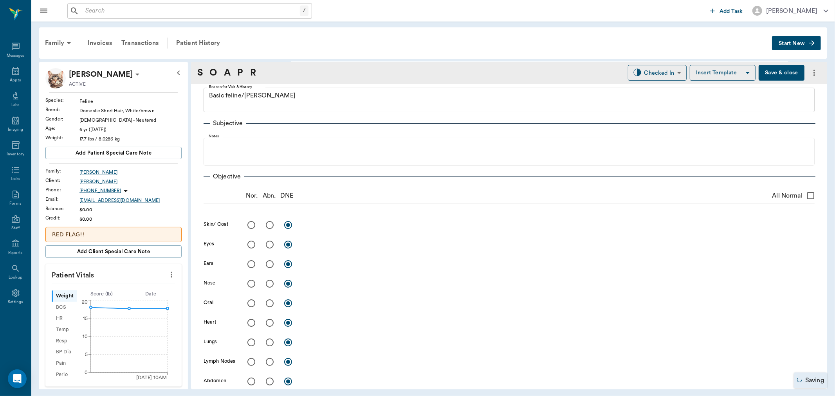
scroll to position [0, 0]
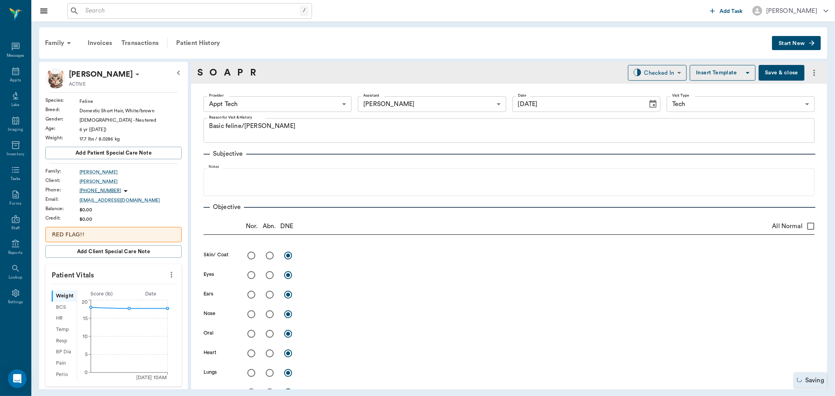
click at [291, 99] on body "/ ​ Add Task Dr. Bert Ellsworth Nectar Messages Appts Labs Imaging Inventory Ta…" at bounding box center [417, 198] width 835 height 396
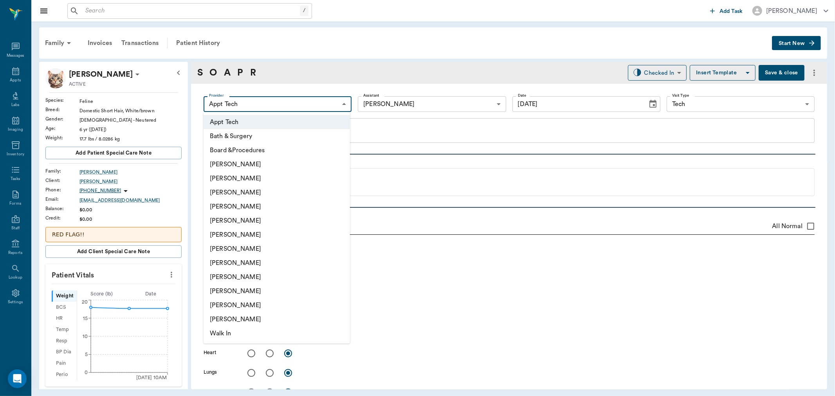
click at [236, 193] on li "[PERSON_NAME]" at bounding box center [277, 193] width 146 height 14
type input "642ef10e332a41444de2bad1"
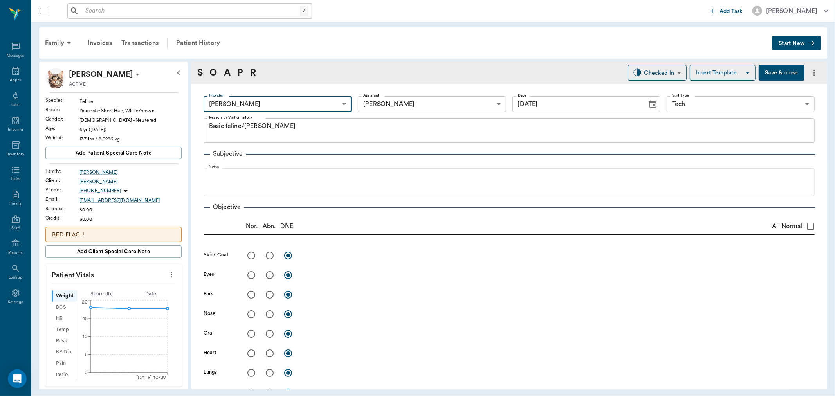
click at [171, 276] on icon "more" at bounding box center [172, 275] width 2 height 6
click at [147, 290] on span "Enter Vitals" at bounding box center [132, 289] width 66 height 8
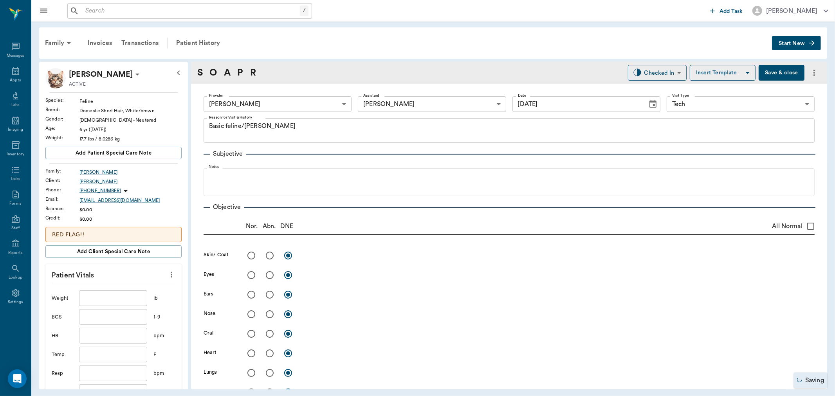
click at [127, 302] on input "text" at bounding box center [113, 299] width 68 height 16
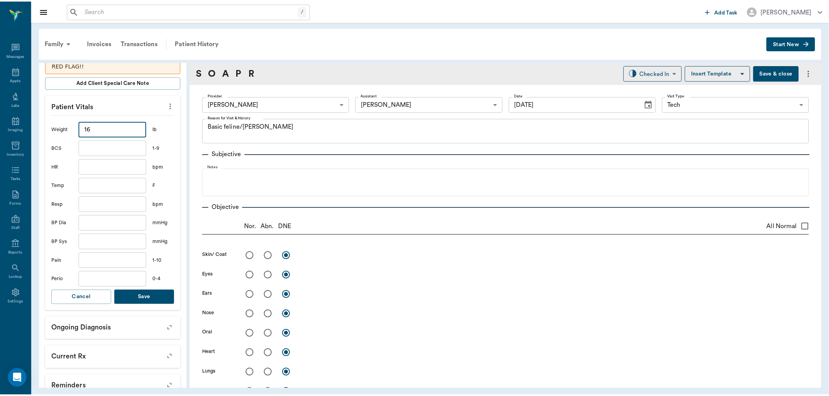
scroll to position [174, 0]
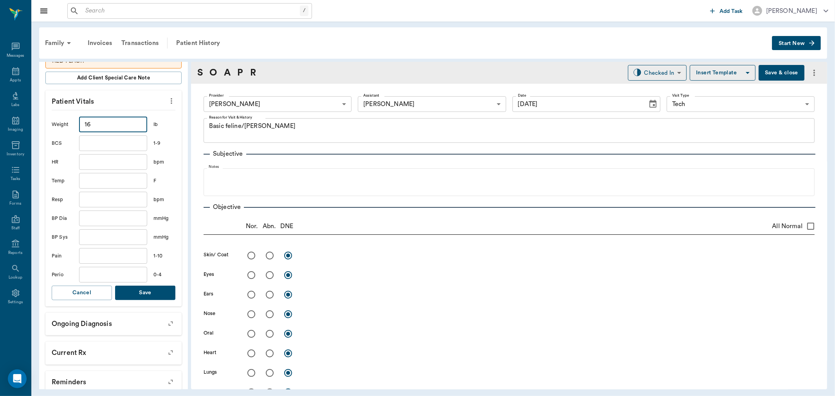
type input "16"
click at [158, 295] on button "Save" at bounding box center [145, 293] width 60 height 14
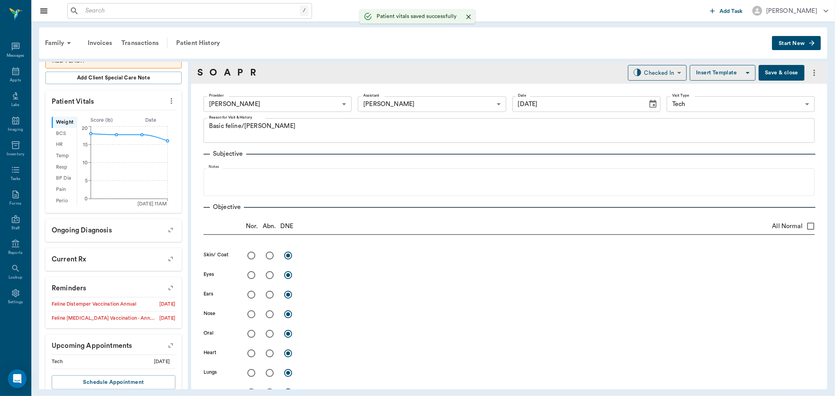
click at [778, 73] on button "Save & close" at bounding box center [782, 73] width 46 height 16
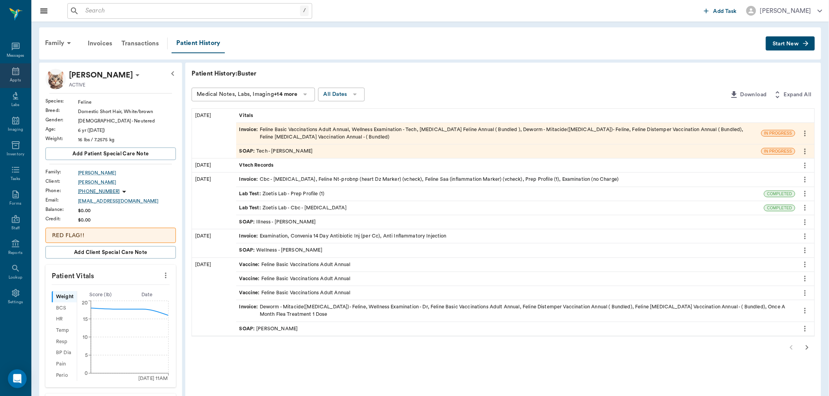
click at [15, 78] on div "Appts" at bounding box center [15, 81] width 11 height 6
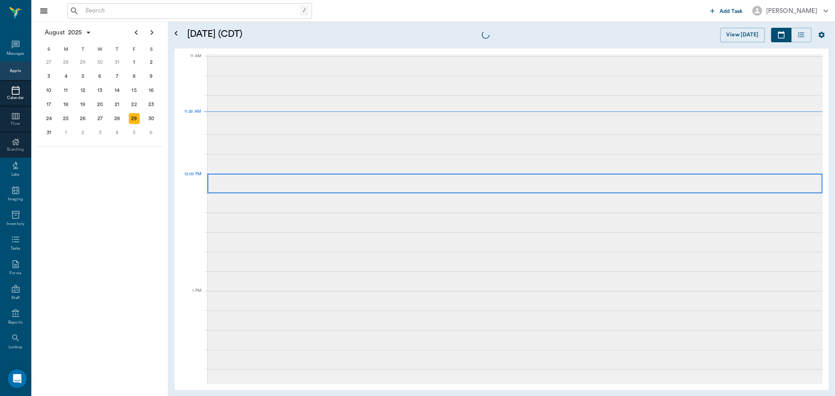
scroll to position [354, 0]
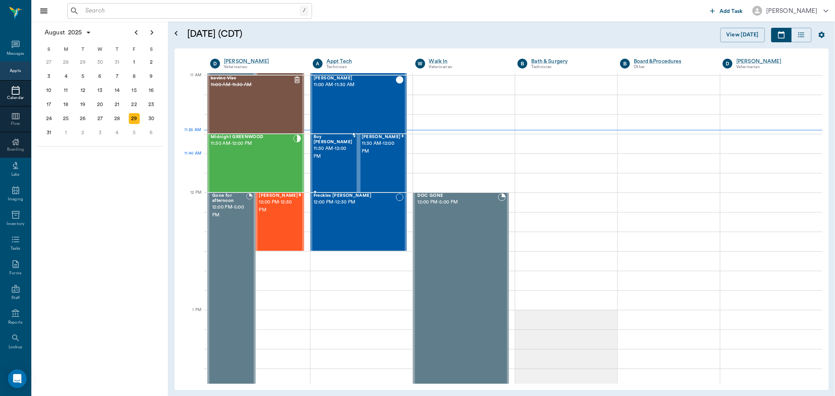
click at [339, 163] on div "Boy Kitty Hamnett 11:30 AM - 12:00 PM" at bounding box center [333, 163] width 39 height 57
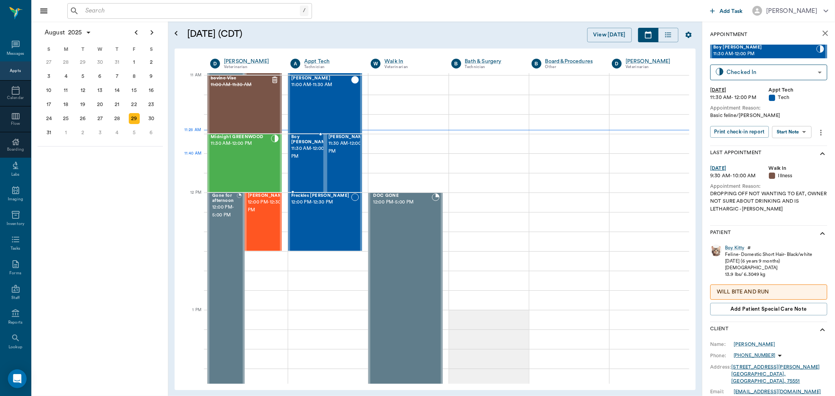
click at [308, 166] on div "Boy Kitty Hamnett 11:30 AM - 12:00 PM" at bounding box center [310, 163] width 39 height 57
click at [806, 133] on body "/ ​ Add Task Dr. Bert Ellsworth Nectar Messages Appts Calendar Flow Boarding La…" at bounding box center [417, 198] width 835 height 396
click at [804, 147] on li "View SOAP" at bounding box center [793, 147] width 54 height 13
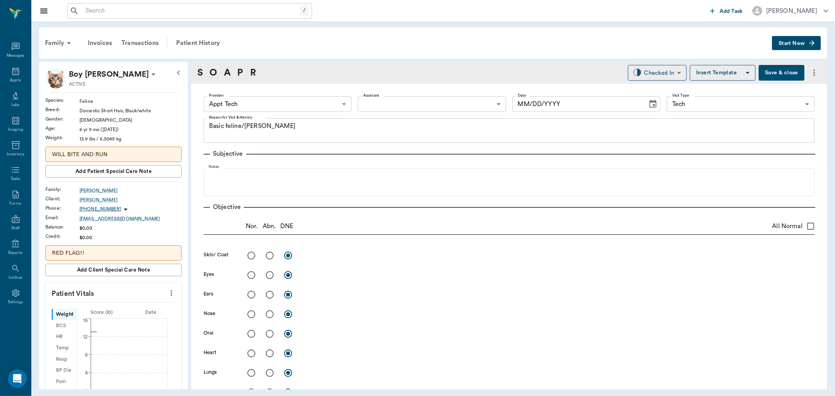
type input "63ec2f075fda476ae8351a4c"
type input "65d2be4f46e3a538d89b8c1a"
type textarea "Basic feline/wormer Christy"
type input "[DATE]"
click at [294, 105] on body "/ ​ Add Task Dr. Bert Ellsworth Nectar Messages Appts Labs Imaging Inventory Ta…" at bounding box center [417, 198] width 835 height 396
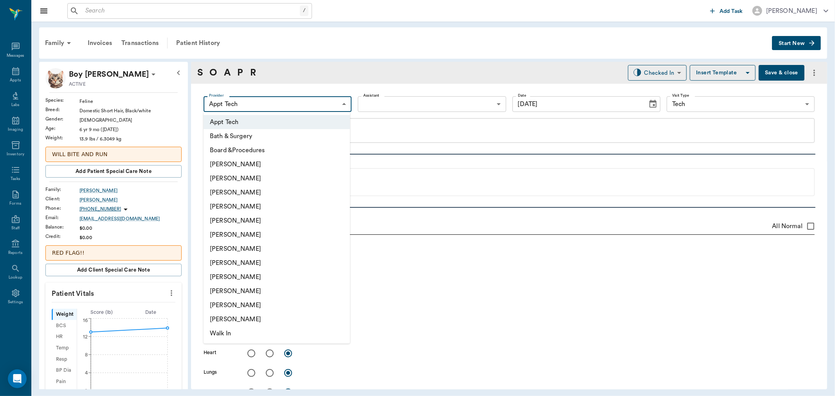
click at [264, 193] on li "[PERSON_NAME]" at bounding box center [277, 193] width 146 height 14
type input "642ef10e332a41444de2bad1"
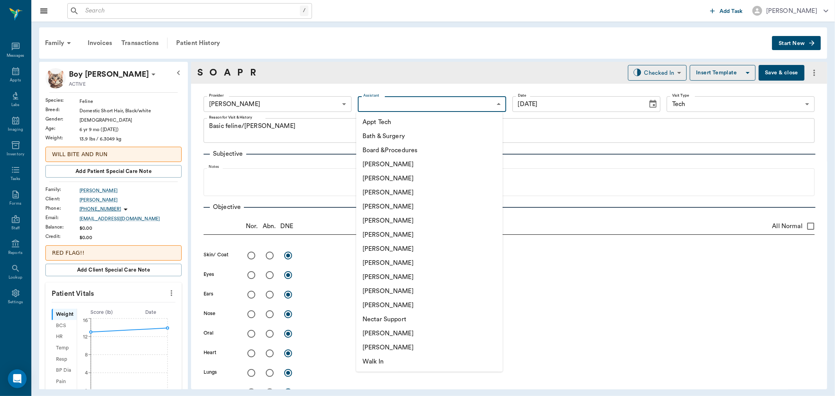
click at [432, 105] on body "/ ​ Add Task Dr. Bert Ellsworth Nectar Messages Appts Labs Imaging Inventory Ta…" at bounding box center [417, 198] width 835 height 396
click at [412, 332] on li "[PERSON_NAME]" at bounding box center [429, 334] width 146 height 14
type input "6740bf97de10e07744acf1eb"
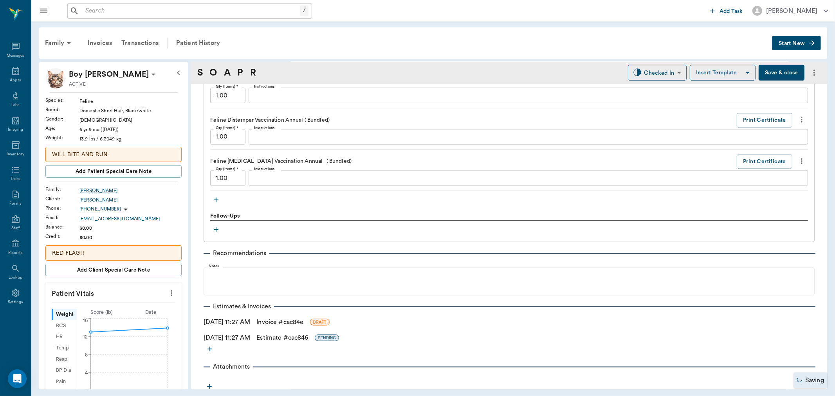
scroll to position [701, 0]
click at [769, 72] on button "Save & close" at bounding box center [782, 73] width 46 height 16
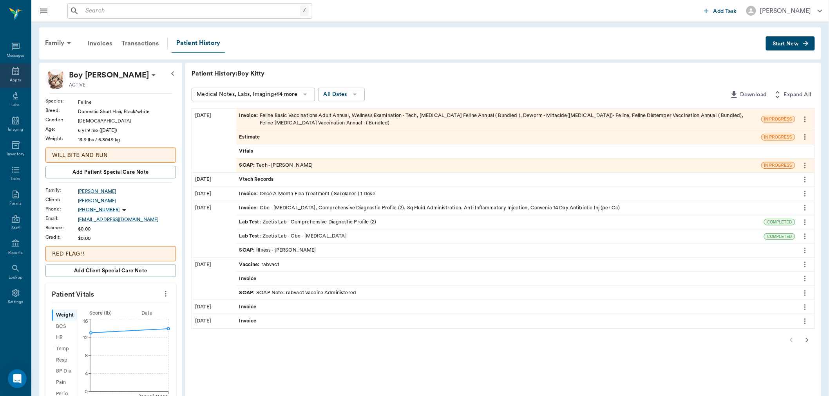
click at [11, 71] on icon at bounding box center [15, 71] width 9 height 9
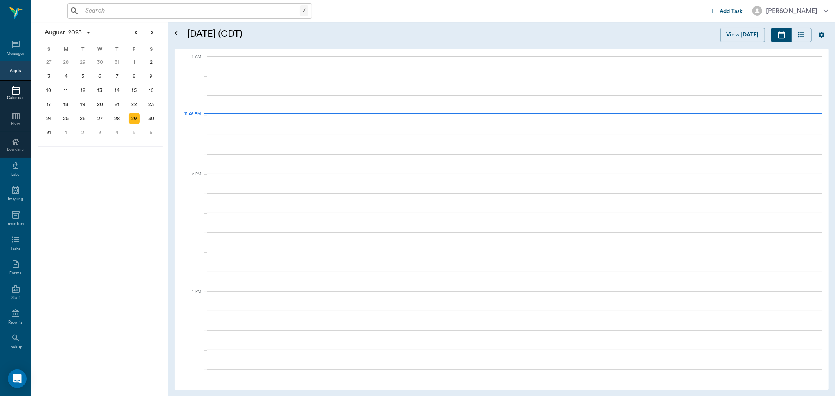
scroll to position [353, 0]
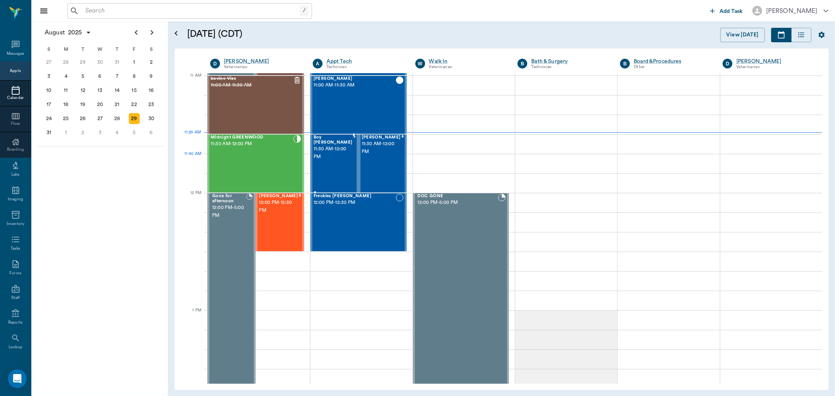
click at [340, 155] on span "11:30 AM - 12:00 PM" at bounding box center [333, 153] width 39 height 16
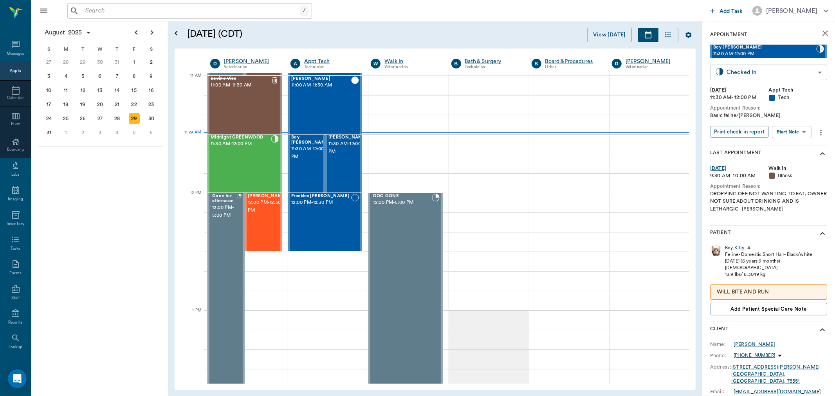
click at [807, 70] on body "/ ​ Add Task Dr. Bert Ellsworth Nectar Messages Appts Calendar Flow Boarding La…" at bounding box center [417, 198] width 835 height 396
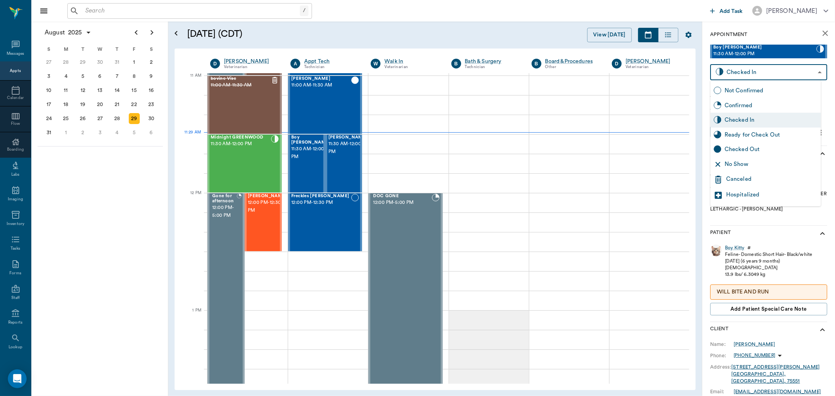
click at [780, 135] on div "Ready for Check Out" at bounding box center [771, 135] width 93 height 9
type input "READY_TO_CHECKOUT"
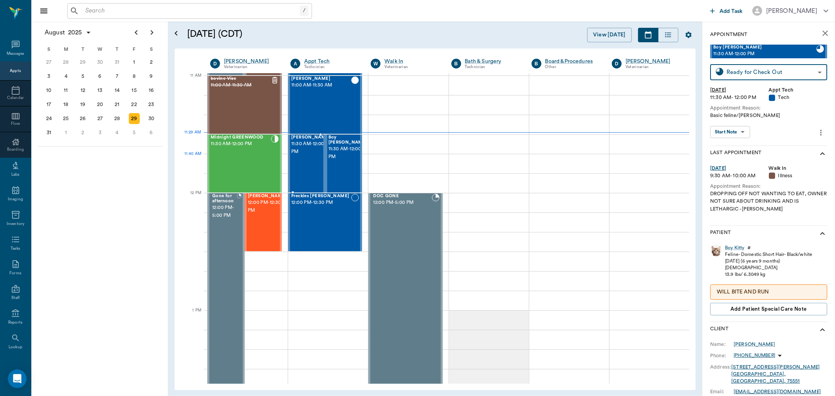
click at [309, 163] on div "Buster Hamnett 11:30 AM - 12:00 PM" at bounding box center [310, 163] width 39 height 57
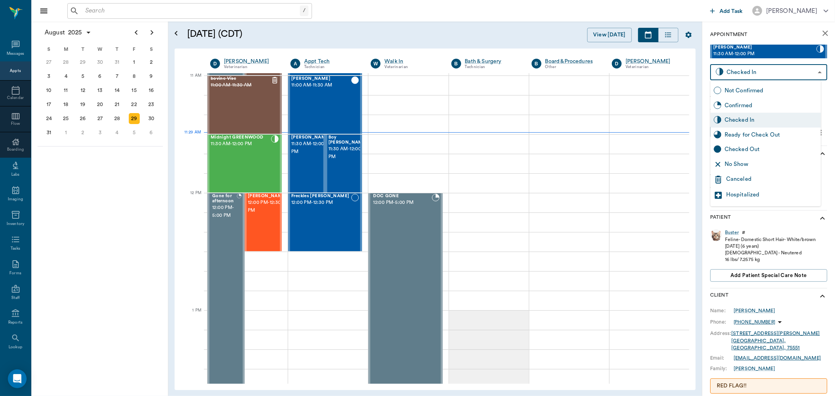
click at [798, 76] on body "/ ​ Add Task Dr. Bert Ellsworth Nectar Messages Appts Calendar Flow Boarding La…" at bounding box center [417, 198] width 835 height 396
click at [782, 135] on div "Ready for Check Out" at bounding box center [771, 135] width 93 height 9
type input "READY_TO_CHECKOUT"
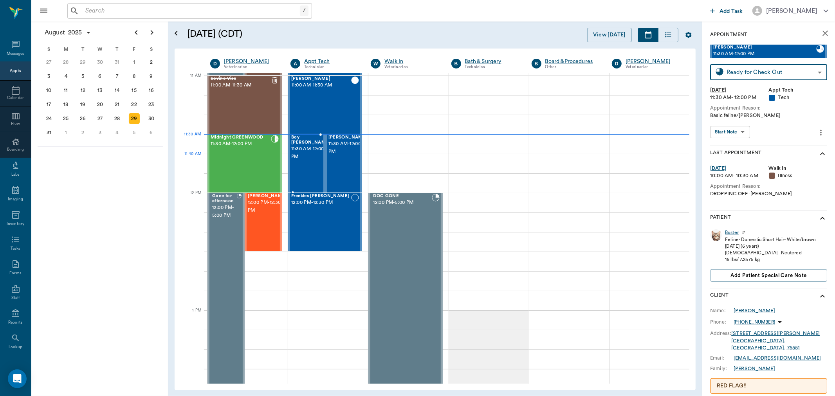
click at [307, 164] on div "Boy Kitty Hamnett 11:30 AM - 12:00 PM" at bounding box center [310, 163] width 39 height 57
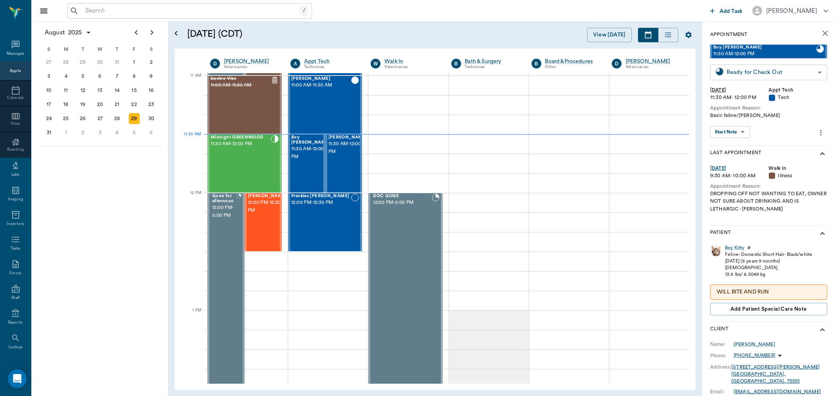
click at [802, 73] on body "/ ​ Add Task Dr. Bert Ellsworth Nectar Messages Appts Calendar Flow Boarding La…" at bounding box center [417, 198] width 835 height 396
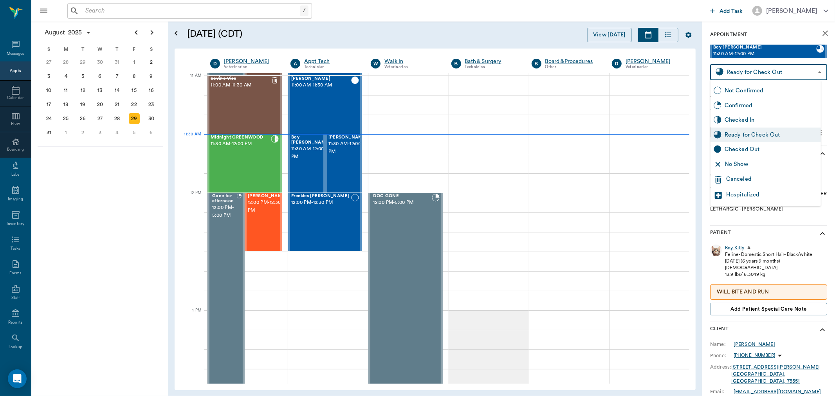
click at [760, 124] on div "Checked In" at bounding box center [766, 120] width 110 height 15
type input "CHECKED_IN"
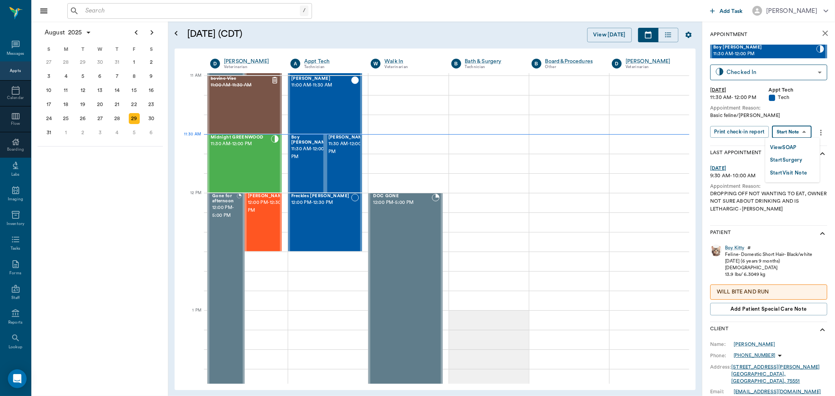
click at [804, 129] on body "/ ​ Add Task Dr. Bert Ellsworth Nectar Messages Appts Calendar Flow Boarding La…" at bounding box center [417, 198] width 835 height 396
click at [798, 148] on li "View SOAP" at bounding box center [793, 147] width 54 height 13
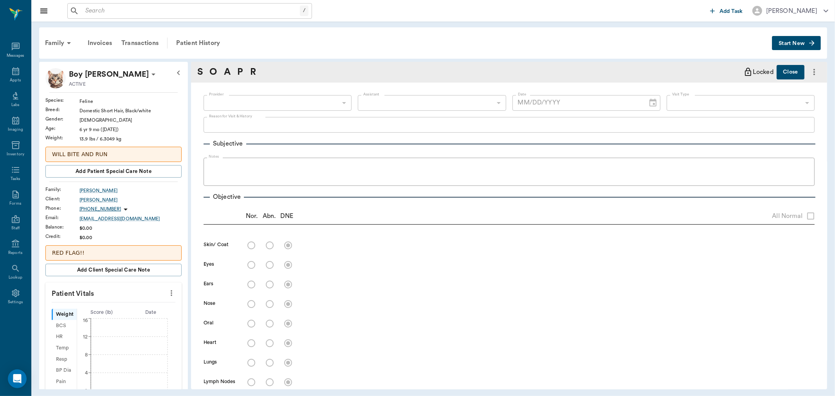
type input "642ef10e332a41444de2bad1"
type input "6740bf97de10e07744acf1eb"
type input "65d2be4f46e3a538d89b8c1a"
type textarea "Basic feline/wormer Christy"
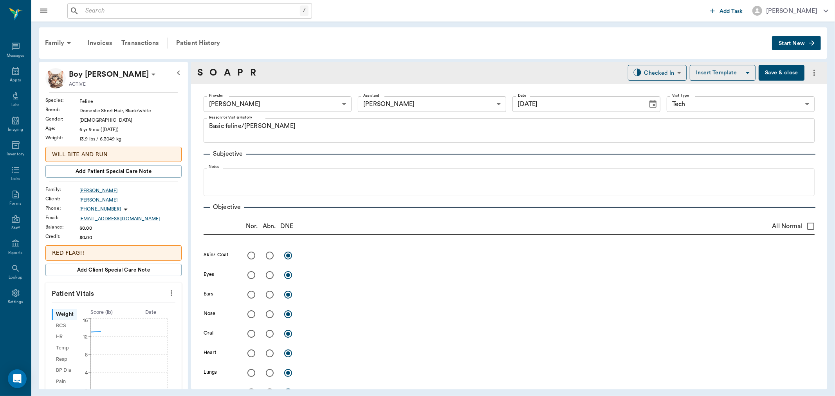
type input "[DATE]"
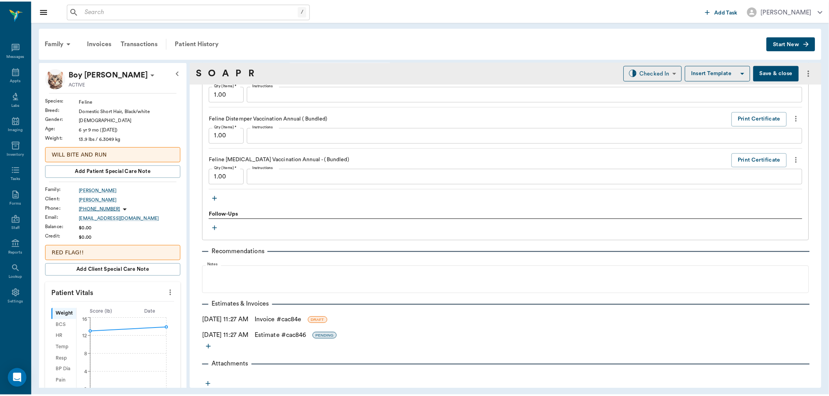
scroll to position [701, 0]
click at [239, 334] on div "08/29/2025 11:27 AM Estimate # cac846 PENDING" at bounding box center [509, 334] width 611 height 9
click at [297, 334] on link "Estimate # cac846" at bounding box center [282, 334] width 52 height 9
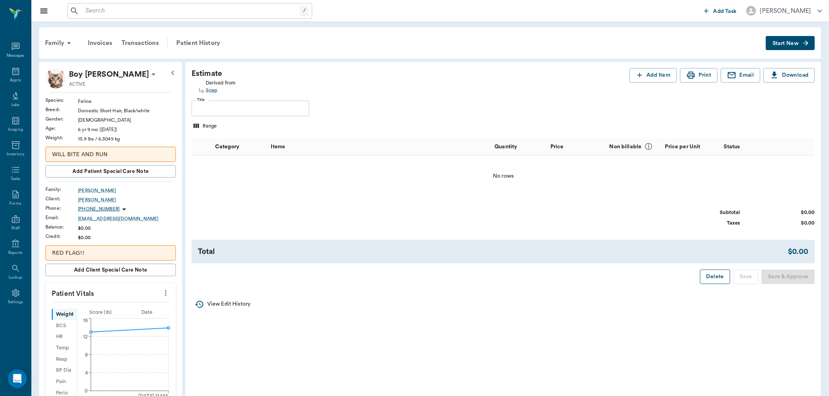
click at [713, 278] on button "Delete" at bounding box center [715, 277] width 30 height 14
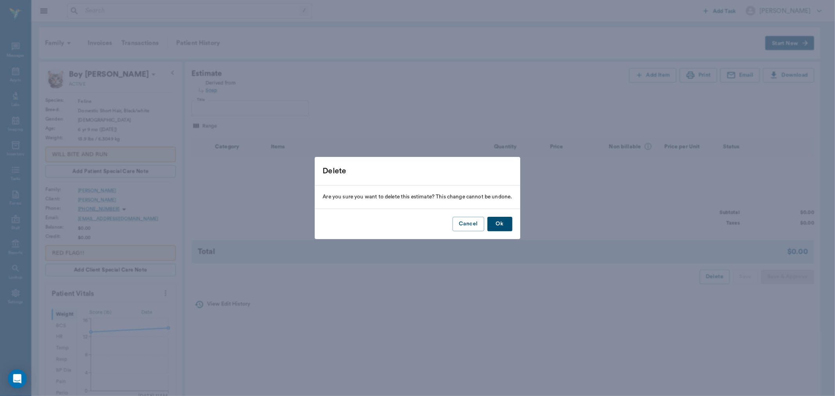
click at [503, 224] on button "Ok" at bounding box center [500, 224] width 25 height 14
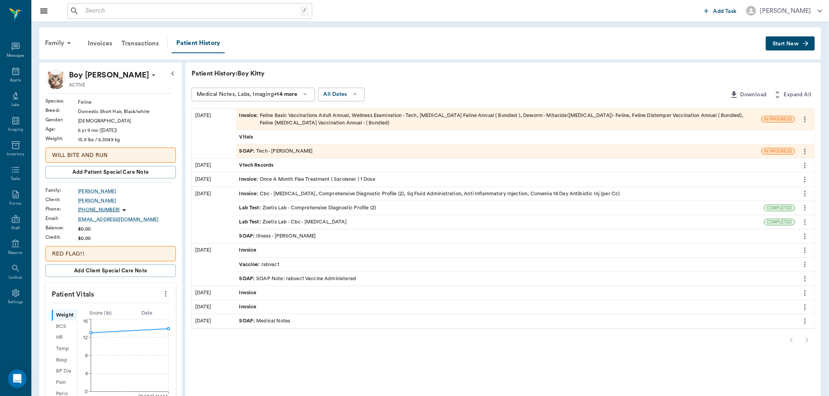
click at [293, 117] on div "Invoice : Feline Basic Vaccinations Adult Annual, Wellness Examination - Tech, …" at bounding box center [498, 119] width 518 height 15
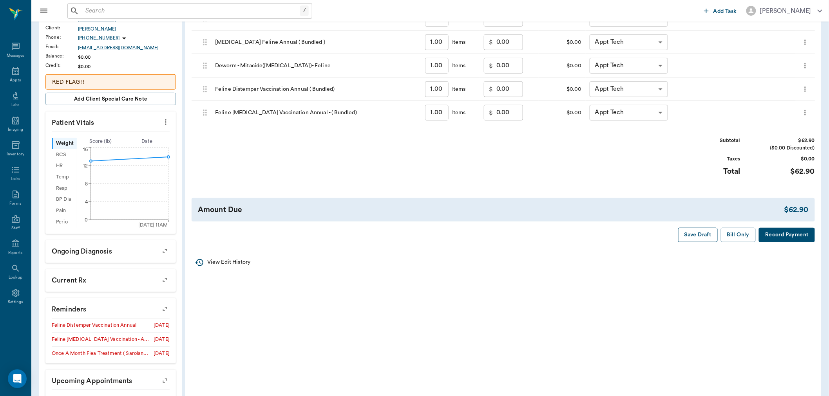
scroll to position [43, 0]
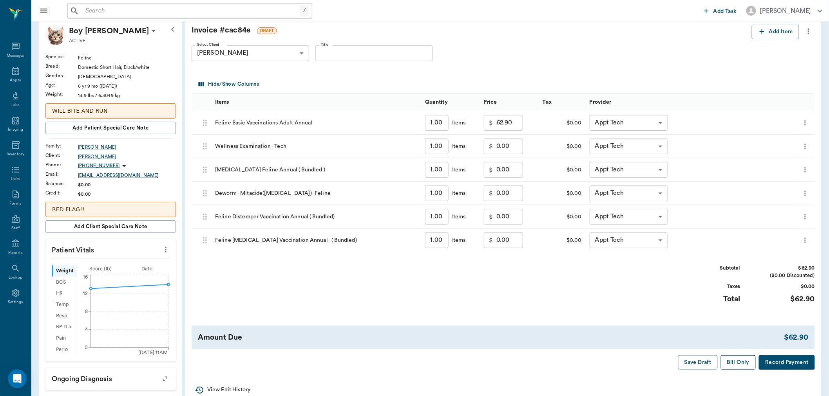
click at [743, 364] on button "Bill Only" at bounding box center [738, 363] width 35 height 14
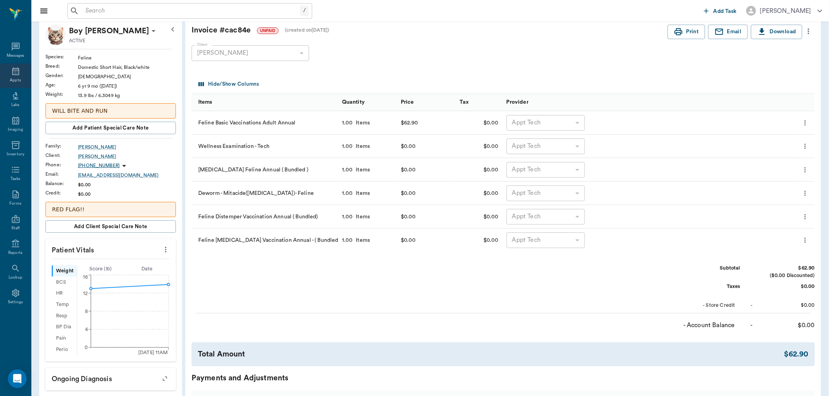
click at [18, 77] on div "Appts" at bounding box center [15, 75] width 31 height 25
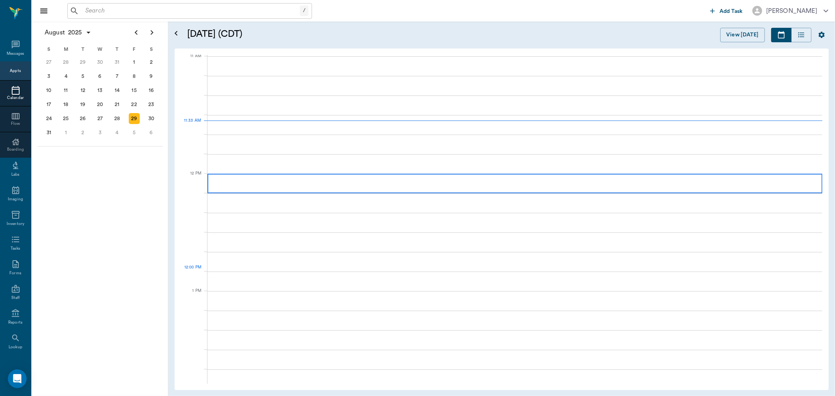
scroll to position [354, 0]
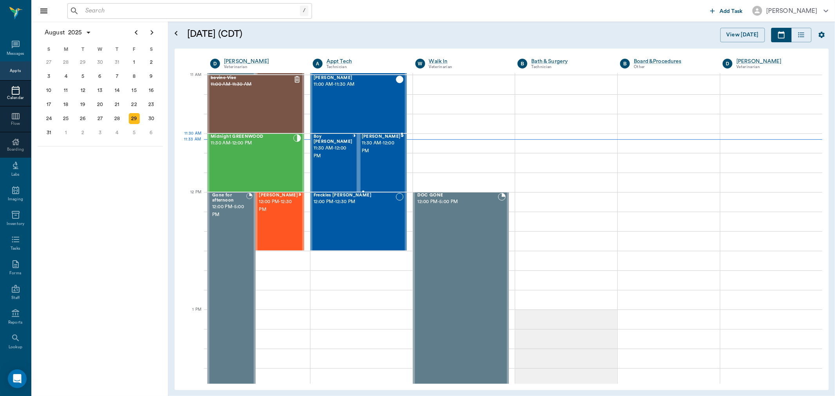
click at [383, 150] on span "11:30 AM - 12:00 PM" at bounding box center [381, 147] width 39 height 16
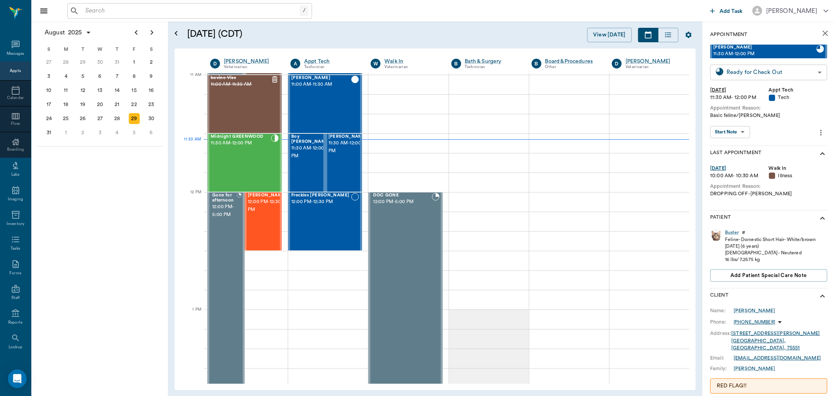
click at [804, 76] on body "/ ​ Add Task Dr. Bert Ellsworth Nectar Messages Appts Calendar Flow Boarding La…" at bounding box center [417, 198] width 835 height 396
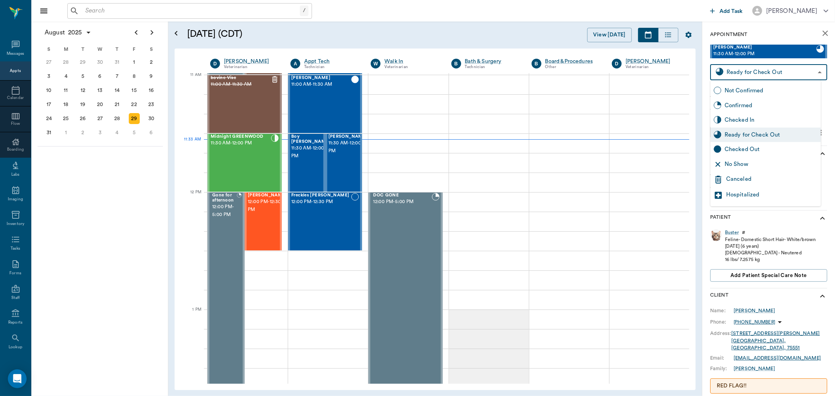
click at [760, 121] on div "Checked In" at bounding box center [771, 120] width 93 height 9
type input "CHECKED_IN"
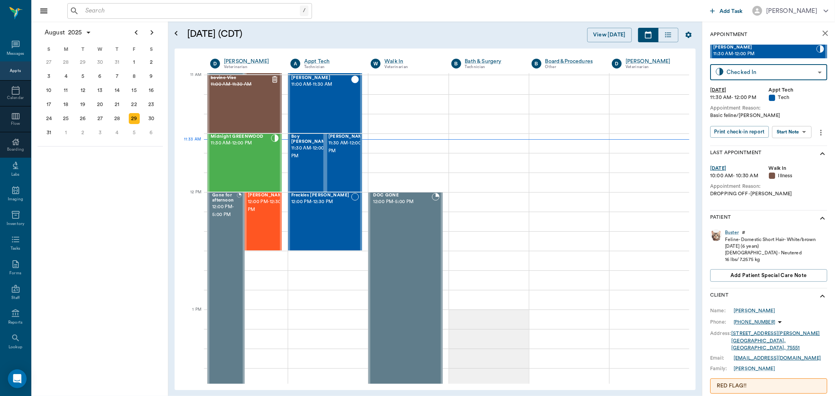
click at [793, 134] on body "/ ​ Add Task Dr. Bert Ellsworth Nectar Messages Appts Calendar Flow Boarding La…" at bounding box center [417, 198] width 835 height 396
click at [795, 148] on button "View SOAP" at bounding box center [783, 147] width 27 height 9
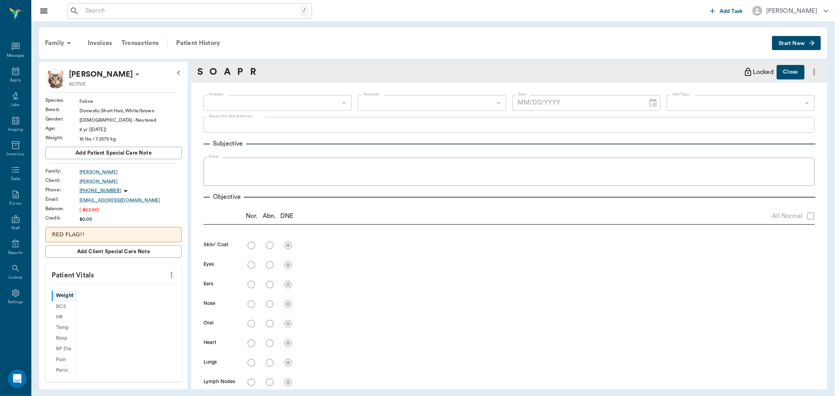
type input "642ef10e332a41444de2bad1"
type input "6740bf97de10e07744acf1eb"
type input "65d2be4f46e3a538d89b8c1a"
type textarea "Basic feline/wormer Christy"
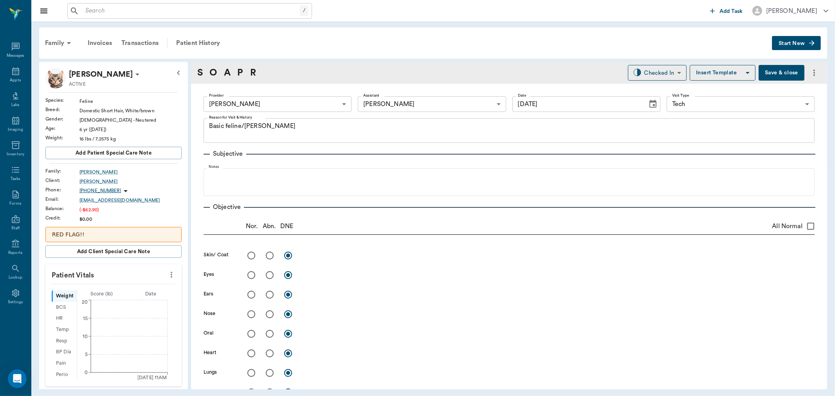
type input "08/29/2025"
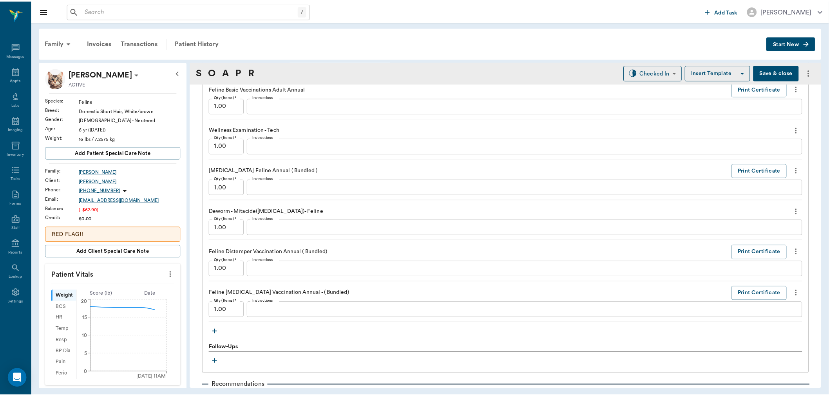
scroll to position [685, 0]
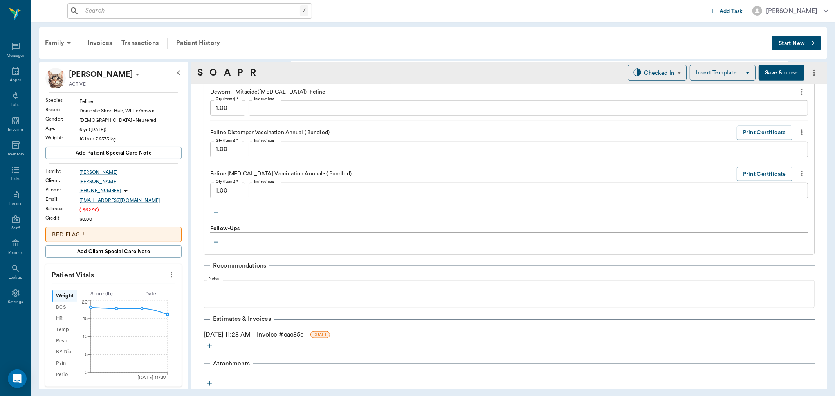
click at [303, 334] on link "Invoice # cac85e" at bounding box center [280, 334] width 47 height 9
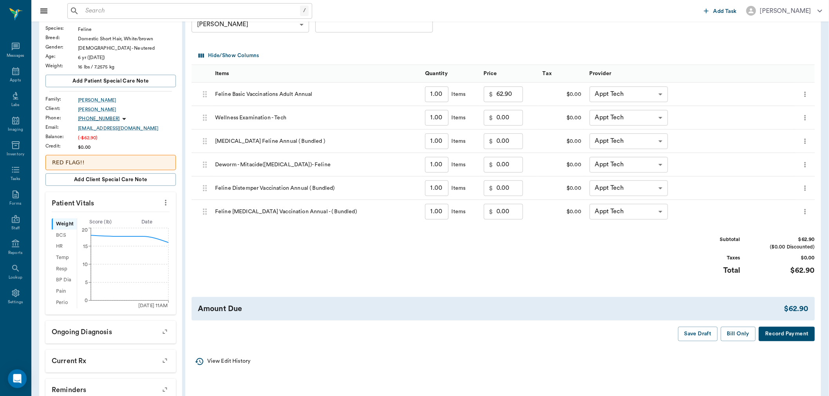
scroll to position [130, 0]
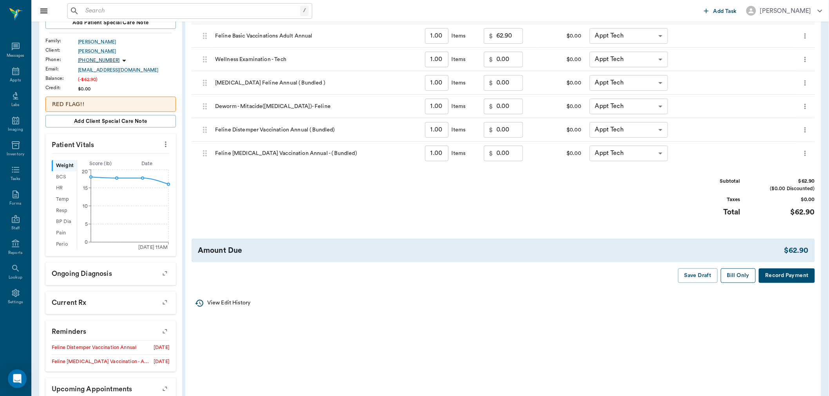
click at [738, 276] on button "Bill Only" at bounding box center [738, 276] width 35 height 14
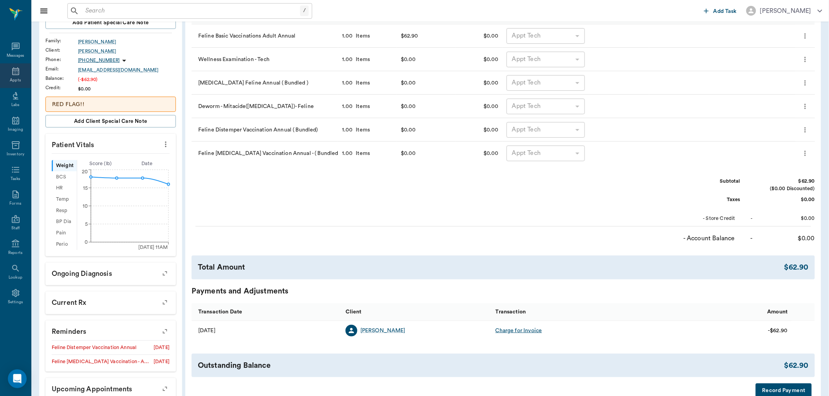
click at [16, 70] on icon at bounding box center [15, 71] width 7 height 8
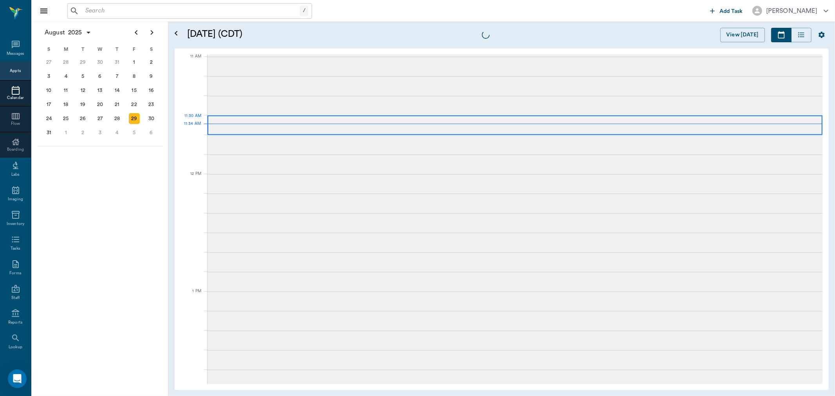
scroll to position [353, 0]
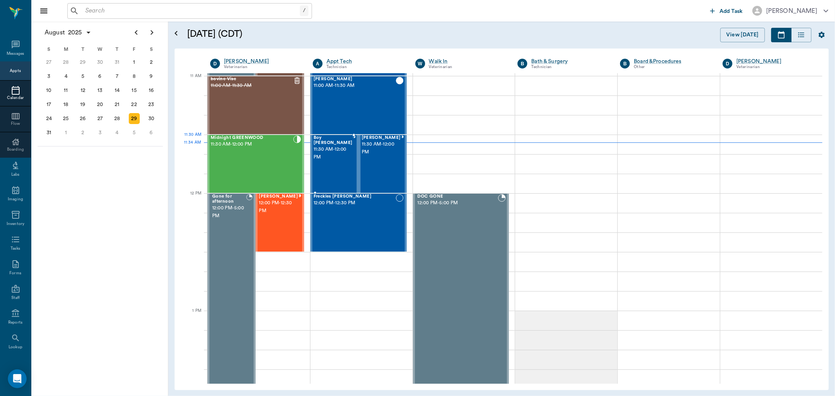
click at [326, 151] on span "11:30 AM - 12:00 PM" at bounding box center [333, 154] width 39 height 16
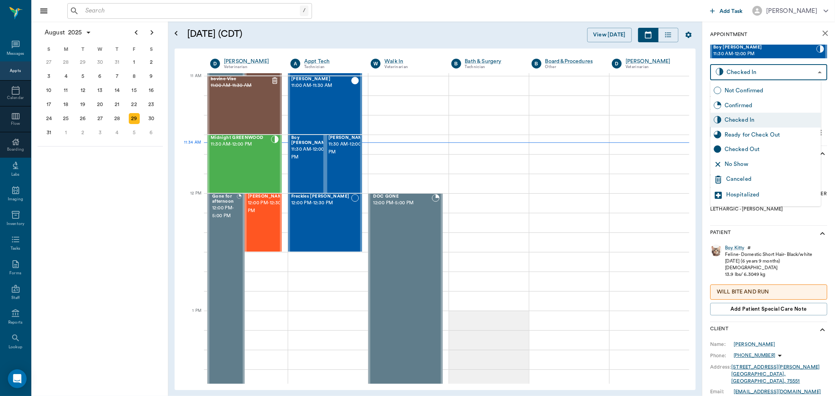
click at [804, 67] on body "/ ​ Add Task Dr. Bert Ellsworth Nectar Messages Appts Calendar Flow Boarding La…" at bounding box center [417, 198] width 835 height 396
click at [772, 132] on div "Ready for Check Out" at bounding box center [771, 135] width 93 height 9
type input "READY_TO_CHECKOUT"
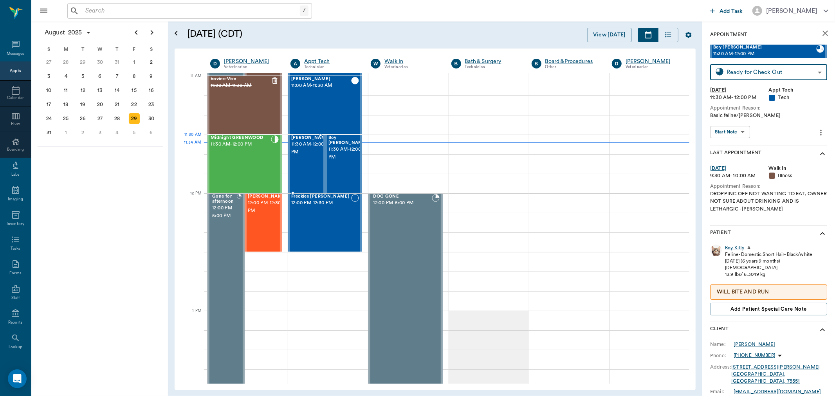
click at [308, 152] on span "11:30 AM - 12:00 PM" at bounding box center [310, 149] width 39 height 16
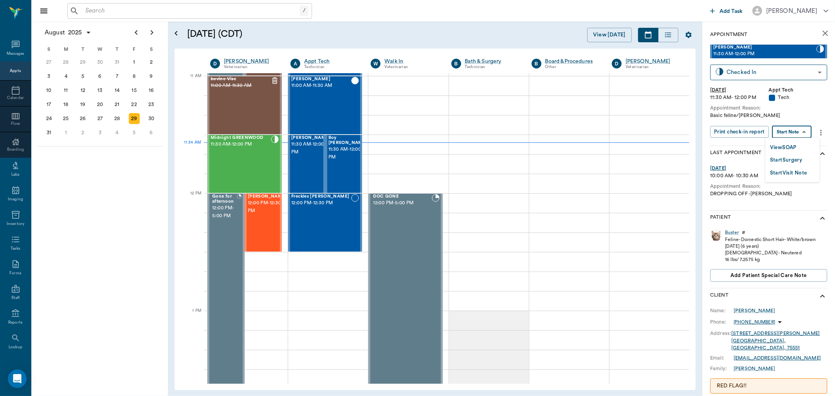
click at [803, 131] on body "/ ​ Add Task Dr. Bert Ellsworth Nectar Messages Appts Calendar Flow Boarding La…" at bounding box center [417, 198] width 835 height 396
click at [759, 71] on div at bounding box center [417, 198] width 835 height 396
click at [812, 68] on body "/ ​ Add Task Dr. Bert Ellsworth Nectar Messages Appts Calendar Flow Boarding La…" at bounding box center [417, 198] width 835 height 396
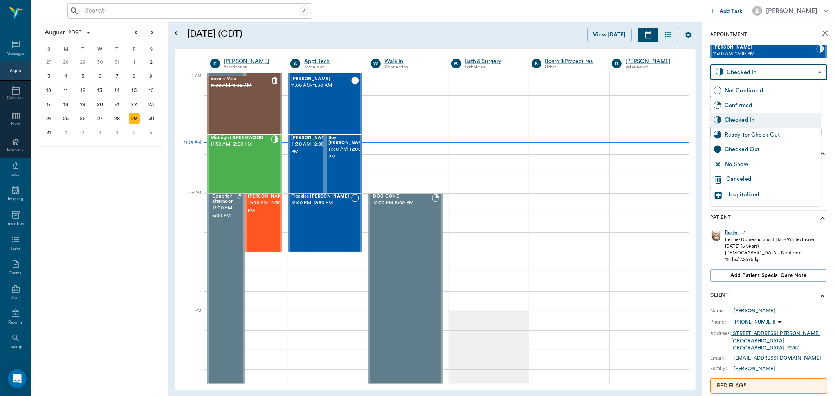
click at [739, 131] on div "Ready for Check Out" at bounding box center [771, 135] width 93 height 9
type input "READY_TO_CHECKOUT"
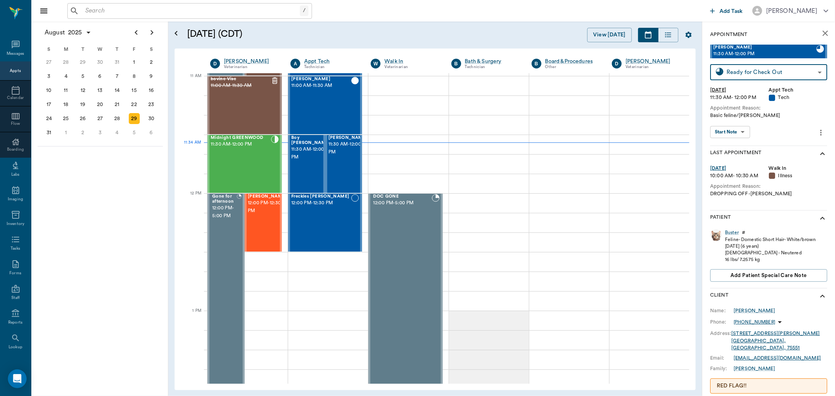
click at [109, 188] on div "August 2025 S M T W T F S 29 30 Jul 1 2 3 4 5 6 7 8 9 10 11 12 13 14 15 16 17 1…" at bounding box center [99, 209] width 137 height 375
click at [258, 224] on div "[PERSON_NAME] 12:00 PM - 12:30 PM" at bounding box center [267, 222] width 39 height 57
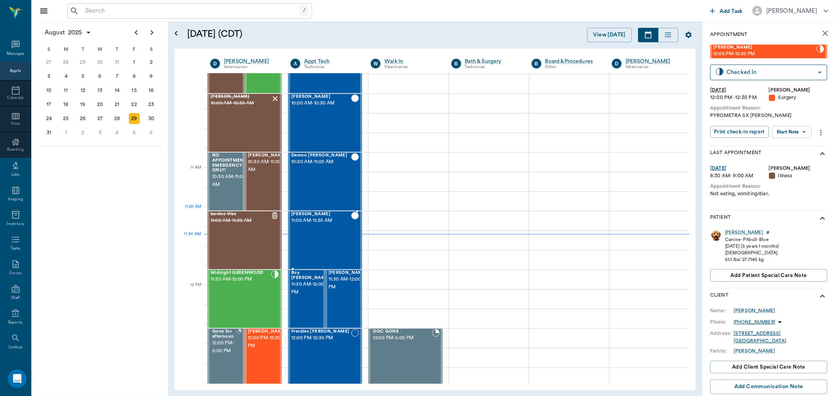
scroll to position [261, 0]
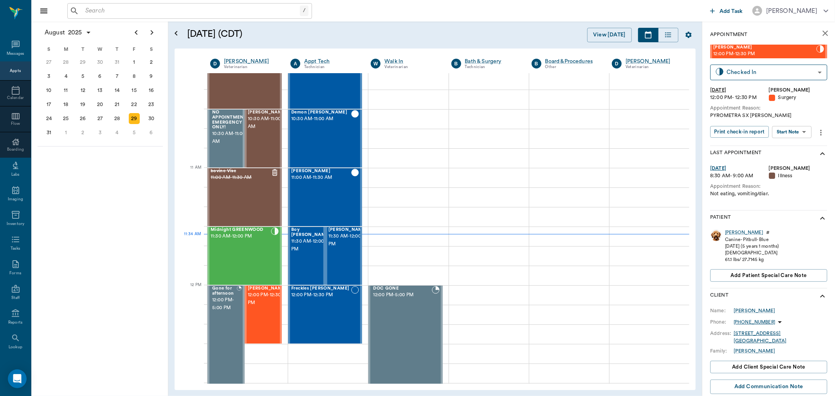
click at [820, 130] on icon "more" at bounding box center [821, 133] width 2 height 6
click at [799, 179] on span "Edit appointment" at bounding box center [787, 183] width 66 height 8
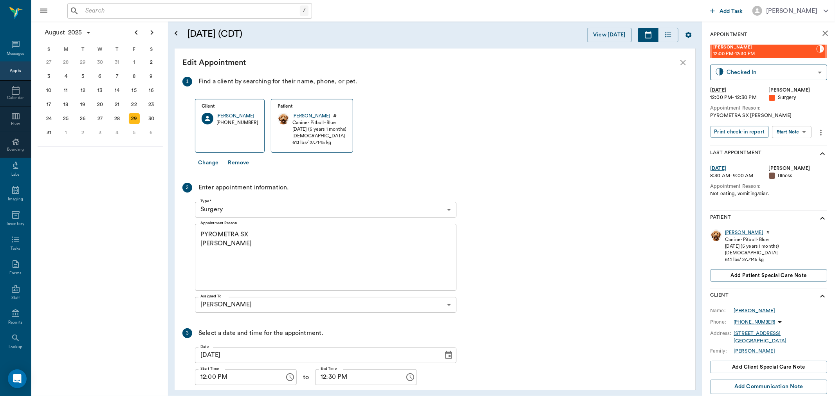
click at [211, 232] on textarea "PYROMETRA SX [PERSON_NAME]" at bounding box center [325, 257] width 251 height 54
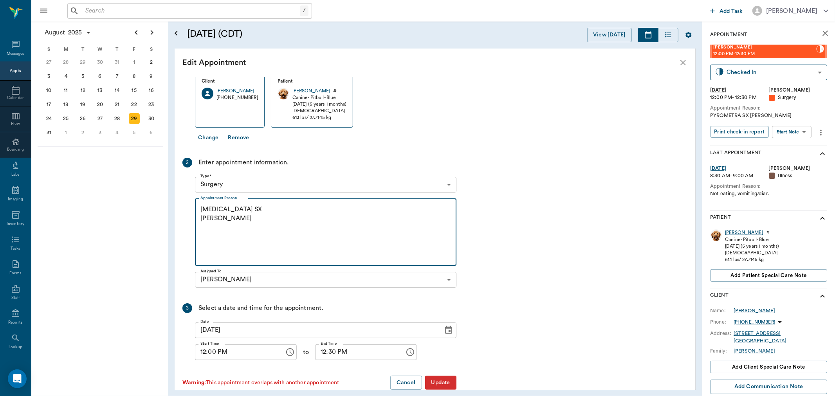
scroll to position [39, 0]
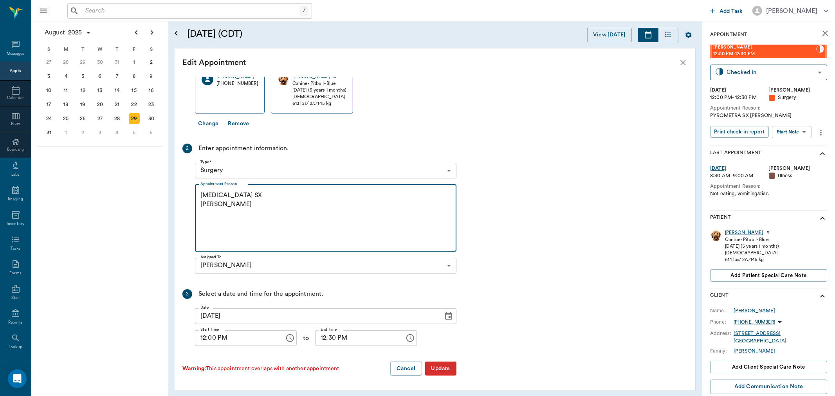
type textarea "[MEDICAL_DATA] SX [PERSON_NAME]"
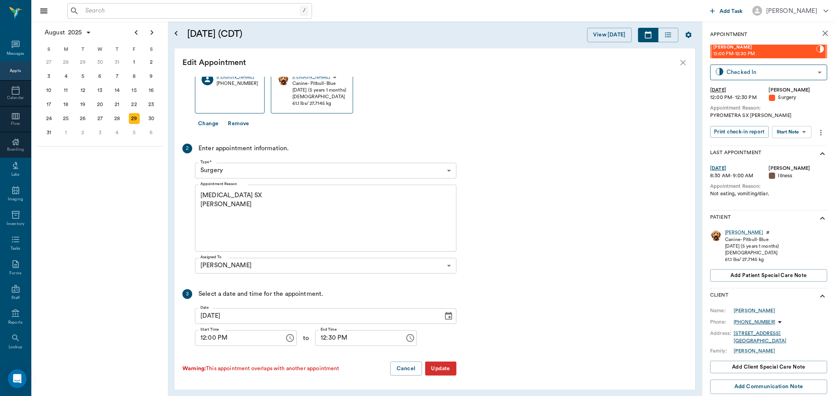
click at [439, 366] on button "Update" at bounding box center [440, 369] width 31 height 14
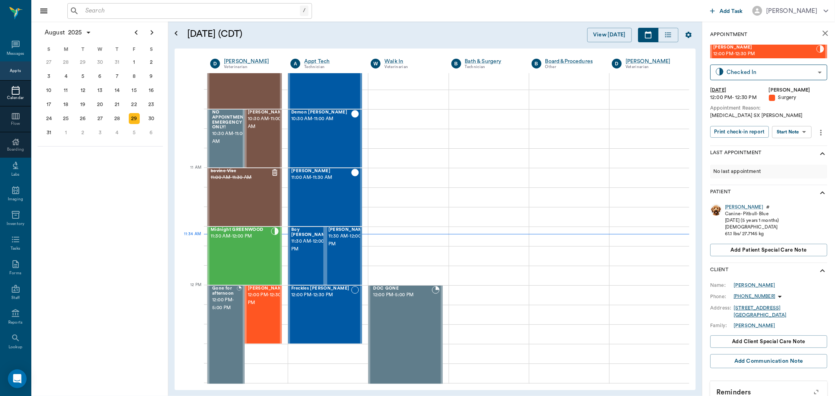
click at [16, 96] on div "Calendar" at bounding box center [15, 98] width 31 height 6
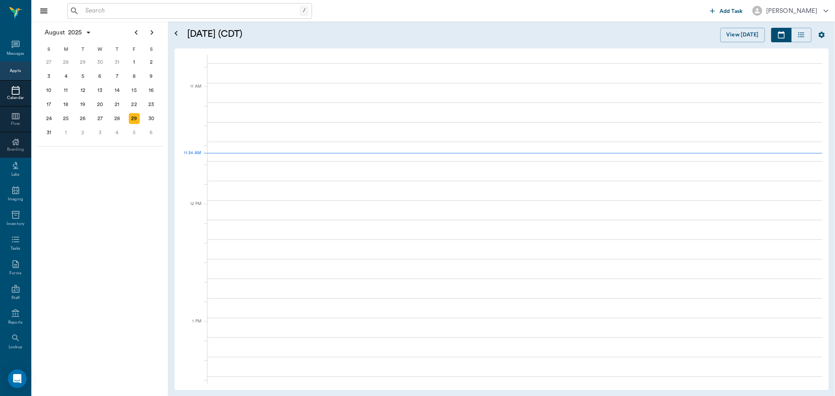
scroll to position [354, 0]
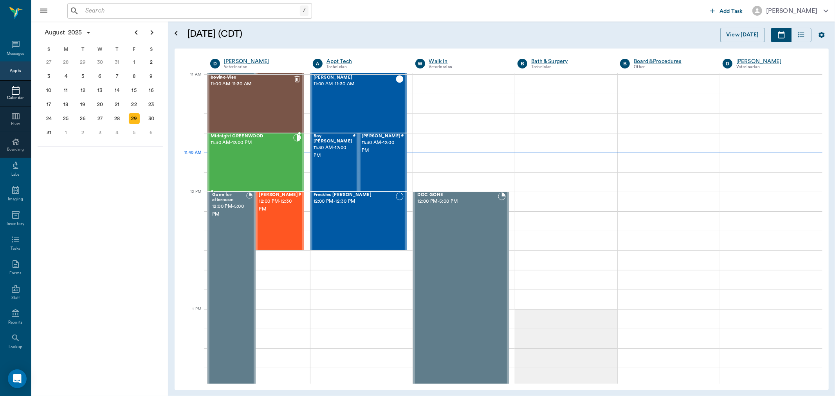
click at [272, 161] on div "Midnight GREENWOOD 11:30 AM - 12:00 PM" at bounding box center [252, 162] width 83 height 57
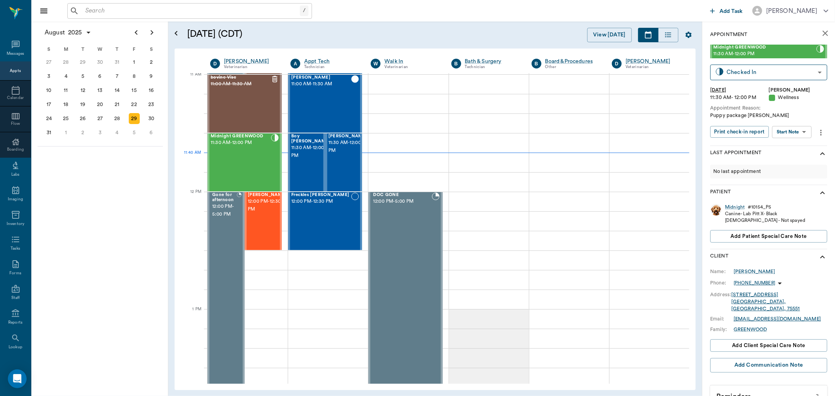
click at [808, 130] on body "/ ​ Add Task [PERSON_NAME] Nectar Messages Appts Calendar Flow Boarding Labs Im…" at bounding box center [417, 198] width 835 height 396
click at [803, 148] on li "Start SOAP" at bounding box center [793, 147] width 54 height 13
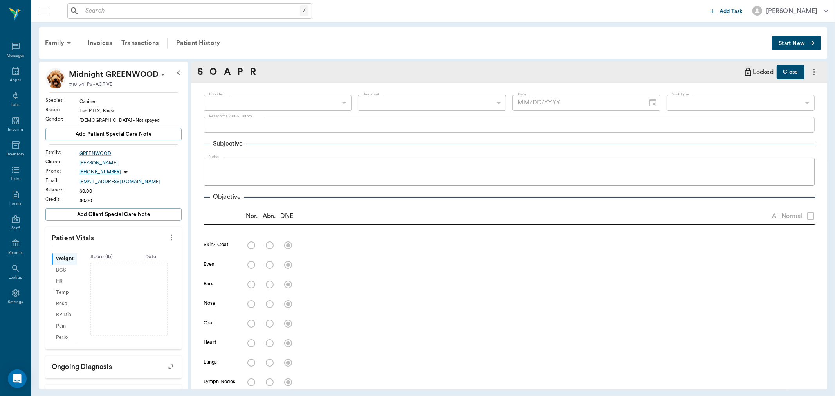
type input "63ec2f075fda476ae8351a4d"
type input "65d2be4f46e3a538d89b8c14"
type textarea "Puppy package [PERSON_NAME]"
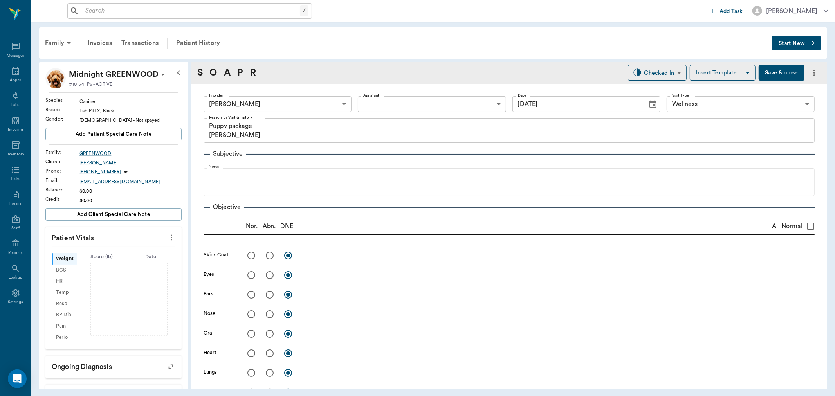
type input "[DATE]"
click at [165, 241] on button "more" at bounding box center [171, 237] width 13 height 13
click at [156, 251] on span "Enter Vitals" at bounding box center [132, 251] width 66 height 8
click at [130, 264] on input "text" at bounding box center [113, 261] width 68 height 16
type input "6.5"
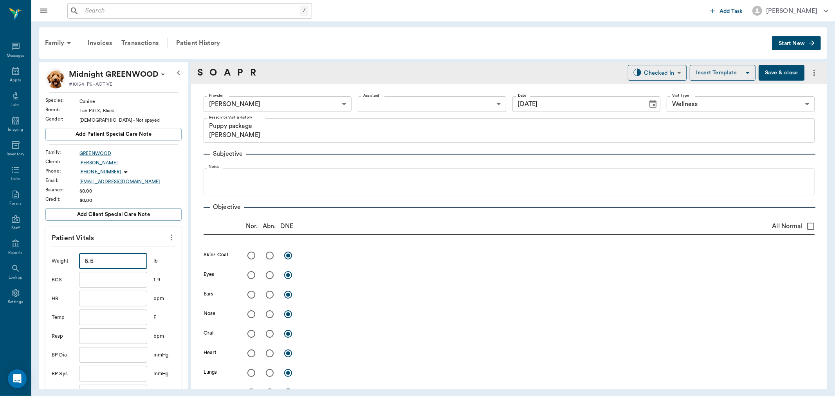
click at [121, 320] on input "text" at bounding box center [113, 318] width 68 height 16
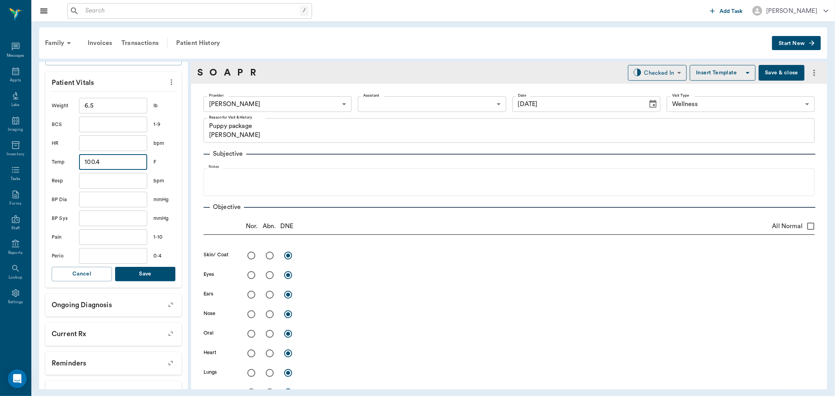
scroll to position [174, 0]
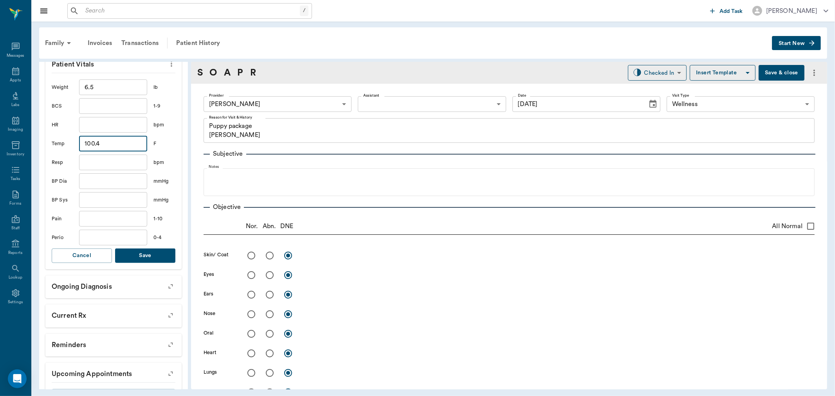
type input "100.4"
click at [140, 244] on div "​" at bounding box center [113, 238] width 68 height 16
click at [141, 253] on button "Save" at bounding box center [145, 256] width 60 height 14
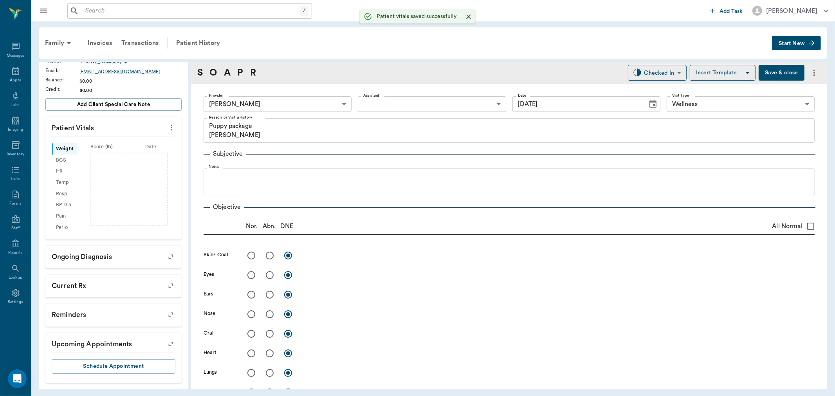
scroll to position [119, 0]
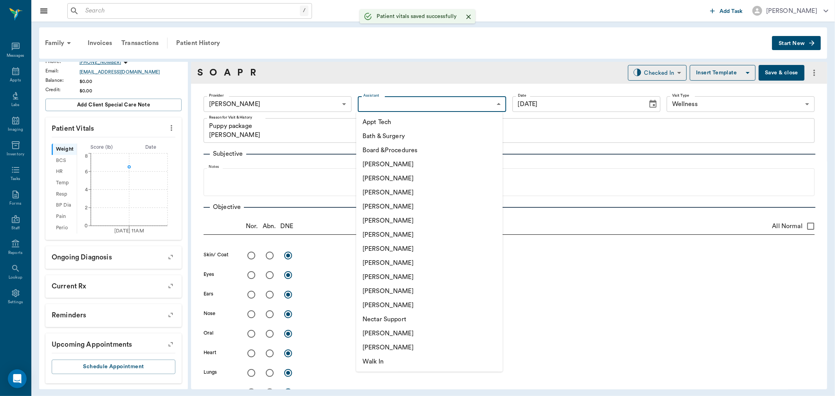
click at [396, 106] on body "/ ​ Add Task [PERSON_NAME] Nectar Messages Appts Labs Imaging Inventory Tasks F…" at bounding box center [417, 198] width 835 height 396
click at [391, 252] on li "[PERSON_NAME]" at bounding box center [429, 249] width 146 height 14
type input "682b670d8bdc6f7f8feef3db"
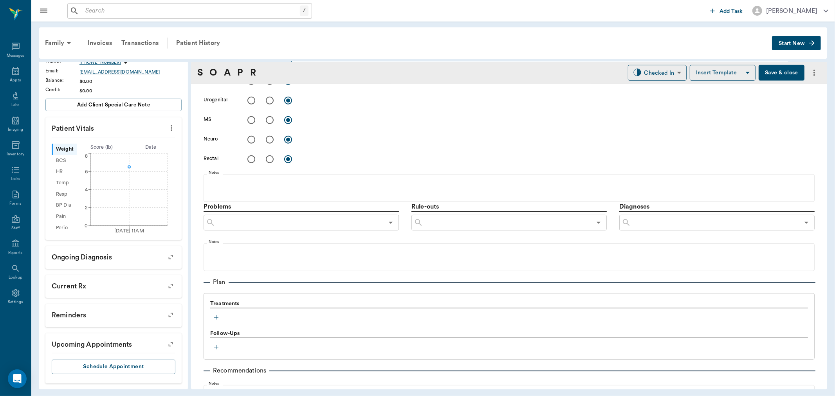
scroll to position [426, 0]
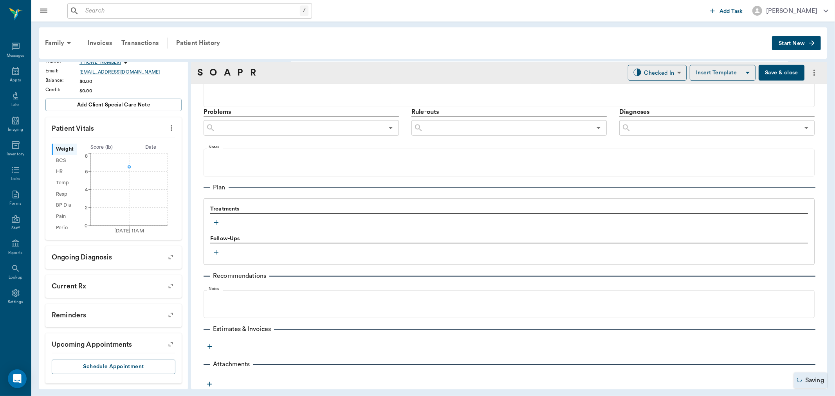
click at [217, 222] on icon "button" at bounding box center [216, 223] width 8 height 8
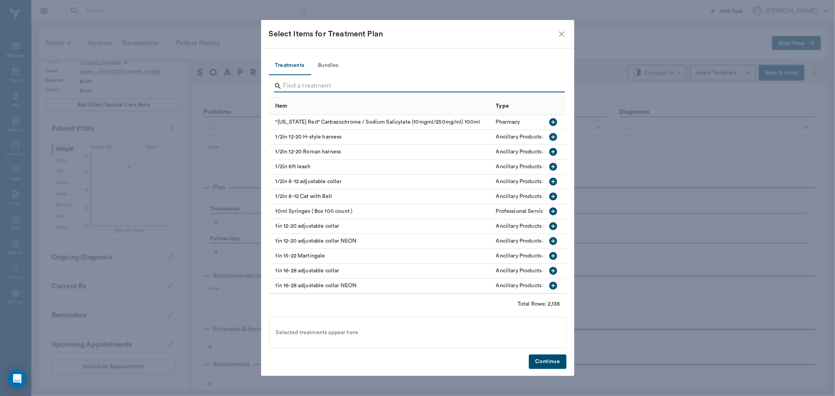
click at [303, 89] on input "Search" at bounding box center [419, 86] width 270 height 13
click at [321, 63] on button "Bundles" at bounding box center [328, 65] width 35 height 19
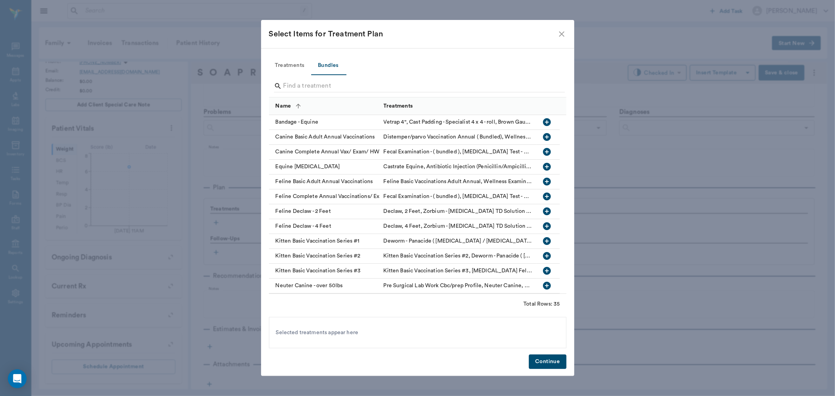
click at [316, 85] on input "Search" at bounding box center [419, 86] width 270 height 13
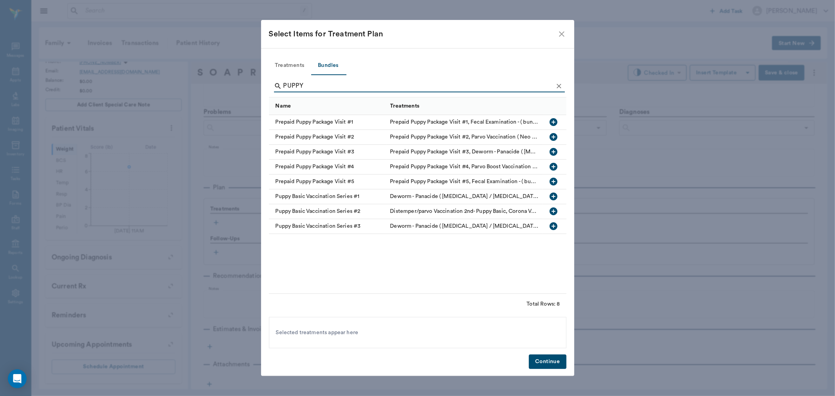
type input "PUPPY"
click at [551, 119] on icon "button" at bounding box center [554, 122] width 8 height 8
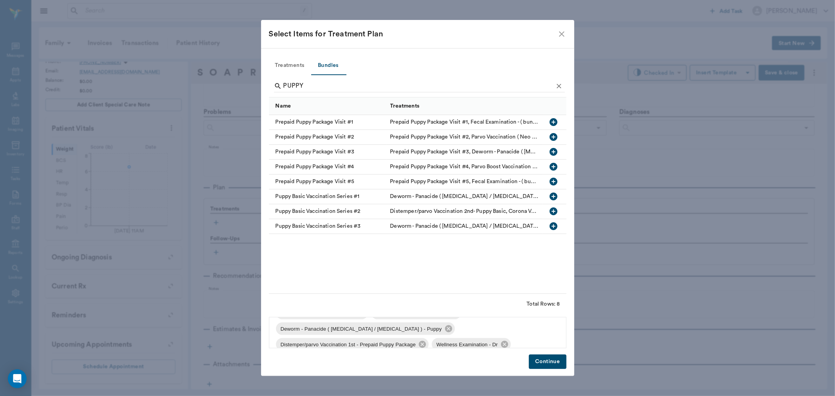
scroll to position [26, 0]
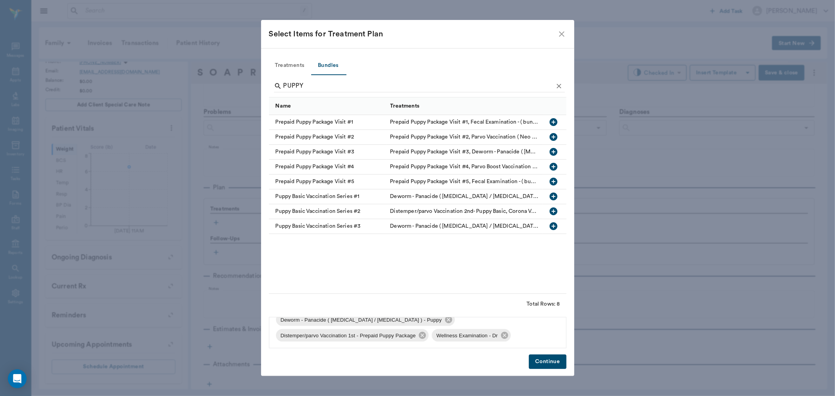
click at [541, 361] on button "Continue" at bounding box center [547, 362] width 37 height 14
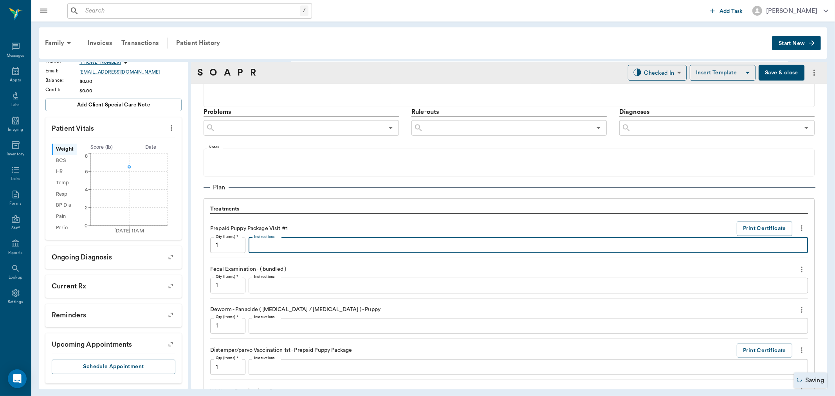
click at [299, 244] on textarea "Instructions" at bounding box center [528, 245] width 549 height 9
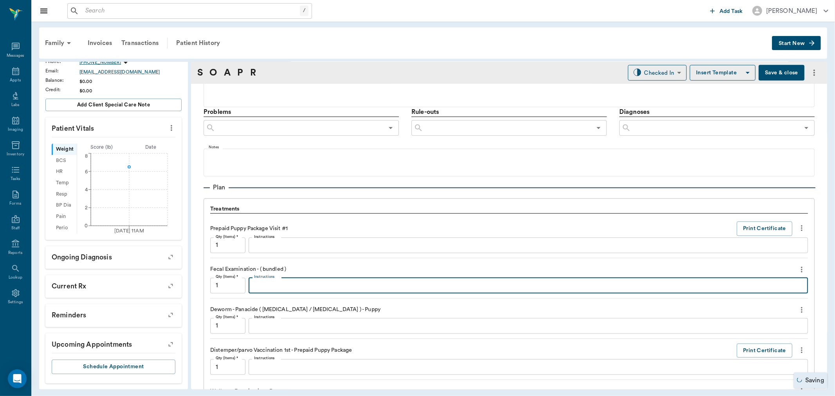
click at [295, 288] on textarea "Instructions" at bounding box center [528, 285] width 549 height 9
type textarea "n"
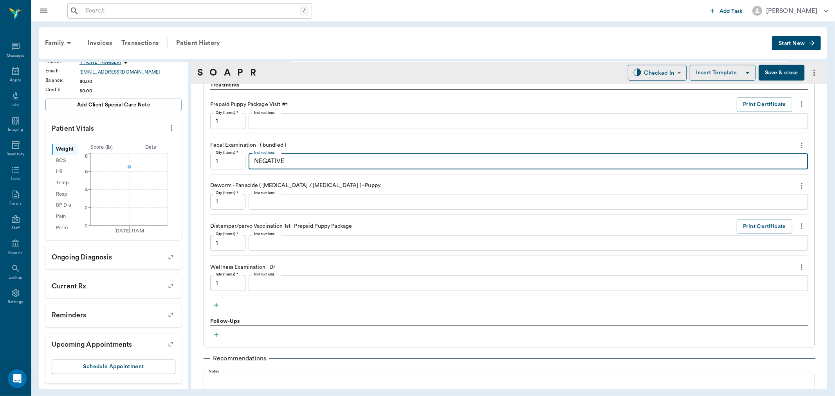
scroll to position [557, 0]
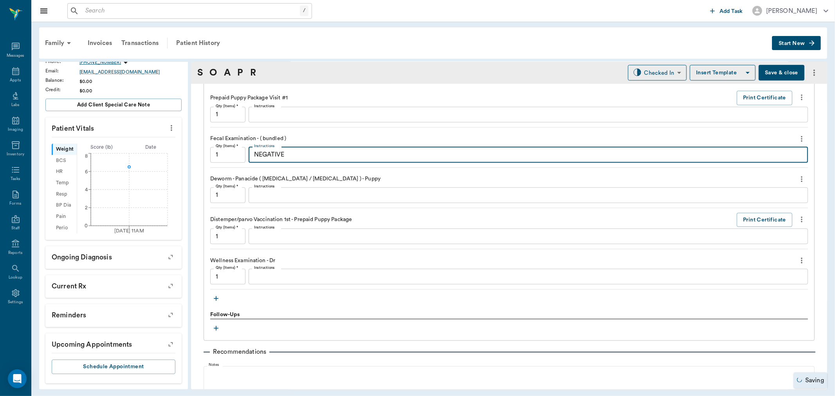
type textarea "NEGATIVE"
click at [213, 299] on icon "button" at bounding box center [216, 299] width 8 height 8
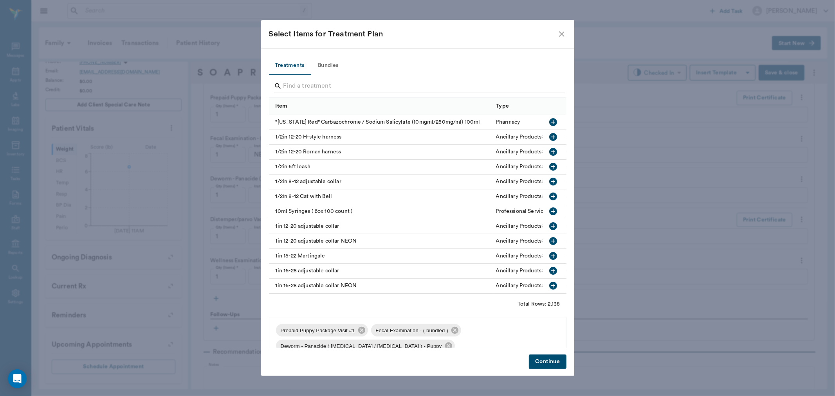
click at [320, 85] on input "Search" at bounding box center [419, 86] width 270 height 13
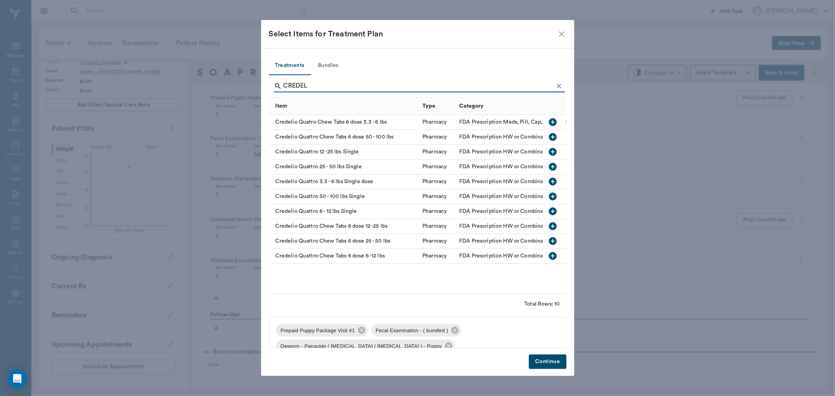
type input "CREDEL"
click at [551, 210] on icon "button" at bounding box center [553, 212] width 8 height 8
click at [554, 181] on icon "button" at bounding box center [553, 181] width 9 height 9
click at [551, 360] on button "Continue" at bounding box center [547, 362] width 37 height 14
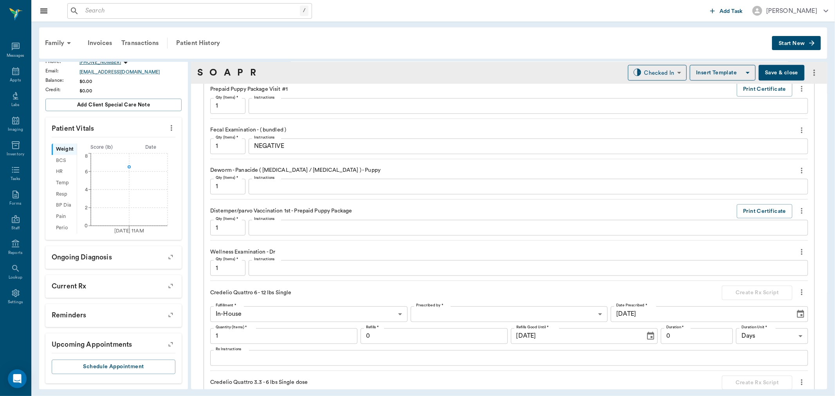
scroll to position [513, 0]
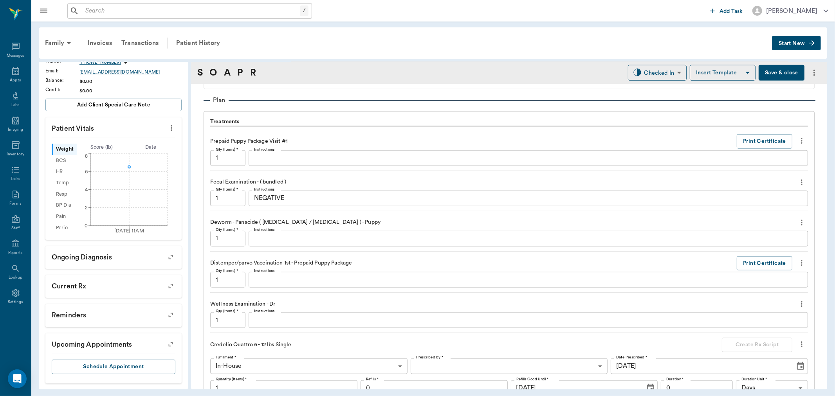
click at [798, 221] on icon "more" at bounding box center [802, 222] width 9 height 9
click at [768, 251] on span "Delete" at bounding box center [763, 250] width 66 height 8
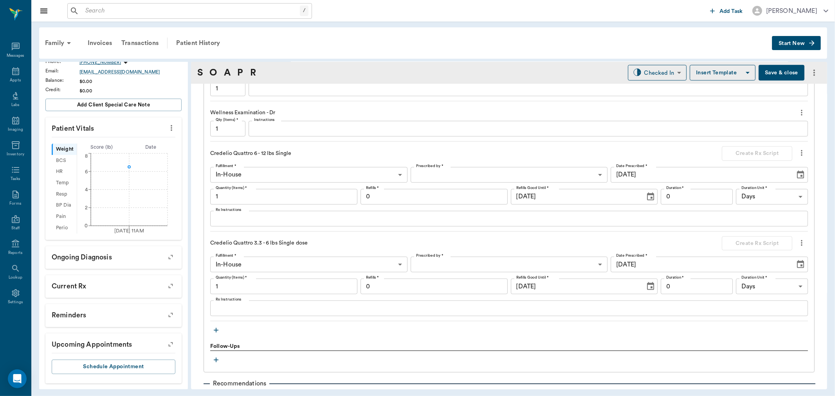
scroll to position [687, 0]
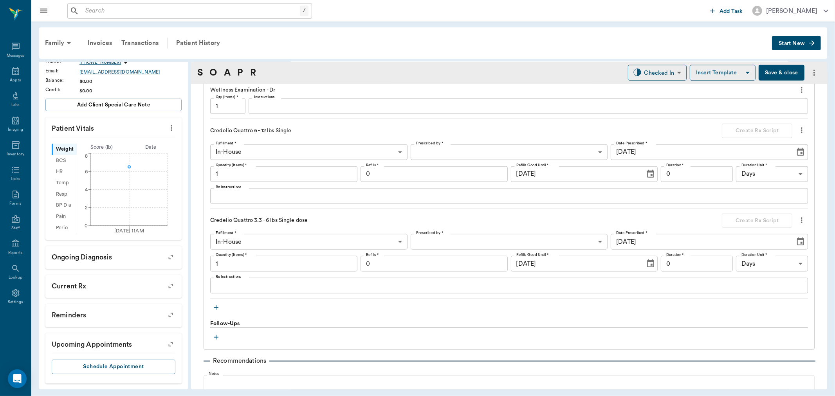
click at [798, 221] on icon "more" at bounding box center [802, 220] width 9 height 9
click at [777, 251] on span "Delete" at bounding box center [763, 248] width 66 height 8
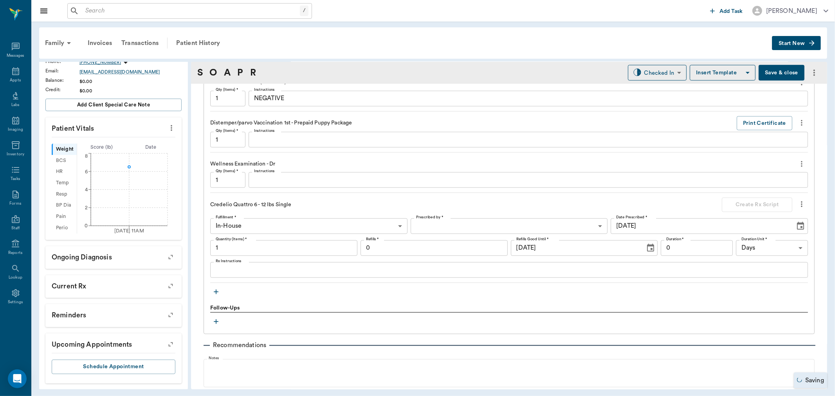
scroll to position [600, 0]
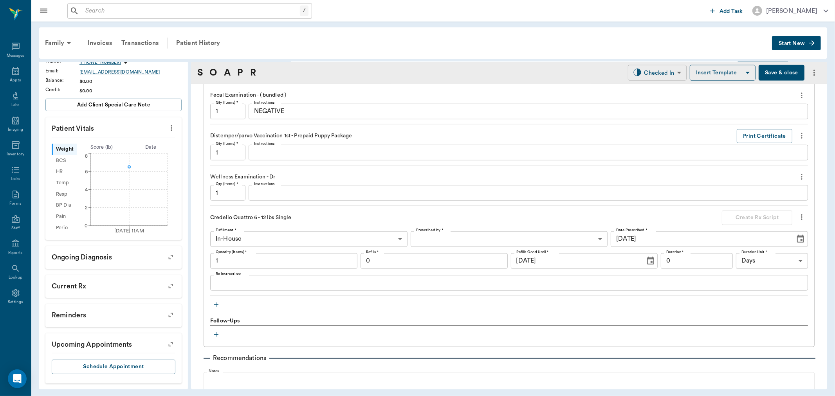
click at [640, 77] on body "/ ​ Add Task [PERSON_NAME] Nectar Messages Appts Labs Imaging Inventory Tasks F…" at bounding box center [417, 198] width 835 height 396
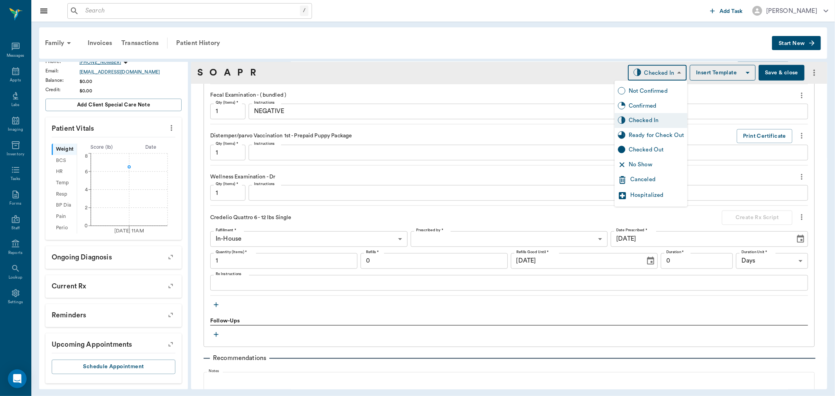
click at [650, 137] on div "Ready for Check Out" at bounding box center [657, 135] width 56 height 9
type input "READY_TO_CHECKOUT"
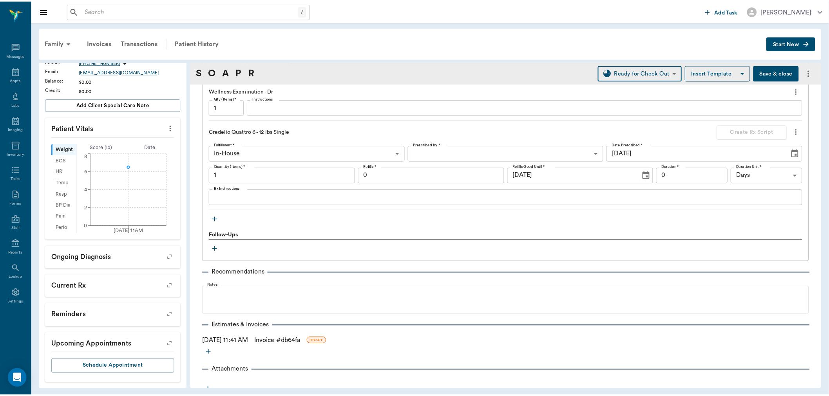
scroll to position [692, 0]
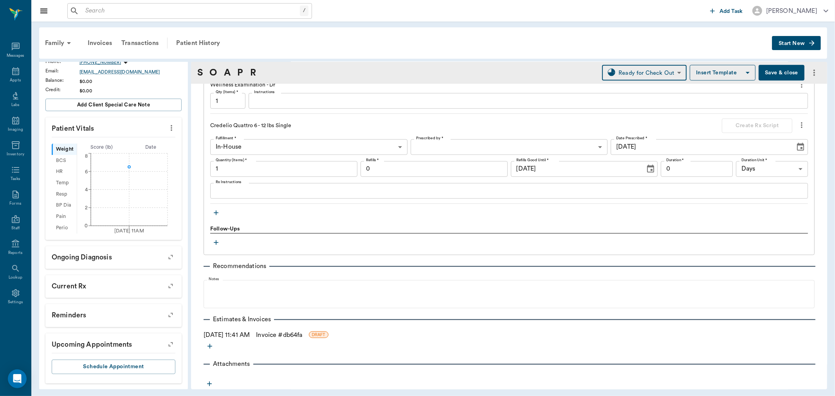
click at [279, 333] on link "Invoice # db64fa" at bounding box center [279, 335] width 46 height 9
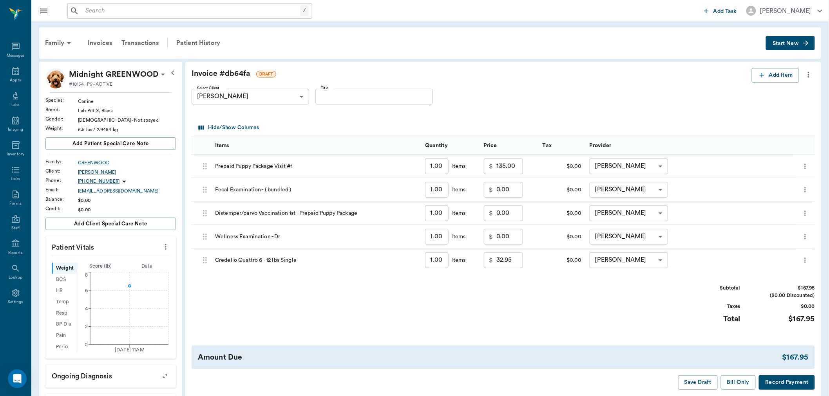
click at [506, 262] on input "32.95" at bounding box center [509, 261] width 27 height 16
type input "0.00"
click at [539, 319] on div "Subtotal $135.00 ($0.00 Discounted) Taxes $0.00 Total $135.00" at bounding box center [502, 309] width 623 height 48
click at [694, 378] on button "Save Draft" at bounding box center [698, 383] width 40 height 14
click at [732, 381] on button "Bill Only" at bounding box center [738, 383] width 35 height 14
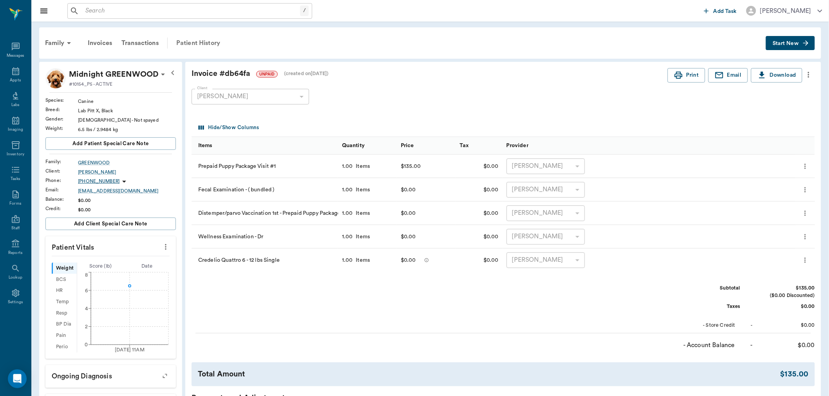
click at [216, 42] on div "Patient History" at bounding box center [198, 43] width 53 height 19
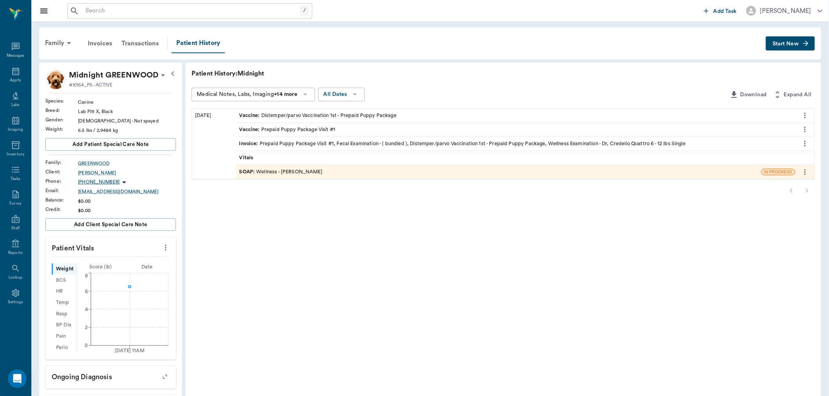
click at [285, 171] on div "SOAP : Wellness - [PERSON_NAME]" at bounding box center [280, 171] width 83 height 7
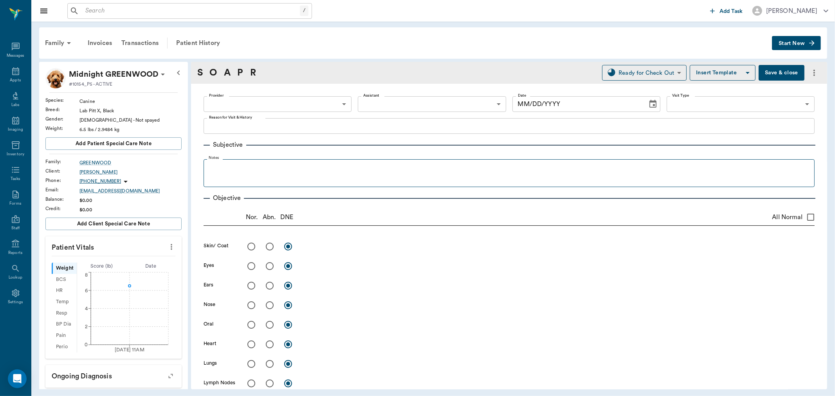
type input "63ec2f075fda476ae8351a4d"
type input "682b670d8bdc6f7f8feef3db"
type input "65d2be4f46e3a538d89b8c14"
type textarea "Puppy package Christy"
type input "08/29/2025"
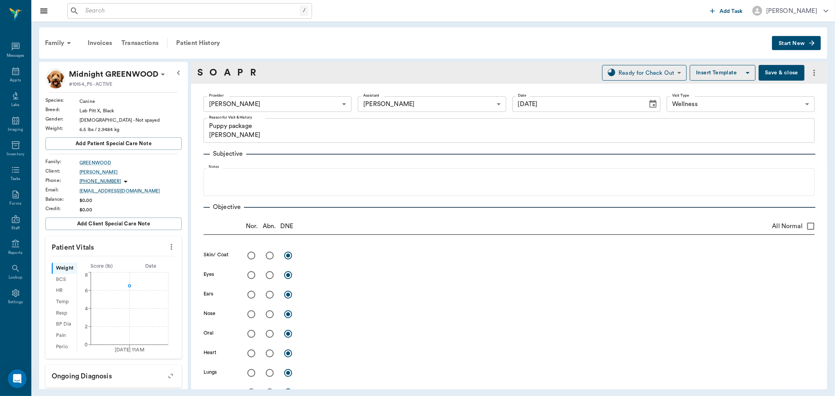
click at [255, 256] on input "radio" at bounding box center [251, 255] width 16 height 16
radio input "true"
click at [255, 277] on input "radio" at bounding box center [251, 275] width 16 height 16
radio input "true"
click at [253, 291] on input "radio" at bounding box center [251, 295] width 16 height 16
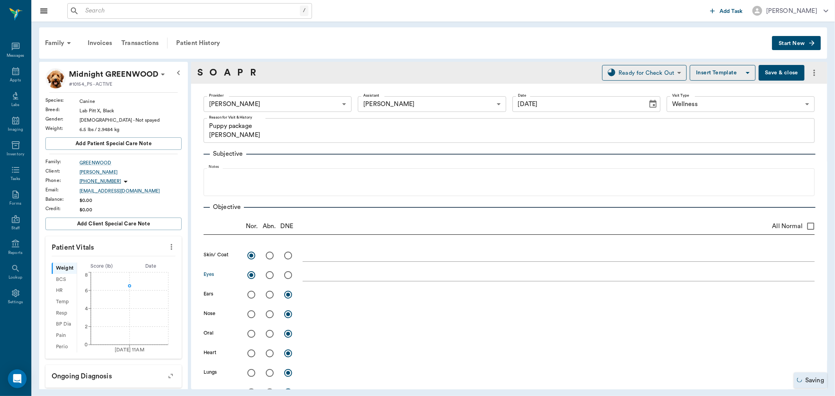
radio input "true"
click at [253, 314] on input "radio" at bounding box center [251, 314] width 16 height 16
radio input "true"
click at [253, 335] on input "radio" at bounding box center [251, 334] width 16 height 16
radio input "true"
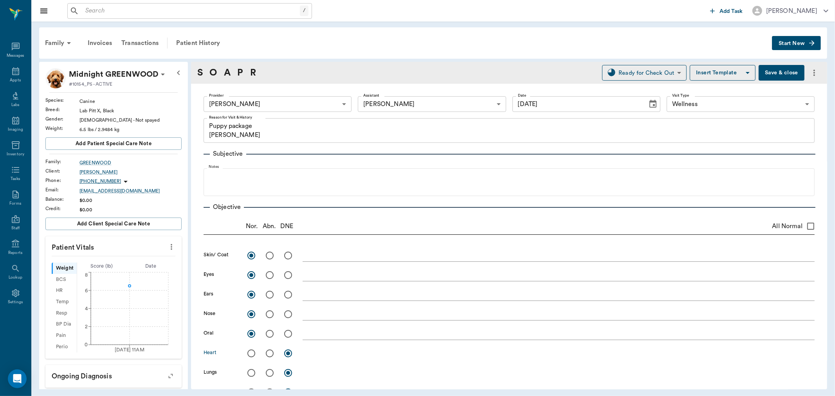
click at [255, 354] on input "radio" at bounding box center [251, 353] width 16 height 16
radio input "true"
click at [253, 371] on input "radio" at bounding box center [251, 373] width 16 height 16
radio input "true"
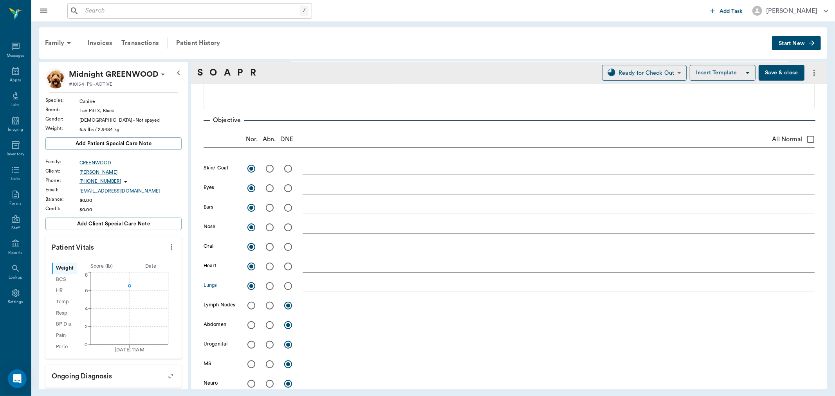
click at [250, 307] on input "radio" at bounding box center [251, 306] width 16 height 16
radio input "true"
drag, startPoint x: 252, startPoint y: 322, endPoint x: 253, endPoint y: 346, distance: 23.5
click at [252, 323] on input "radio" at bounding box center [251, 325] width 16 height 16
radio input "true"
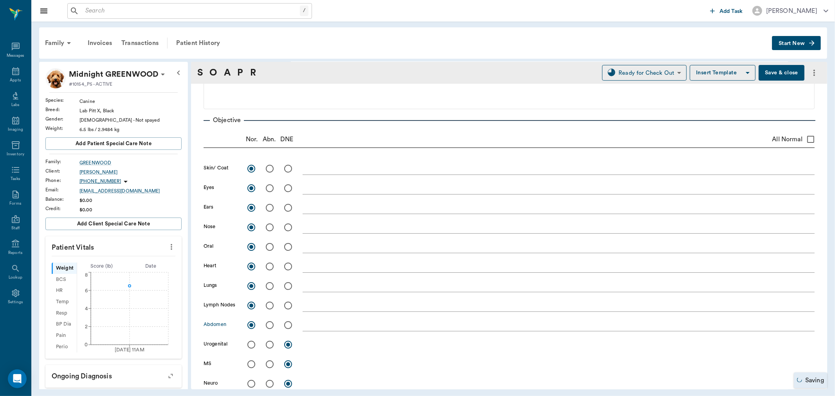
click at [253, 347] on input "radio" at bounding box center [251, 345] width 16 height 16
radio input "true"
click at [252, 365] on input "radio" at bounding box center [251, 364] width 16 height 16
radio input "true"
click at [251, 380] on input "radio" at bounding box center [251, 384] width 16 height 16
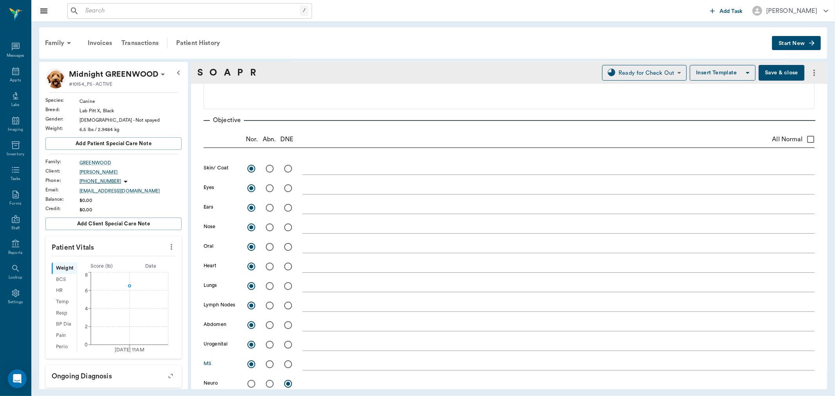
radio input "true"
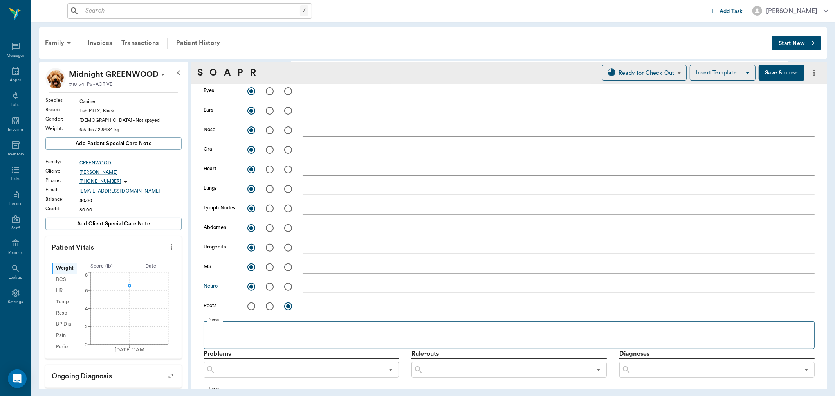
scroll to position [217, 0]
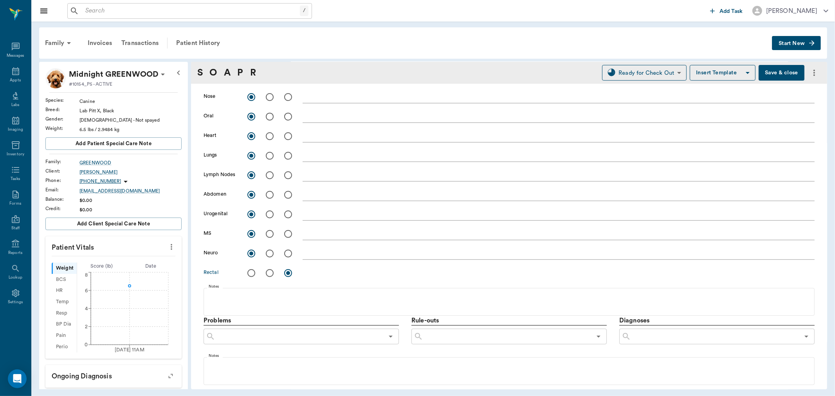
click at [251, 269] on input "radio" at bounding box center [251, 273] width 16 height 16
radio input "true"
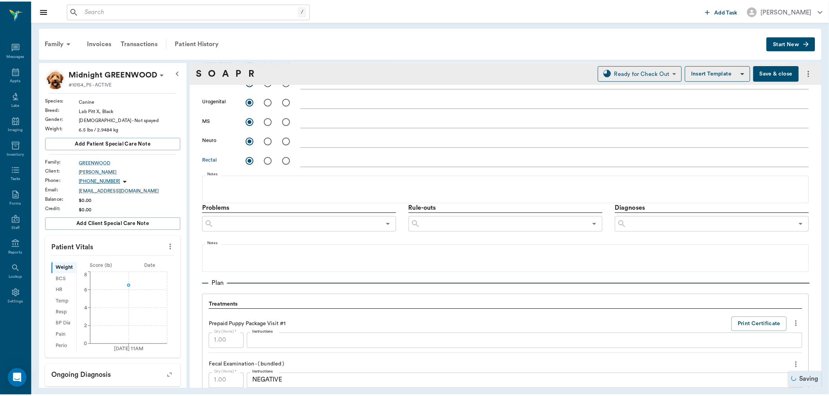
scroll to position [348, 0]
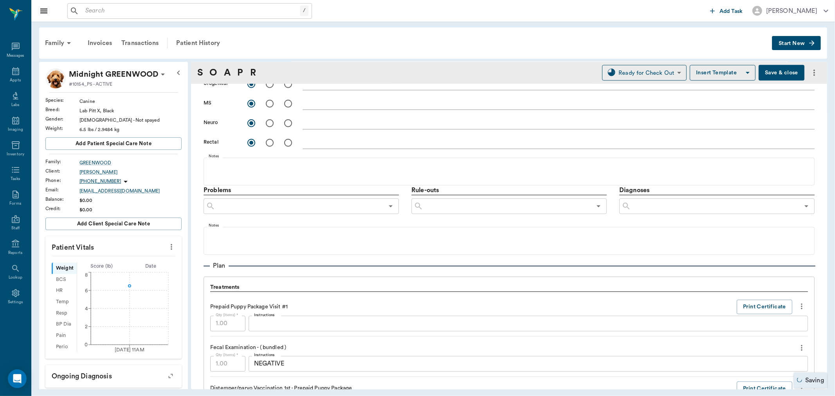
click at [780, 76] on button "Save & close" at bounding box center [782, 73] width 46 height 16
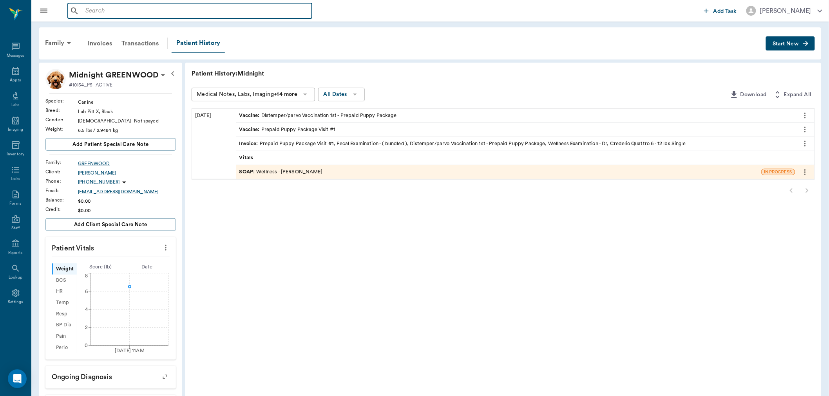
click at [144, 15] on input "text" at bounding box center [195, 10] width 226 height 11
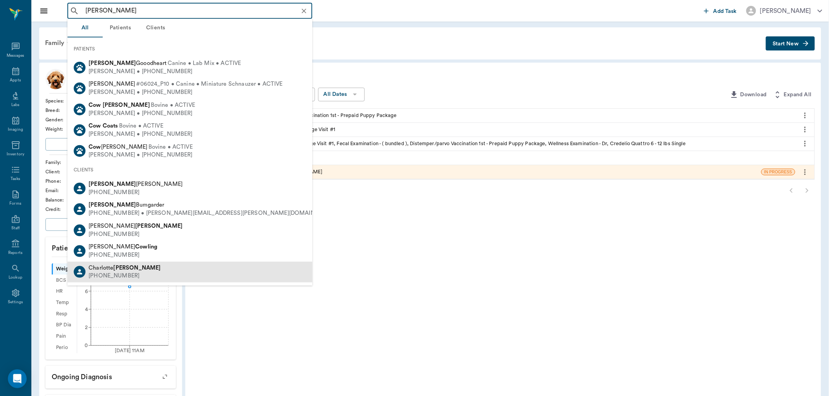
click at [124, 268] on b "Cowgill" at bounding box center [137, 268] width 47 height 6
type input "CARSON COW"
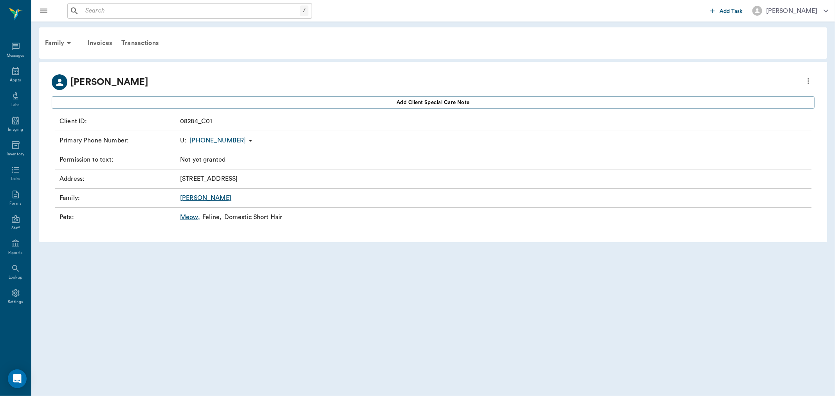
click at [94, 11] on input "text" at bounding box center [191, 10] width 218 height 11
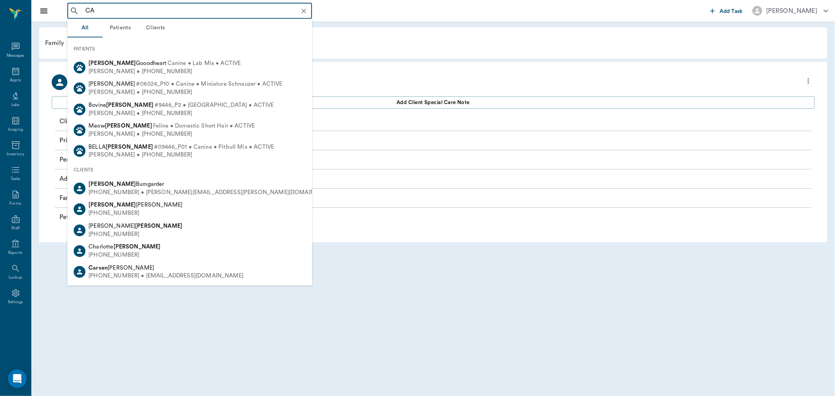
type input "C"
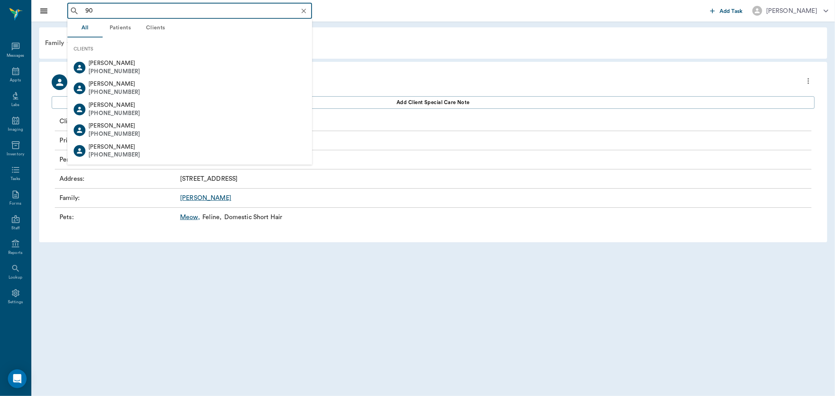
type input "9"
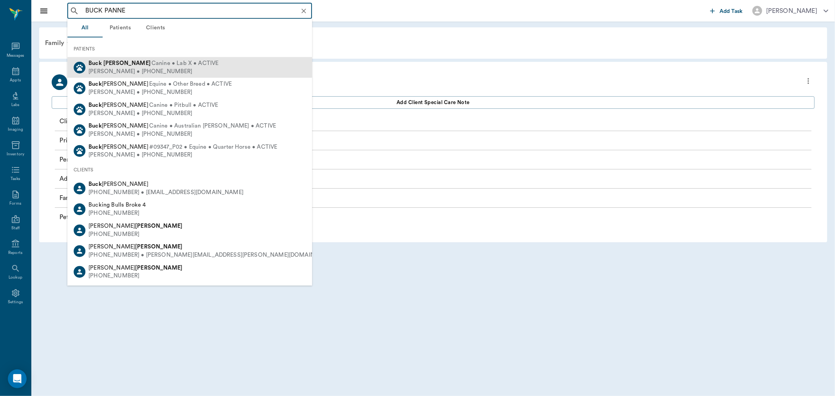
click at [152, 64] on span "Canine • Lab X • ACTIVE" at bounding box center [185, 64] width 67 height 8
type input "BUCK PANNE"
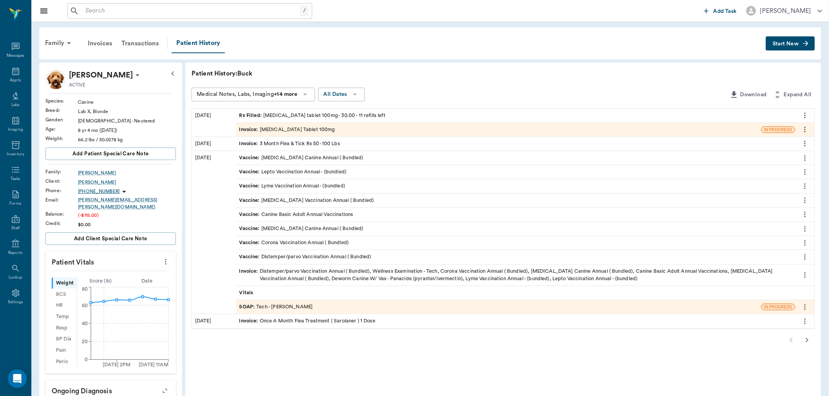
click at [808, 339] on icon "button" at bounding box center [806, 340] width 9 height 9
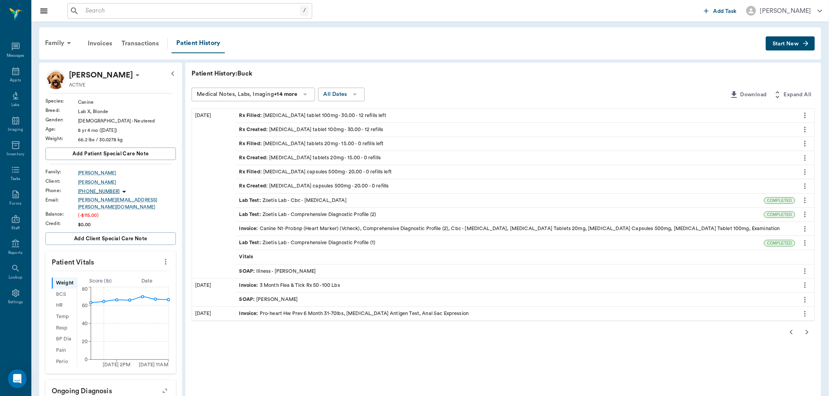
click at [306, 274] on div "SOAP : Illness - Dr. Bert Ellsworth" at bounding box center [277, 271] width 77 height 7
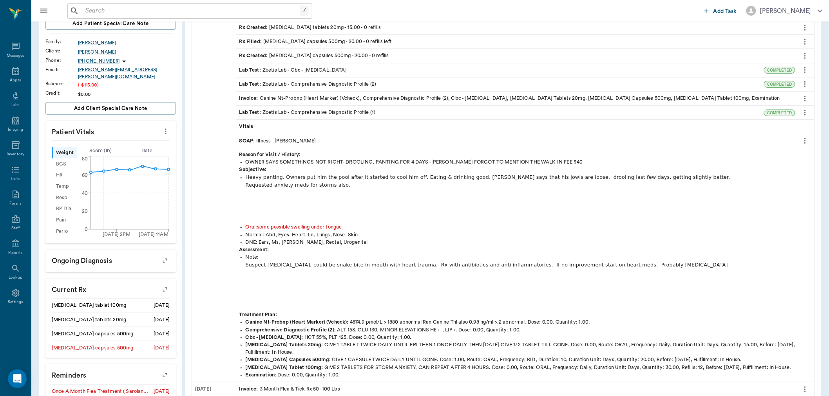
scroll to position [174, 0]
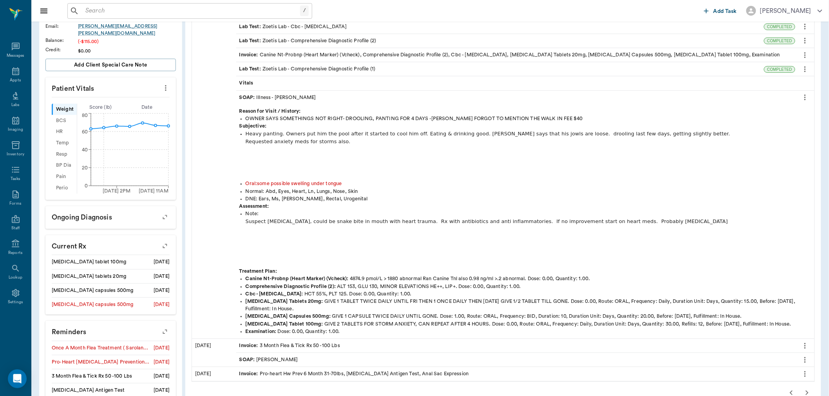
click at [804, 392] on icon "button" at bounding box center [806, 392] width 9 height 9
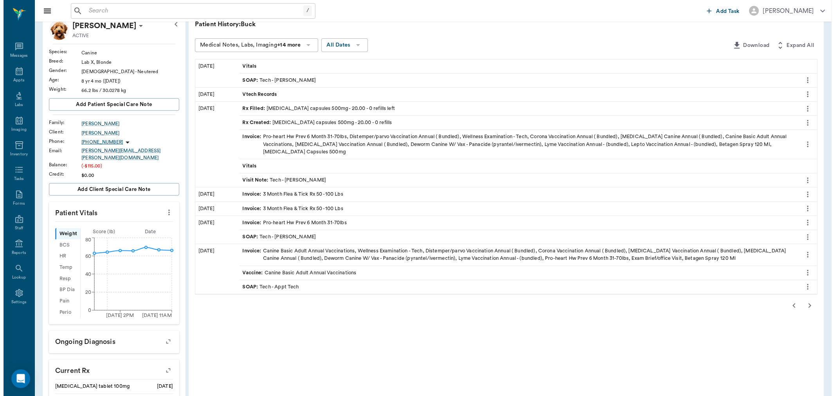
scroll to position [0, 0]
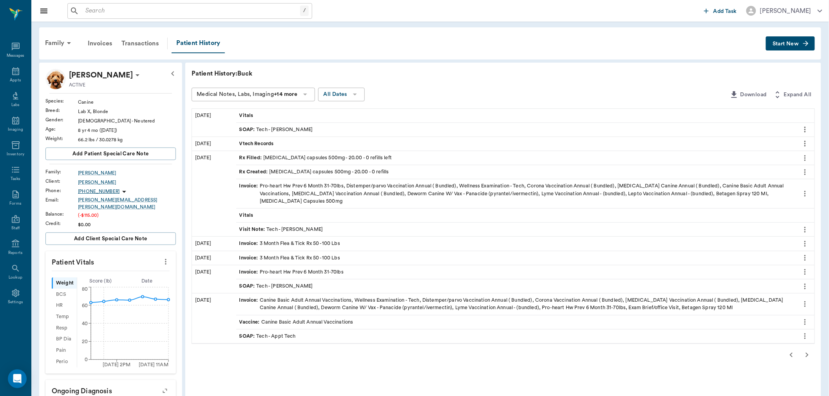
click at [791, 355] on icon "button" at bounding box center [790, 355] width 3 height 5
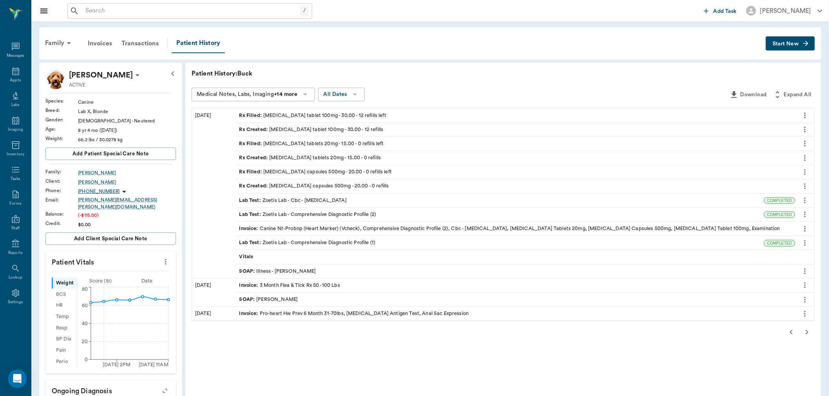
click at [789, 331] on icon "button" at bounding box center [790, 332] width 9 height 9
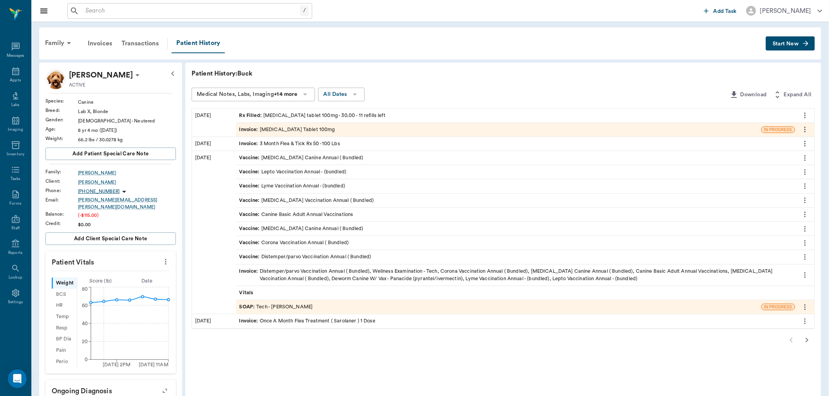
click at [807, 345] on icon "button" at bounding box center [806, 340] width 9 height 9
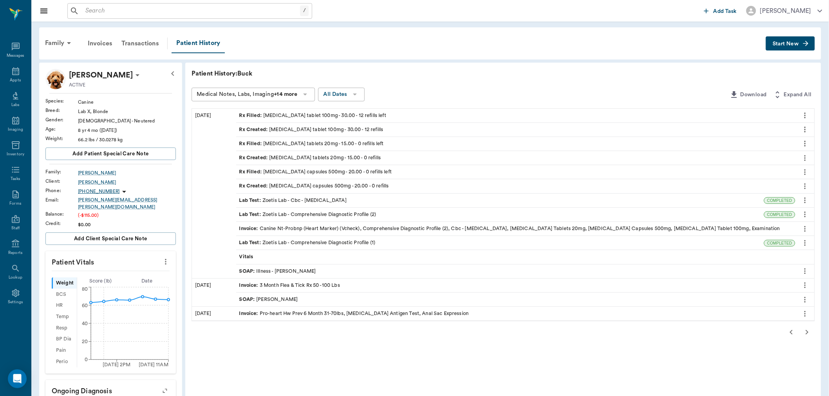
click at [811, 330] on icon "button" at bounding box center [806, 332] width 9 height 9
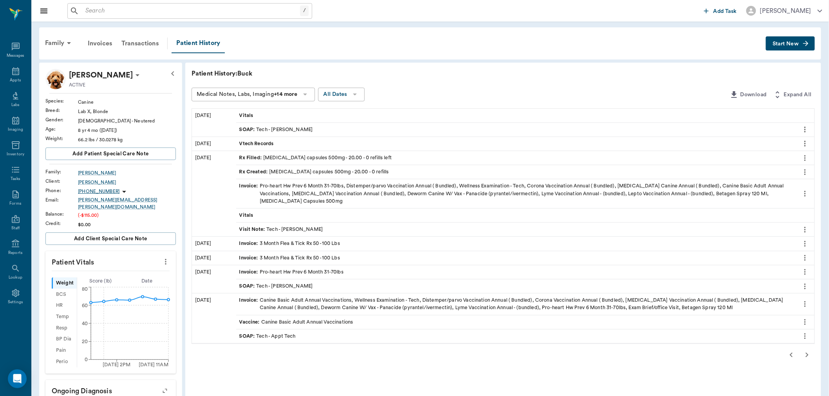
click at [807, 355] on icon "button" at bounding box center [806, 354] width 9 height 9
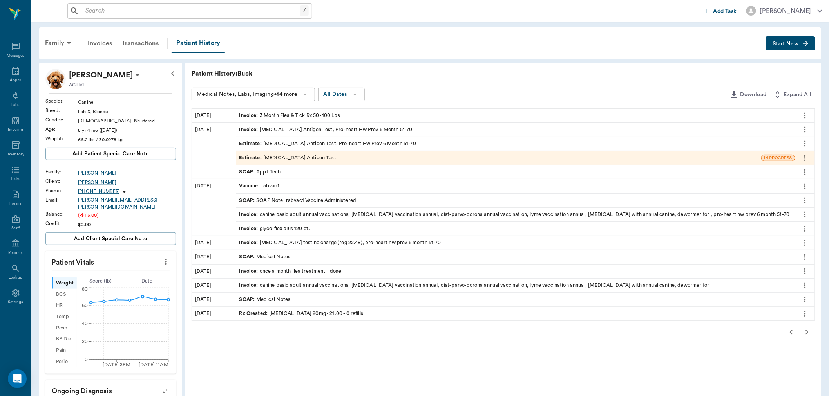
click at [484, 102] on div "Patient History: Buck Medical Notes, Labs, Imaging +14 more All Dates Download …" at bounding box center [503, 350] width 636 height 574
click at [17, 80] on div "Appts" at bounding box center [15, 81] width 11 height 6
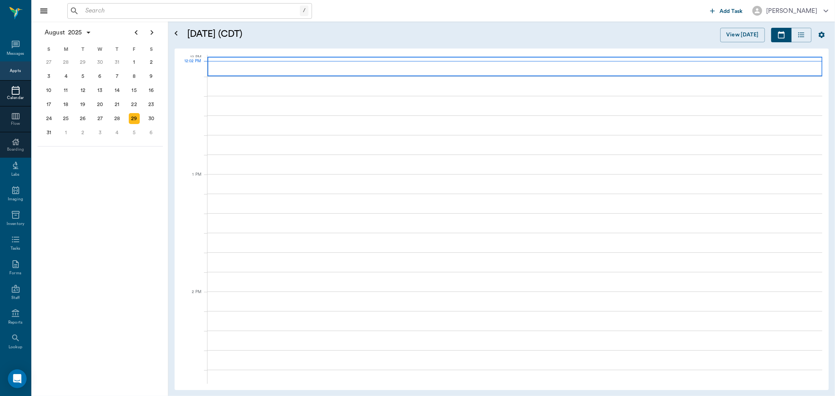
scroll to position [470, 0]
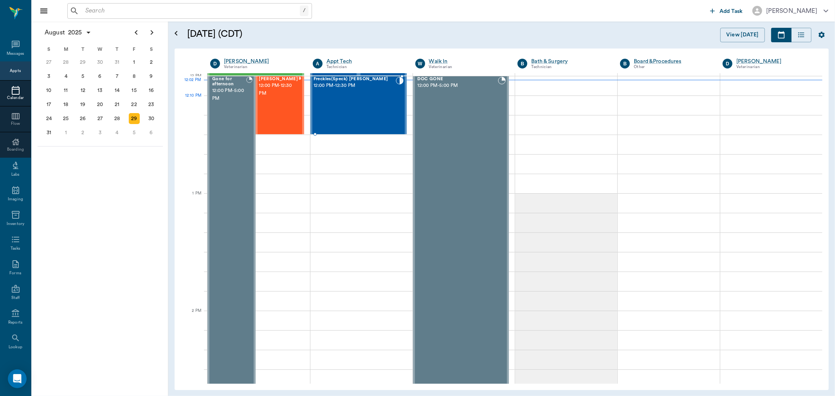
click at [356, 114] on div "Freckles(Speck) Grider 12:00 PM - 12:30 PM" at bounding box center [355, 105] width 82 height 57
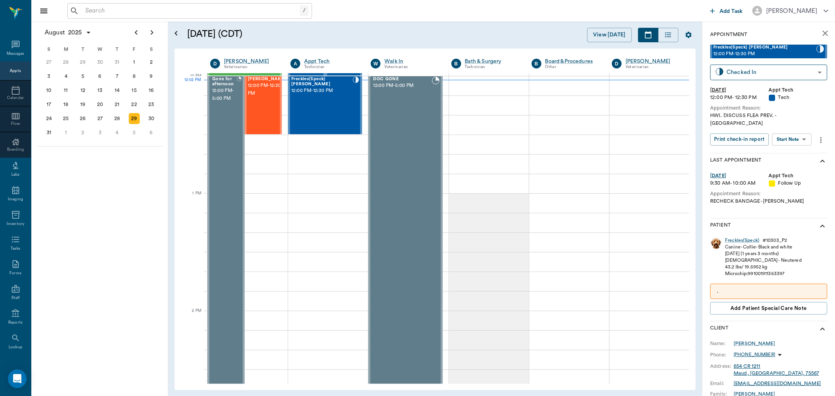
click at [790, 131] on body "/ ​ Add Task Dr. Bert Ellsworth Nectar Messages Appts Calendar Flow Boarding La…" at bounding box center [417, 198] width 835 height 396
click at [787, 143] on button "Start SOAP" at bounding box center [783, 147] width 27 height 9
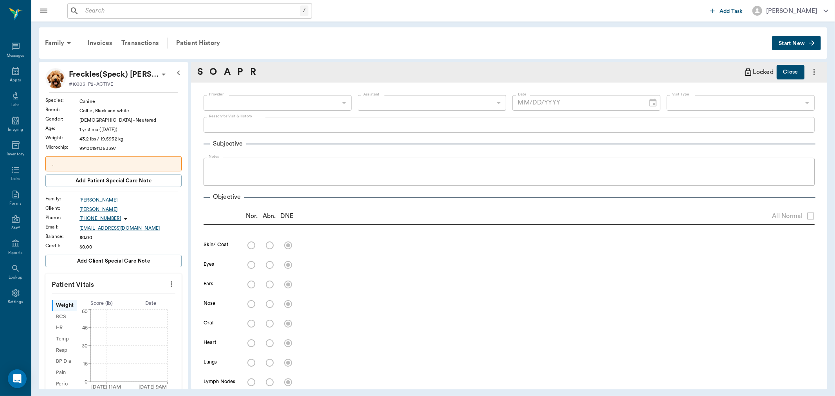
type input "63ec2f075fda476ae8351a4c"
type input "65d2be4f46e3a538d89b8c1a"
type textarea "HWI. DISCUSS FLEA PREV. -LORY"
type input "08/29/2025"
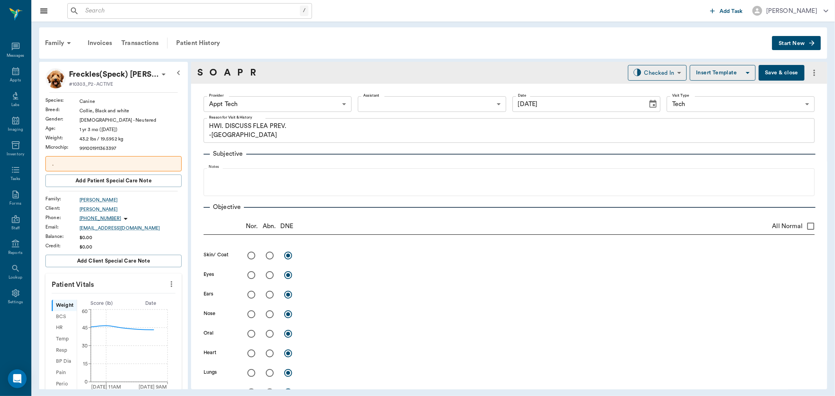
click at [167, 287] on icon "more" at bounding box center [171, 284] width 9 height 9
click at [147, 294] on span "Enter Vitals" at bounding box center [132, 298] width 66 height 8
click at [132, 306] on input "text" at bounding box center [113, 308] width 68 height 16
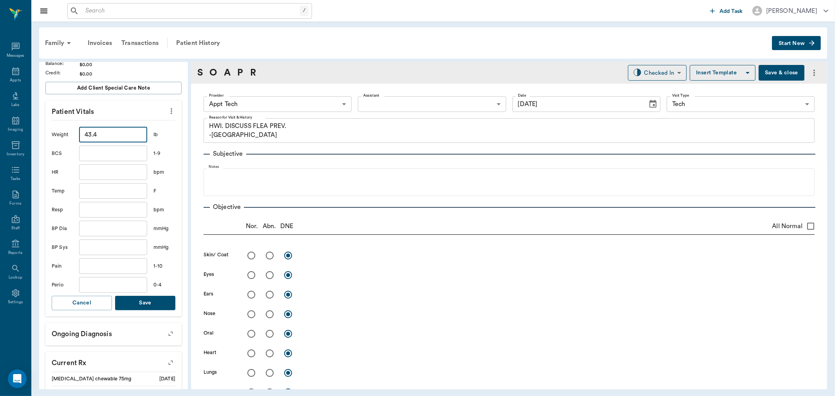
scroll to position [174, 0]
type input "43.4"
click at [134, 306] on button "Save" at bounding box center [145, 302] width 60 height 14
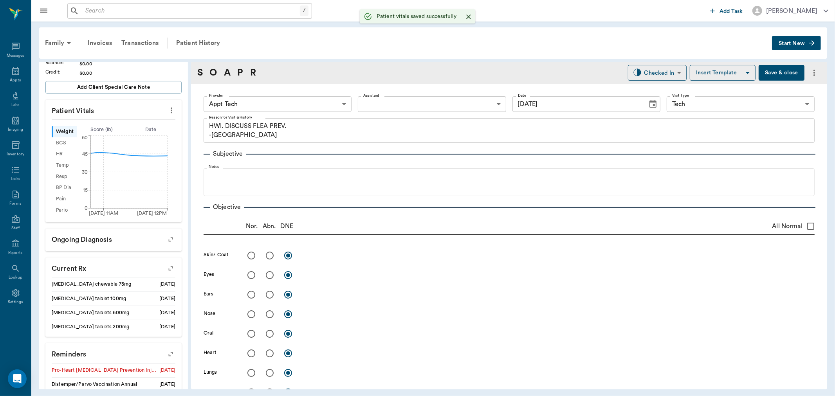
click at [249, 100] on body "/ ​ Add Task Dr. Bert Ellsworth Nectar Messages Appts Labs Imaging Inventory Ta…" at bounding box center [417, 198] width 835 height 396
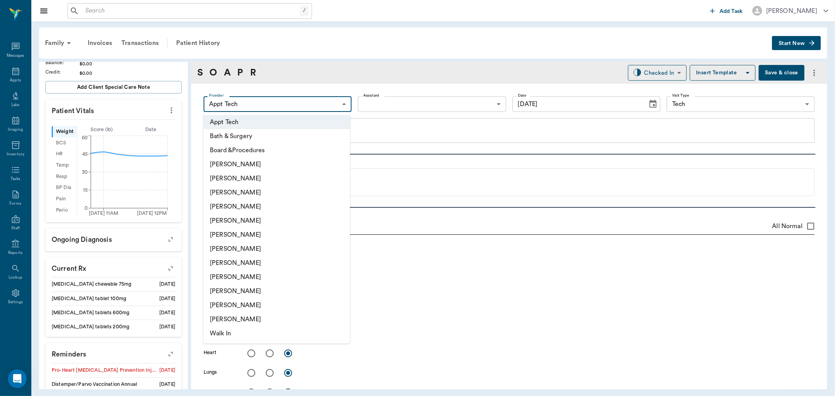
click at [262, 245] on li "[PERSON_NAME]" at bounding box center [277, 249] width 146 height 14
type input "682b670d8bdc6f7f8feef3db"
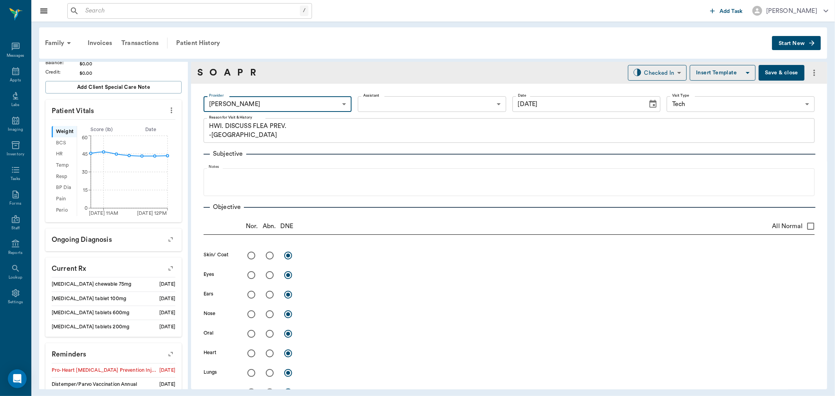
click at [387, 99] on body "/ ​ Add Task Dr. Bert Ellsworth Nectar Messages Appts Labs Imaging Inventory Ta…" at bounding box center [417, 198] width 835 height 396
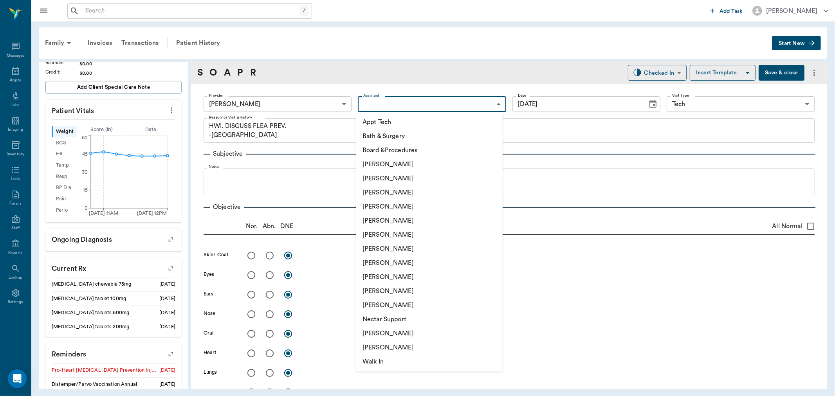
click at [382, 125] on li "Appt Tech" at bounding box center [429, 122] width 146 height 14
type input "63ec2f075fda476ae8351a4c"
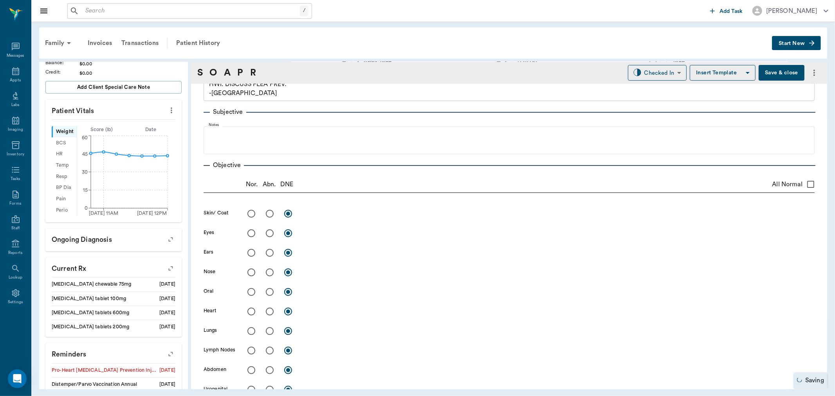
scroll to position [0, 0]
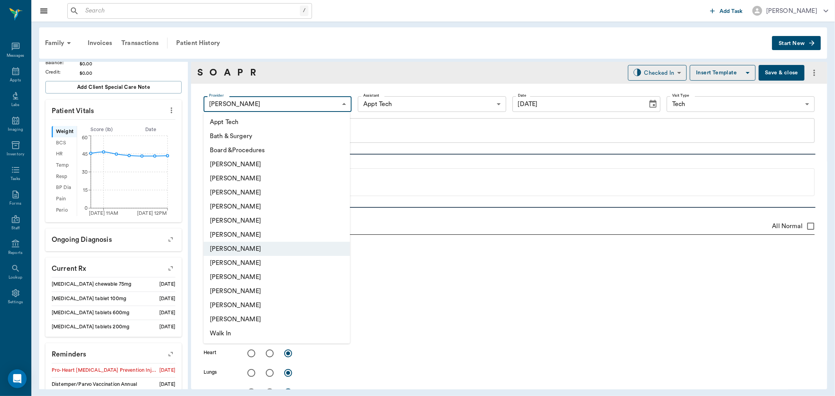
click at [295, 104] on body "/ ​ Add Task Dr. Bert Ellsworth Nectar Messages Appts Labs Imaging Inventory Ta…" at bounding box center [417, 198] width 835 height 396
click at [281, 191] on li "Daniel Virnala" at bounding box center [277, 193] width 146 height 14
type input "642ef10e332a41444de2bad1"
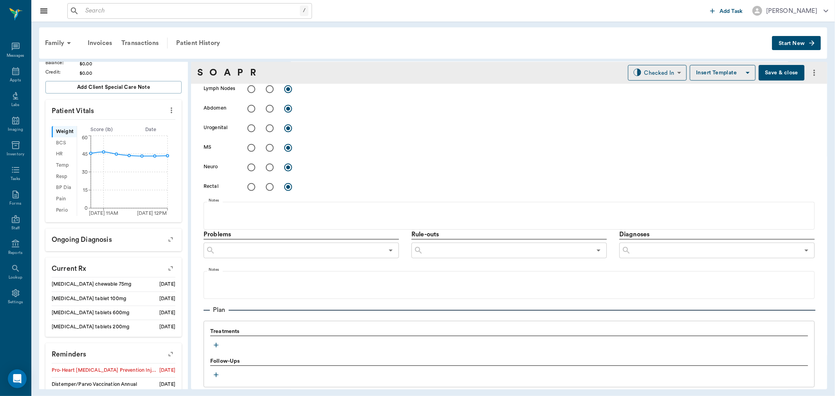
scroll to position [304, 0]
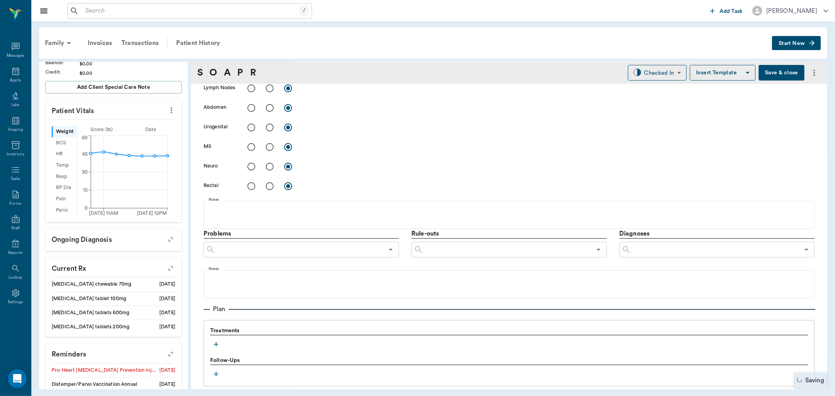
click at [217, 346] on icon "button" at bounding box center [216, 345] width 8 height 8
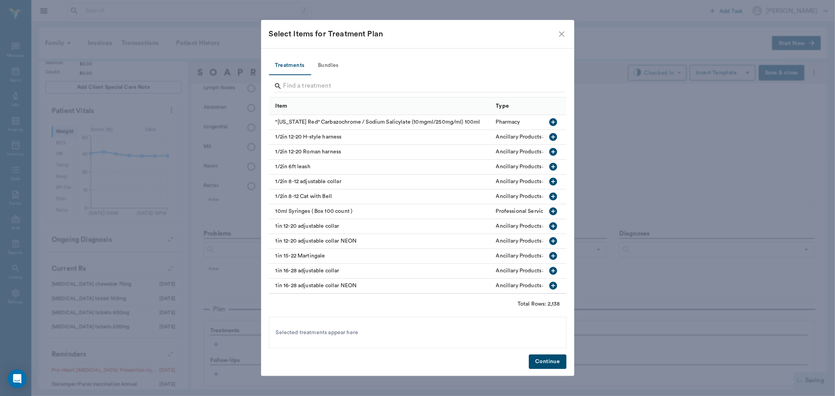
click at [328, 75] on div at bounding box center [418, 86] width 298 height 22
click at [330, 84] on input "Search" at bounding box center [419, 86] width 270 height 13
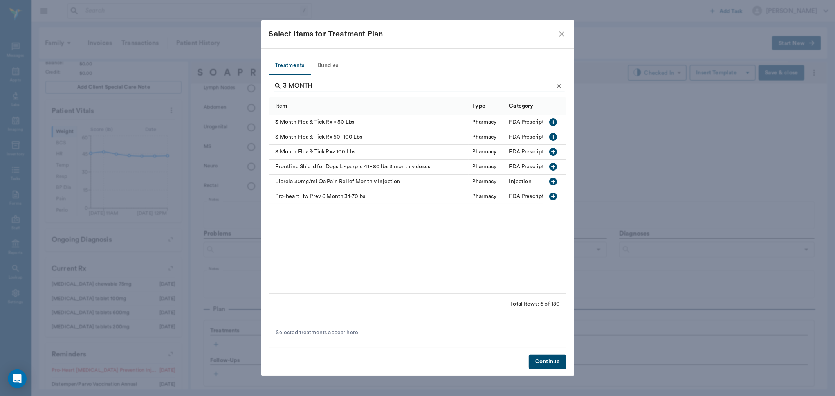
type input "3 MONTH"
click at [555, 125] on icon "button" at bounding box center [553, 122] width 8 height 8
drag, startPoint x: 564, startPoint y: 86, endPoint x: 558, endPoint y: 87, distance: 5.5
click at [564, 86] on button "Clear" at bounding box center [559, 86] width 12 height 12
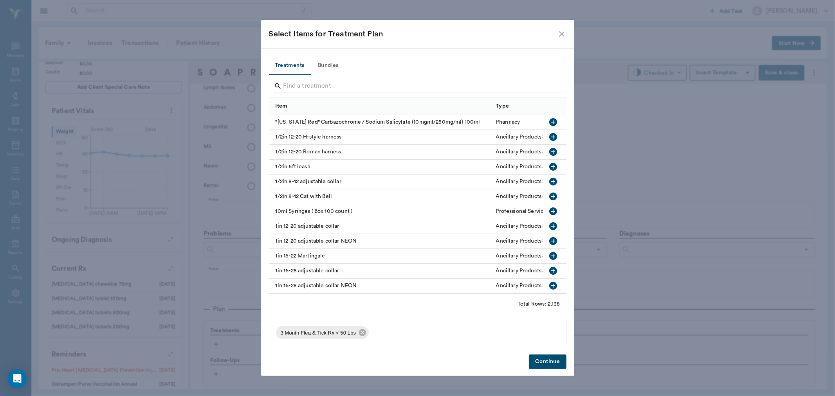
click at [556, 87] on div "Search" at bounding box center [419, 86] width 291 height 13
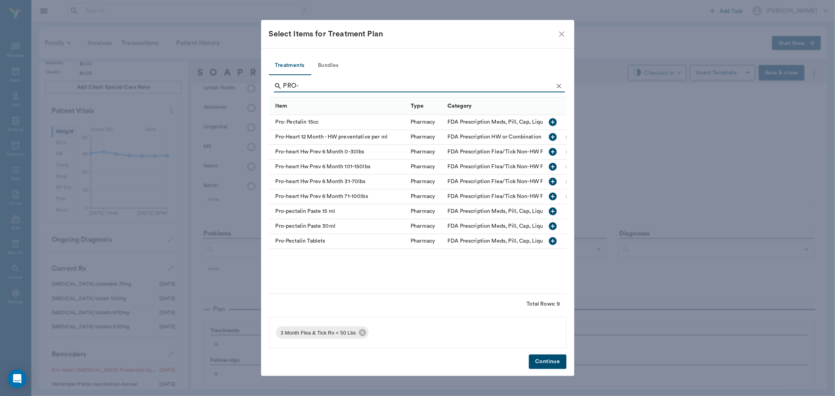
type input "PRO-"
click at [553, 179] on icon "button" at bounding box center [553, 182] width 8 height 8
click at [550, 356] on button "Continue" at bounding box center [547, 362] width 37 height 14
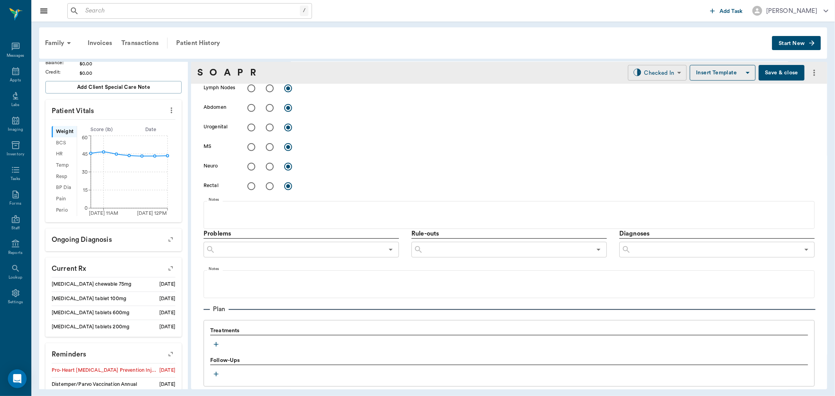
click at [648, 69] on body "/ ​ Add Task Dr. Bert Ellsworth Nectar Messages Appts Labs Imaging Inventory Ta…" at bounding box center [417, 198] width 835 height 396
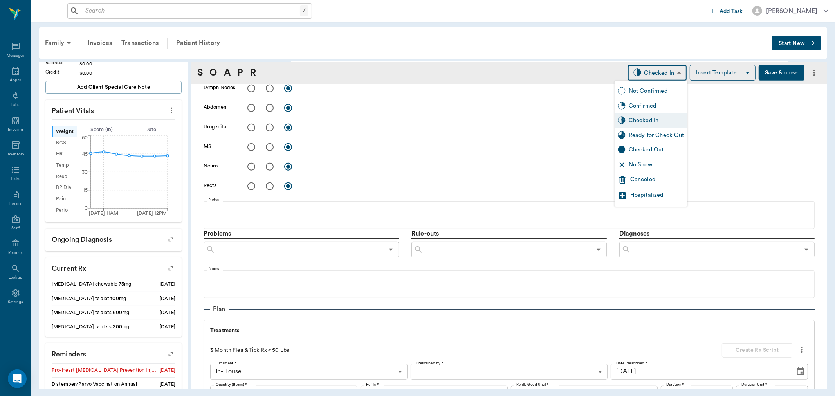
click at [656, 135] on div "Ready for Check Out" at bounding box center [657, 135] width 56 height 9
type input "READY_TO_CHECKOUT"
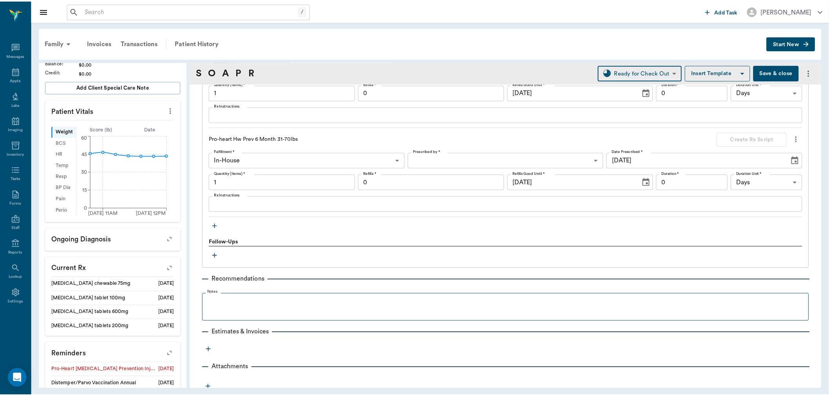
scroll to position [609, 0]
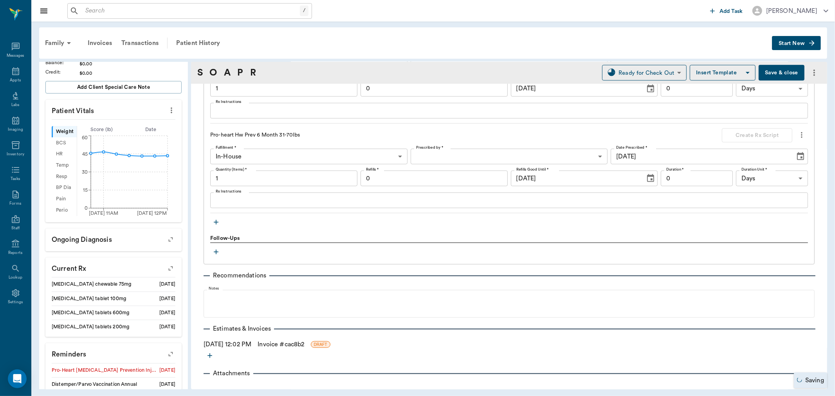
click at [293, 343] on link "Invoice # cac8b2" at bounding box center [281, 344] width 47 height 9
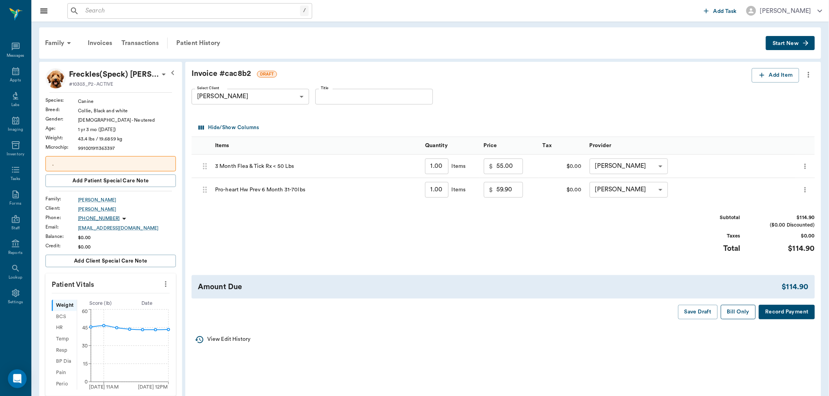
click at [735, 316] on button "Bill Only" at bounding box center [738, 312] width 35 height 14
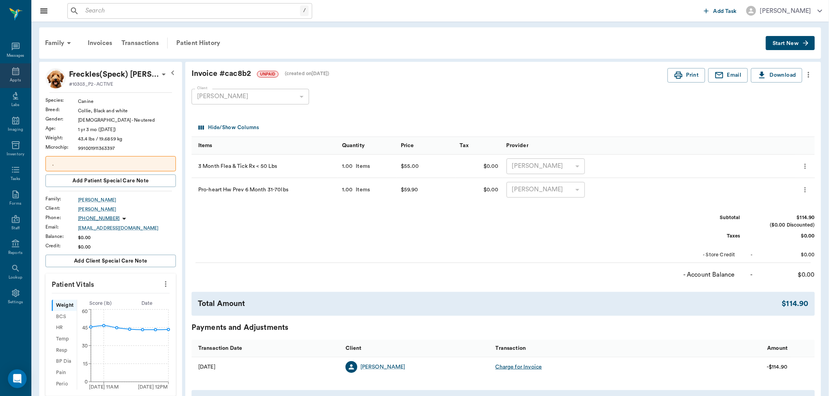
click at [24, 76] on div "Appts" at bounding box center [15, 75] width 31 height 25
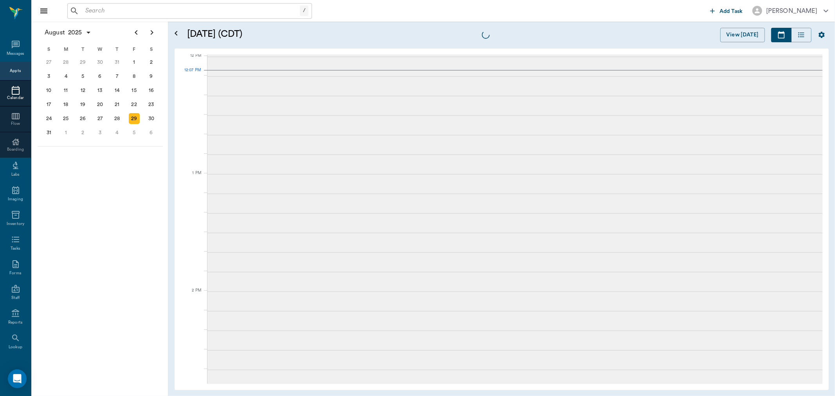
scroll to position [471, 0]
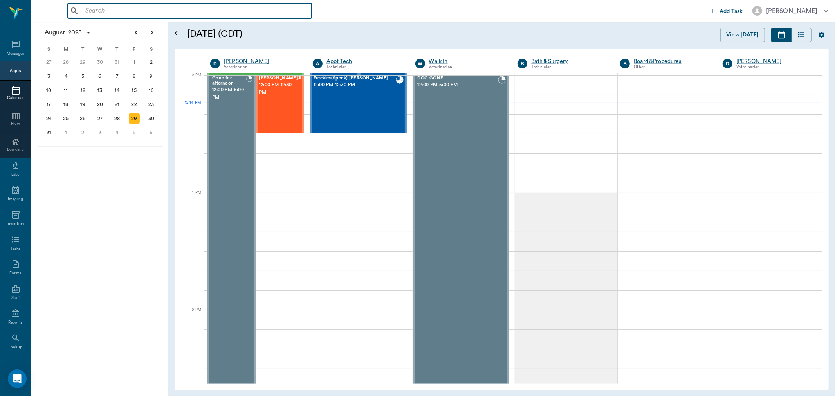
click at [124, 11] on input "text" at bounding box center [195, 10] width 226 height 11
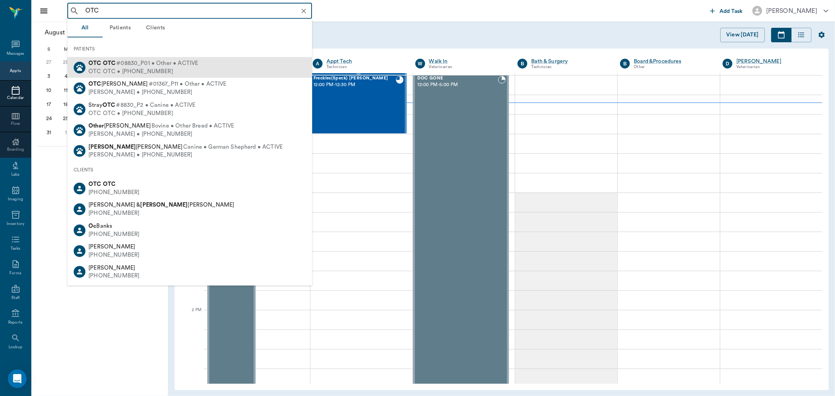
click at [137, 69] on div "OTC OTC • [PHONE_NUMBER]" at bounding box center [144, 71] width 110 height 8
type input "OTC"
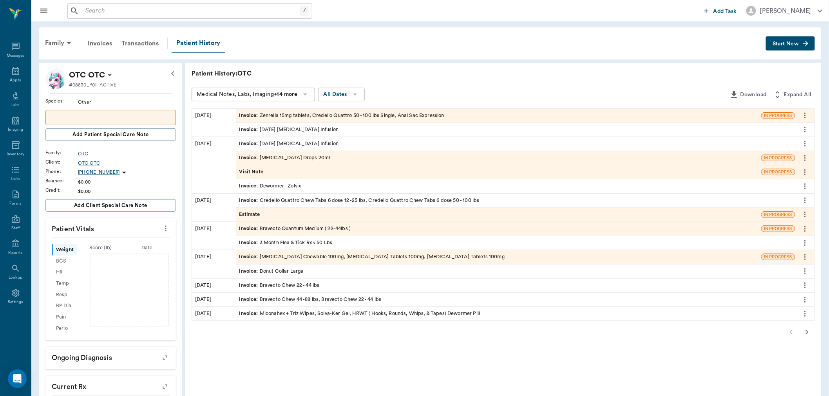
click at [795, 39] on button "Start New" at bounding box center [790, 43] width 49 height 14
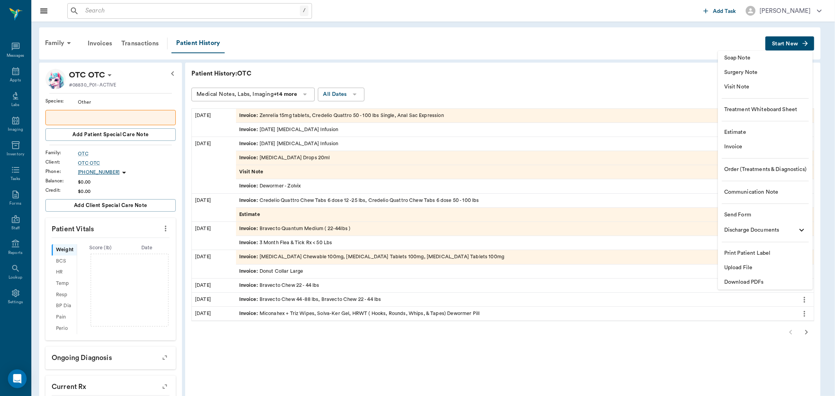
click at [757, 145] on span "Invoice" at bounding box center [765, 147] width 82 height 8
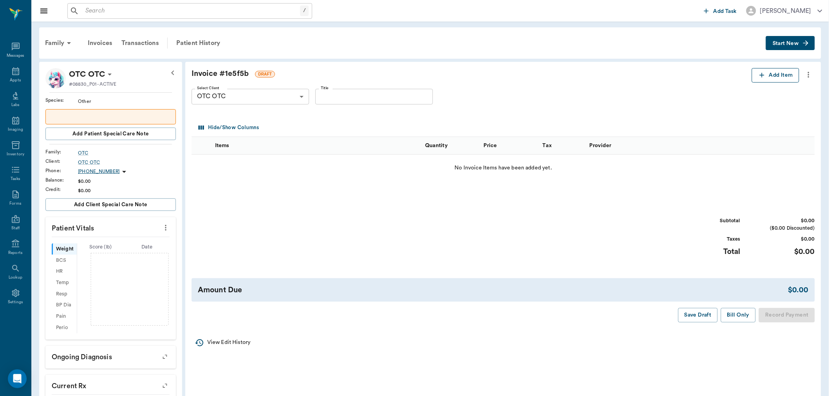
click at [771, 72] on button "Add Item" at bounding box center [774, 75] width 47 height 14
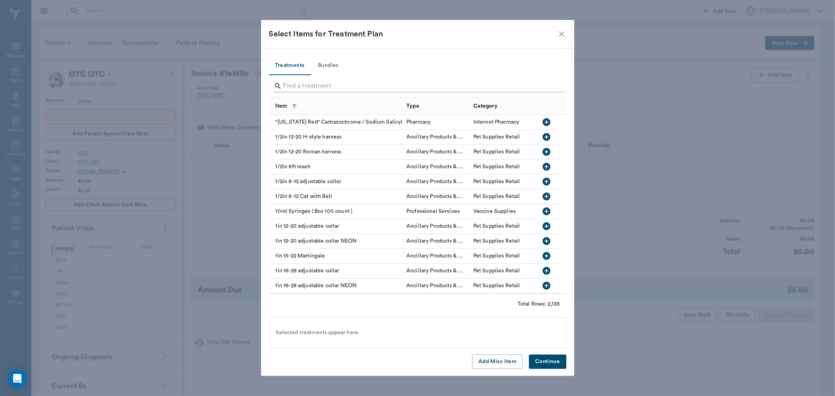
click at [431, 87] on input "Search" at bounding box center [419, 86] width 270 height 13
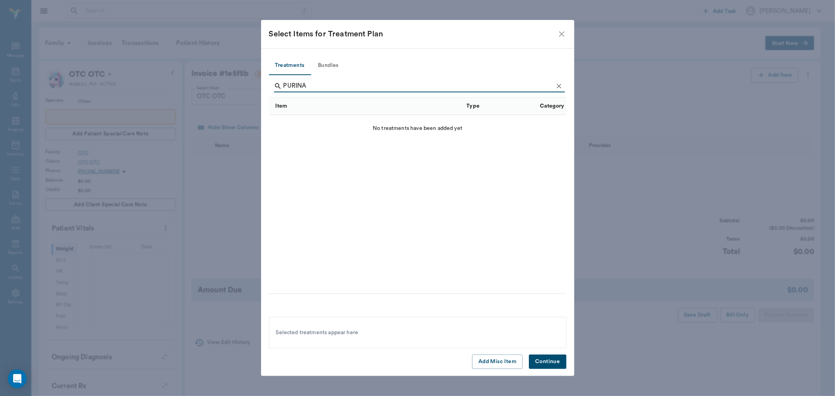
type input "PURINA"
click at [562, 83] on icon "Clear" at bounding box center [559, 86] width 8 height 8
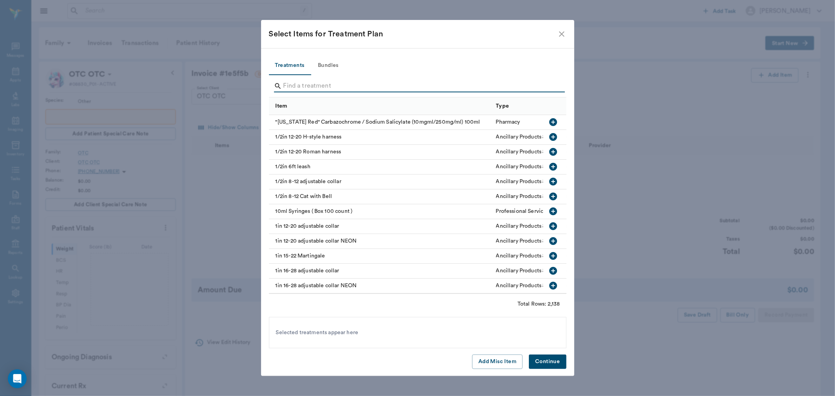
click at [521, 92] on input "Search" at bounding box center [419, 86] width 270 height 13
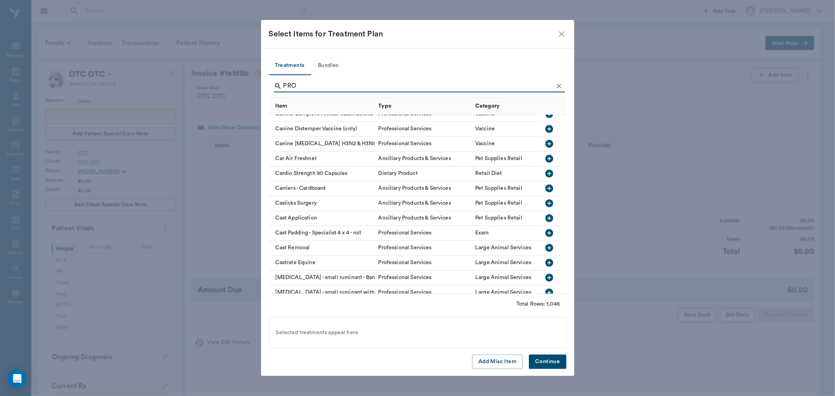
scroll to position [1436, 0]
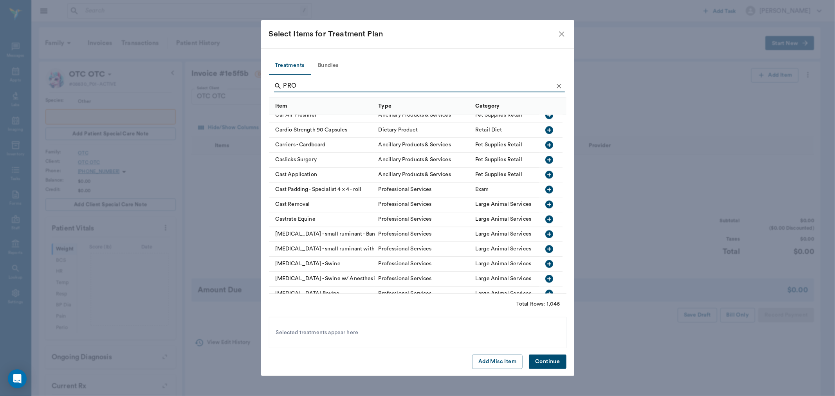
type input "PRO"
click at [565, 34] on icon "close" at bounding box center [561, 33] width 9 height 9
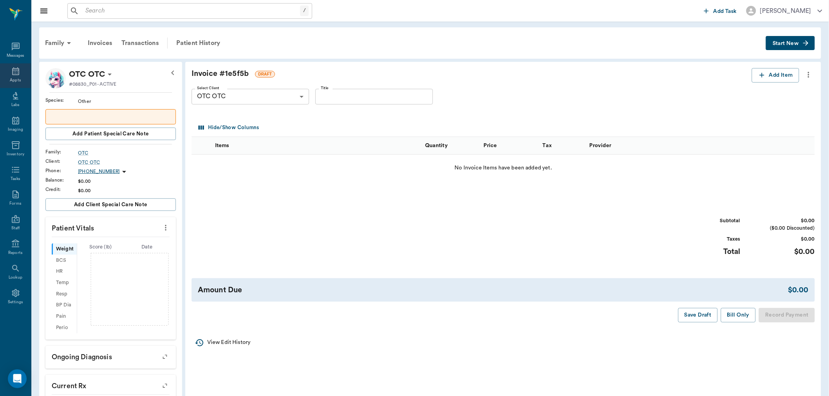
click at [9, 72] on div "Appts" at bounding box center [15, 75] width 31 height 25
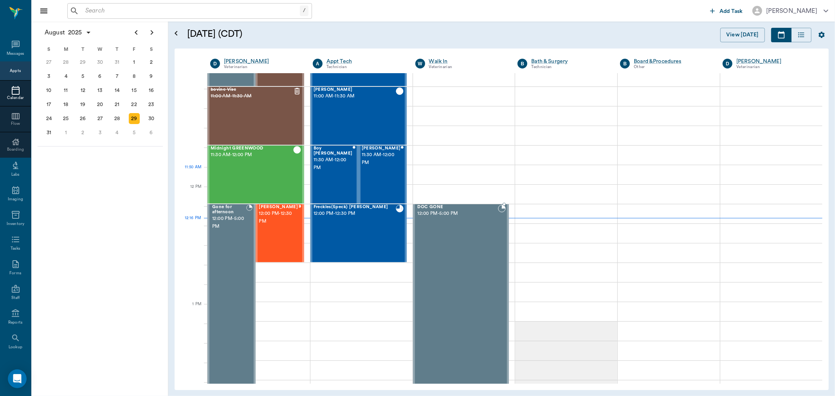
scroll to position [341, 0]
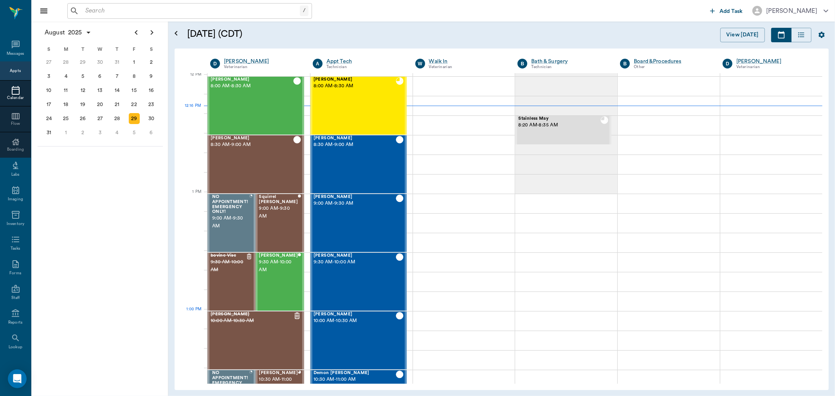
scroll to position [472, 0]
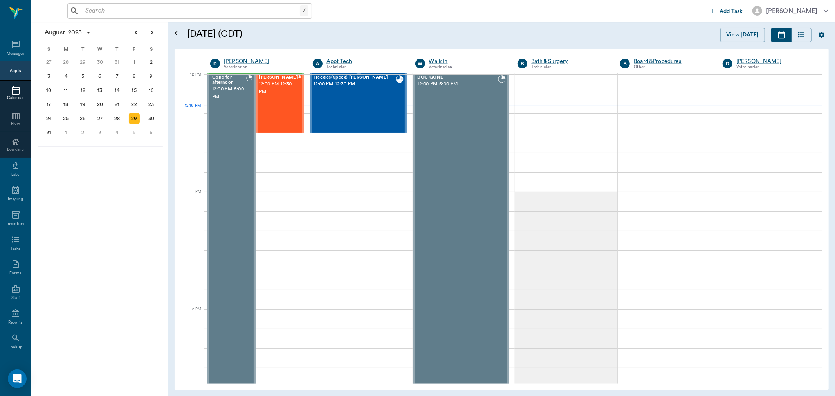
click at [160, 16] on div "/ ​" at bounding box center [189, 11] width 245 height 16
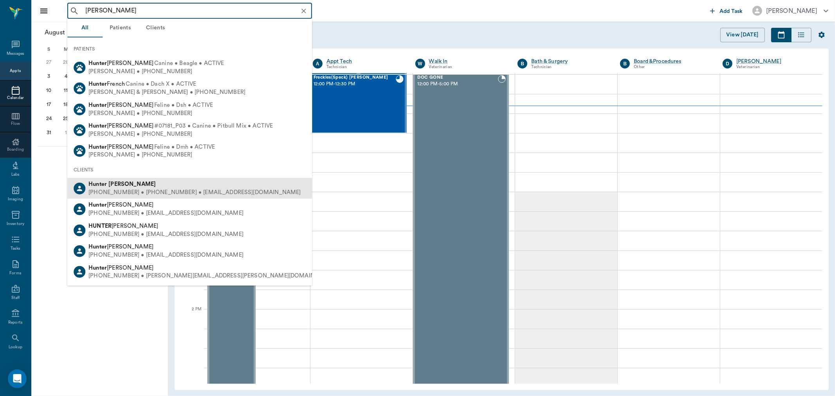
click at [208, 191] on div "[PHONE_NUMBER] • [PHONE_NUMBER] • [EMAIL_ADDRESS][DOMAIN_NAME]" at bounding box center [195, 193] width 212 height 8
type input "[PERSON_NAME]"
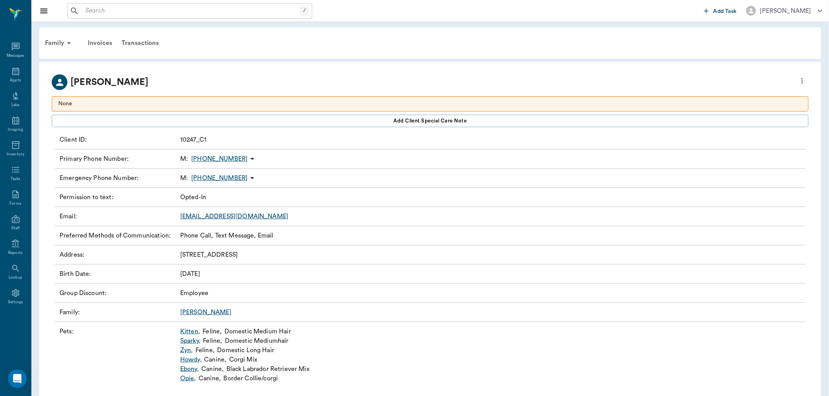
click at [190, 381] on link "Opie ," at bounding box center [188, 378] width 16 height 9
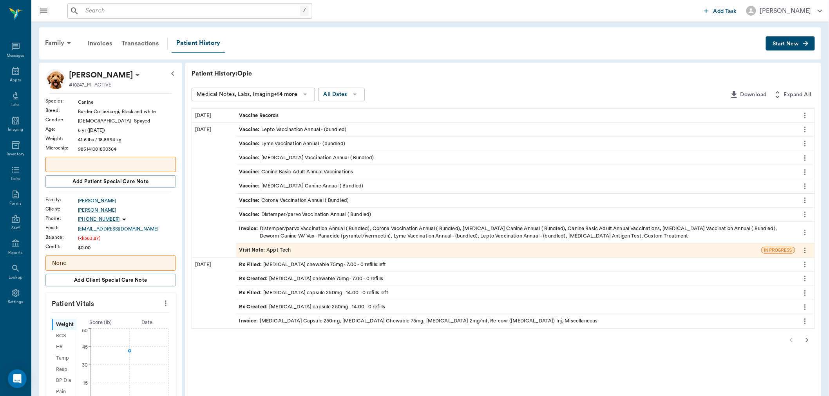
click at [784, 39] on button "Start New" at bounding box center [790, 43] width 49 height 14
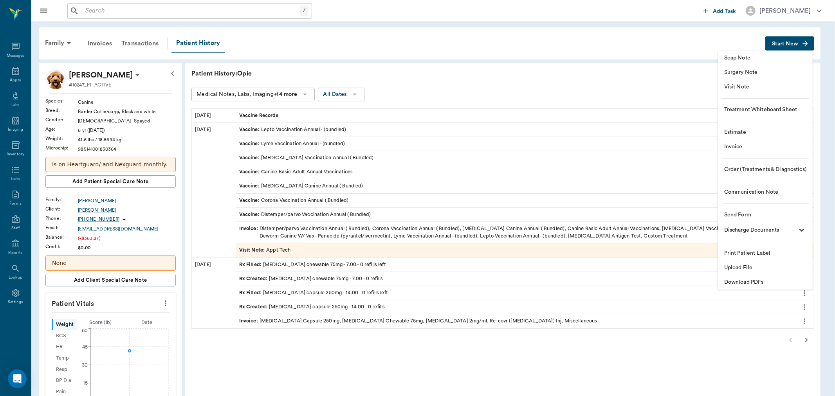
click at [750, 149] on span "Invoice" at bounding box center [765, 147] width 82 height 8
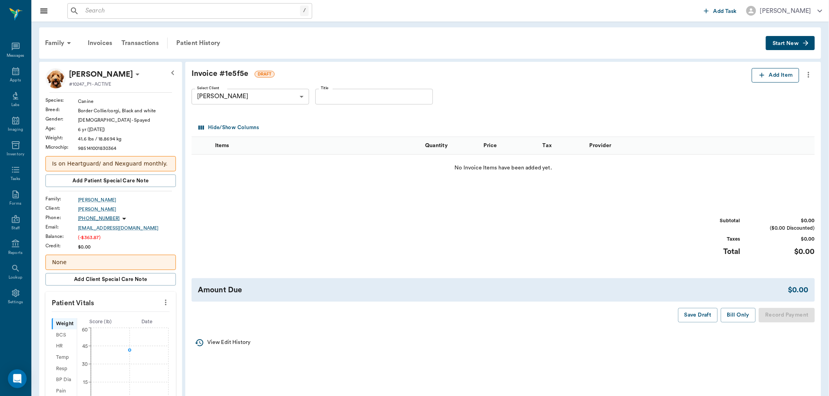
click at [774, 81] on button "Add Item" at bounding box center [774, 75] width 47 height 14
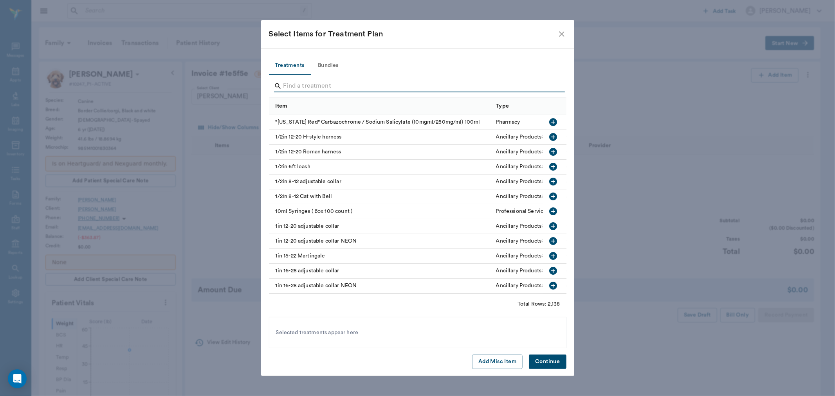
click at [323, 87] on input "Search" at bounding box center [419, 86] width 270 height 13
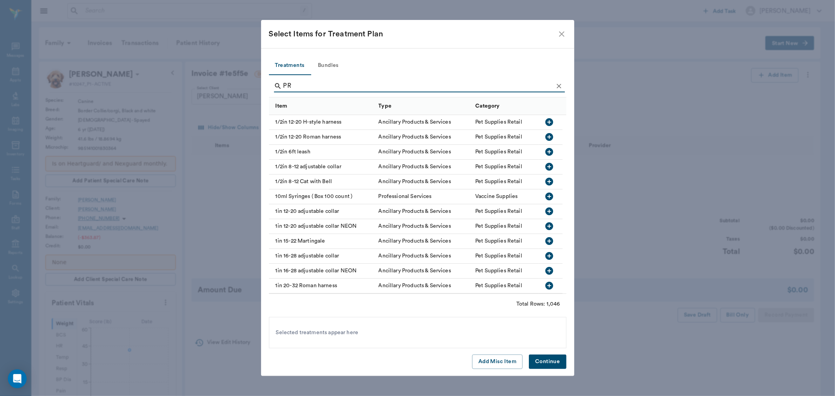
type input "P"
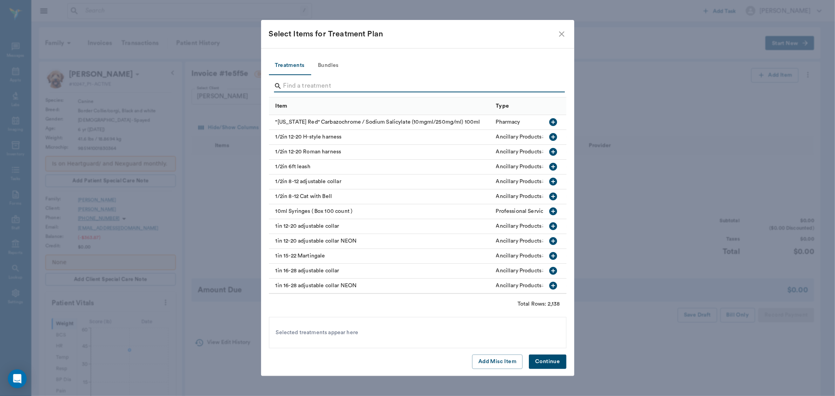
click at [558, 35] on icon "close" at bounding box center [561, 33] width 9 height 9
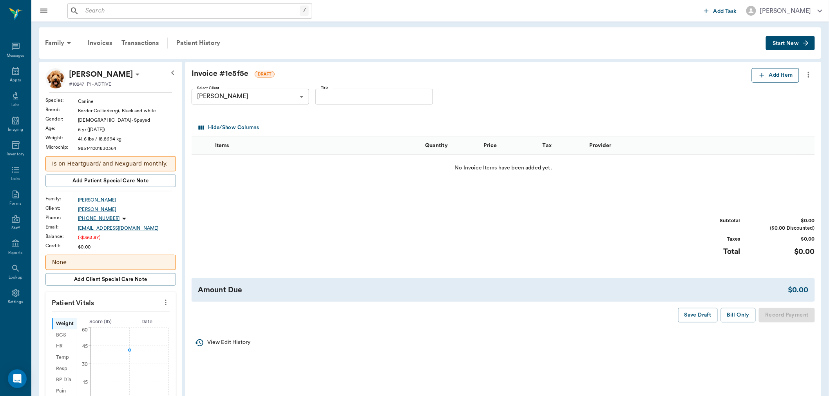
click at [762, 71] on button "Add Item" at bounding box center [774, 75] width 47 height 14
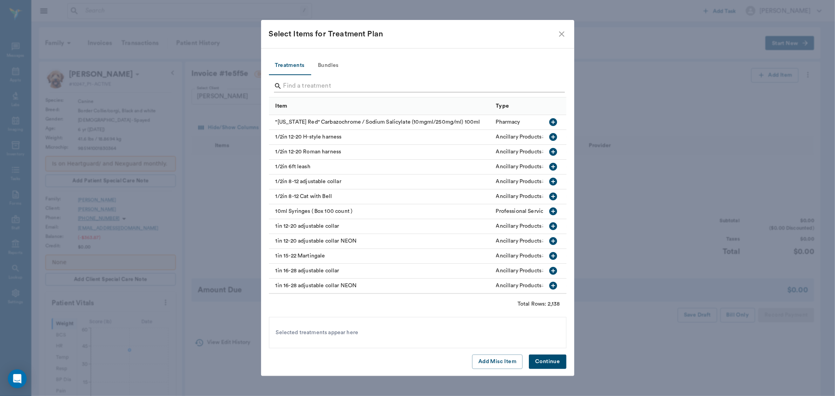
click at [370, 90] on input "Search" at bounding box center [419, 86] width 270 height 13
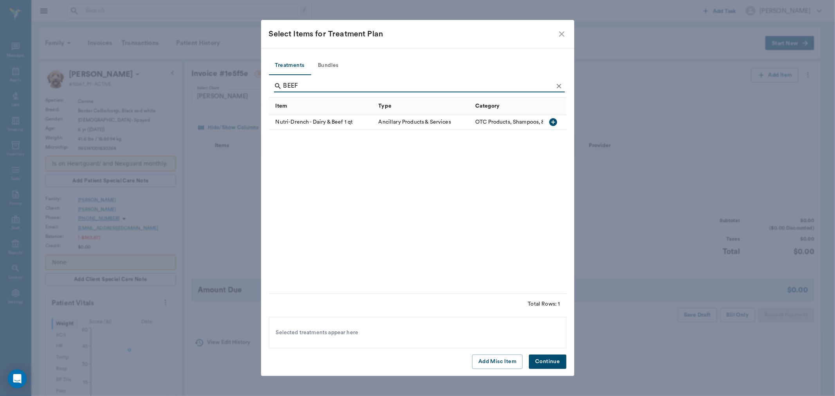
type input "BEEF"
click at [557, 83] on icon "Clear" at bounding box center [559, 86] width 8 height 8
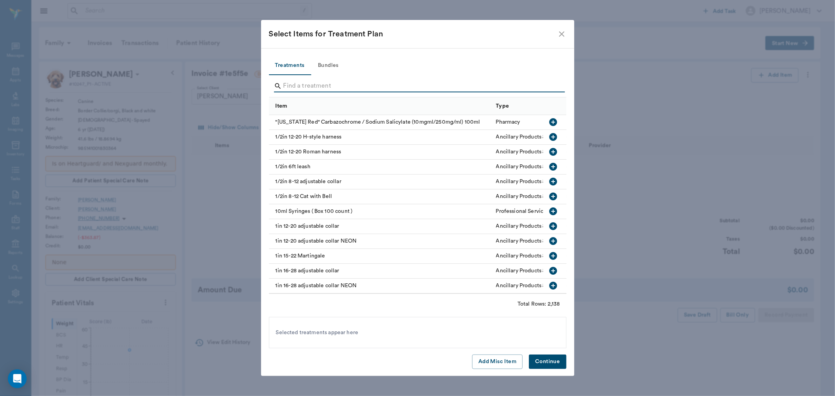
click at [545, 83] on input "Search" at bounding box center [419, 86] width 270 height 13
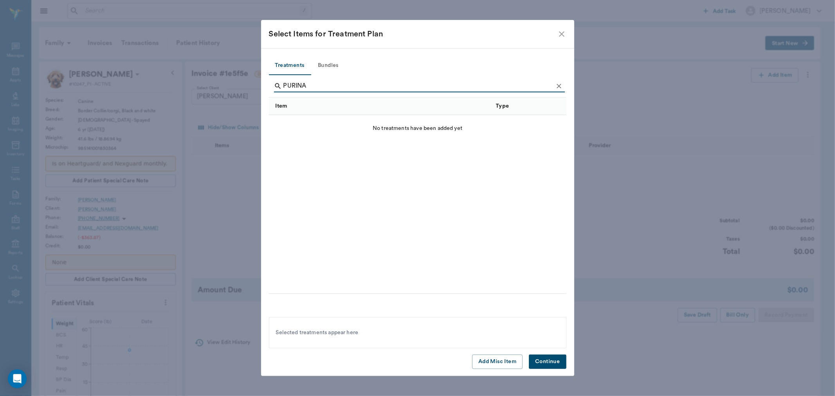
type input "PURINA"
click at [562, 89] on icon "Clear" at bounding box center [559, 86] width 8 height 8
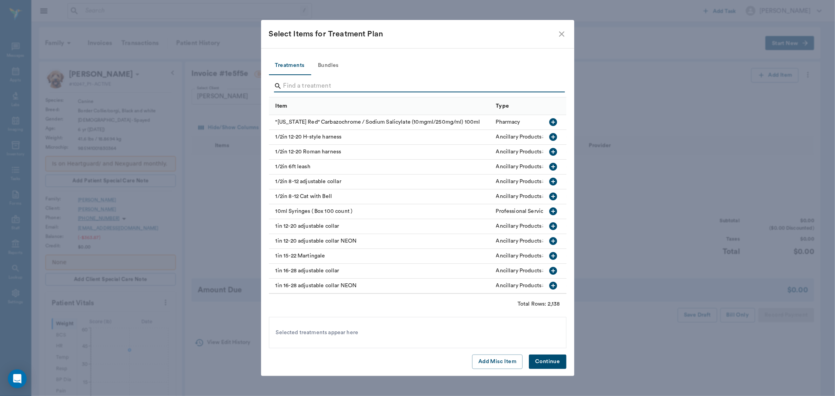
click at [550, 86] on input "Search" at bounding box center [419, 86] width 270 height 13
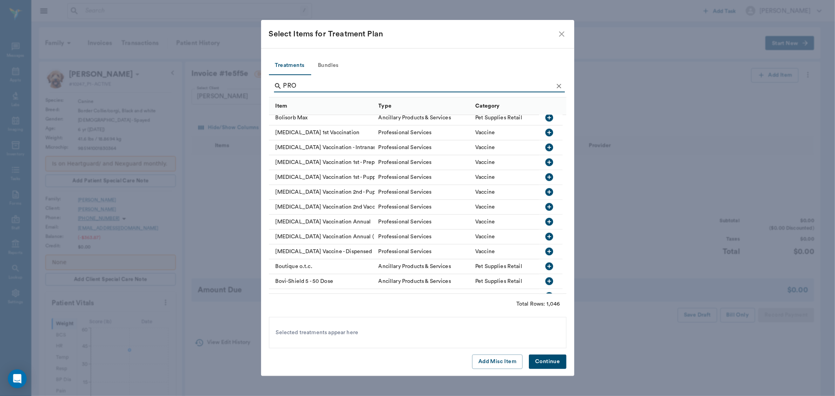
scroll to position [957, 0]
type input "PRO"
click at [562, 36] on icon "close" at bounding box center [561, 33] width 9 height 9
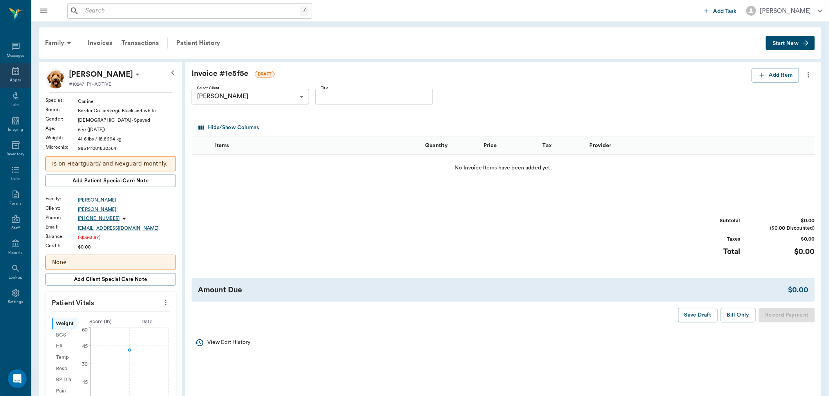
click at [13, 76] on icon at bounding box center [15, 71] width 9 height 9
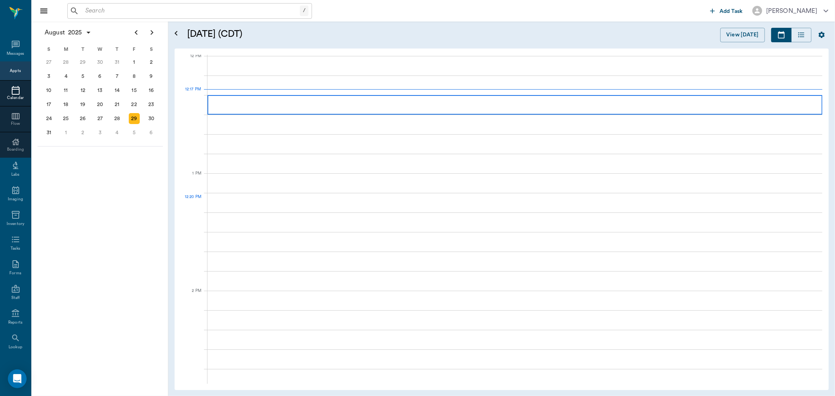
scroll to position [471, 0]
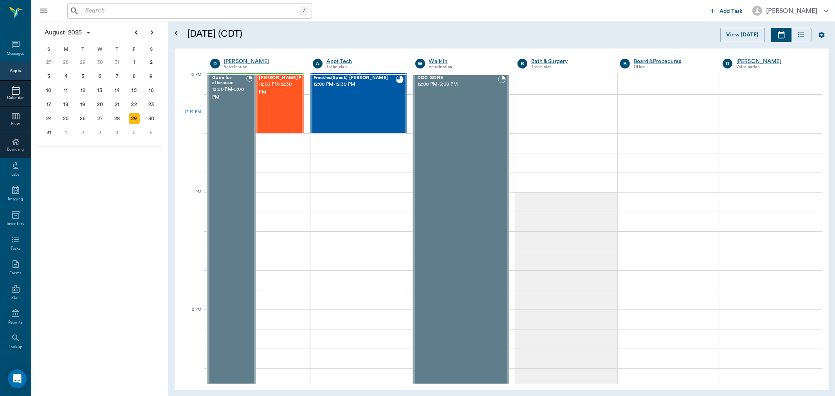
click at [258, 16] on input "text" at bounding box center [191, 10] width 218 height 11
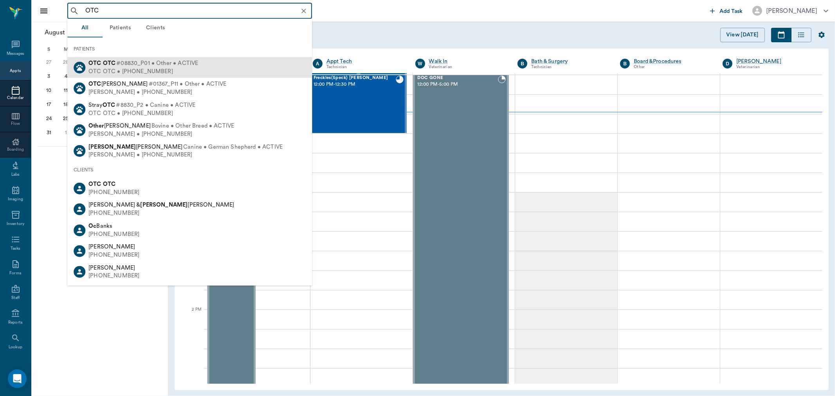
click at [220, 73] on div "OTC OTC #08830_P01 • Other • ACTIVE OTC OTC • [PHONE_NUMBER]" at bounding box center [189, 67] width 245 height 21
type input "OTC"
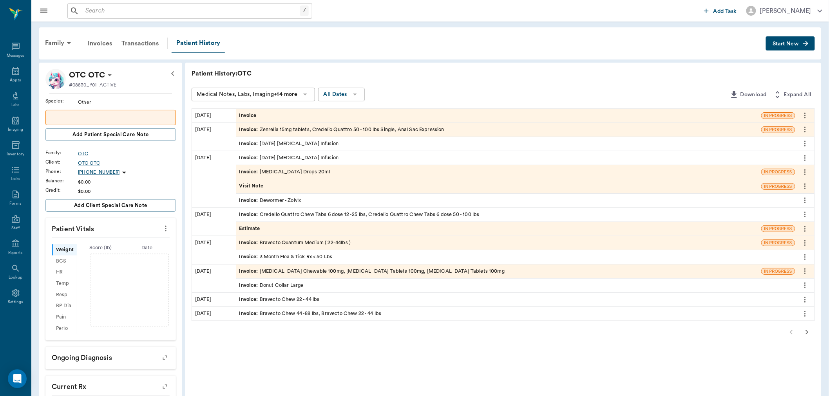
click at [263, 119] on div "Invoice" at bounding box center [498, 116] width 525 height 14
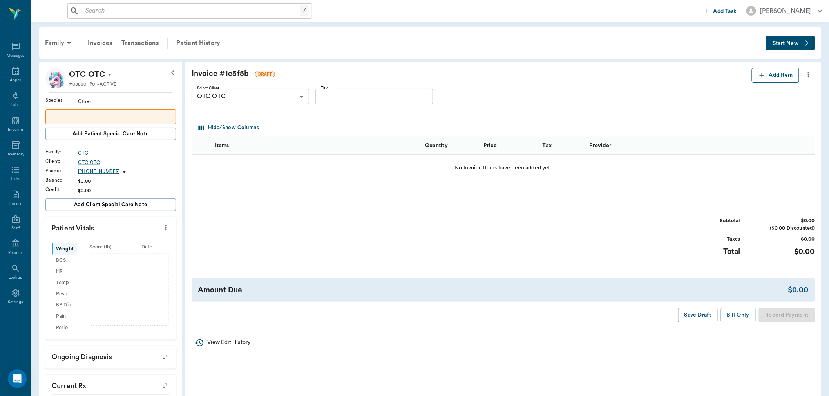
click at [763, 71] on button "Add Item" at bounding box center [774, 75] width 47 height 14
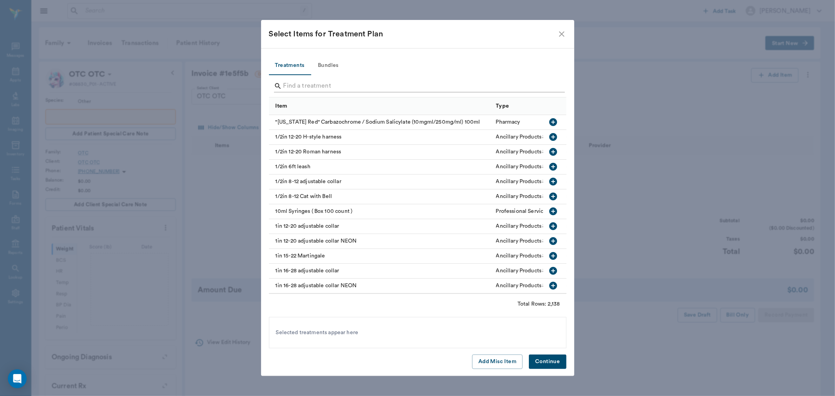
click at [455, 84] on input "Search" at bounding box center [419, 86] width 270 height 13
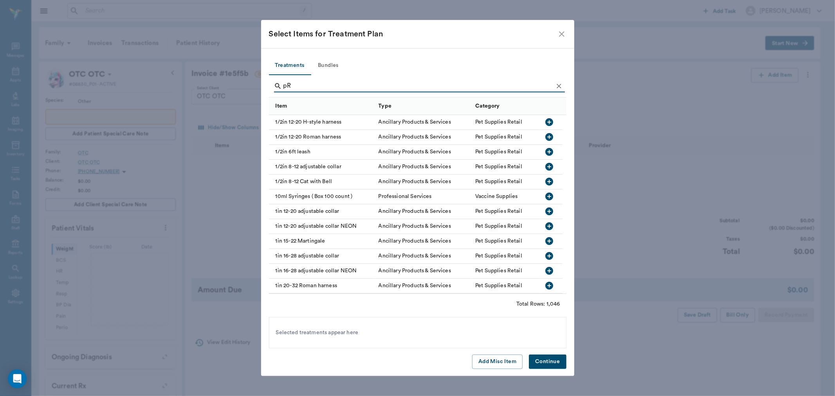
type input "p"
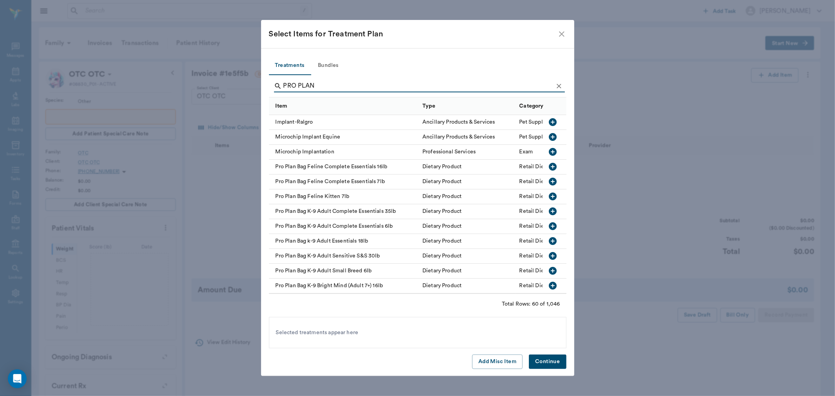
type input "PRO PLAN"
click at [549, 210] on icon "button" at bounding box center [553, 211] width 9 height 9
click at [550, 362] on button "Continue" at bounding box center [547, 362] width 37 height 14
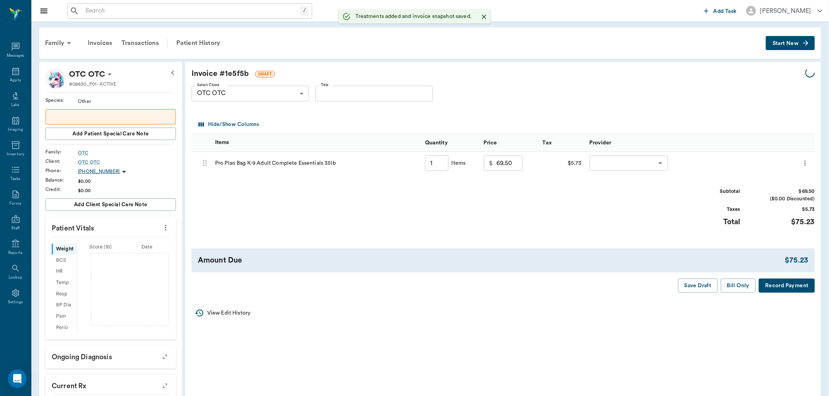
type input "1.00"
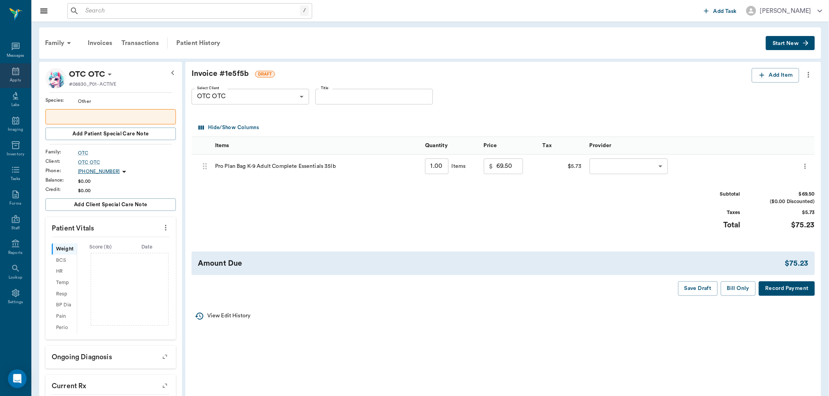
click at [5, 71] on div "Appts" at bounding box center [15, 75] width 31 height 25
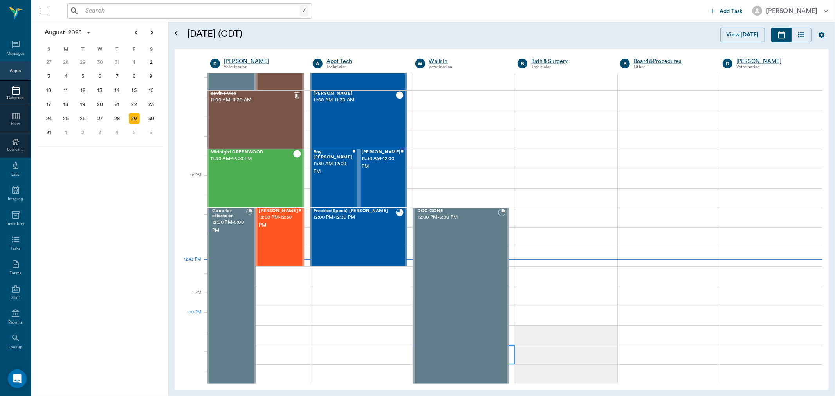
scroll to position [296, 0]
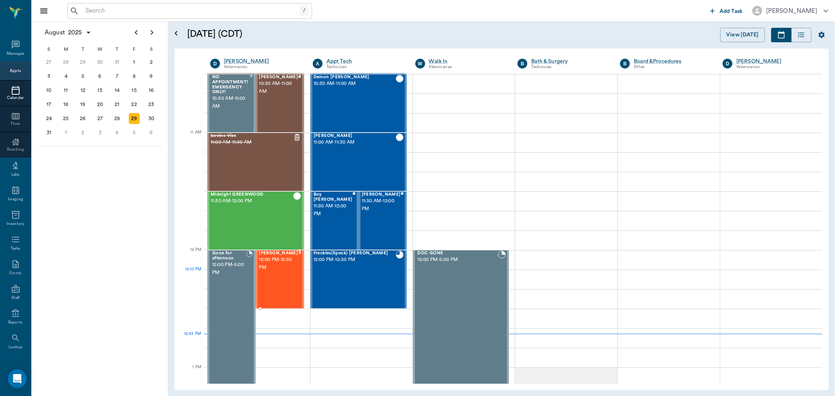
click at [262, 279] on div "[PERSON_NAME] 12:00 PM - 12:30 PM" at bounding box center [278, 279] width 39 height 57
